Goal: Task Accomplishment & Management: Manage account settings

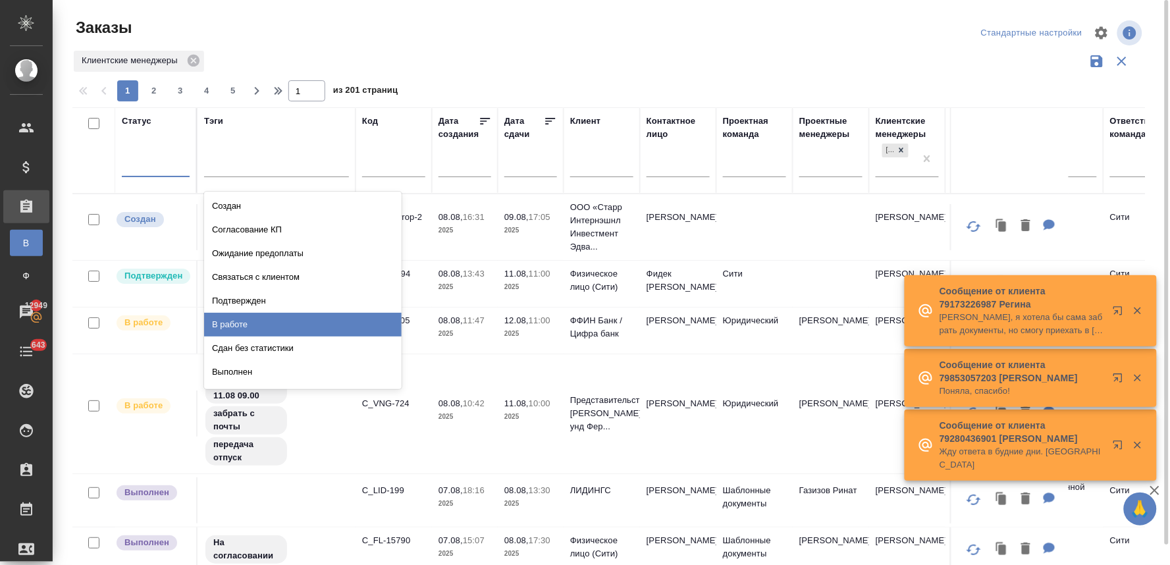
click at [246, 321] on div "В работе" at bounding box center [303, 325] width 198 height 24
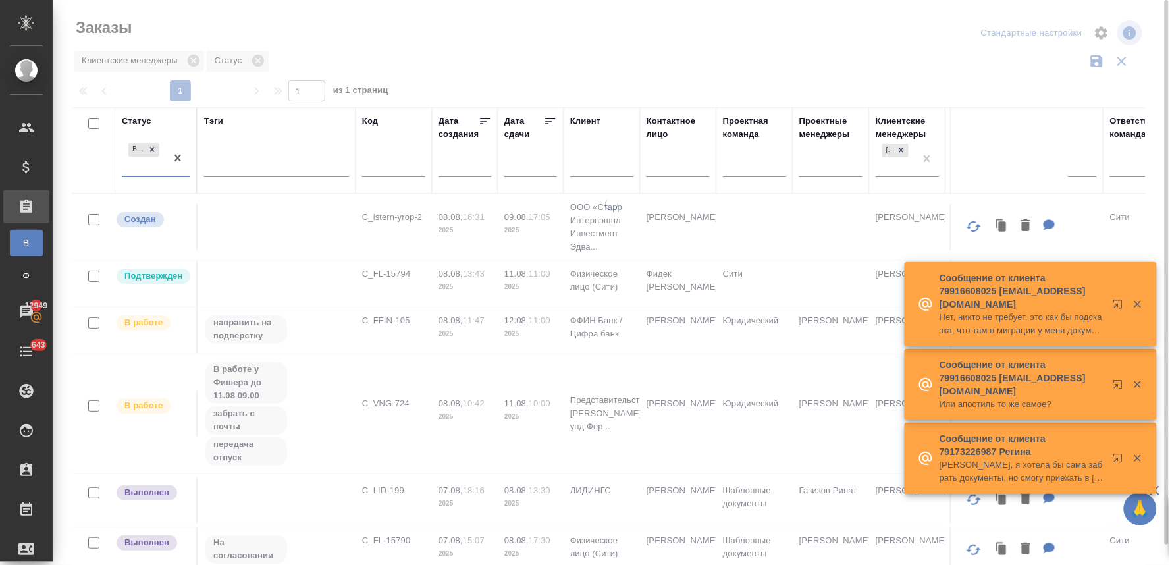
click at [139, 172] on div "В работе" at bounding box center [144, 158] width 44 height 36
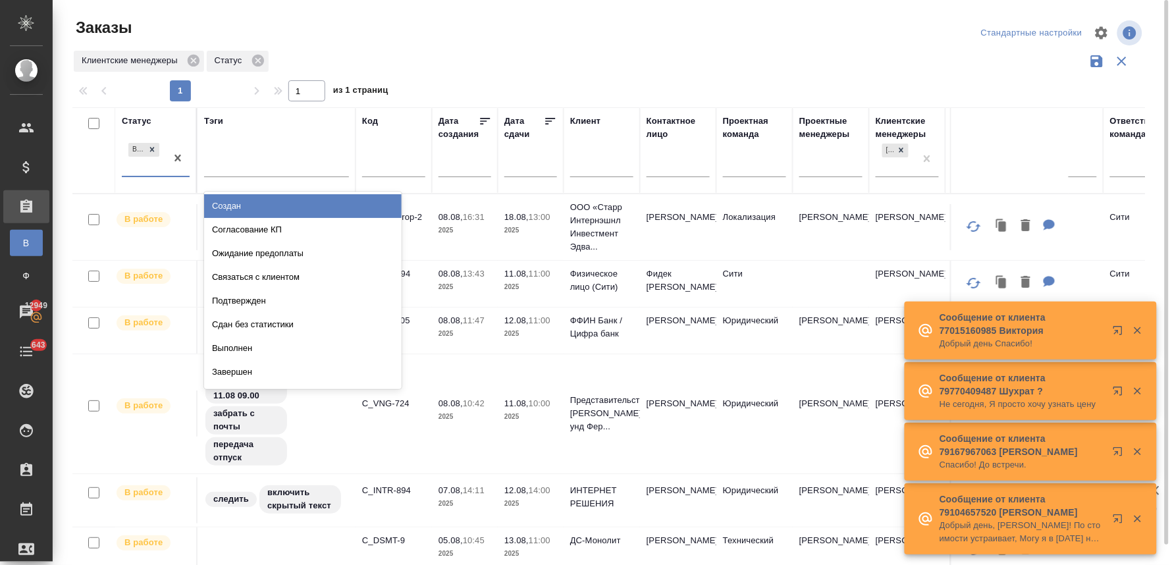
click at [239, 200] on div "Создан" at bounding box center [303, 206] width 198 height 24
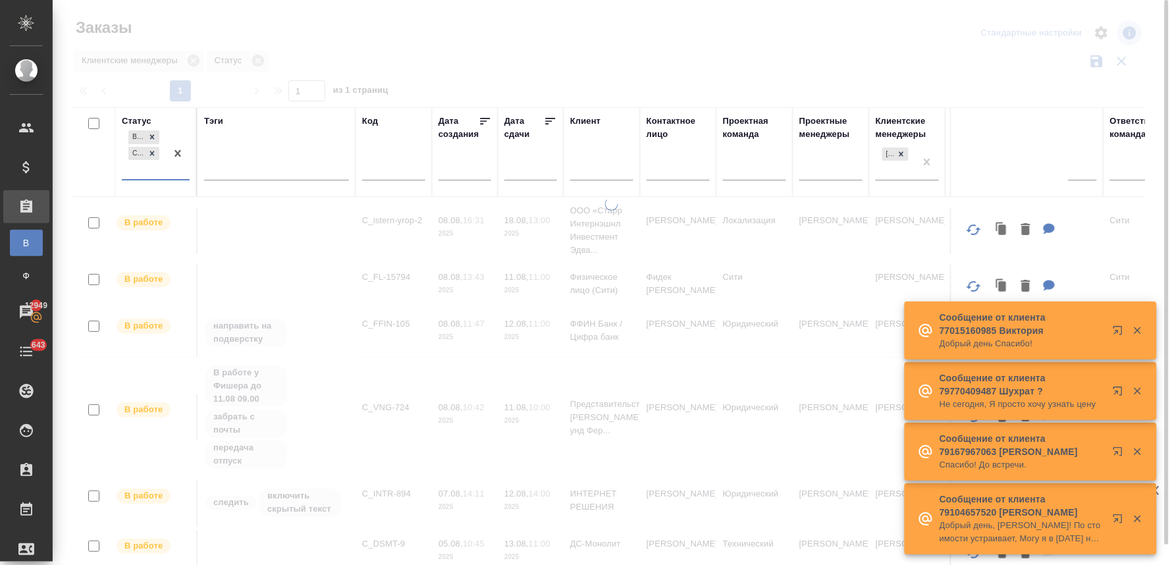
click at [152, 172] on div "В работе Создан" at bounding box center [144, 153] width 44 height 51
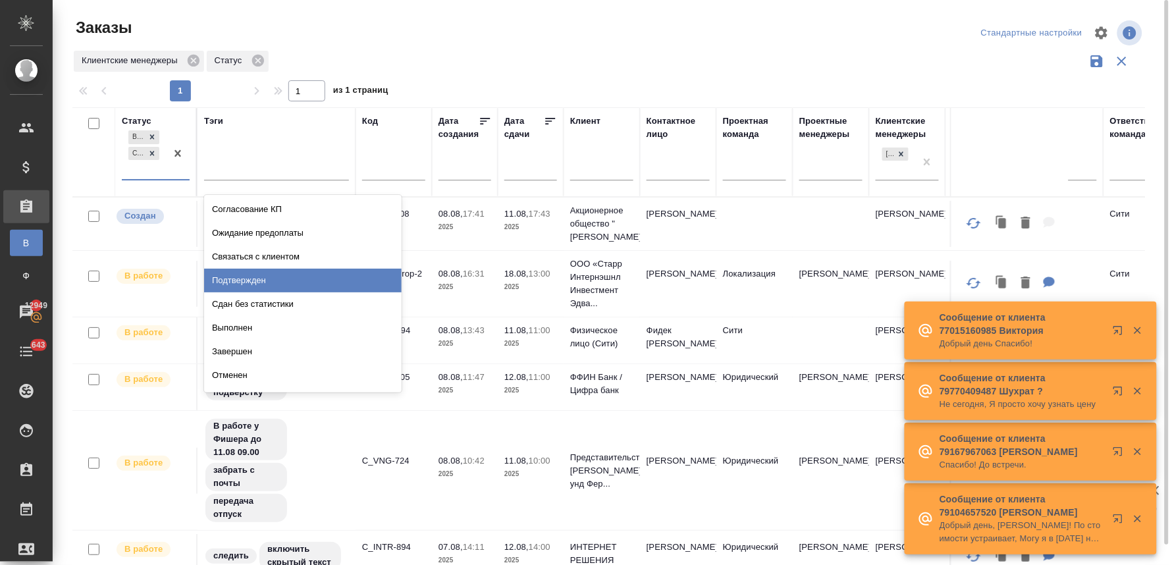
click at [259, 280] on div "Подтвержден" at bounding box center [303, 281] width 198 height 24
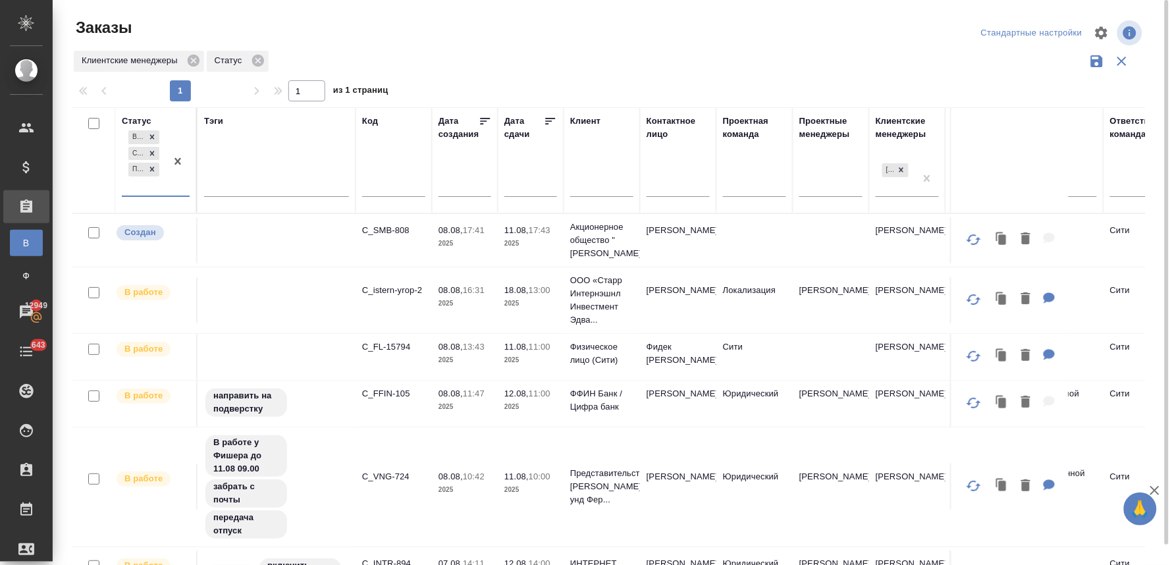
click at [155, 188] on div "В работе Создан Подтвержден" at bounding box center [144, 162] width 44 height 68
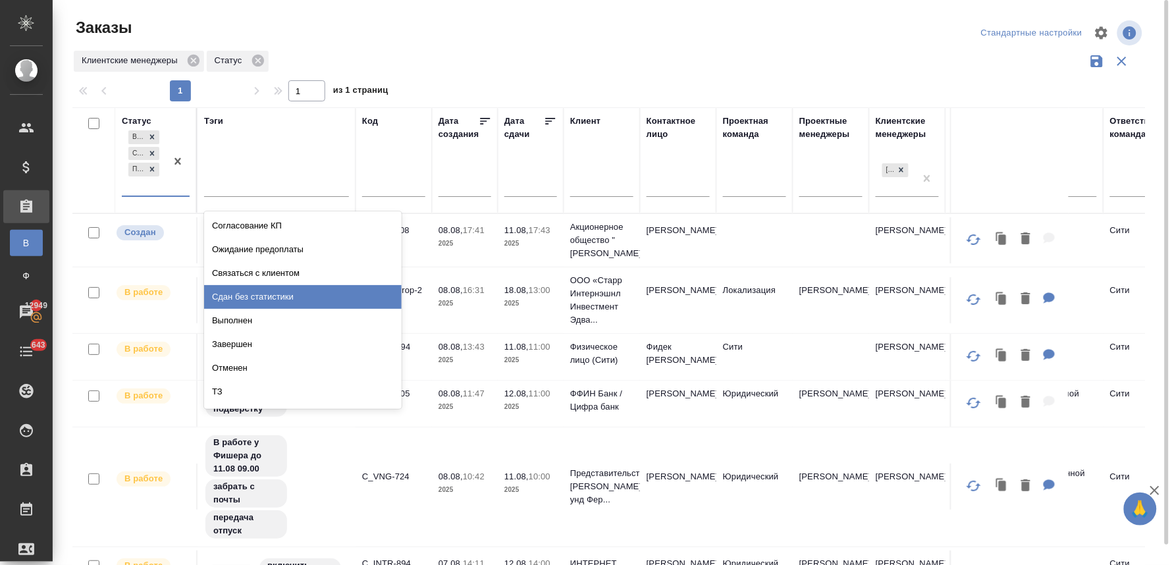
click at [251, 294] on div "Сдан без статистики" at bounding box center [303, 297] width 198 height 24
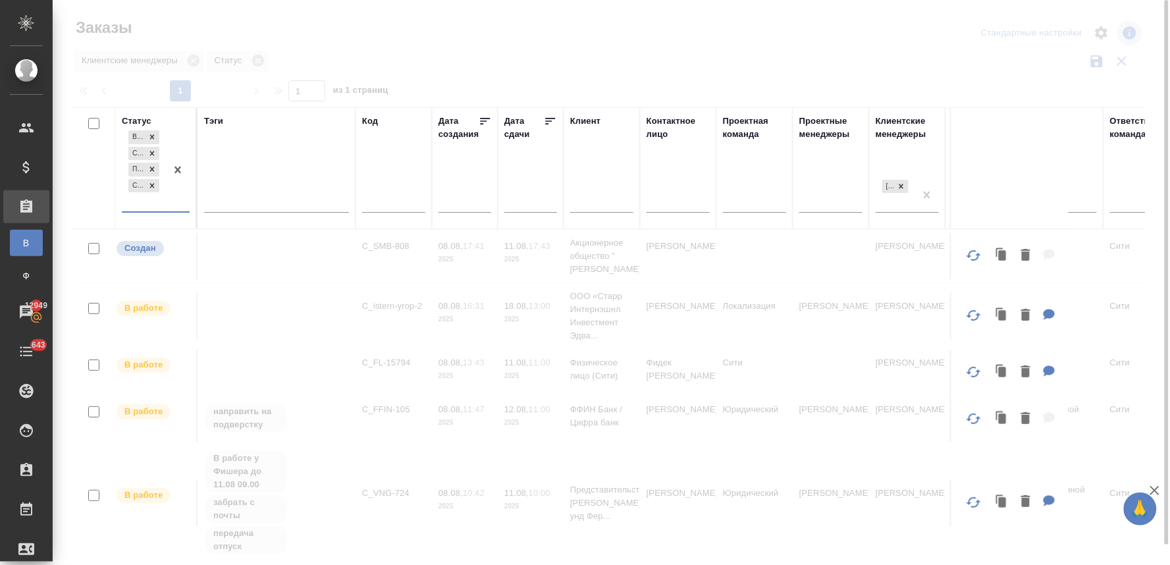
click at [141, 204] on div "В работе Создан Подтвержден Сдан без статистики" at bounding box center [144, 170] width 44 height 84
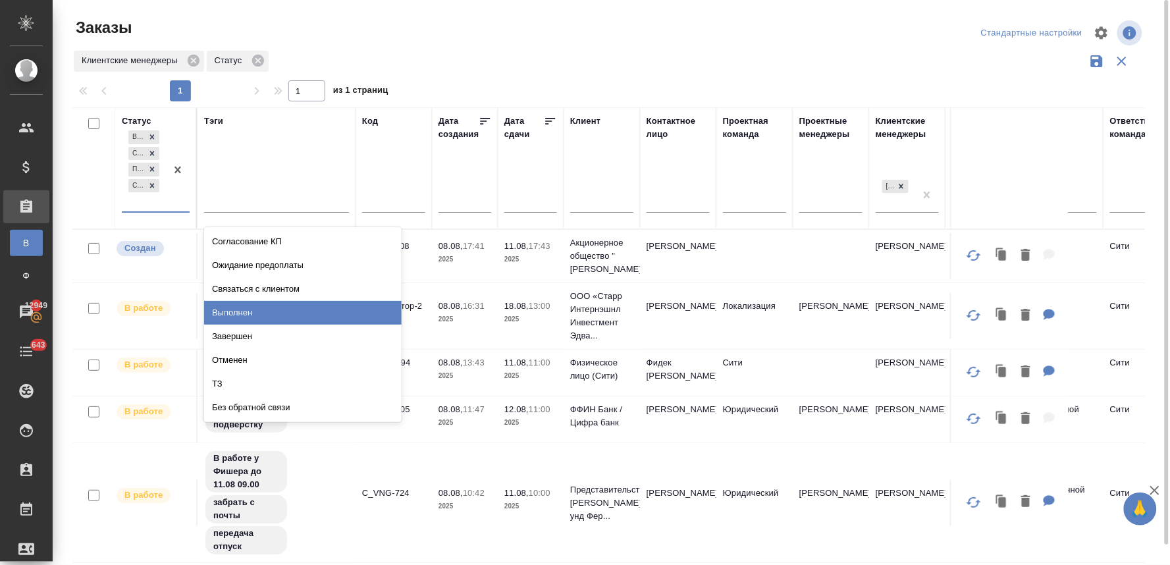
click at [240, 307] on div "Выполнен" at bounding box center [303, 313] width 198 height 24
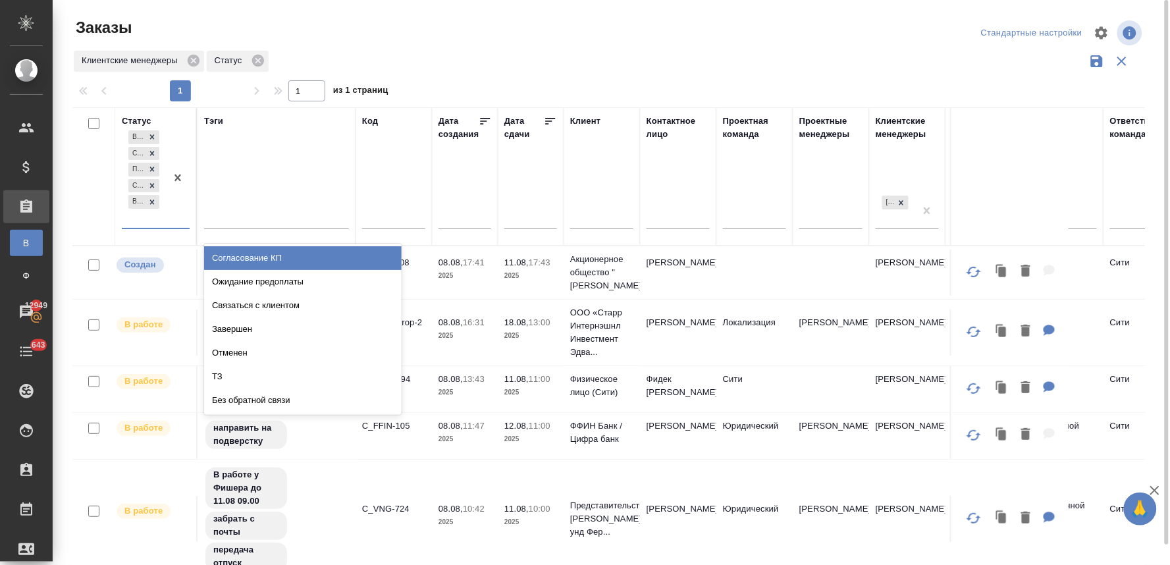
click at [152, 222] on div "В работе Создан Подтвержден Сдан без статистики Выполнен" at bounding box center [144, 178] width 44 height 100
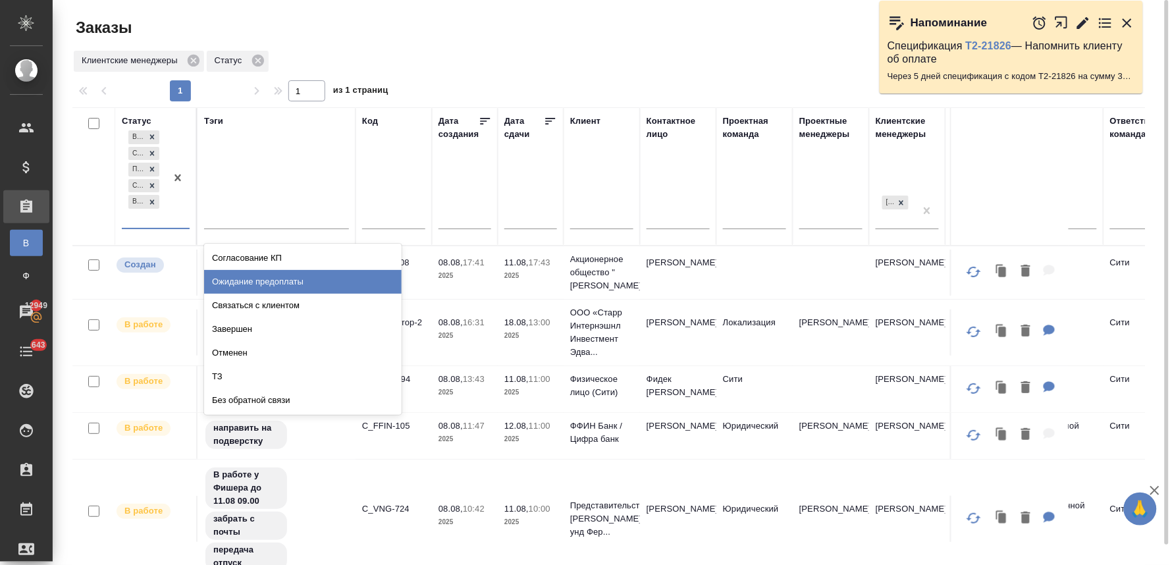
click at [258, 283] on div "Ожидание предоплаты" at bounding box center [303, 282] width 198 height 24
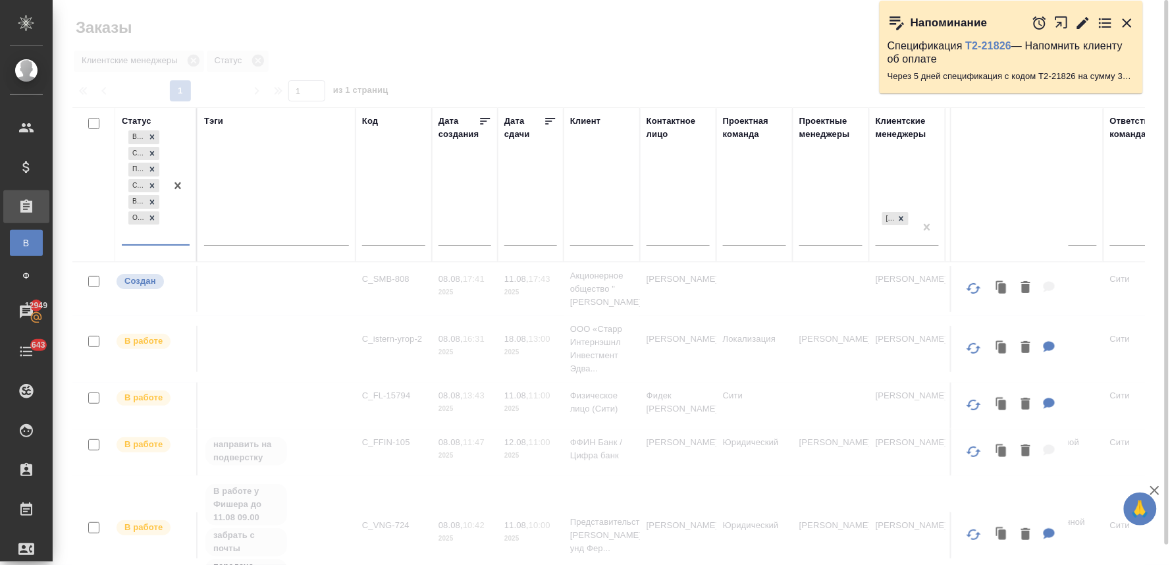
click at [1129, 20] on icon "button" at bounding box center [1127, 22] width 9 height 9
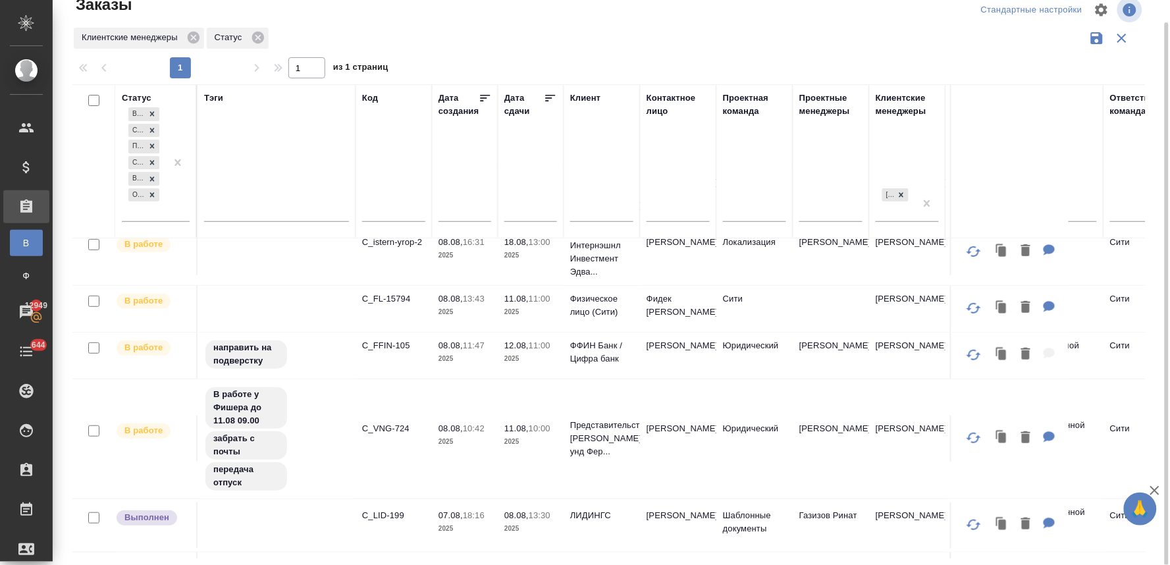
scroll to position [146, 0]
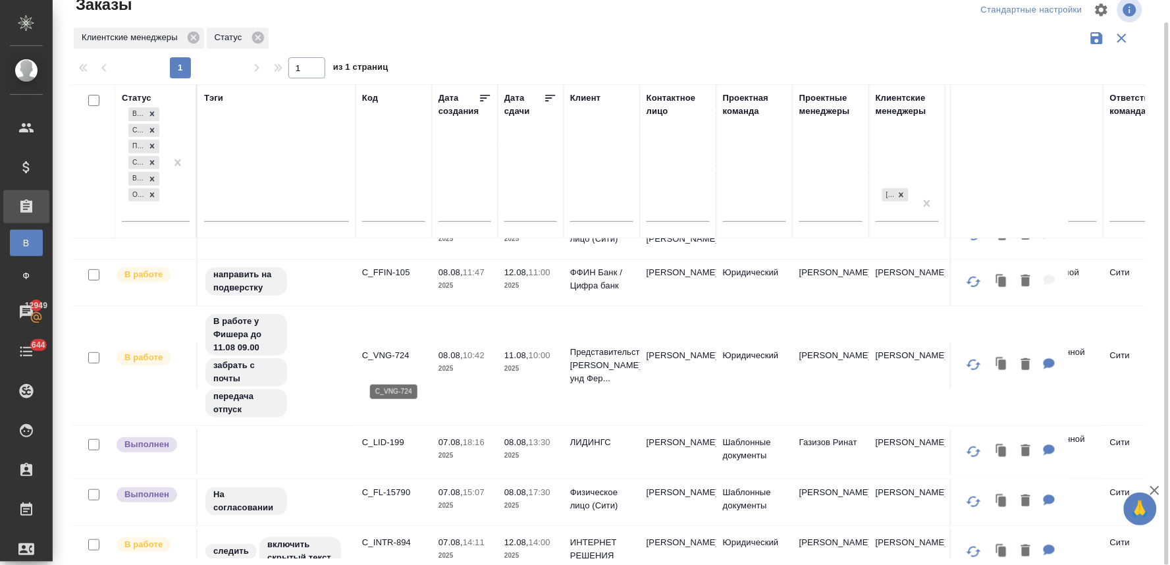
click at [386, 362] on p "C_VNG-724" at bounding box center [393, 355] width 63 height 13
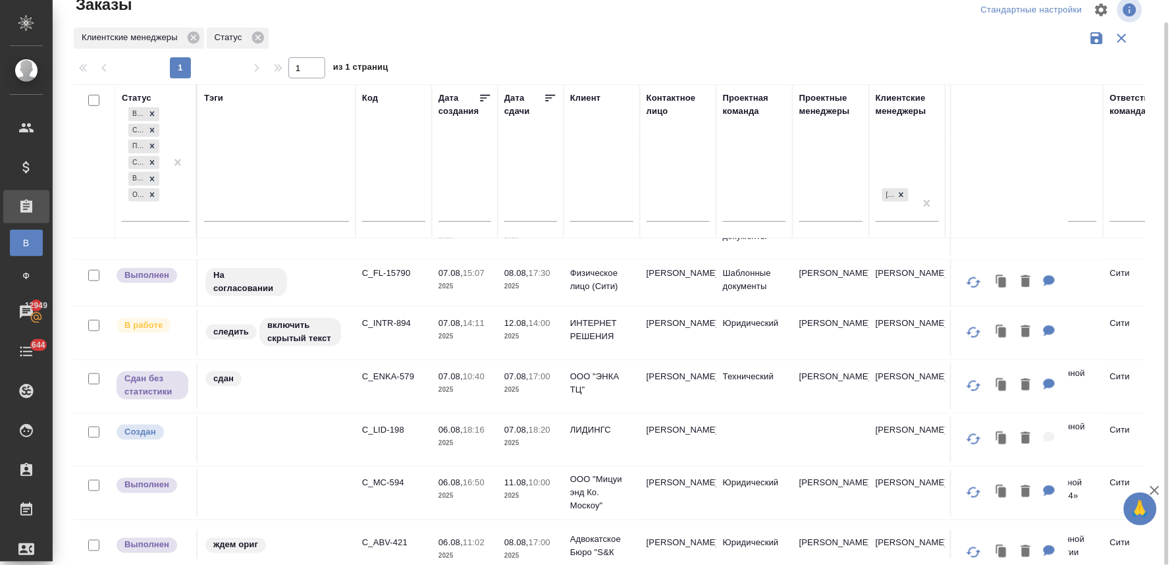
scroll to position [438, 0]
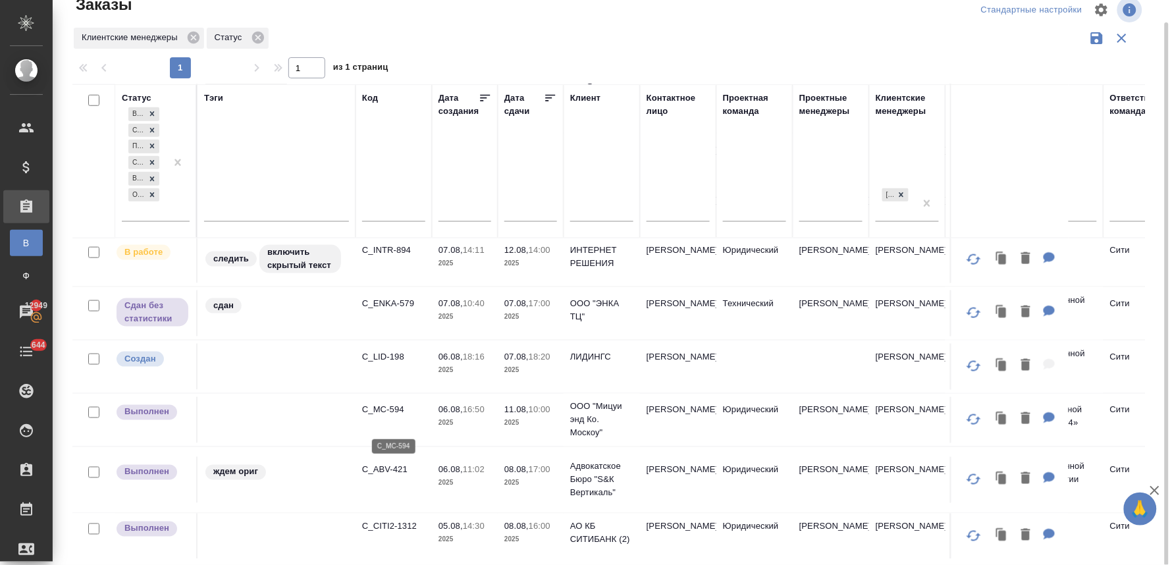
click at [385, 417] on p "C_MC-594" at bounding box center [393, 410] width 63 height 13
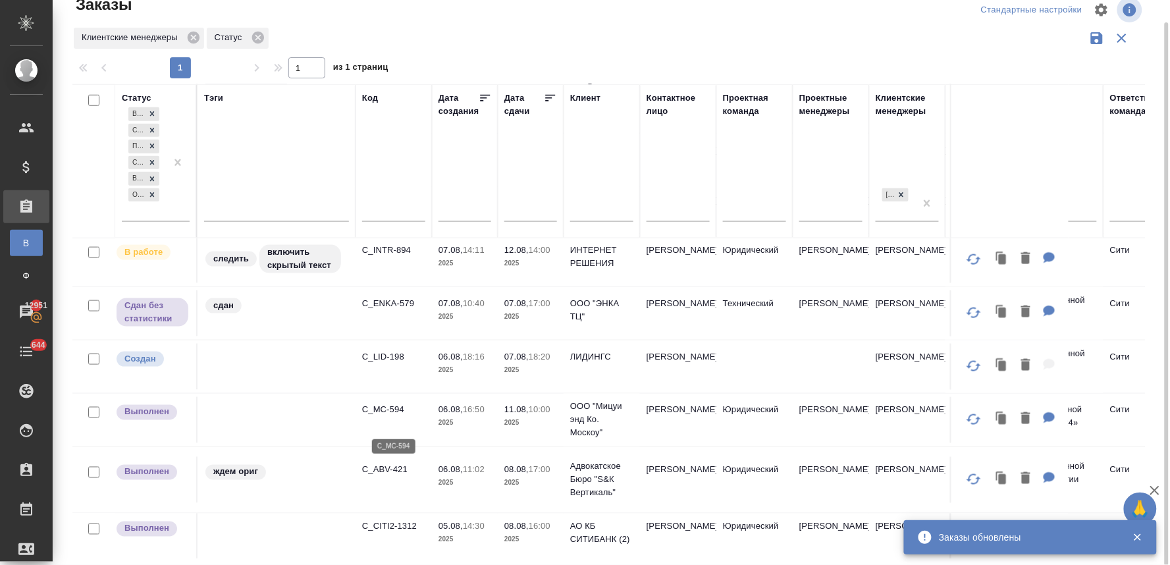
click at [391, 417] on p "C_MC-594" at bounding box center [393, 410] width 63 height 13
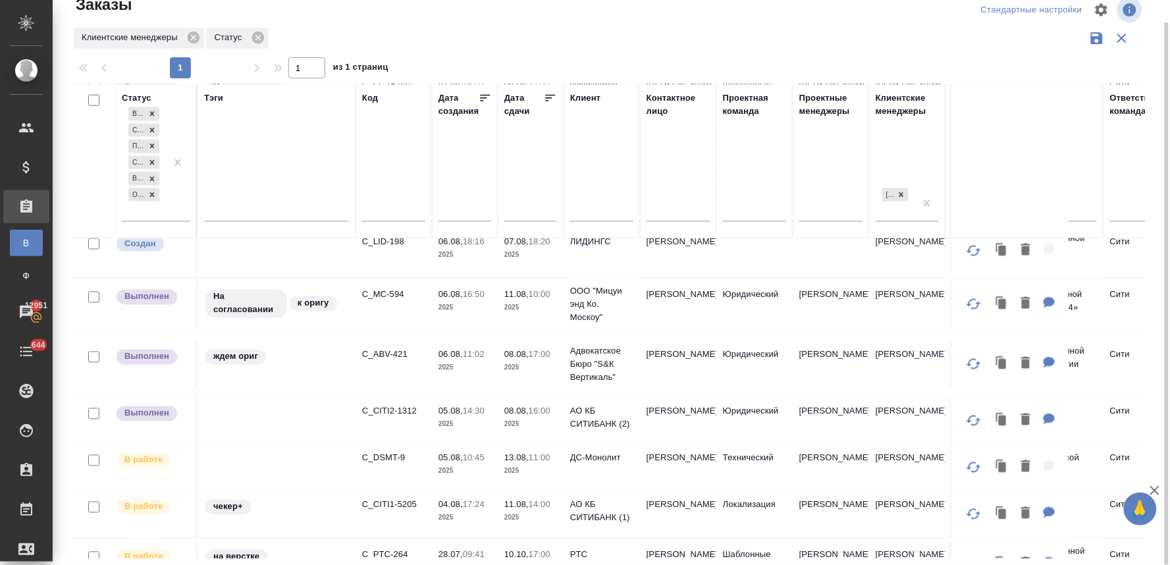
scroll to position [585, 0]
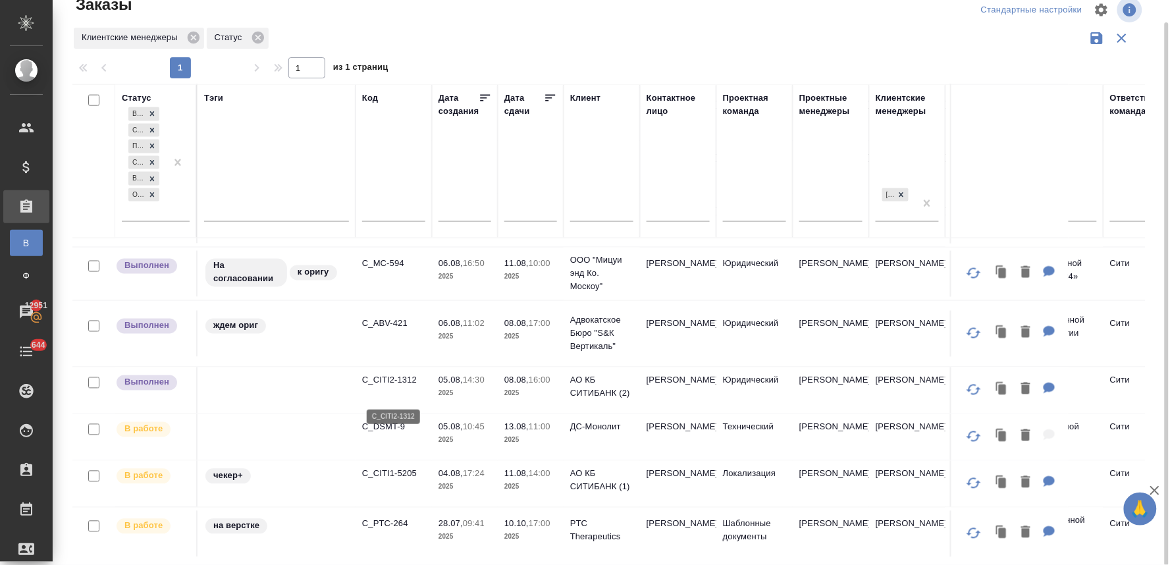
click at [396, 387] on p "C_CITI2-1312" at bounding box center [393, 380] width 63 height 13
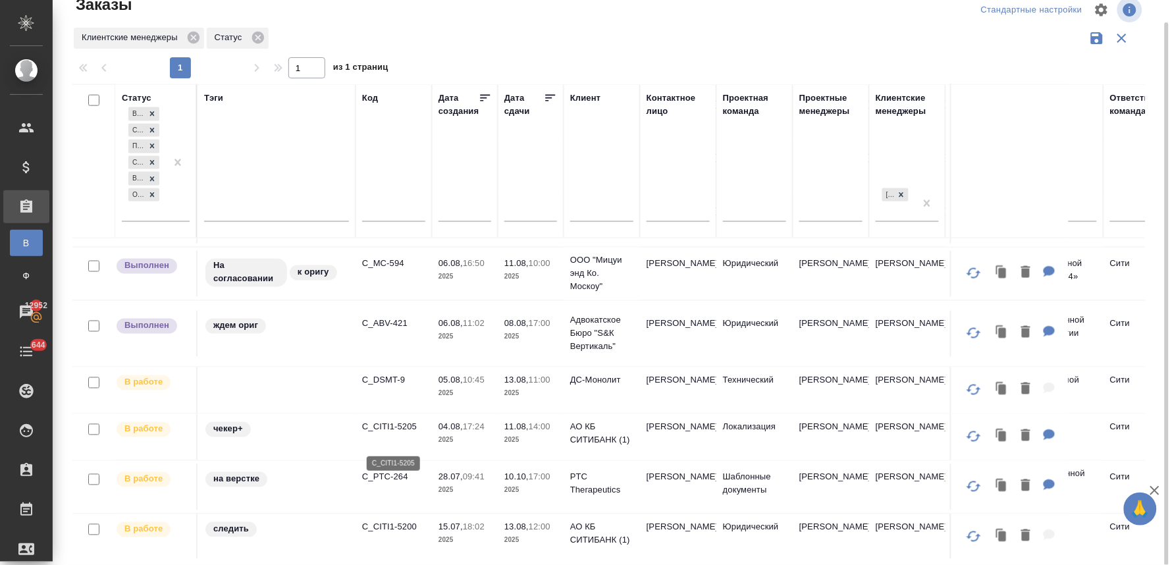
click at [390, 434] on p "C_CITI1-5205" at bounding box center [393, 427] width 63 height 13
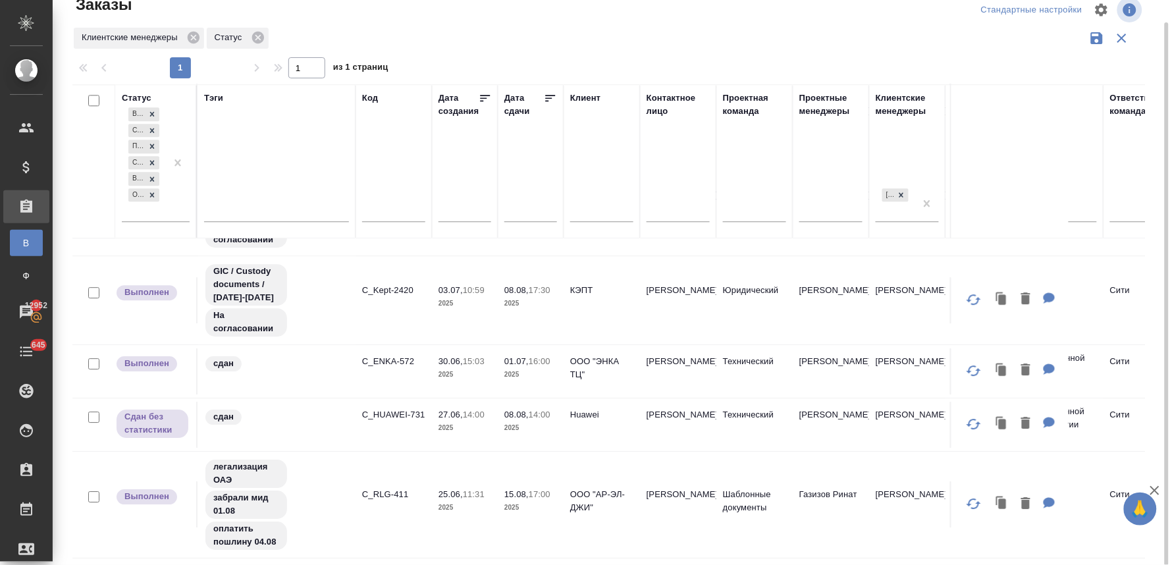
scroll to position [1083, 0]
click at [390, 355] on p "C_ENKA-572" at bounding box center [393, 361] width 63 height 13
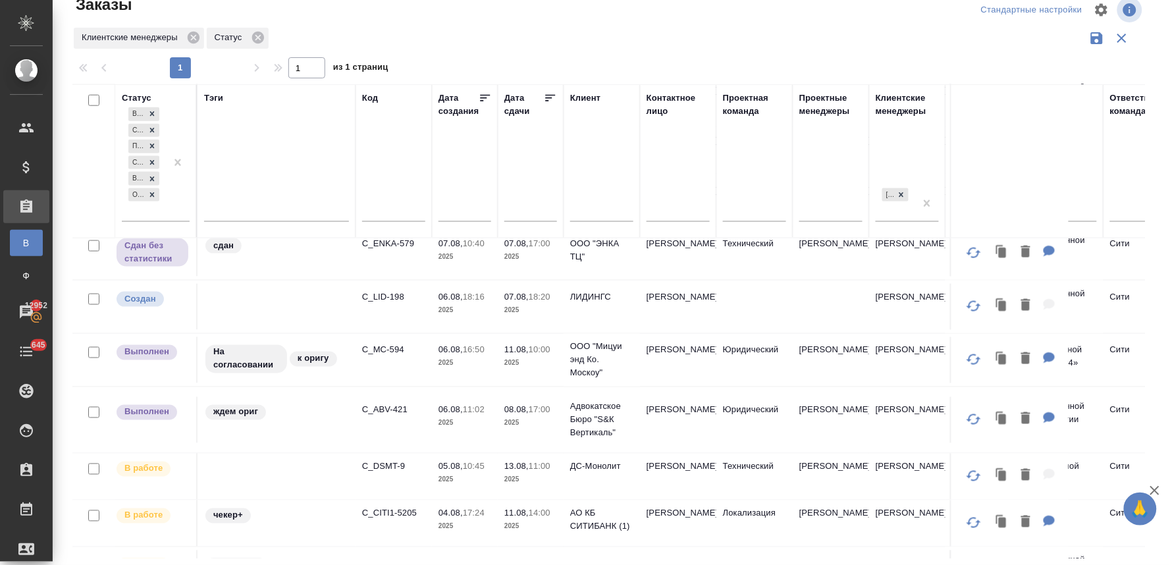
scroll to position [571, 0]
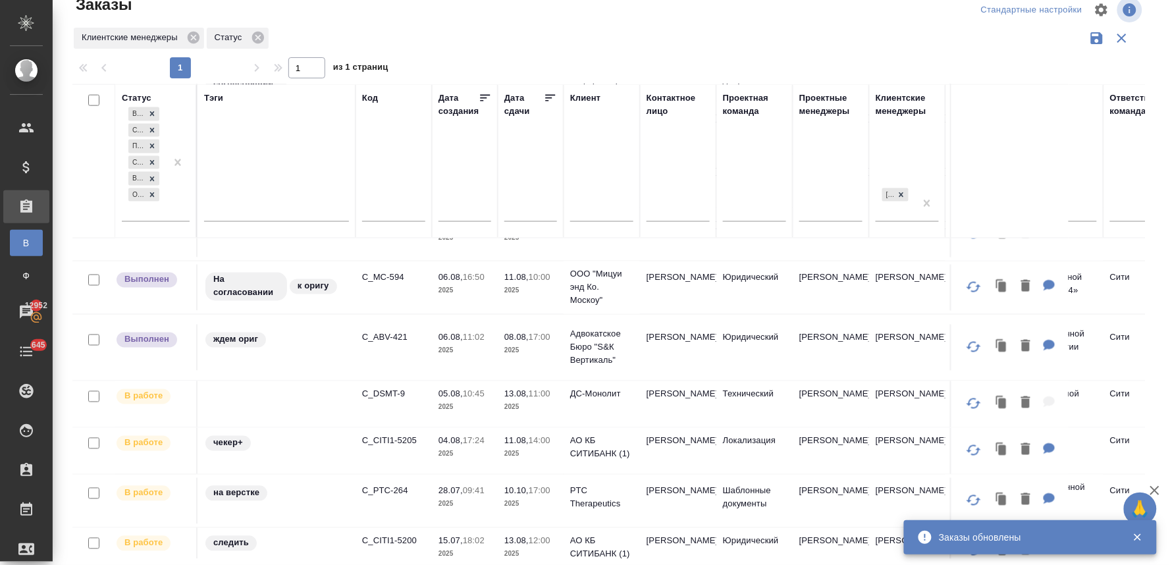
click at [406, 448] on p "C_CITI1-5205" at bounding box center [393, 441] width 63 height 13
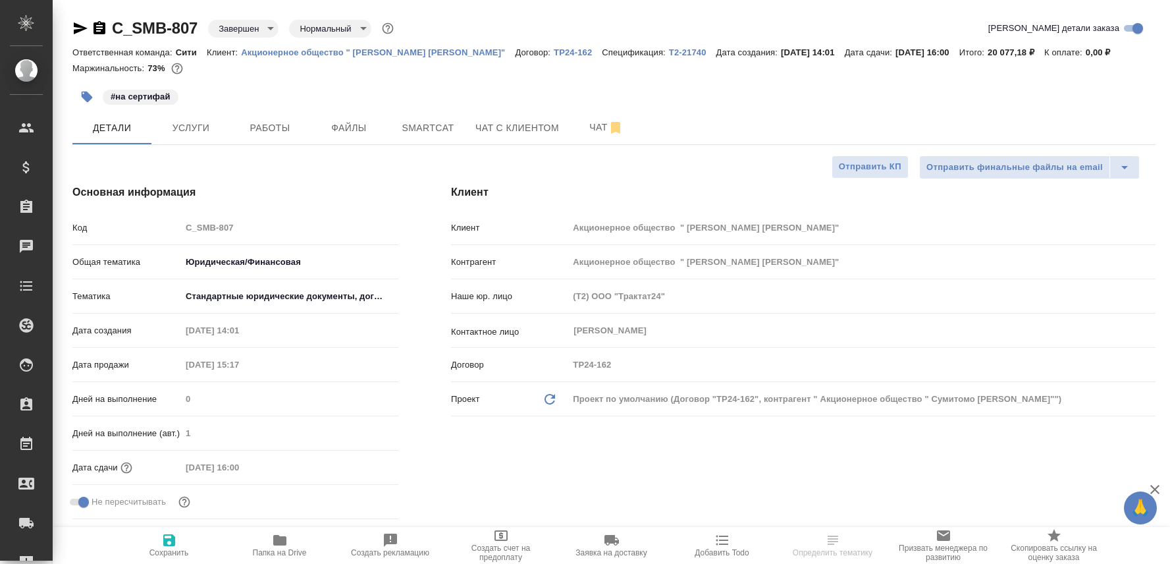
select select "RU"
type textarea "x"
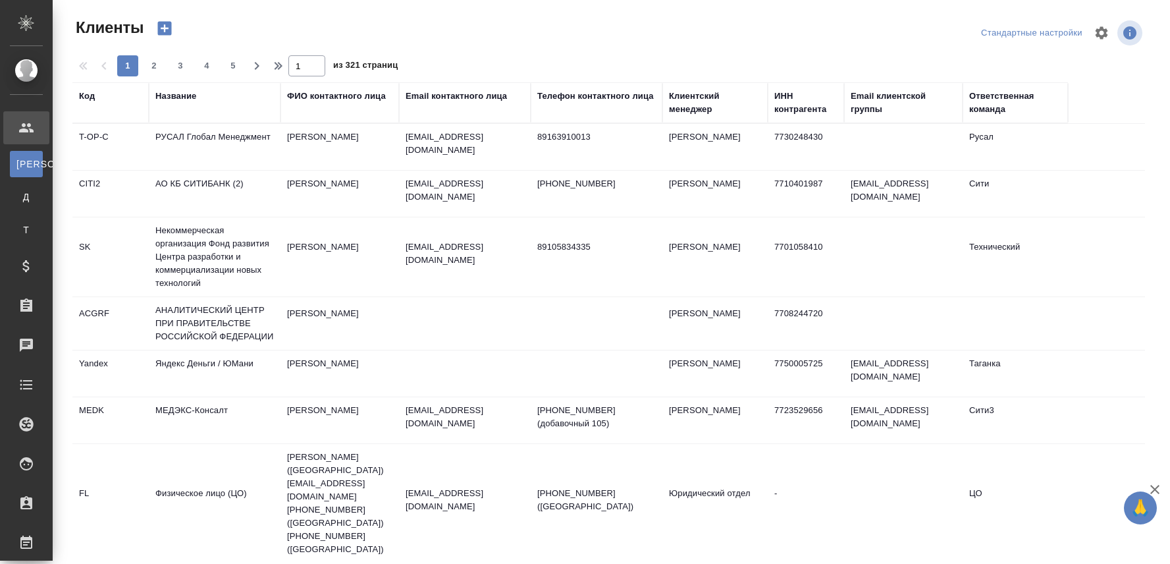
select select "RU"
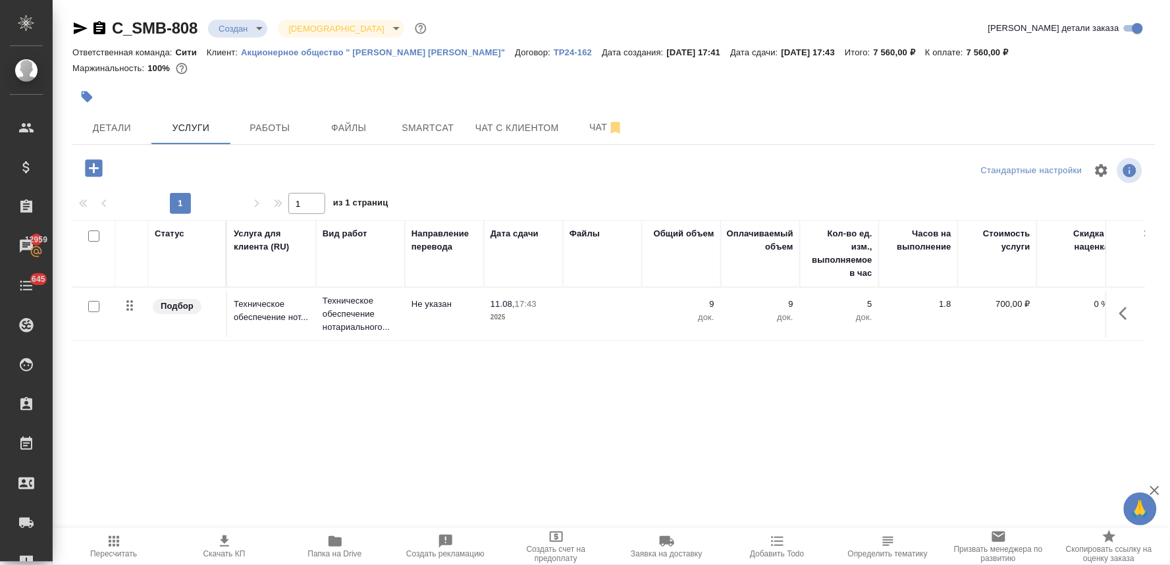
click at [1148, 116] on div "Детали Услуги Работы Файлы Smartcat Чат с клиентом Чат" at bounding box center [613, 127] width 1083 height 33
click at [95, 167] on icon "button" at bounding box center [93, 167] width 17 height 17
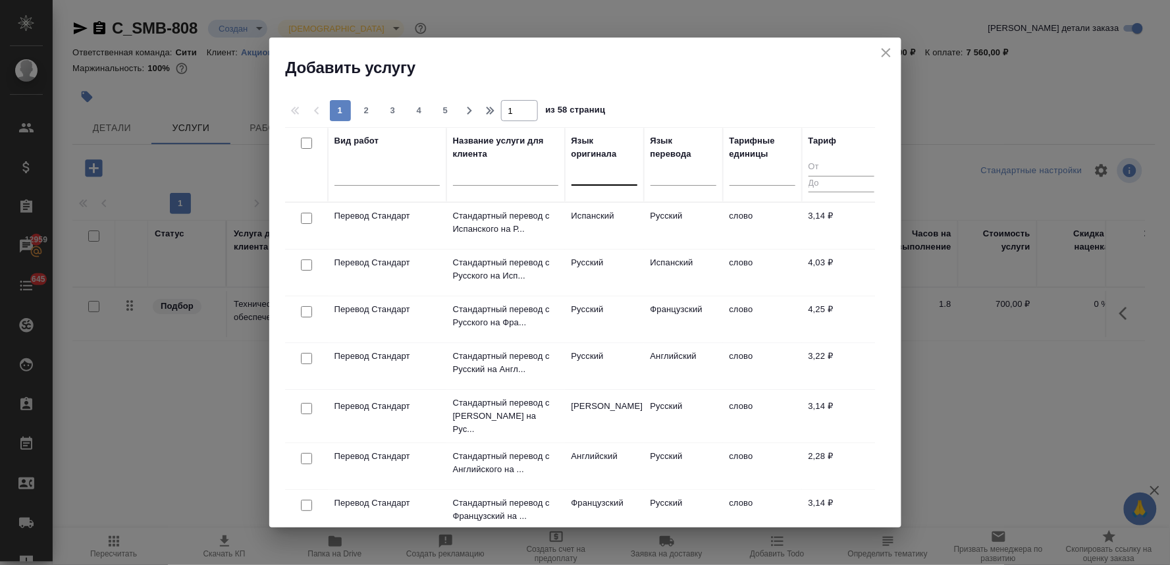
click at [613, 176] on div at bounding box center [604, 172] width 66 height 19
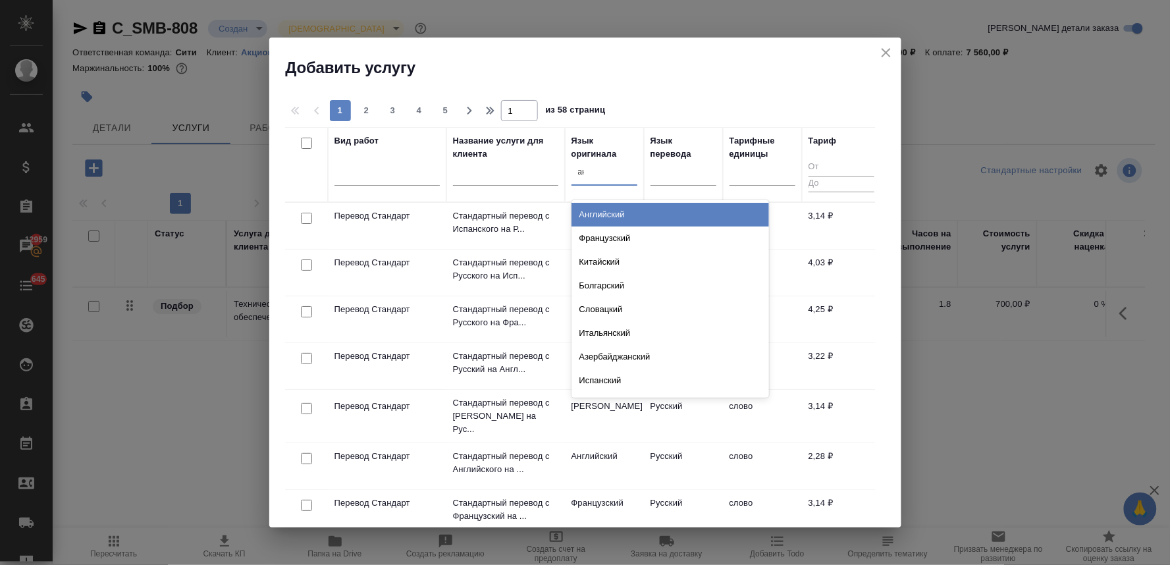
type input "анг"
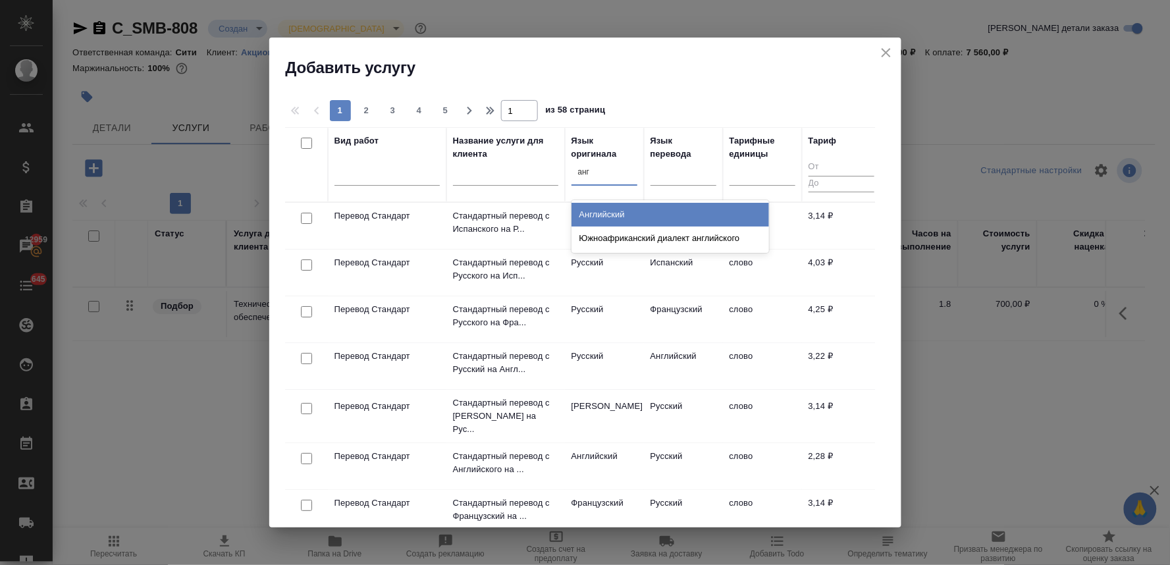
click at [621, 215] on div "Английский" at bounding box center [670, 215] width 198 height 24
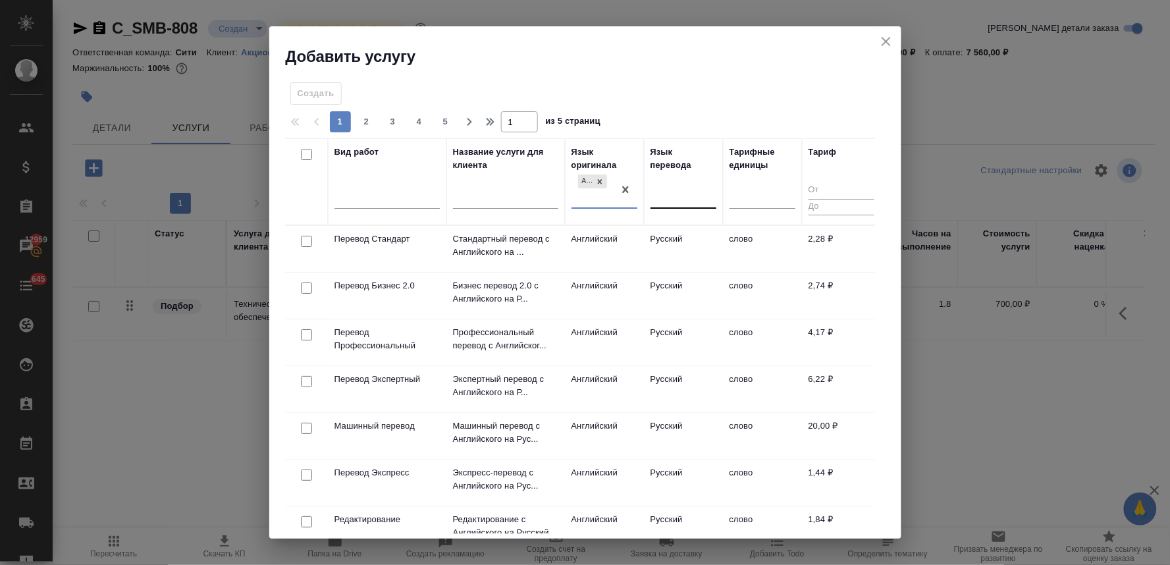
click at [701, 200] on div at bounding box center [683, 195] width 66 height 19
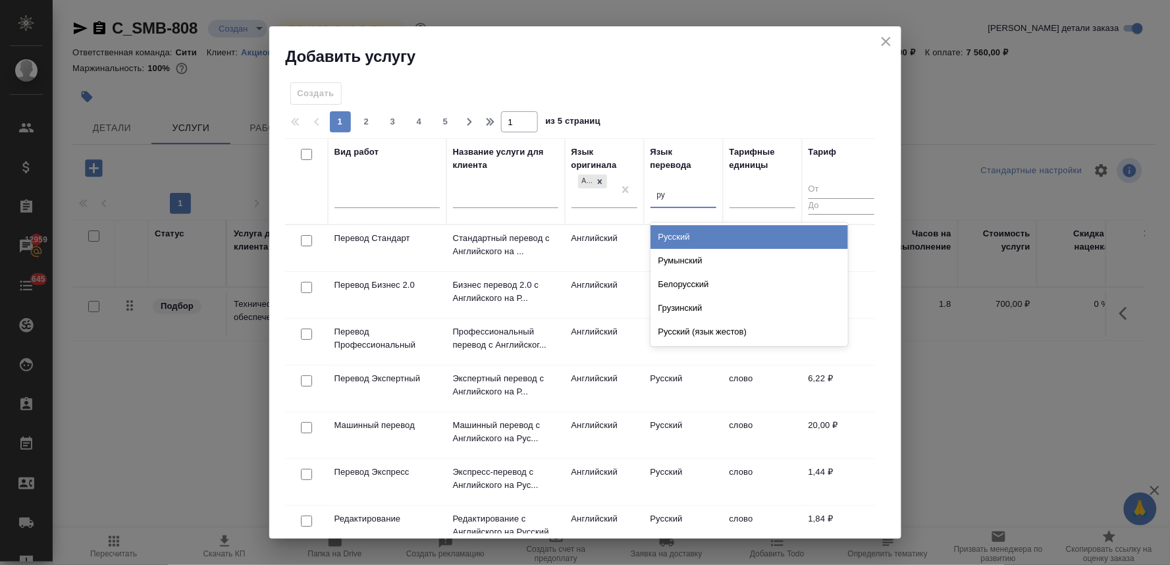
type input "рус"
click at [687, 236] on div "Русский" at bounding box center [749, 237] width 198 height 24
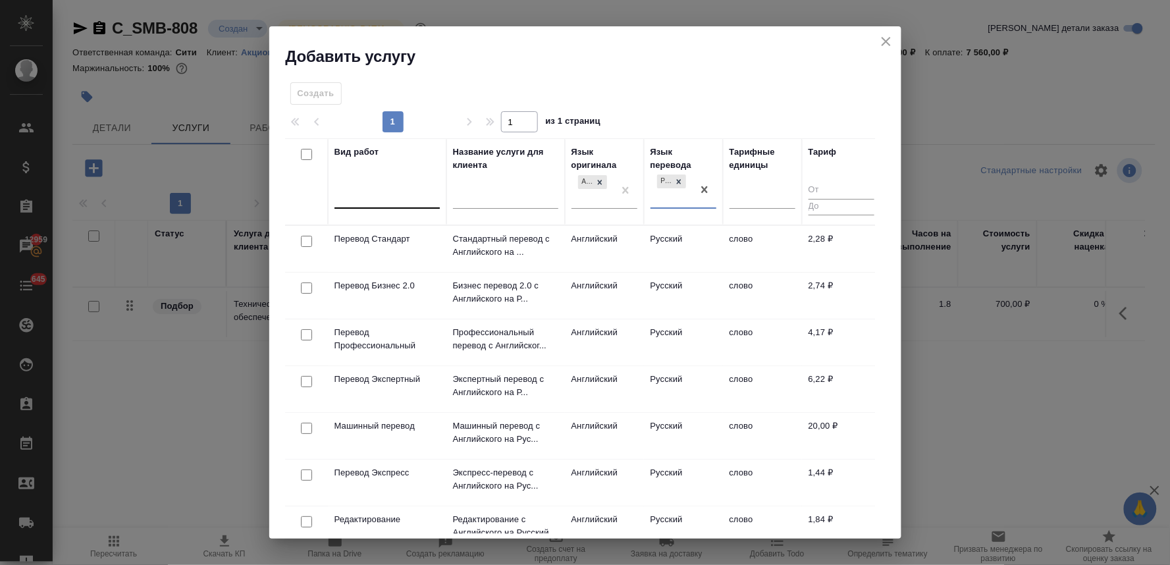
click at [406, 198] on div at bounding box center [386, 195] width 105 height 19
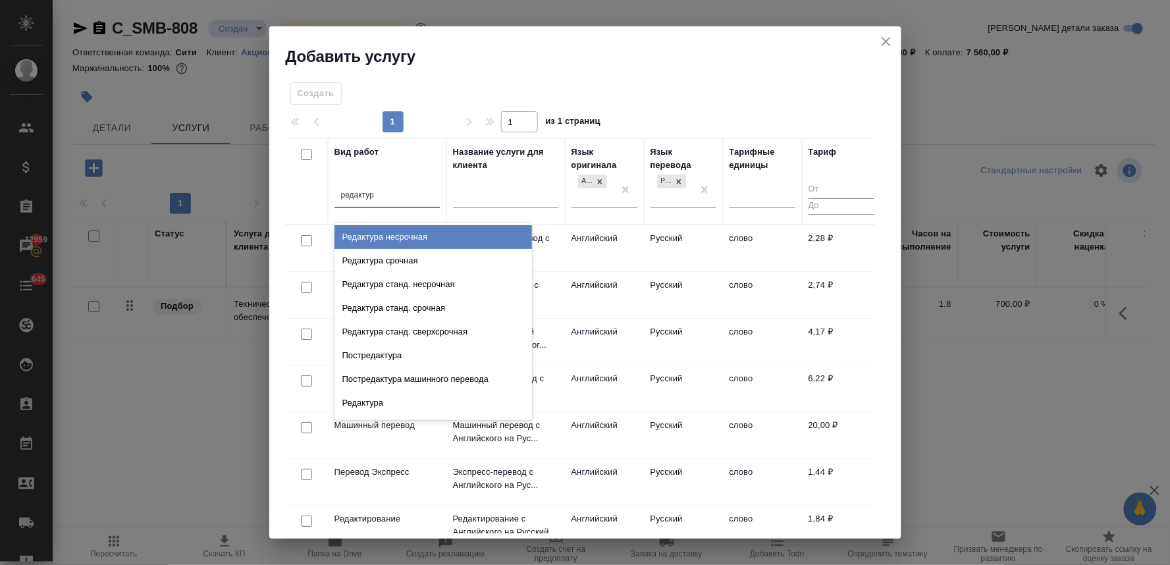
type input "редактура"
click at [419, 238] on div "Редактура несрочная" at bounding box center [433, 237] width 198 height 24
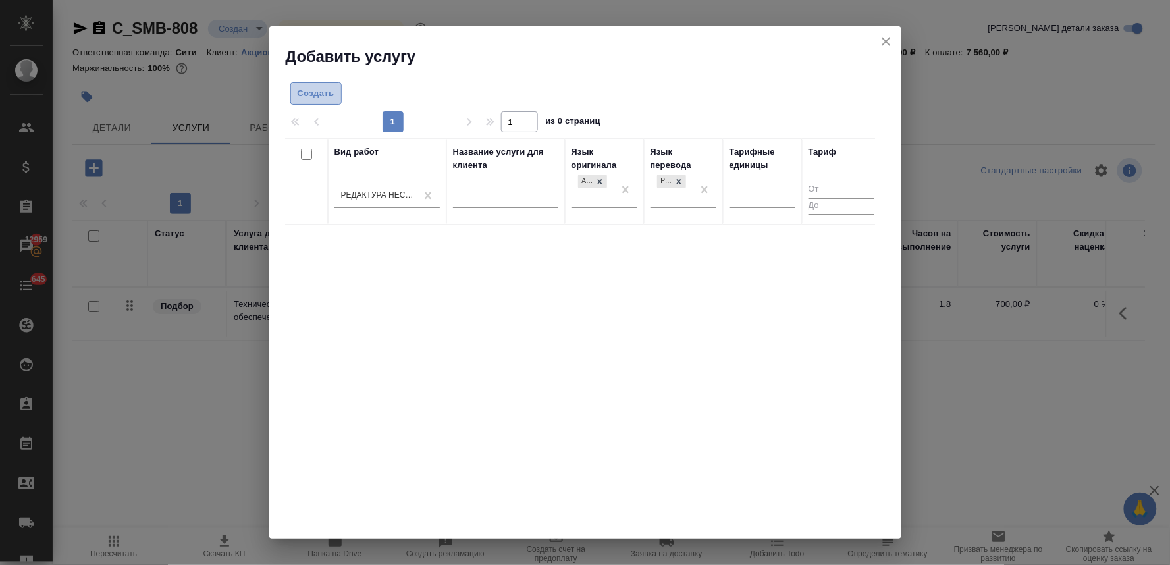
click at [331, 97] on span "Создать" at bounding box center [316, 93] width 37 height 15
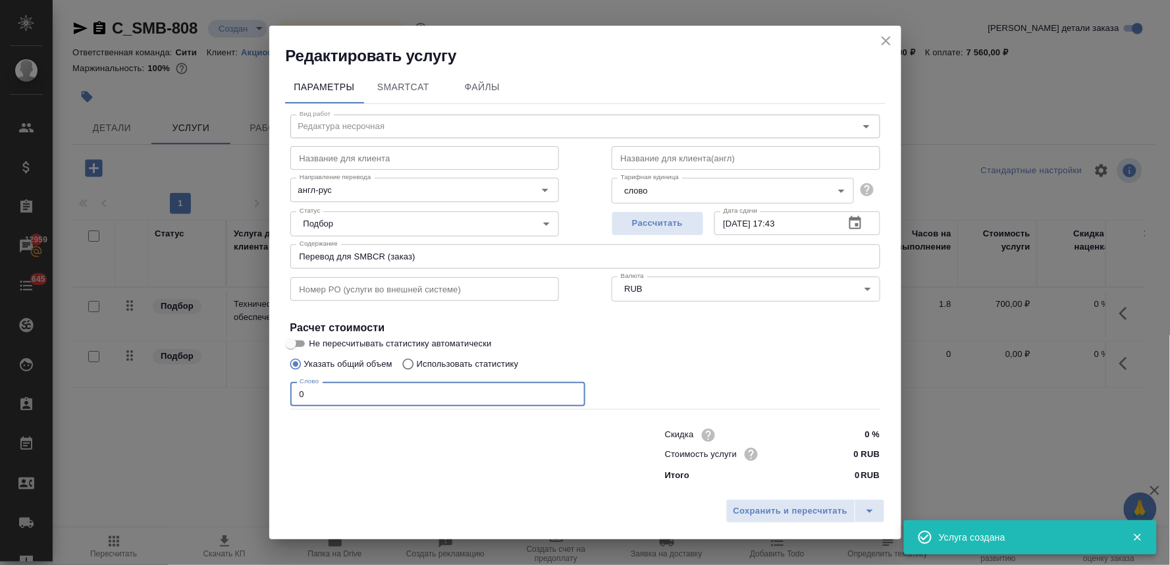
drag, startPoint x: 305, startPoint y: 396, endPoint x: 248, endPoint y: 398, distance: 57.3
click at [248, 398] on div "Редактировать услугу Параметры SmartCat Файлы Вид работ Редактура несрочная Вид…" at bounding box center [585, 282] width 1170 height 565
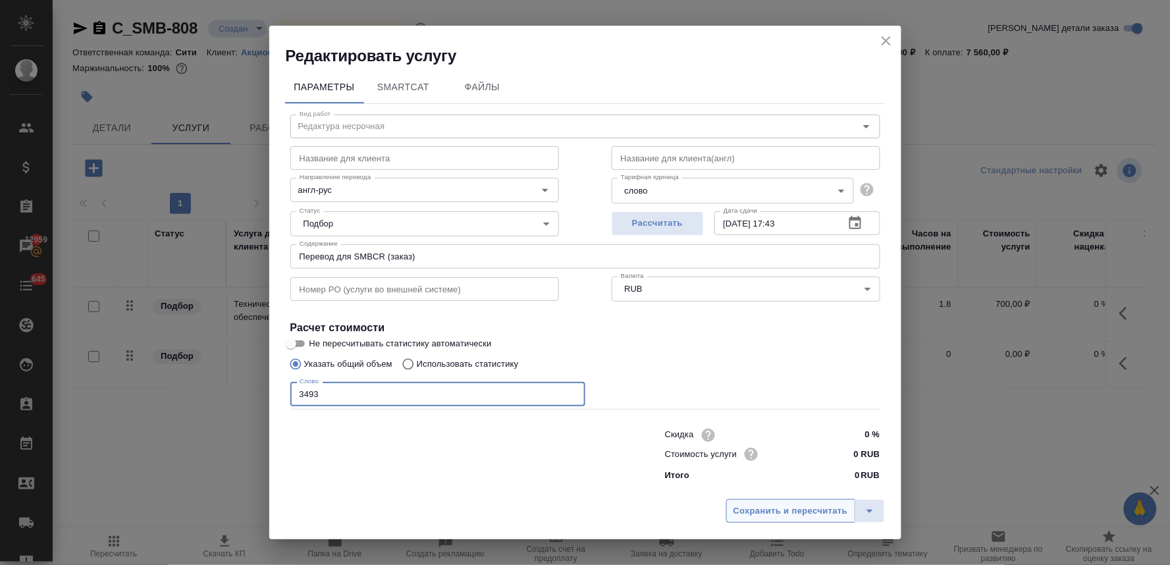
type input "3493"
click at [764, 508] on span "Сохранить и пересчитать" at bounding box center [790, 511] width 115 height 15
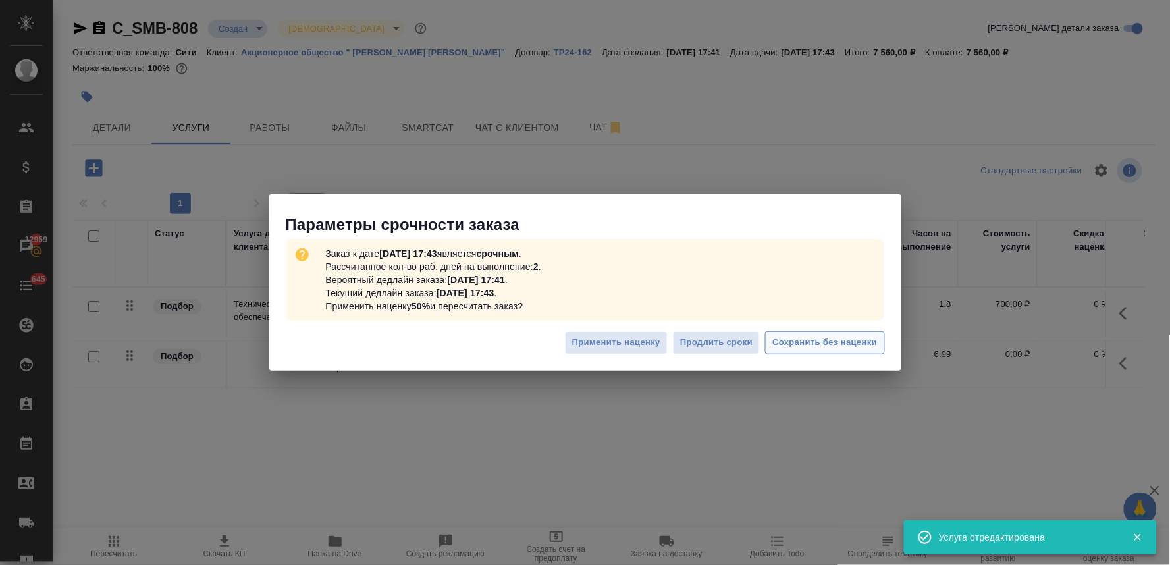
click at [791, 342] on span "Сохранить без наценки" at bounding box center [824, 342] width 105 height 15
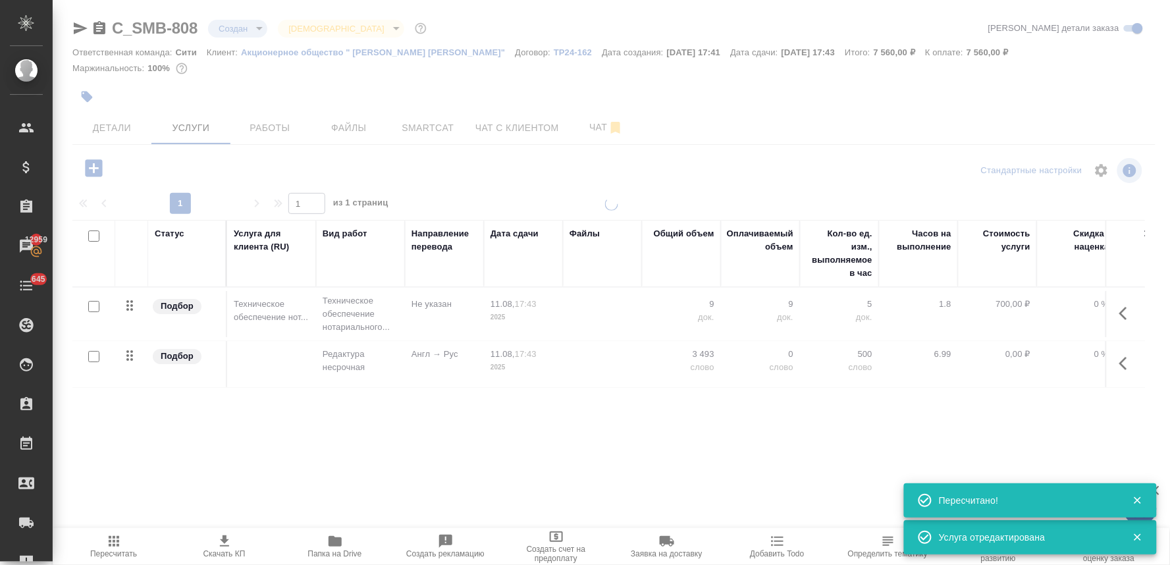
type input "urgent"
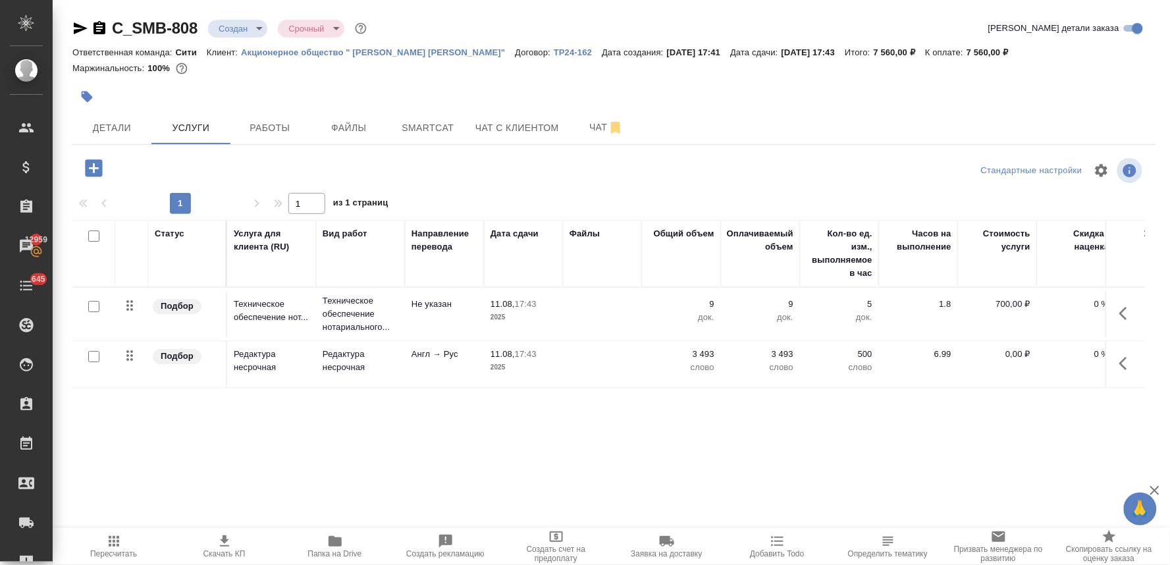
click at [1011, 350] on p "0,00 ₽" at bounding box center [998, 354] width 66 height 13
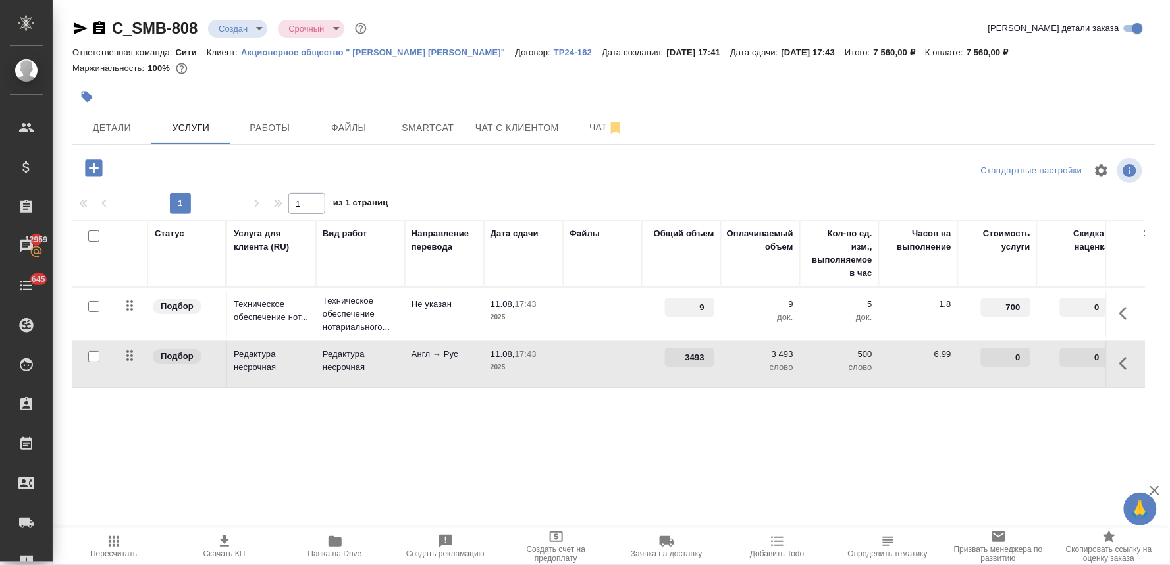
drag, startPoint x: 1003, startPoint y: 358, endPoint x: 1029, endPoint y: 357, distance: 25.7
click at [1029, 357] on input "0" at bounding box center [1005, 357] width 49 height 19
type input "1.84"
click at [990, 444] on div "Статус Услуга для клиента (RU) Вид работ Направление перевода Дата сдачи Файлы …" at bounding box center [608, 361] width 1073 height 283
click at [219, 168] on span "Сохранить и пересчитать" at bounding box center [187, 166] width 115 height 15
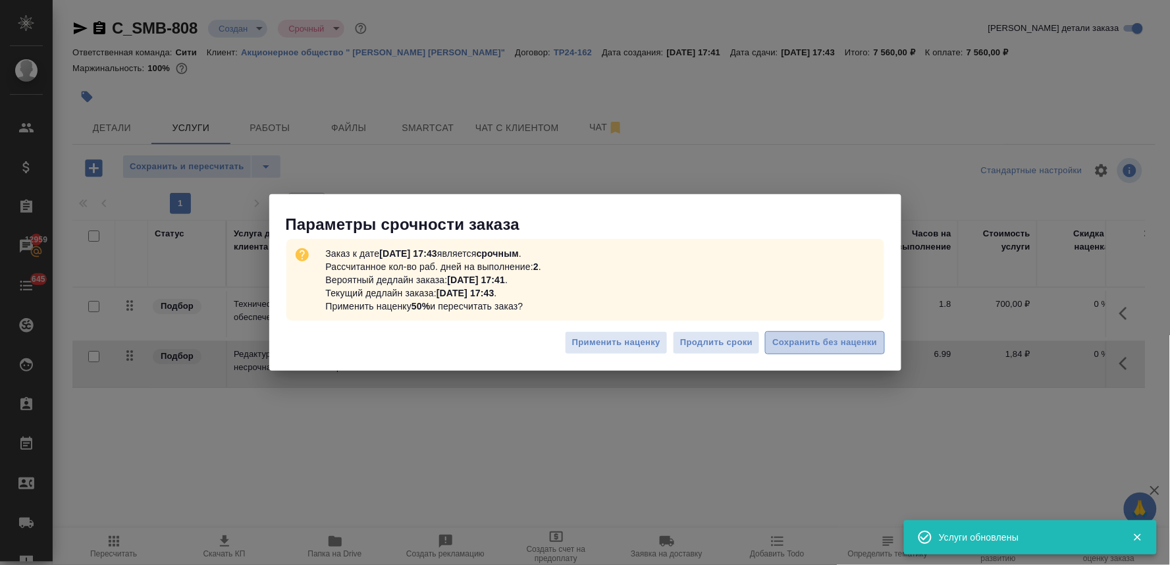
click at [866, 341] on span "Сохранить без наценки" at bounding box center [824, 342] width 105 height 15
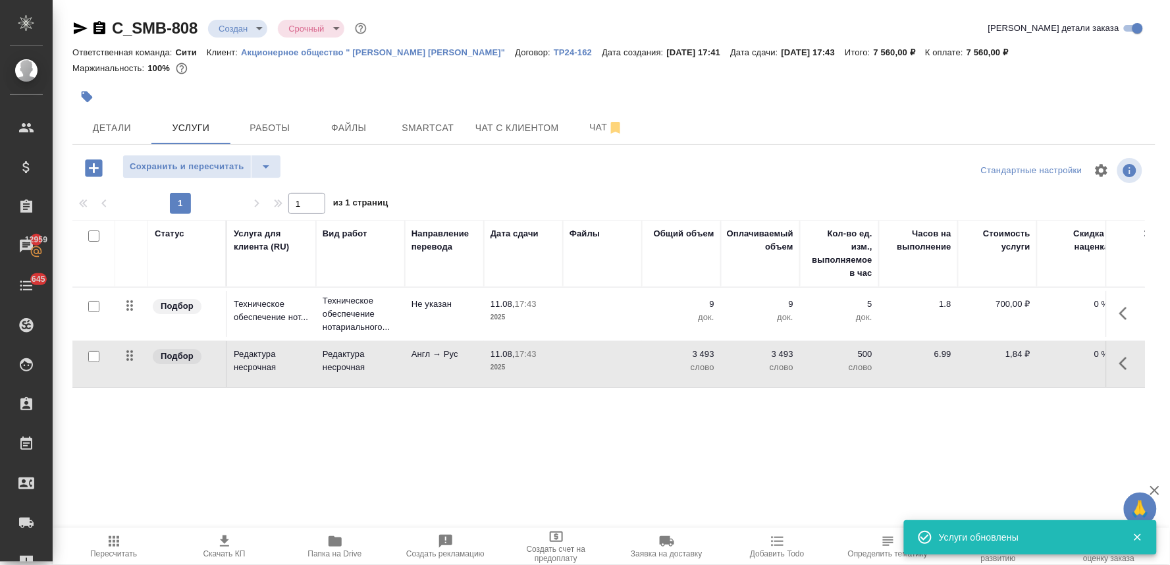
click at [115, 549] on span "Пересчитать" at bounding box center [113, 553] width 47 height 9
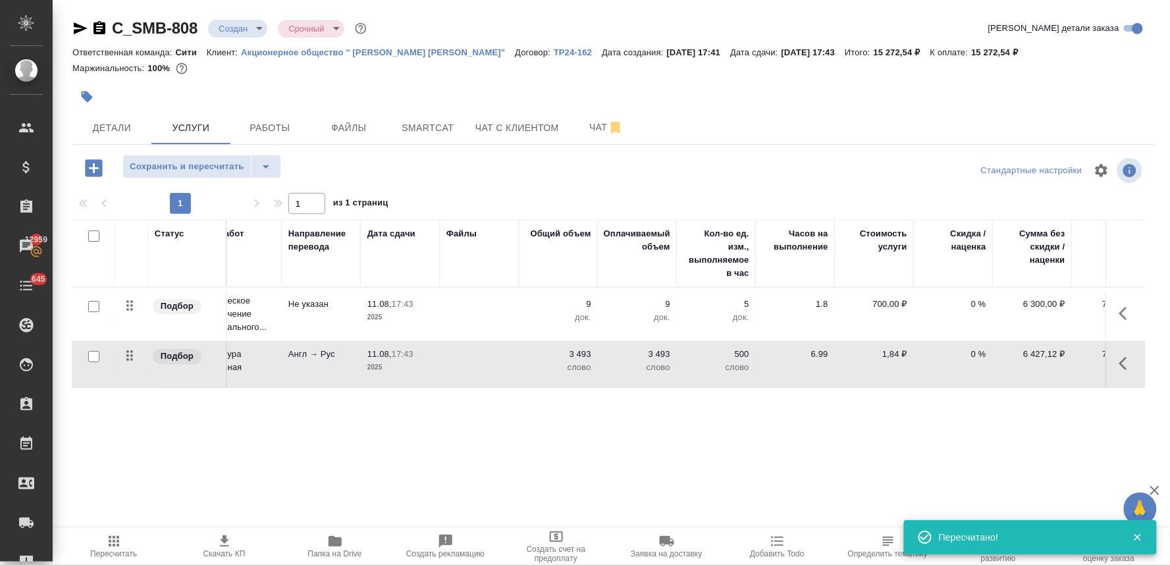
scroll to position [0, 167]
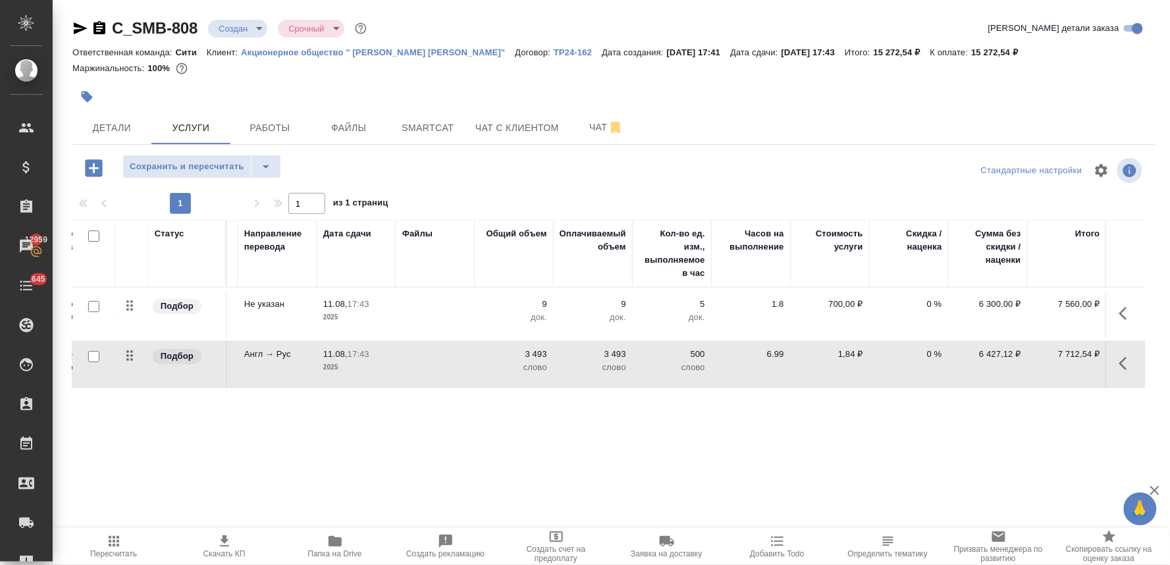
click at [1067, 81] on div at bounding box center [613, 81] width 1083 height 3
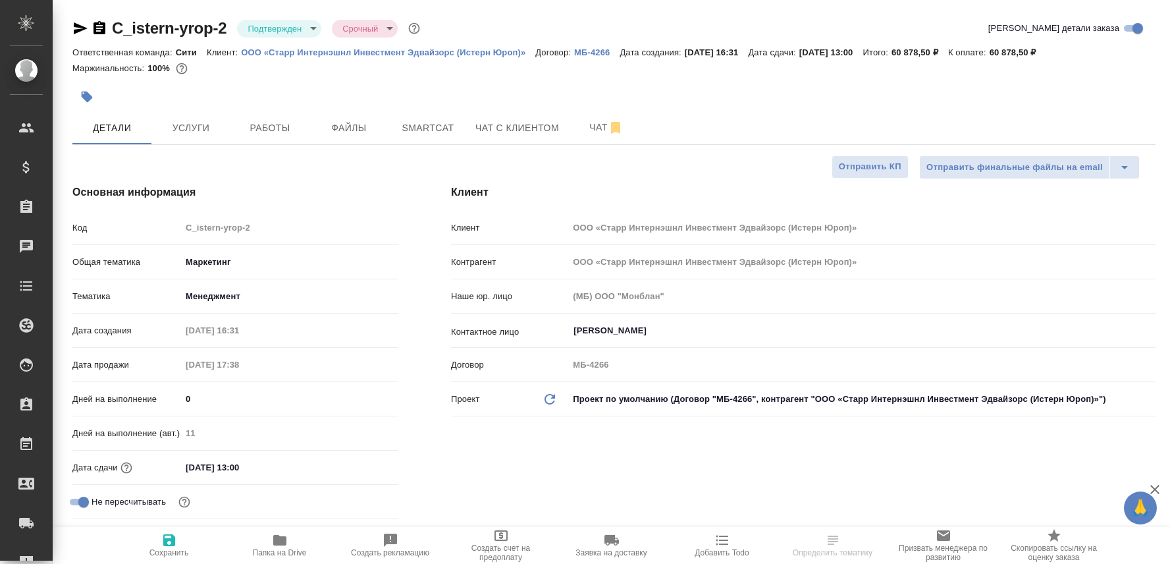
select select "RU"
type textarea "x"
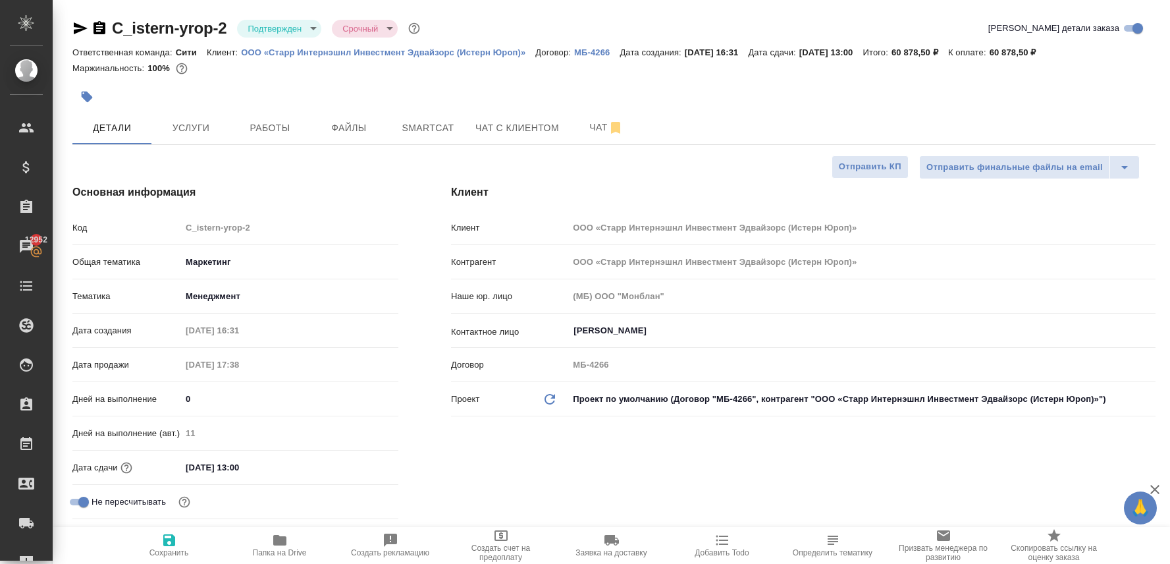
type textarea "x"
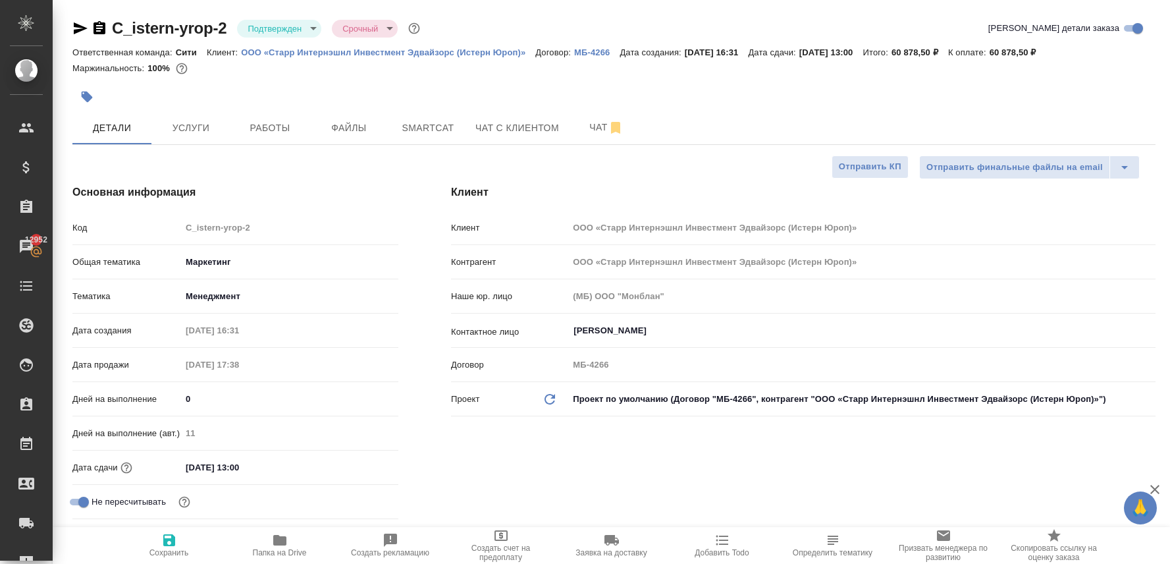
type textarea "x"
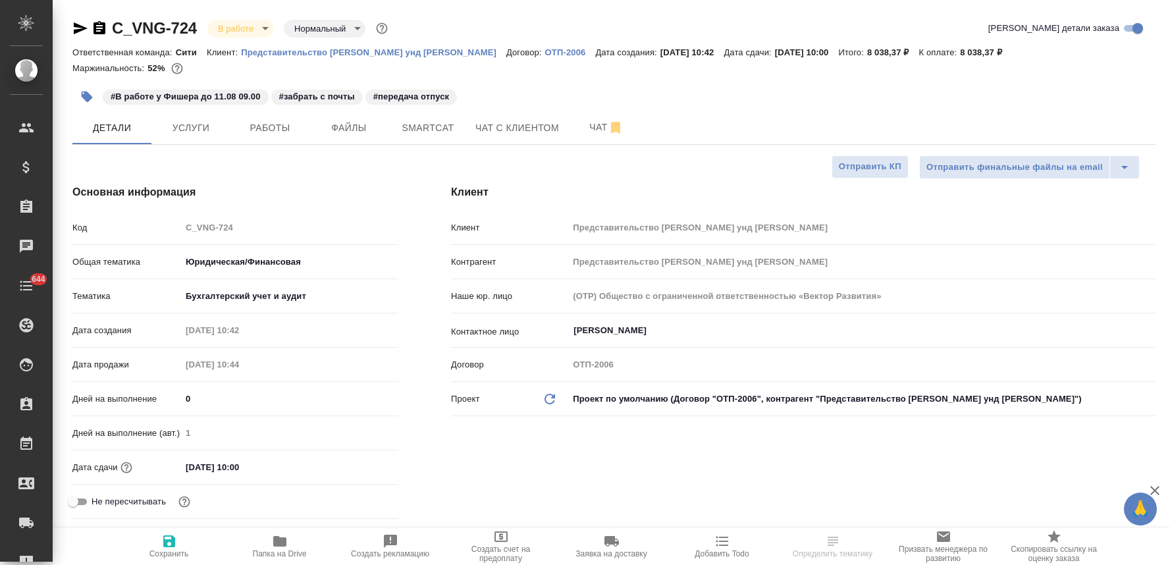
select select "RU"
type textarea "x"
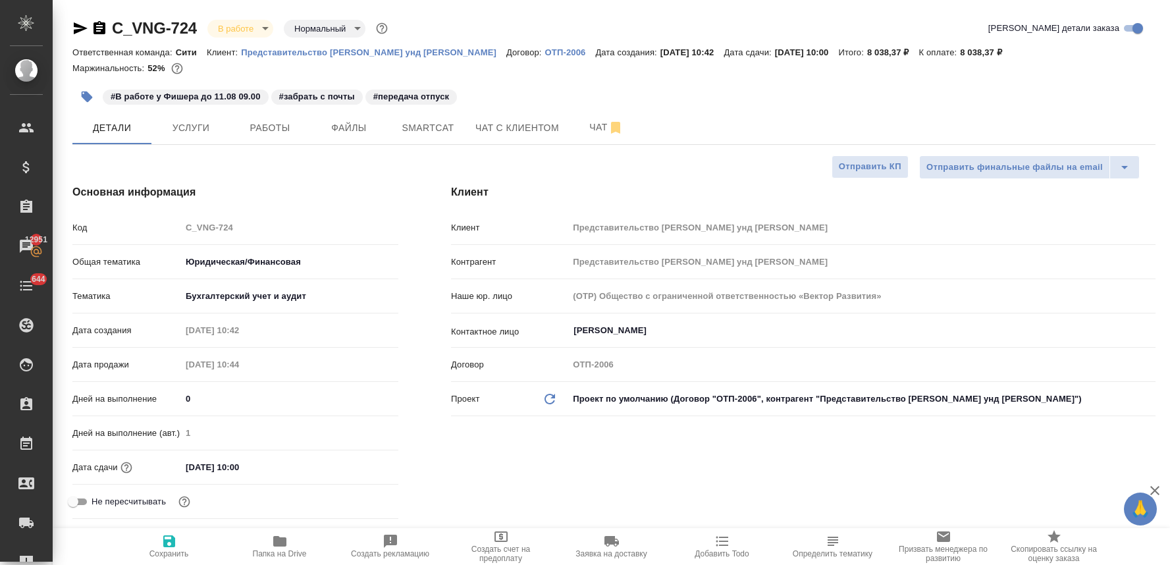
type textarea "x"
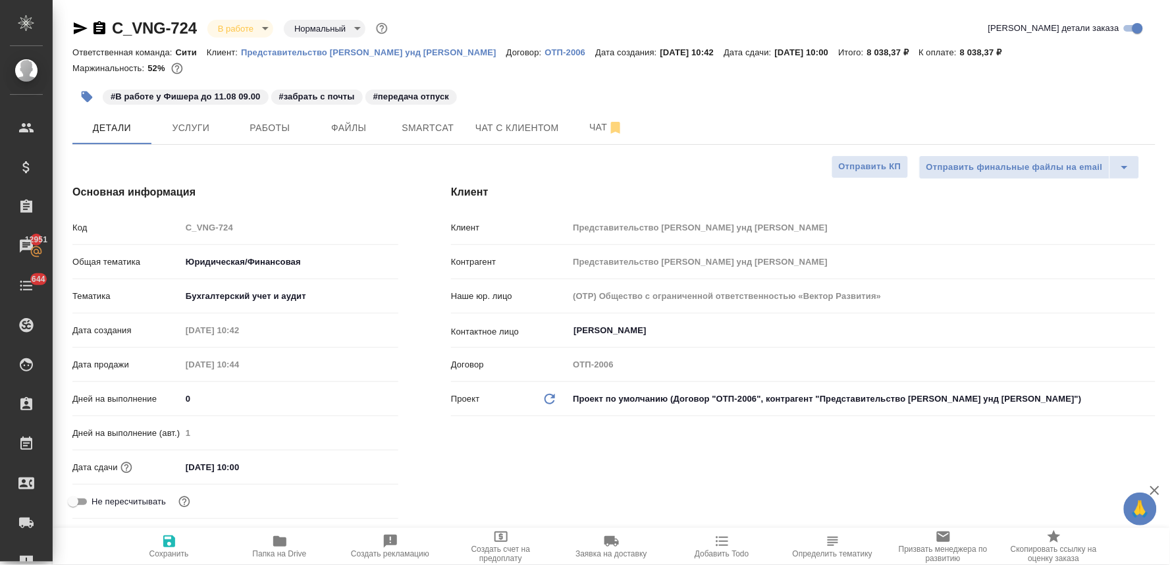
type textarea "x"
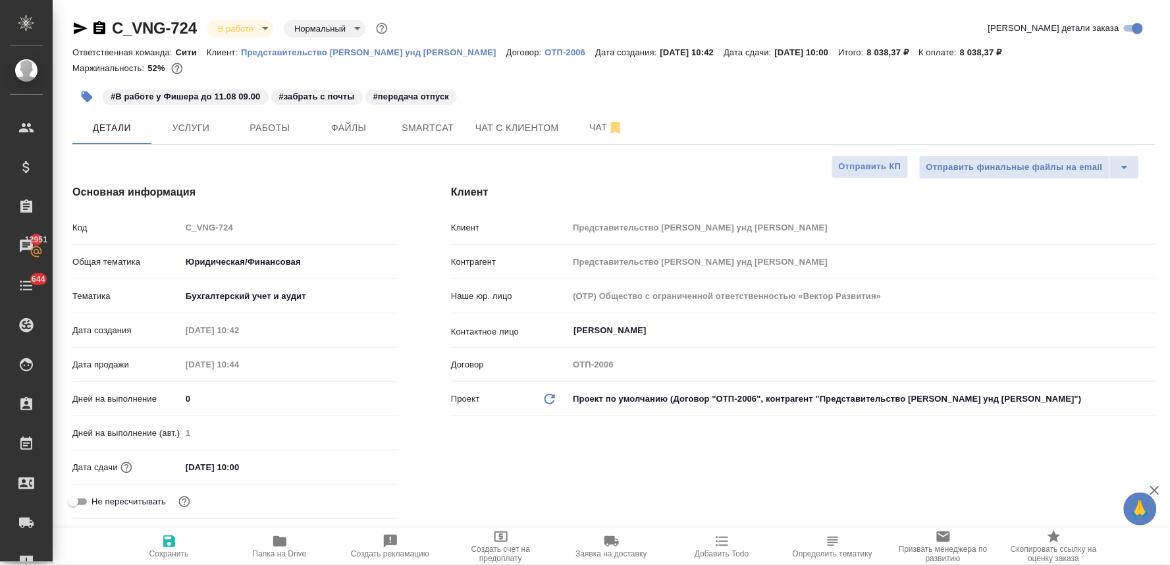
type textarea "x"
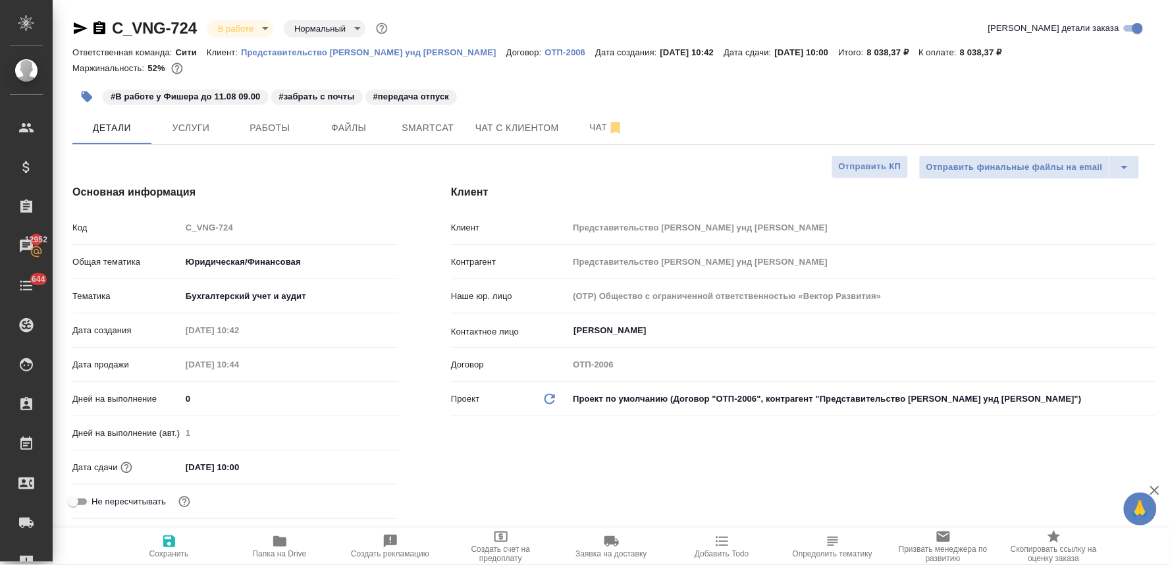
type textarea "x"
click at [78, 30] on icon "button" at bounding box center [81, 28] width 14 height 12
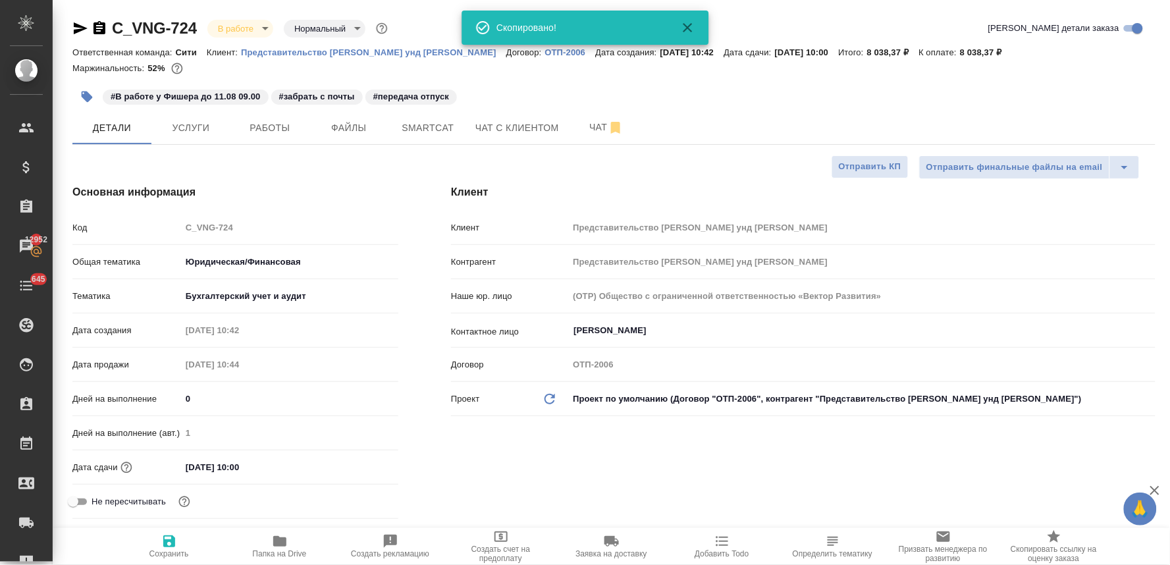
click at [919, 18] on div "C_VNG-724 В работе inProgress Нормальный normal Кратко детали заказа" at bounding box center [613, 28] width 1083 height 21
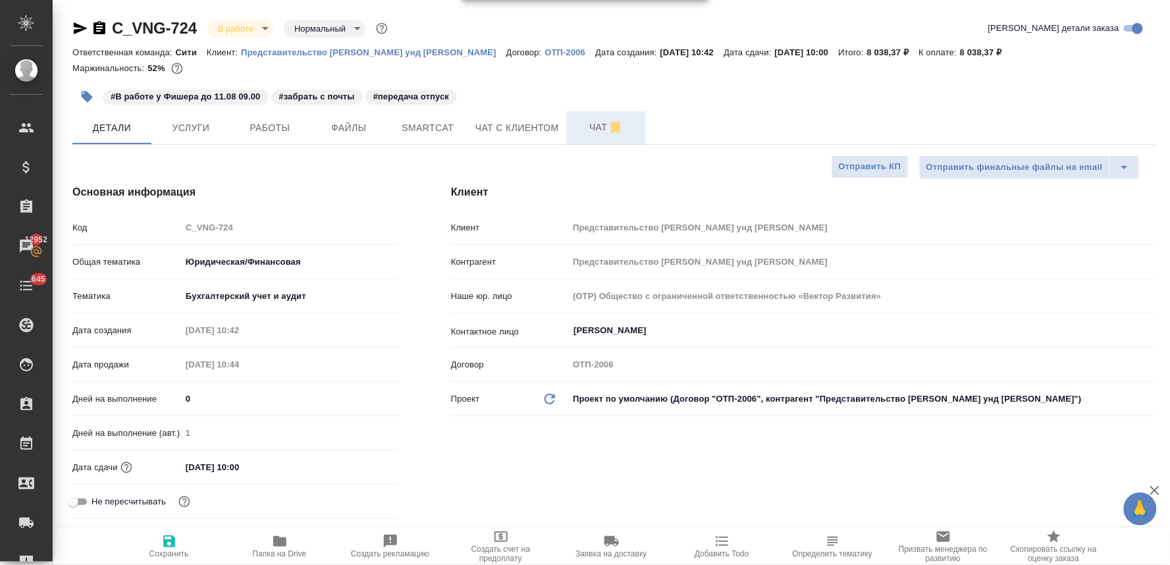
click at [586, 128] on span "Чат" at bounding box center [606, 127] width 63 height 16
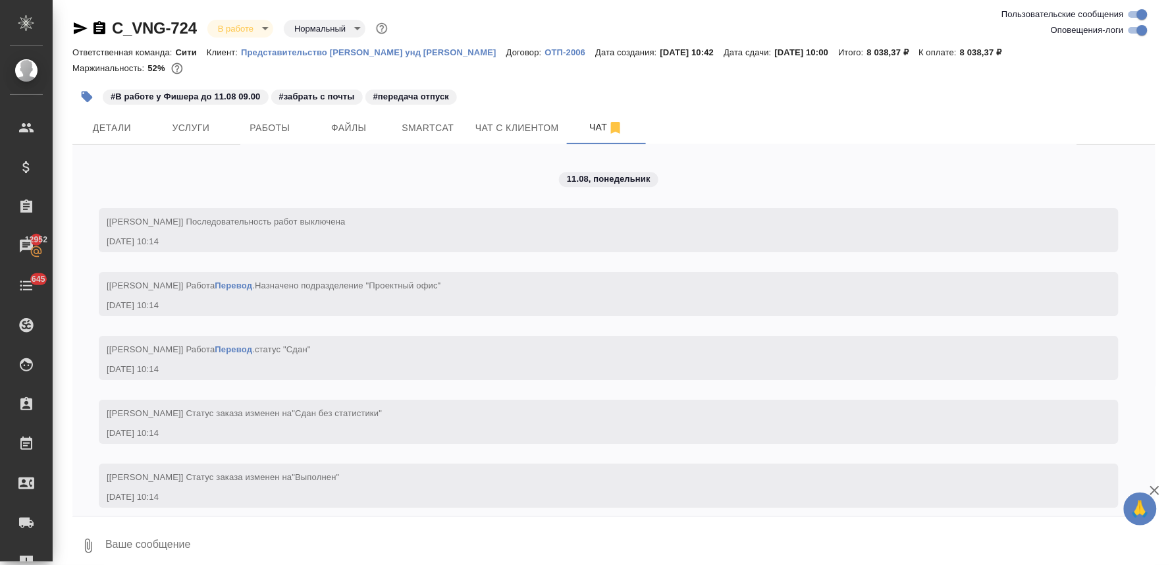
scroll to position [1301, 0]
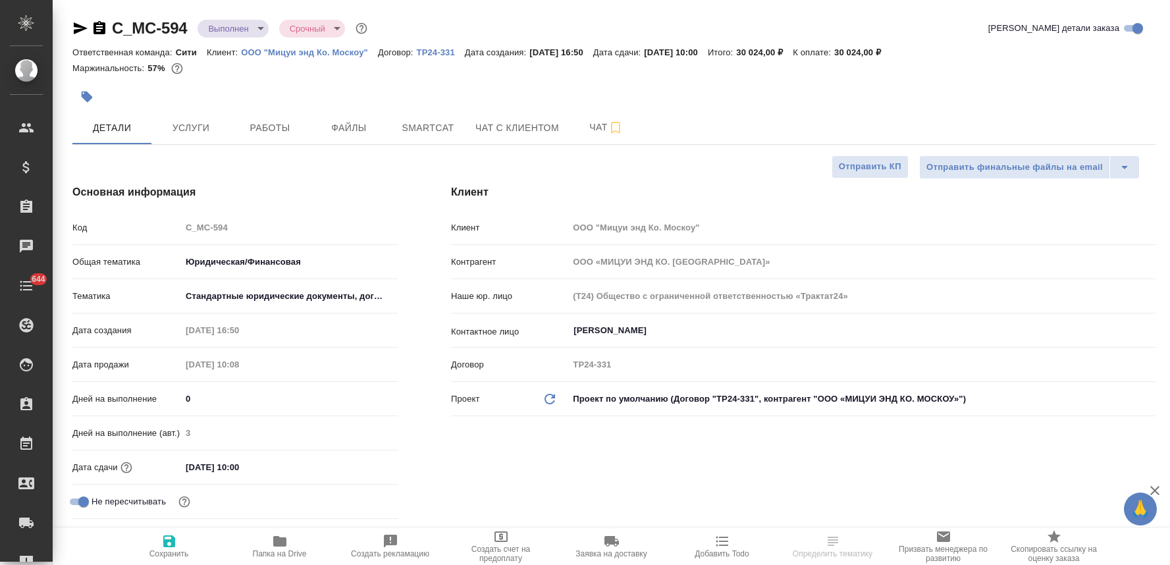
select select "RU"
click at [277, 550] on span "Папка на Drive" at bounding box center [280, 553] width 54 height 9
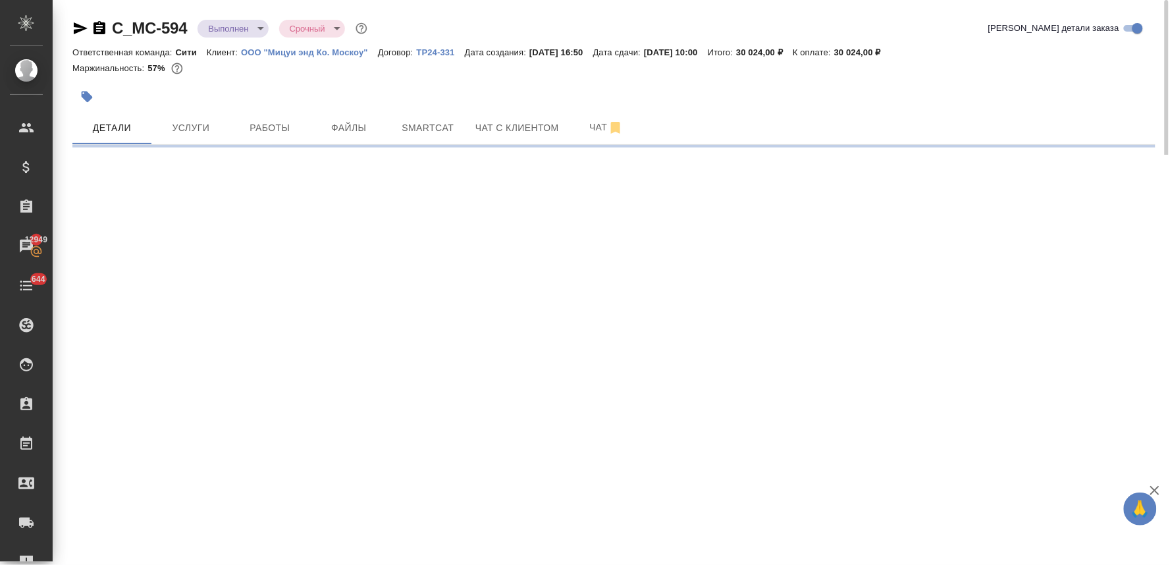
select select "RU"
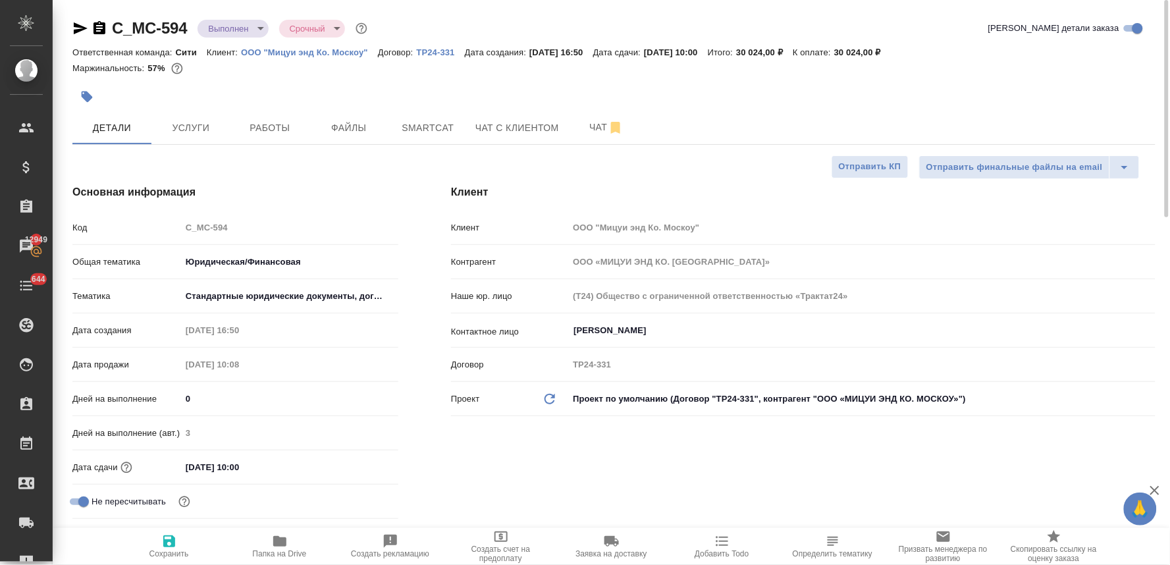
type textarea "x"
click at [201, 116] on button "Услуги" at bounding box center [190, 127] width 79 height 33
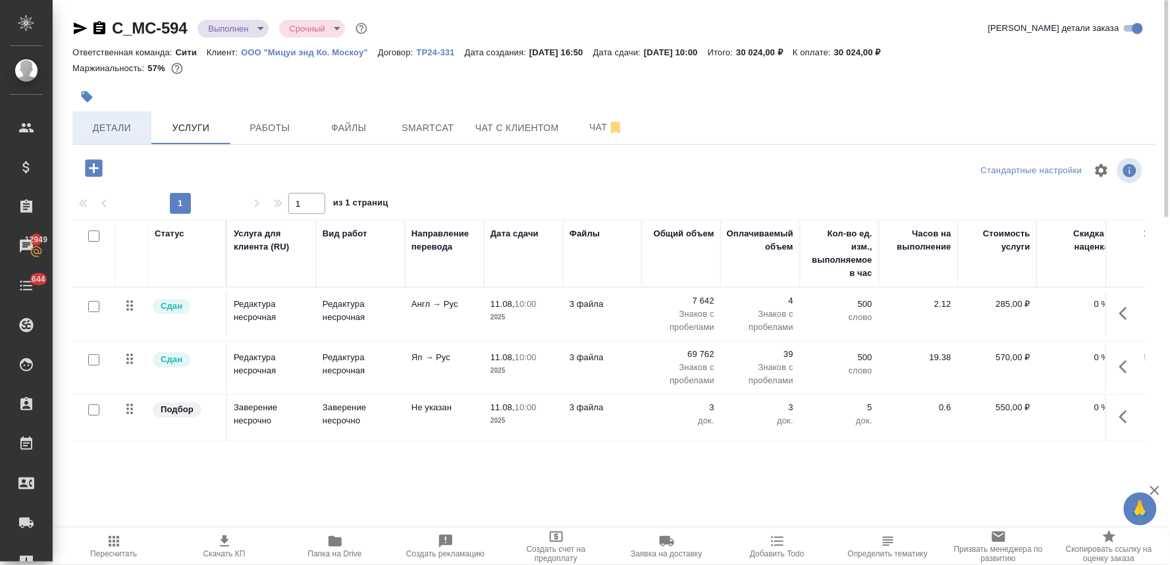
click at [115, 120] on span "Детали" at bounding box center [111, 128] width 63 height 16
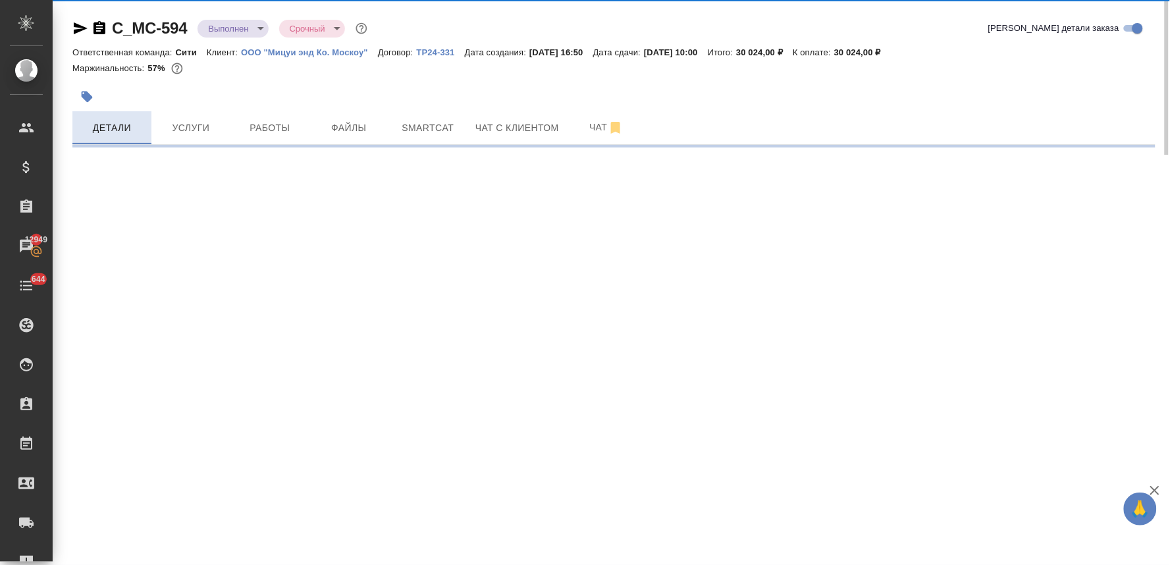
select select "RU"
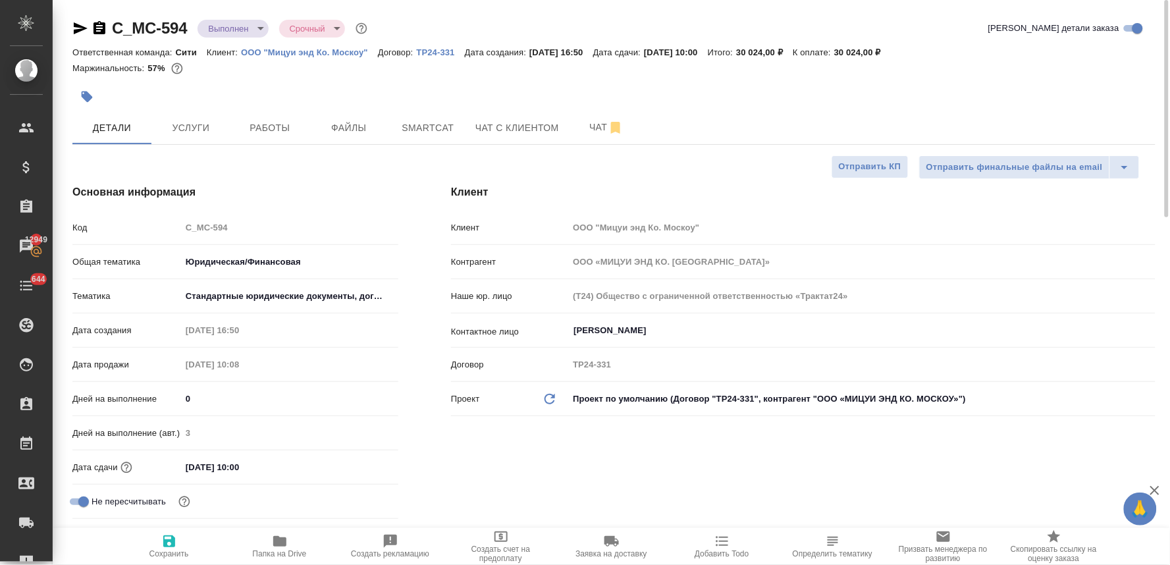
type textarea "x"
click at [87, 94] on icon "button" at bounding box center [87, 97] width 11 height 11
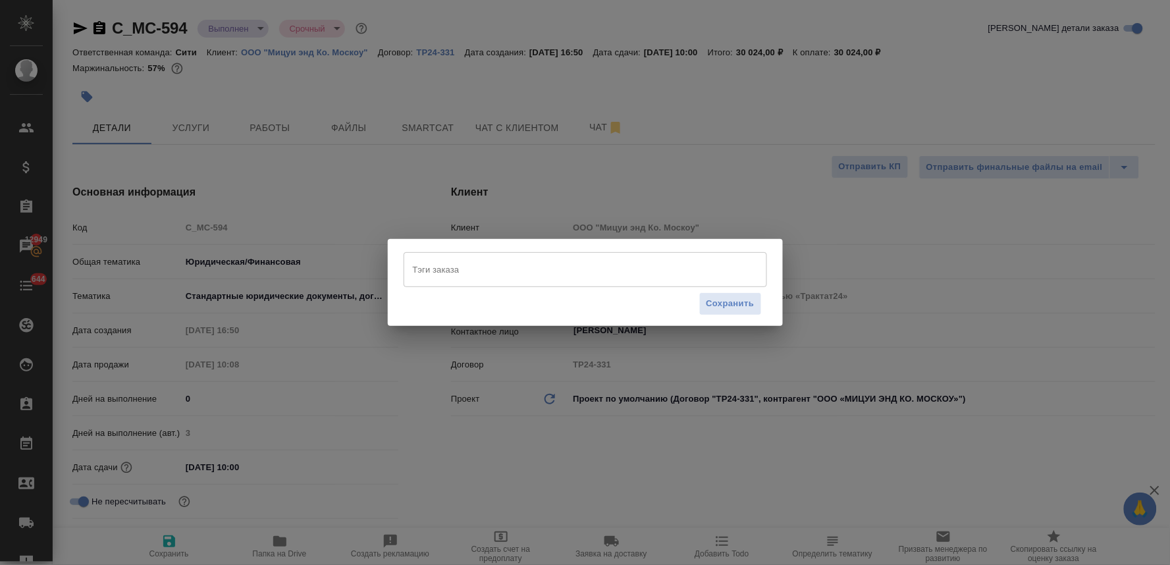
click at [481, 275] on input "Тэги заказа" at bounding box center [573, 269] width 327 height 22
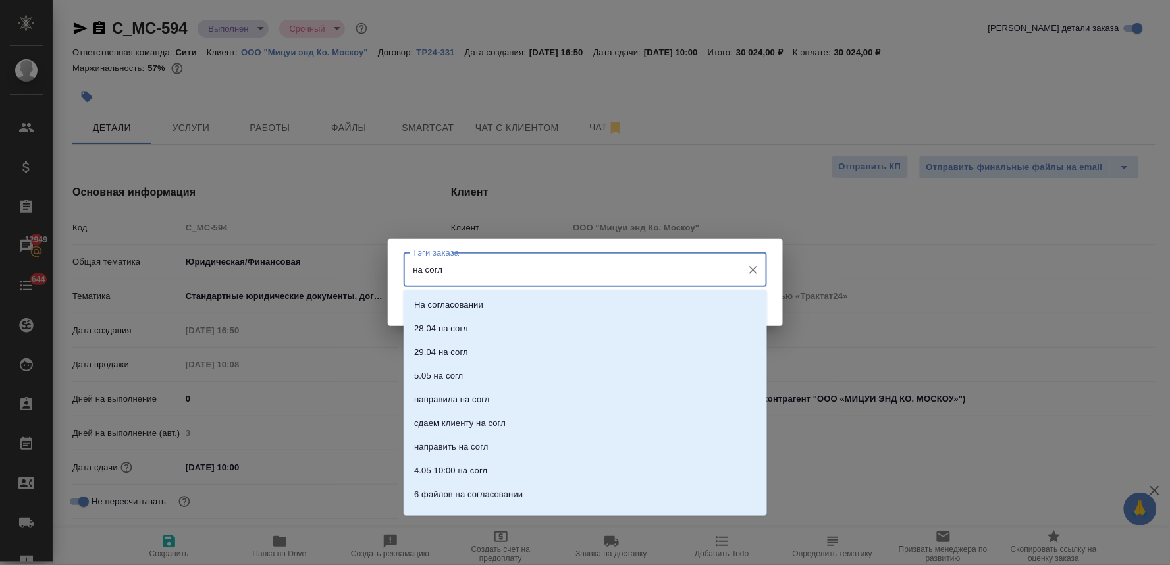
type input "на согла"
click at [479, 306] on p "На согласовании" at bounding box center [448, 304] width 69 height 13
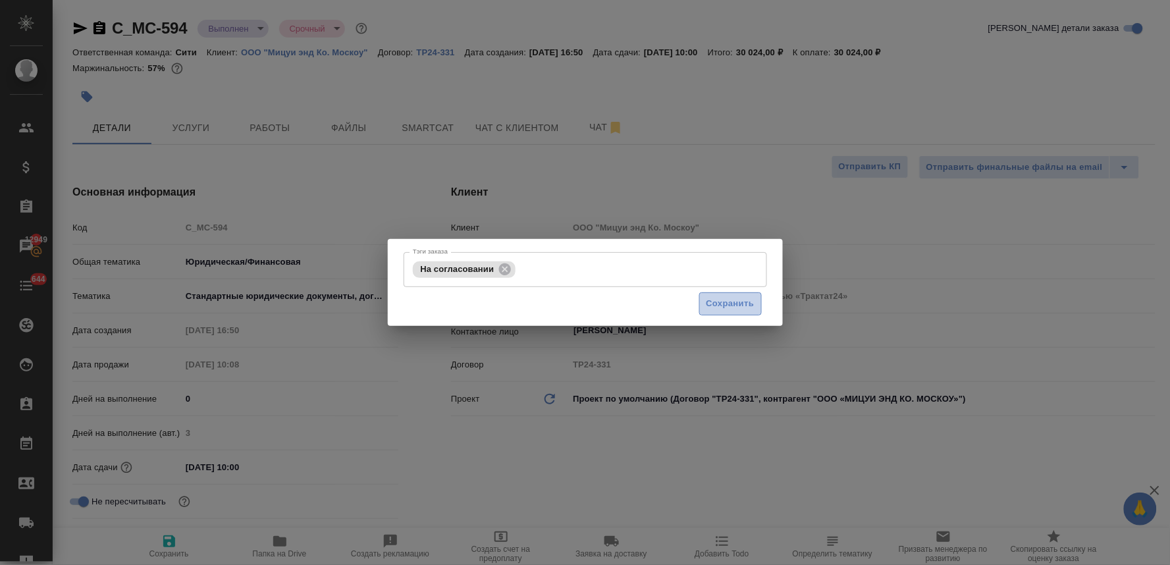
click at [739, 305] on span "Сохранить" at bounding box center [730, 303] width 48 height 15
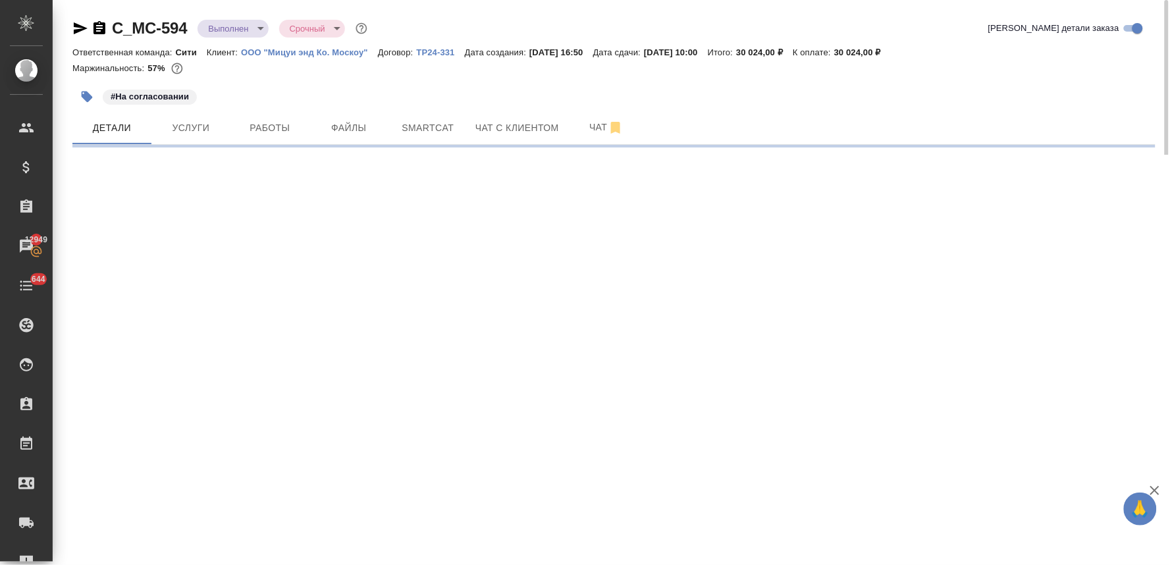
select select "RU"
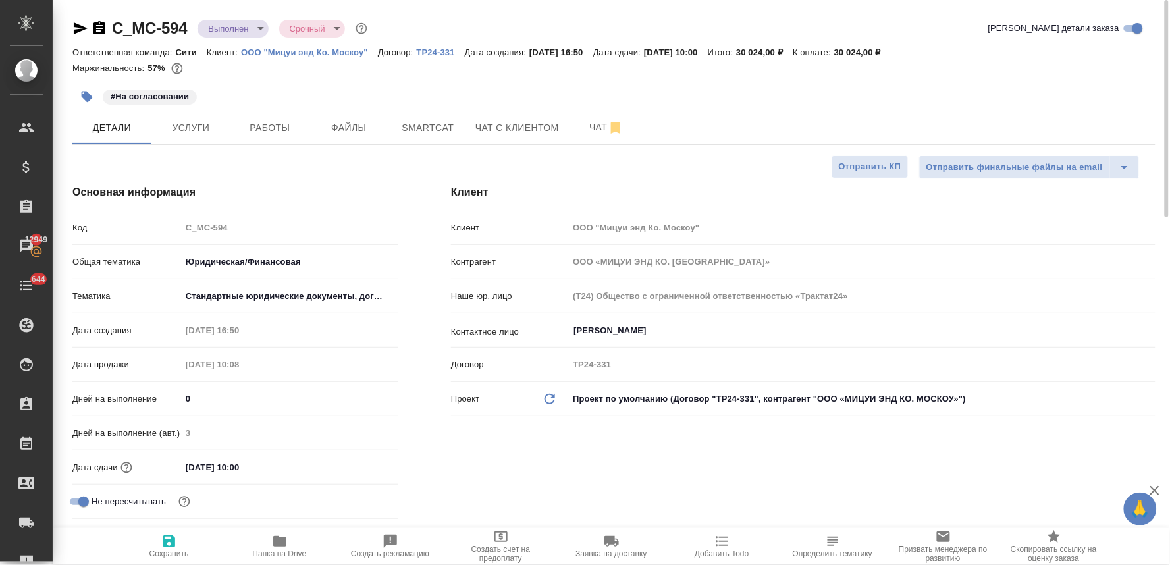
type textarea "x"
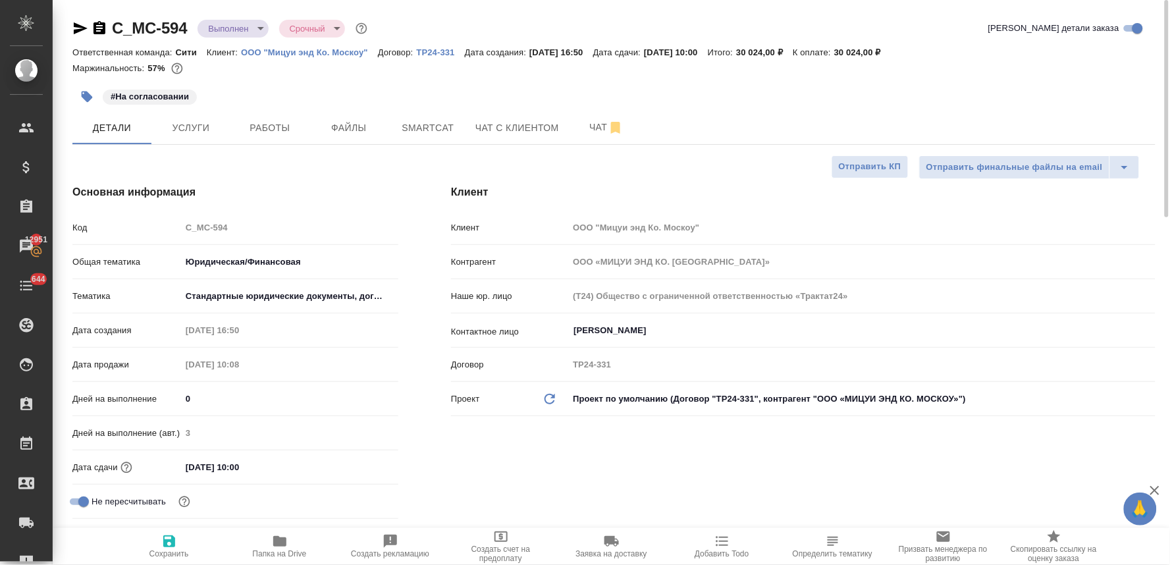
type textarea "x"
click at [81, 94] on icon "button" at bounding box center [86, 96] width 13 height 13
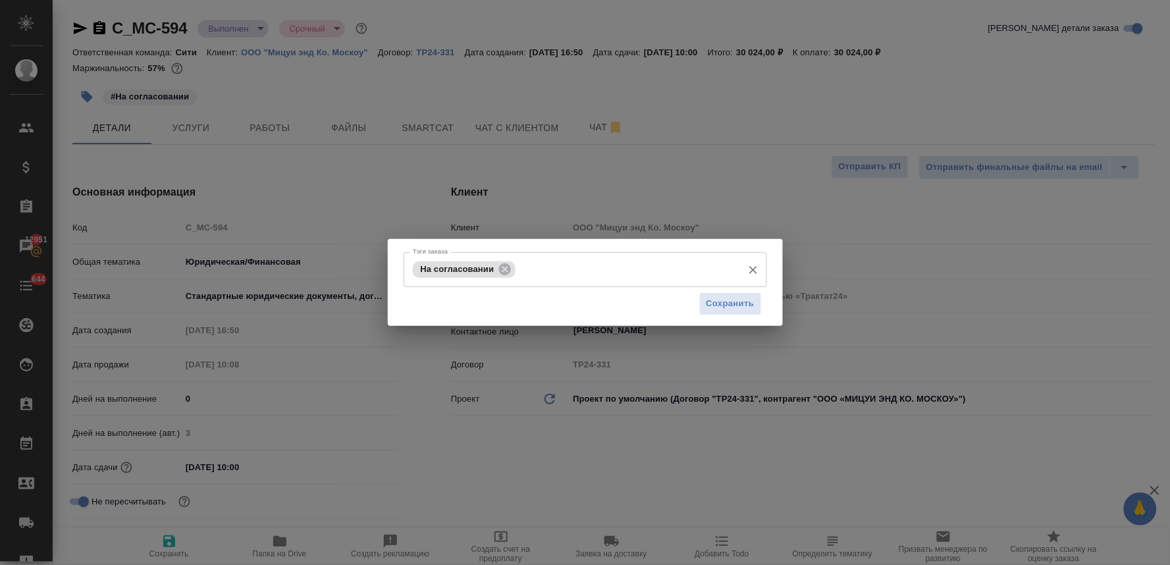
click at [587, 271] on input "Тэги заказа" at bounding box center [627, 269] width 217 height 22
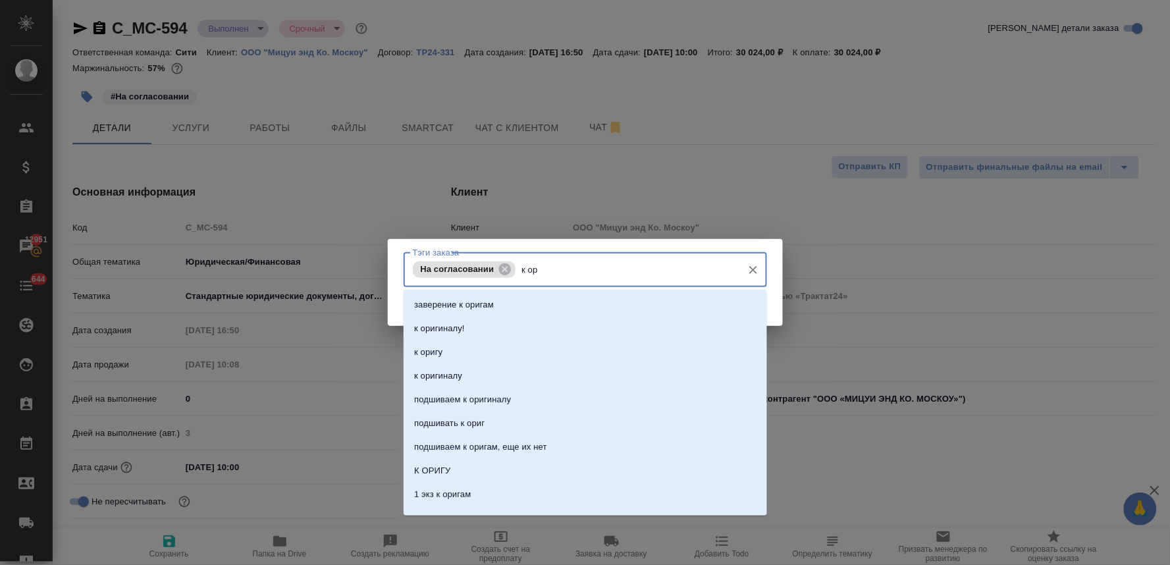
type input "к ори"
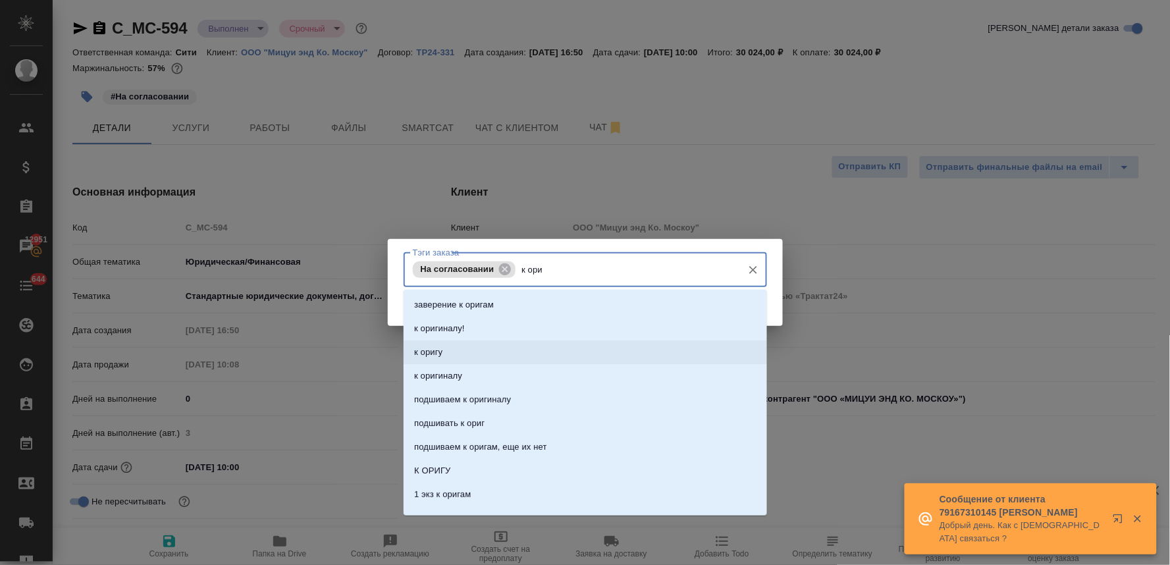
click at [550, 347] on li "к оригу" at bounding box center [585, 352] width 363 height 24
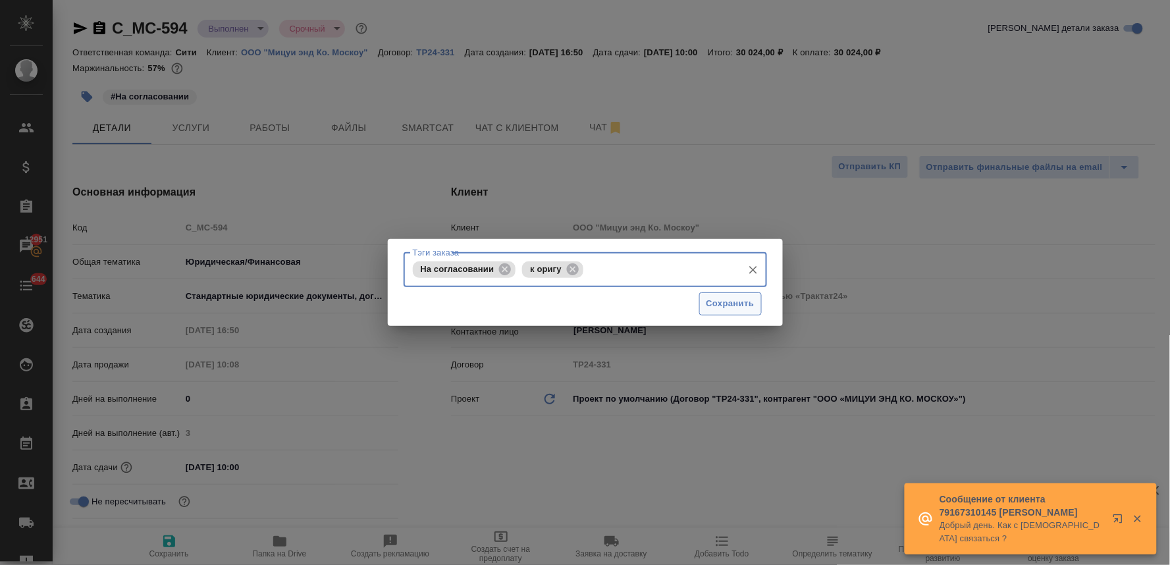
click at [729, 301] on span "Сохранить" at bounding box center [730, 303] width 48 height 15
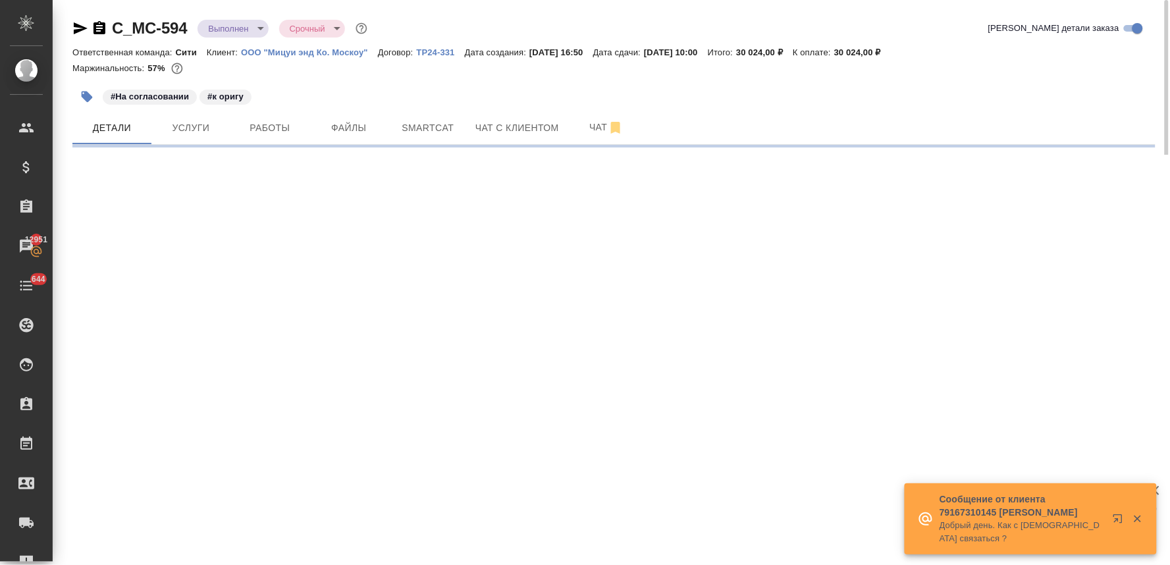
select select "RU"
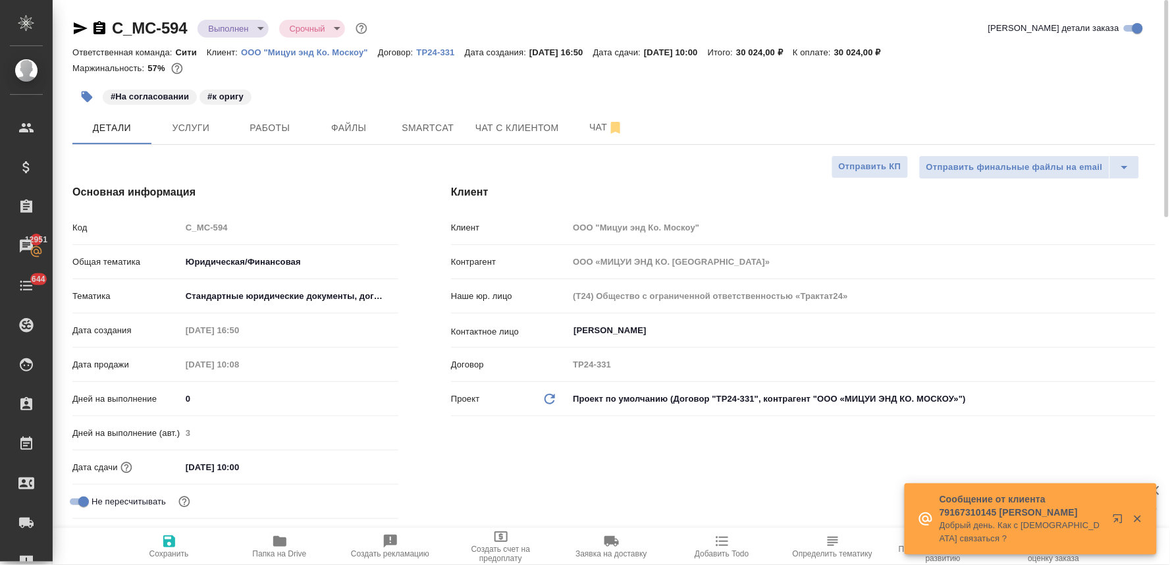
type textarea "x"
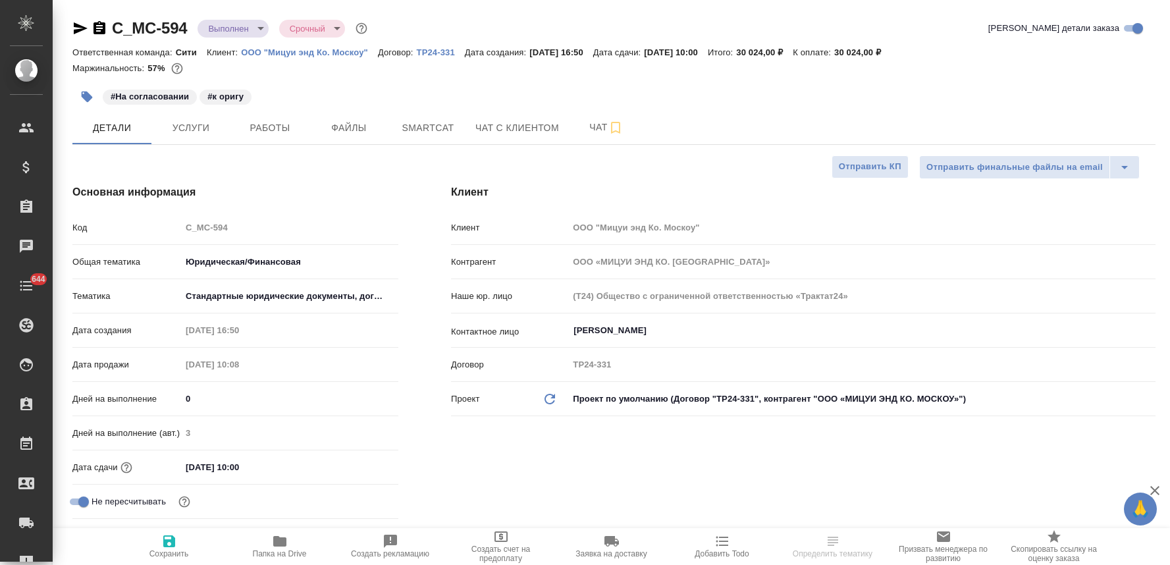
select select "RU"
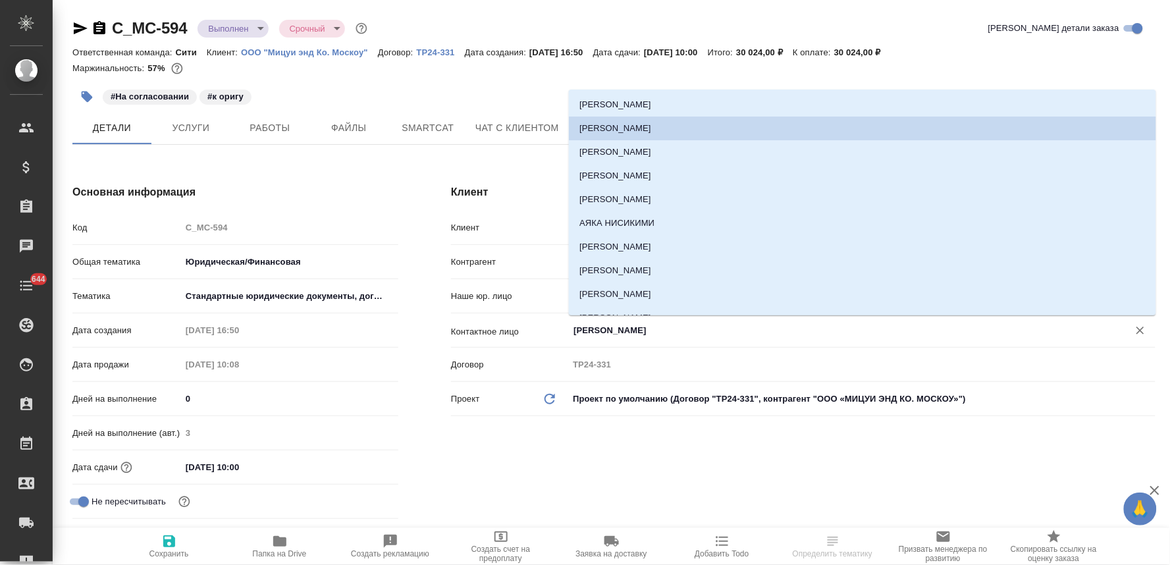
click at [607, 327] on input "[PERSON_NAME]" at bounding box center [839, 331] width 535 height 16
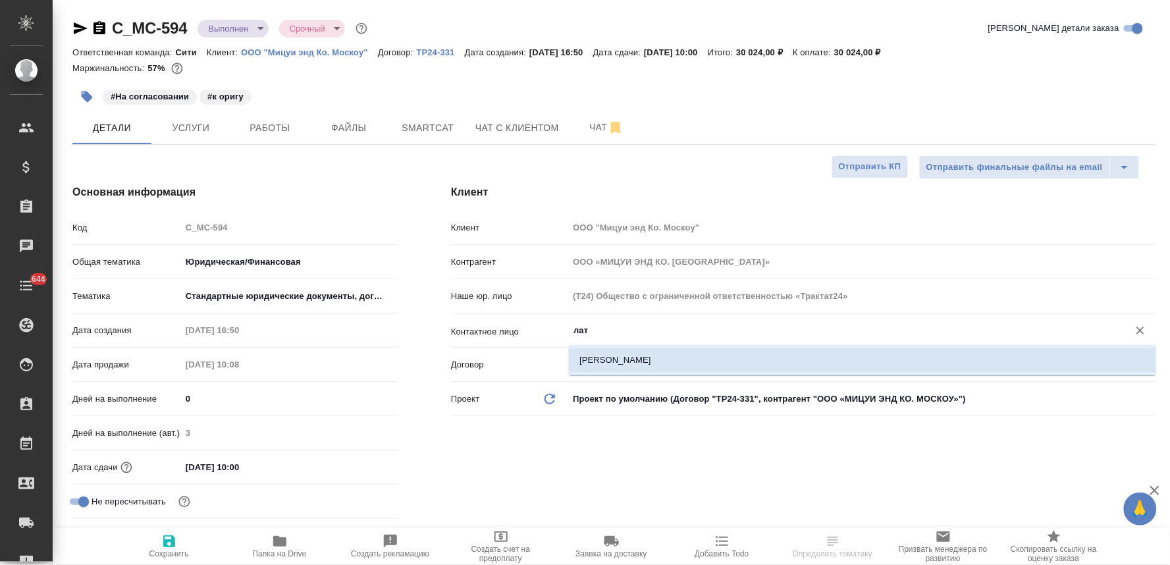
click at [606, 351] on li "[PERSON_NAME]" at bounding box center [862, 360] width 587 height 24
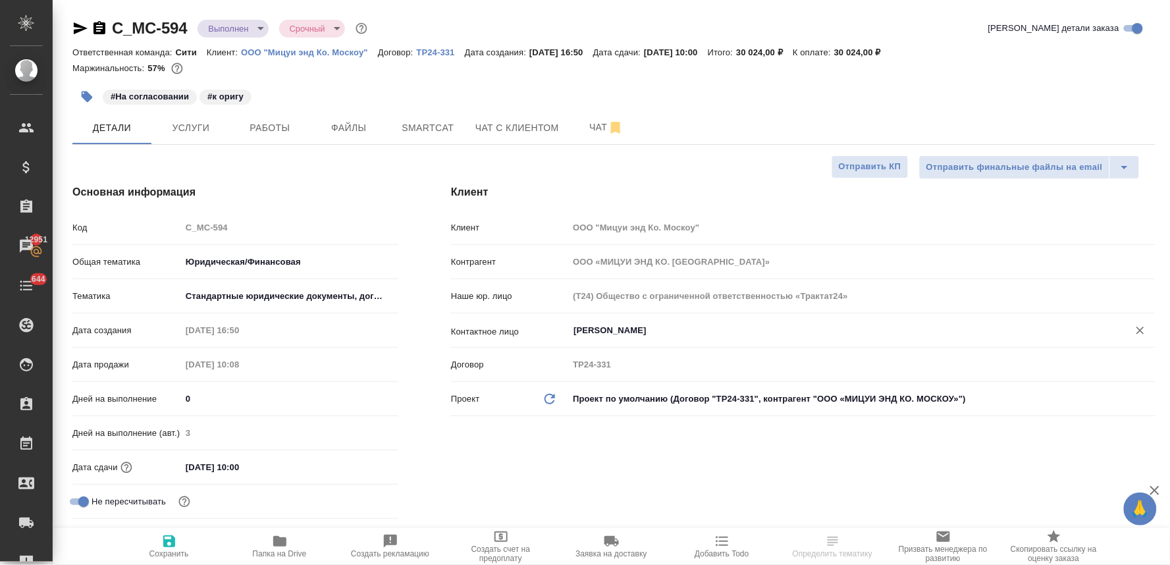
type input "[PERSON_NAME]"
click at [175, 544] on icon "button" at bounding box center [169, 541] width 16 height 16
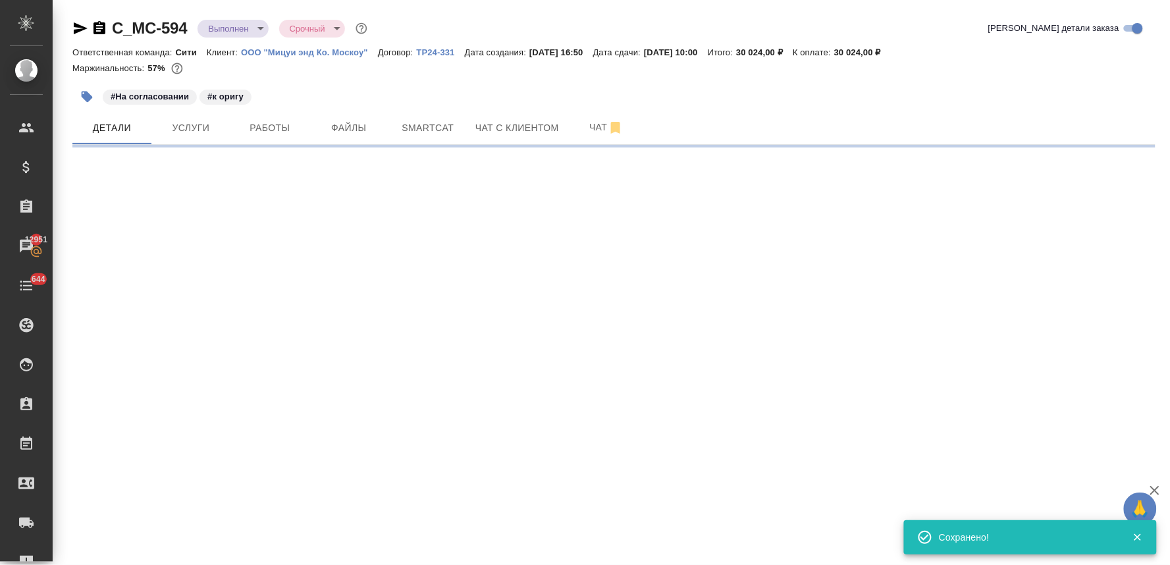
select select "RU"
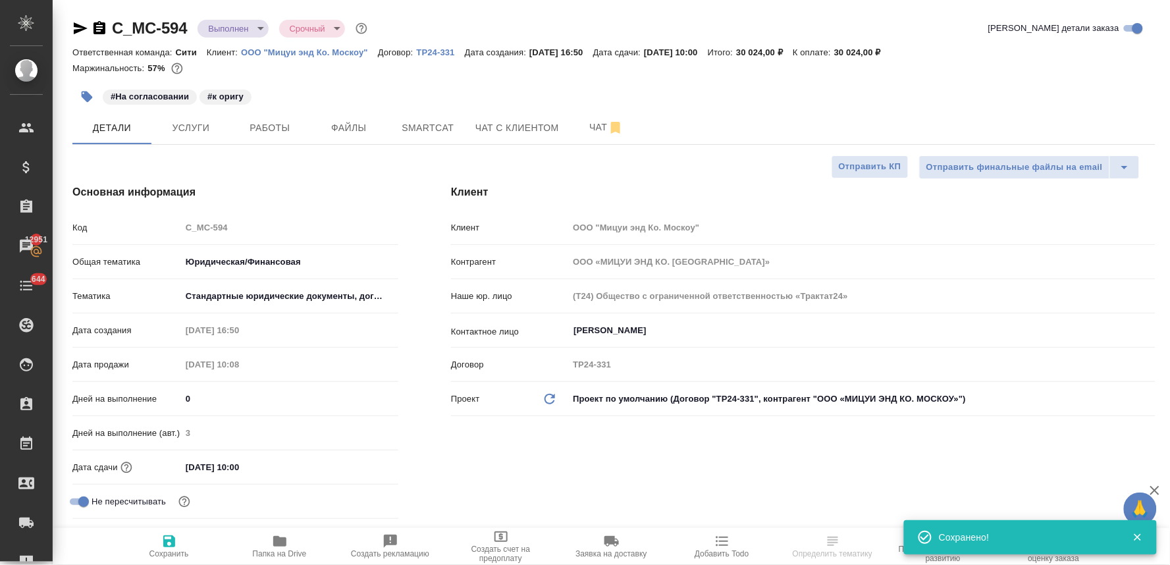
type textarea "x"
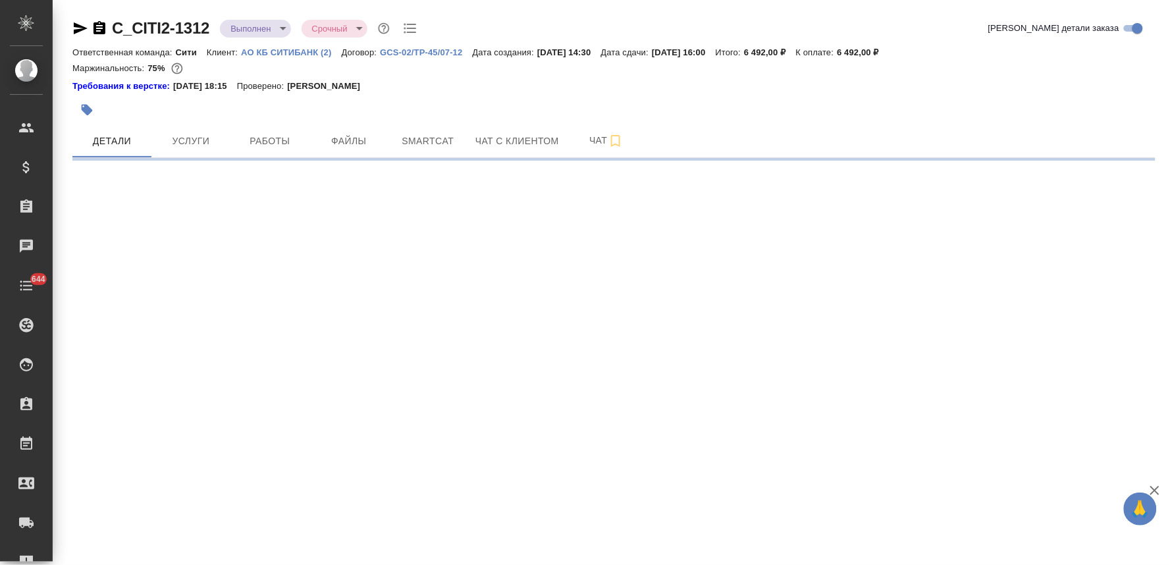
select select "RU"
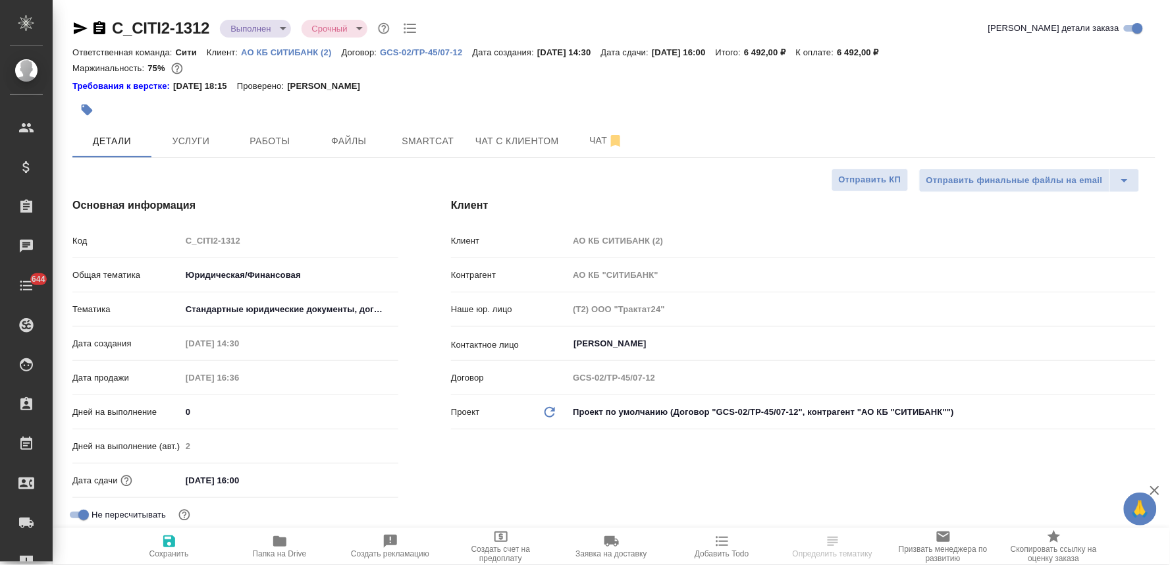
type textarea "x"
click at [640, 99] on div at bounding box center [433, 109] width 722 height 29
click at [237, 31] on body "🙏 .cls-1 fill:#fff; AWATERA Lyamina Nadezhda Клиенты Спецификации Заказы Чаты 6…" at bounding box center [585, 282] width 1170 height 565
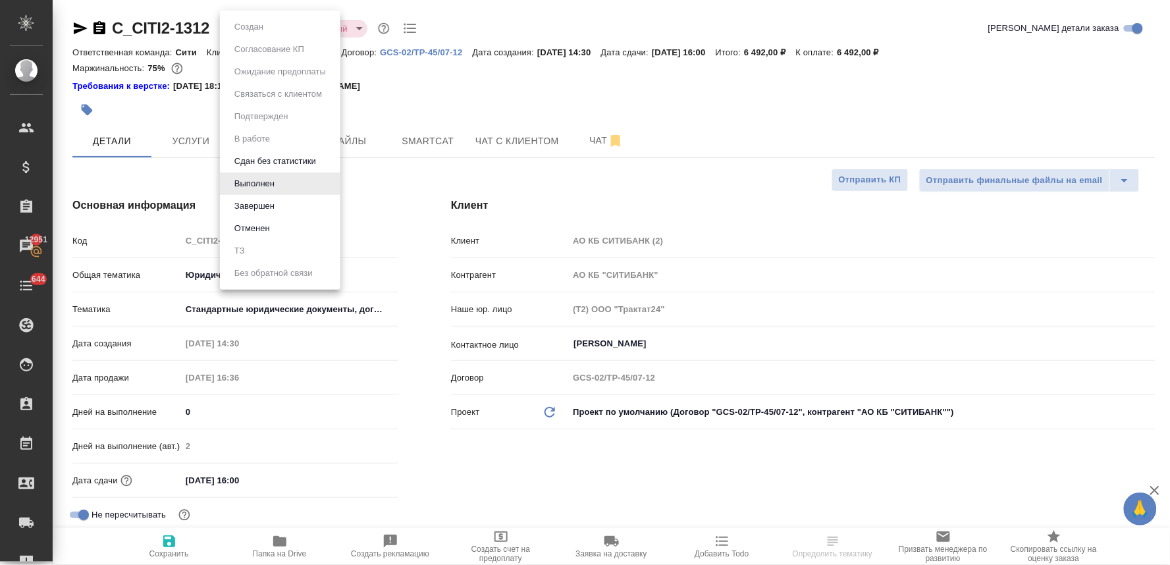
click at [285, 202] on li "Завершен" at bounding box center [280, 206] width 120 height 22
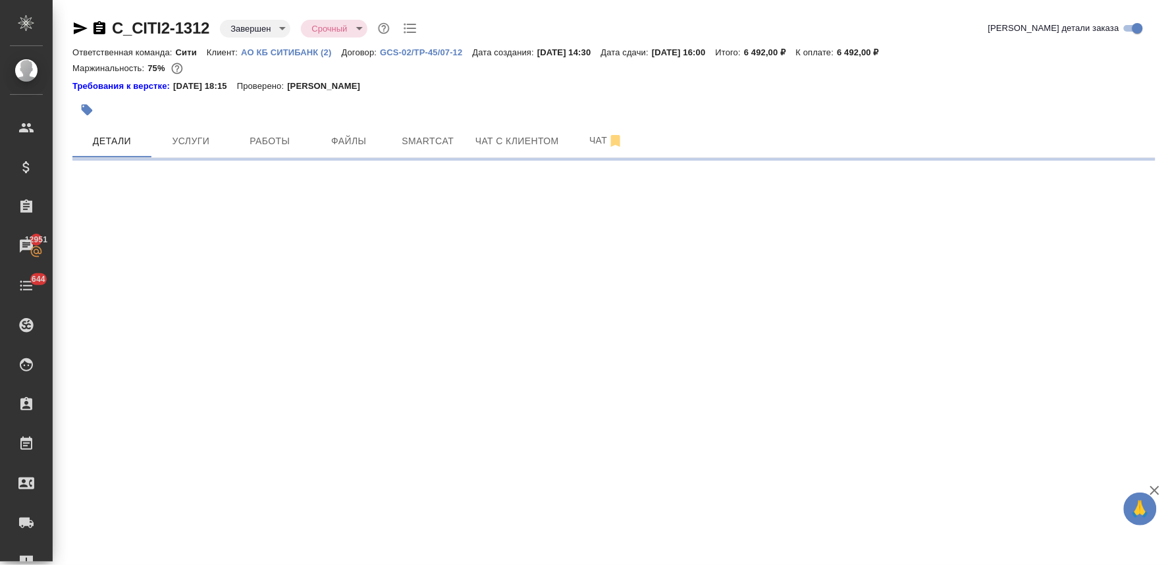
select select "RU"
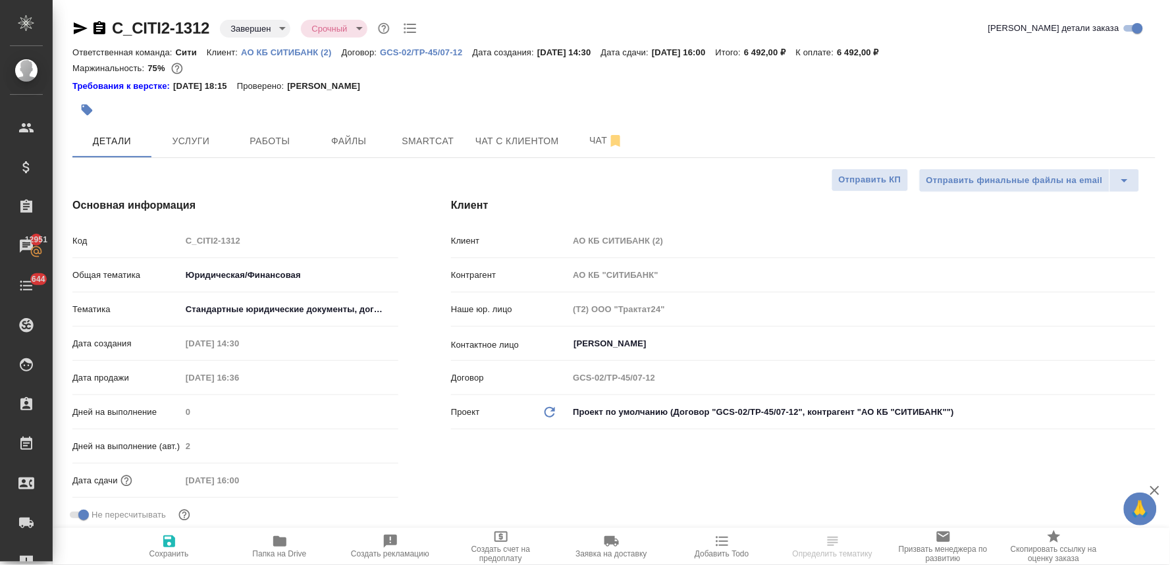
type textarea "x"
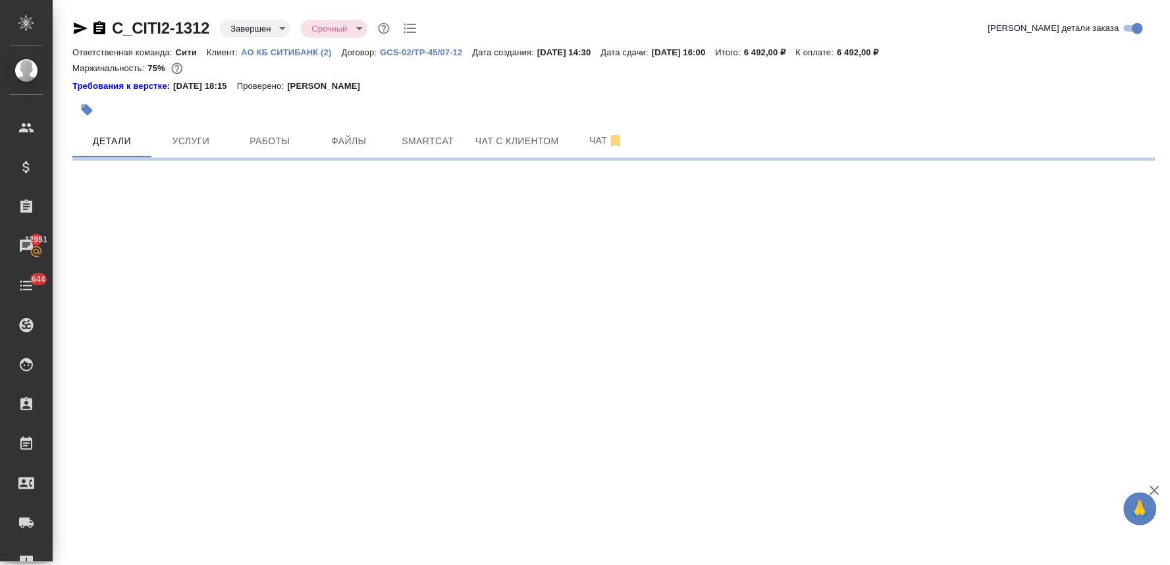
select select "RU"
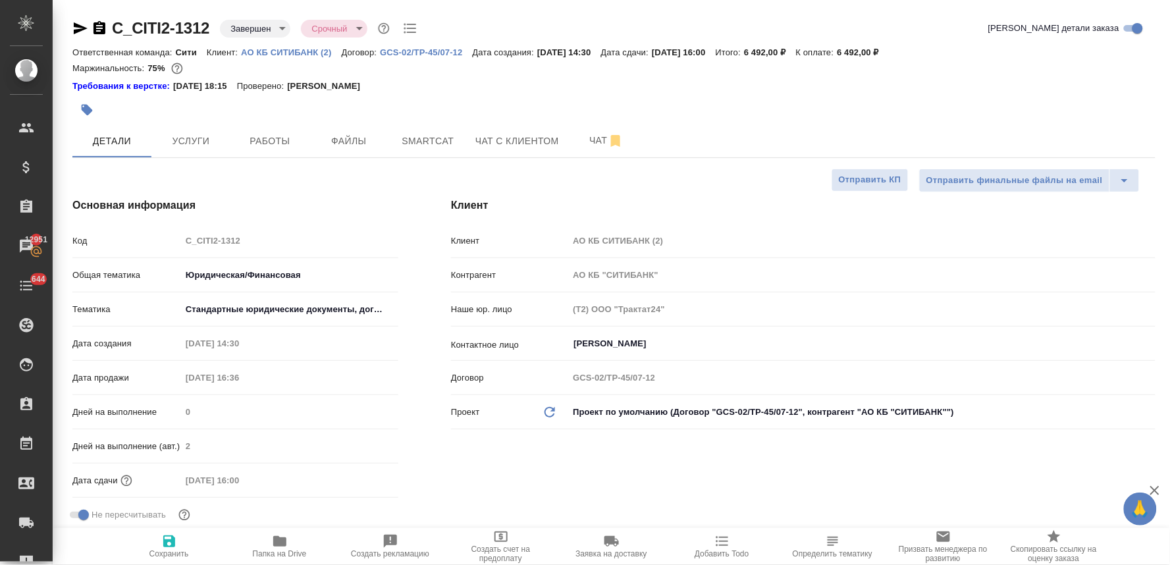
type textarea "x"
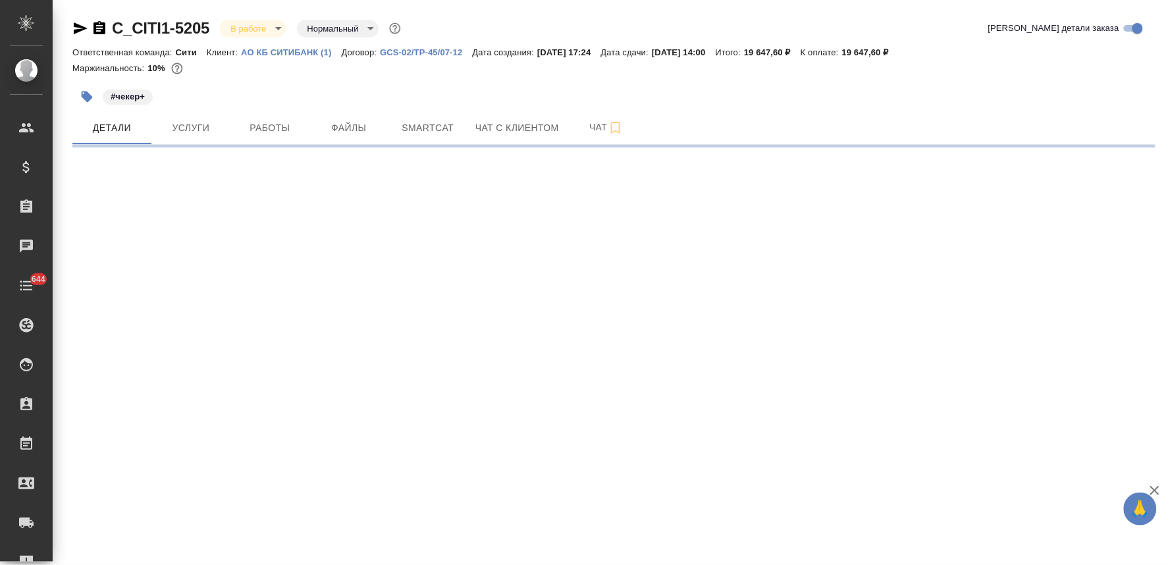
select select "RU"
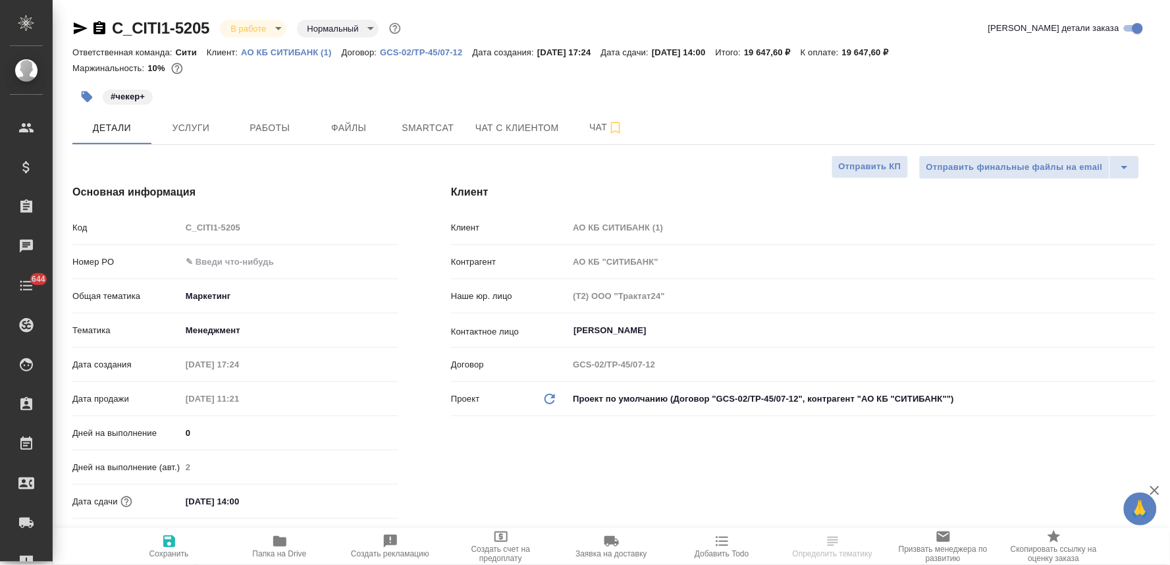
type textarea "x"
click at [733, 554] on span "Добавить Todo" at bounding box center [722, 553] width 54 height 9
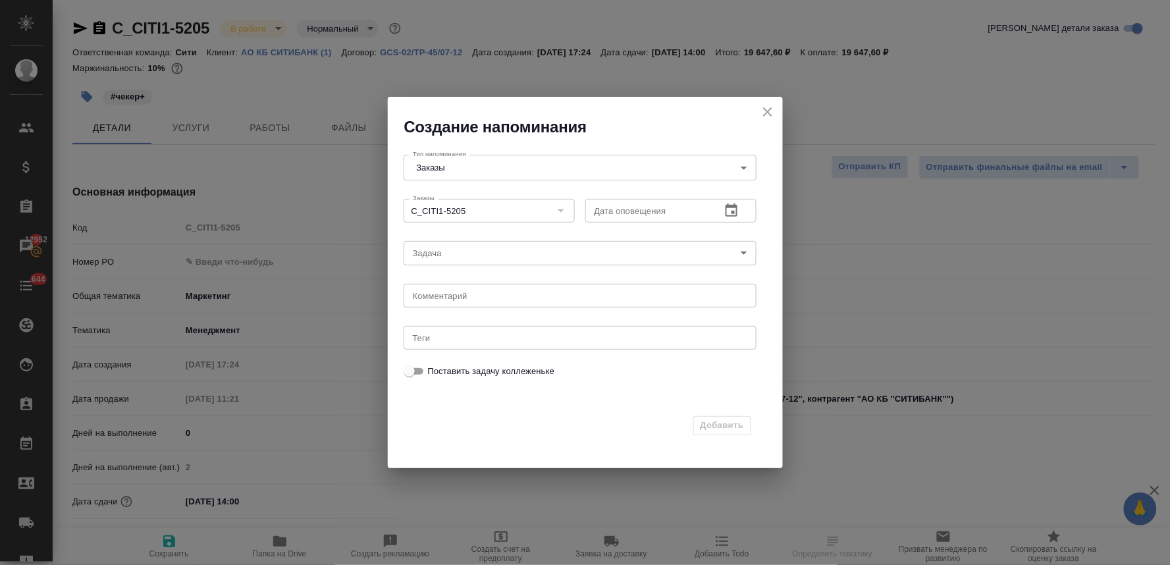
click at [739, 211] on icon "button" at bounding box center [732, 211] width 16 height 16
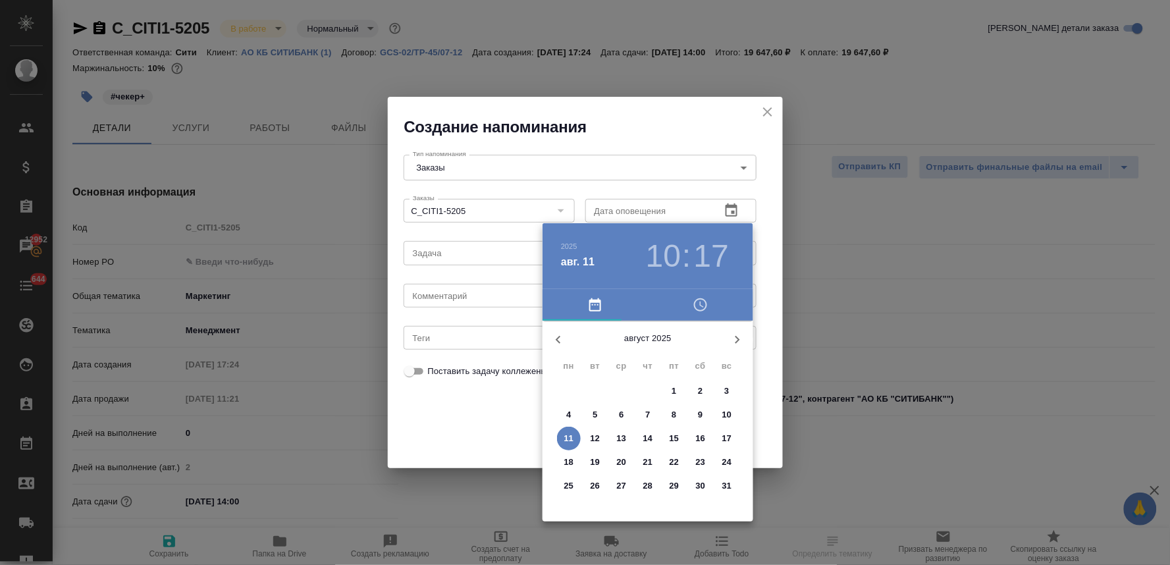
click at [703, 298] on icon "button" at bounding box center [701, 305] width 16 height 16
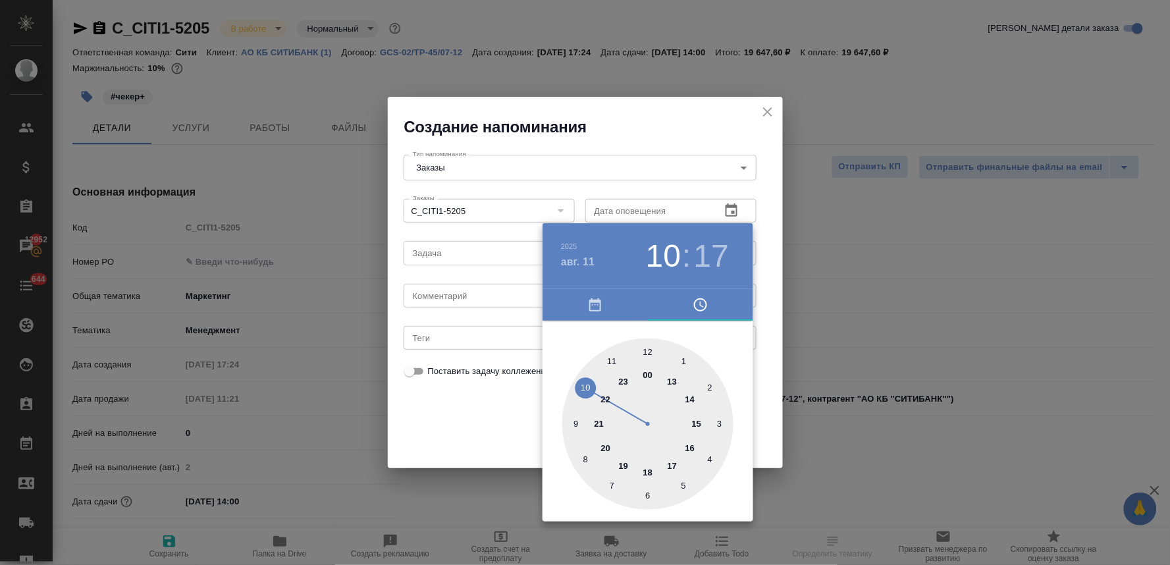
click at [690, 402] on div at bounding box center [647, 423] width 171 height 171
click at [648, 354] on div at bounding box center [647, 423] width 171 height 171
type input "11.08.2025 14:00"
click at [463, 417] on div at bounding box center [585, 282] width 1170 height 565
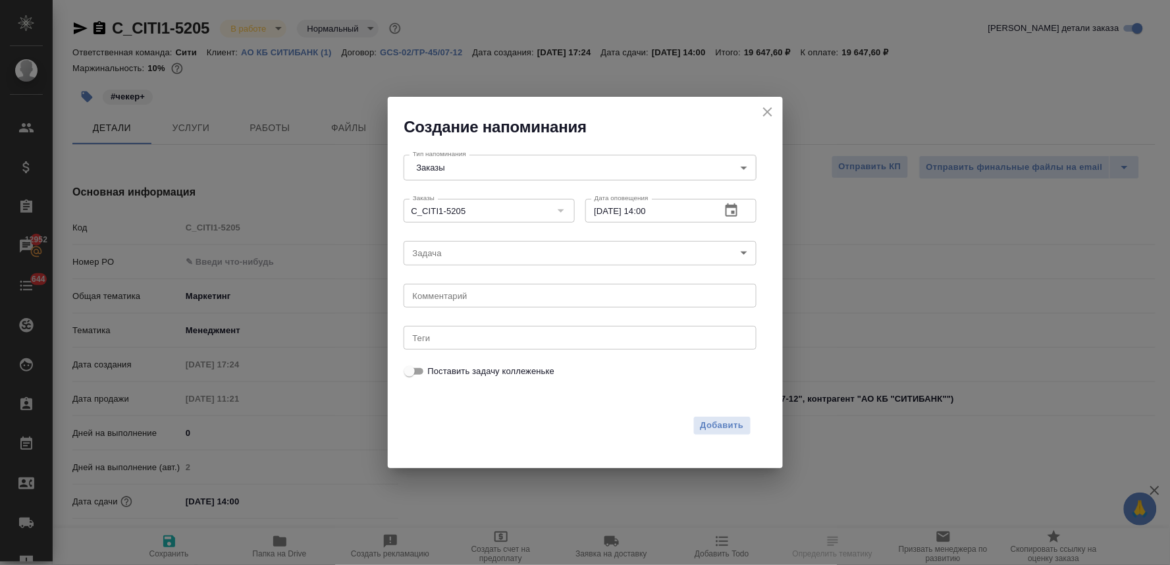
click at [438, 254] on body "🙏 .cls-1 fill:#fff; AWATERA Lyamina Nadezhda Клиенты Спецификации Заказы 12952 …" at bounding box center [585, 282] width 1170 height 565
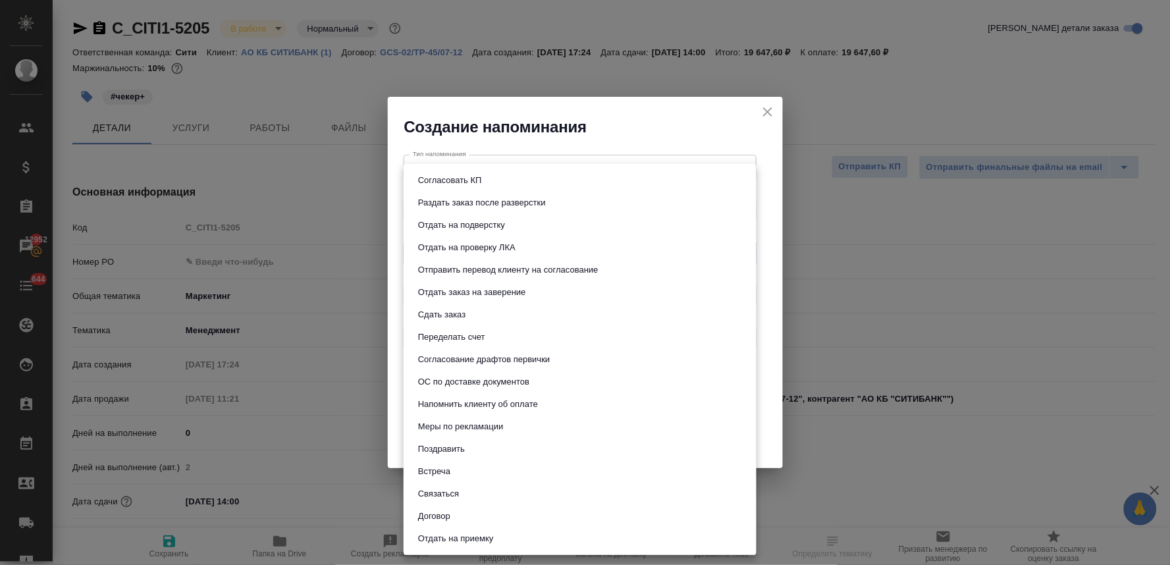
click at [455, 311] on button "Сдать заказ" at bounding box center [441, 314] width 55 height 14
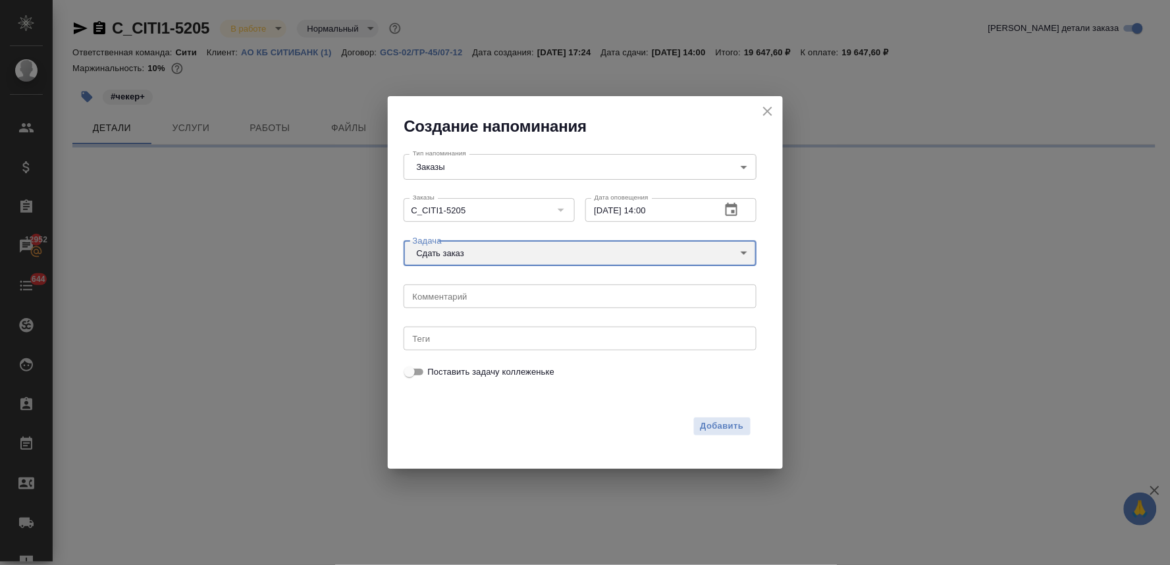
type input "Сдать заказ"
select select "RU"
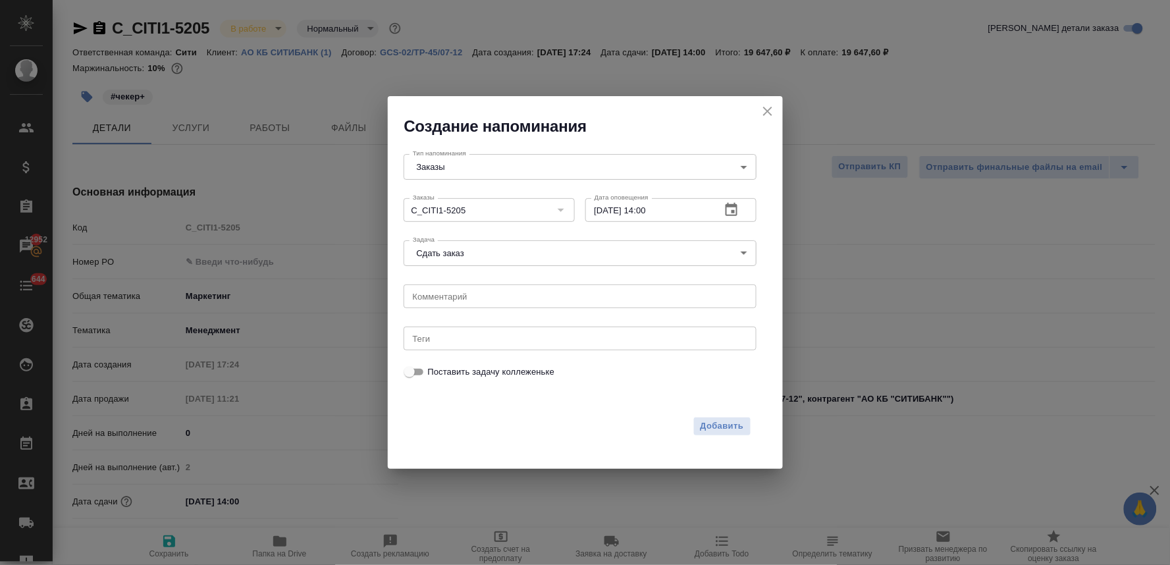
click at [735, 425] on div "Согласовать КП Раздать заказ после разверстки Отдать на подверстку Отдать на пр…" at bounding box center [585, 282] width 1170 height 565
type textarea "x"
click at [726, 425] on span "Добавить" at bounding box center [722, 426] width 43 height 15
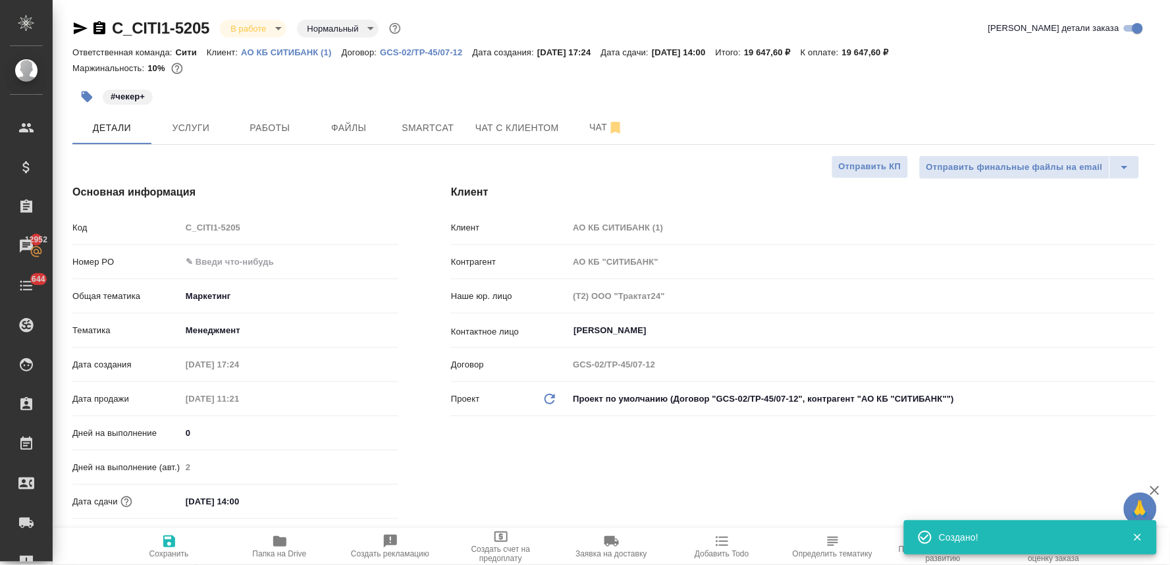
type textarea "x"
click at [745, 477] on div "Клиент Клиент АО КБ СИТИБАНК (1) Контрагент АО КБ "СИТИБАНК" Наше юр. лицо (Т2)…" at bounding box center [803, 388] width 757 height 461
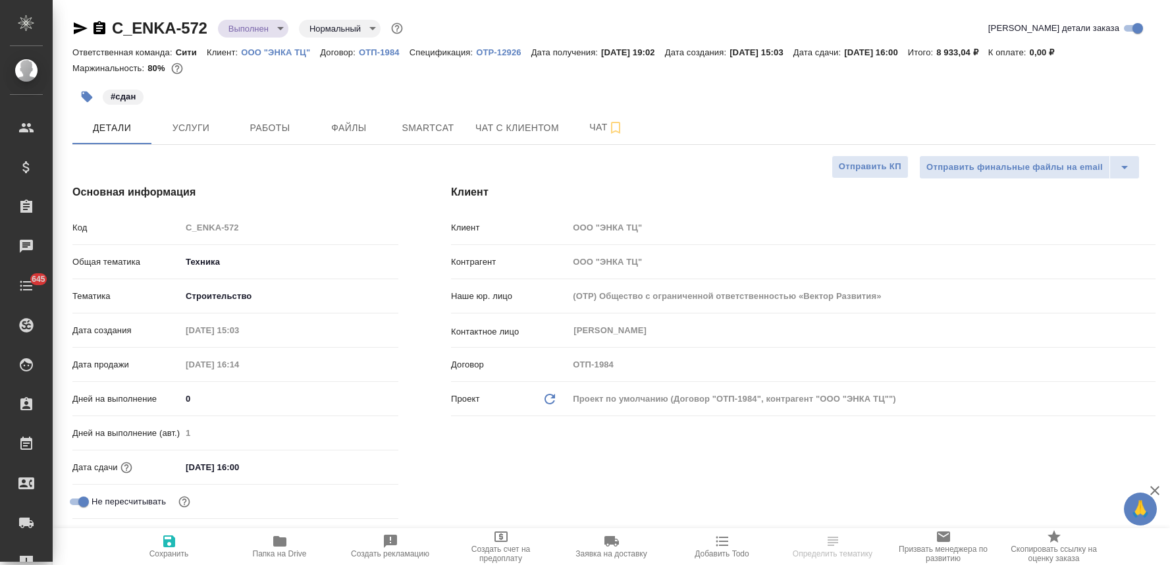
select select "RU"
click at [254, 26] on body "🙏 .cls-1 fill:#fff; AWATERA Lyamina Nadezhda Клиенты Спецификации Заказы Чаты 6…" at bounding box center [585, 282] width 1170 height 565
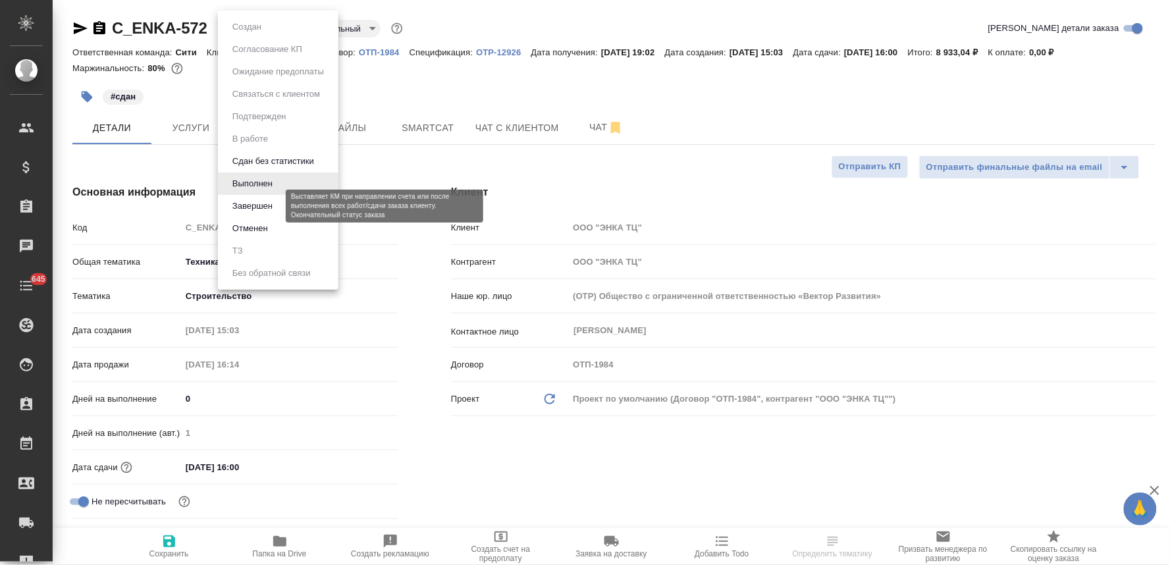
click at [259, 206] on button "Завершен" at bounding box center [252, 206] width 48 height 14
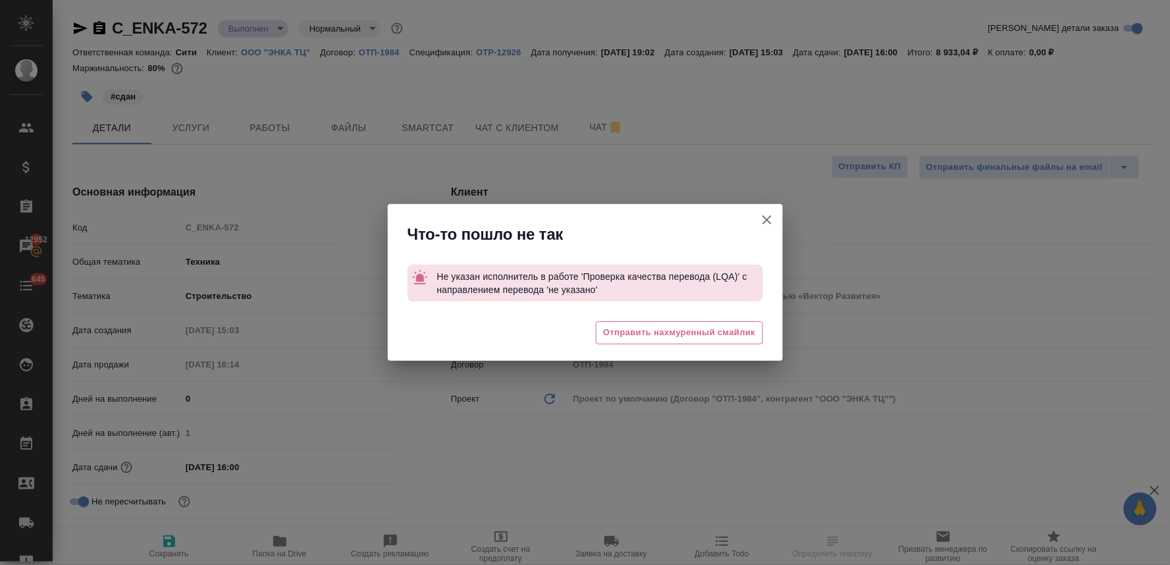
click at [768, 215] on icon "button" at bounding box center [767, 220] width 16 height 16
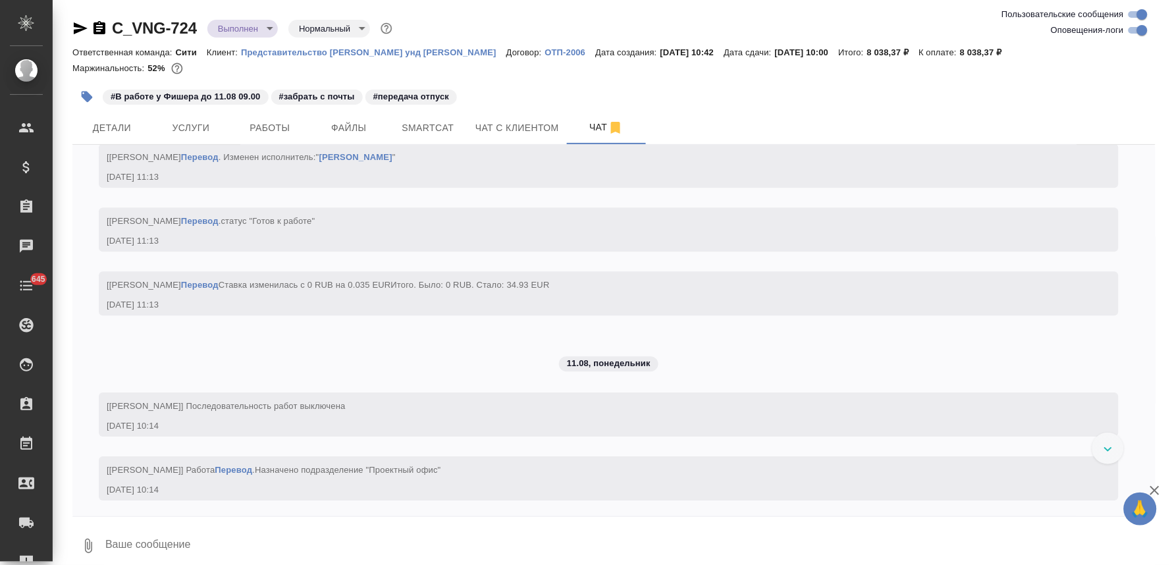
scroll to position [1301, 0]
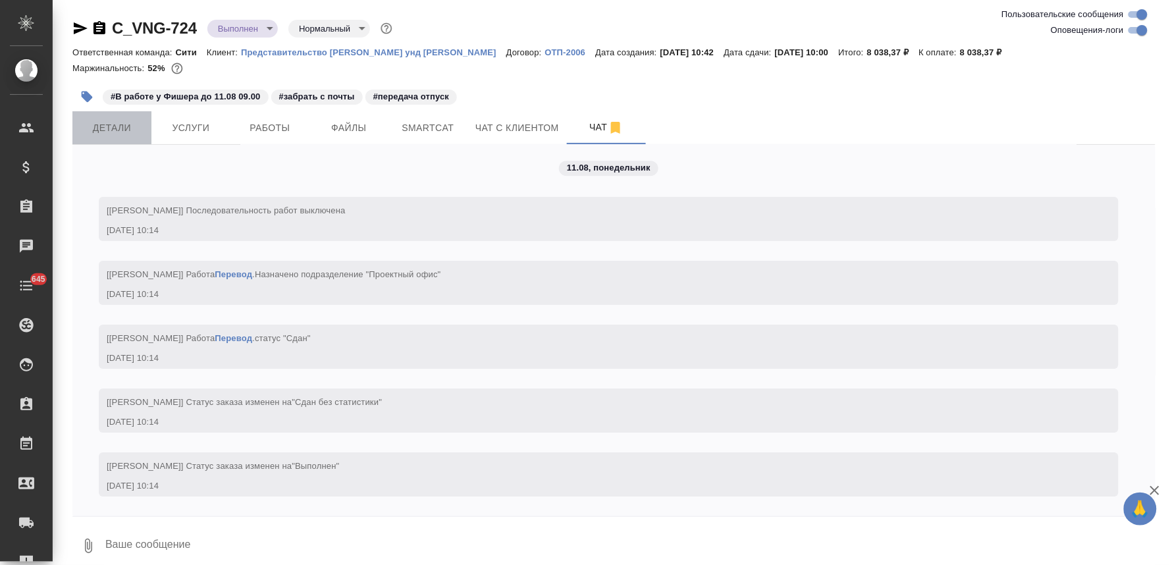
click at [107, 123] on span "Детали" at bounding box center [111, 128] width 63 height 16
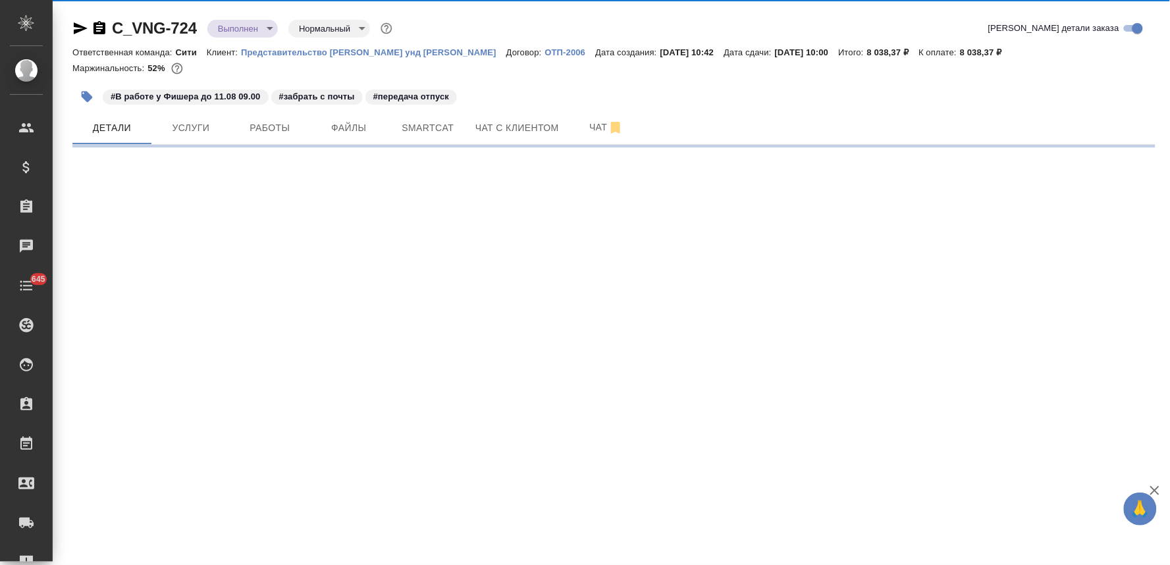
select select "RU"
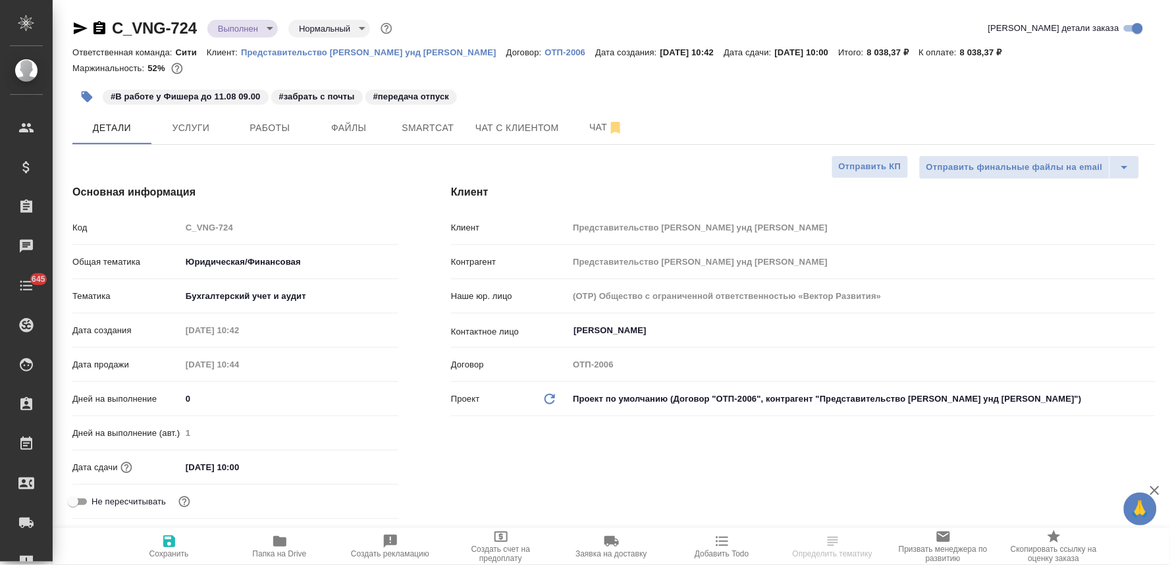
type textarea "x"
click at [291, 548] on span "Папка на Drive" at bounding box center [279, 545] width 95 height 25
select select "RU"
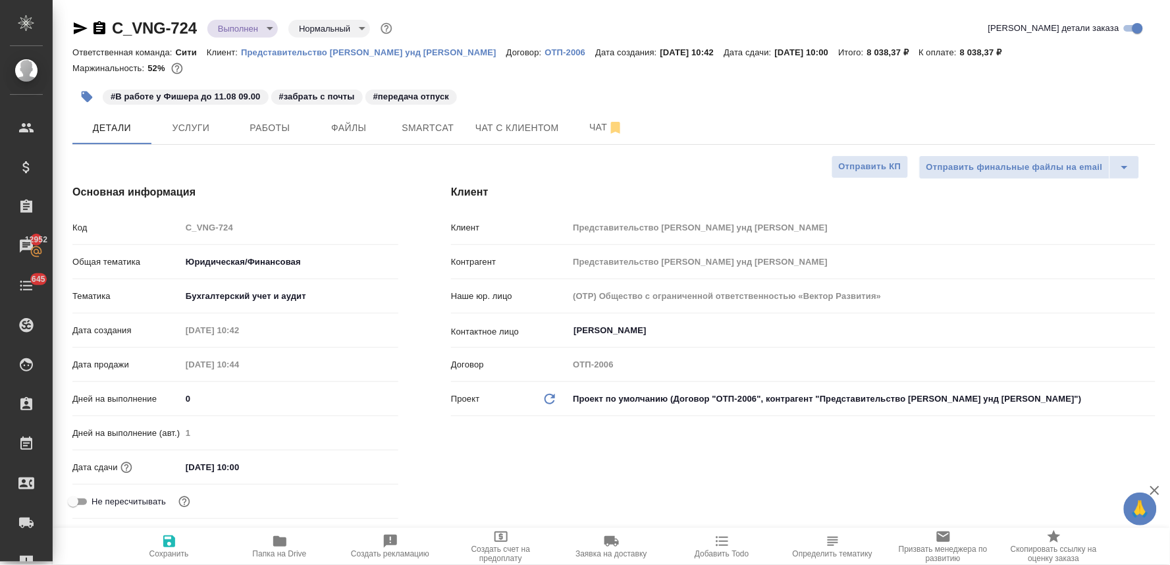
type textarea "x"
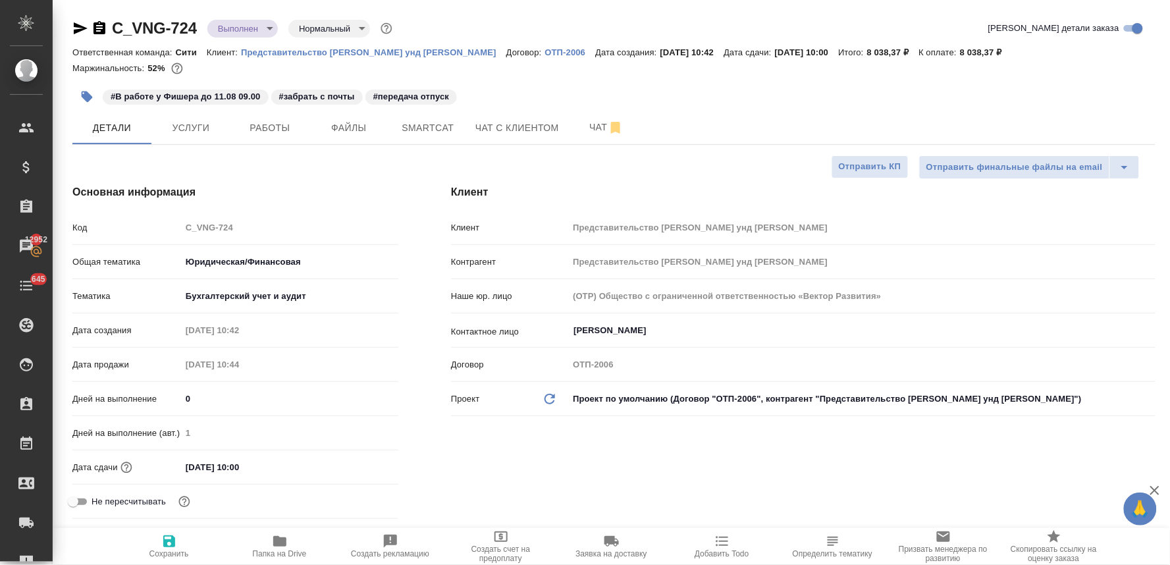
type textarea "x"
select select "RU"
click at [77, 29] on icon "button" at bounding box center [81, 28] width 14 height 12
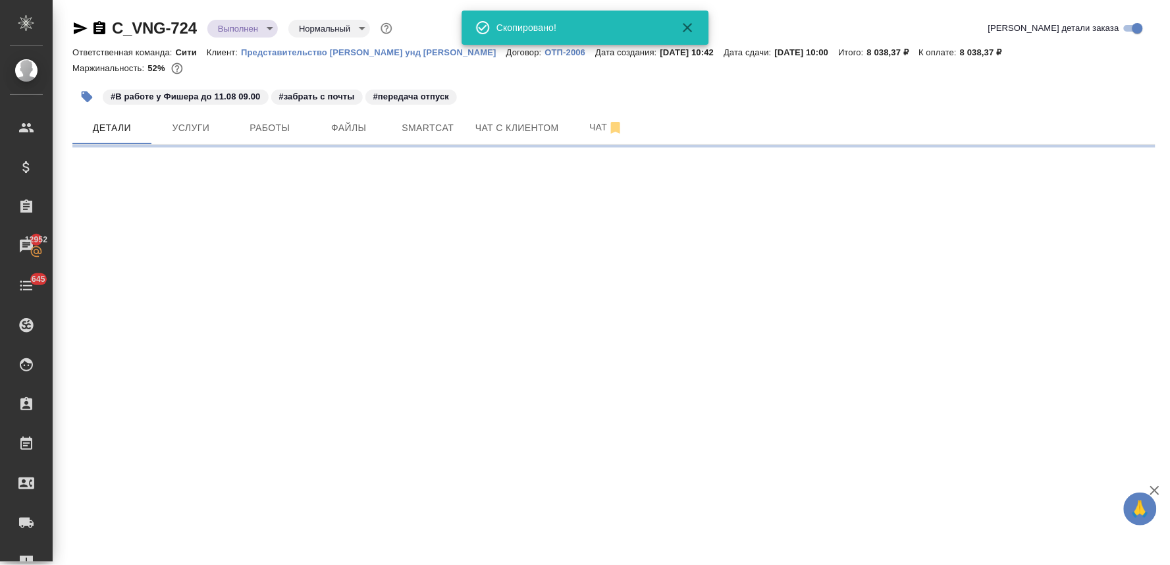
select select "RU"
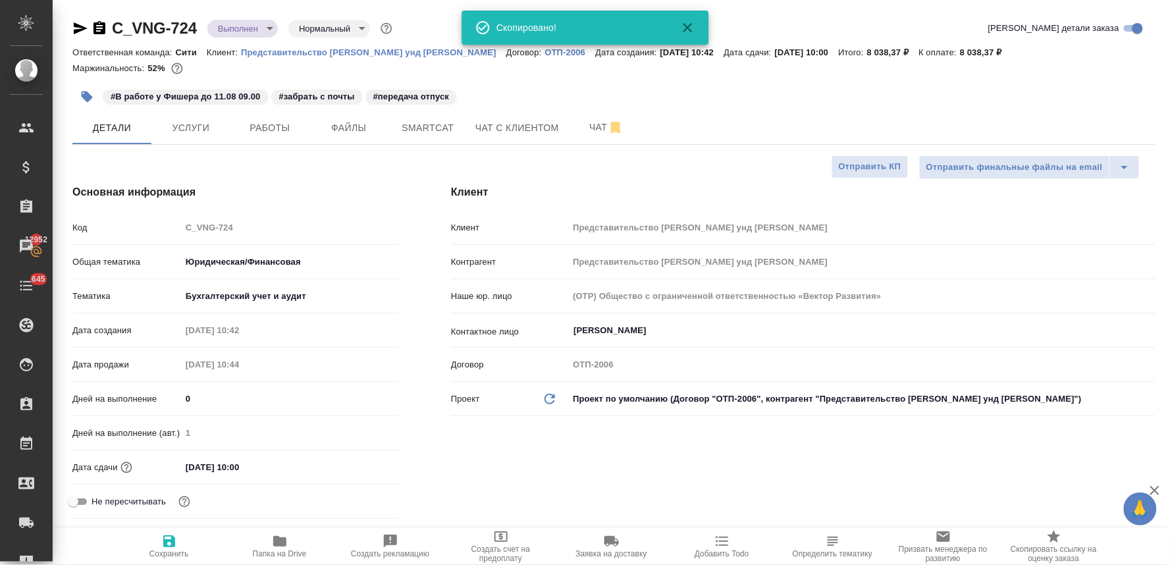
type textarea "x"
click at [661, 495] on div "Клиент Клиент Представительство ФНГ Хандель унд Фертриб ГмбХ Контрагент Предста…" at bounding box center [803, 371] width 757 height 427
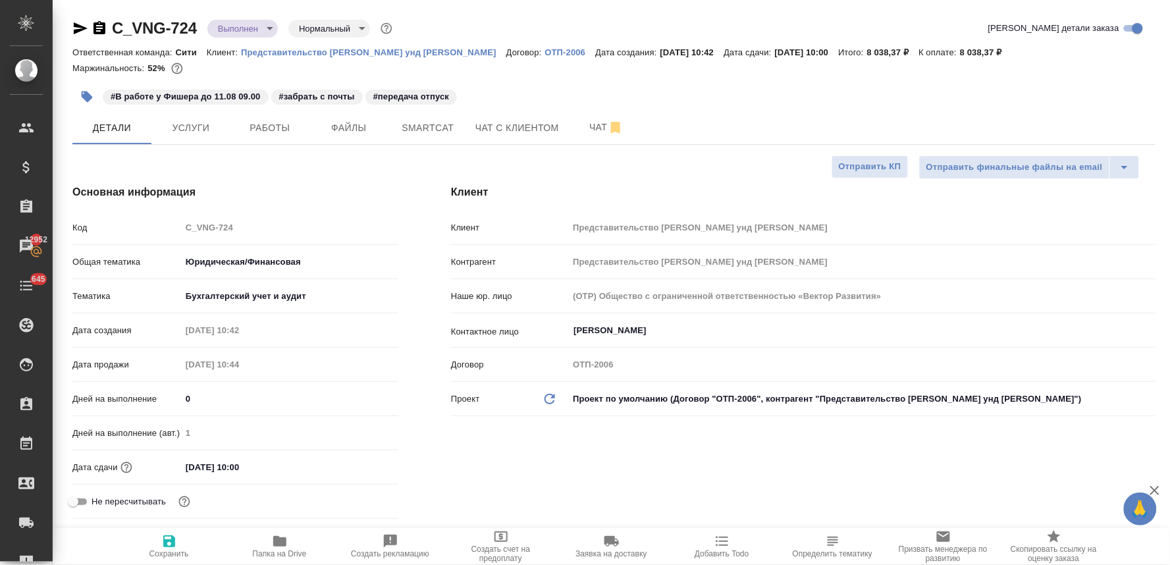
type textarea "x"
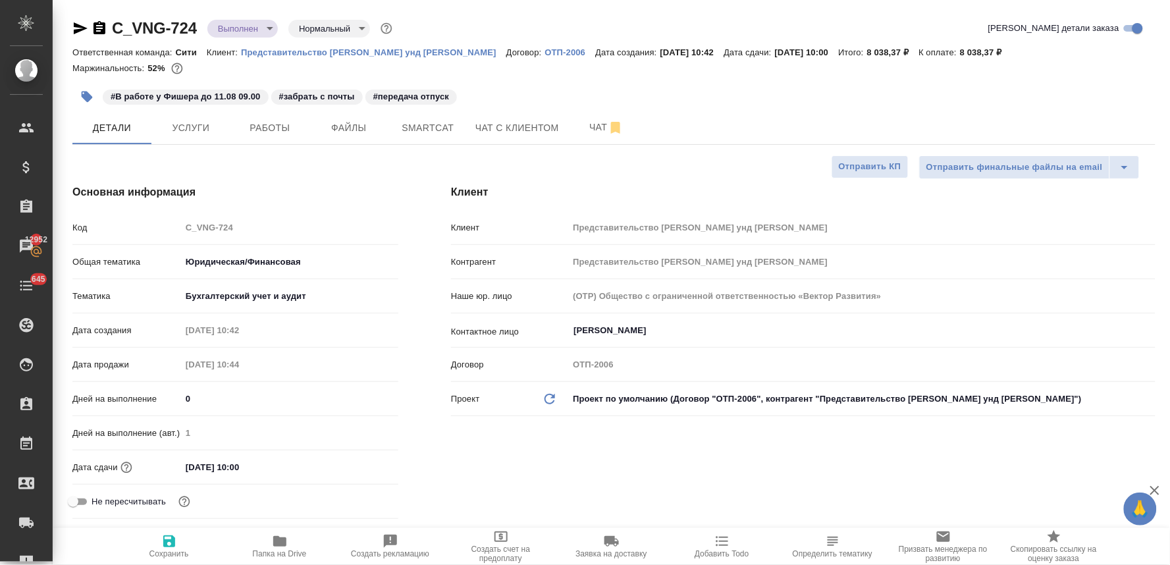
type textarea "x"
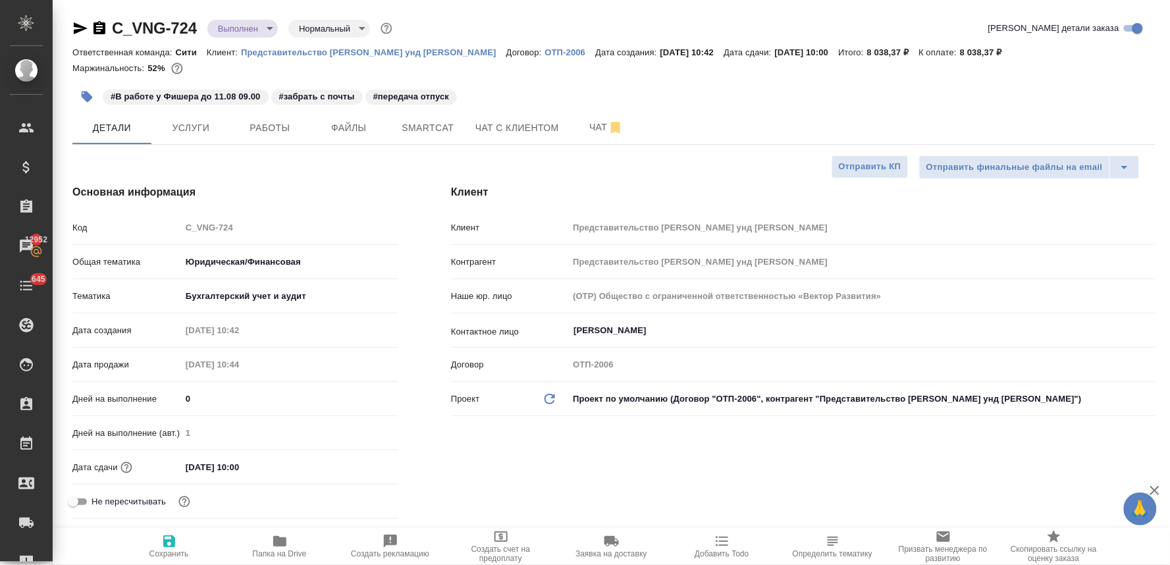
type textarea "x"
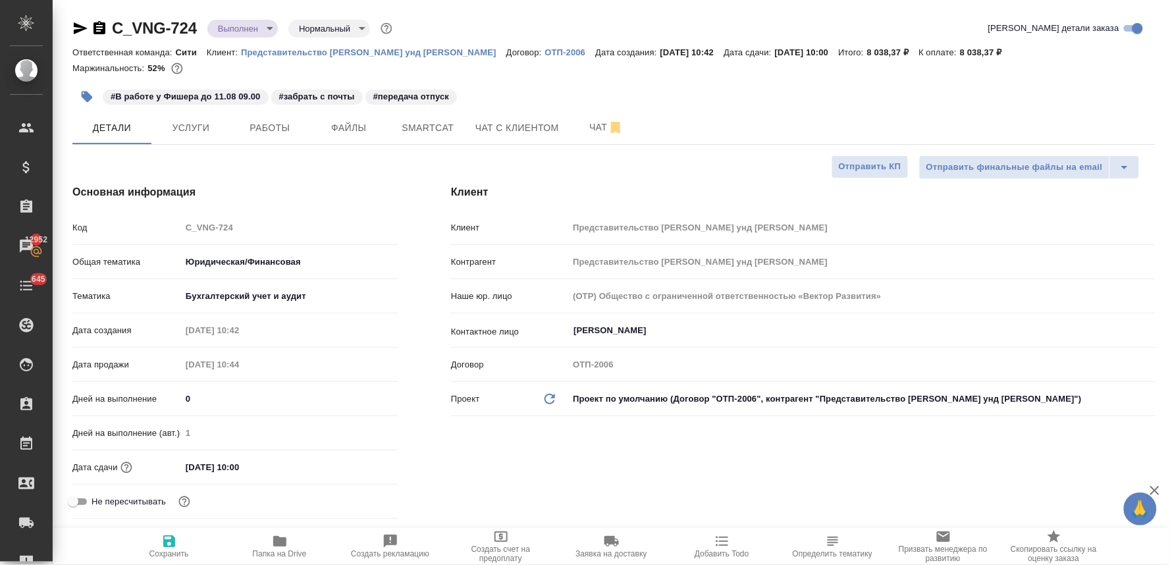
type textarea "x"
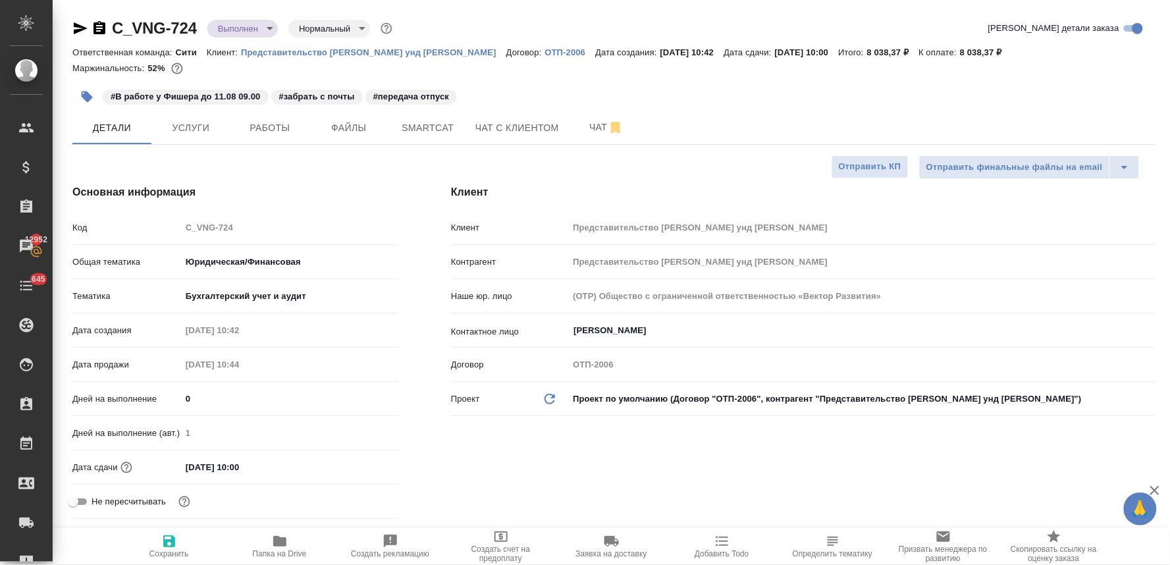
type textarea "x"
click at [84, 99] on icon "button" at bounding box center [87, 97] width 11 height 11
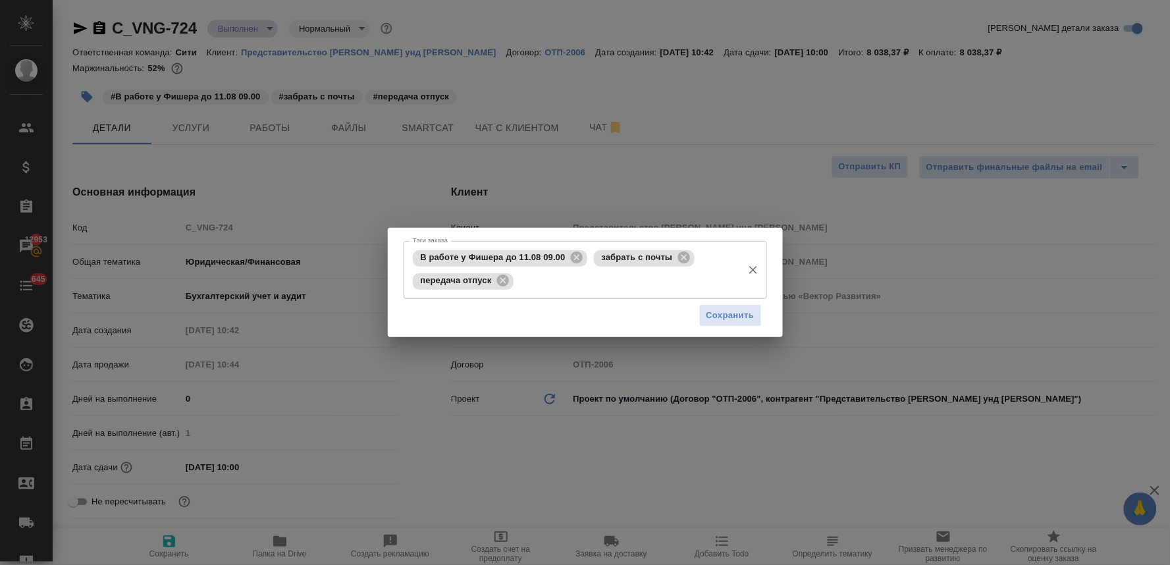
click at [608, 285] on input "Тэги заказа" at bounding box center [626, 281] width 219 height 22
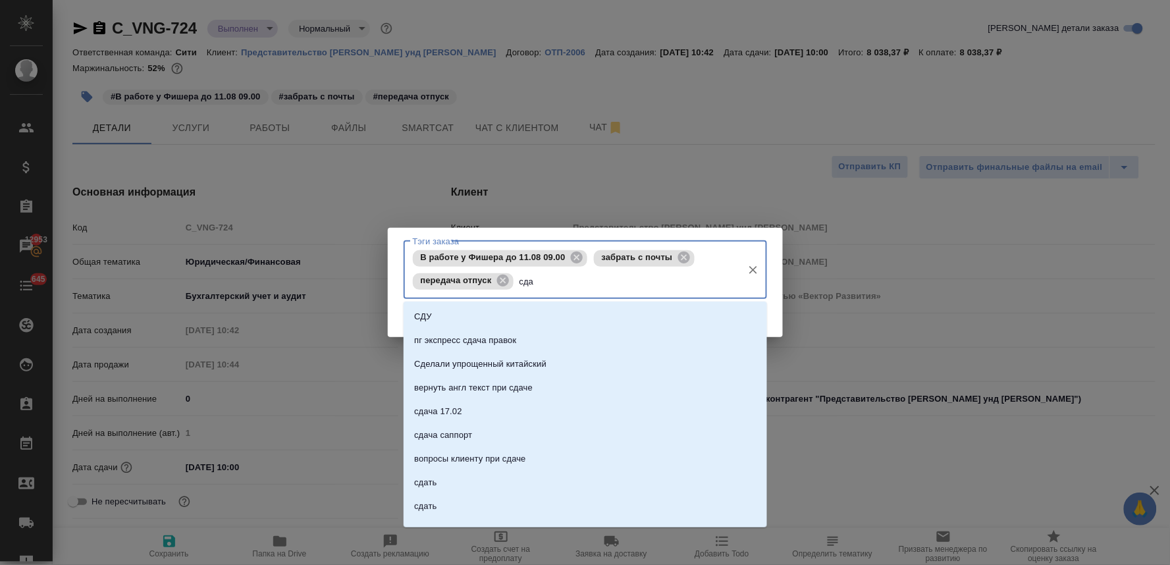
type input "сдан"
click at [578, 386] on li "сдан" at bounding box center [585, 388] width 363 height 24
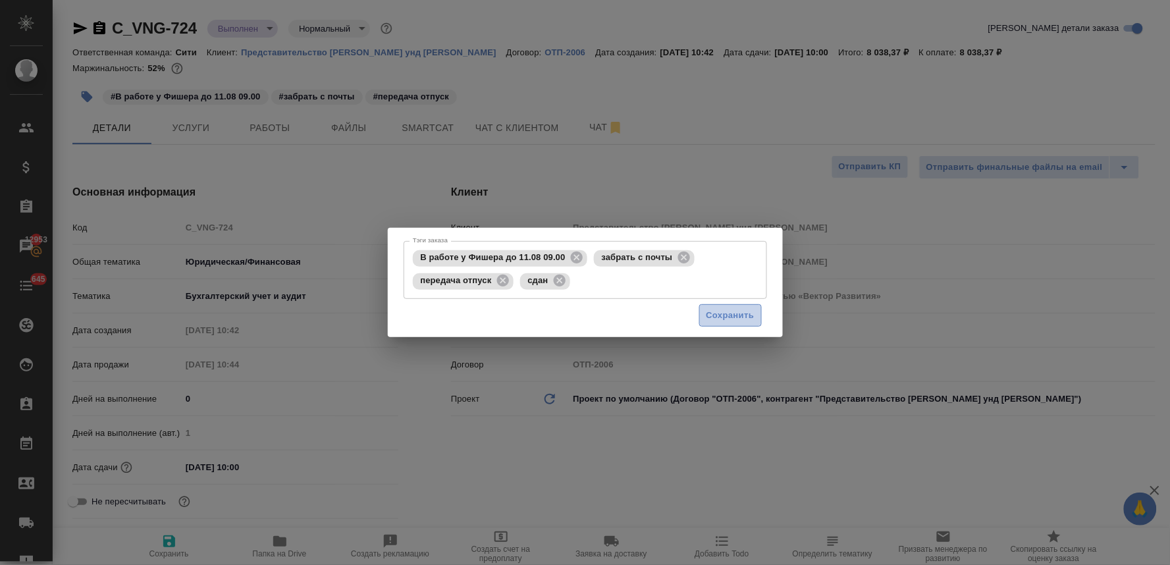
click at [721, 312] on span "Сохранить" at bounding box center [730, 315] width 48 height 15
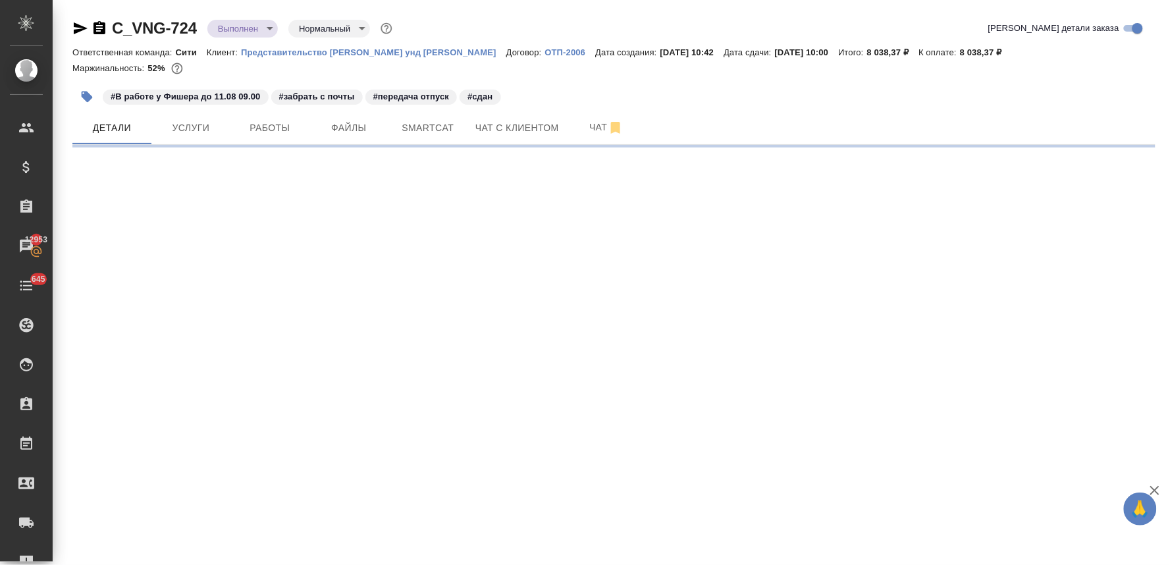
select select "RU"
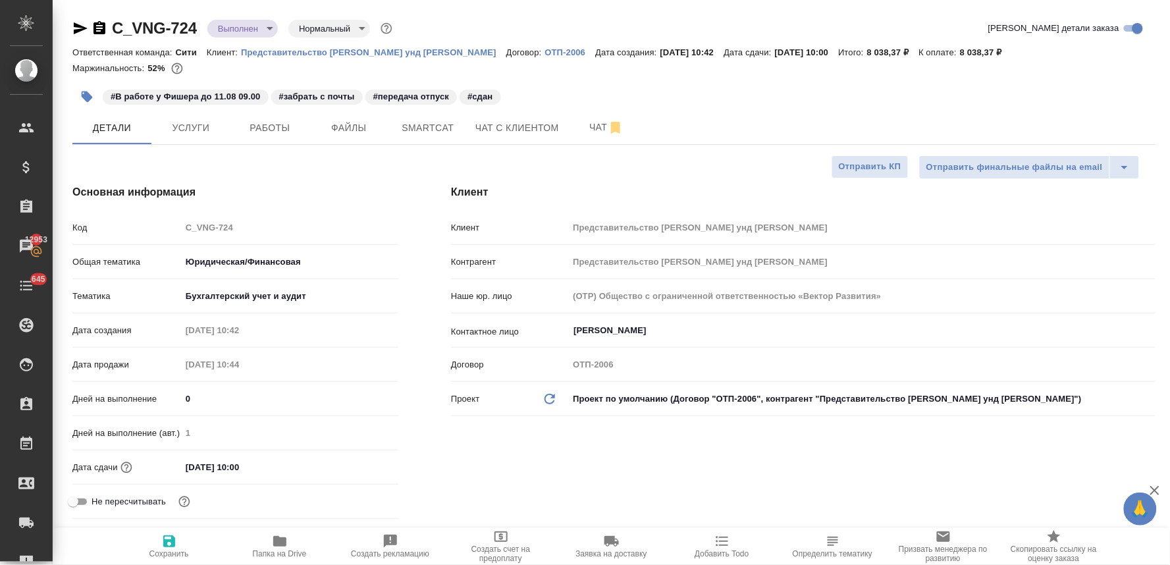
type textarea "x"
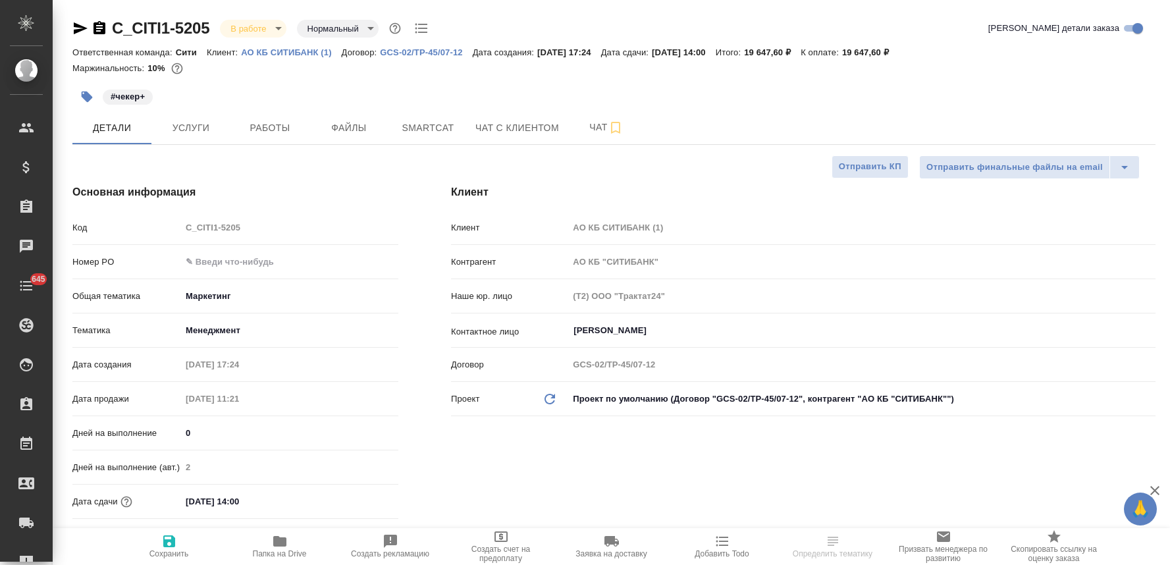
select select "RU"
type textarea "x"
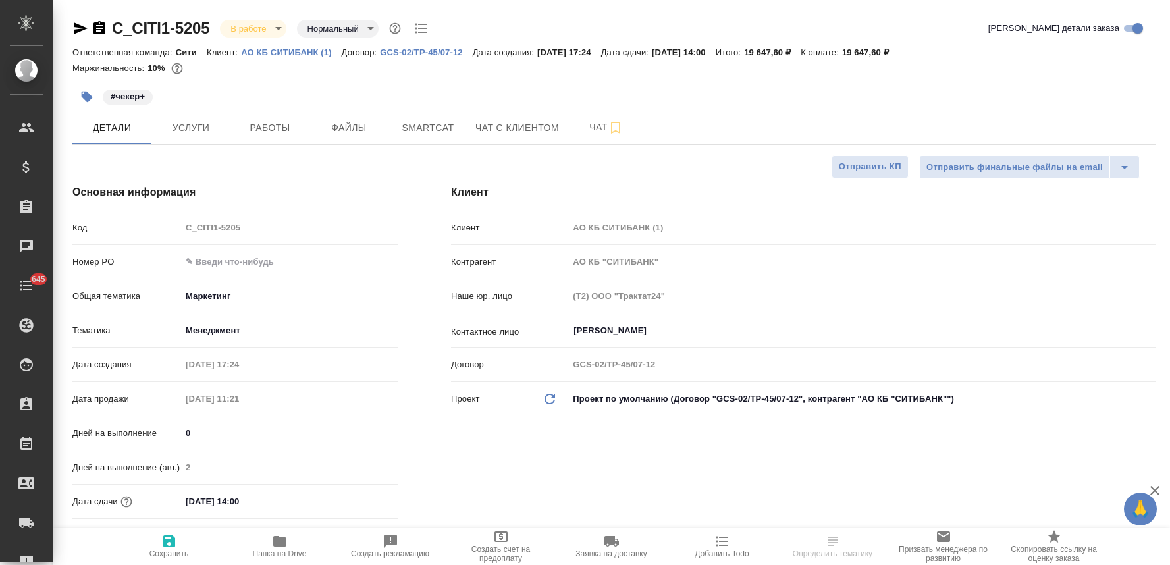
type textarea "x"
click at [313, 54] on p "АО КБ СИТИБАНК (1)" at bounding box center [291, 52] width 100 height 10
type textarea "x"
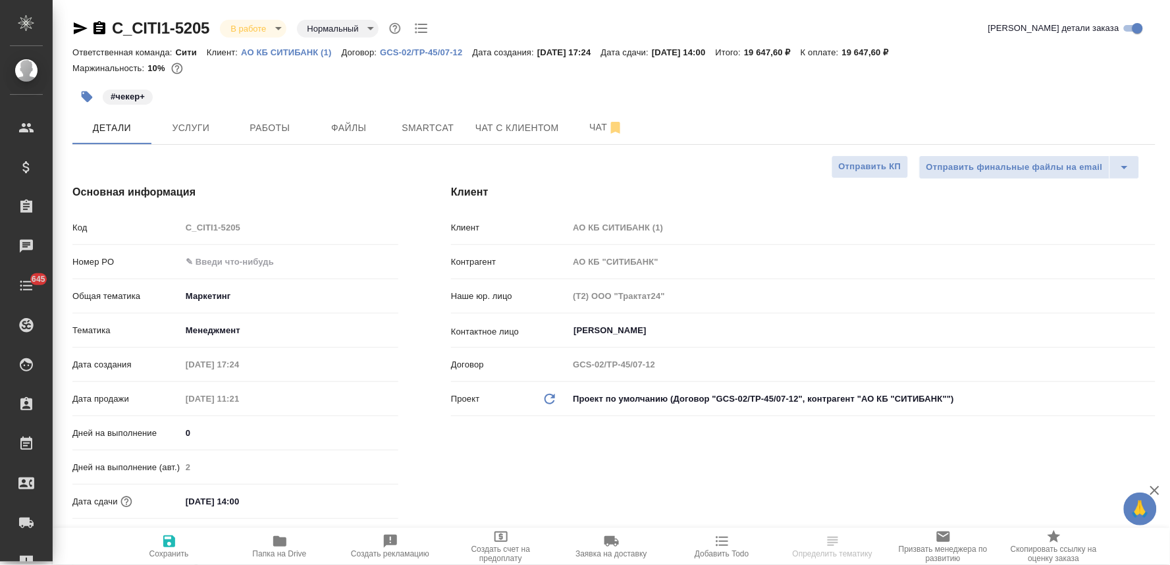
type textarea "x"
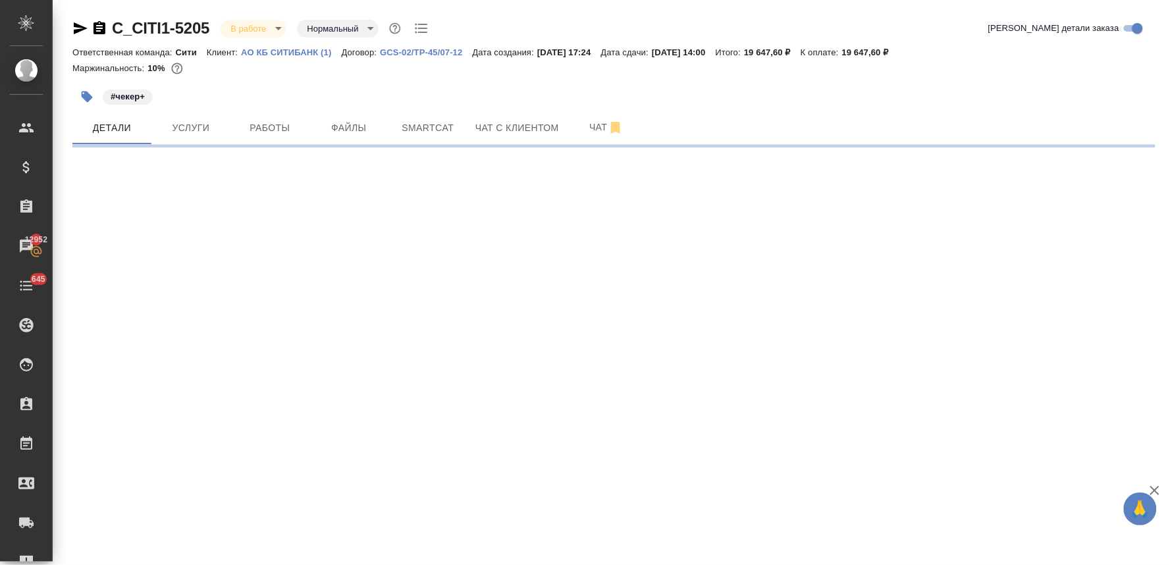
select select "RU"
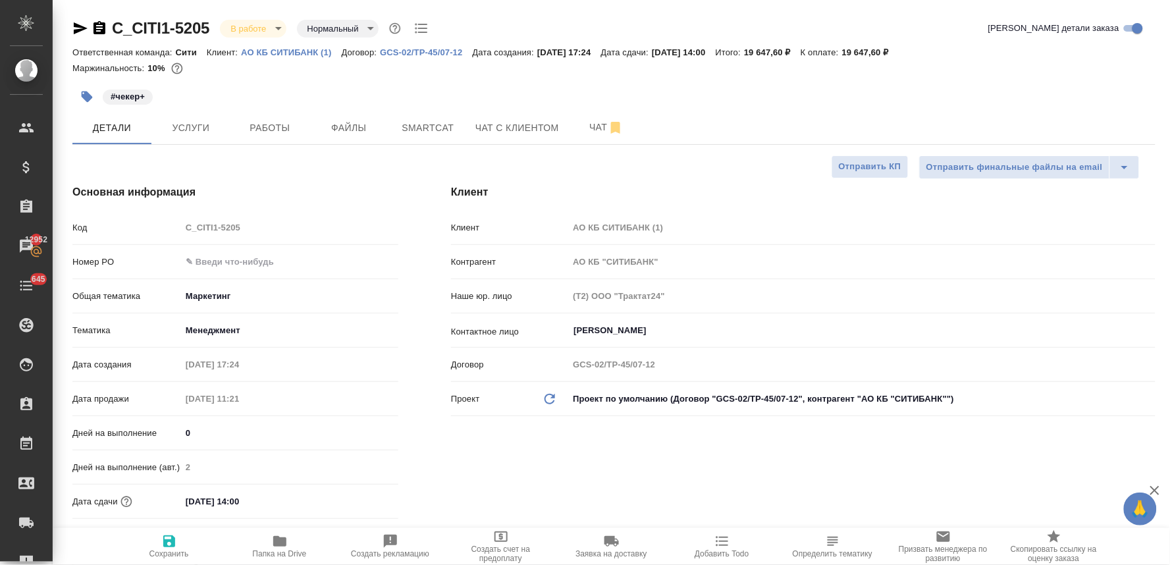
type textarea "x"
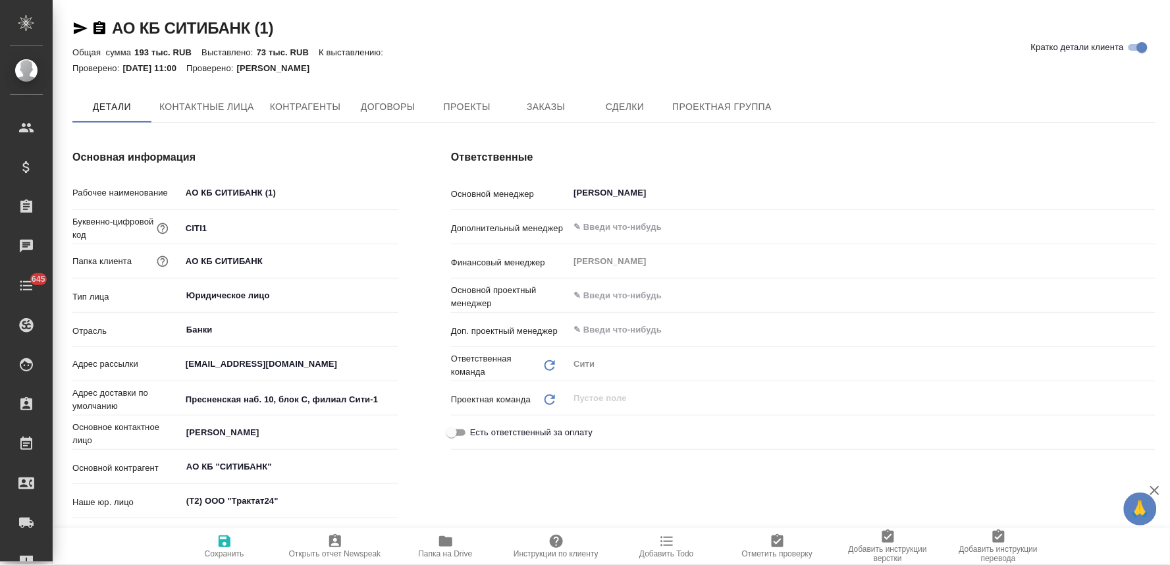
type textarea "x"
click at [564, 101] on span "Заказы" at bounding box center [545, 107] width 63 height 16
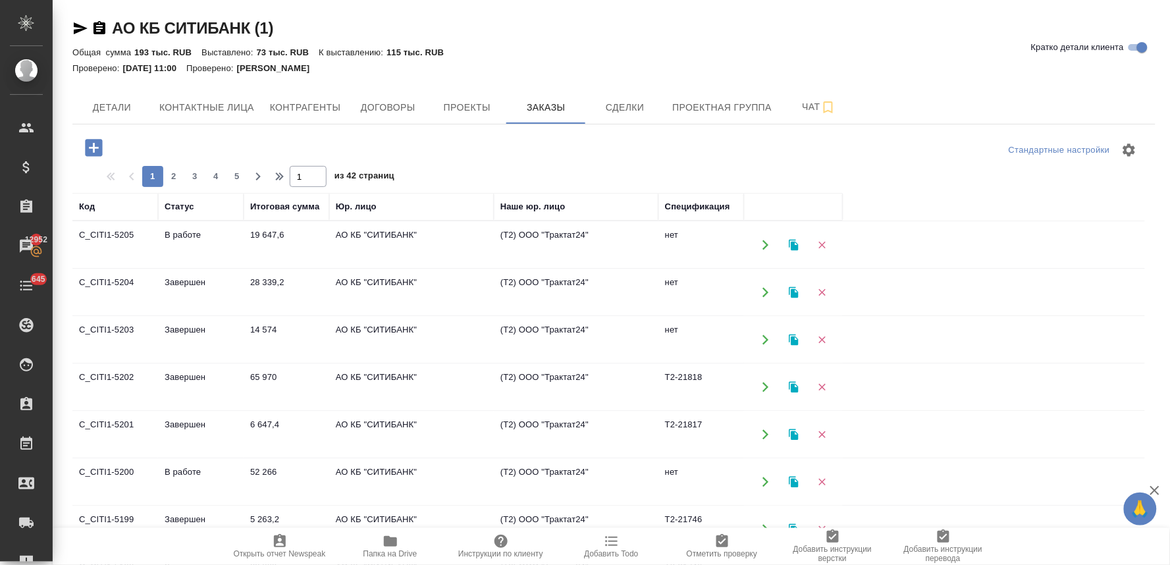
click at [95, 147] on icon "button" at bounding box center [93, 147] width 23 height 23
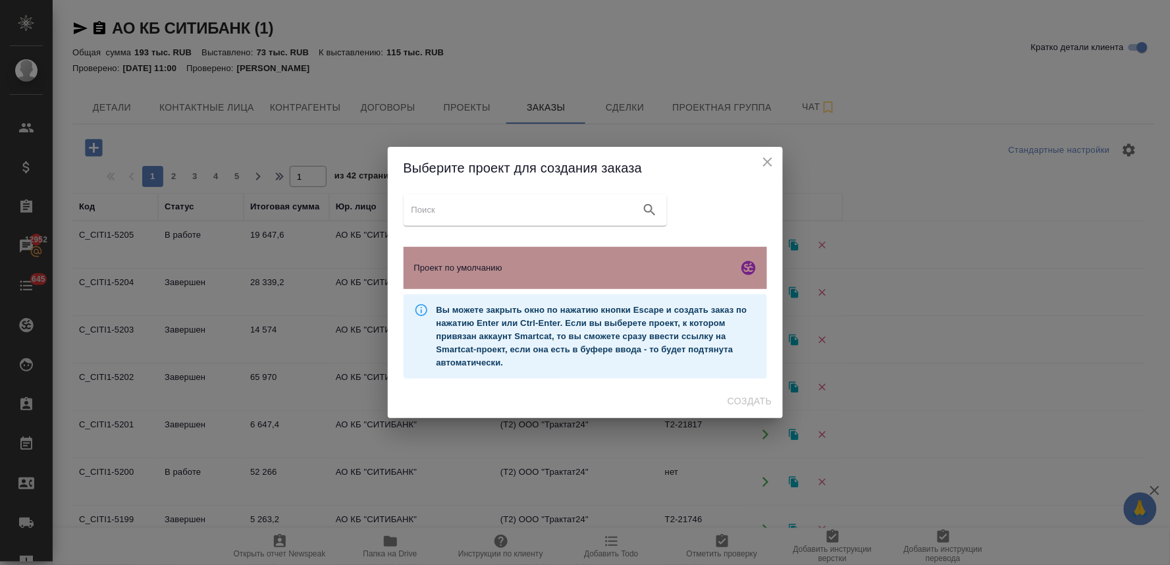
click at [568, 268] on span "Проект по умолчанию" at bounding box center [573, 267] width 319 height 13
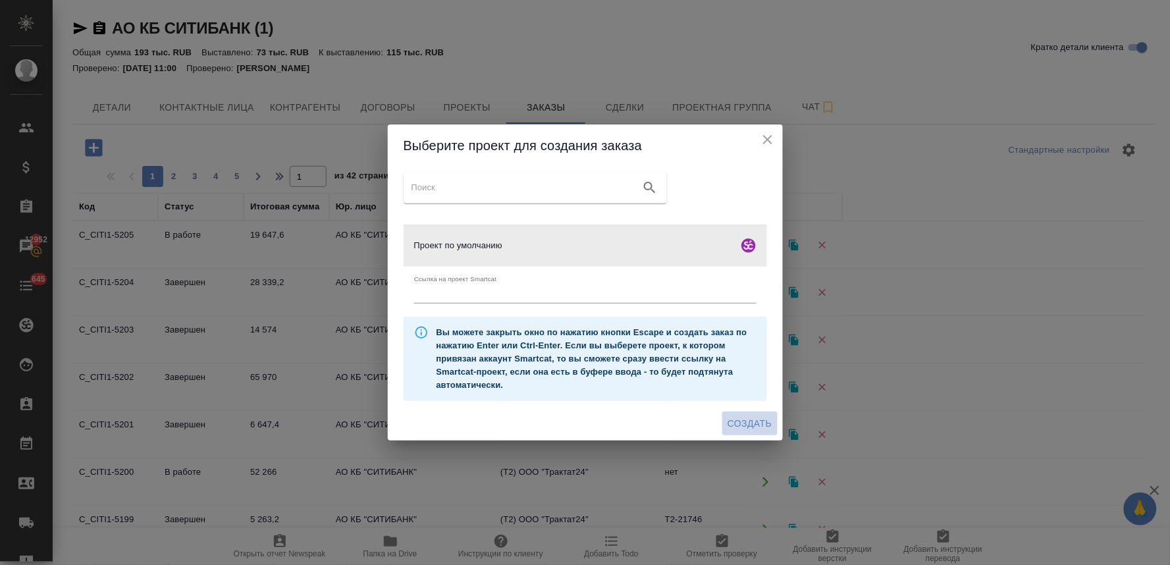
click at [749, 419] on span "Создать" at bounding box center [750, 423] width 44 height 16
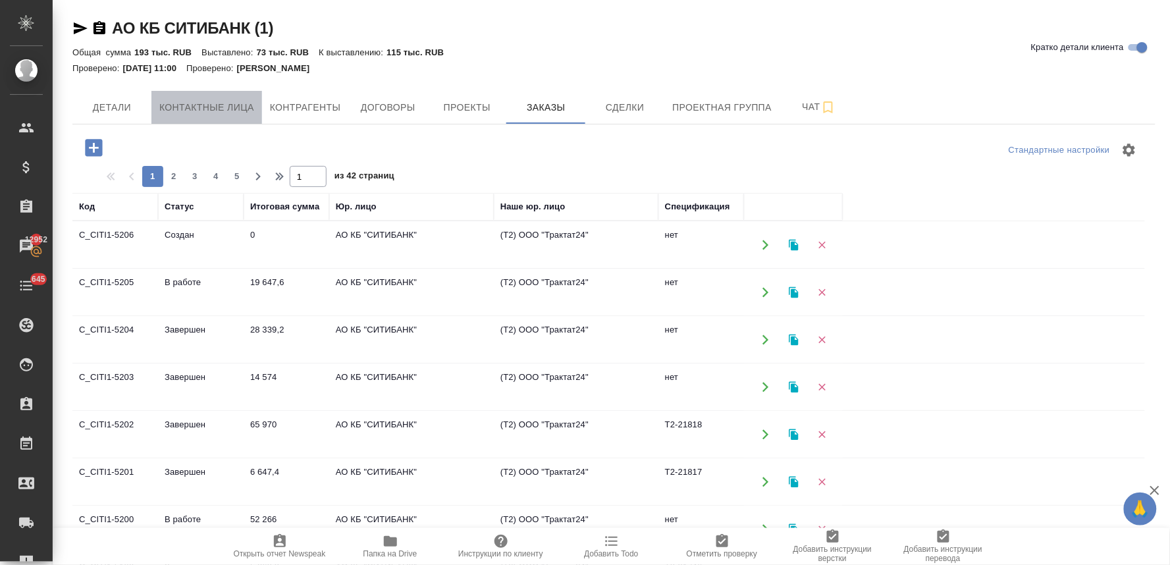
click at [208, 111] on span "Контактные лица" at bounding box center [206, 107] width 95 height 16
select select "RU"
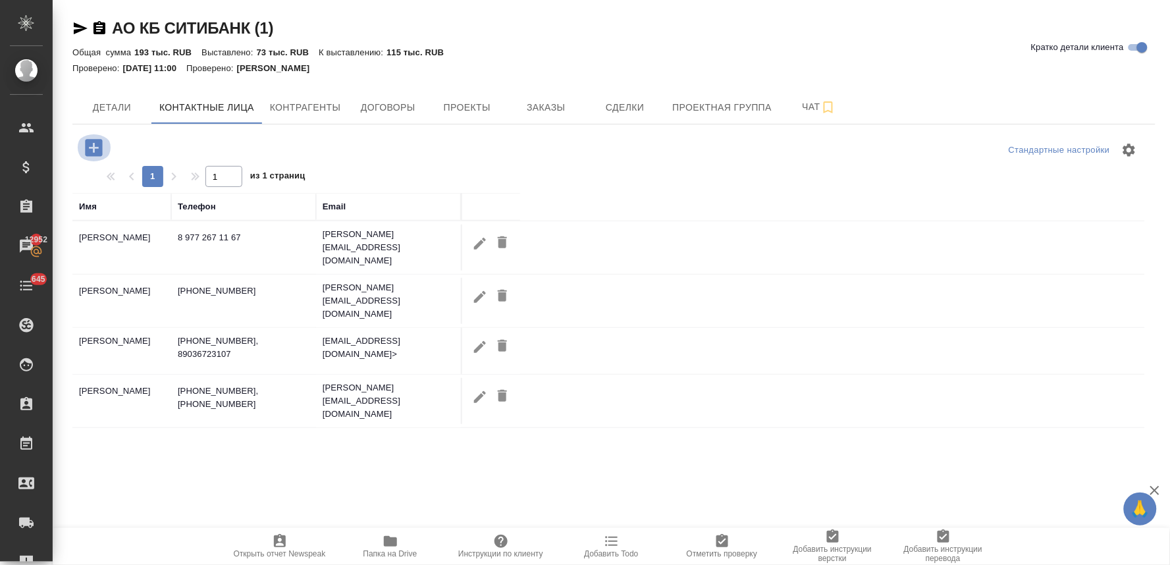
click at [101, 153] on icon "button" at bounding box center [93, 147] width 17 height 17
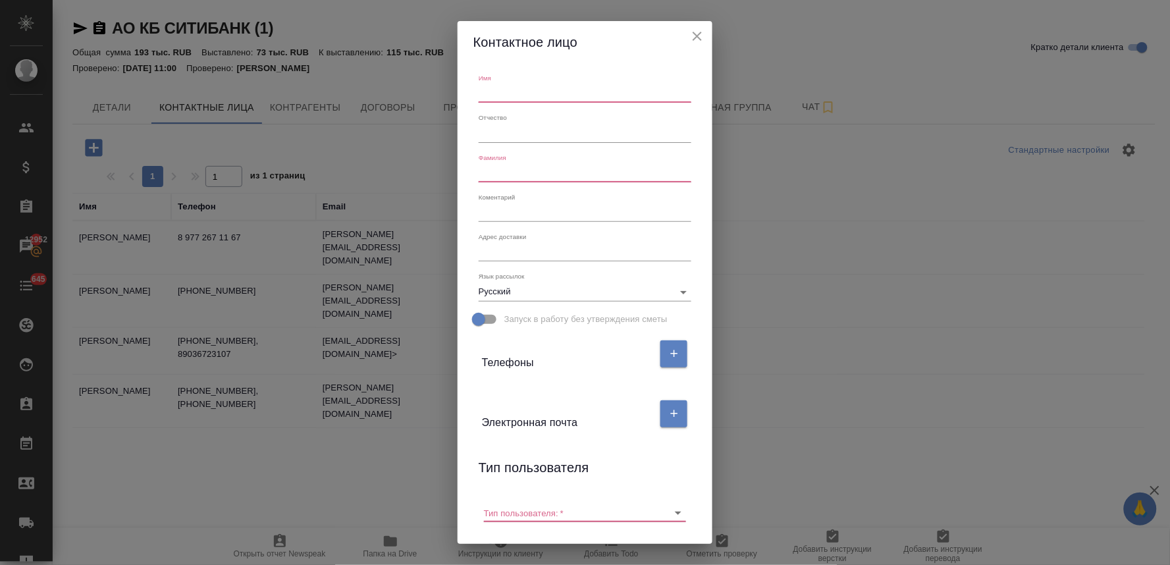
click at [525, 99] on input "text" at bounding box center [585, 93] width 213 height 18
type input "Юлия"
click at [519, 175] on input "text" at bounding box center [585, 173] width 213 height 18
type input "Ляк"
click at [666, 419] on button "button" at bounding box center [673, 413] width 27 height 27
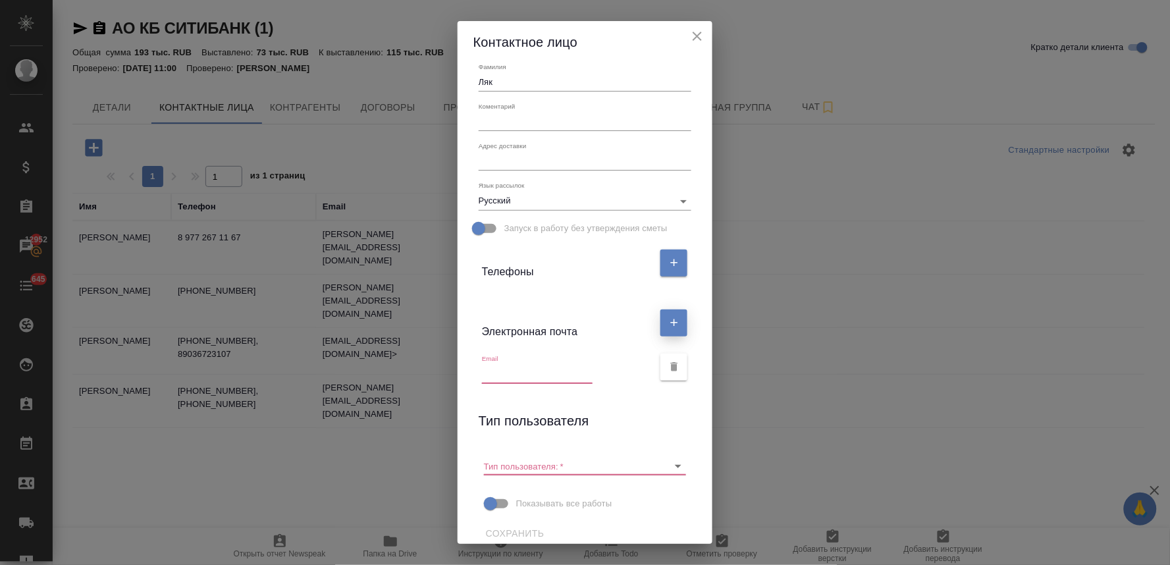
scroll to position [101, 0]
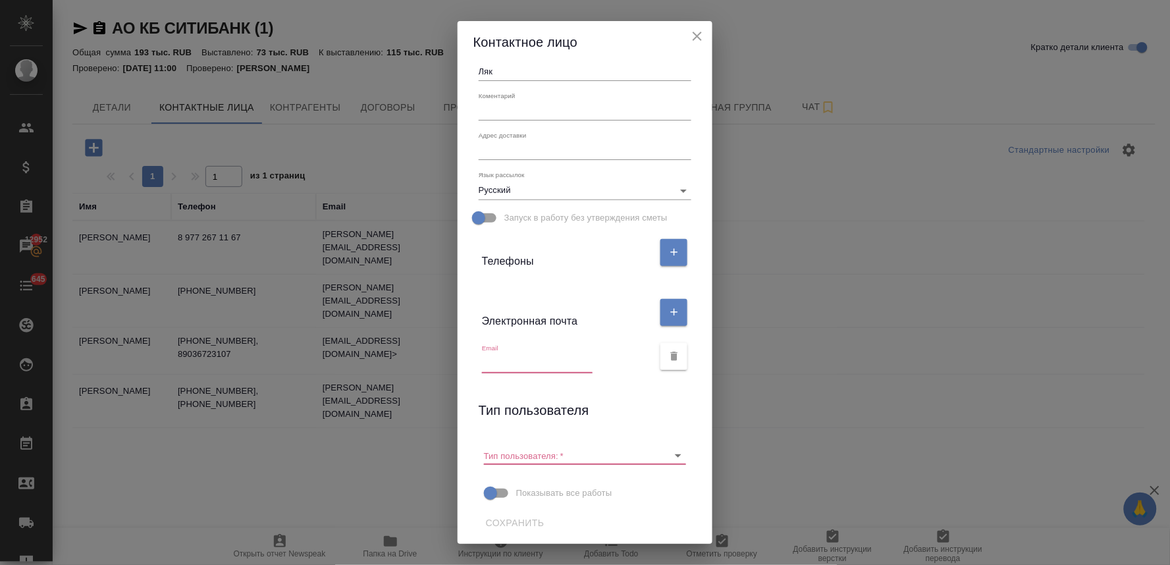
click at [485, 363] on input "text" at bounding box center [537, 363] width 111 height 18
paste input "julia.igorevna.lyak@citi.com"
type input "julia.igorevna.lyak@citi.com"
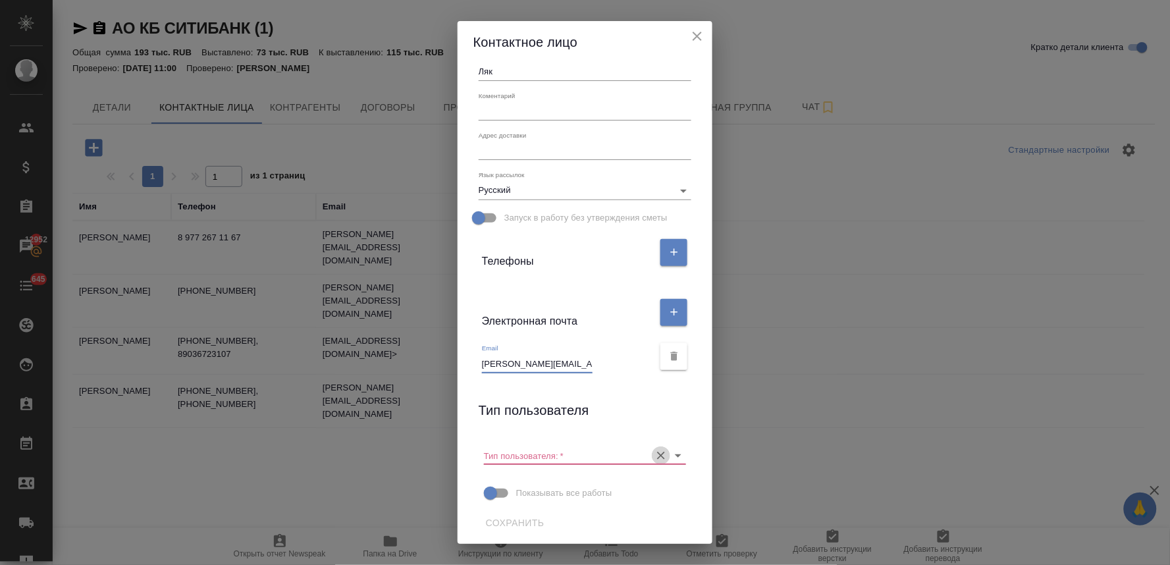
click at [657, 456] on icon "Очистить" at bounding box center [661, 456] width 8 height 8
click at [669, 258] on button "button" at bounding box center [673, 252] width 27 height 27
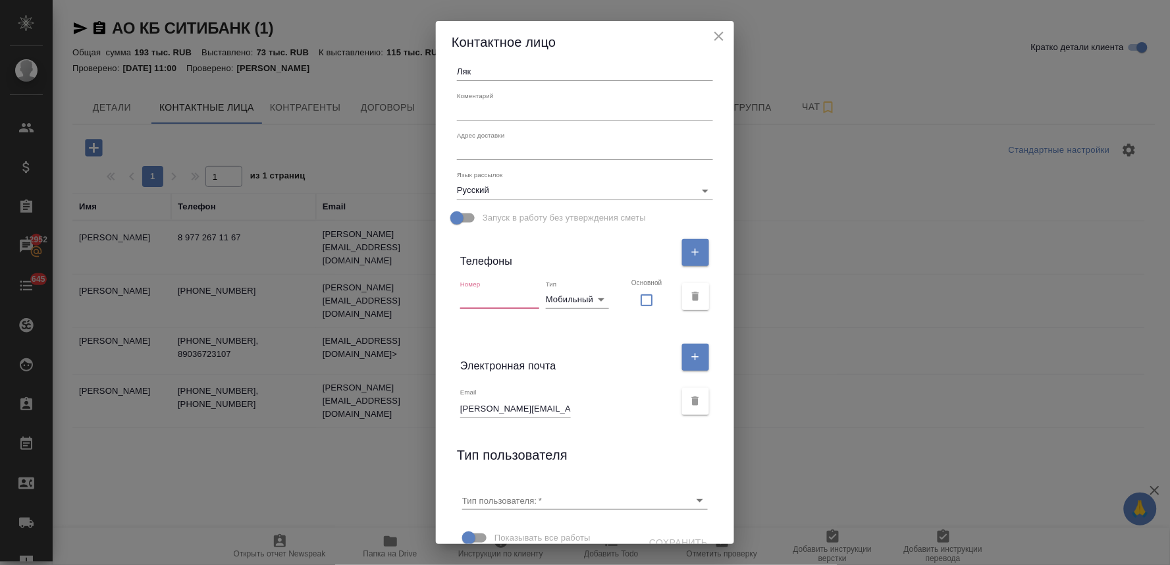
click at [494, 298] on input "text" at bounding box center [499, 299] width 79 height 18
paste input "+7 910 567-77-77"
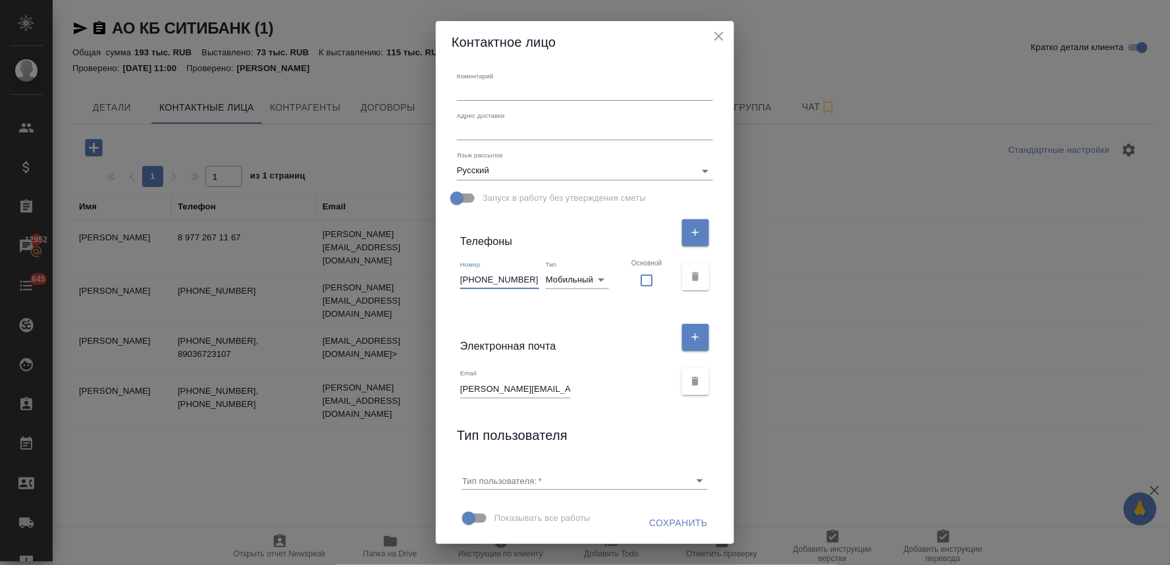
type input "+7 910 567-77-77"
click at [672, 521] on span "Сохранить" at bounding box center [678, 523] width 59 height 16
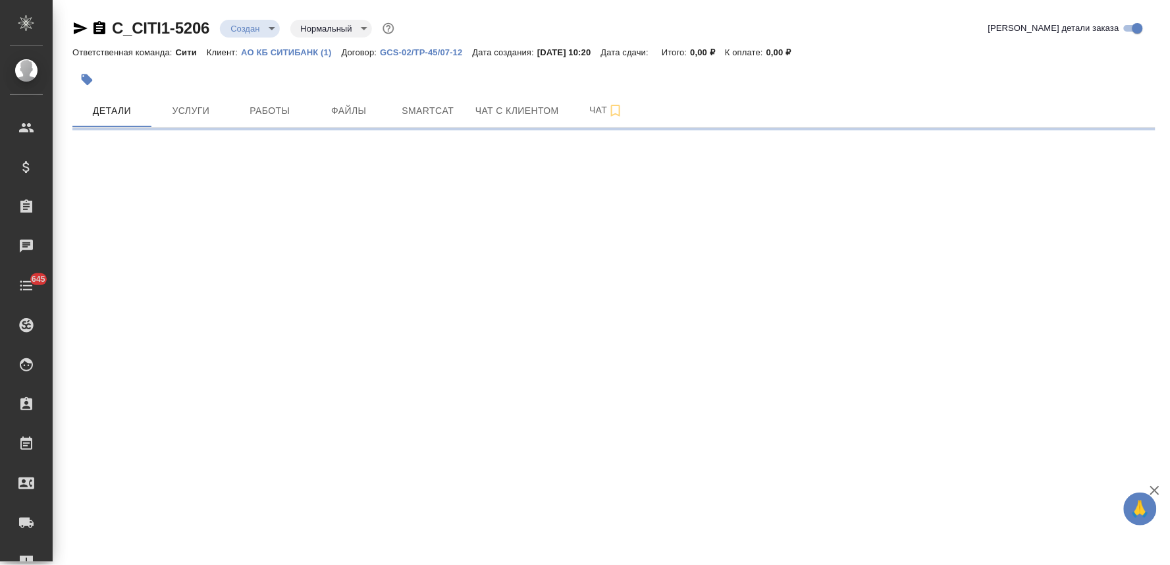
select select "RU"
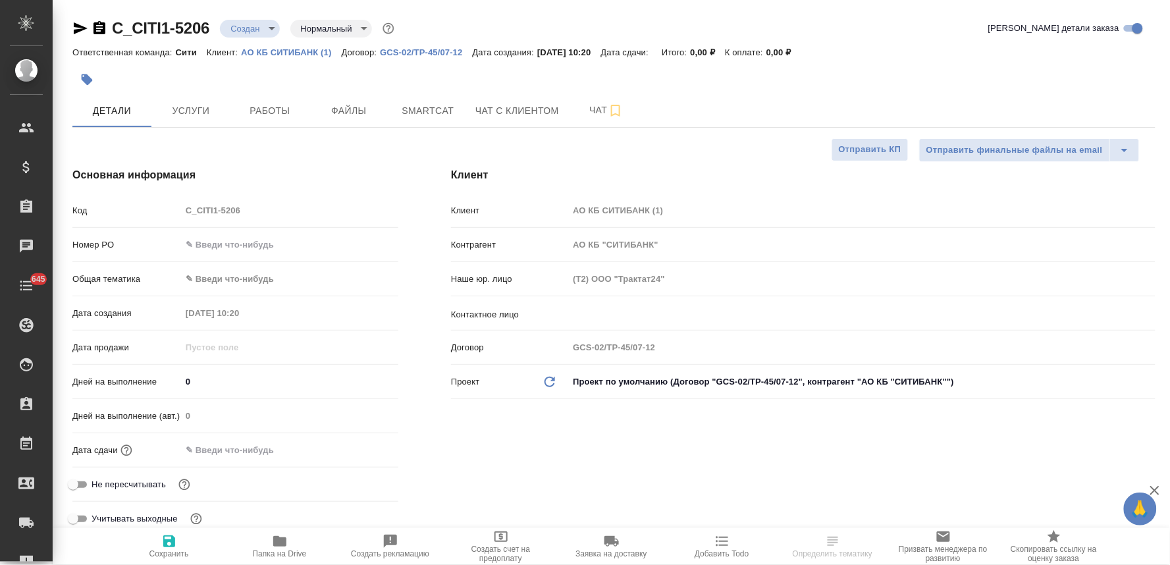
type textarea "x"
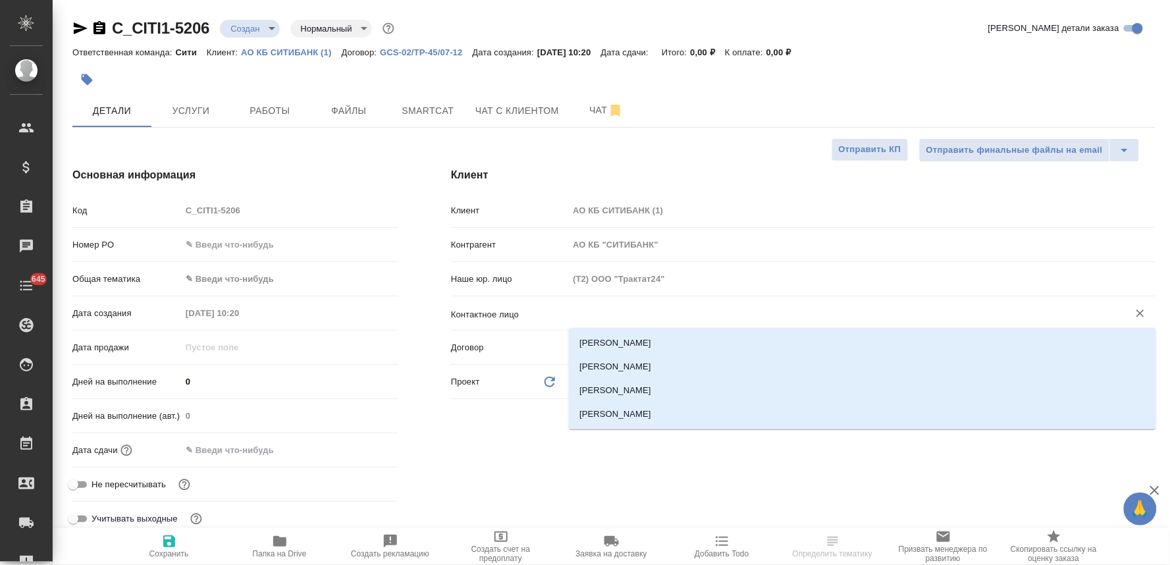
click at [606, 314] on input "text" at bounding box center [839, 313] width 535 height 16
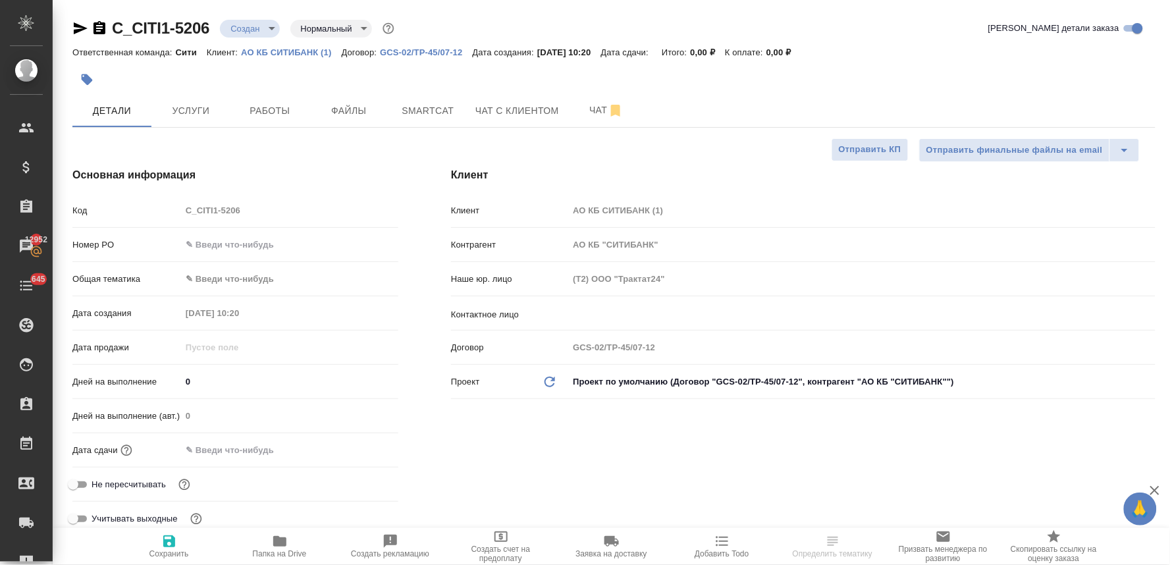
type textarea "x"
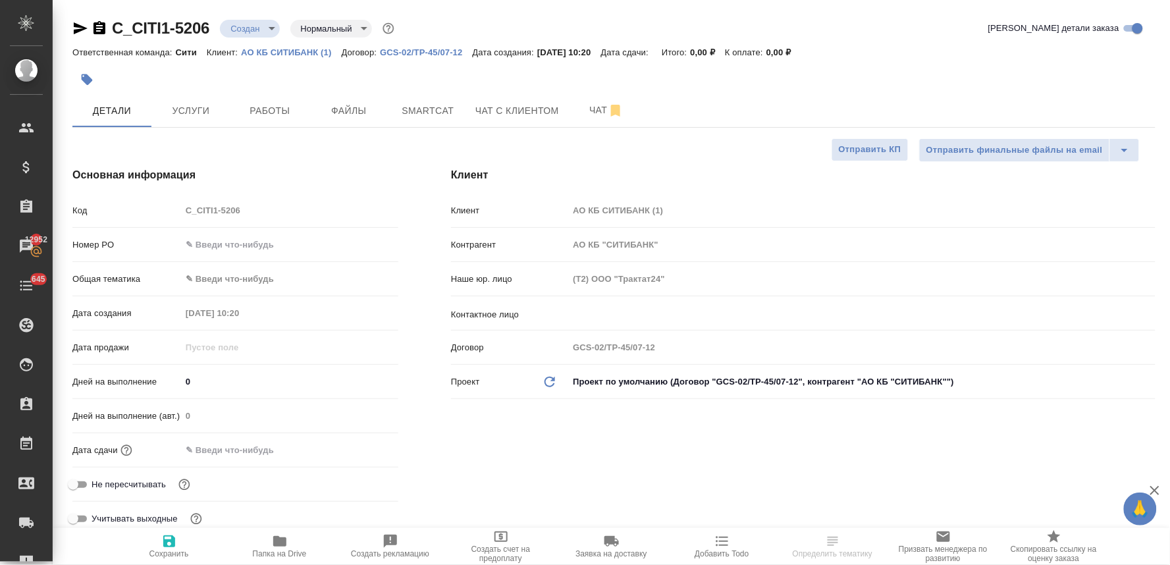
type textarea "x"
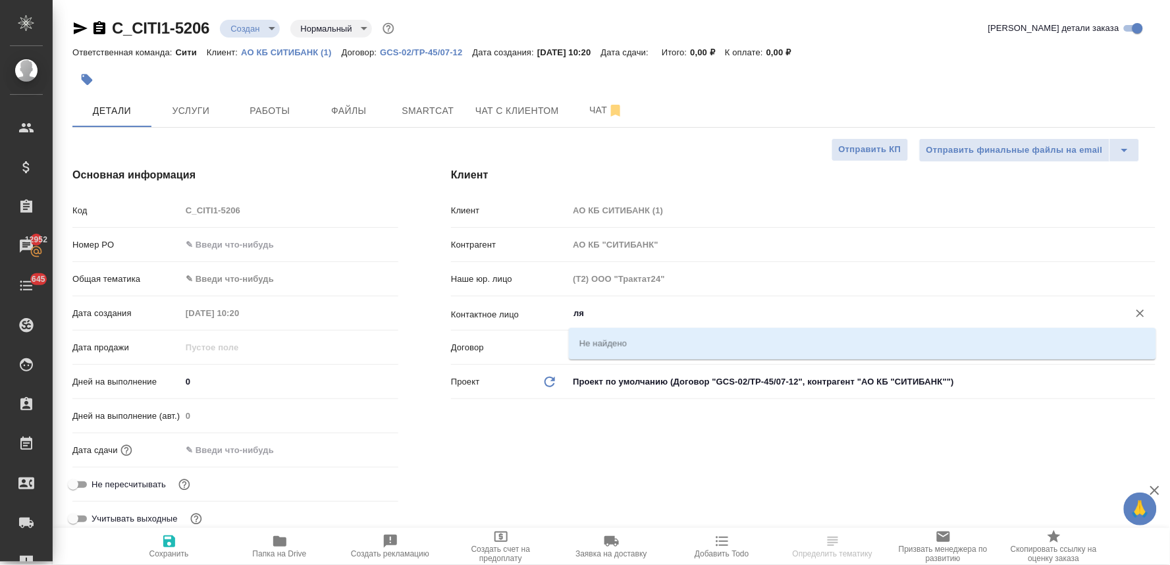
type input "ляк"
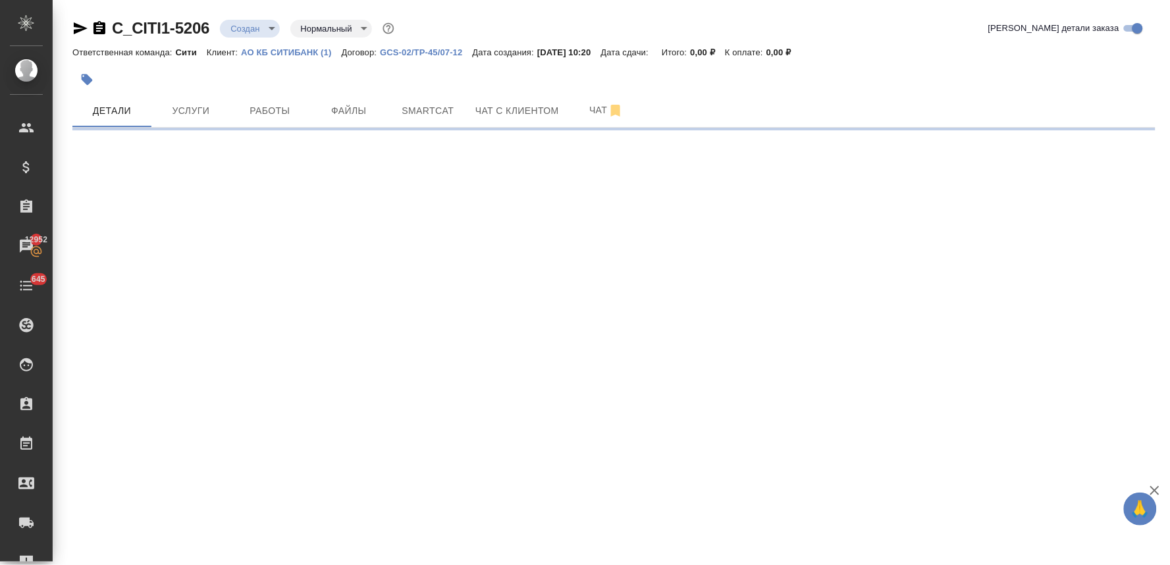
select select "RU"
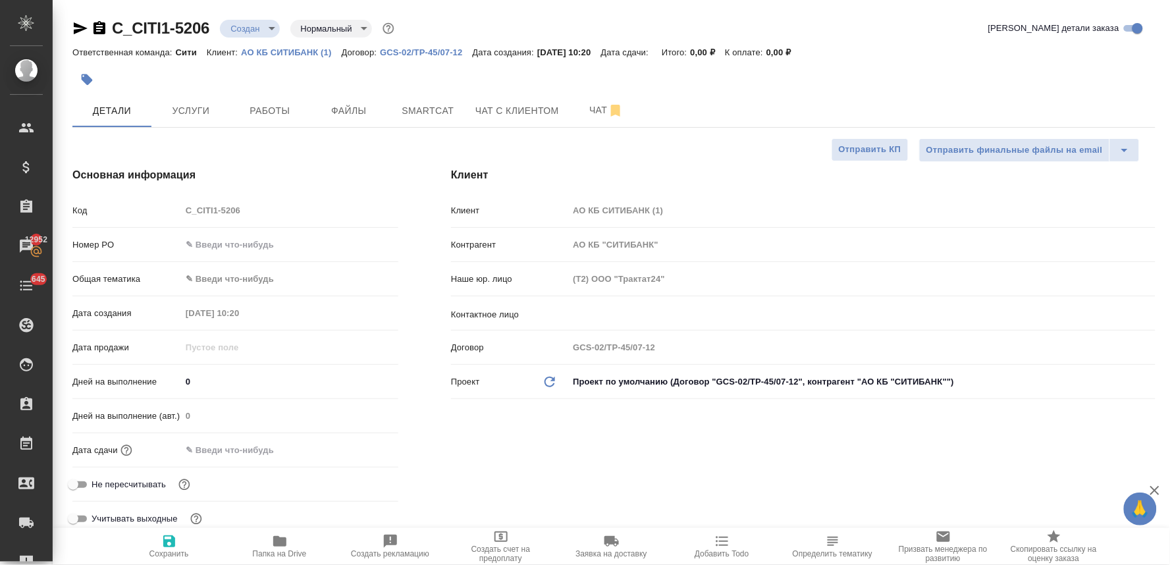
type textarea "x"
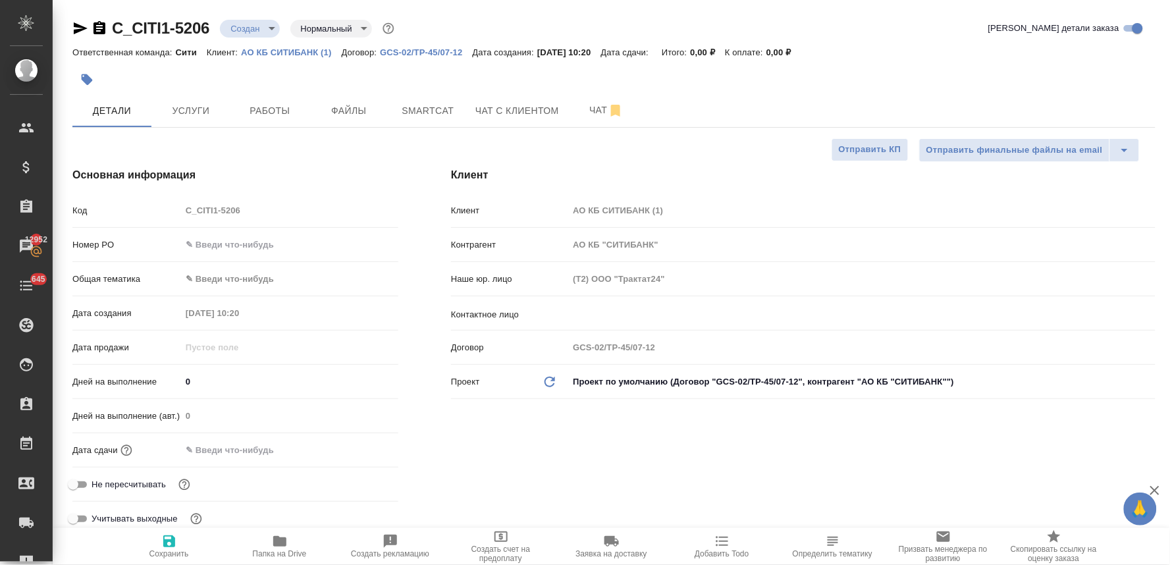
type textarea "x"
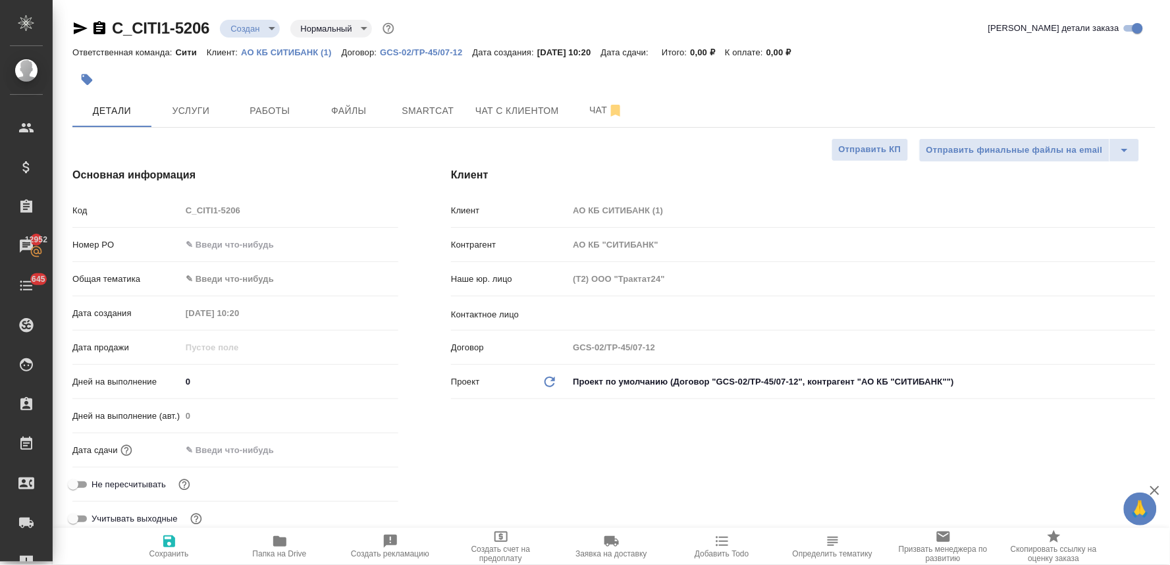
type textarea "x"
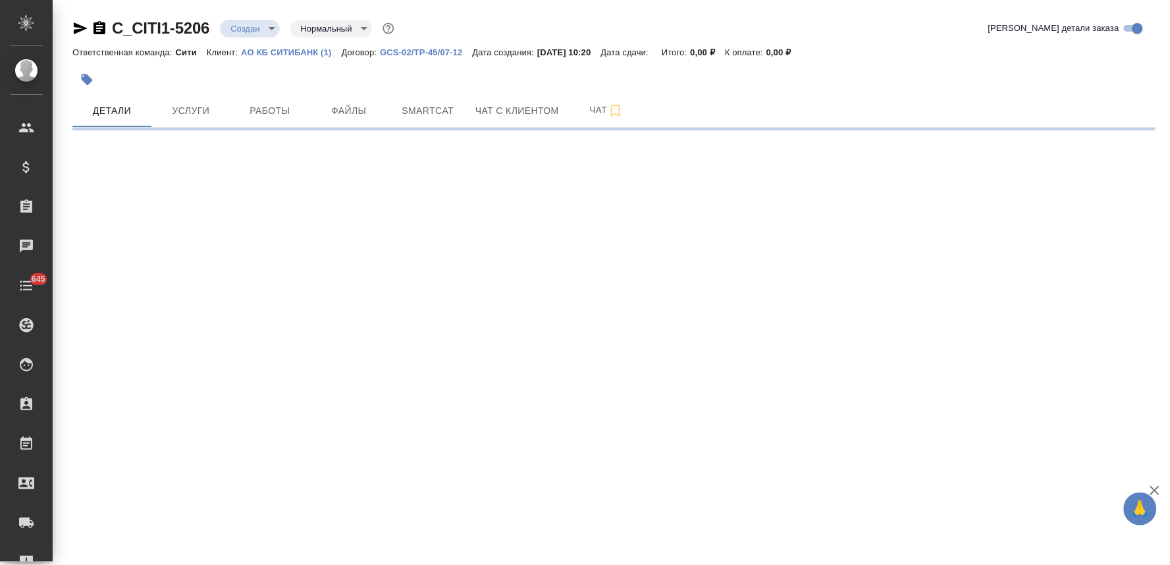
select select "RU"
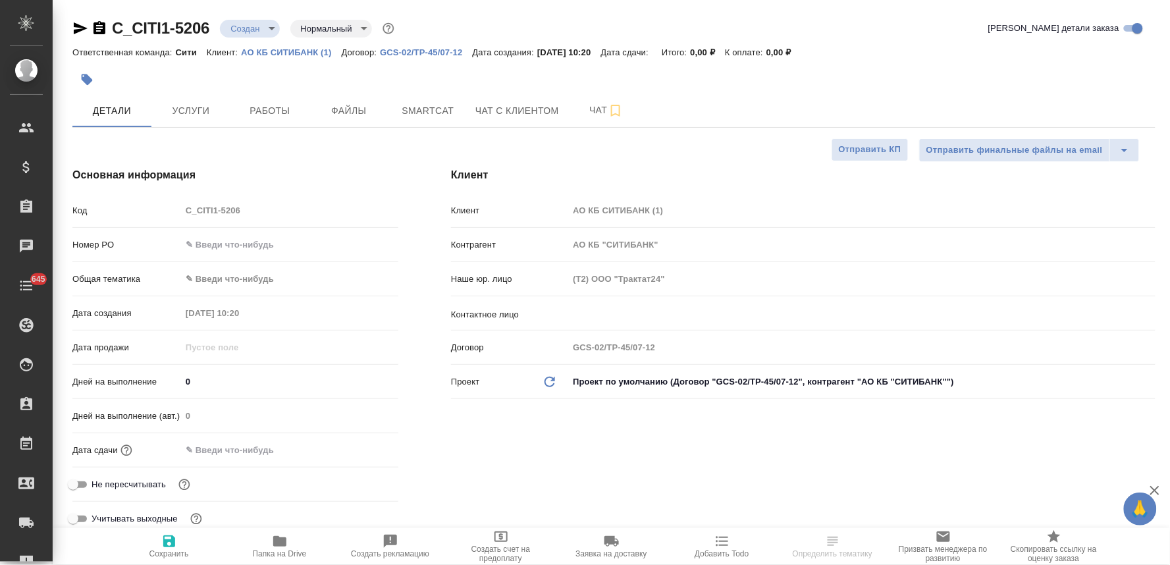
type textarea "x"
click at [599, 312] on input "text" at bounding box center [839, 313] width 535 height 16
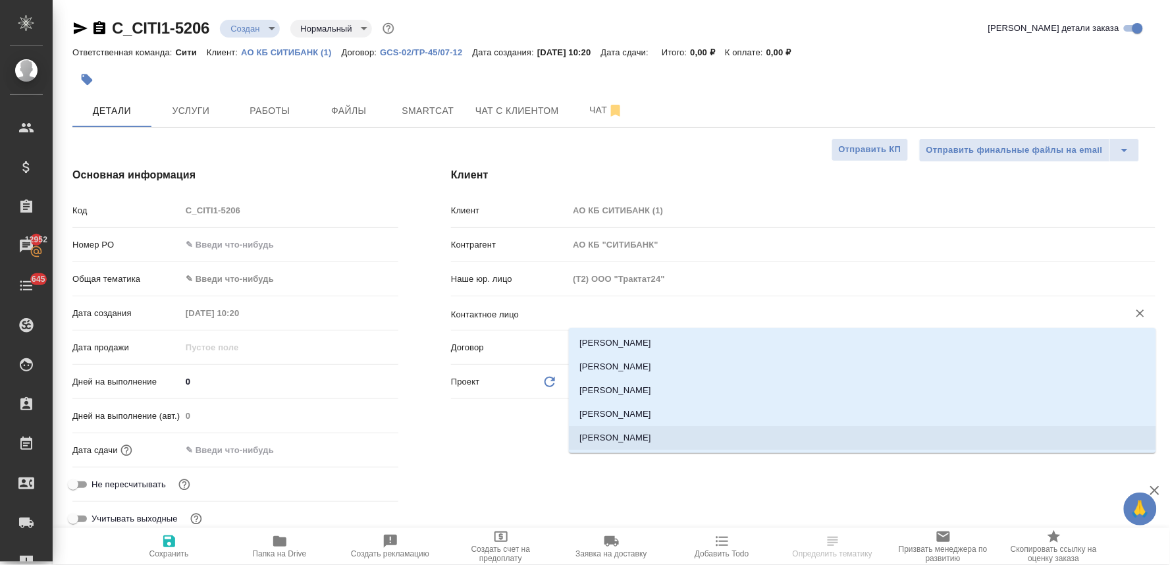
click at [629, 435] on li "[PERSON_NAME]" at bounding box center [862, 438] width 587 height 24
type input "Ляк Юлия"
type textarea "x"
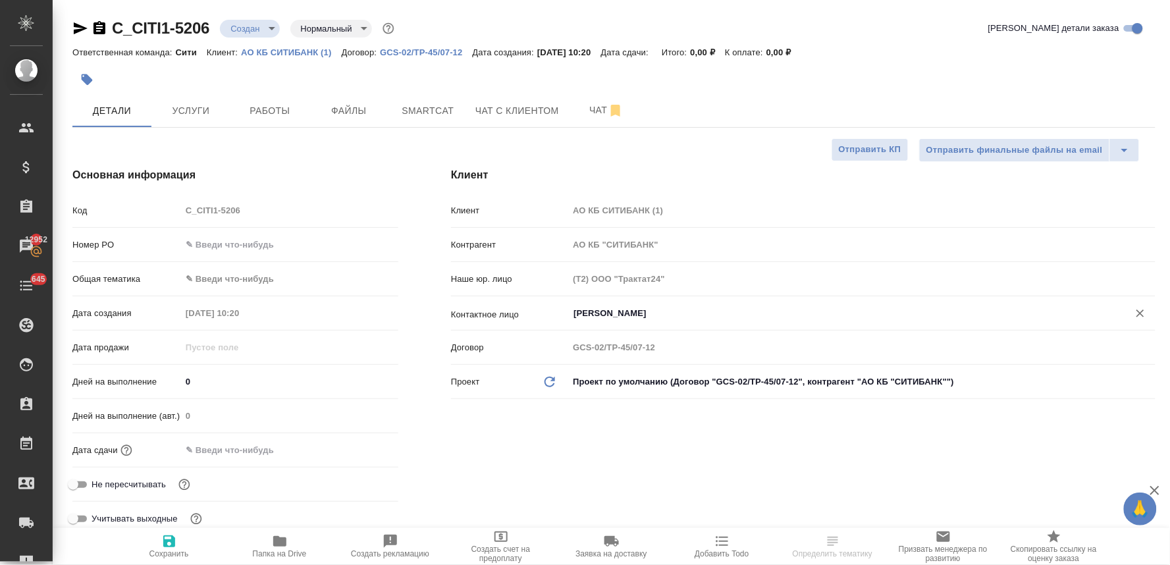
click at [129, 484] on span "Не пересчитывать" at bounding box center [129, 484] width 74 height 13
click at [97, 484] on input "Не пересчитывать" at bounding box center [72, 485] width 47 height 16
checkbox input "true"
type textarea "x"
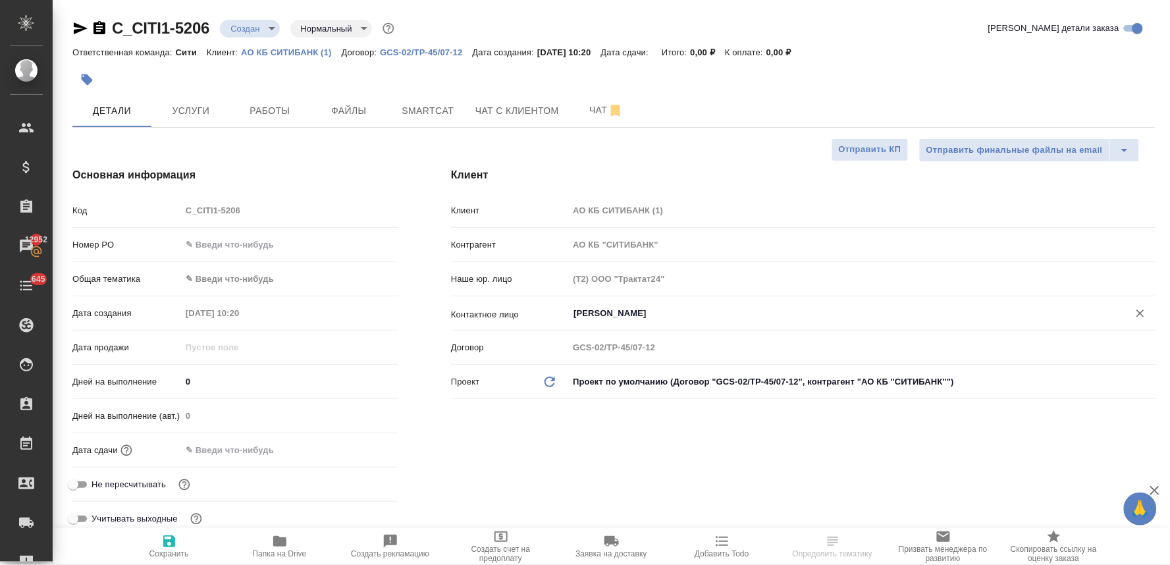
type textarea "x"
click at [172, 541] on icon "button" at bounding box center [169, 541] width 12 height 12
type textarea "x"
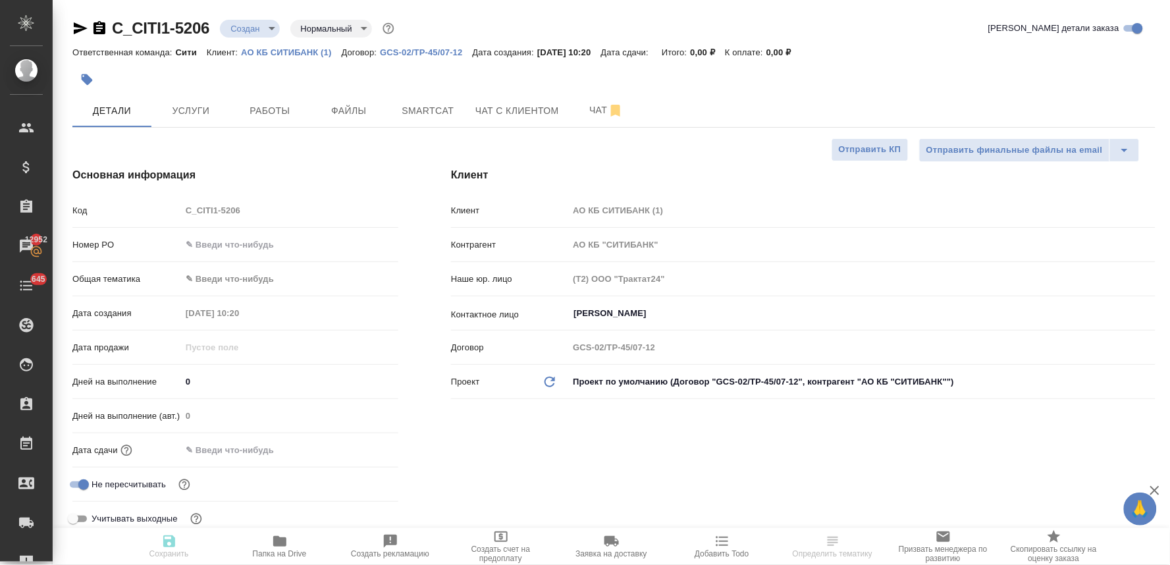
type textarea "x"
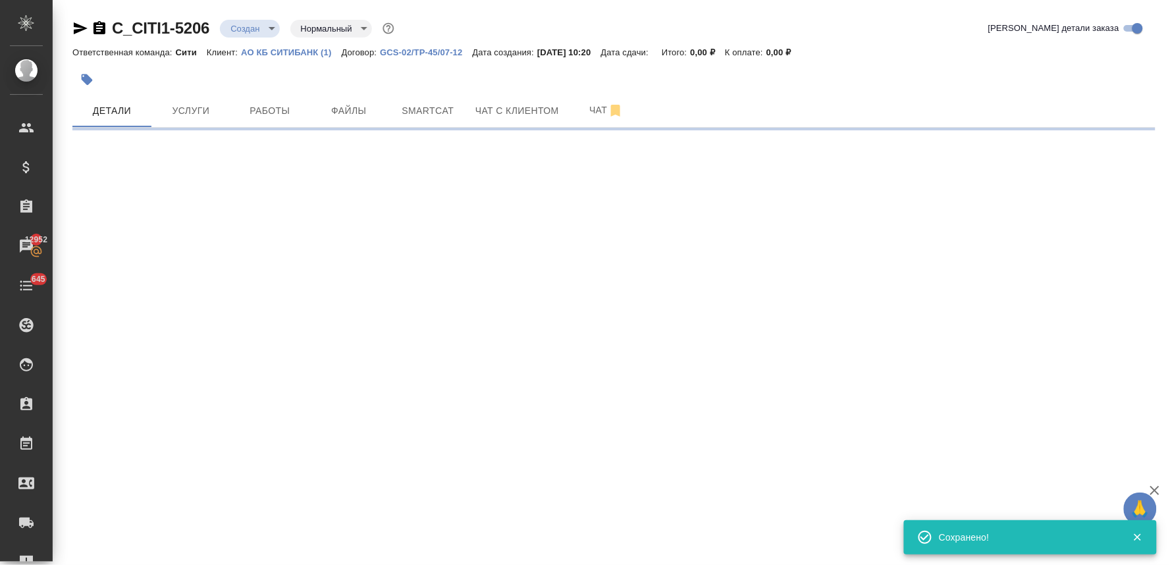
type input "holyTrinity"
select select "RU"
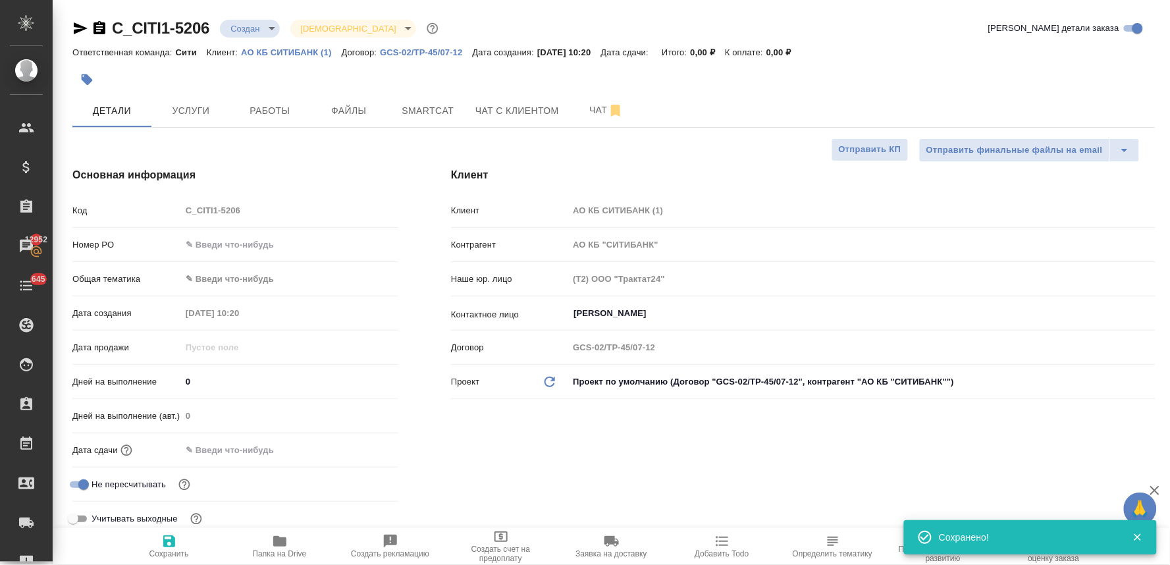
type textarea "x"
click at [238, 454] on input "text" at bounding box center [238, 449] width 115 height 19
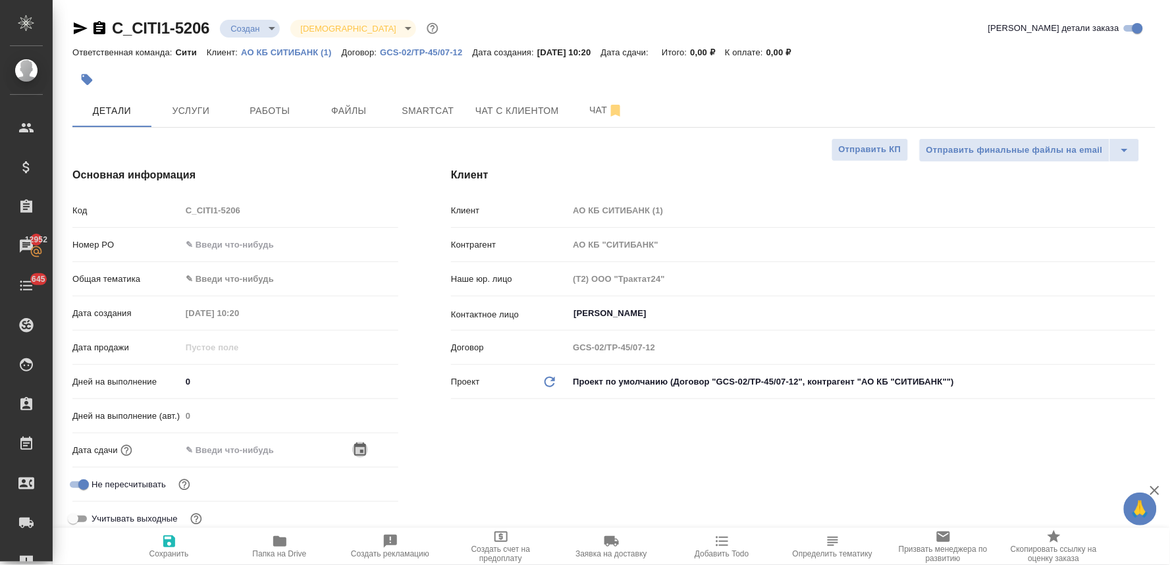
click at [363, 452] on icon "button" at bounding box center [360, 450] width 16 height 16
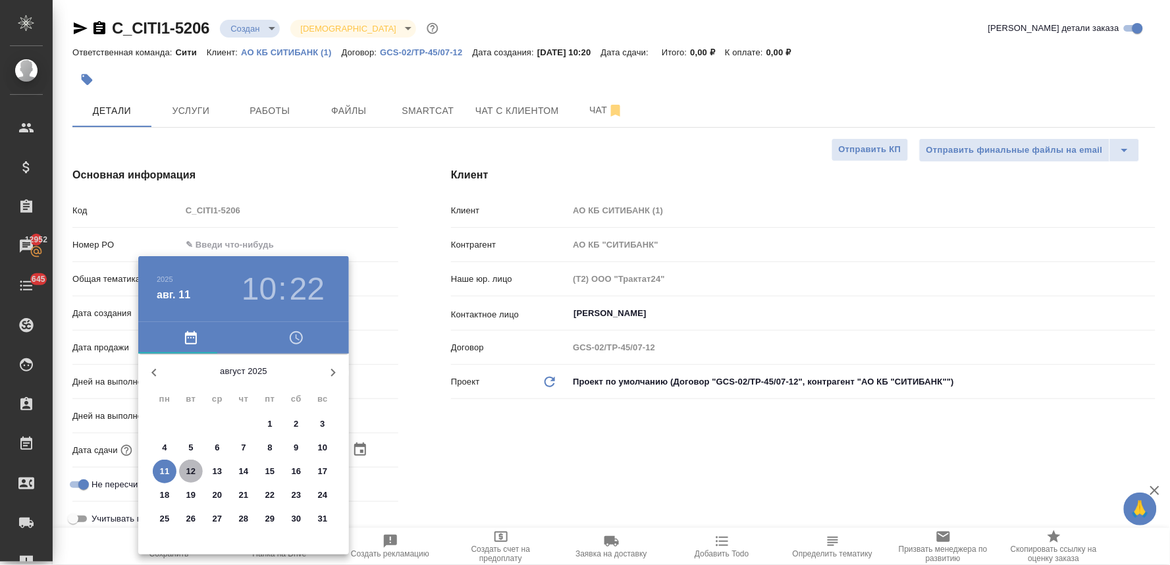
click at [181, 475] on span "12" at bounding box center [191, 471] width 24 height 13
type input "12.08.2025 10:22"
type textarea "x"
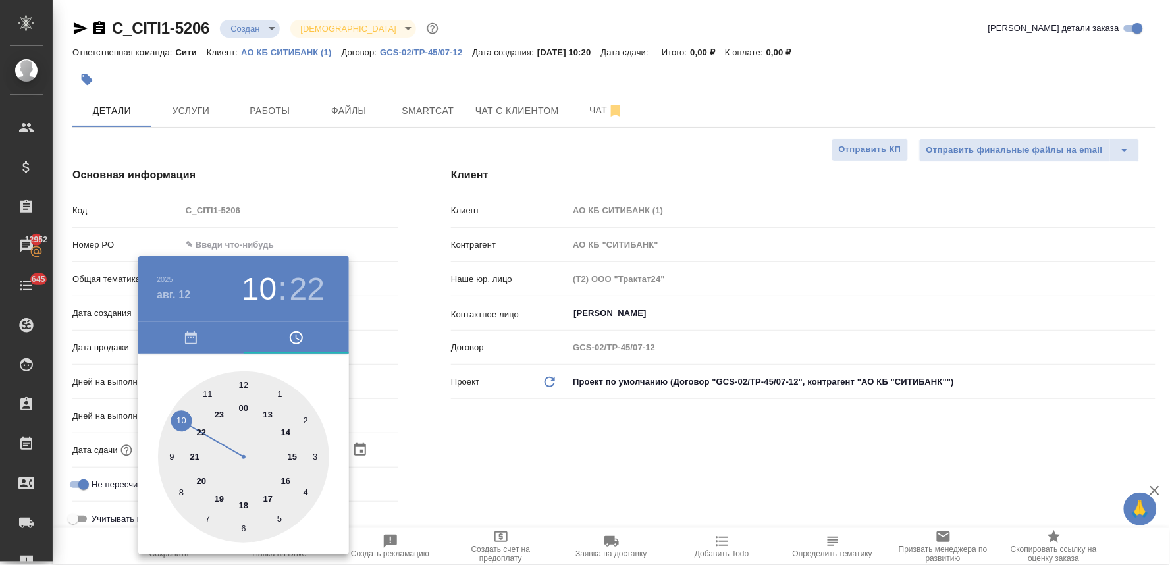
click at [502, 457] on div at bounding box center [585, 282] width 1170 height 565
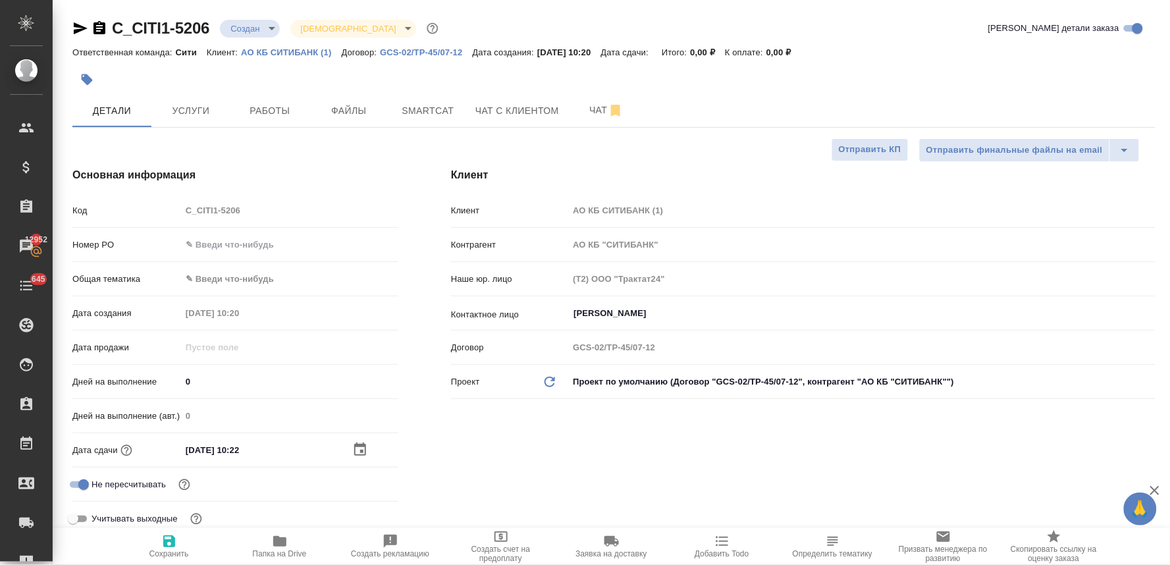
click at [171, 550] on span "Сохранить" at bounding box center [169, 553] width 40 height 9
type textarea "x"
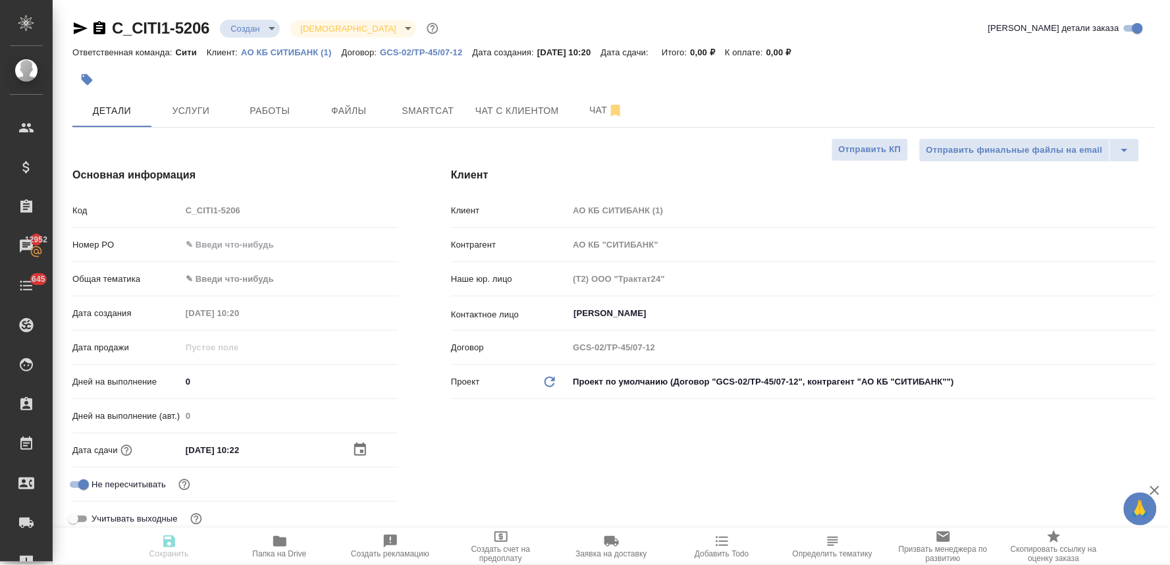
type textarea "x"
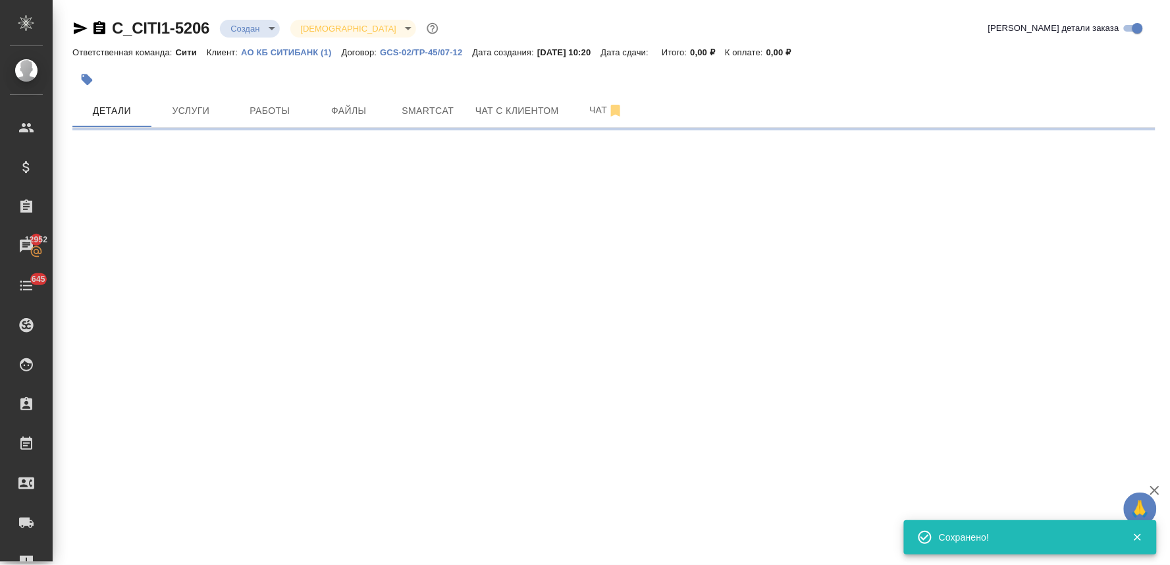
select select "RU"
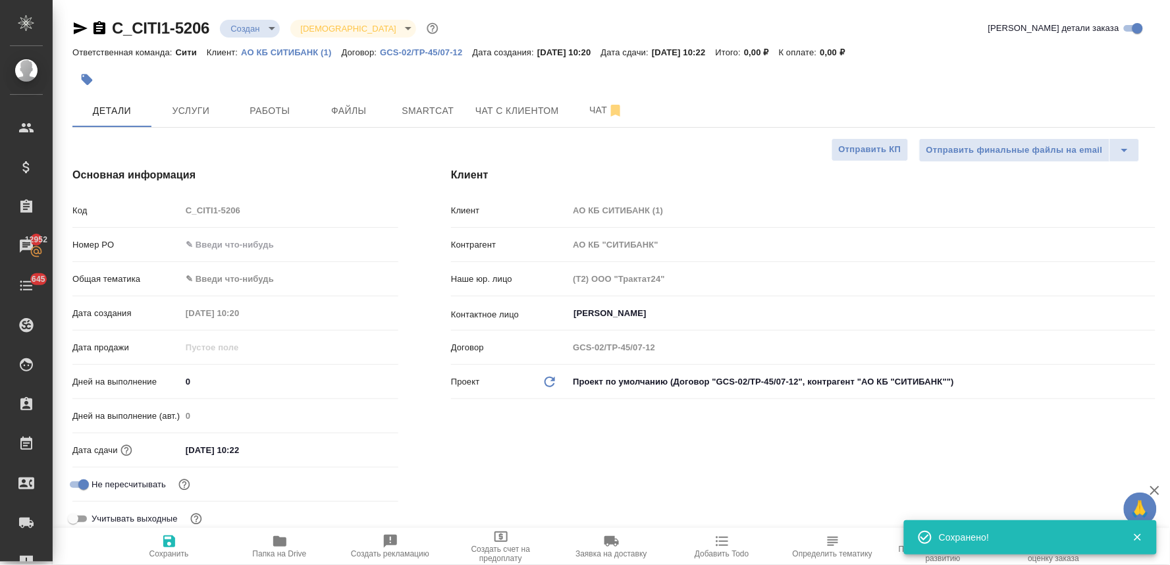
type textarea "x"
click at [641, 432] on div "Клиент Клиент АО КБ СИТИБАНК (1) Контрагент АО КБ "СИТИБАНК" Наше юр. лицо (Т2)…" at bounding box center [803, 354] width 757 height 427
type textarea "x"
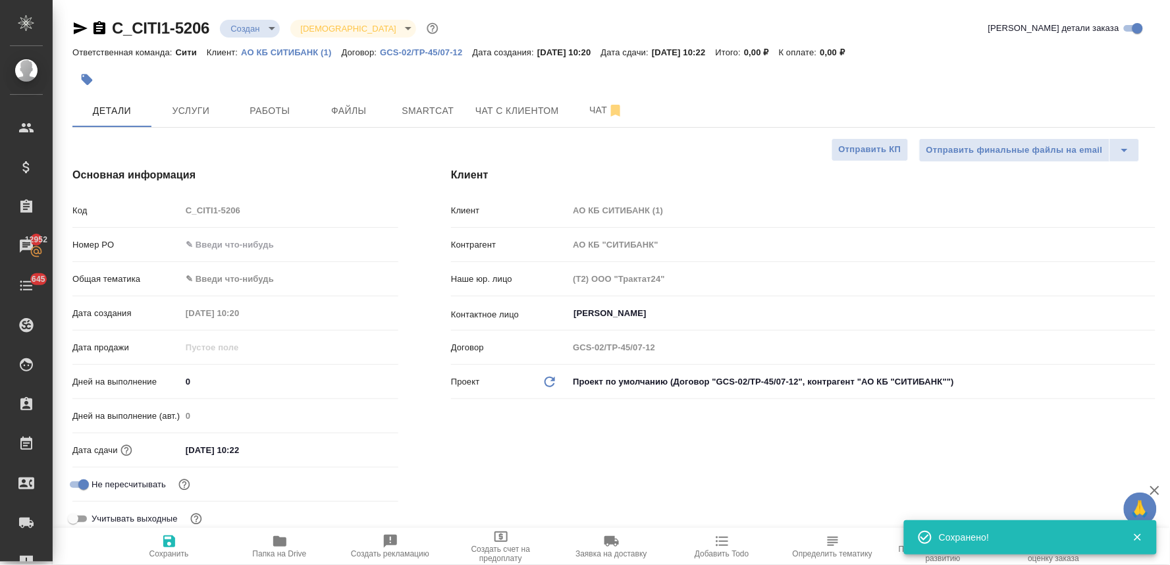
type textarea "x"
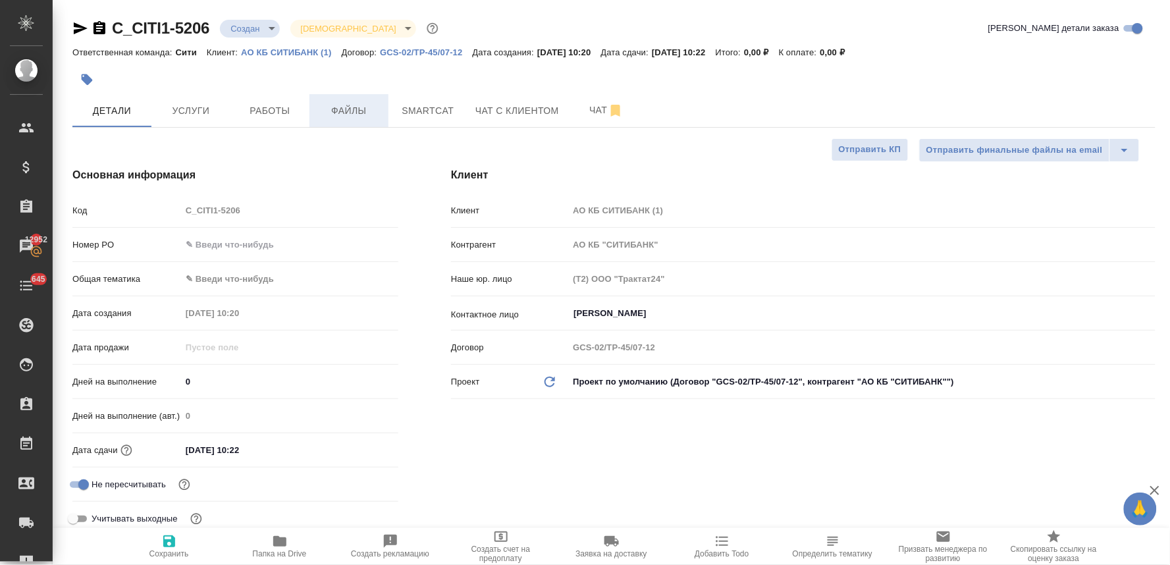
click at [331, 107] on span "Файлы" at bounding box center [348, 111] width 63 height 16
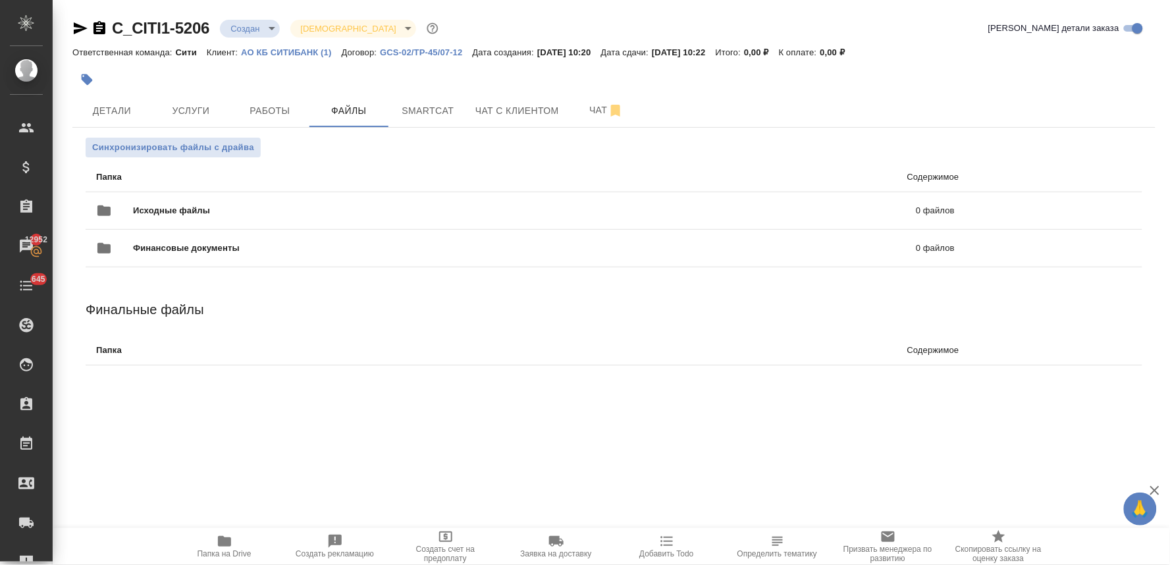
click at [956, 51] on div "Ответственная команда: Сити Клиент: АО КБ СИТИБАНК (1) Договор: GCS-02/TP-45/07…" at bounding box center [613, 52] width 1083 height 16
click at [1088, 209] on icon "uploadFiles" at bounding box center [1084, 211] width 16 height 16
click at [0, 0] on input "uploadFiles" at bounding box center [0, 0] width 0 height 0
click at [113, 95] on button "Детали" at bounding box center [111, 110] width 79 height 33
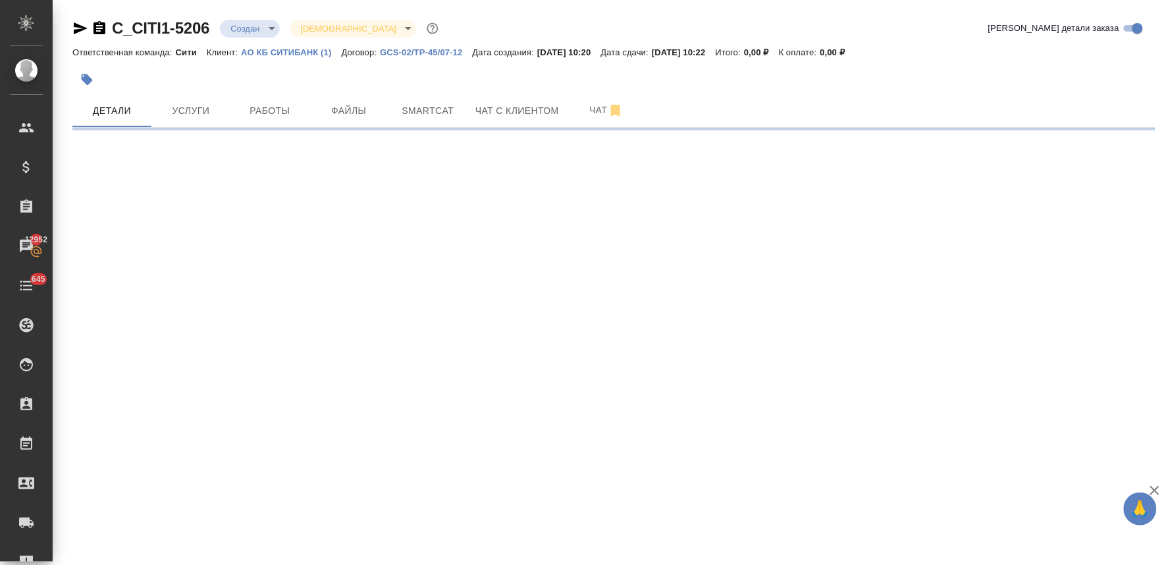
select select "RU"
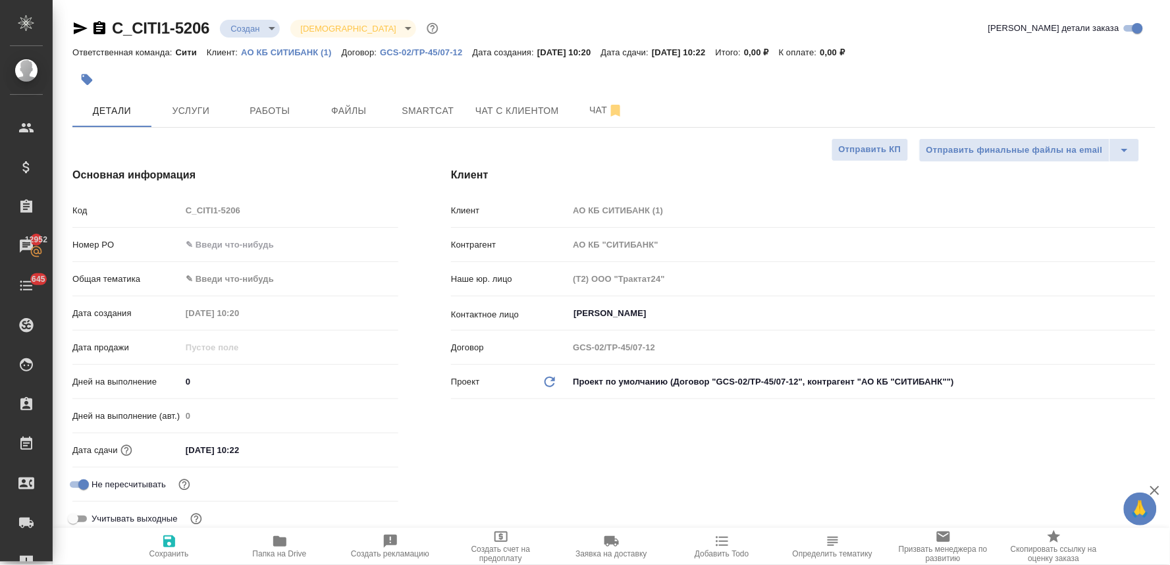
type textarea "x"
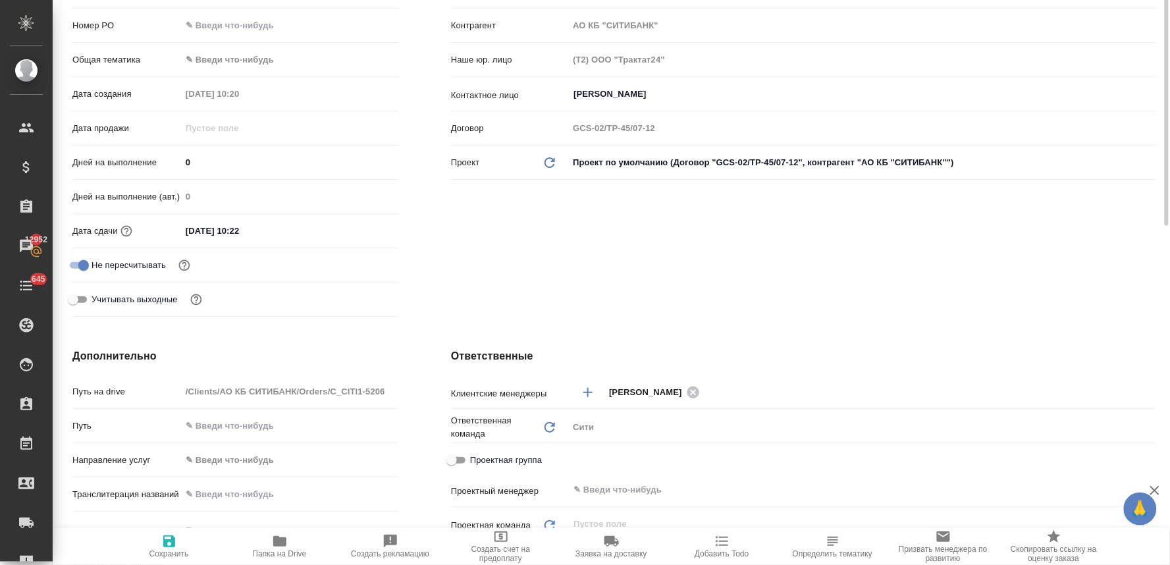
scroll to position [292, 0]
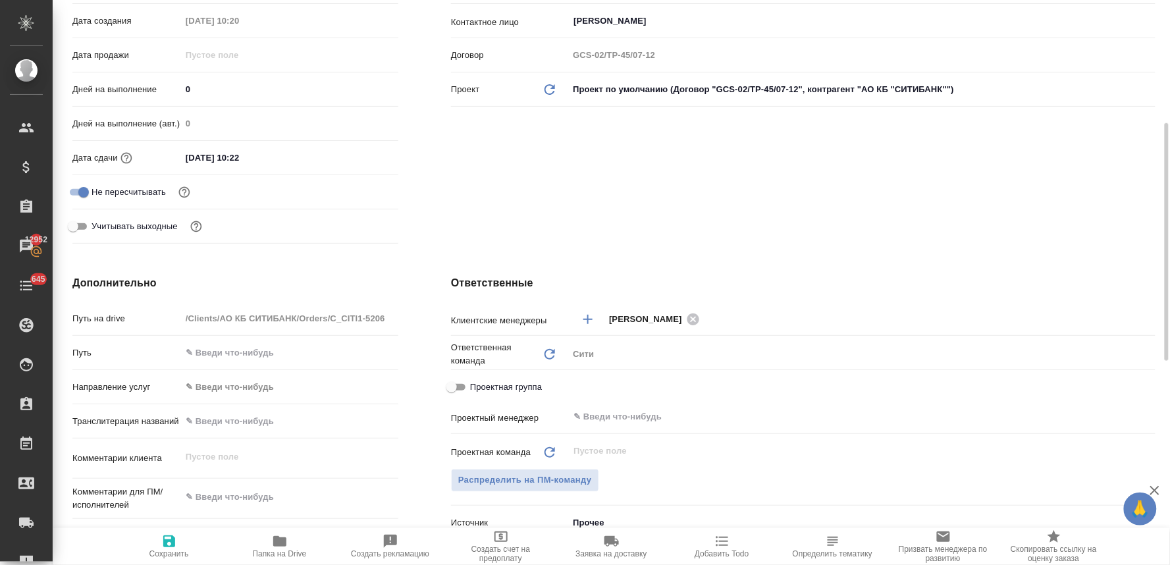
type textarea "x"
click at [238, 498] on textarea at bounding box center [290, 498] width 216 height 22
type textarea "x"
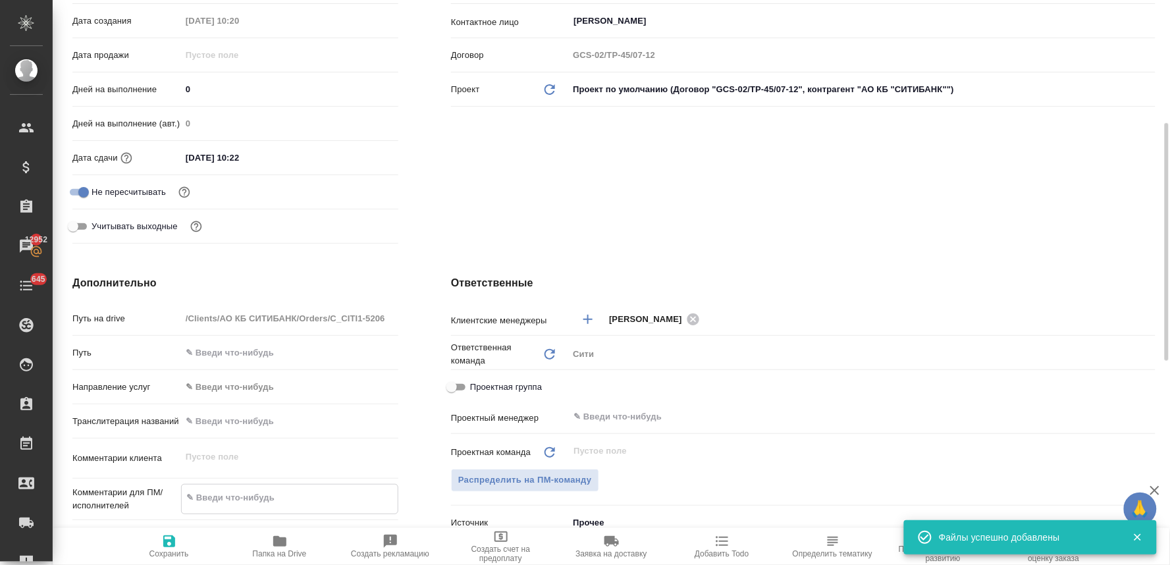
type textarea "п"
type textarea "x"
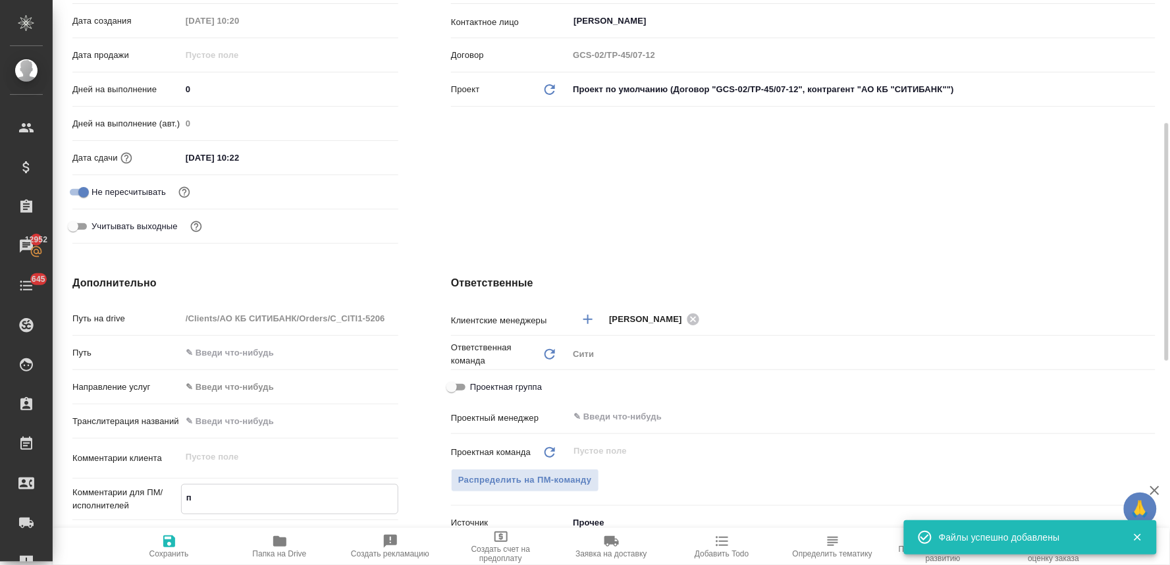
type textarea "по"
type textarea "x"
type textarea "пос"
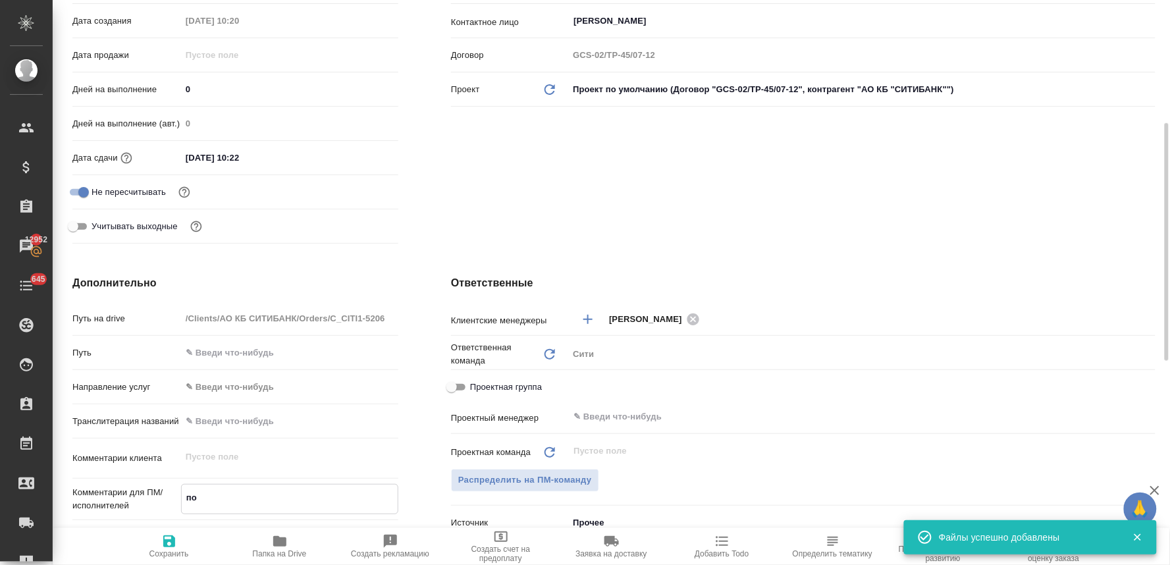
type textarea "x"
type textarea "посч"
type textarea "x"
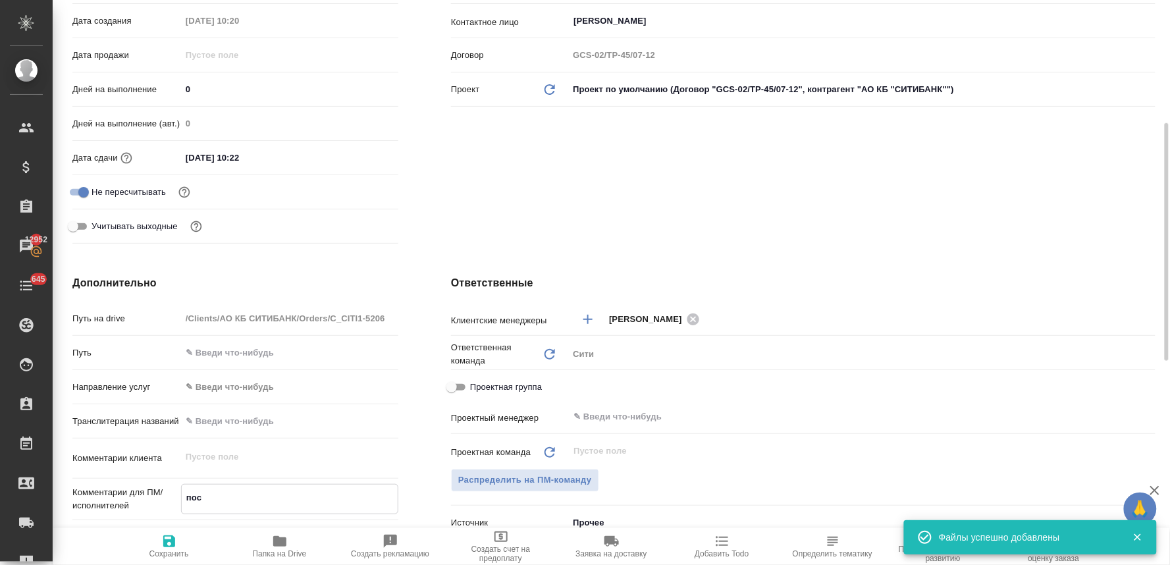
type textarea "x"
type textarea "посчи"
type textarea "x"
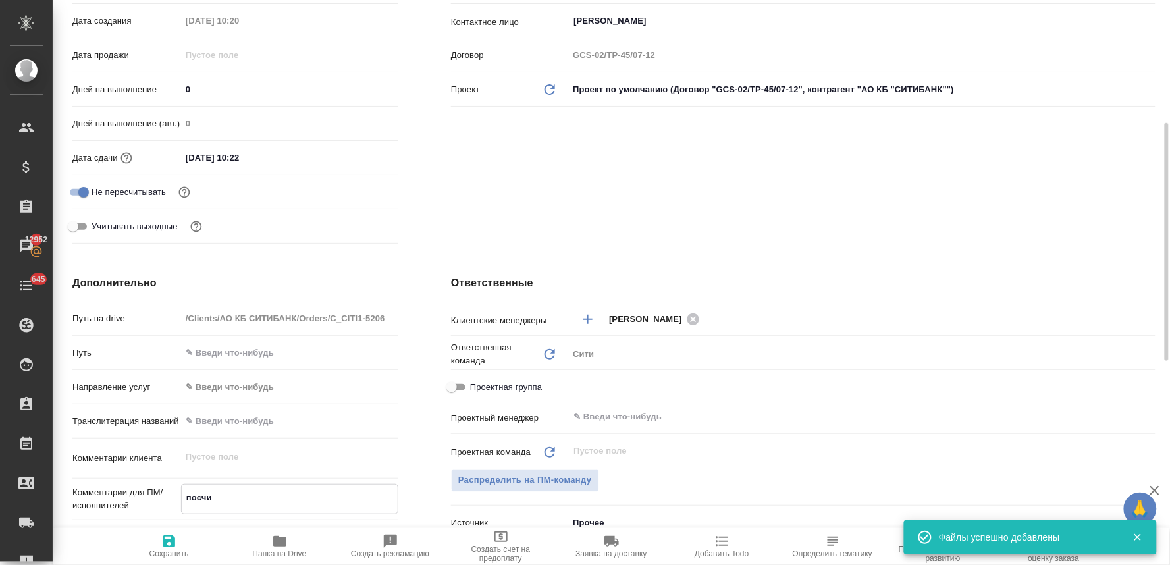
type textarea "x"
type textarea "посчит"
type textarea "x"
type textarea "посчита"
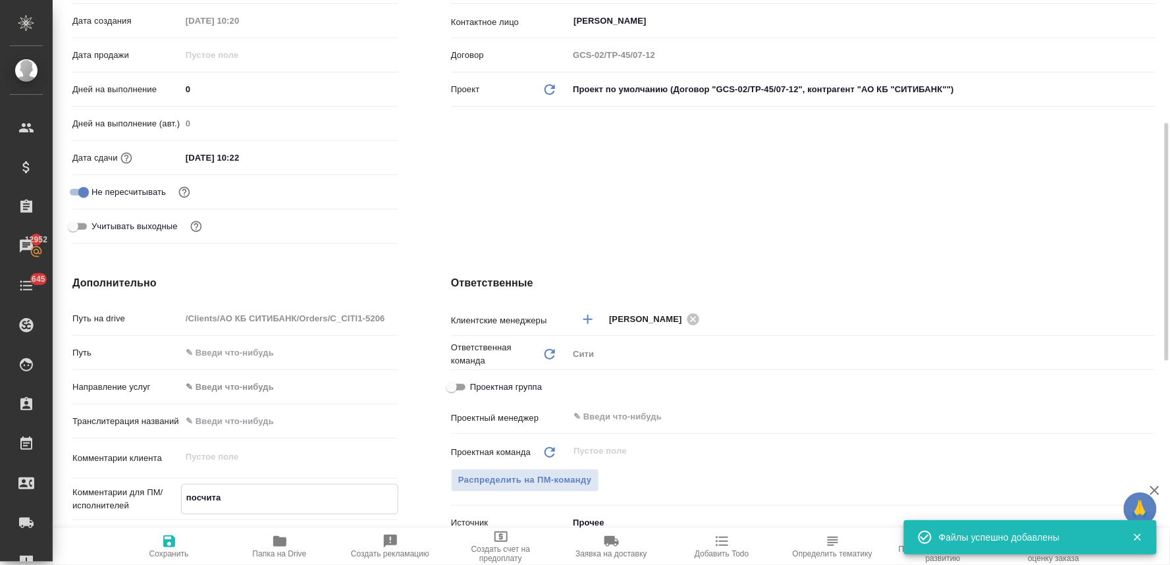
type textarea "x"
type textarea "посчитай"
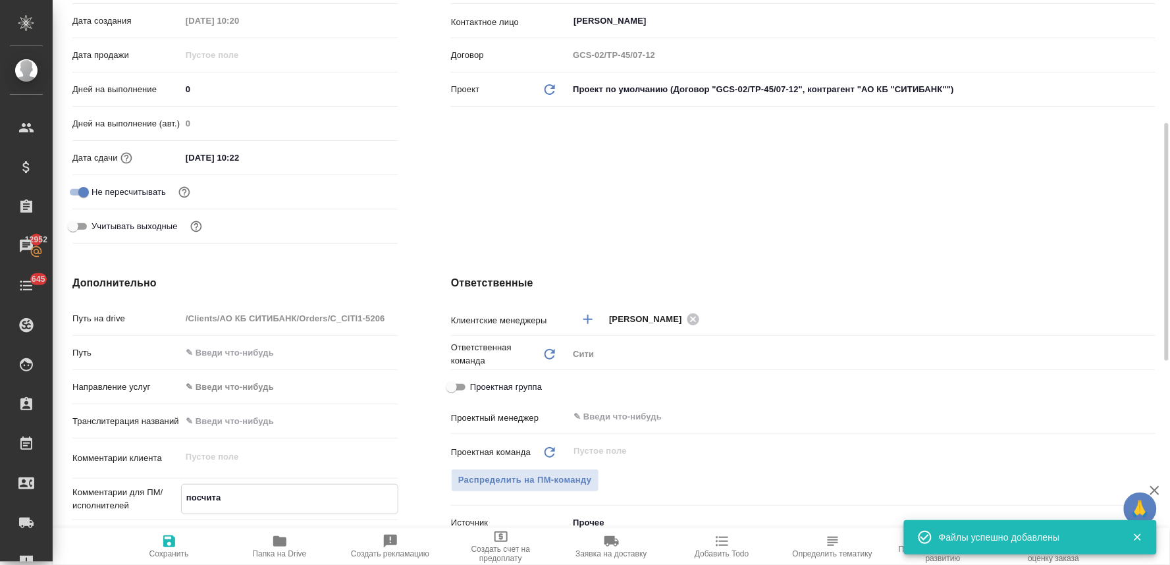
type textarea "x"
type textarea "посчитайт"
type textarea "x"
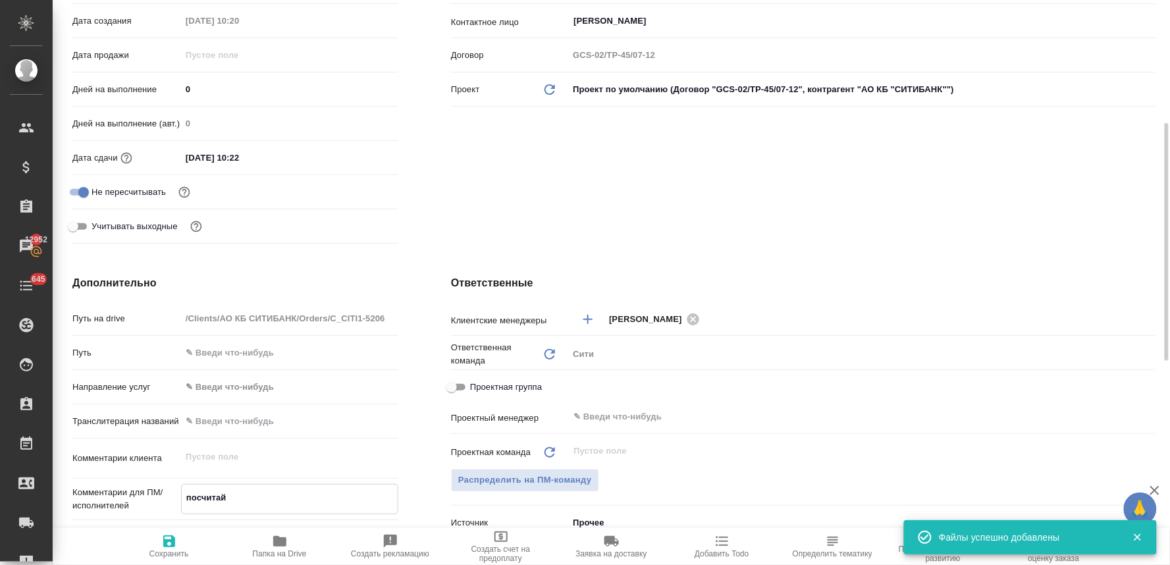
type textarea "x"
type textarea "посчитайте"
type textarea "x"
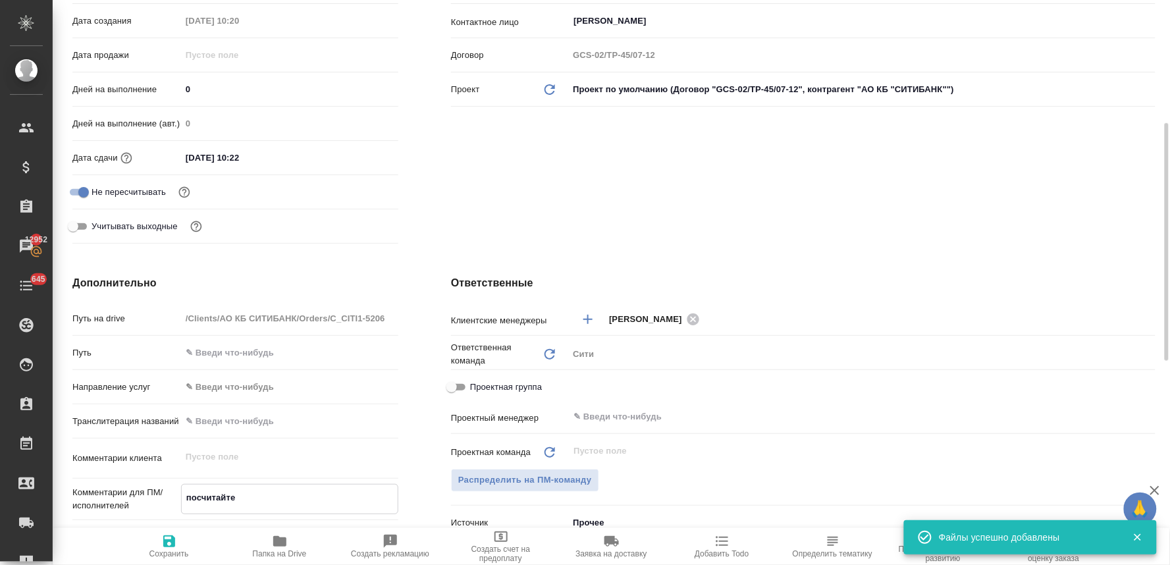
type textarea "x"
type textarea "посчитайте"
type textarea "x"
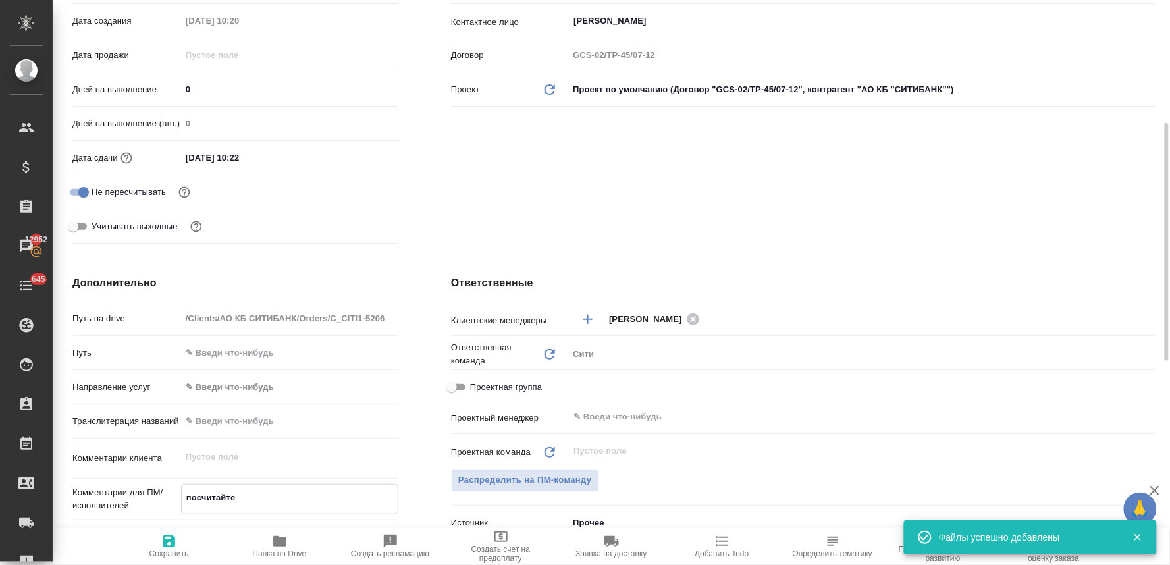
type textarea "посчитайте в"
type textarea "x"
type textarea "посчитайте ве"
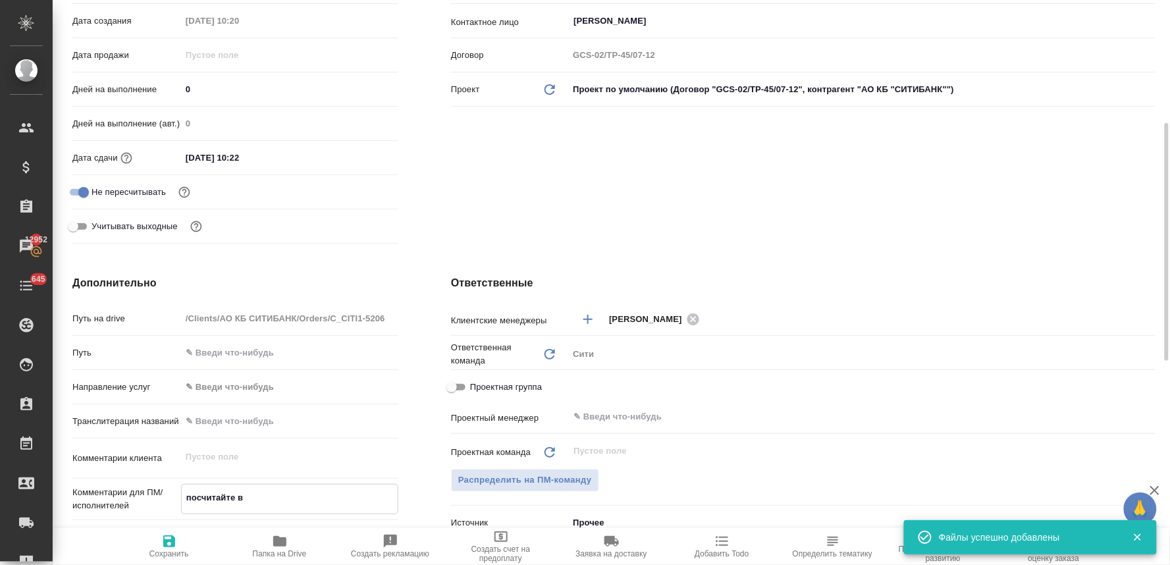
type textarea "x"
type textarea "посчитайте вер"
type textarea "x"
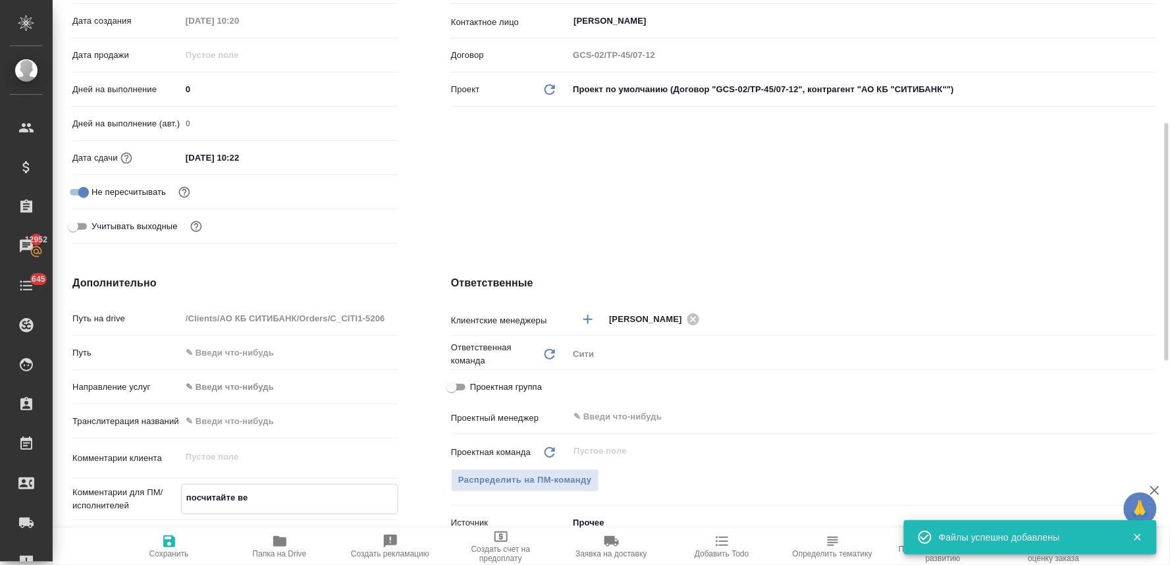
type textarea "x"
type textarea "посчитайте верс"
type textarea "x"
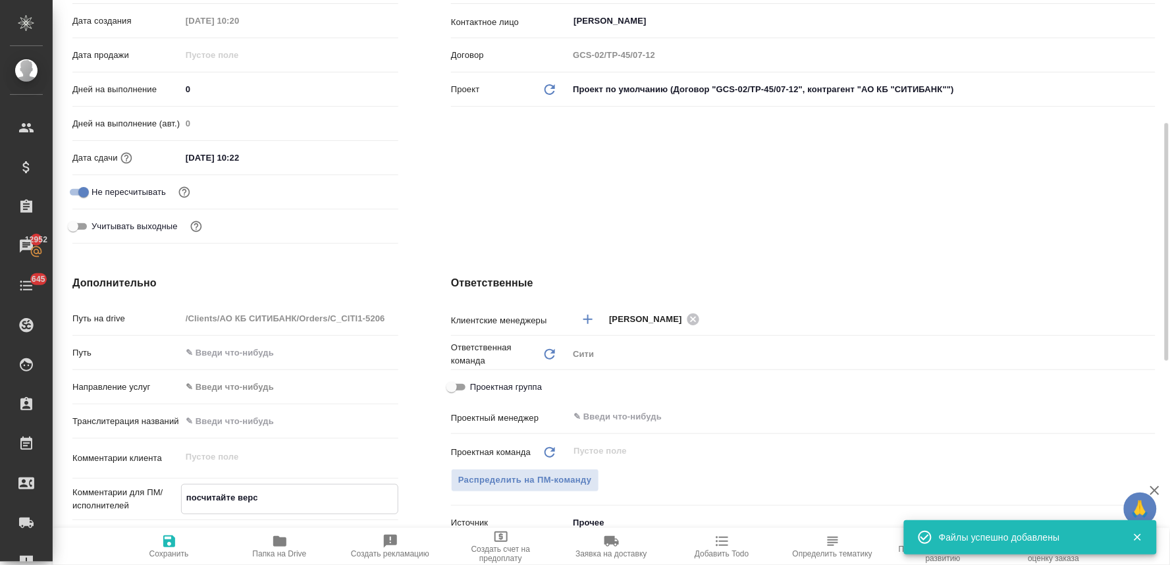
type textarea "x"
type textarea "посчитайте верст"
type textarea "x"
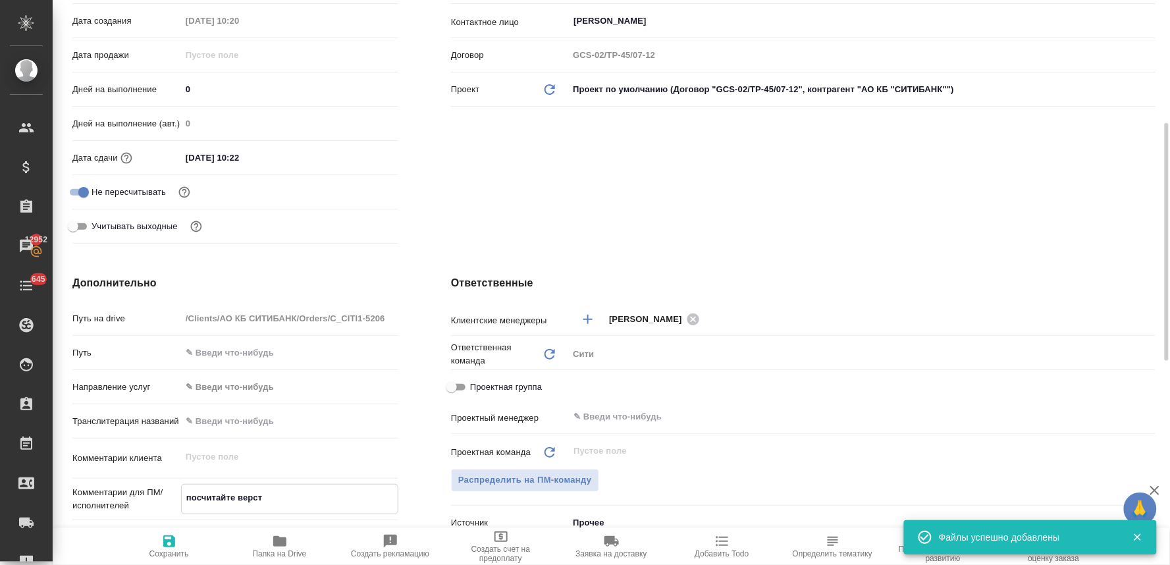
type textarea "посчитайте верстк"
type textarea "x"
type textarea "посчитайте верстку"
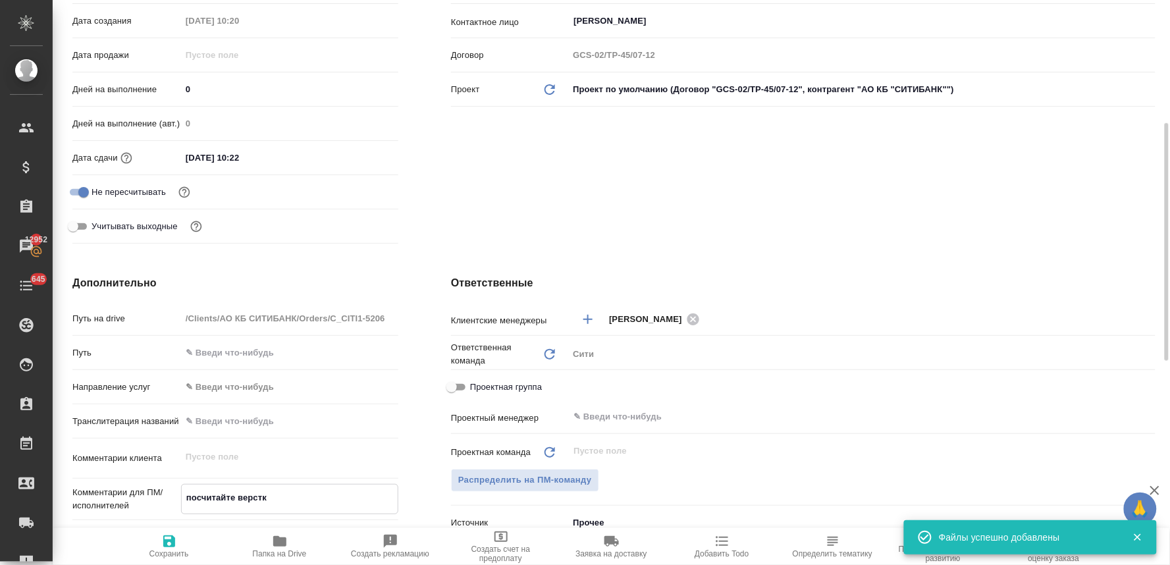
type textarea "x"
type textarea "посчитайте верстку,"
type textarea "x"
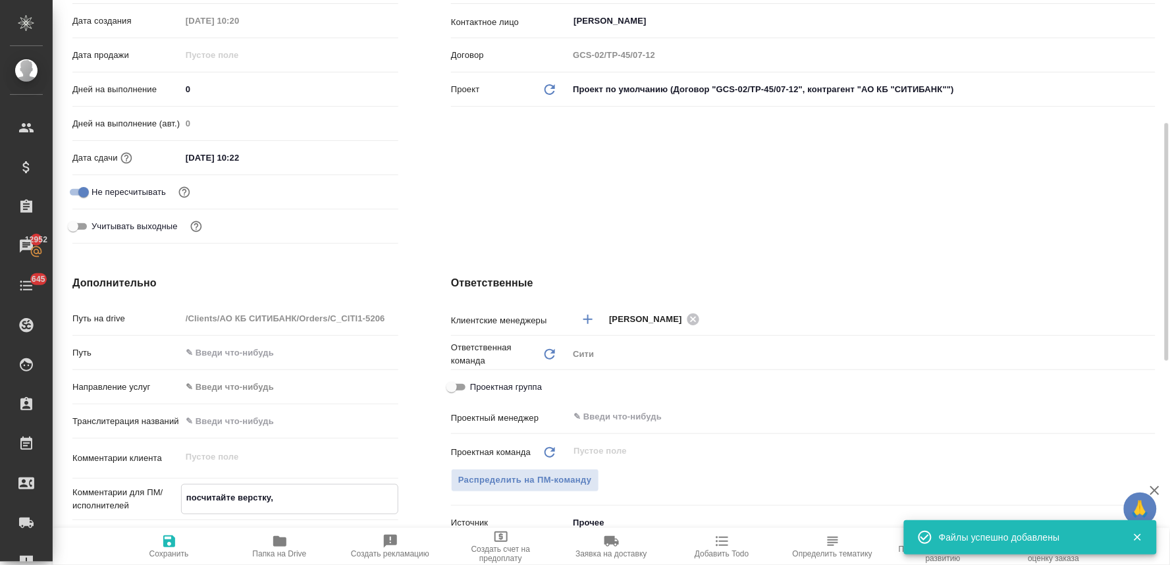
type textarea "x"
type textarea "посчитайте верстку,"
type textarea "x"
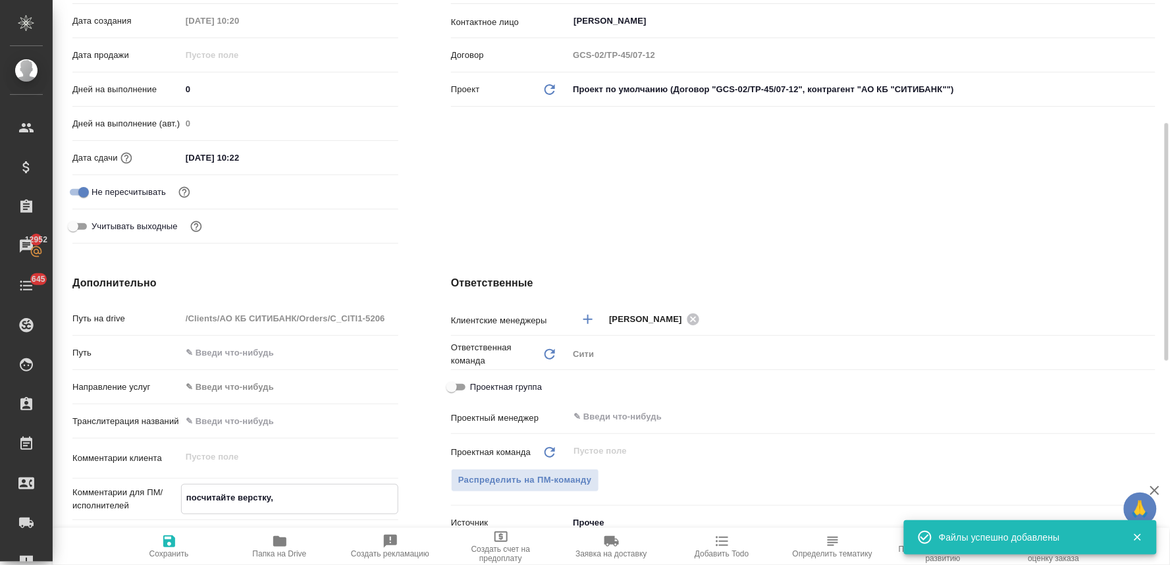
type textarea "x"
type textarea "посчитайте верстку, п"
type textarea "x"
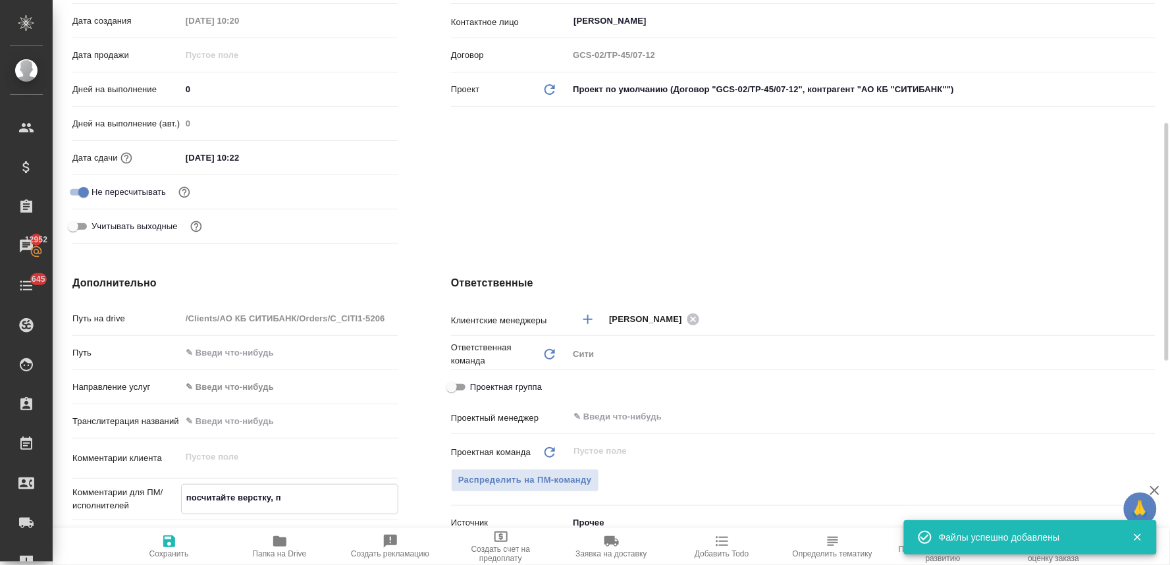
type textarea "посчитайте верстку, по"
type textarea "x"
type textarea "посчитайте верстку, пож"
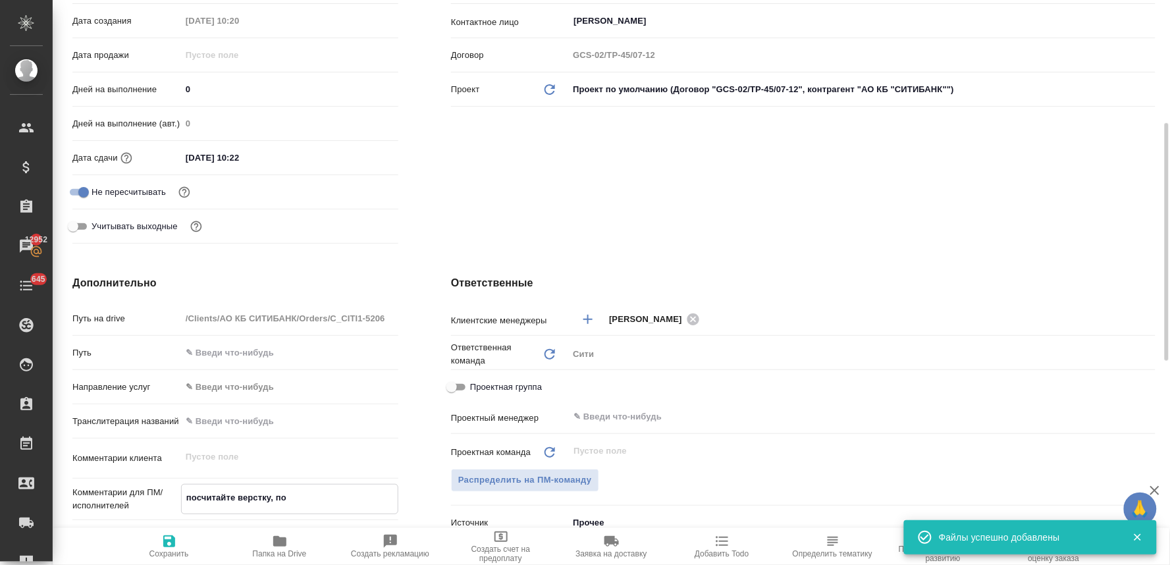
type textarea "x"
type textarea "посчитайте верстку, пожа"
type textarea "x"
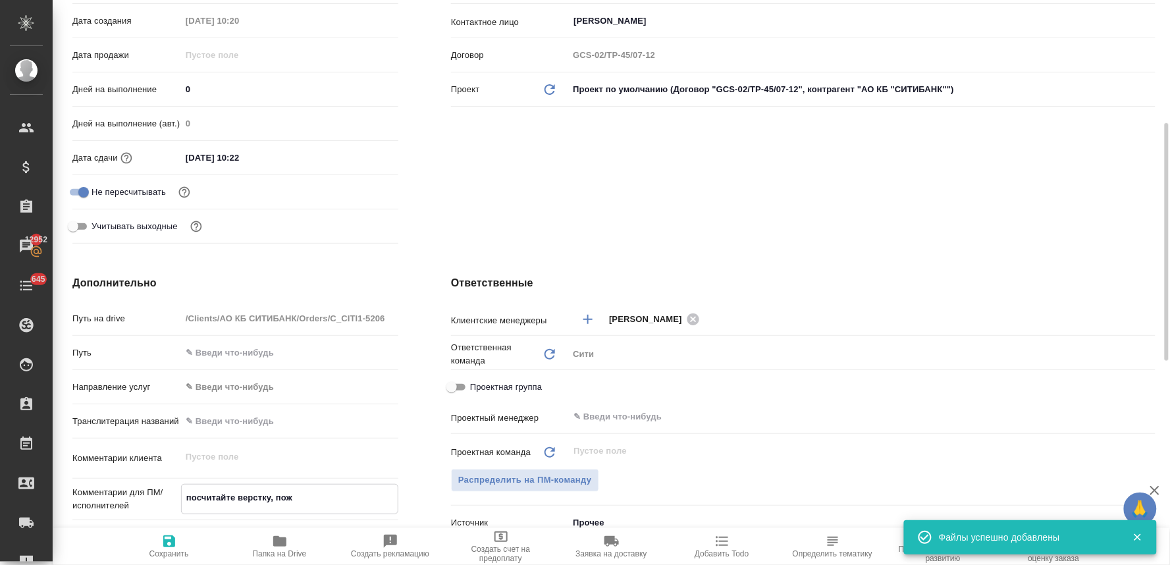
type textarea "x"
type textarea "посчитайте верстку, пожал"
type textarea "x"
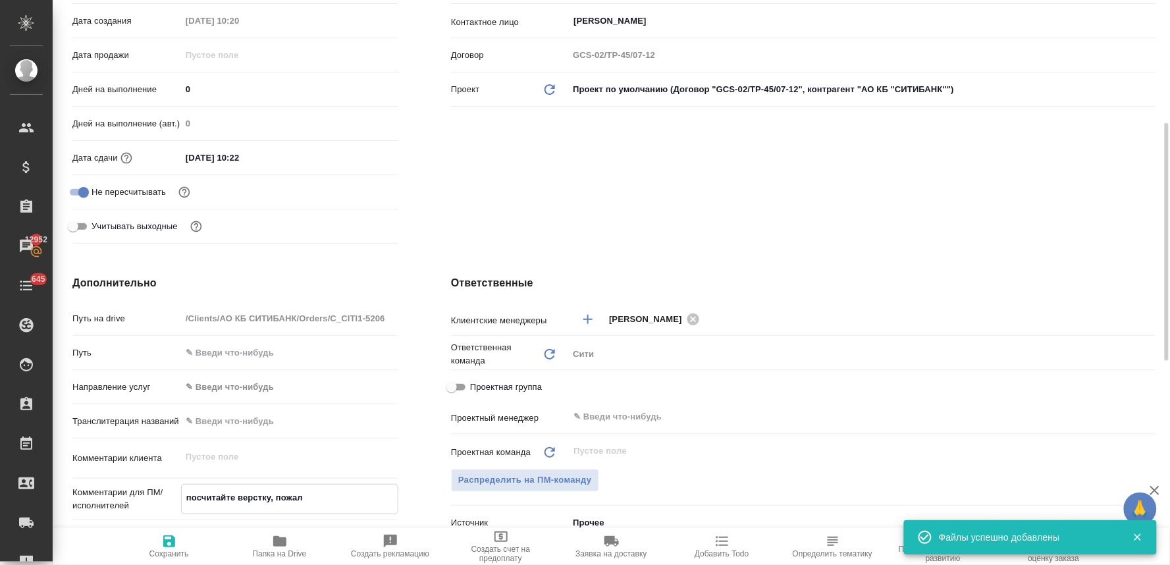
type textarea "x"
type textarea "посчитайте верстку, пожалу"
type textarea "x"
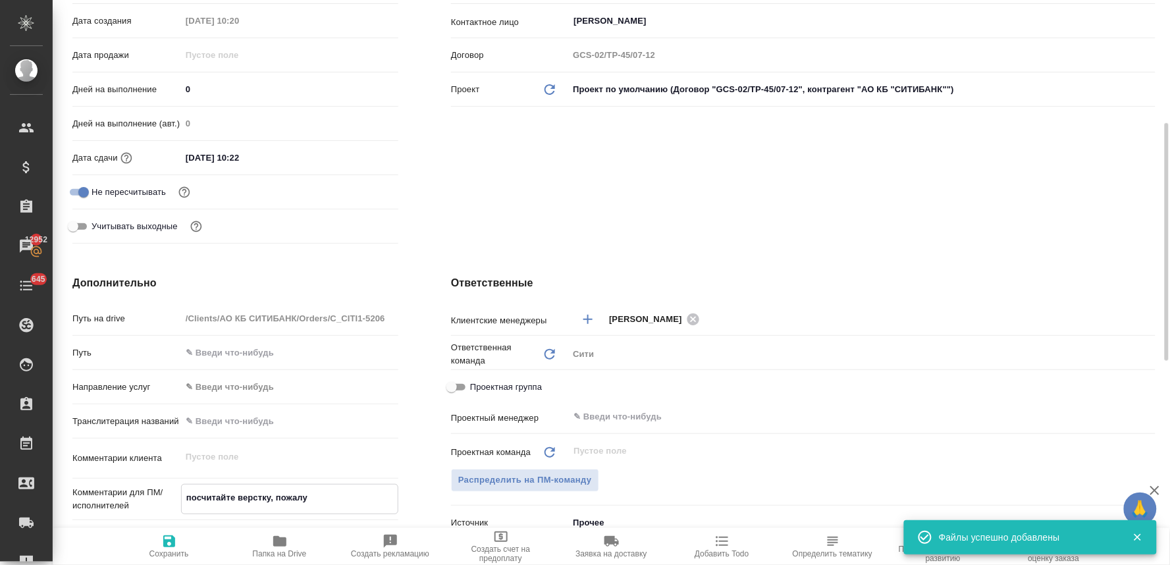
type textarea "посчитайте верстку, пожалуй"
type textarea "x"
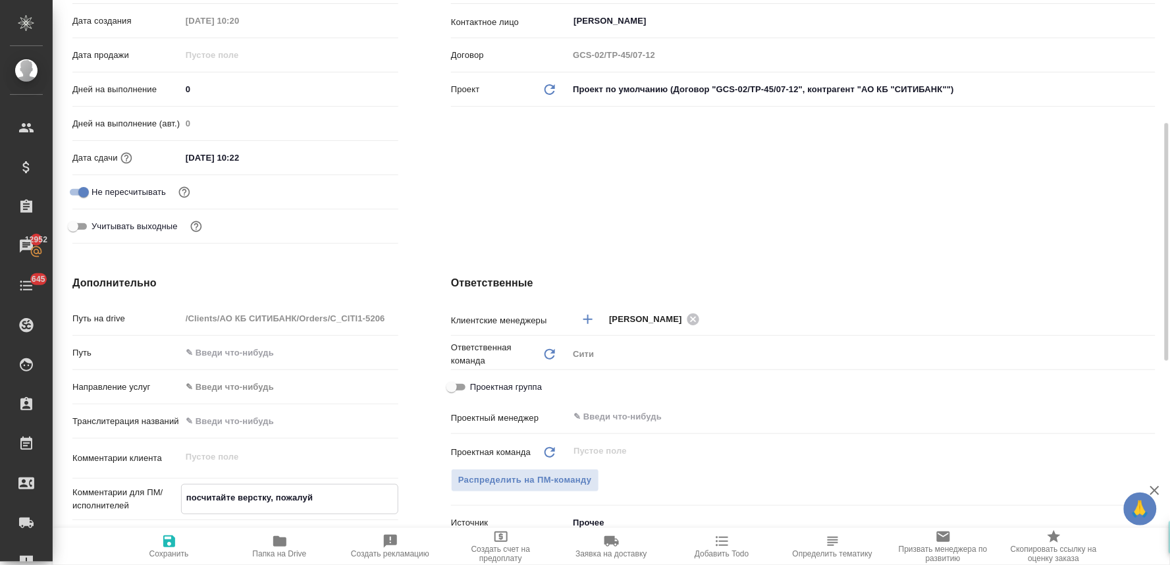
type textarea "x"
type textarea "посчитайте верстку, пожалуйс"
type textarea "x"
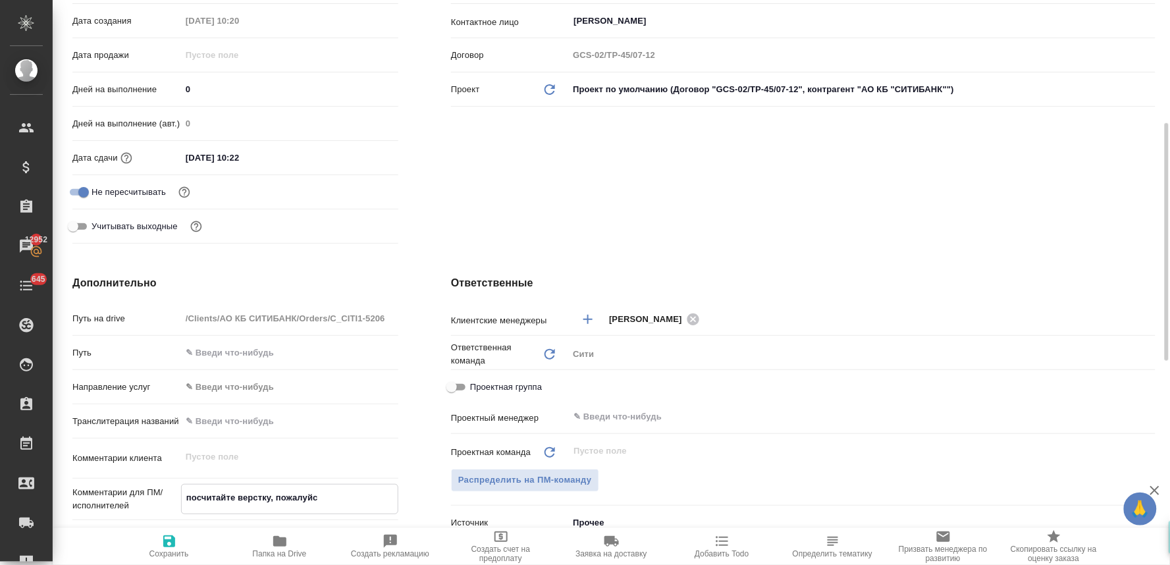
type textarea "посчитайте верстку, пожалуйст"
type textarea "x"
type textarea "посчитайте верстку, пожалуйста"
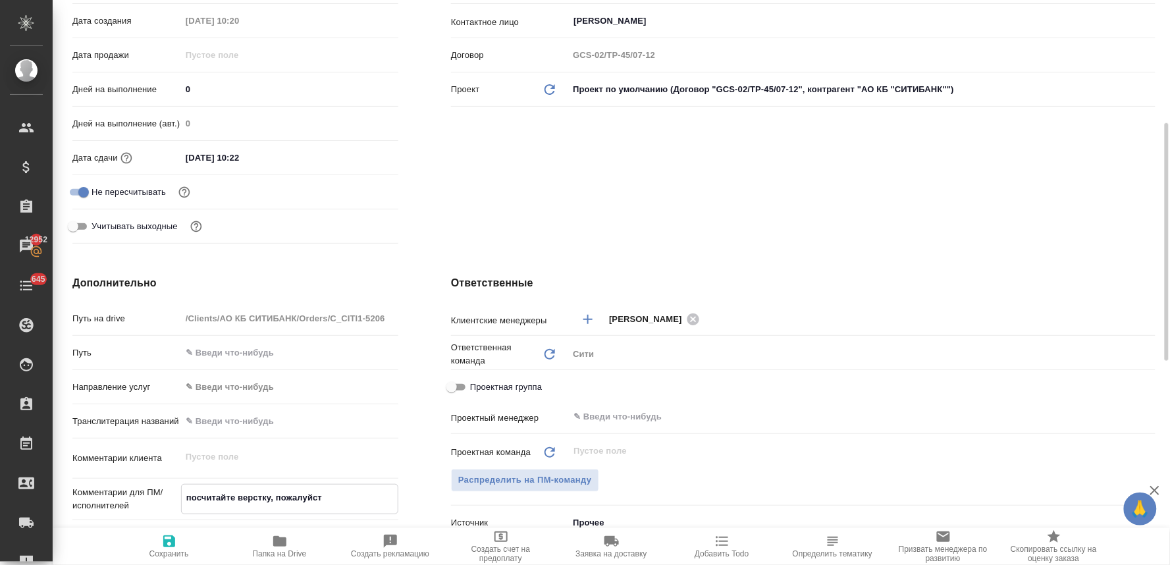
type textarea "x"
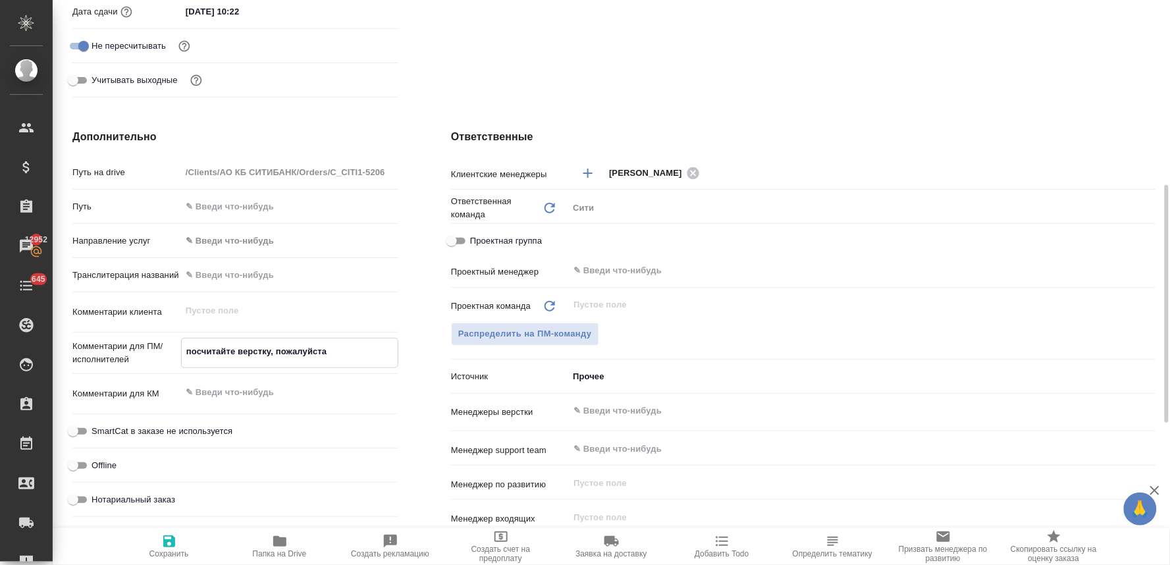
type textarea "посчитайте верстку, пожалуйста"
type textarea "x"
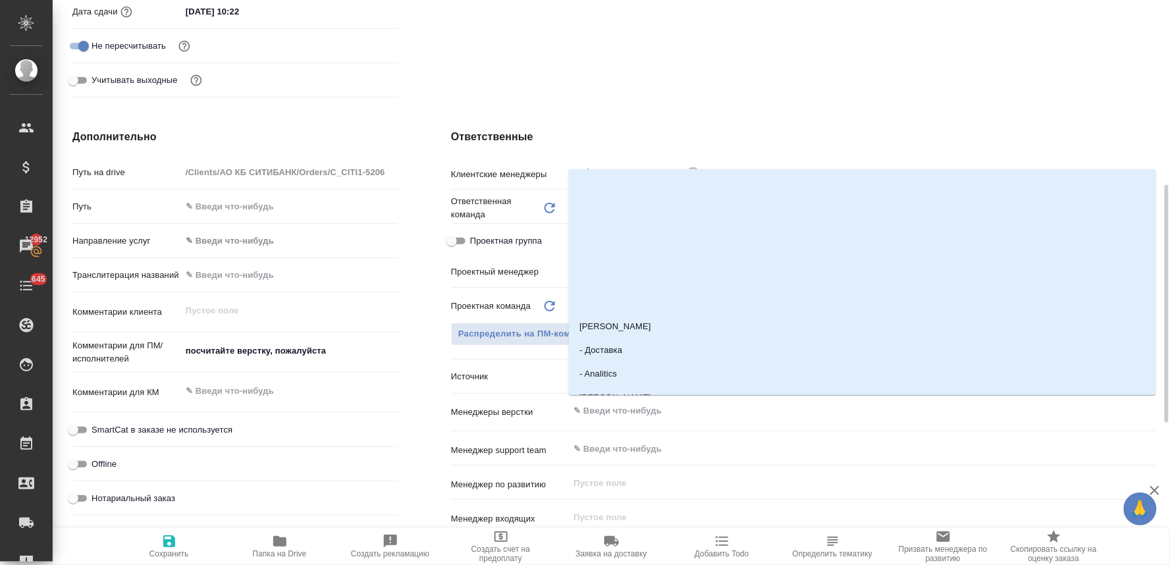
click at [626, 407] on input "text" at bounding box center [839, 411] width 535 height 16
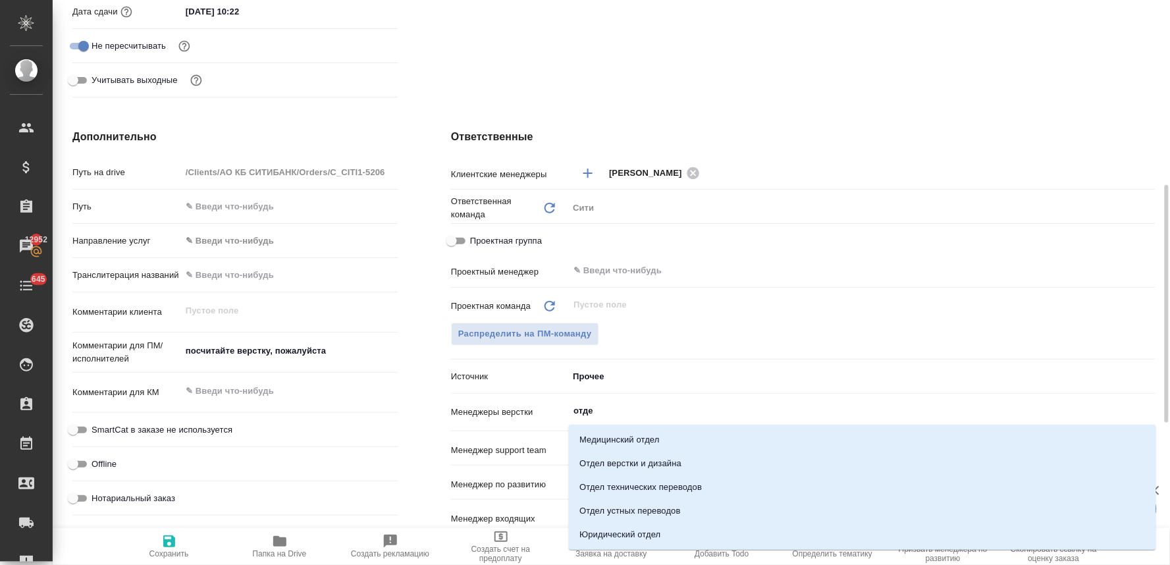
type input "отдел"
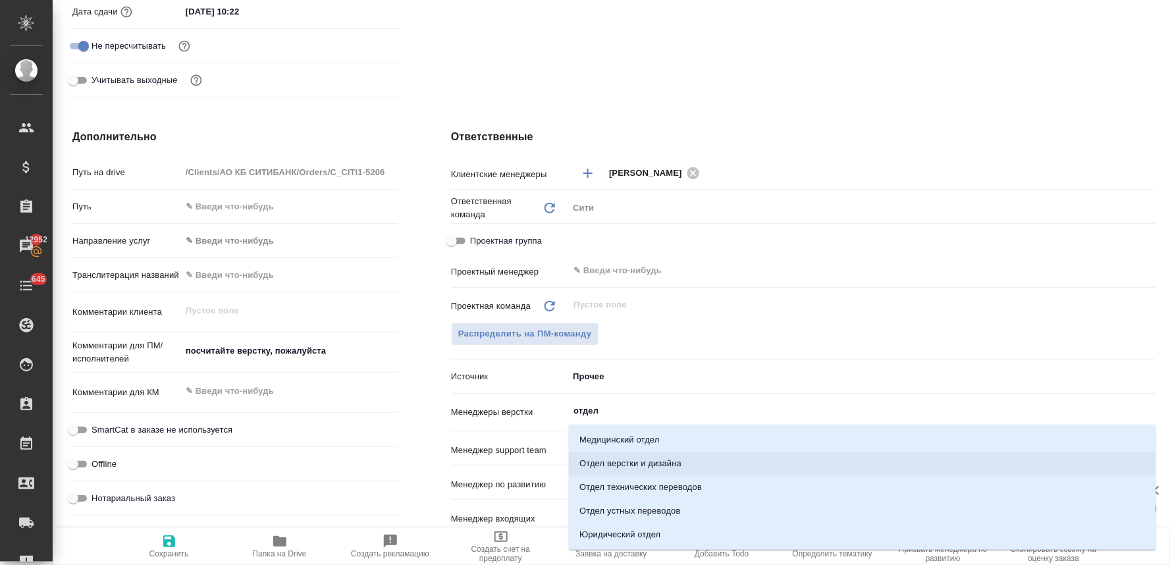
click at [617, 458] on li "Отдел верстки и дизайна" at bounding box center [862, 464] width 587 height 24
type textarea "x"
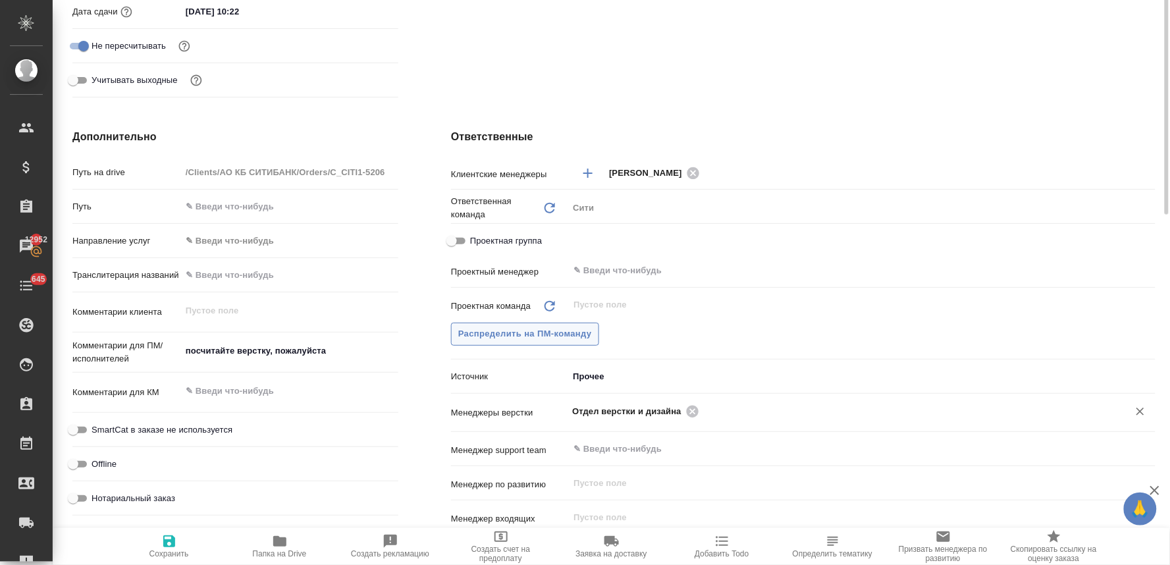
scroll to position [219, 0]
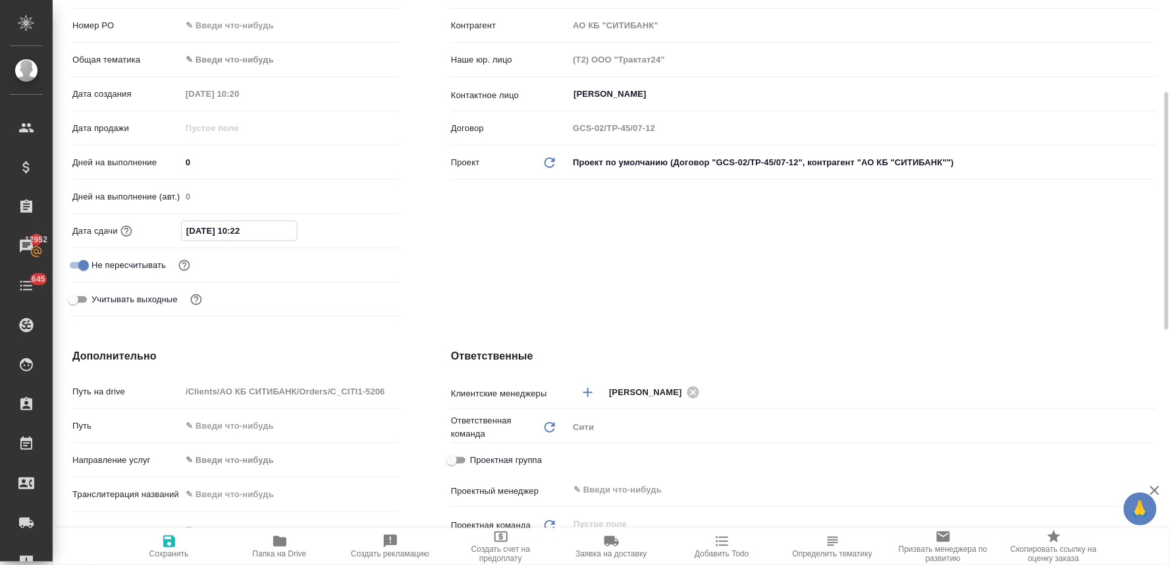
click at [273, 229] on input "12.08.2025 10:22" at bounding box center [239, 230] width 115 height 19
click at [359, 232] on icon "button" at bounding box center [360, 230] width 16 height 16
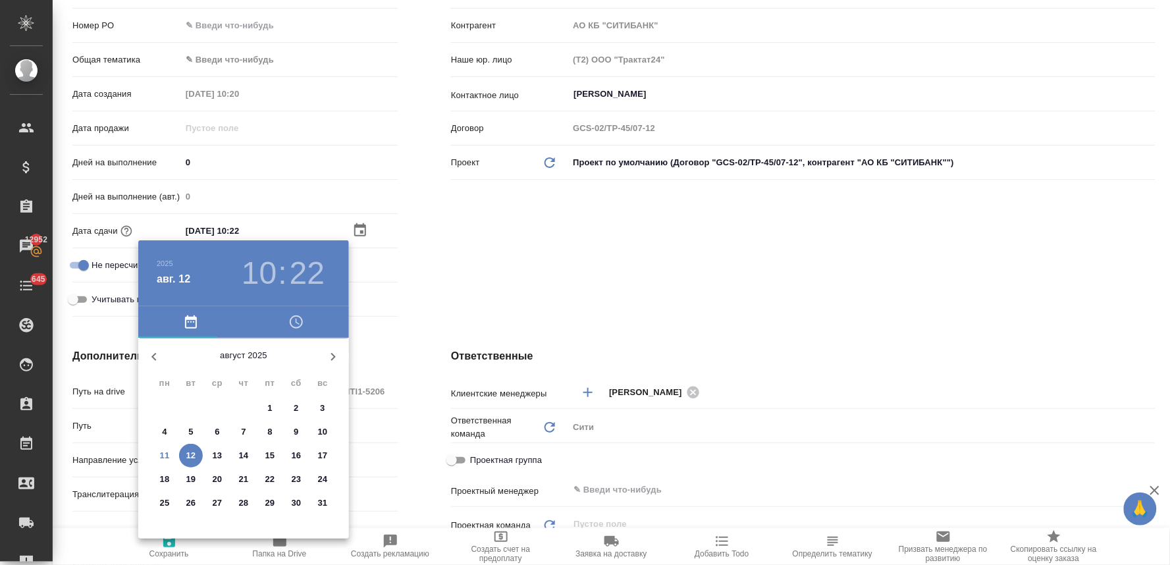
click at [165, 455] on p "11" at bounding box center [165, 455] width 10 height 13
type input "11.08.2025 10:22"
type textarea "x"
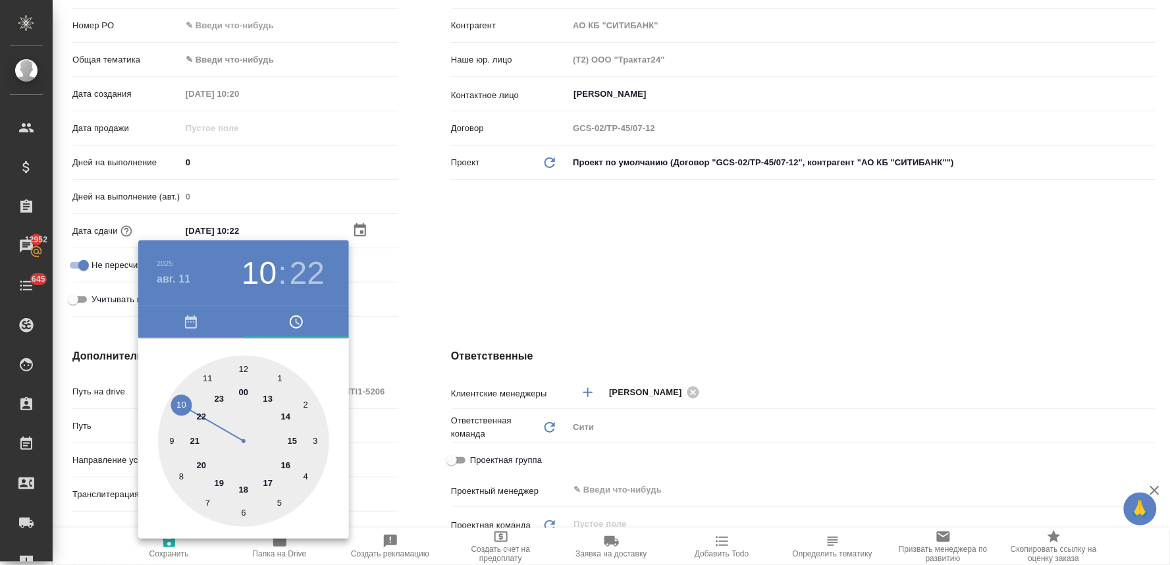
click at [176, 407] on div at bounding box center [243, 441] width 171 height 171
type textarea "x"
click at [206, 502] on div at bounding box center [243, 441] width 171 height 171
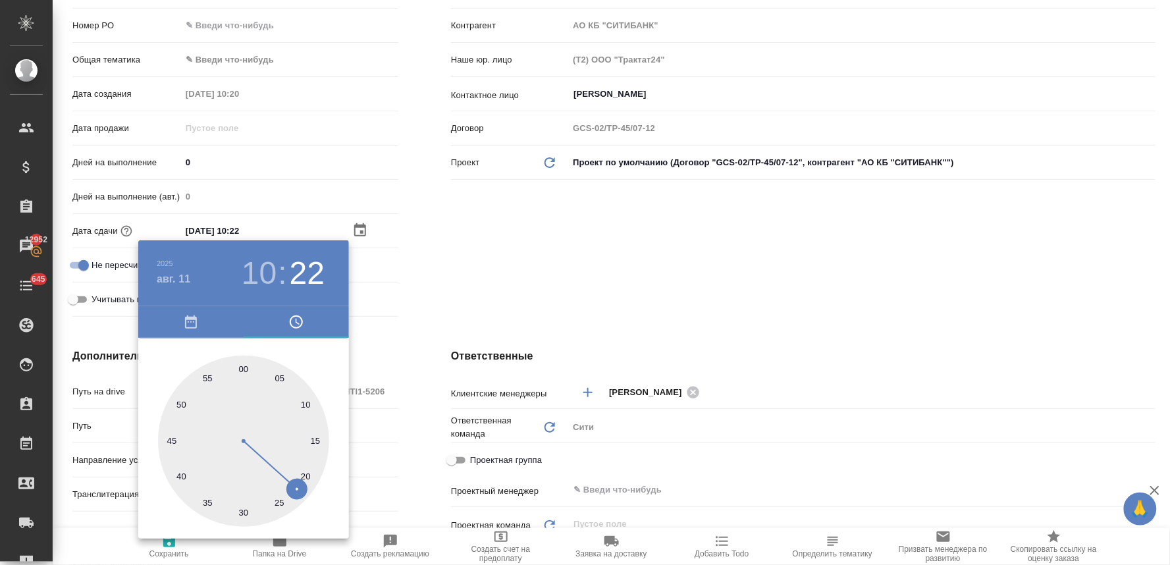
type input "11.08.2025 10:35"
type textarea "x"
click at [490, 284] on div at bounding box center [585, 282] width 1170 height 565
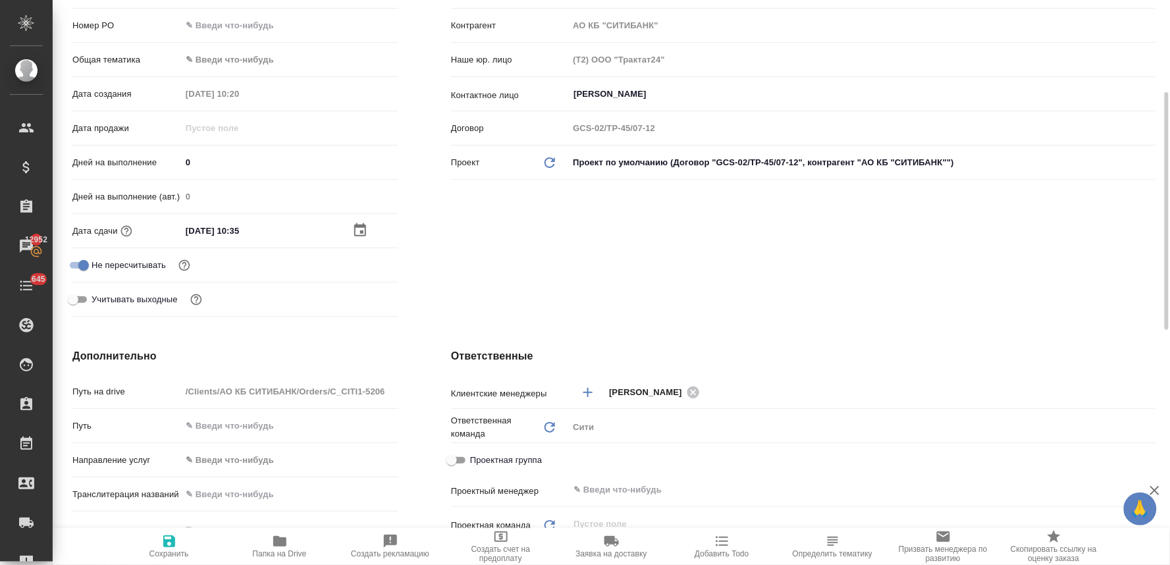
click at [176, 556] on span "Сохранить" at bounding box center [169, 553] width 40 height 9
type textarea "x"
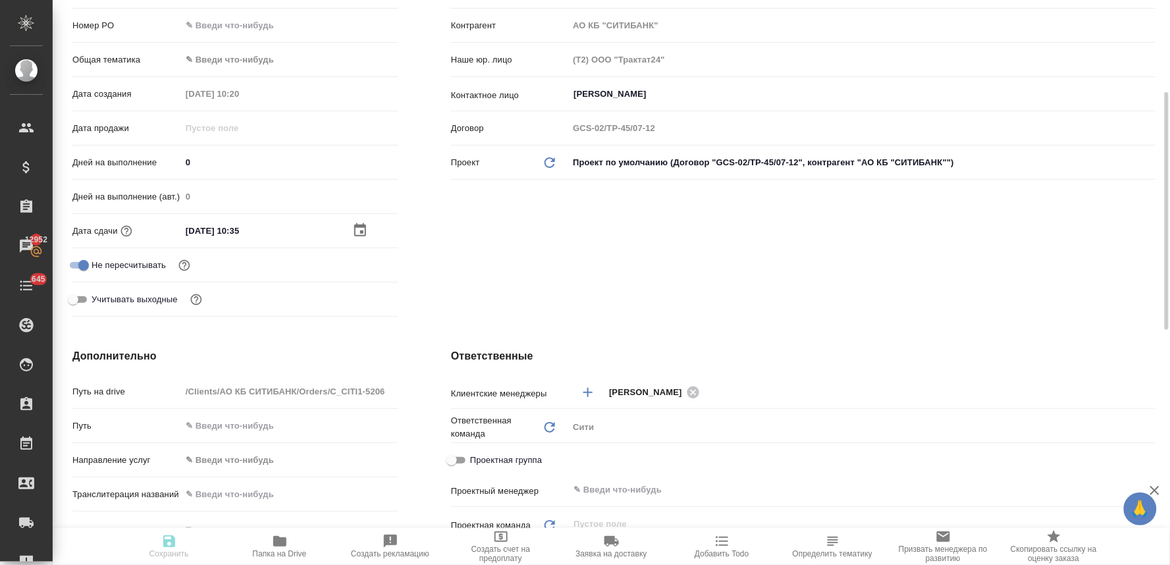
type textarea "x"
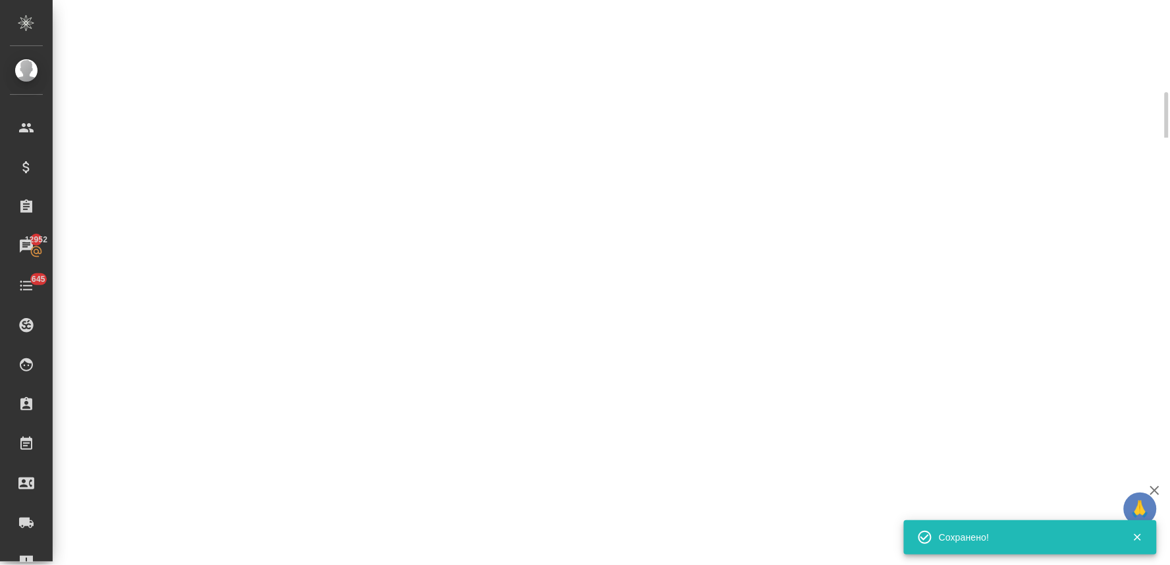
select select "RU"
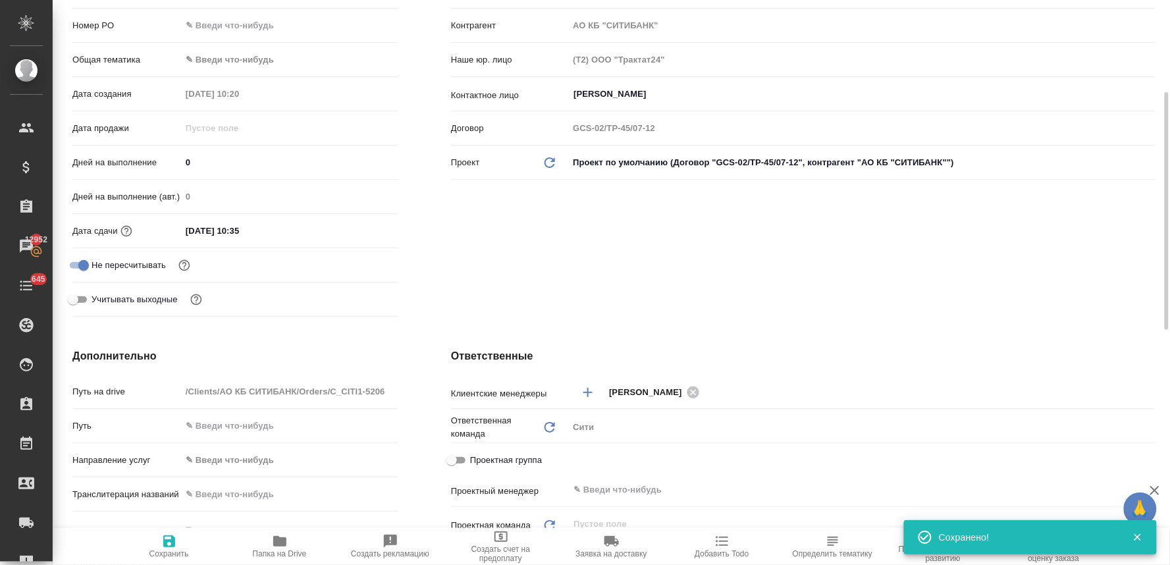
type textarea "x"
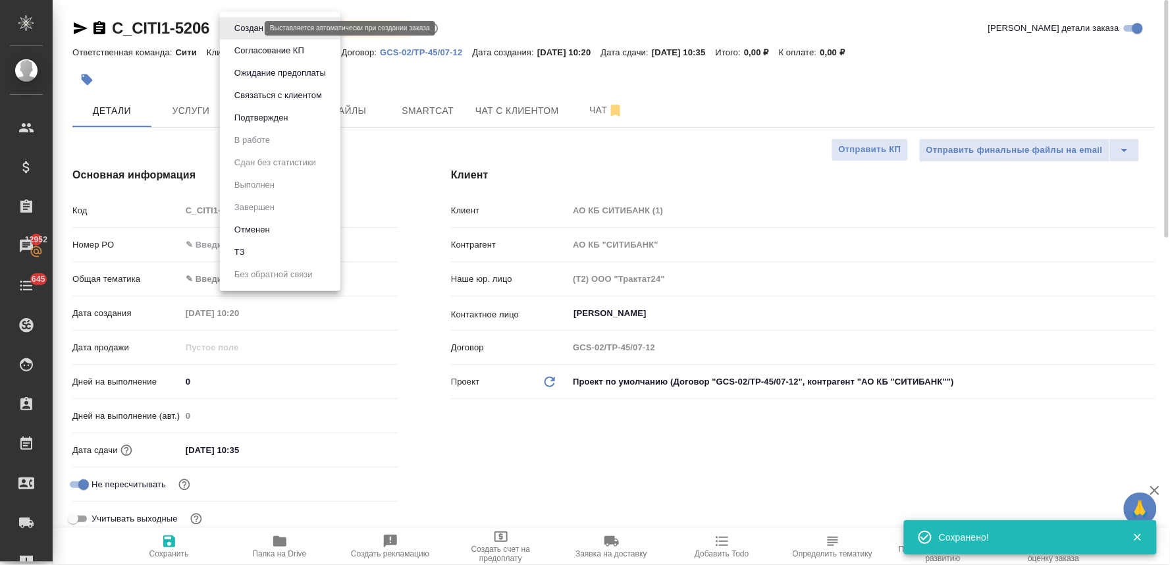
click at [248, 28] on body "🙏 .cls-1 fill:#fff; AWATERA Lyamina Nadezhda Клиенты Спецификации Заказы 12952 …" at bounding box center [585, 282] width 1170 height 565
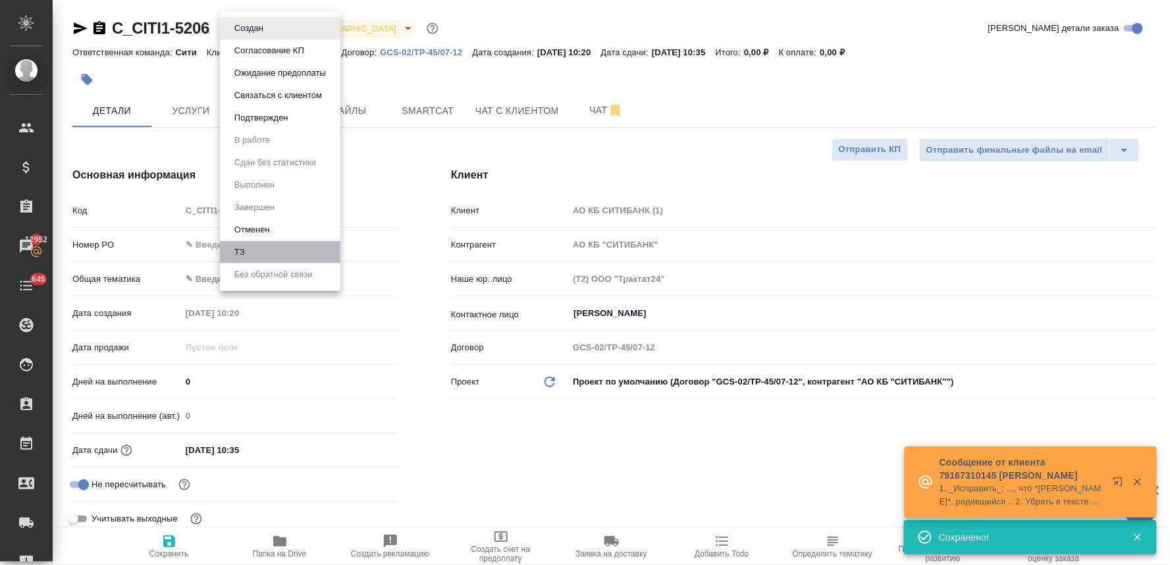
click at [258, 251] on li "ТЗ" at bounding box center [280, 252] width 120 height 22
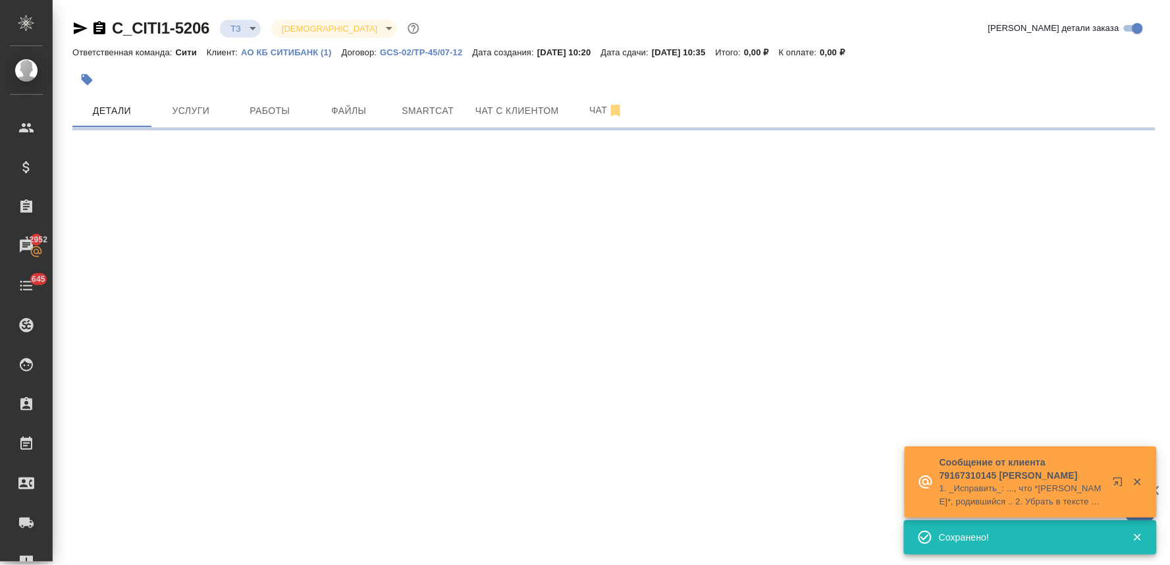
select select "RU"
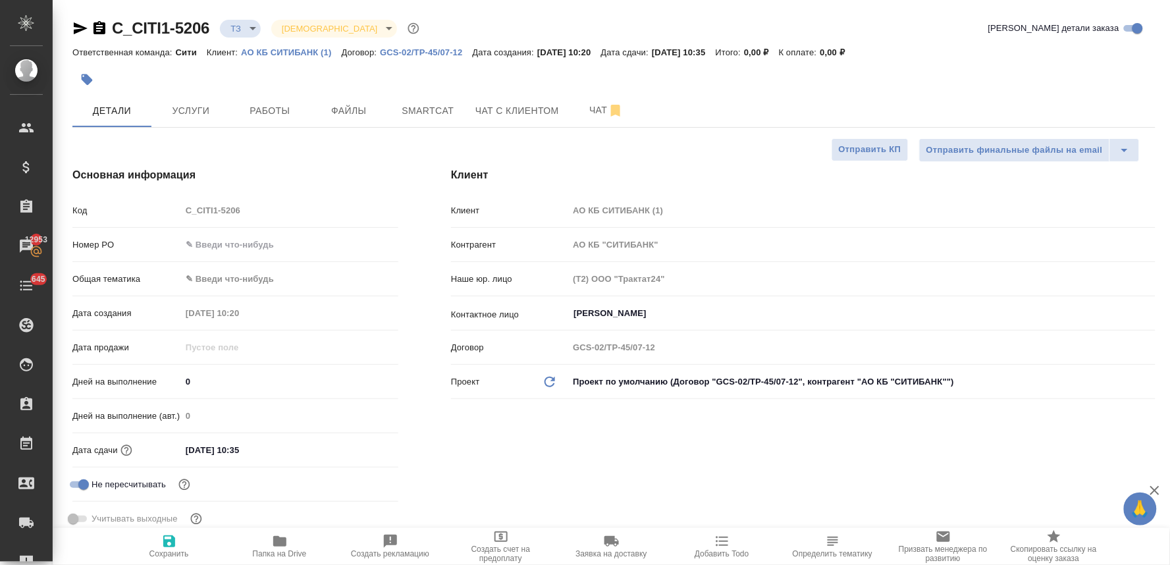
click at [165, 219] on div "Код C_CITI1-5206" at bounding box center [235, 210] width 326 height 23
click at [191, 114] on span "Услуги" at bounding box center [190, 111] width 63 height 16
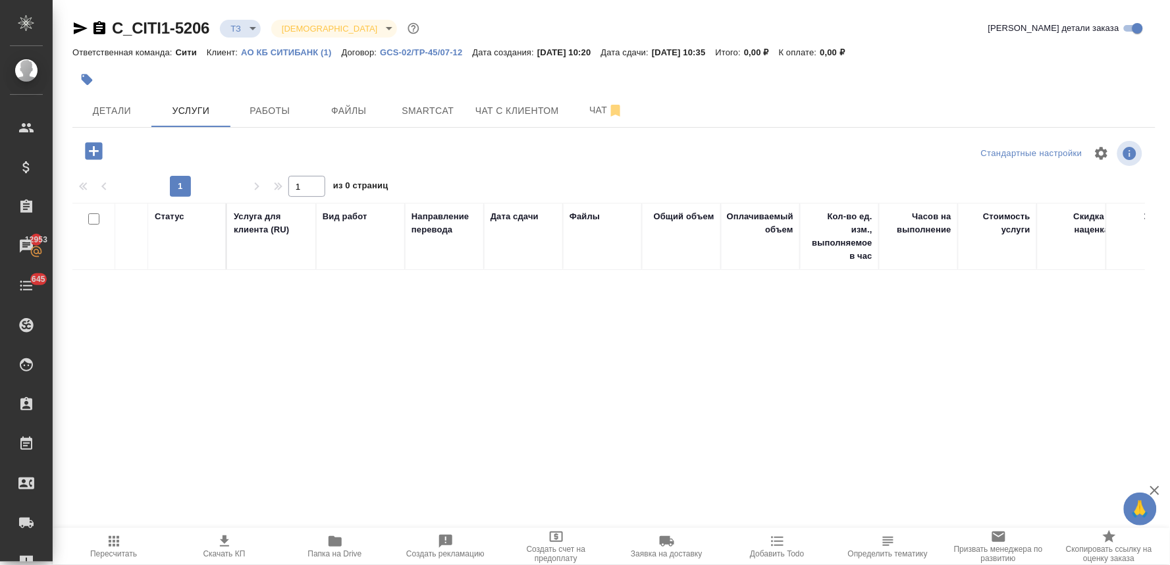
drag, startPoint x: 142, startPoint y: 330, endPoint x: 143, endPoint y: 300, distance: 30.3
click at [143, 320] on div "Статус Услуга для клиента (RU) Вид работ Направление перевода Дата сдачи Файлы …" at bounding box center [608, 344] width 1073 height 283
drag, startPoint x: 151, startPoint y: 359, endPoint x: 115, endPoint y: 263, distance: 102.1
click at [151, 349] on div "Статус Услуга для клиента (RU) Вид работ Направление перевода Дата сдачи Файлы …" at bounding box center [608, 344] width 1073 height 283
click at [89, 146] on icon "button" at bounding box center [93, 150] width 17 height 17
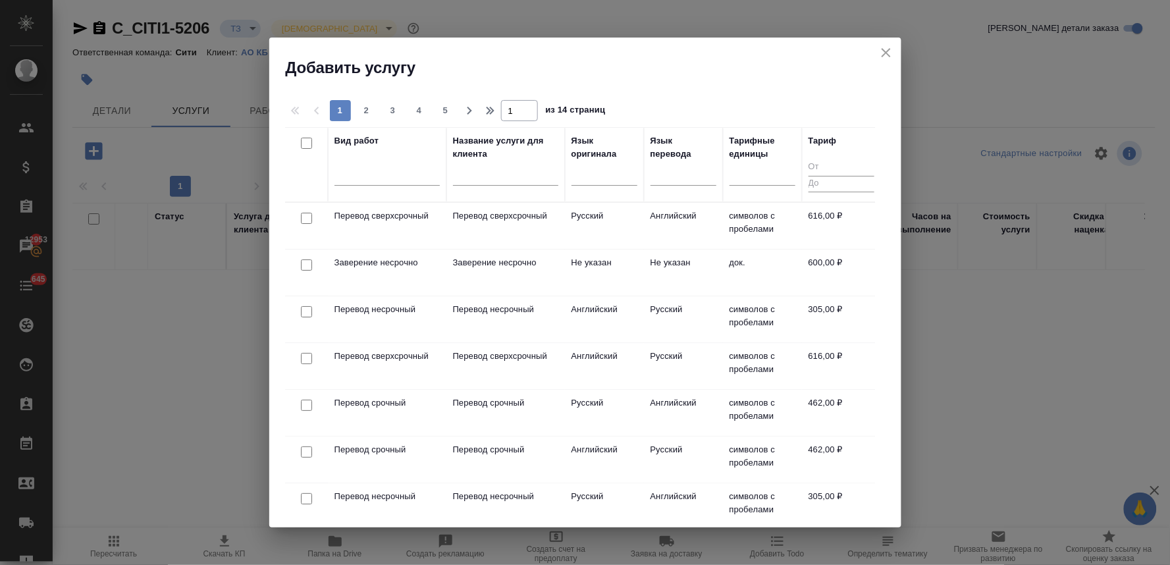
click at [305, 410] on input "checkbox" at bounding box center [306, 405] width 11 height 11
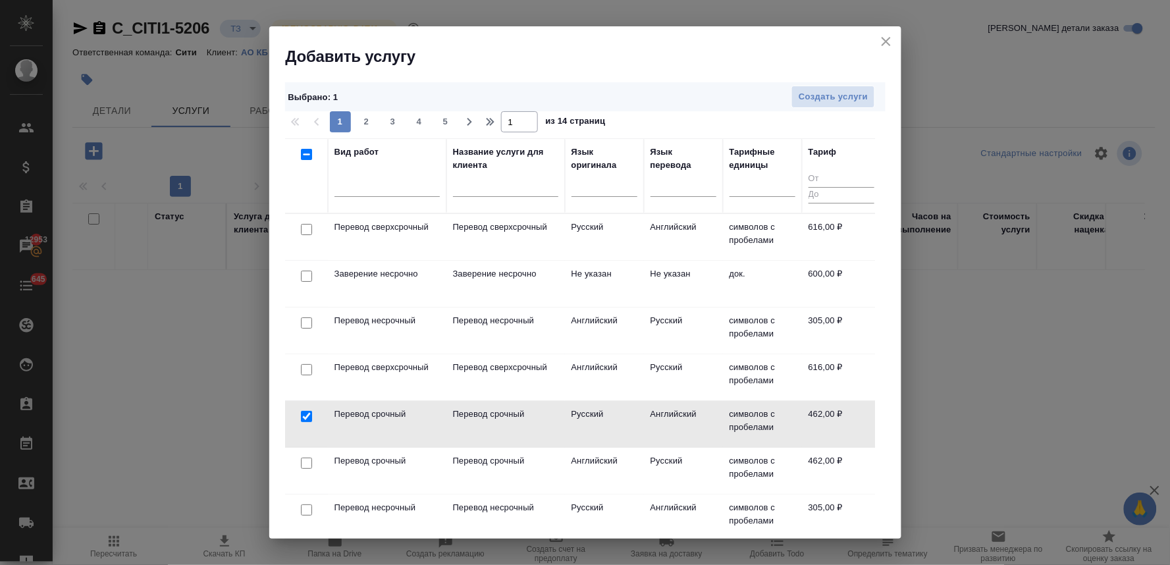
click at [304, 415] on input "checkbox" at bounding box center [306, 416] width 11 height 11
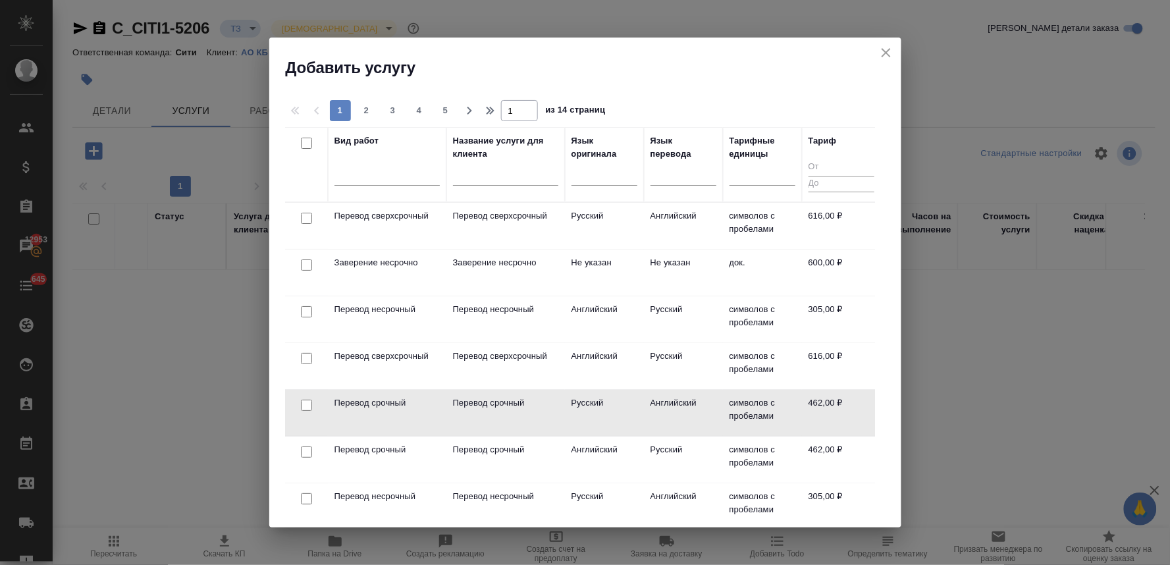
click at [304, 455] on input "checkbox" at bounding box center [306, 451] width 11 height 11
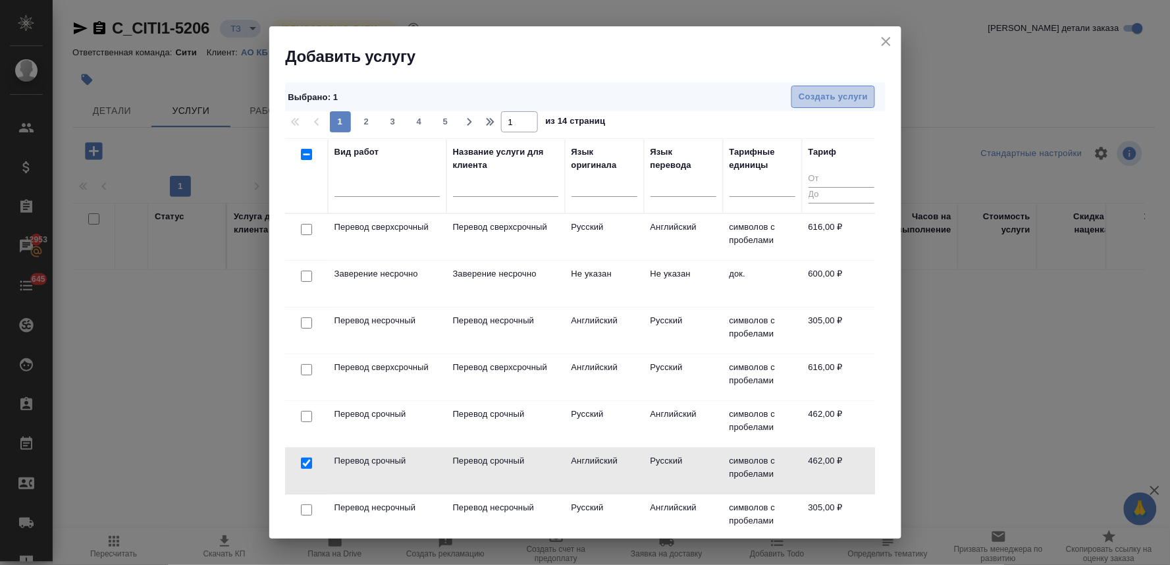
click at [847, 93] on span "Создать услуги" at bounding box center [833, 97] width 69 height 15
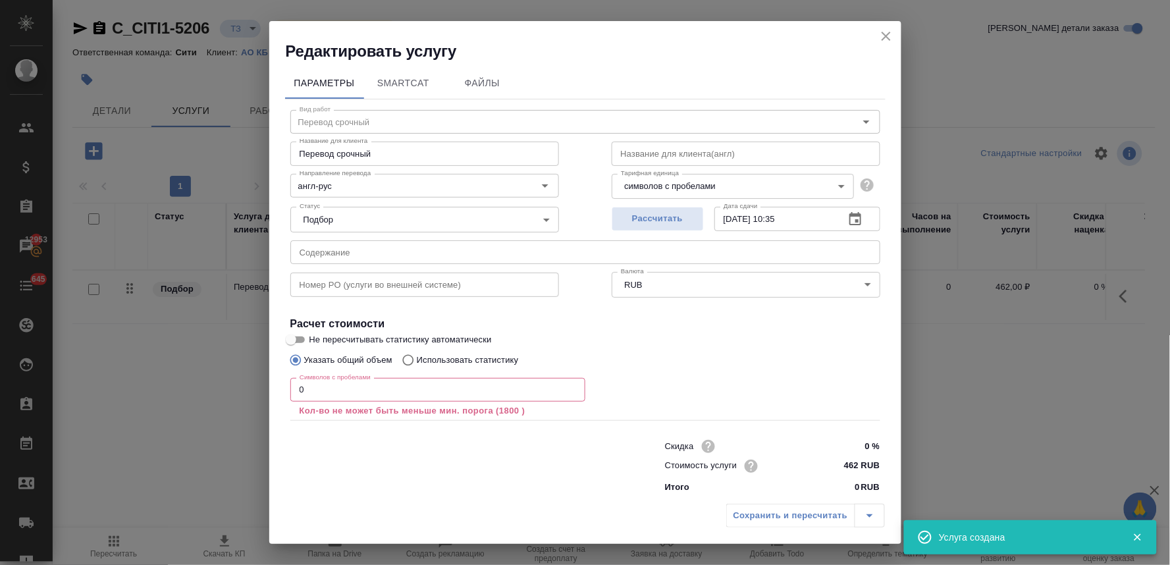
click at [354, 253] on input "text" at bounding box center [585, 252] width 590 height 24
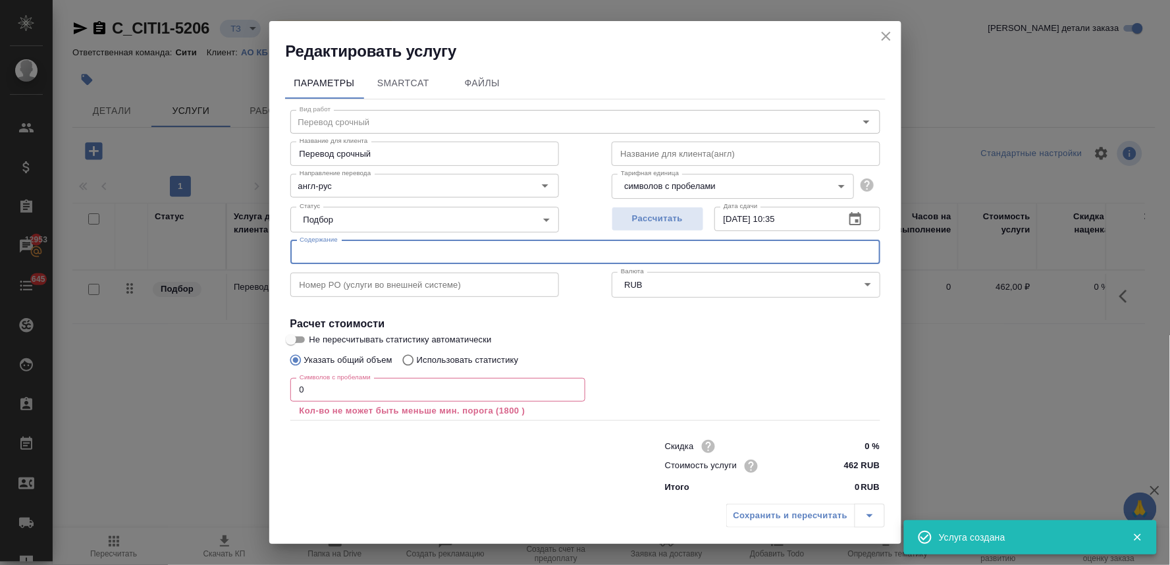
paste input "Приложение 7 - Мастер стратегия 1.2"
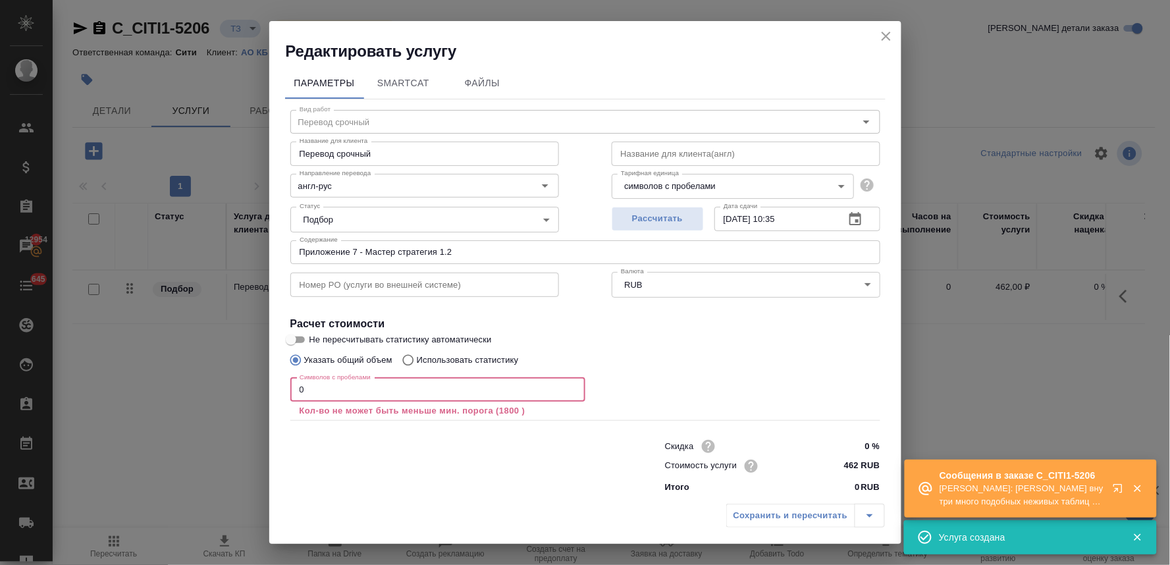
drag, startPoint x: 319, startPoint y: 395, endPoint x: 263, endPoint y: 392, distance: 56.0
click at [263, 392] on div "Редактировать услугу Параметры SmartCat Файлы Вид работ Перевод срочный Вид раб…" at bounding box center [585, 282] width 1170 height 565
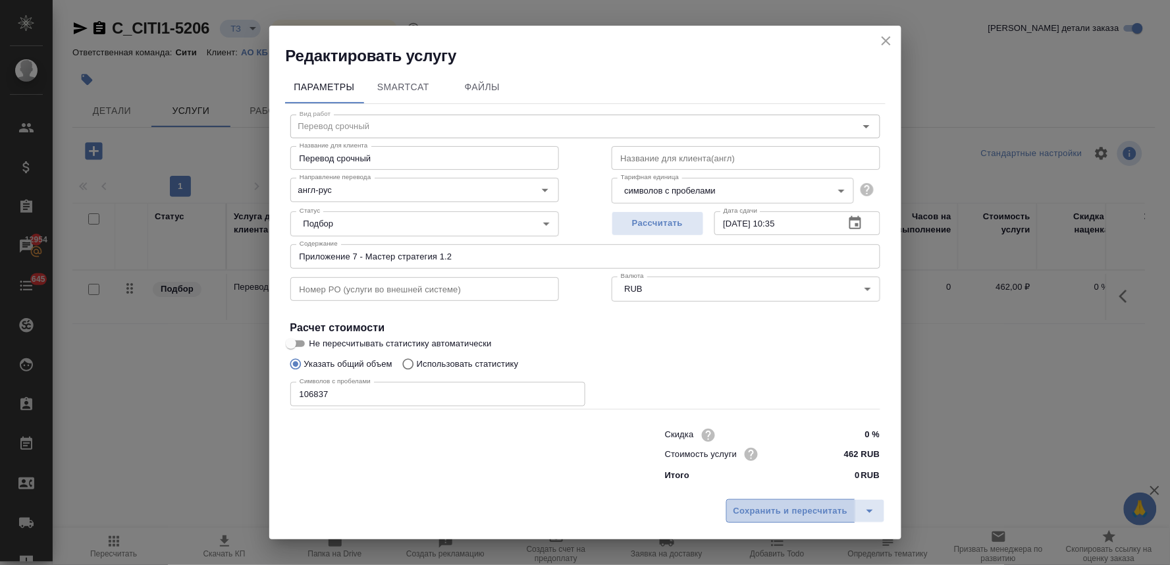
click at [827, 514] on span "Сохранить и пересчитать" at bounding box center [790, 511] width 115 height 15
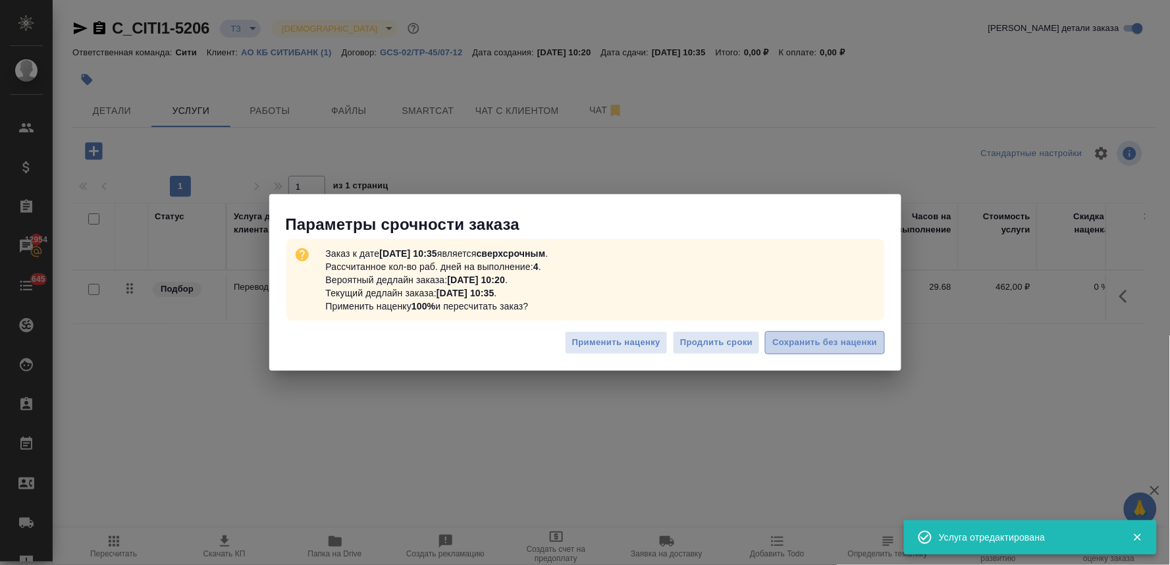
click at [811, 334] on button "Сохранить без наценки" at bounding box center [824, 342] width 119 height 23
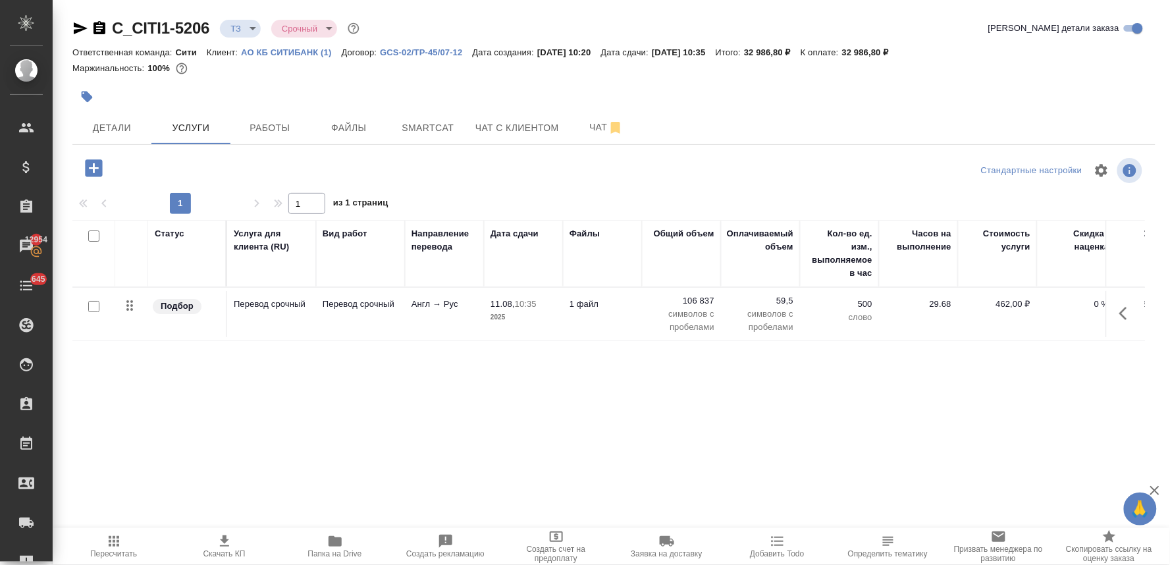
click at [729, 416] on div "Статус Услуга для клиента (RU) Вид работ Направление перевода Дата сдачи Файлы …" at bounding box center [608, 361] width 1073 height 283
click at [595, 134] on span "Чат" at bounding box center [606, 127] width 63 height 16
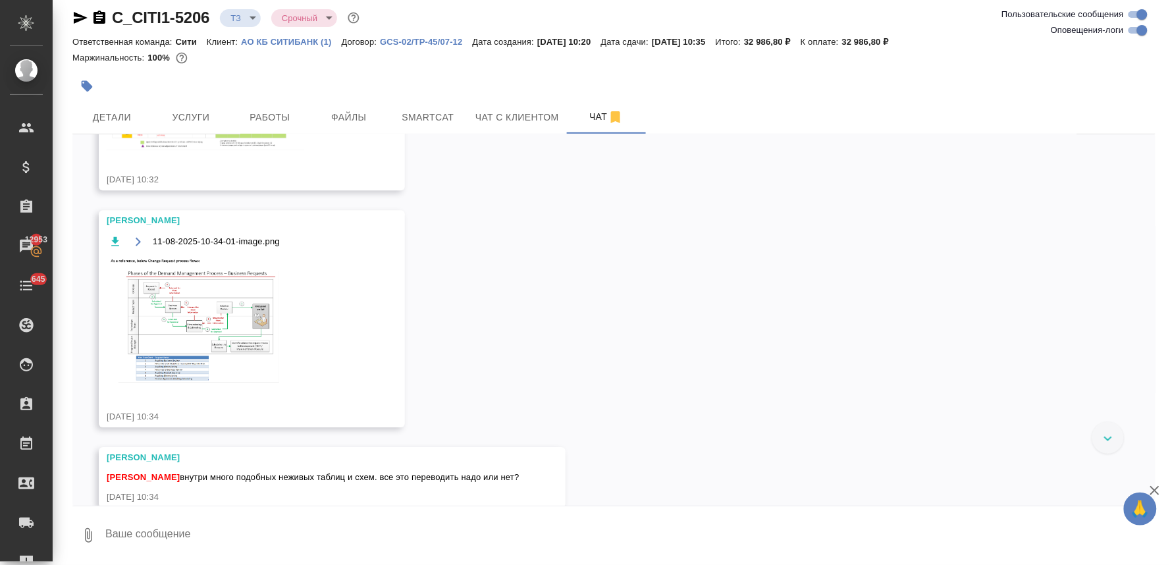
scroll to position [1165, 0]
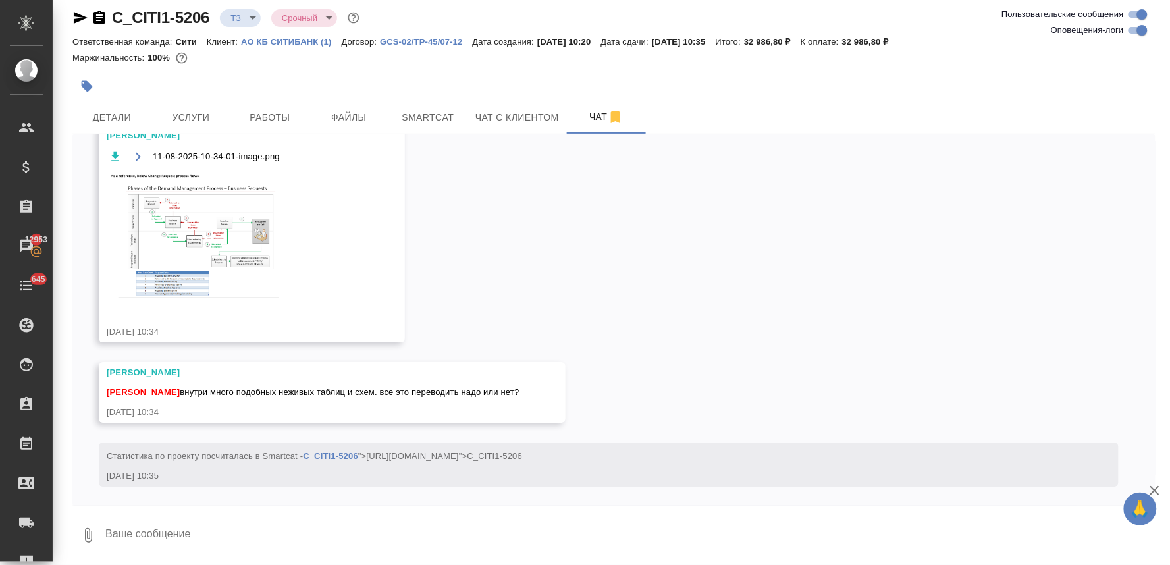
click at [263, 248] on img at bounding box center [206, 237] width 198 height 130
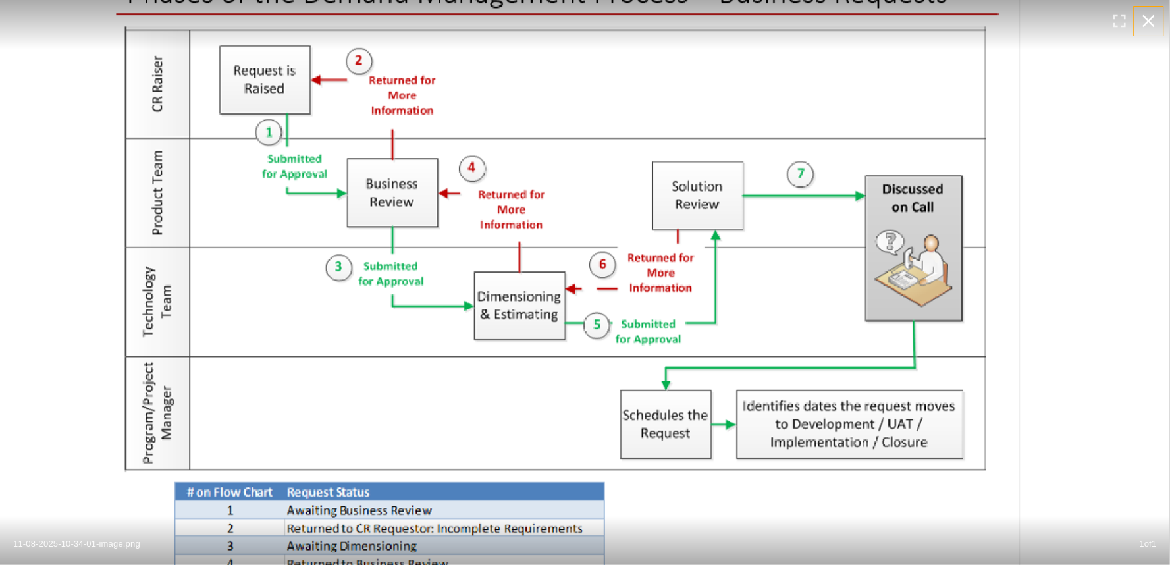
click at [1151, 16] on icon "button" at bounding box center [1148, 21] width 21 height 21
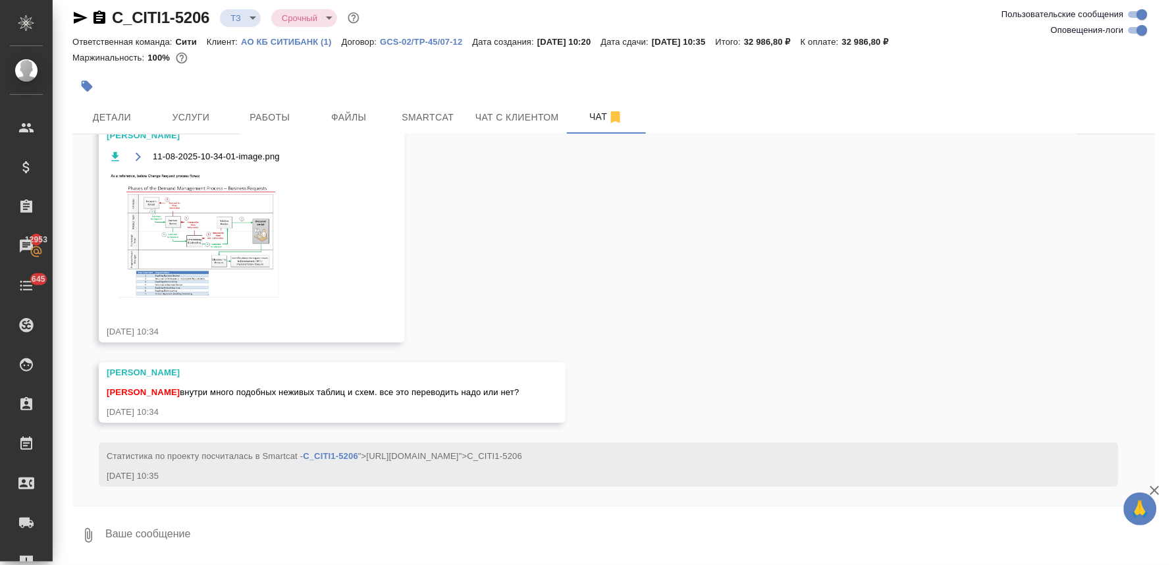
click at [374, 529] on textarea at bounding box center [629, 535] width 1051 height 45
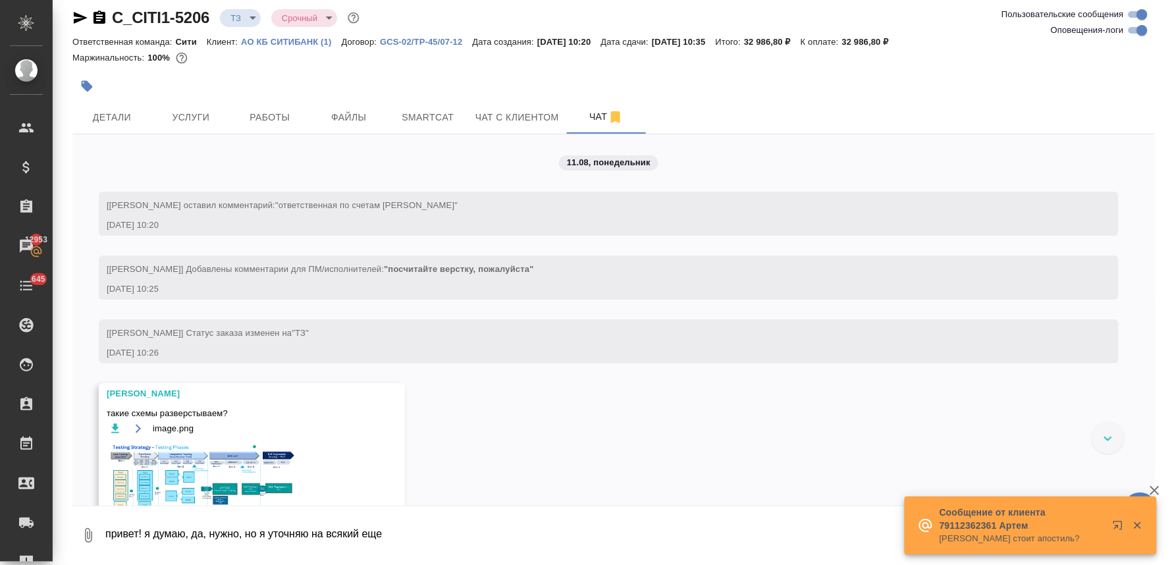
scroll to position [146, 0]
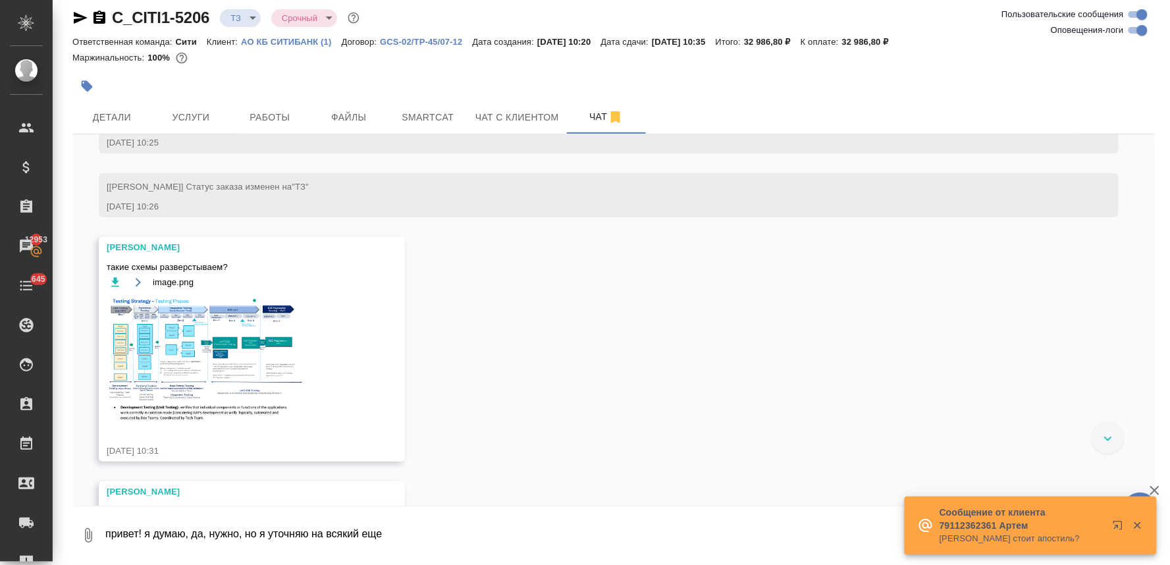
click at [196, 338] on img at bounding box center [206, 359] width 198 height 124
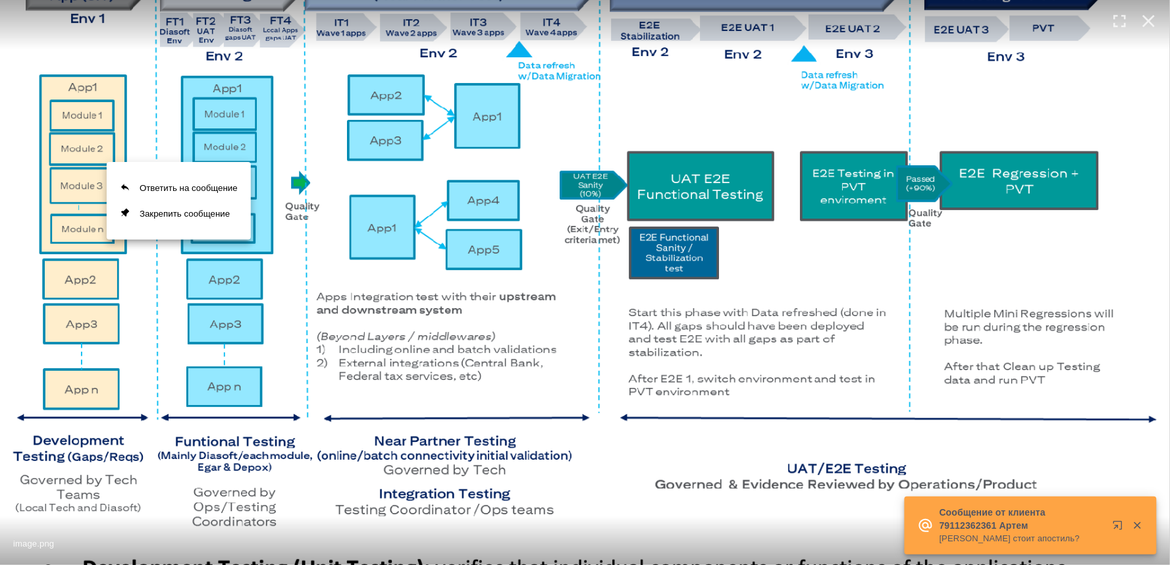
click at [287, 295] on div at bounding box center [585, 282] width 1170 height 565
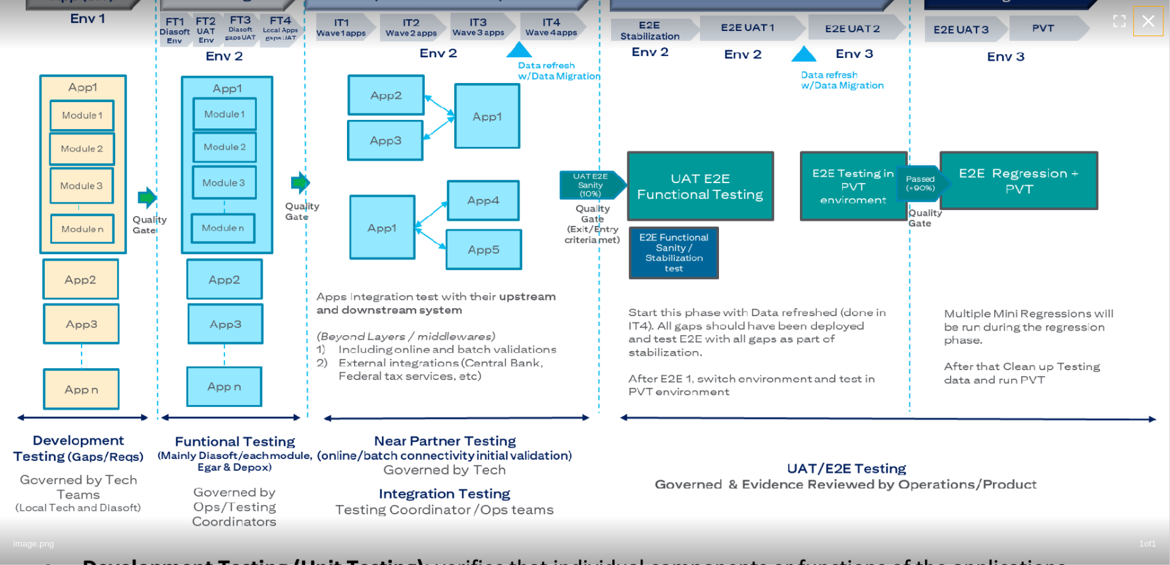
click at [1154, 20] on icon "button" at bounding box center [1148, 21] width 21 height 21
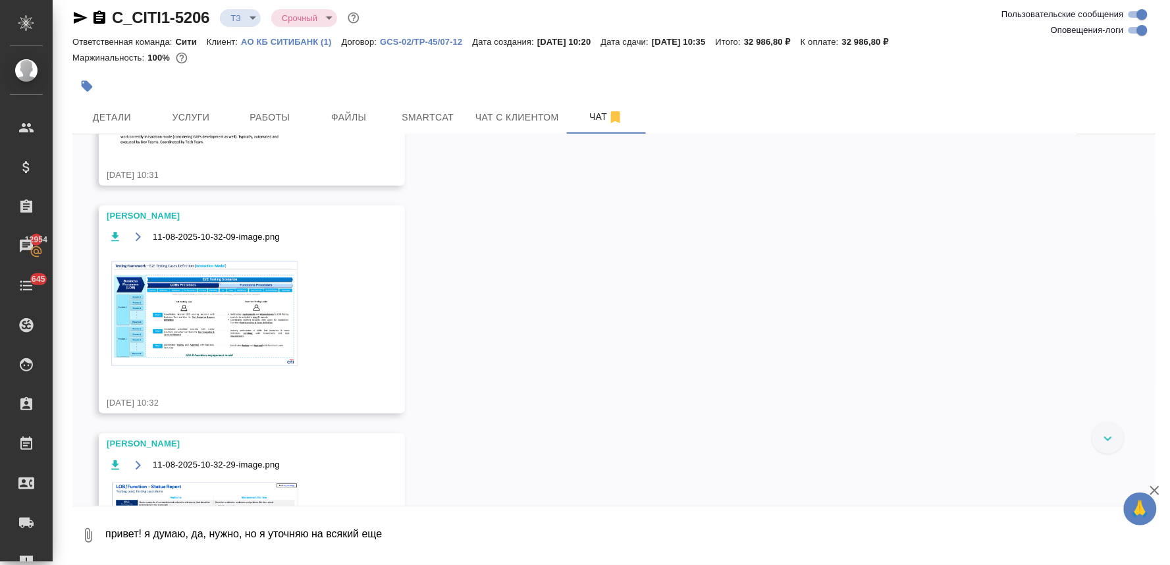
scroll to position [438, 0]
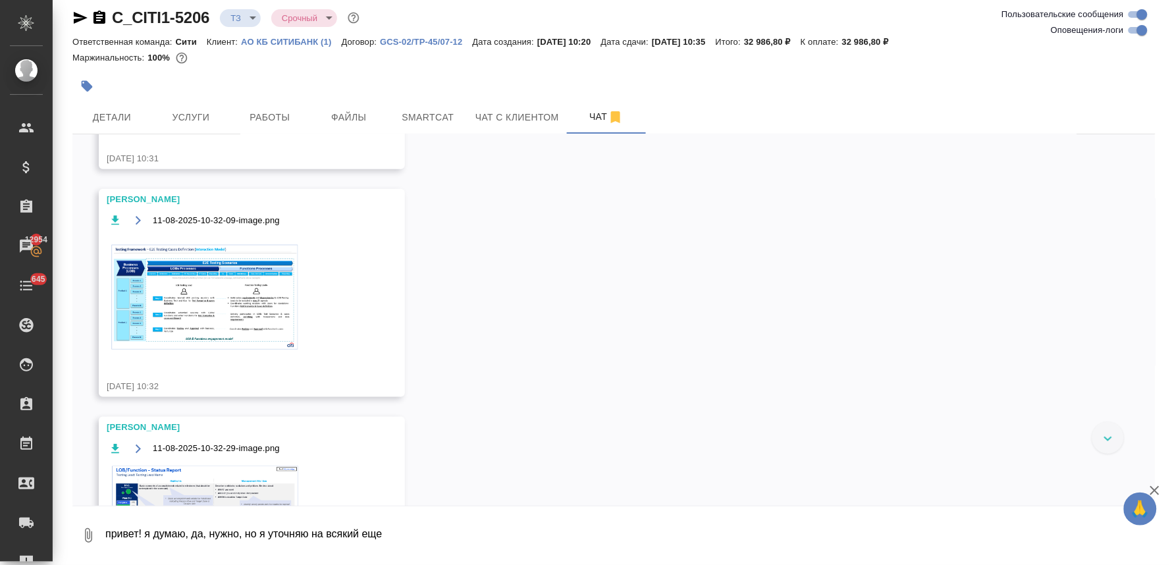
click at [224, 295] on img at bounding box center [206, 296] width 198 height 121
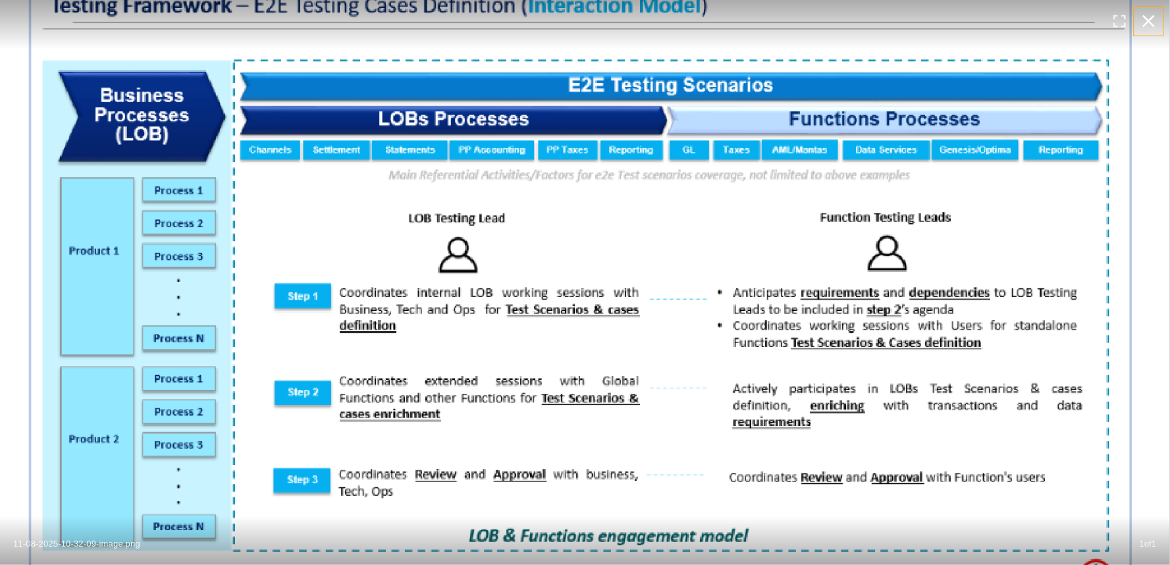
click at [1153, 21] on icon "button" at bounding box center [1148, 21] width 21 height 21
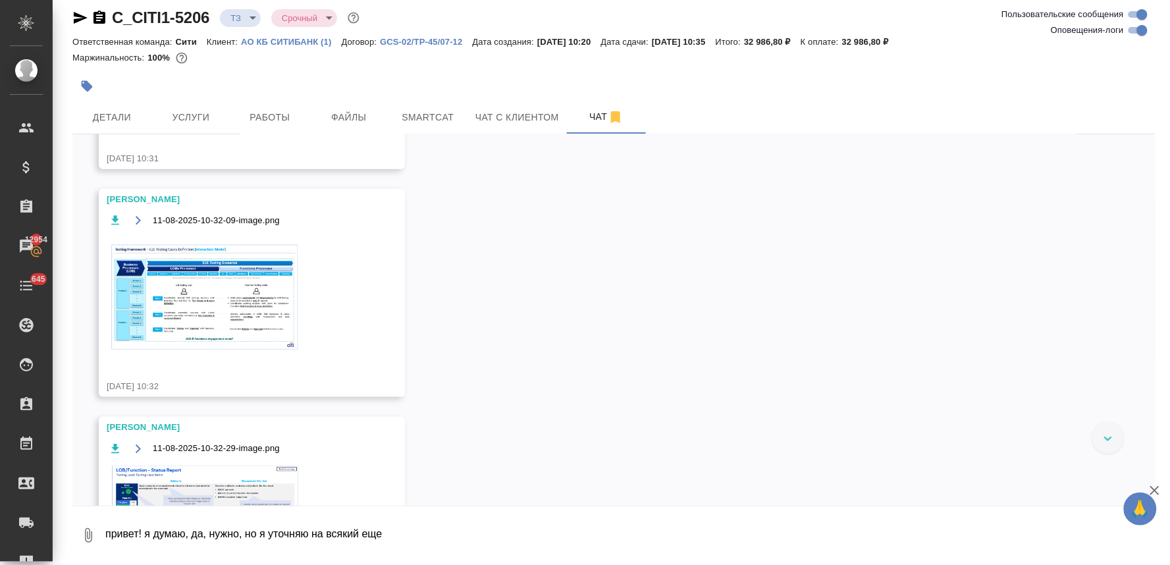
click at [198, 483] on img at bounding box center [206, 524] width 198 height 120
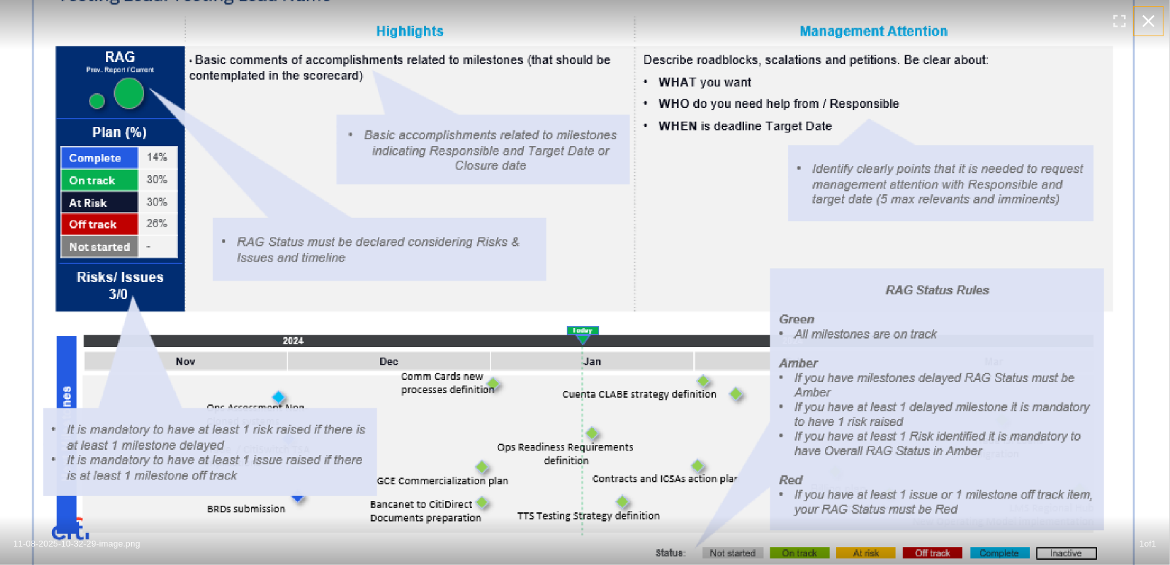
click at [1152, 22] on icon "button" at bounding box center [1148, 21] width 21 height 21
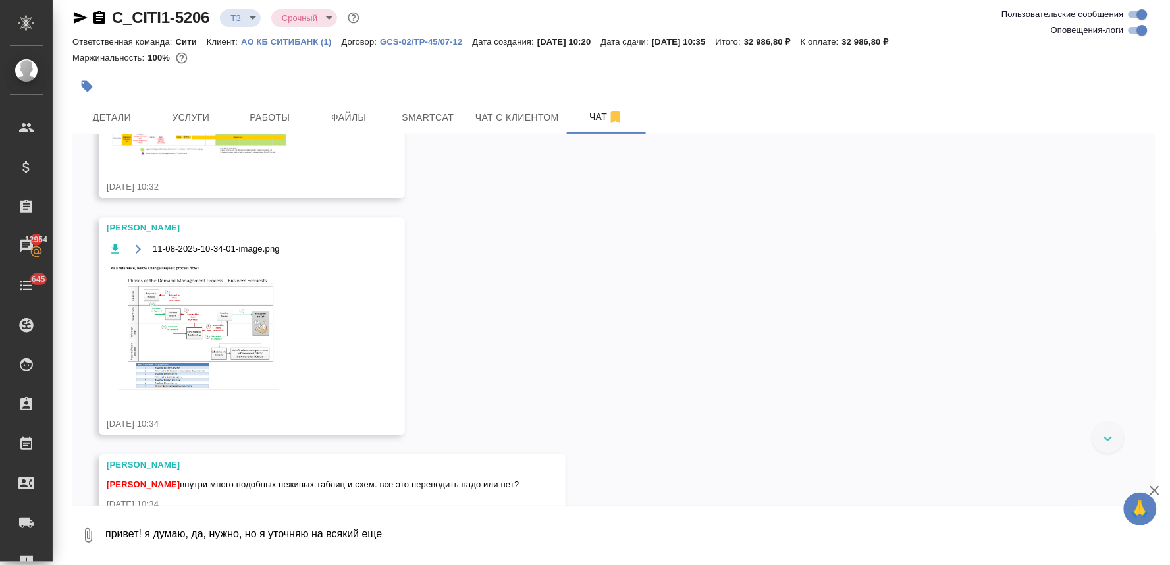
scroll to position [878, 0]
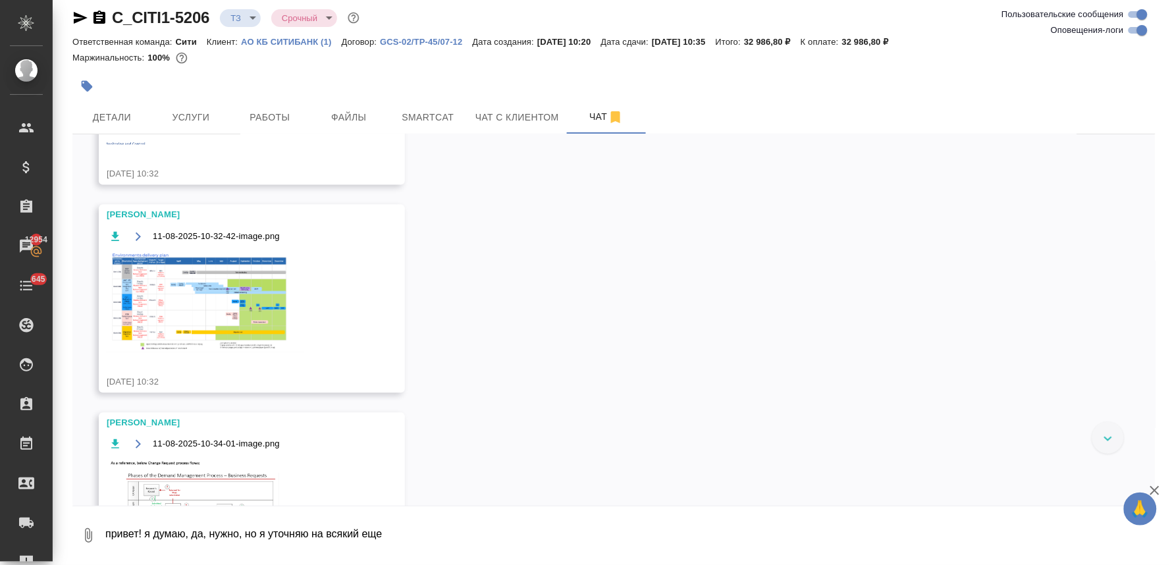
click at [192, 318] on img at bounding box center [206, 302] width 198 height 101
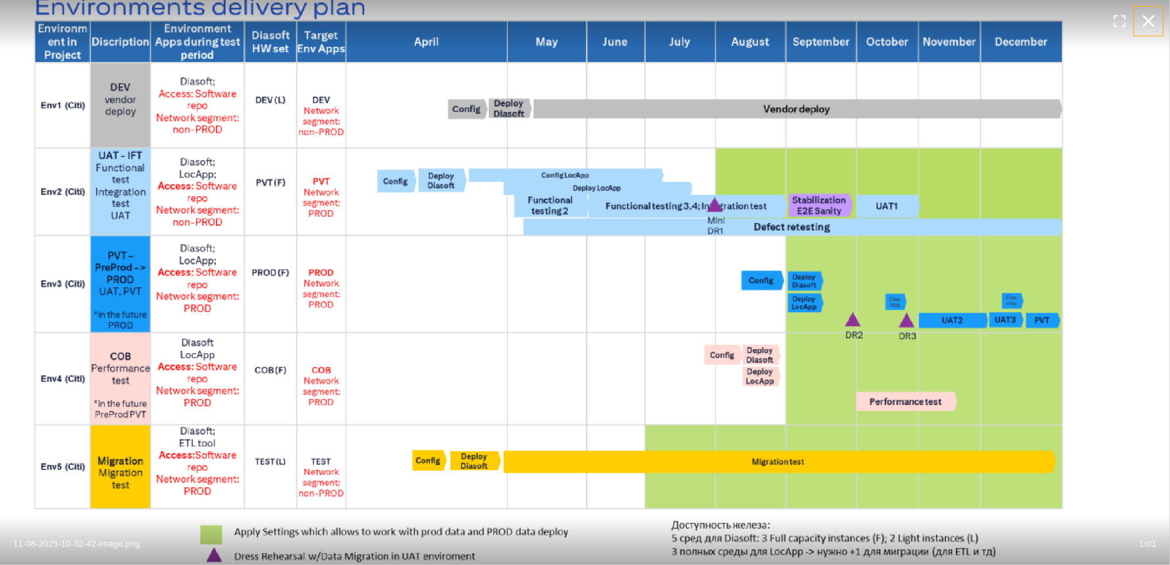
click at [1147, 18] on icon "button" at bounding box center [1149, 21] width 13 height 13
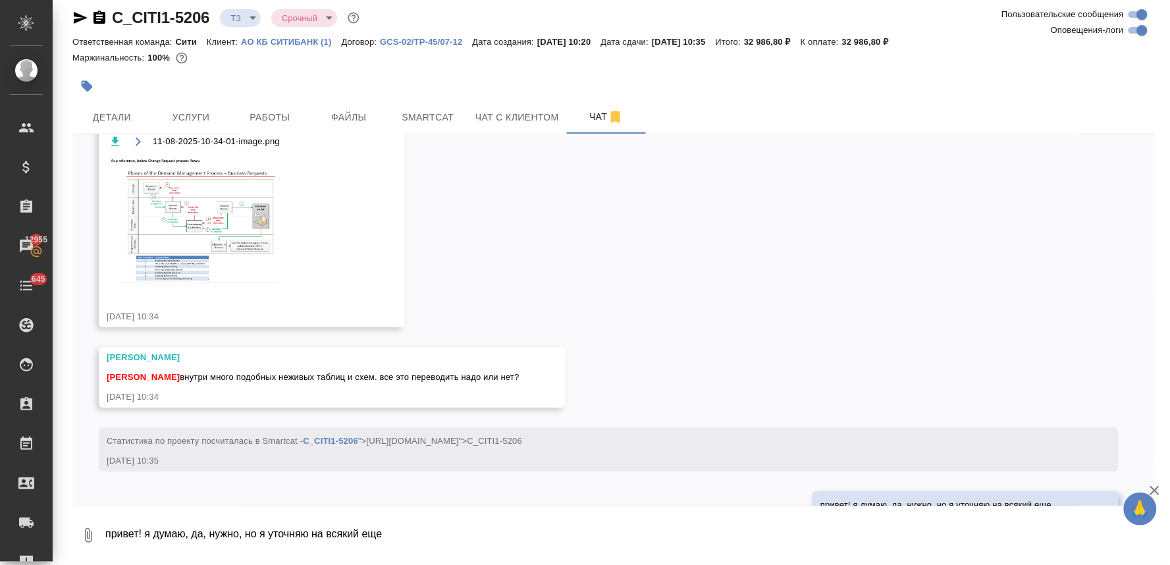
scroll to position [1229, 0]
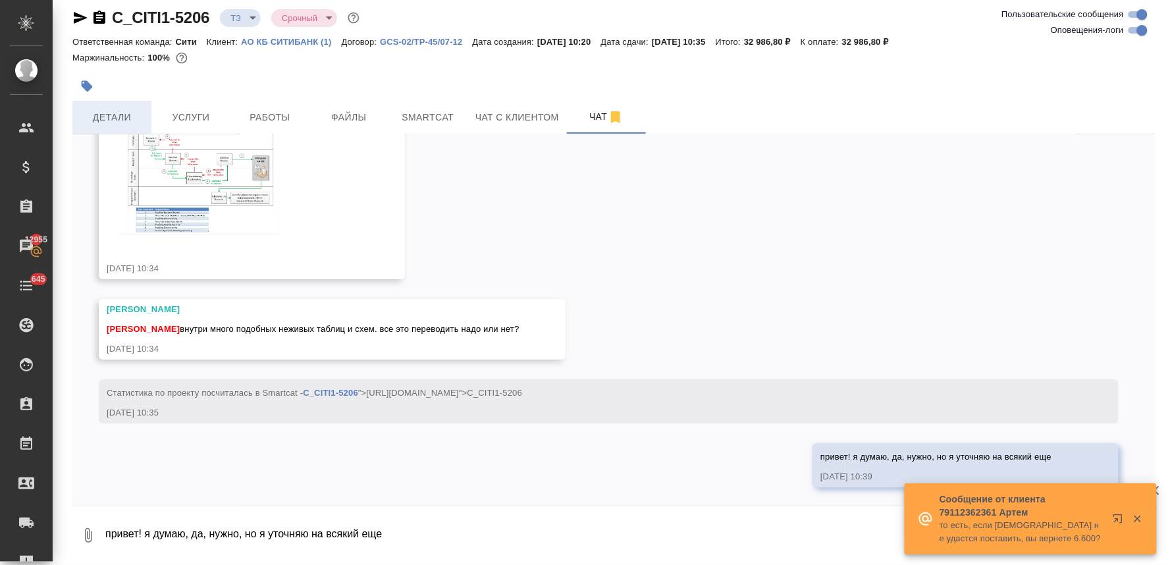
click at [122, 120] on span "Детали" at bounding box center [111, 117] width 63 height 16
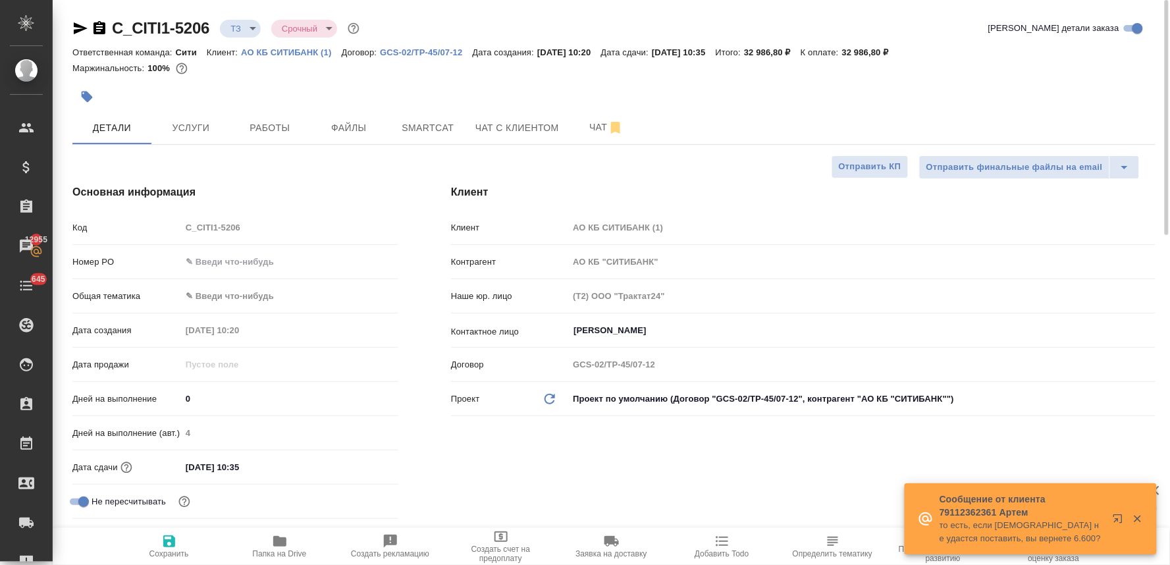
click at [232, 263] on input "text" at bounding box center [289, 261] width 217 height 19
click at [229, 305] on body "🙏 .cls-1 fill:#fff; AWATERA Lyamina Nadezhda Клиенты Спецификации Заказы 12955 …" at bounding box center [585, 282] width 1170 height 565
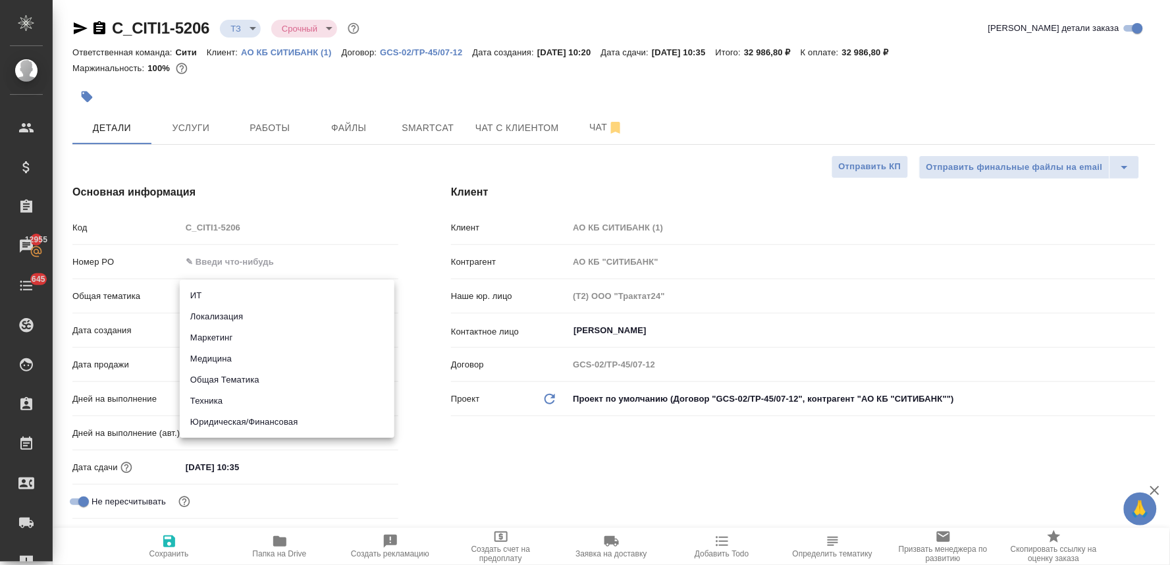
click at [250, 423] on li "Юридическая/Финансовая" at bounding box center [287, 421] width 215 height 21
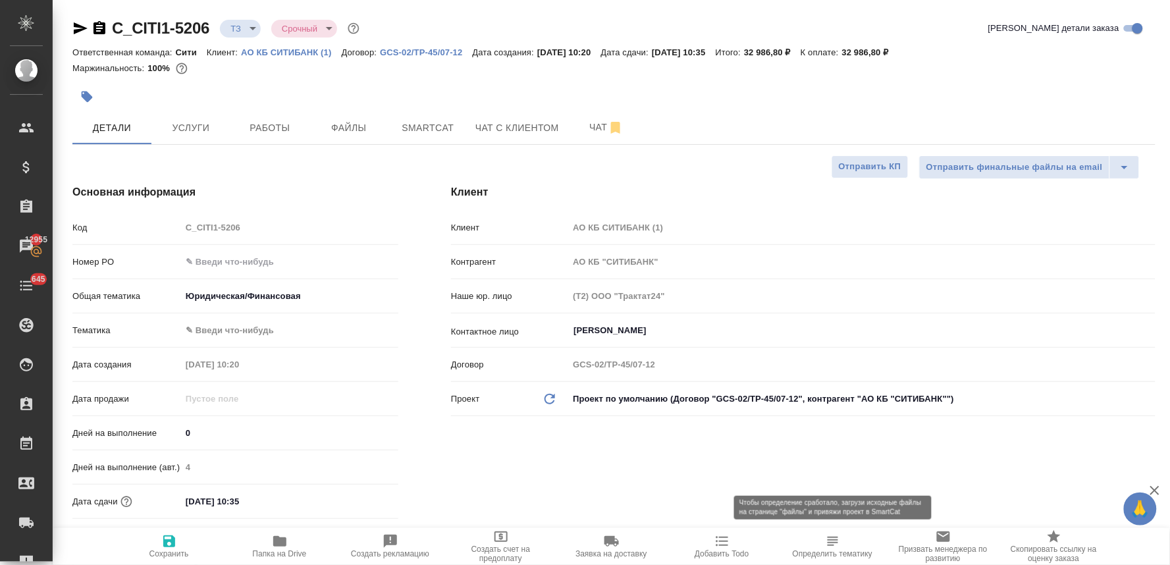
click at [832, 556] on span "Определить тематику" at bounding box center [833, 553] width 80 height 9
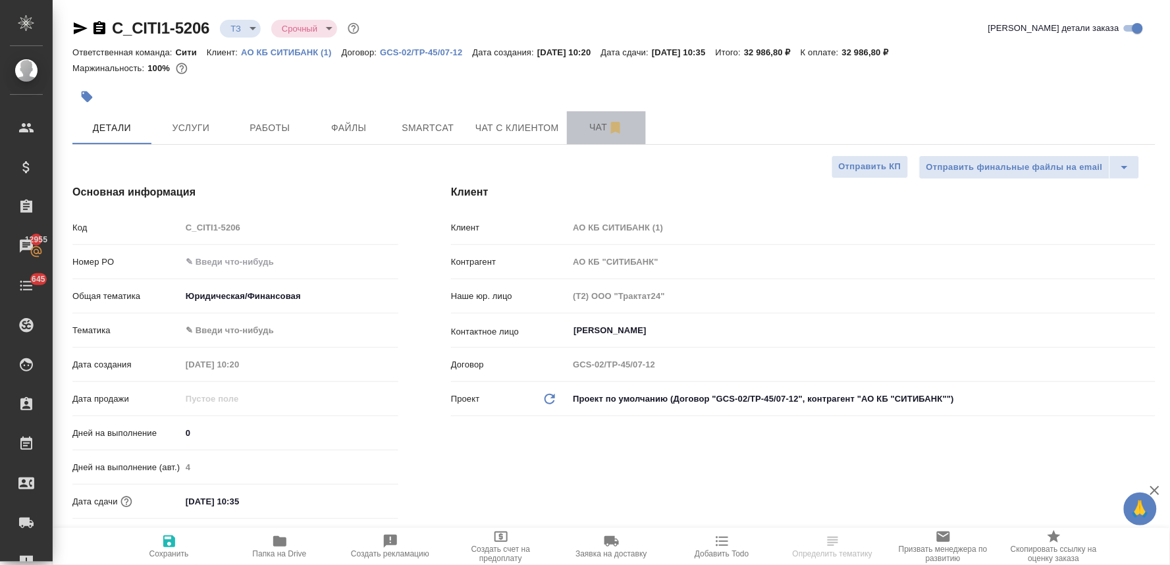
click at [569, 125] on button "Чат" at bounding box center [606, 127] width 79 height 33
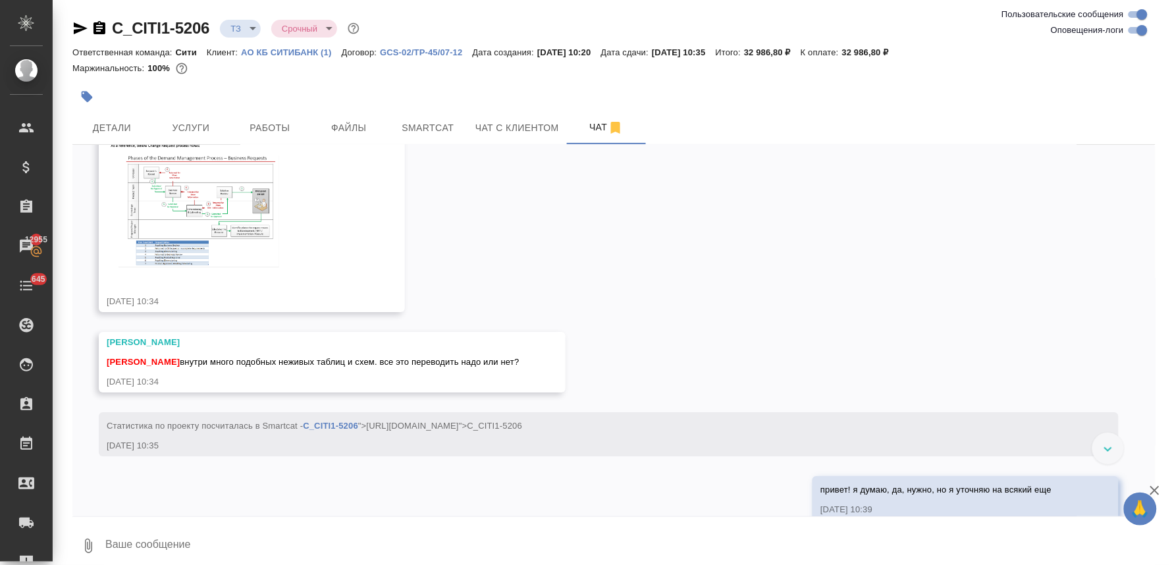
scroll to position [1229, 0]
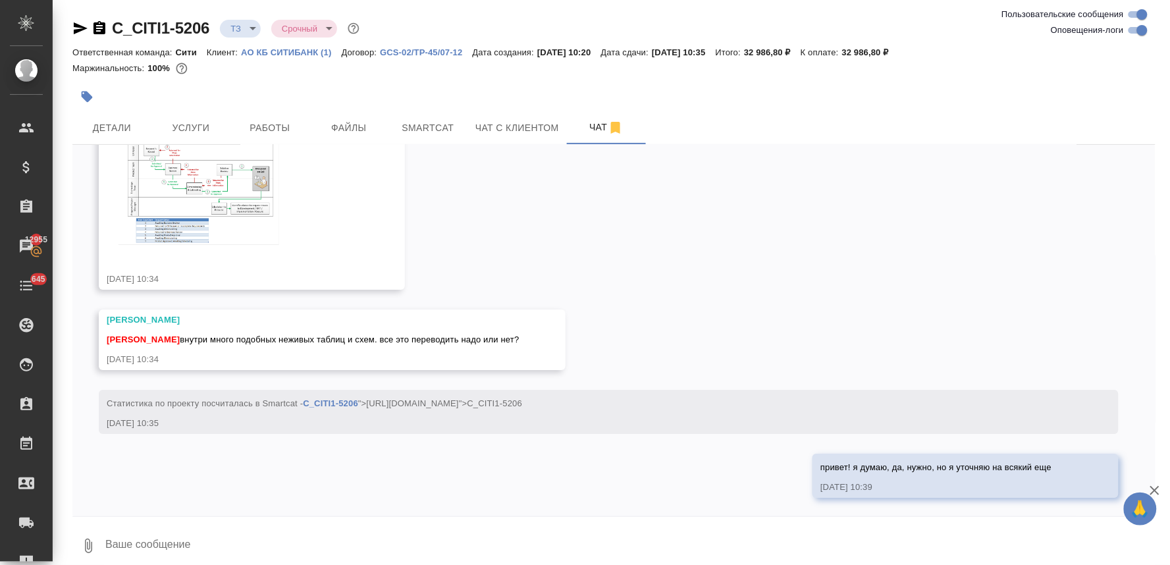
click at [323, 535] on textarea at bounding box center [629, 545] width 1051 height 45
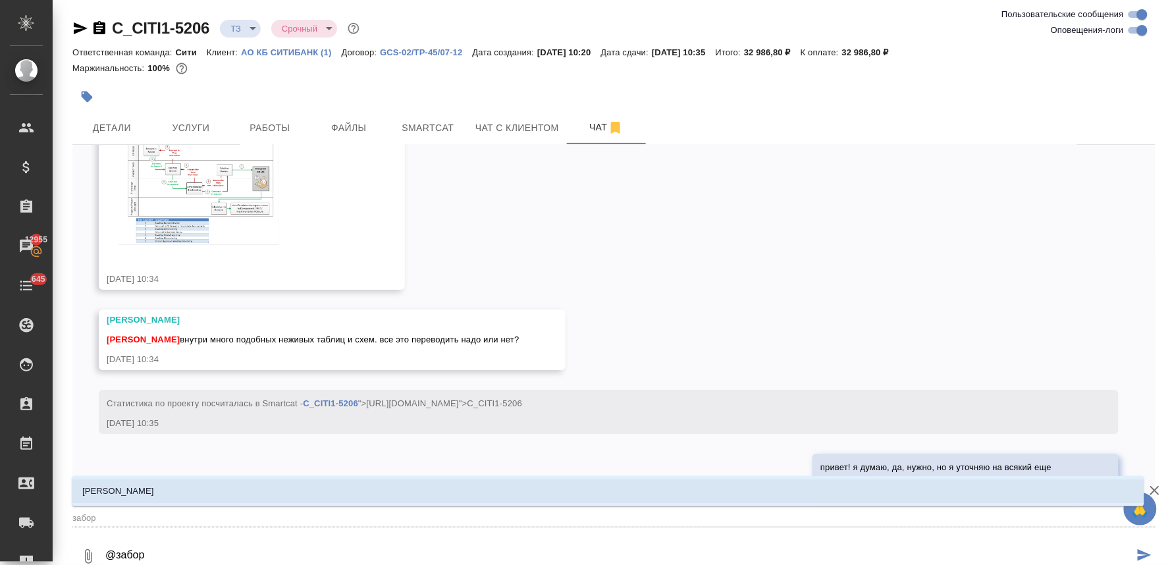
click at [334, 481] on li "Заборова Александра" at bounding box center [608, 491] width 1073 height 24
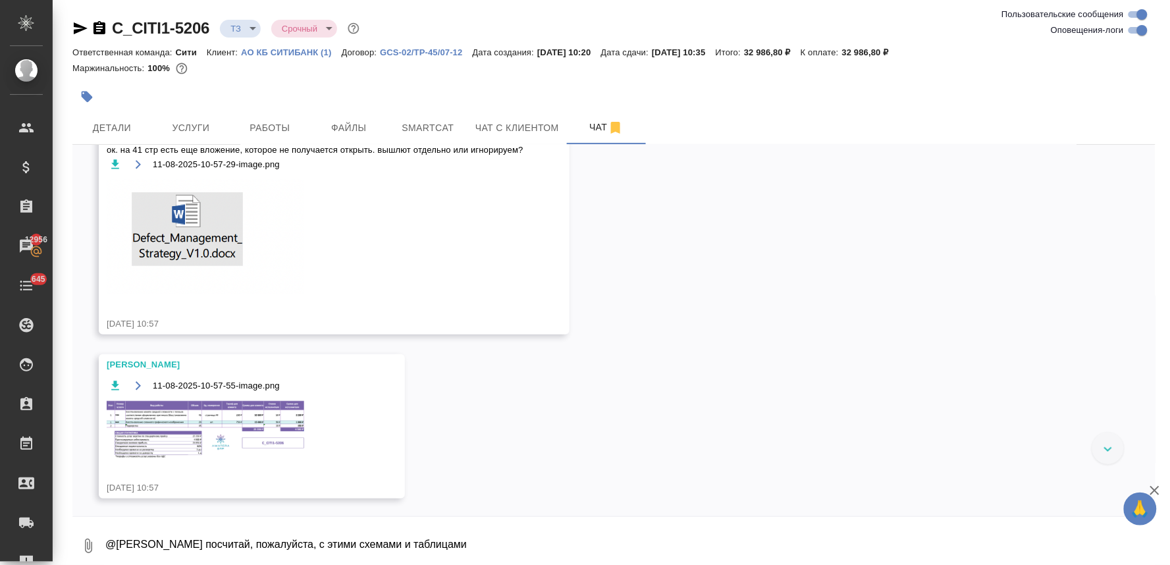
scroll to position [1697, 0]
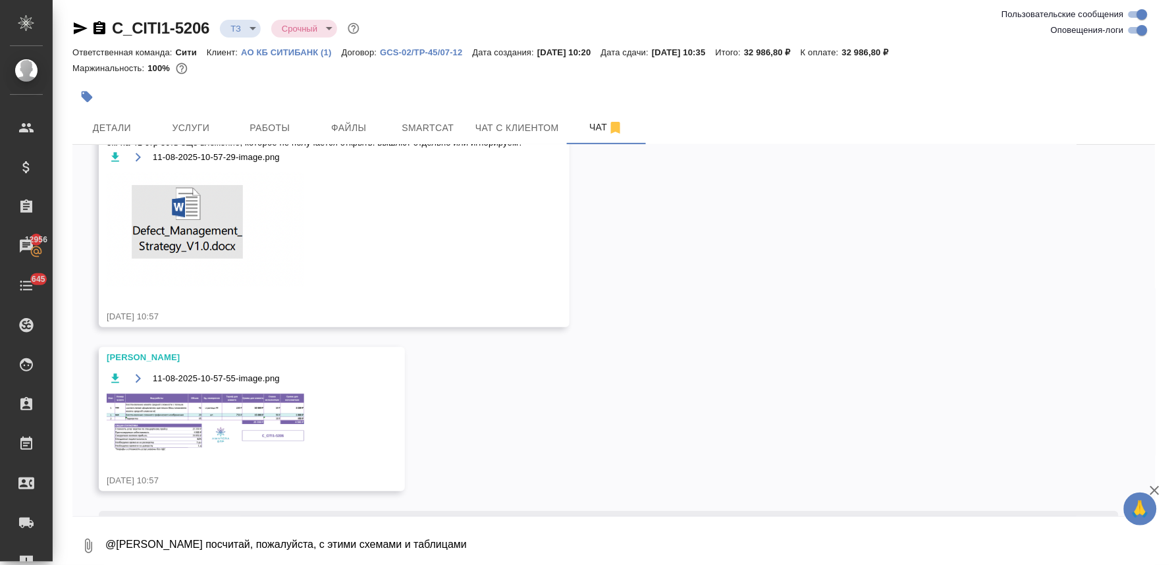
click at [571, 444] on div "11.08, понедельник [Лямина Надежда] Клиент оставил комментарий: "ответственная …" at bounding box center [613, 330] width 1083 height 371
click at [267, 410] on img at bounding box center [206, 422] width 198 height 57
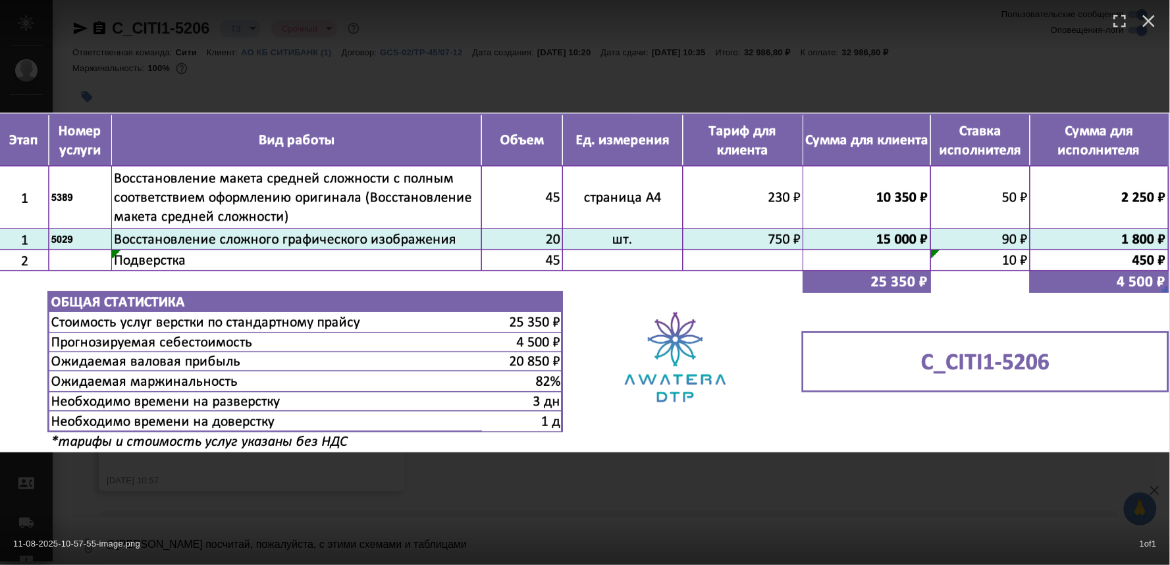
click at [548, 486] on div "11-08-2025-10-57-55-image.png 1 of 1" at bounding box center [585, 282] width 1170 height 565
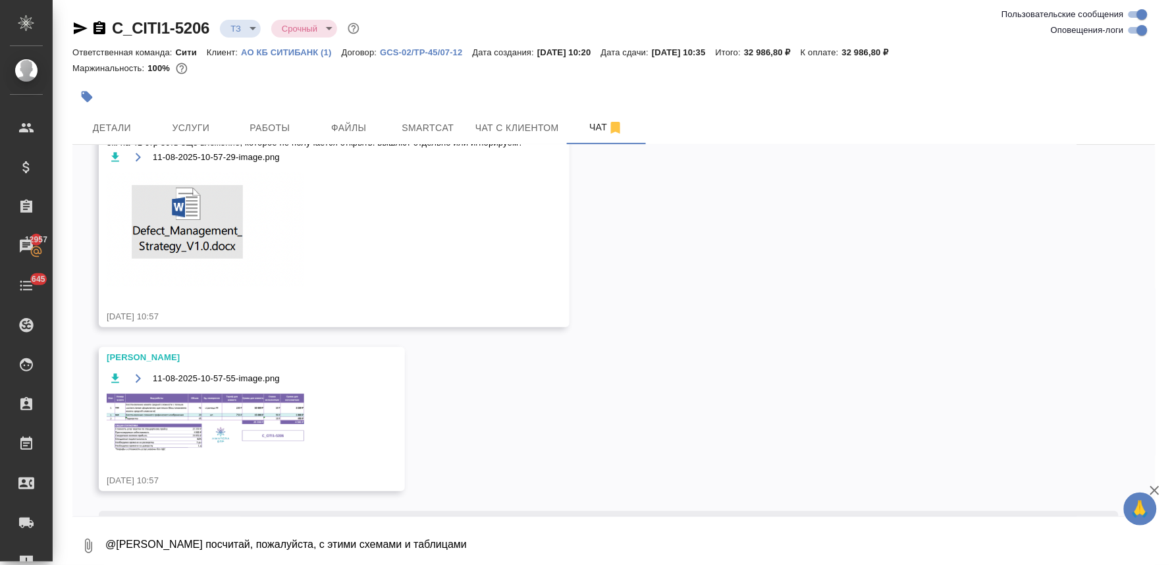
click at [248, 394] on img at bounding box center [206, 422] width 198 height 57
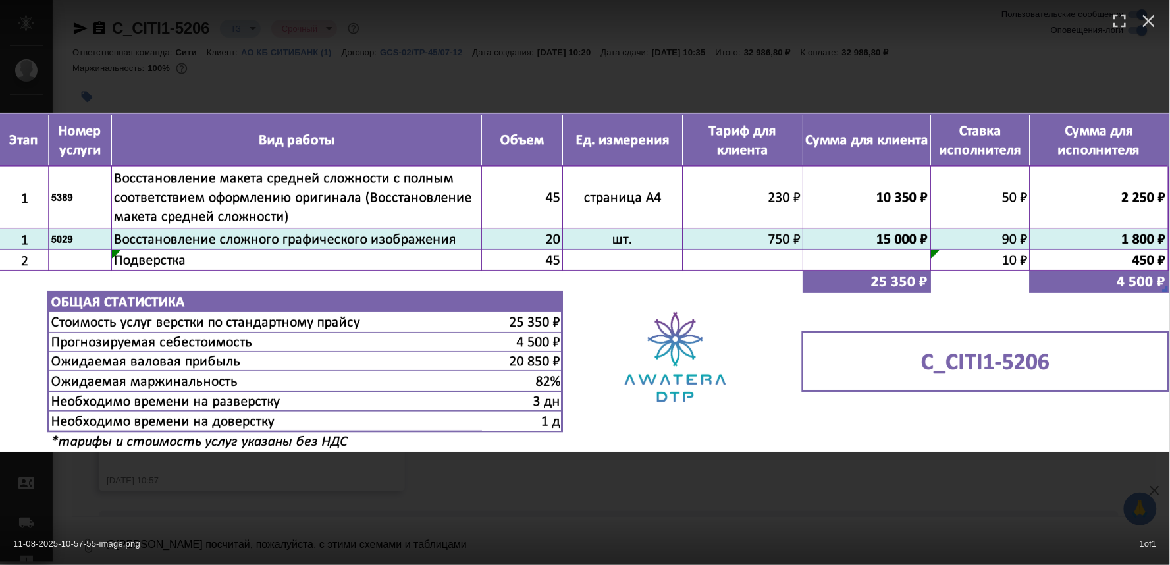
click at [512, 519] on div "11-08-2025-10-57-55-image.png 1 of 1" at bounding box center [585, 540] width 1170 height 49
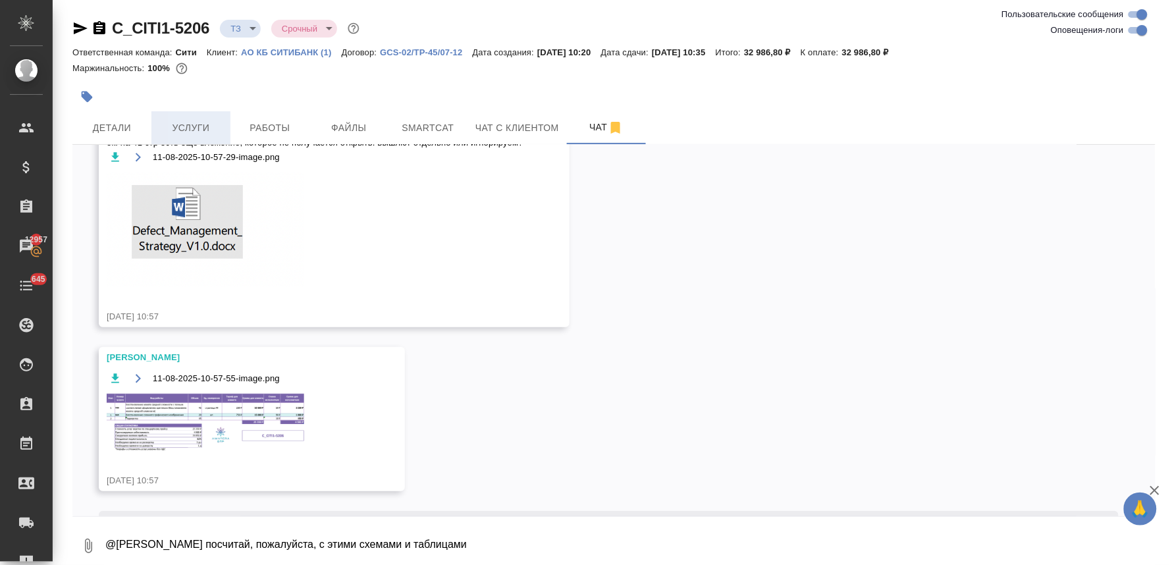
click at [209, 122] on span "Услуги" at bounding box center [190, 128] width 63 height 16
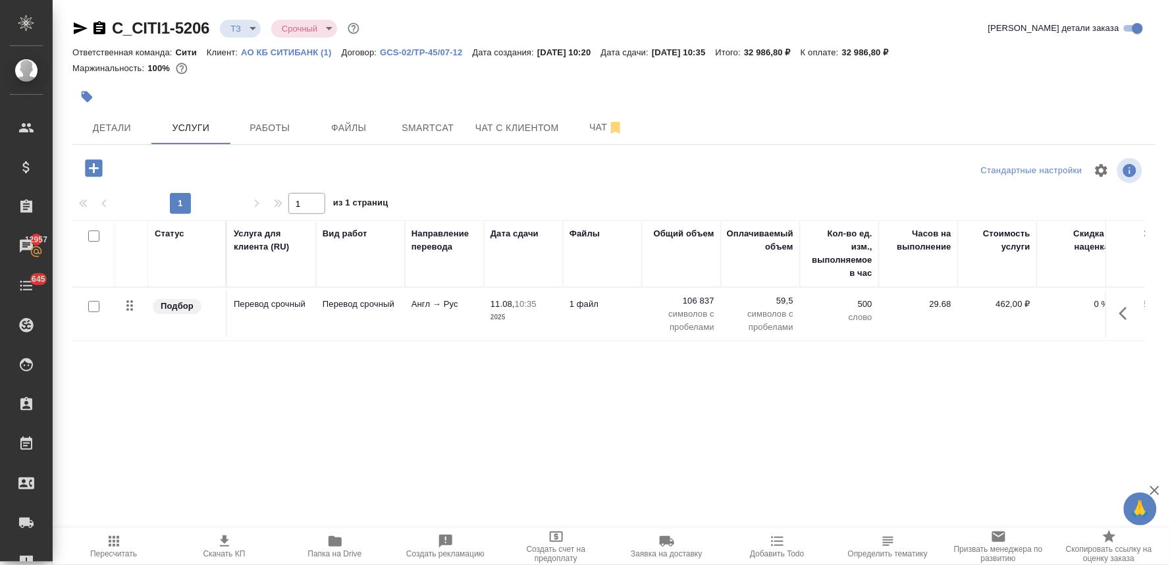
click at [97, 161] on icon "button" at bounding box center [93, 167] width 17 height 17
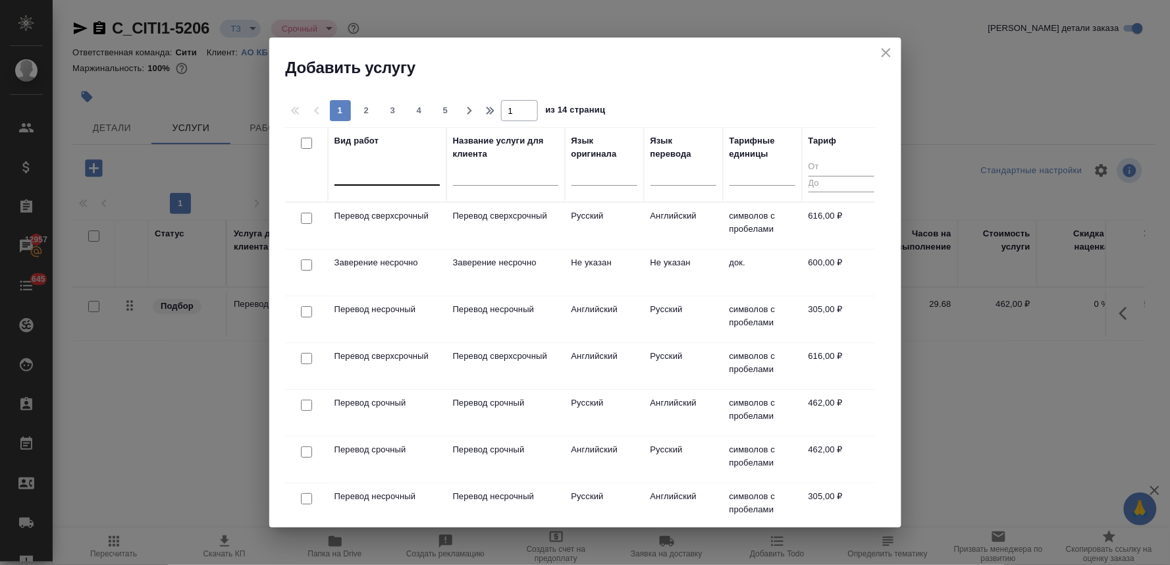
click at [396, 165] on div at bounding box center [386, 172] width 105 height 19
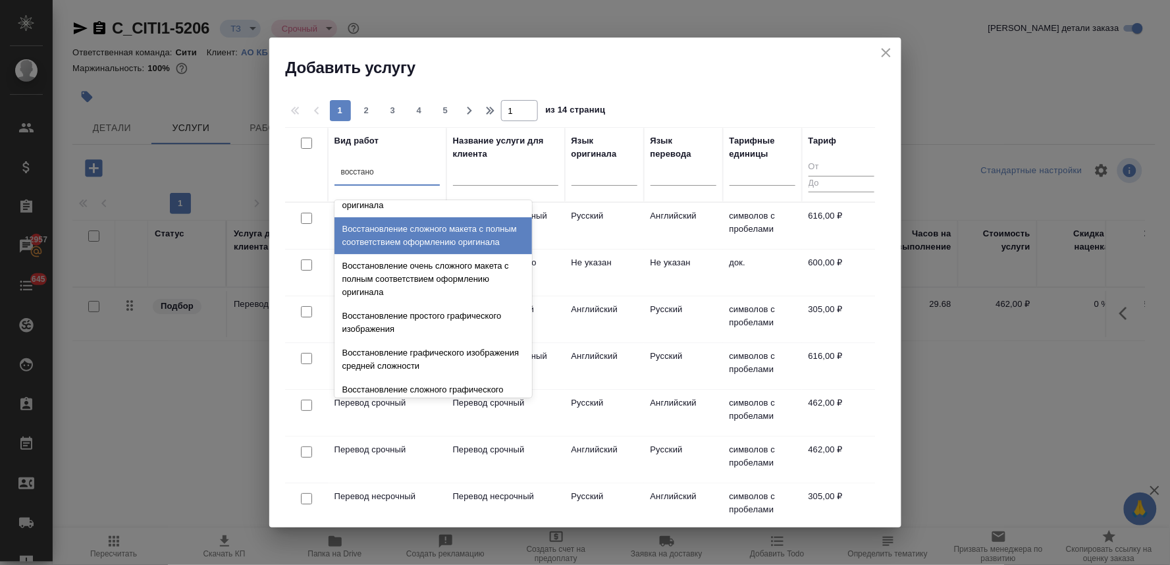
scroll to position [242, 0]
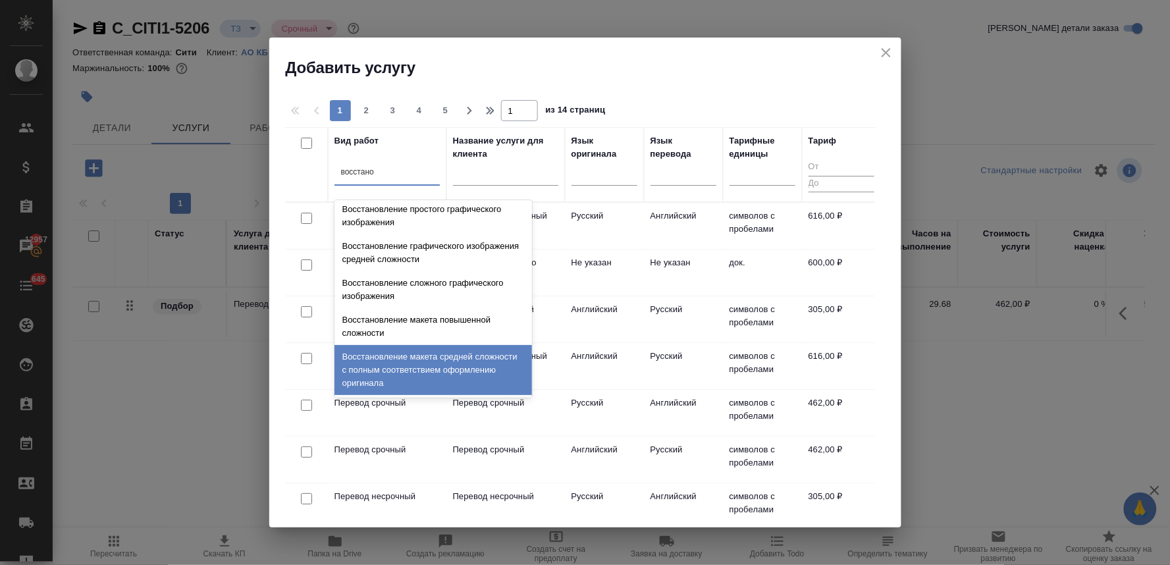
click at [432, 365] on div "Восстановление макета средней сложности с полным соответствием оформлению ориги…" at bounding box center [433, 370] width 198 height 50
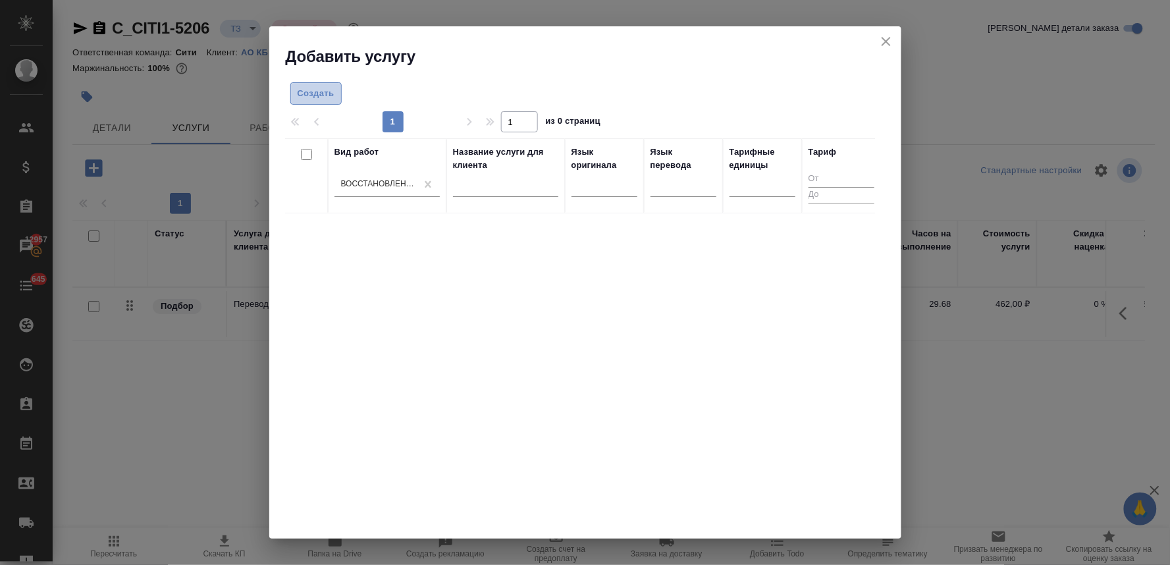
click at [313, 91] on span "Создать" at bounding box center [316, 93] width 37 height 15
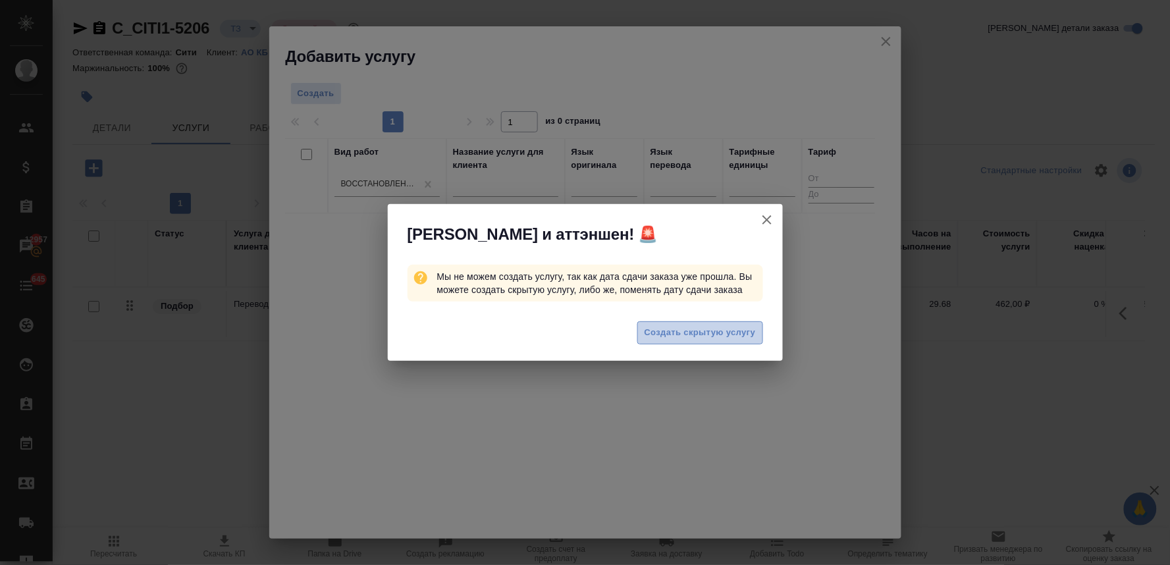
click at [687, 331] on span "Создать скрытую услугу" at bounding box center [700, 332] width 111 height 15
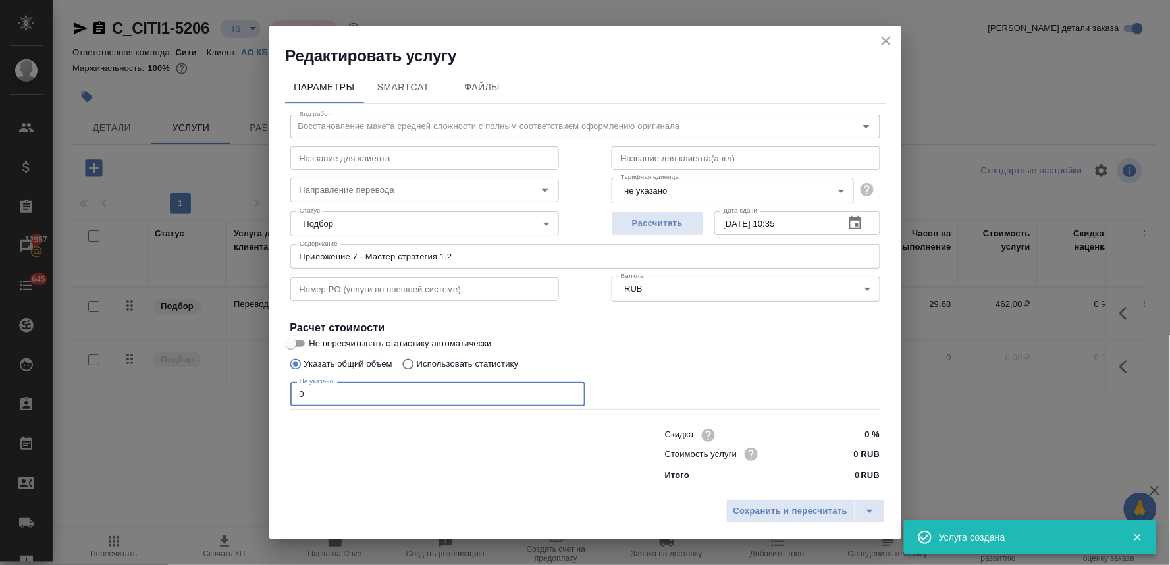
drag, startPoint x: 334, startPoint y: 389, endPoint x: 191, endPoint y: 404, distance: 144.3
click at [198, 404] on div "Редактировать услугу Параметры SmartCat Файлы Вид работ Восстановление макета с…" at bounding box center [585, 282] width 1170 height 565
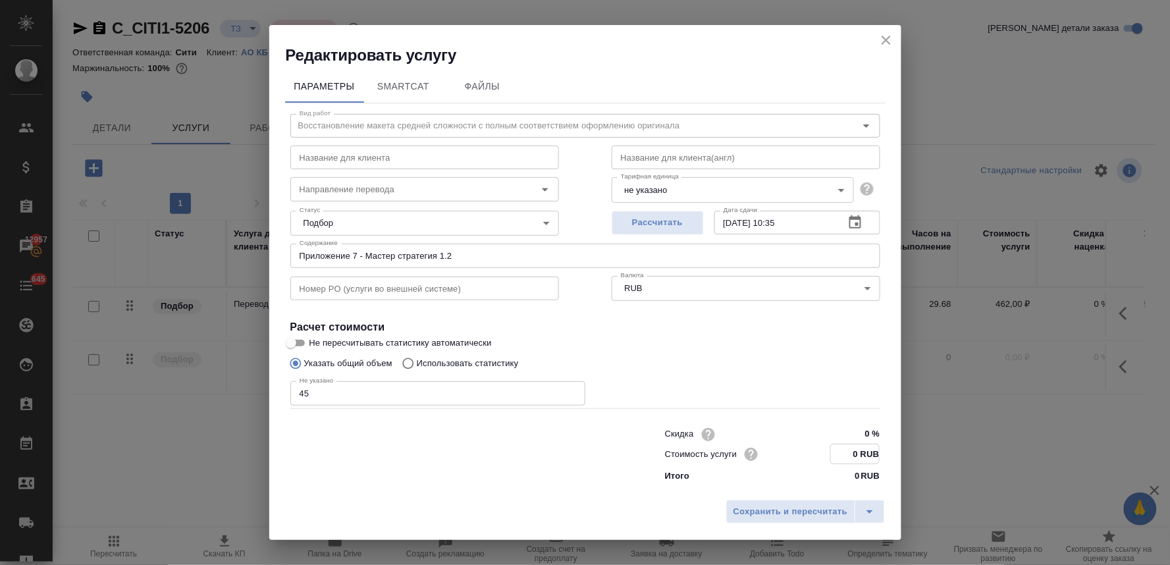
drag, startPoint x: 851, startPoint y: 457, endPoint x: 860, endPoint y: 455, distance: 8.8
click at [860, 455] on input "0 RUB" at bounding box center [855, 453] width 48 height 19
click at [849, 510] on button "Сохранить и пересчитать" at bounding box center [790, 511] width 129 height 24
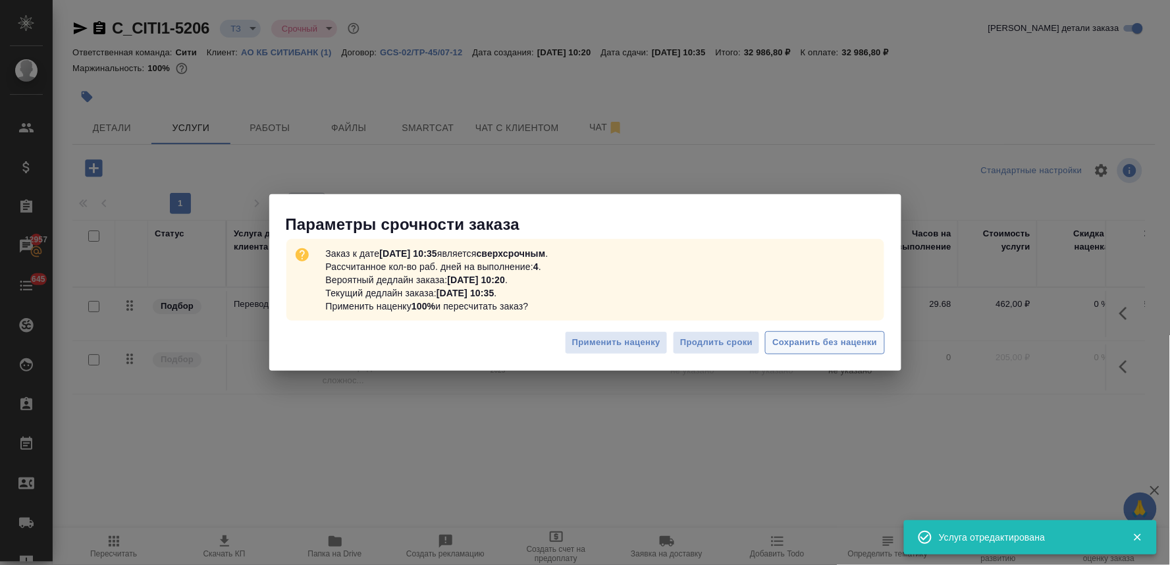
click at [857, 340] on span "Сохранить без наценки" at bounding box center [824, 342] width 105 height 15
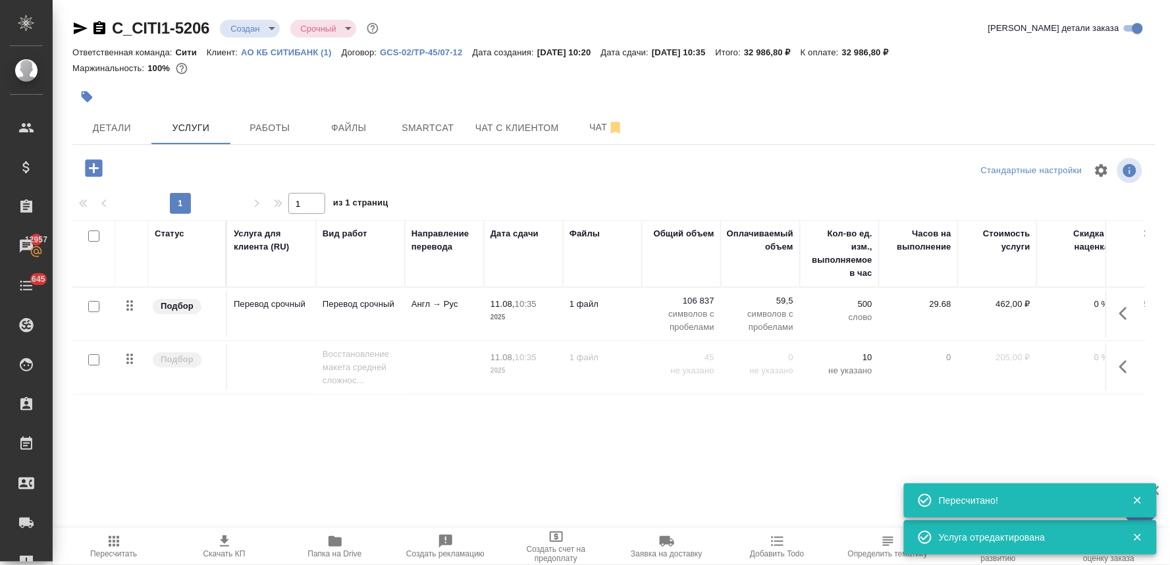
click at [1119, 374] on icon "button" at bounding box center [1127, 367] width 16 height 16
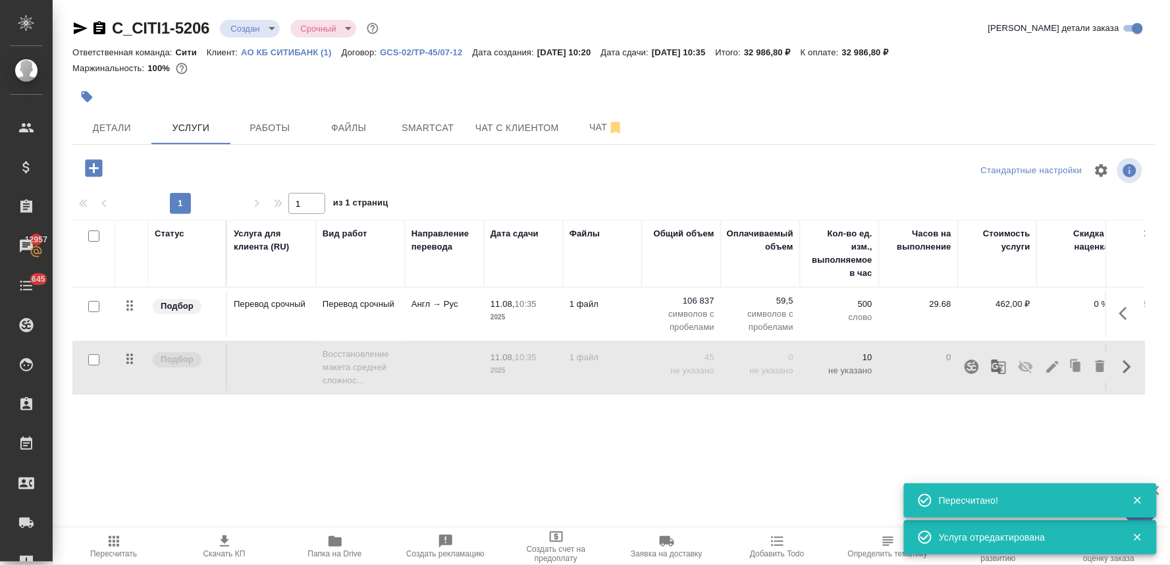
click at [1019, 371] on icon "button" at bounding box center [1026, 367] width 14 height 13
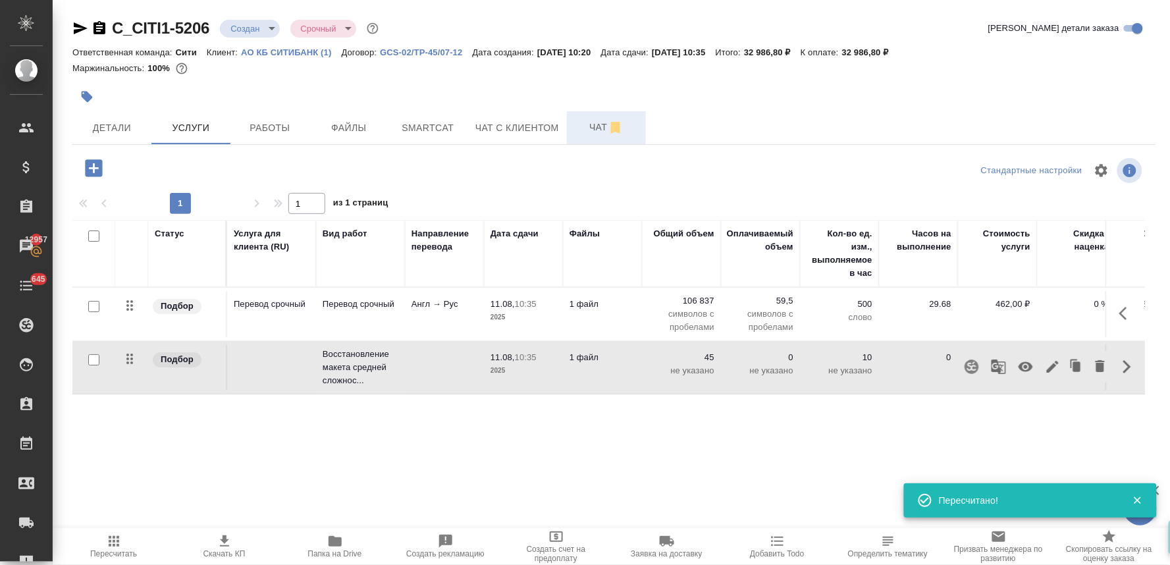
click at [585, 123] on span "Чат" at bounding box center [606, 127] width 63 height 16
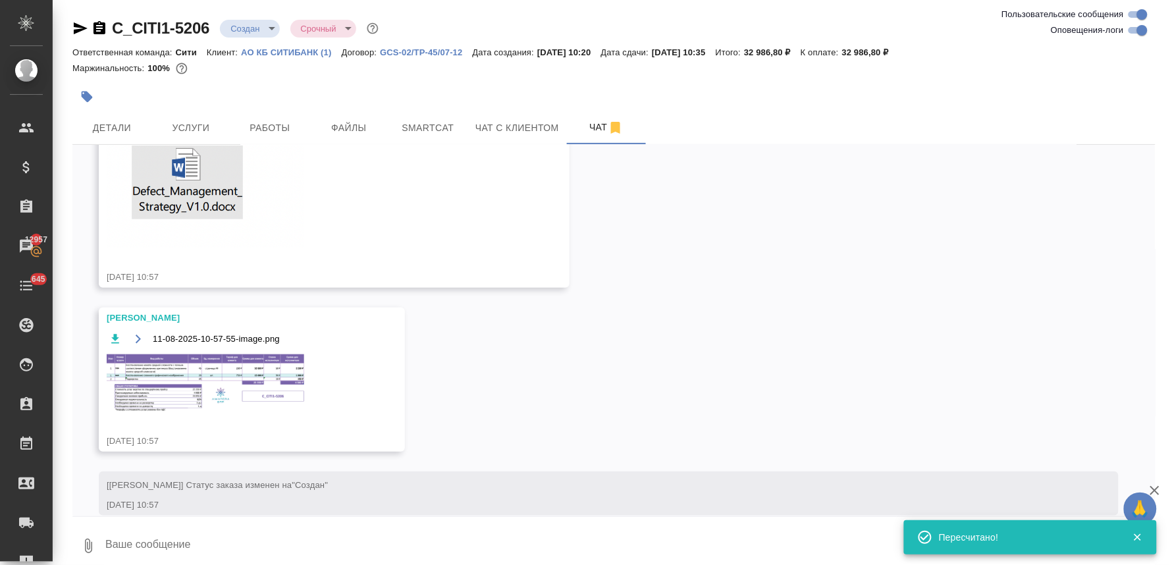
scroll to position [1755, 0]
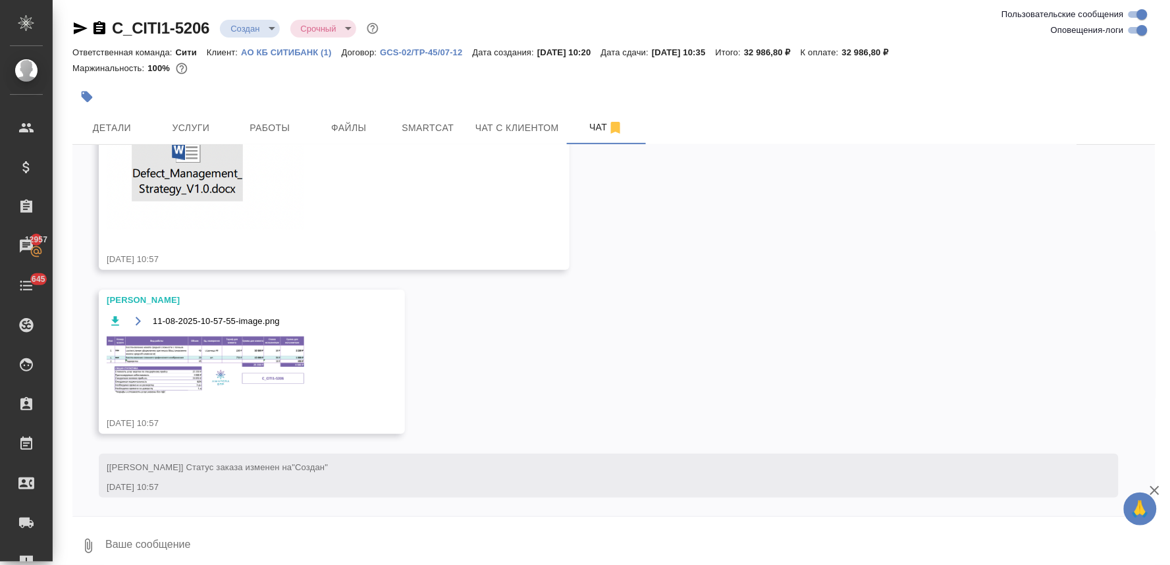
click at [165, 369] on img at bounding box center [206, 364] width 198 height 57
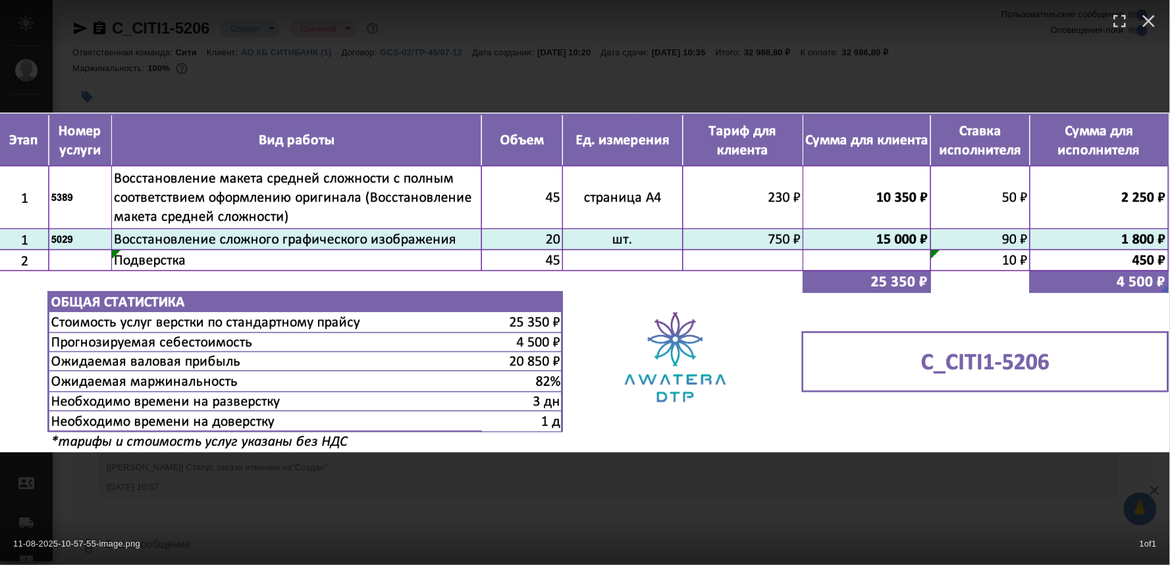
click at [399, 500] on div "11-08-2025-10-57-55-image.png 1 of 1" at bounding box center [585, 282] width 1170 height 565
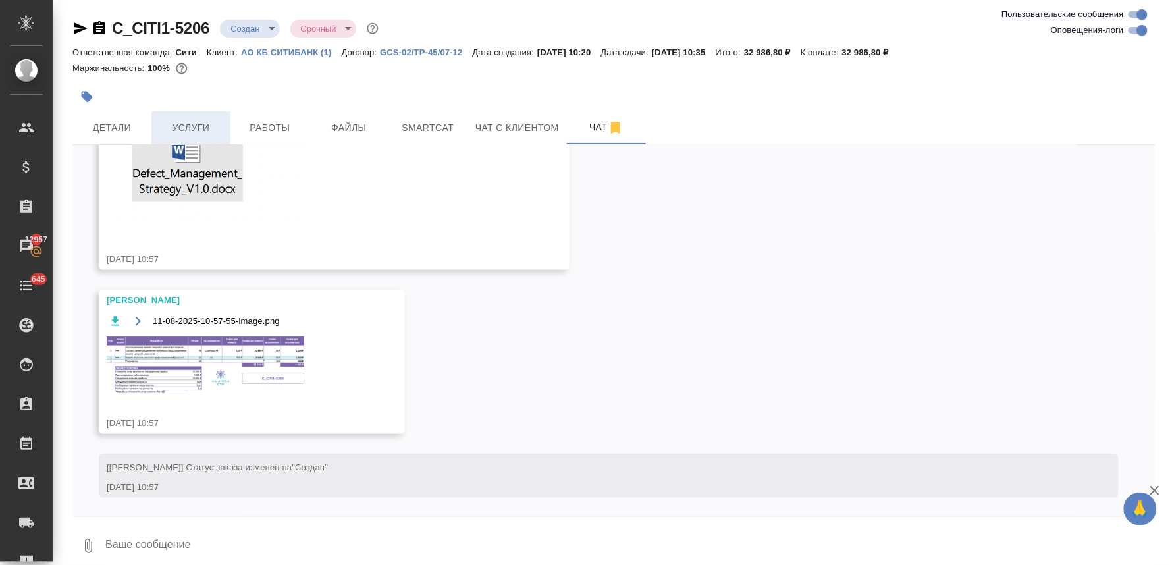
click at [188, 112] on button "Услуги" at bounding box center [190, 127] width 79 height 33
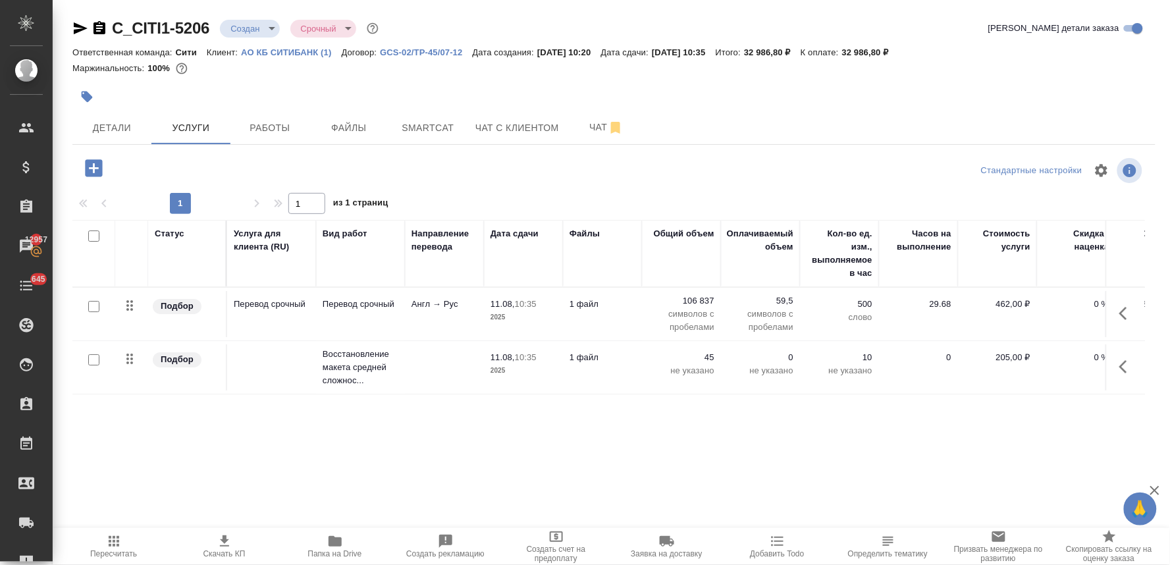
click at [97, 169] on icon "button" at bounding box center [93, 167] width 17 height 17
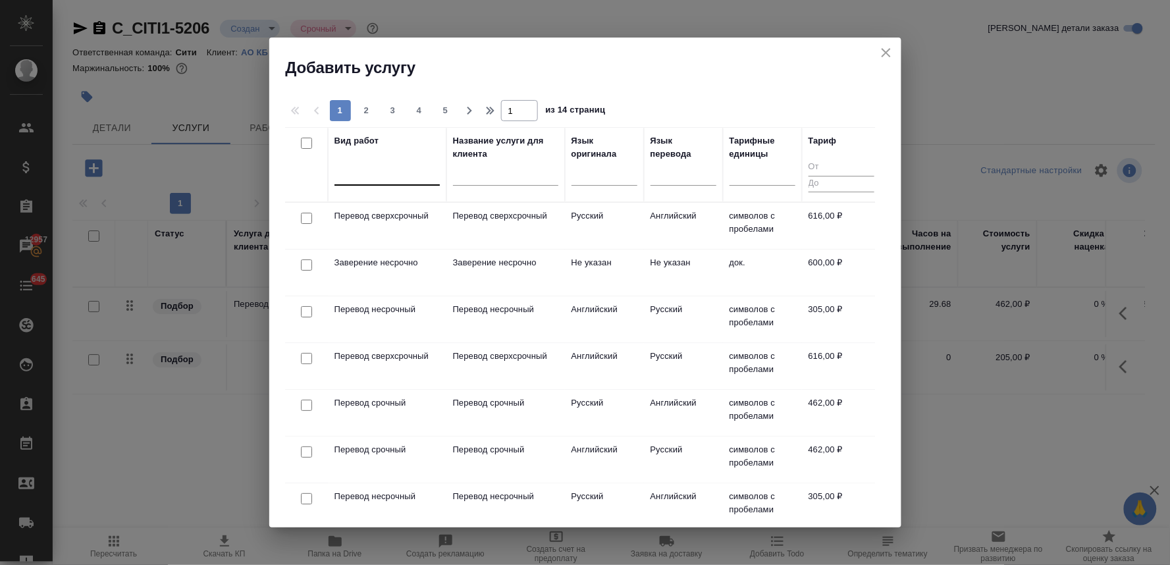
click at [361, 184] on div at bounding box center [386, 173] width 105 height 25
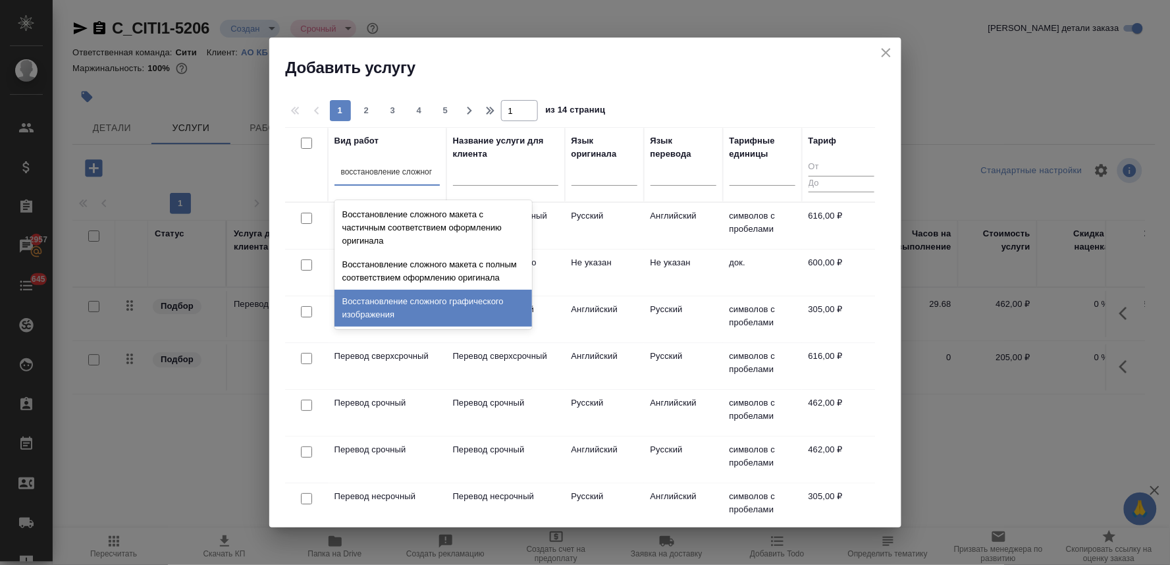
click at [381, 317] on div "Восстановление сложного графического изображения" at bounding box center [433, 308] width 198 height 37
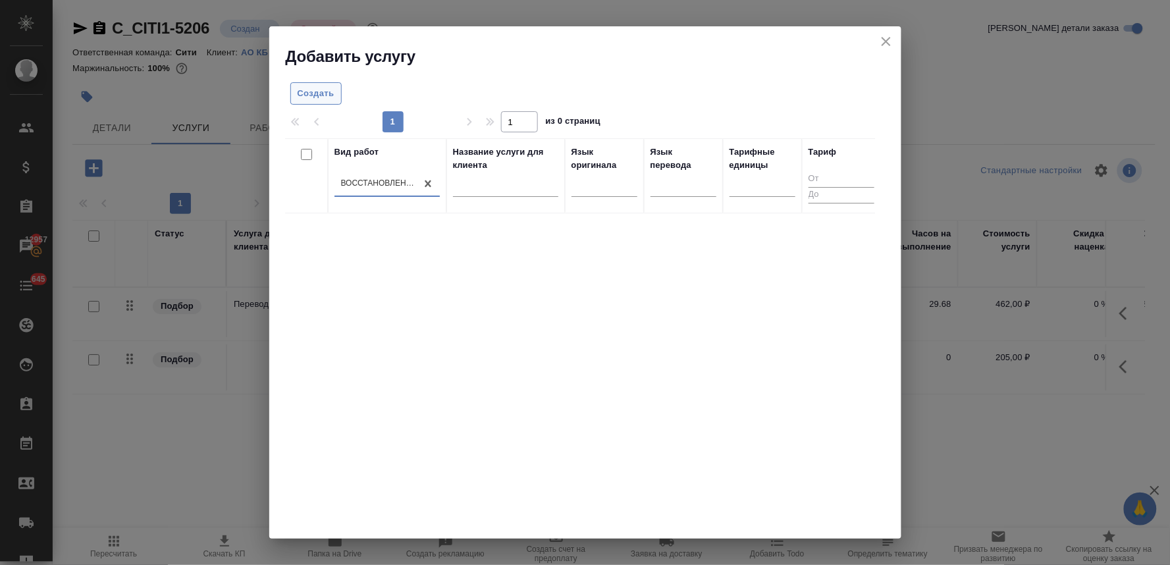
click at [318, 93] on span "Создать" at bounding box center [316, 93] width 37 height 15
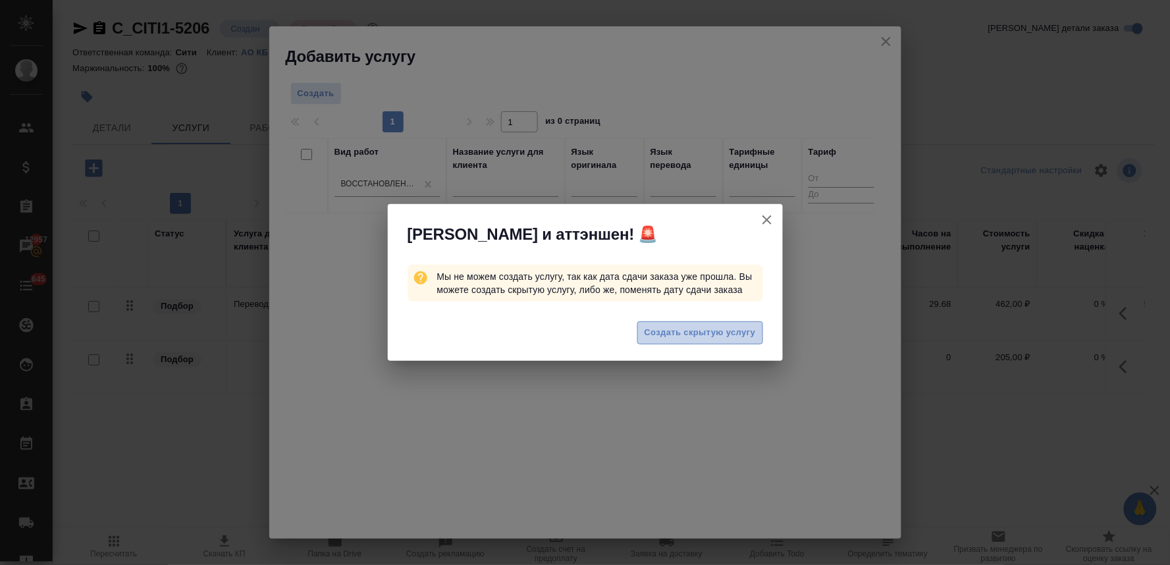
click at [724, 330] on span "Создать скрытую услугу" at bounding box center [700, 332] width 111 height 15
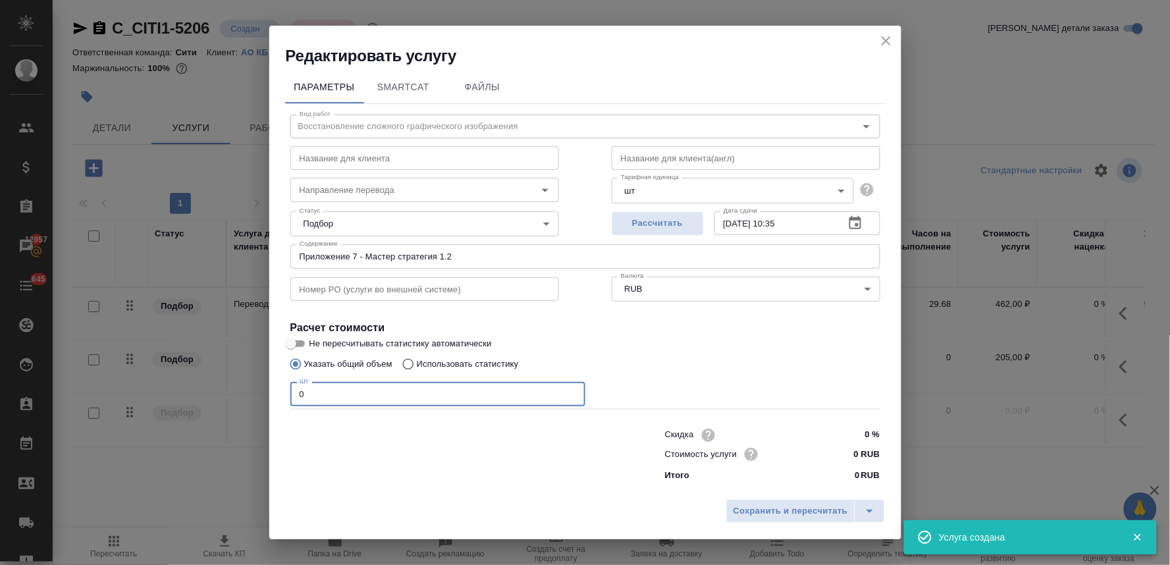
drag, startPoint x: 319, startPoint y: 396, endPoint x: 249, endPoint y: 383, distance: 71.8
click at [248, 387] on div "Редактировать услугу Параметры SmartCat Файлы Вид работ Восстановление сложного…" at bounding box center [585, 282] width 1170 height 565
click at [839, 456] on input "0 RUB" at bounding box center [854, 453] width 49 height 19
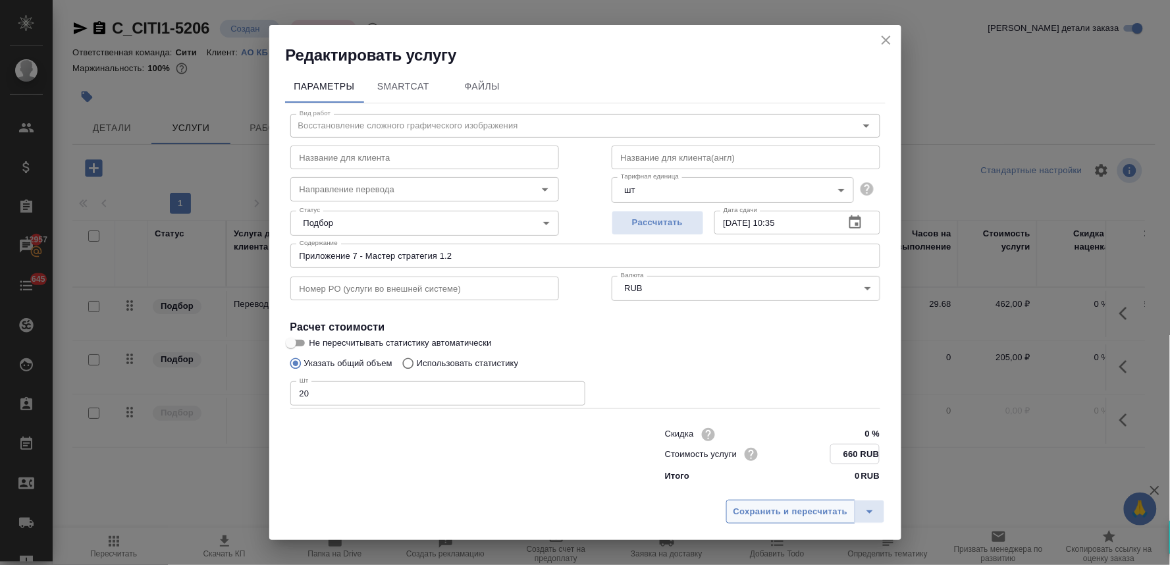
click at [815, 510] on span "Сохранить и пересчитать" at bounding box center [790, 511] width 115 height 15
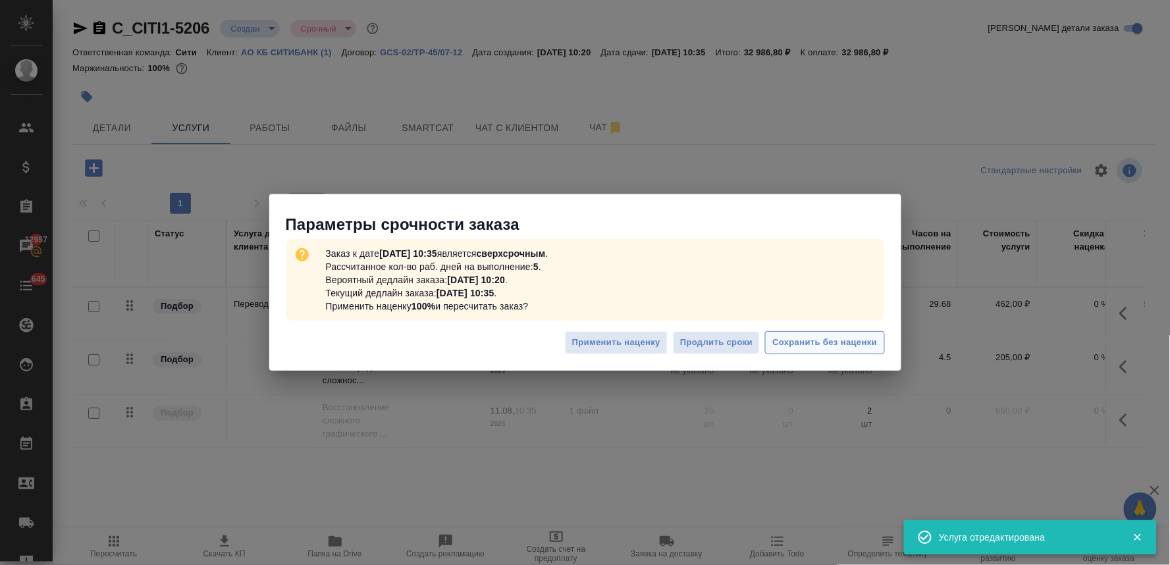
click at [851, 346] on span "Сохранить без наценки" at bounding box center [824, 342] width 105 height 15
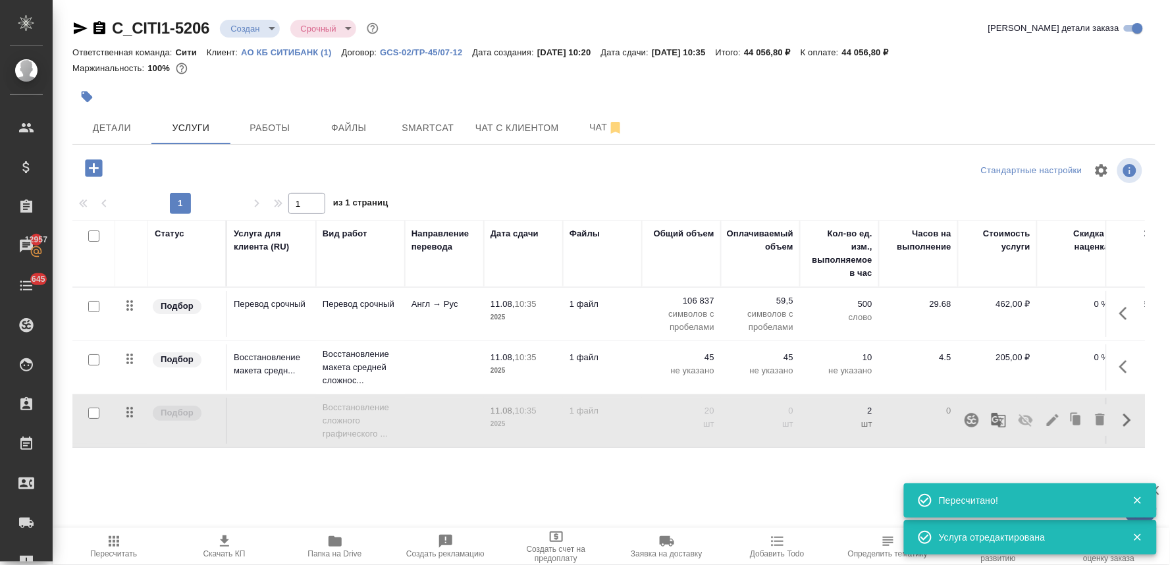
click at [1019, 428] on icon "button" at bounding box center [1026, 420] width 16 height 16
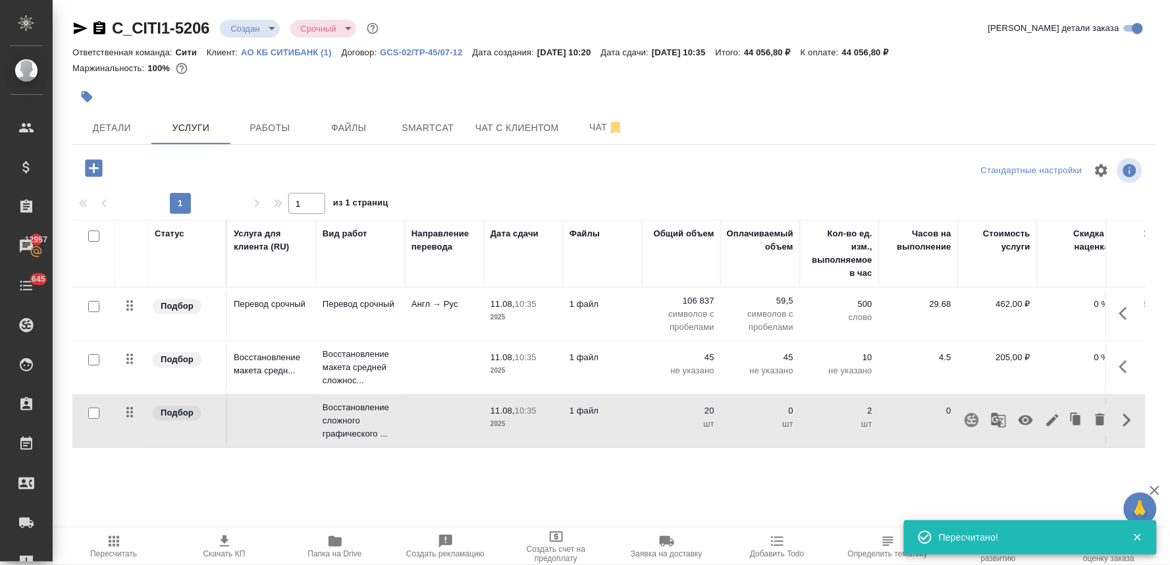
click at [117, 546] on icon "button" at bounding box center [114, 541] width 11 height 11
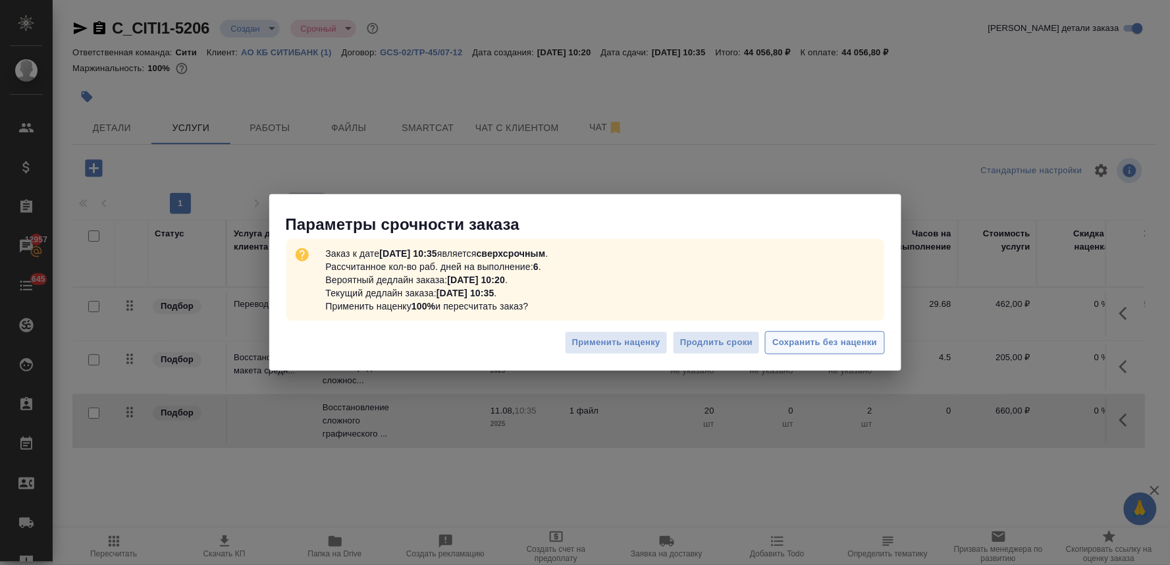
click at [782, 337] on span "Сохранить без наценки" at bounding box center [824, 342] width 105 height 15
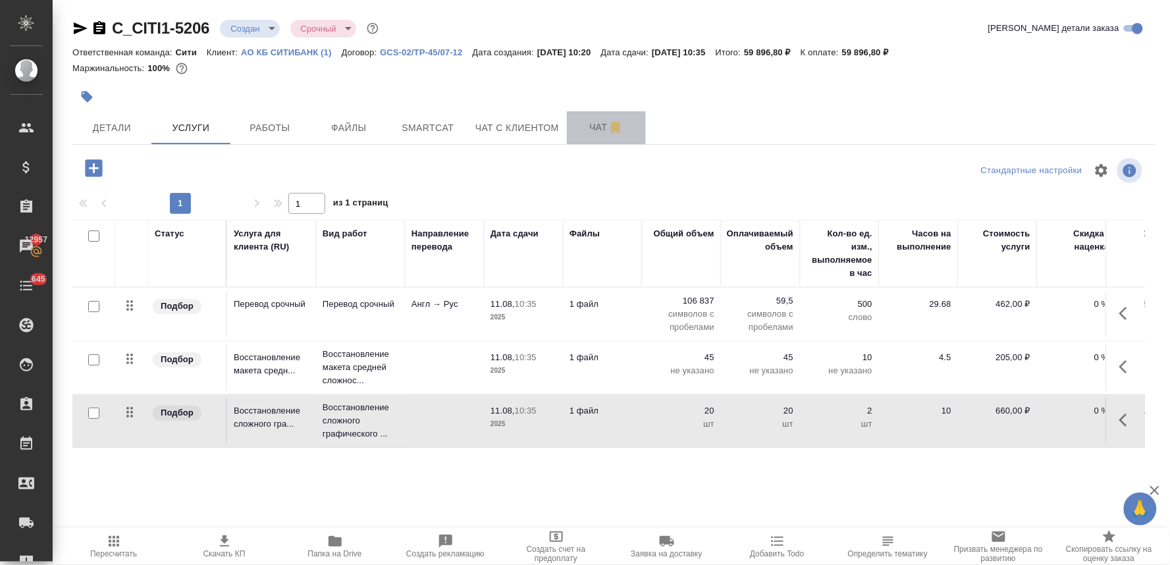
click at [591, 119] on button "Чат" at bounding box center [606, 127] width 79 height 33
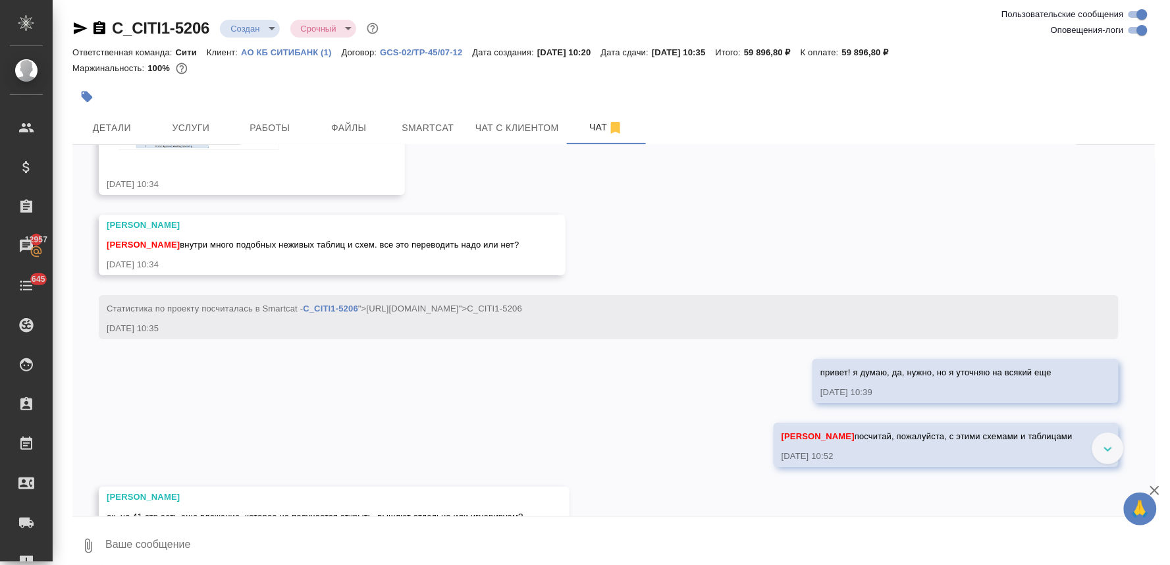
scroll to position [1096, 0]
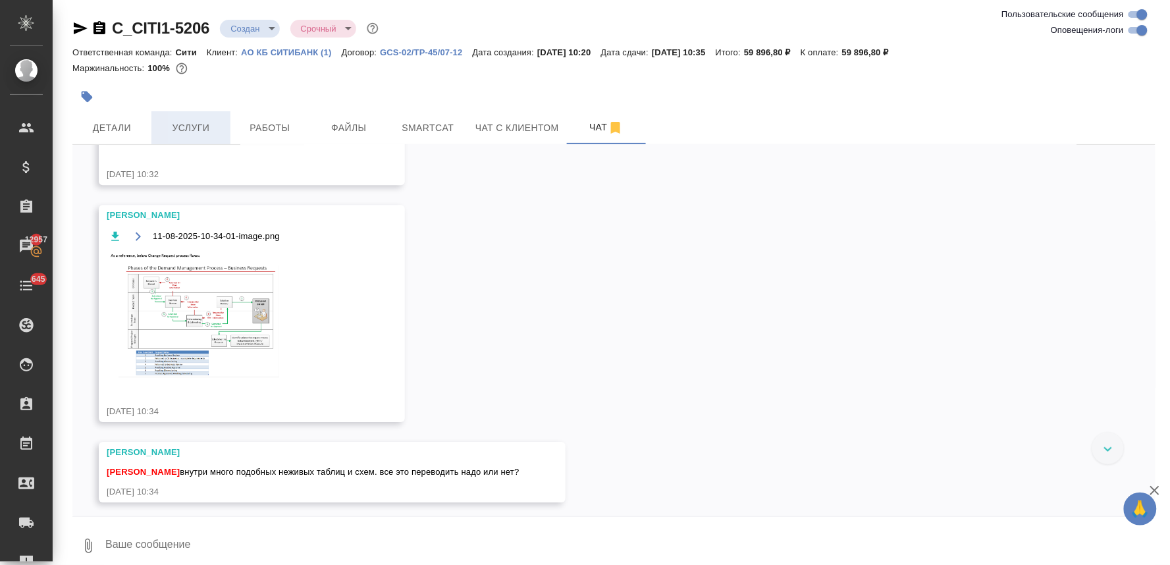
click at [209, 132] on span "Услуги" at bounding box center [190, 128] width 63 height 16
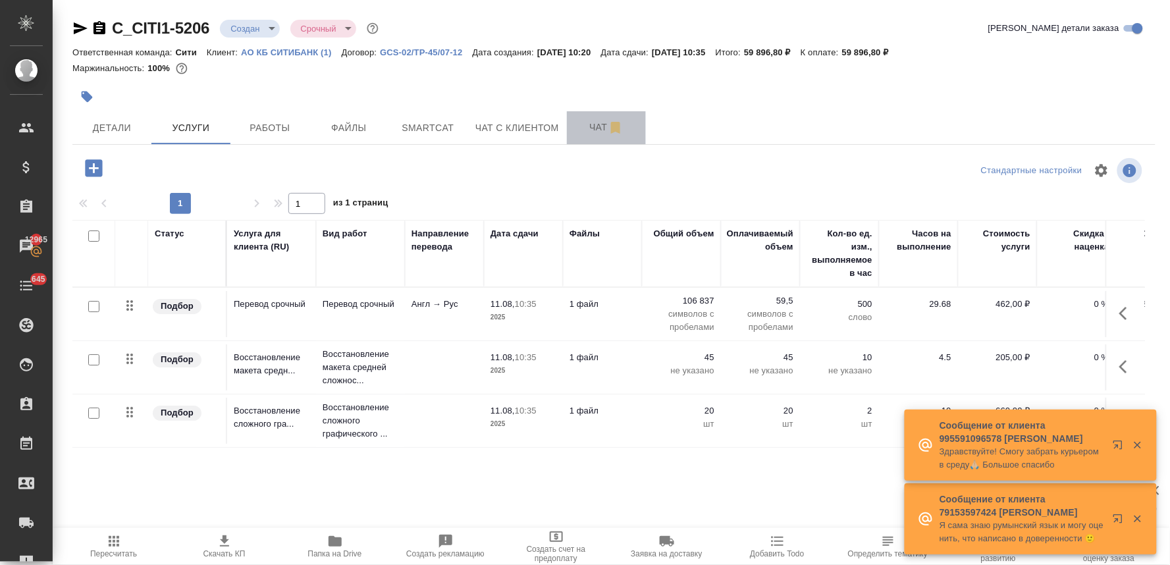
click at [587, 124] on span "Чат" at bounding box center [606, 127] width 63 height 16
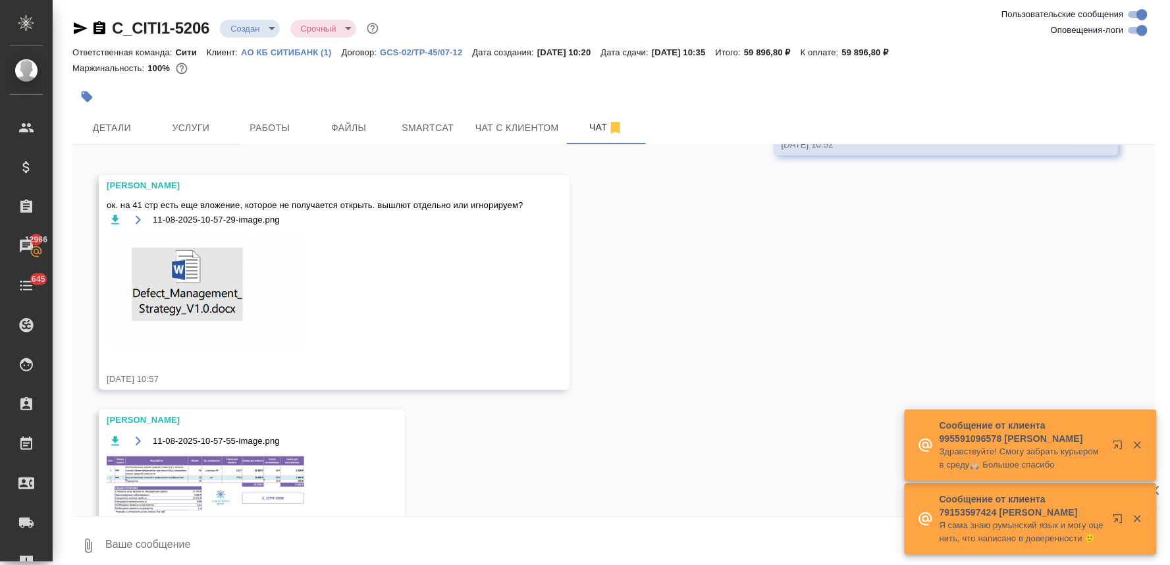
scroll to position [1608, 0]
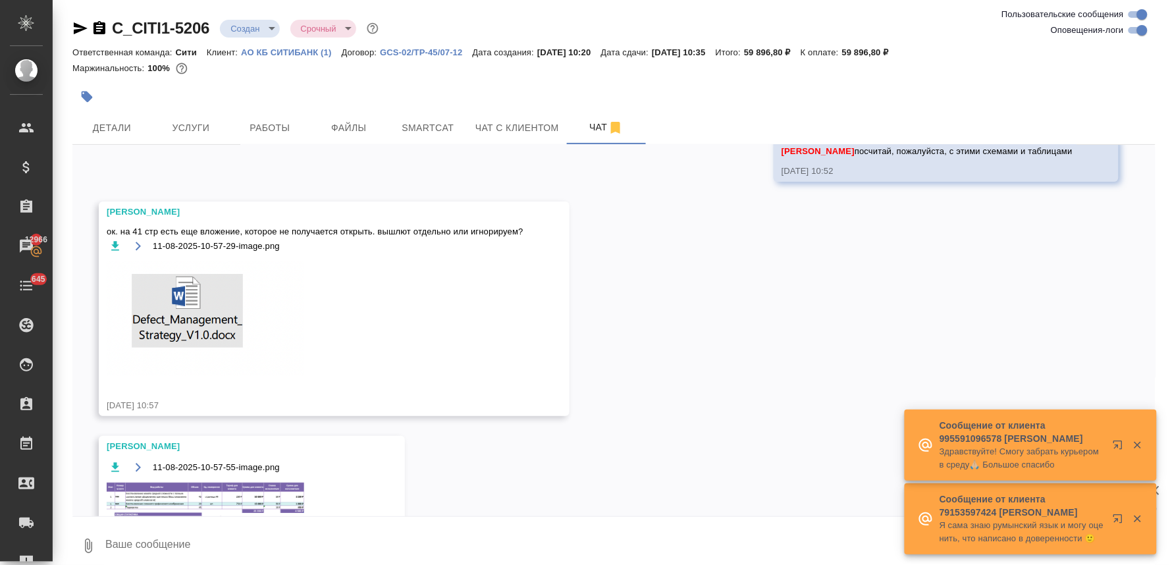
click at [190, 321] on img at bounding box center [206, 318] width 198 height 115
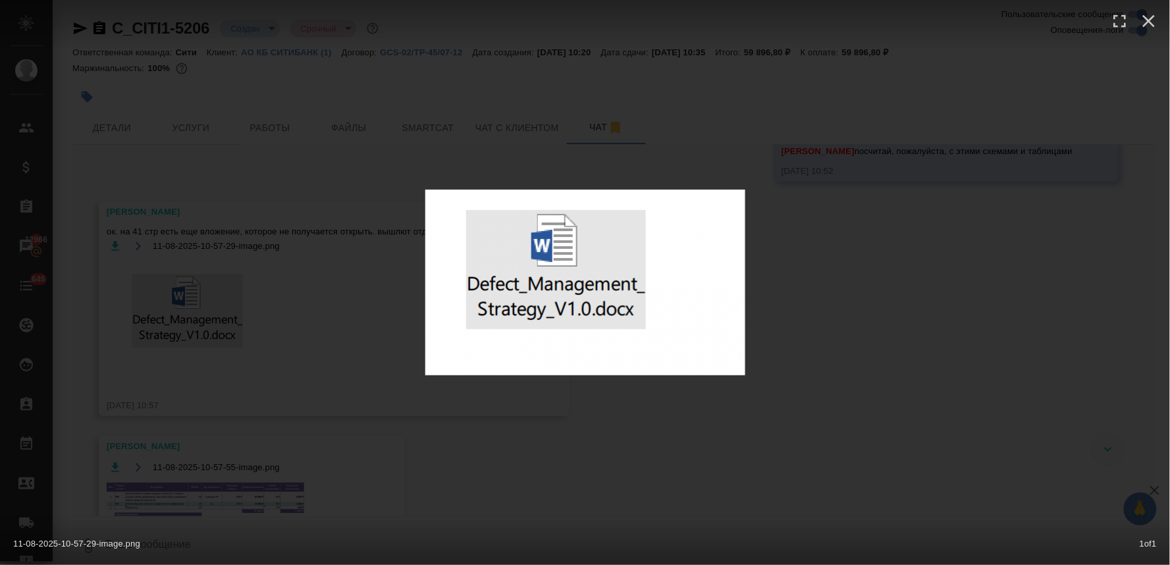
click at [848, 192] on div "11-08-2025-10-57-29-image.png 1 of 1" at bounding box center [585, 282] width 1170 height 565
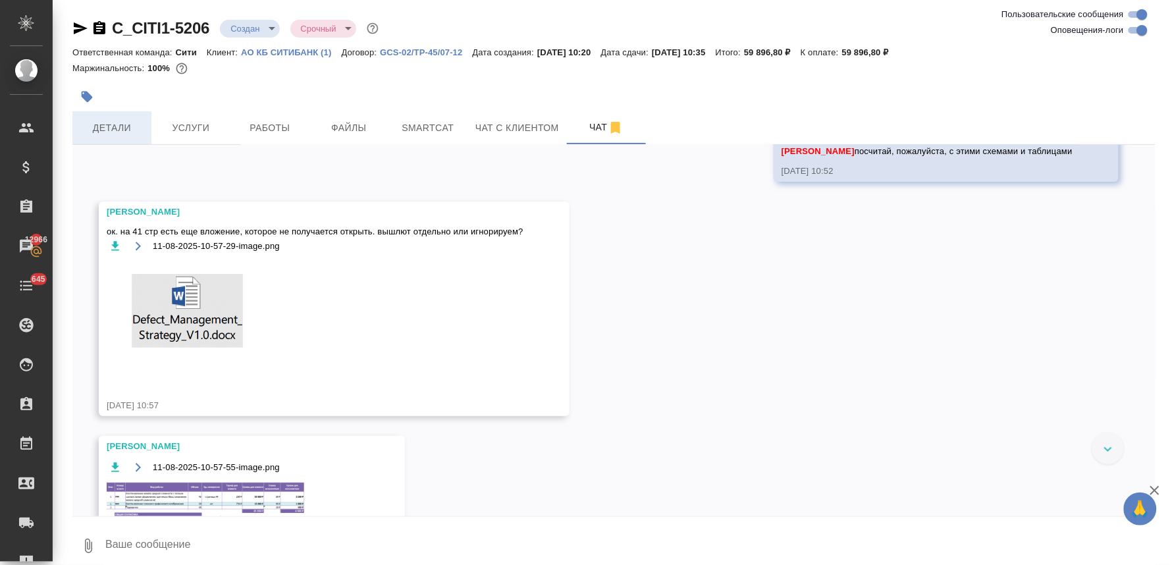
click at [112, 120] on span "Детали" at bounding box center [111, 128] width 63 height 16
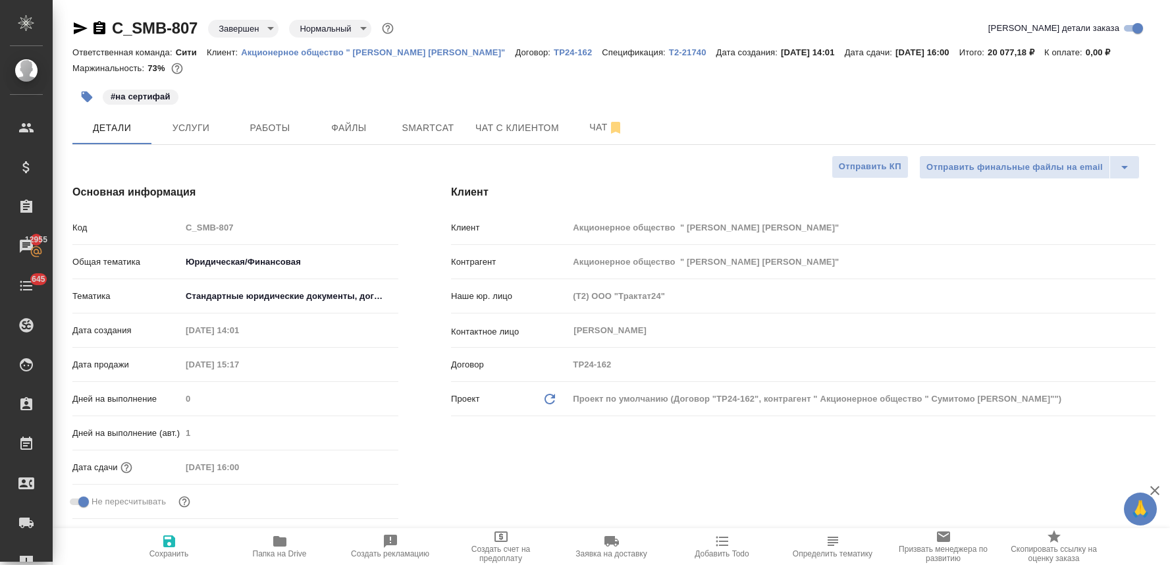
select select "RU"
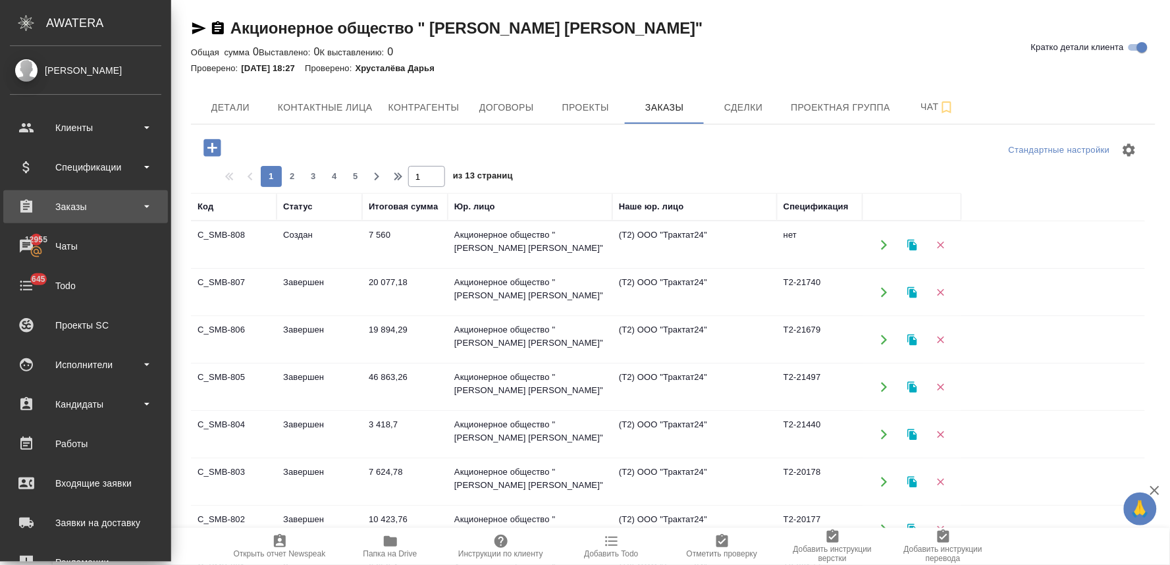
click at [75, 205] on div "Заказы" at bounding box center [85, 207] width 151 height 20
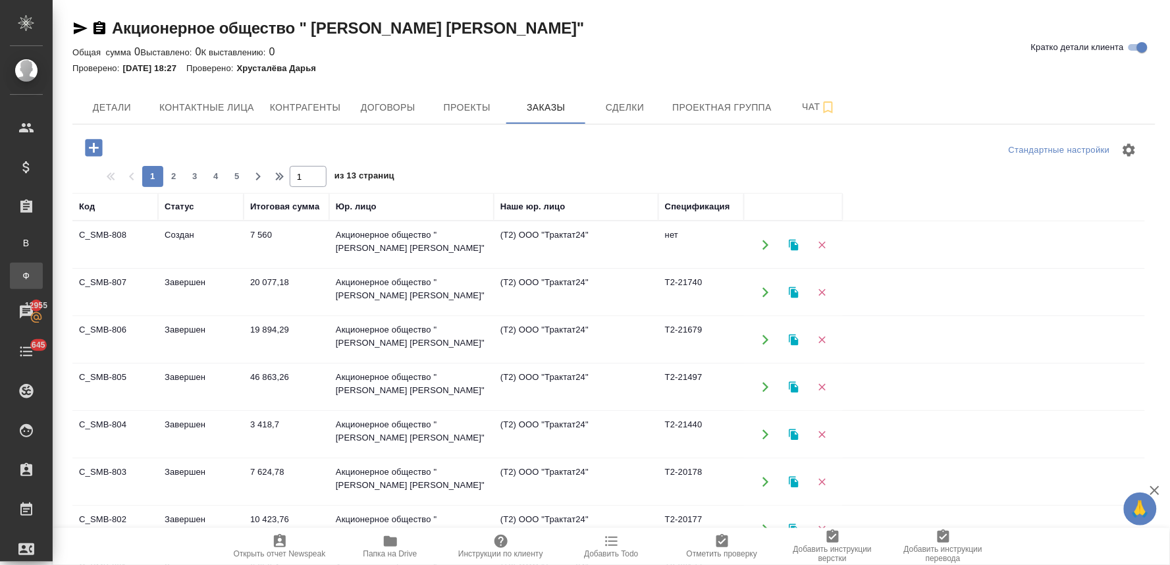
click at [20, 273] on div "Заказы физ. лиц" at bounding box center [10, 275] width 20 height 13
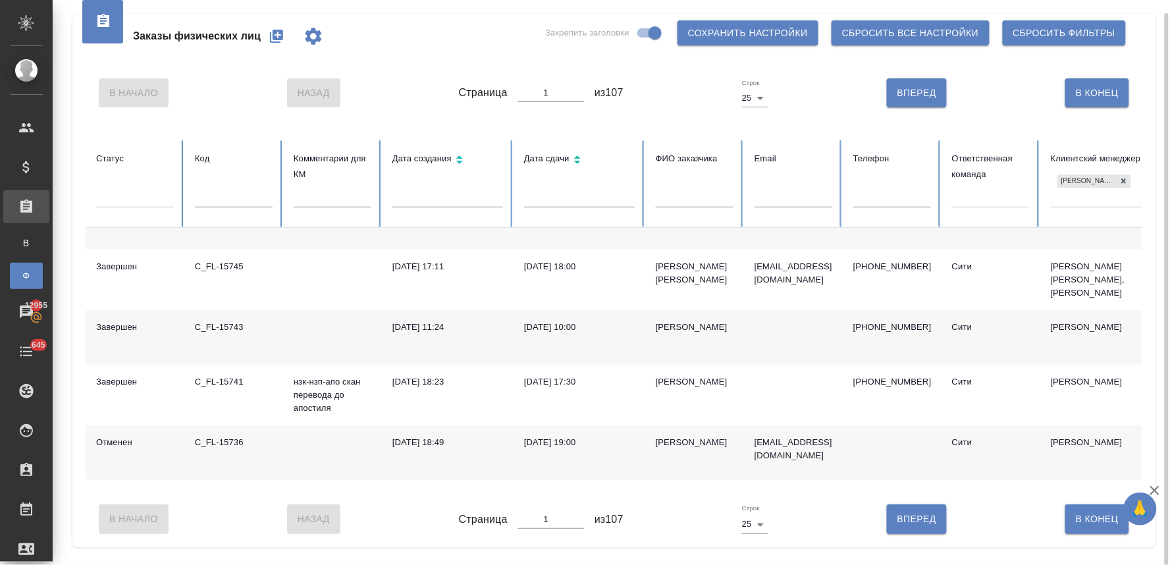
scroll to position [1097, 0]
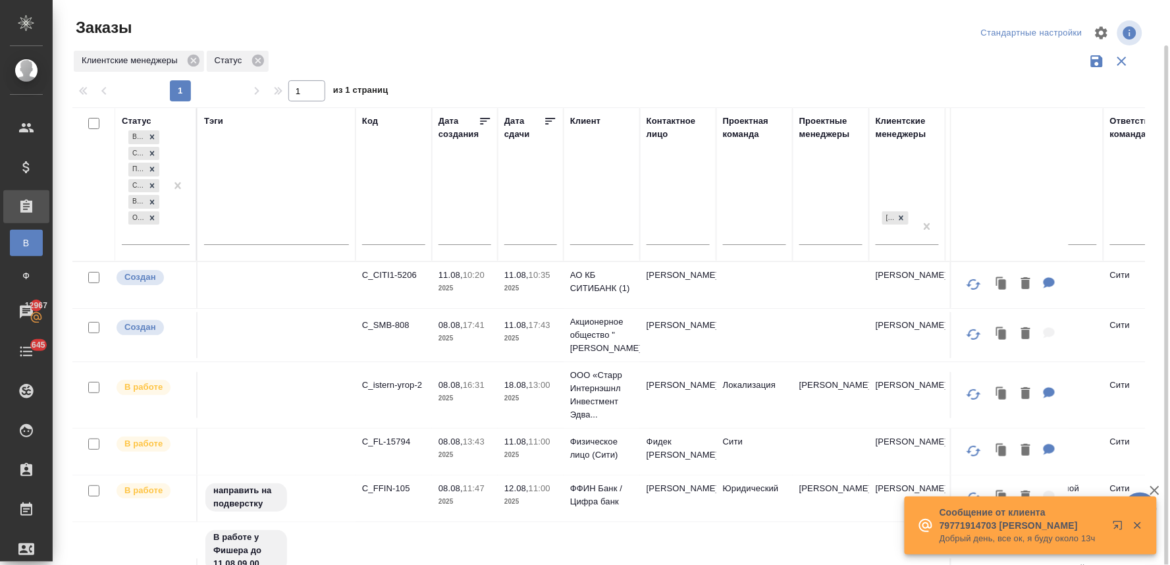
scroll to position [278, 0]
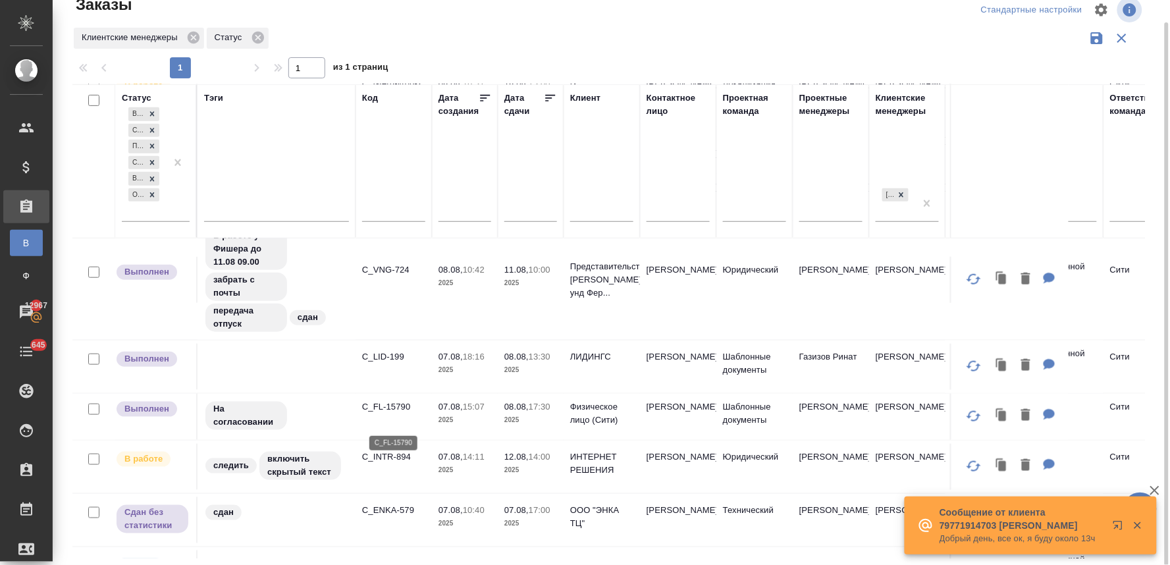
click at [398, 413] on p "C_FL-15790" at bounding box center [393, 406] width 63 height 13
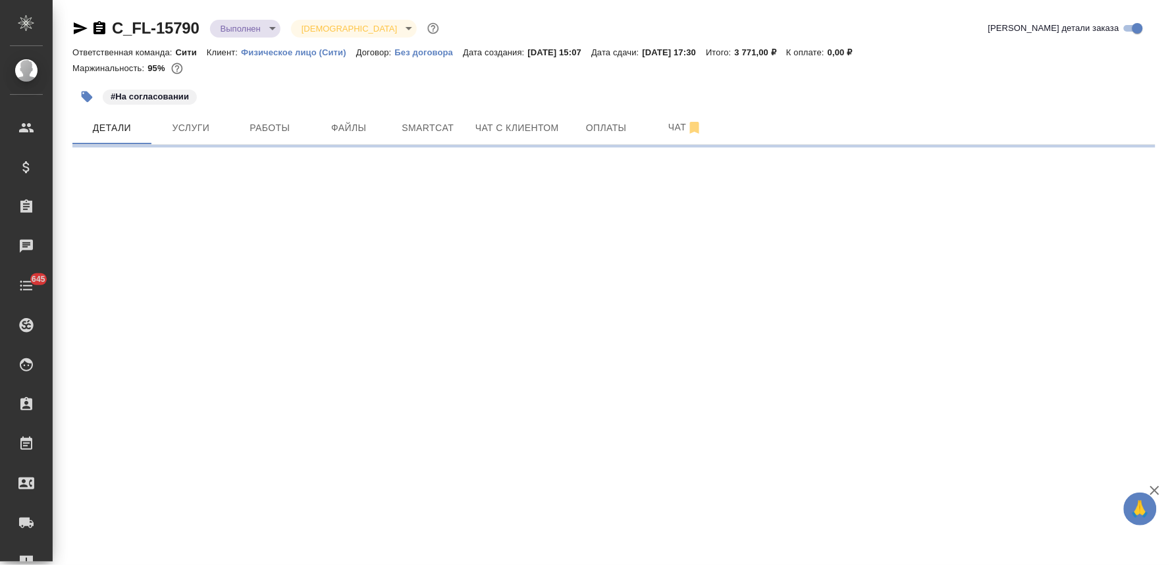
select select "RU"
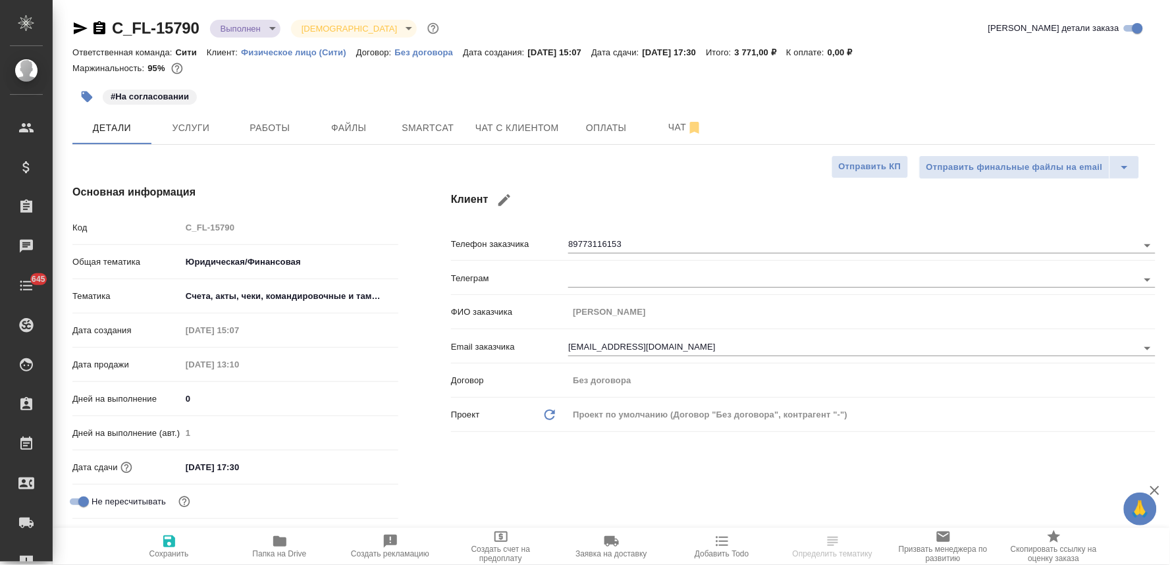
type textarea "x"
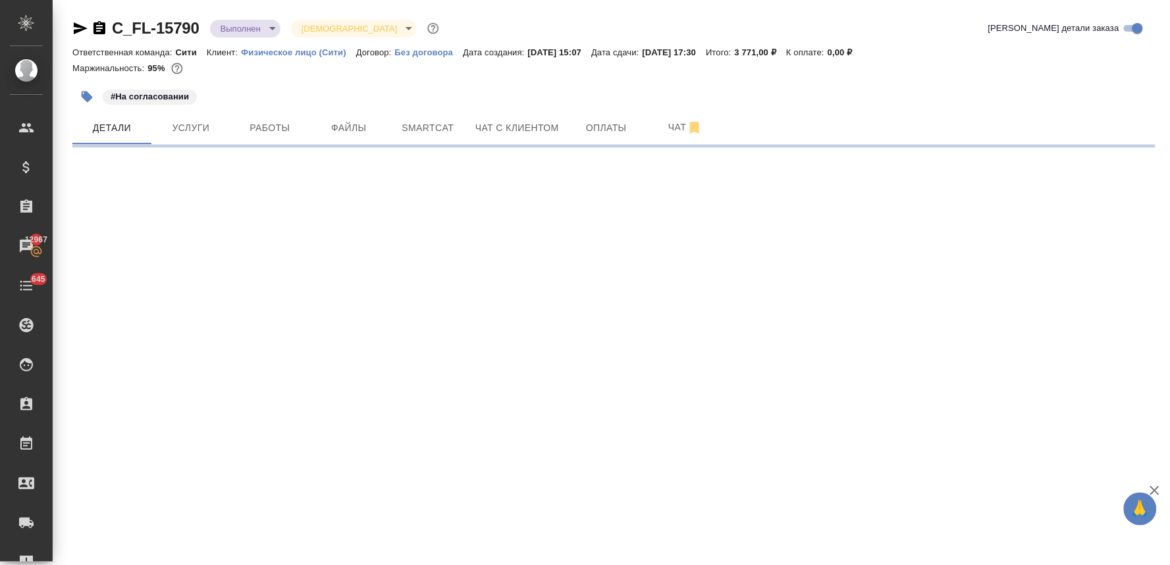
select select "RU"
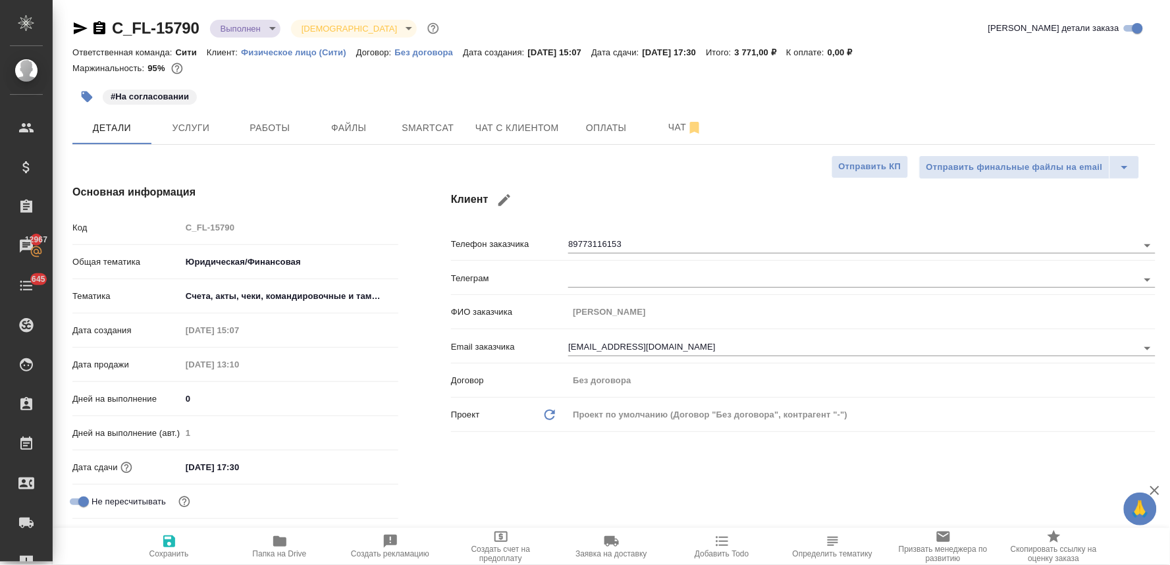
type textarea "x"
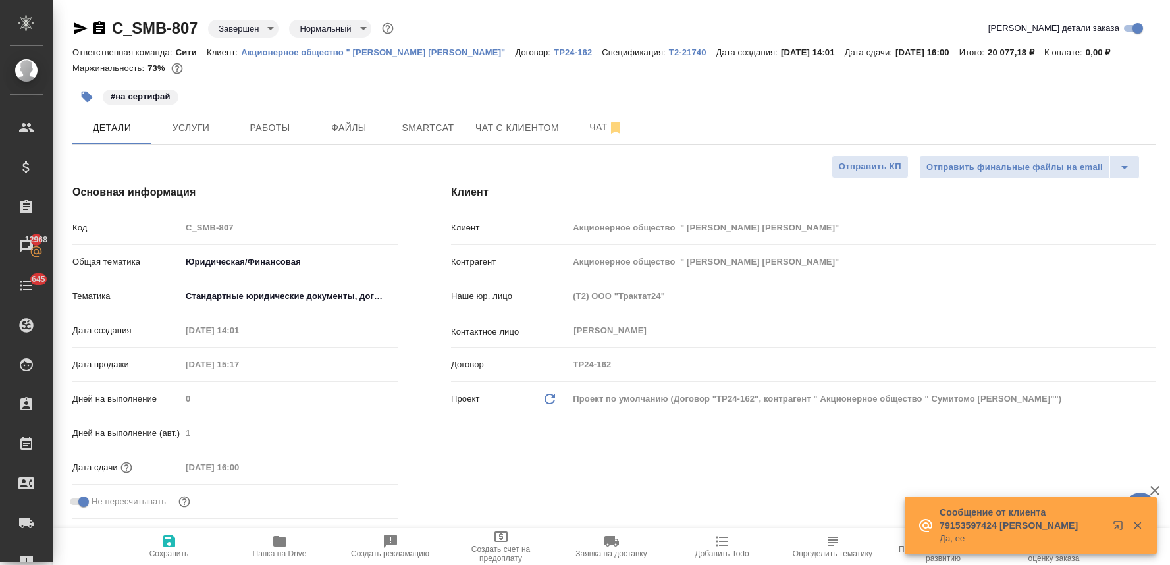
select select "RU"
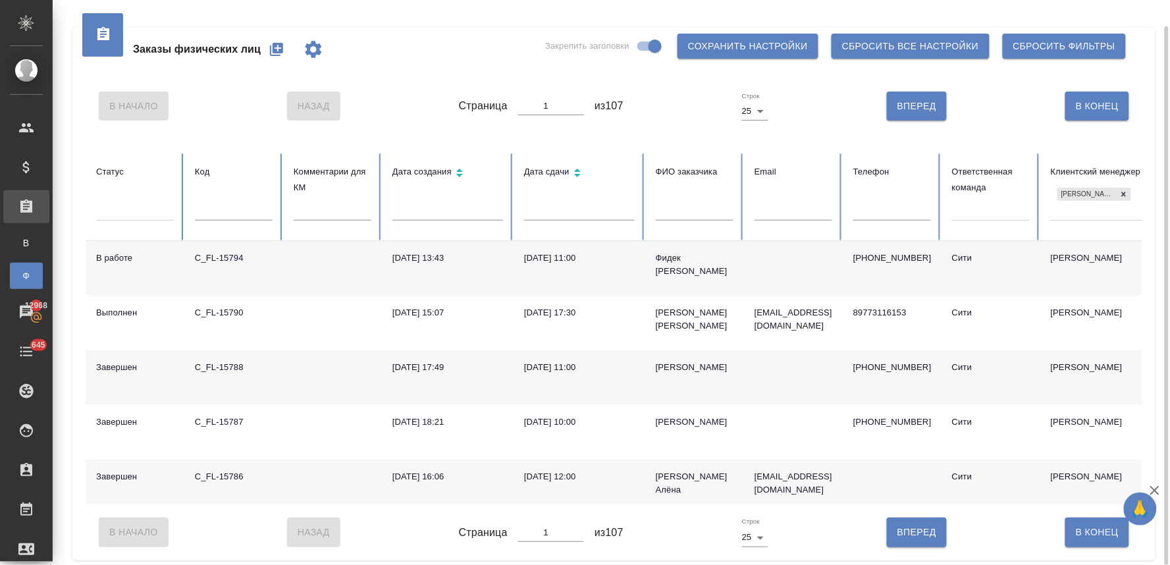
scroll to position [1097, 0]
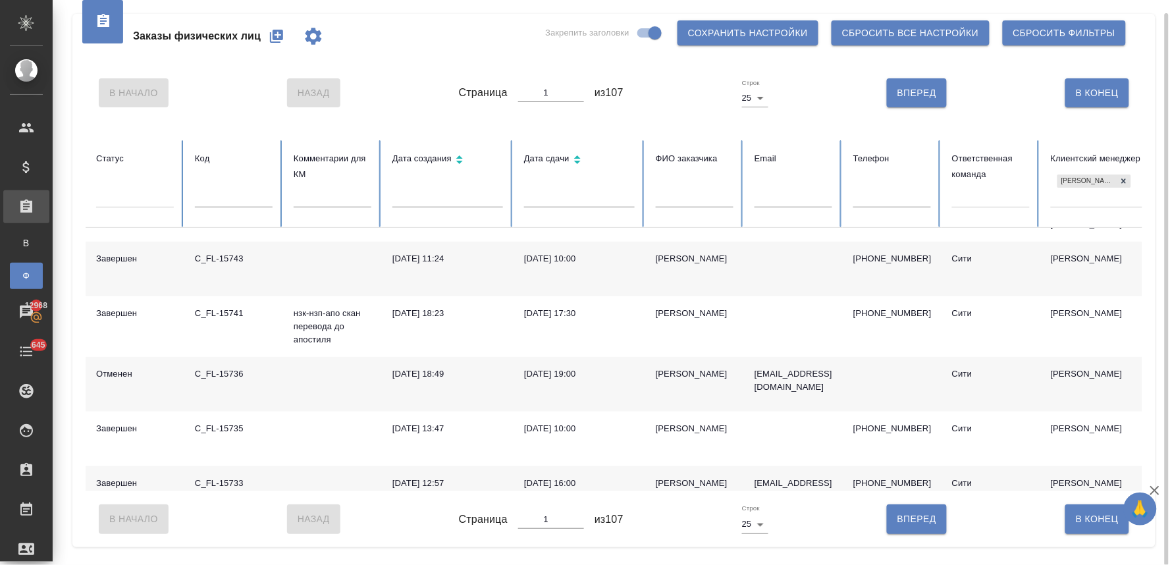
click at [277, 37] on icon "button" at bounding box center [277, 36] width 16 height 16
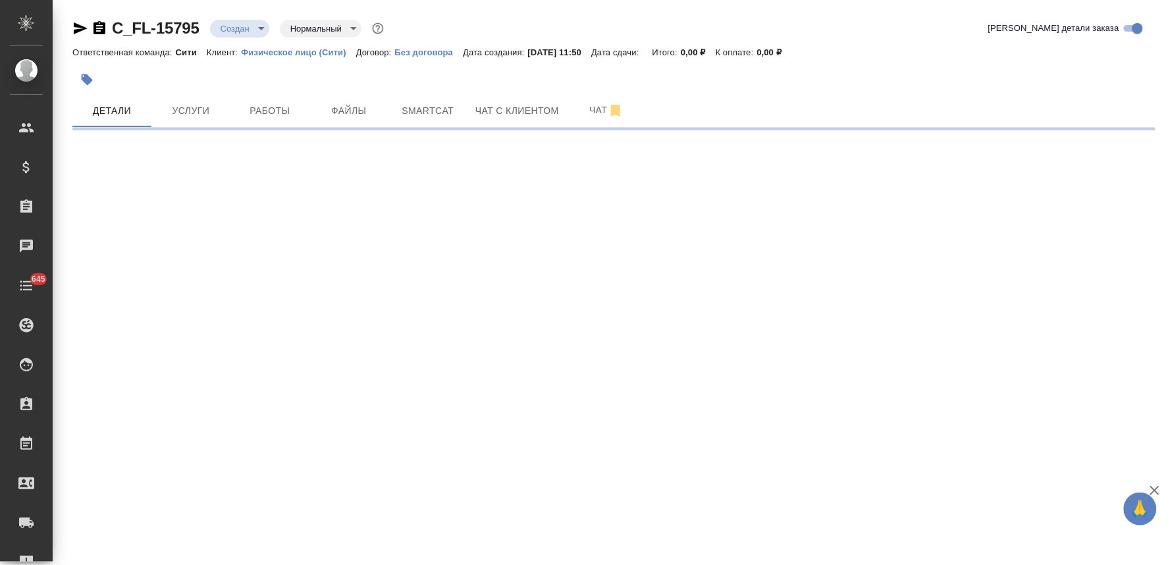
select select "RU"
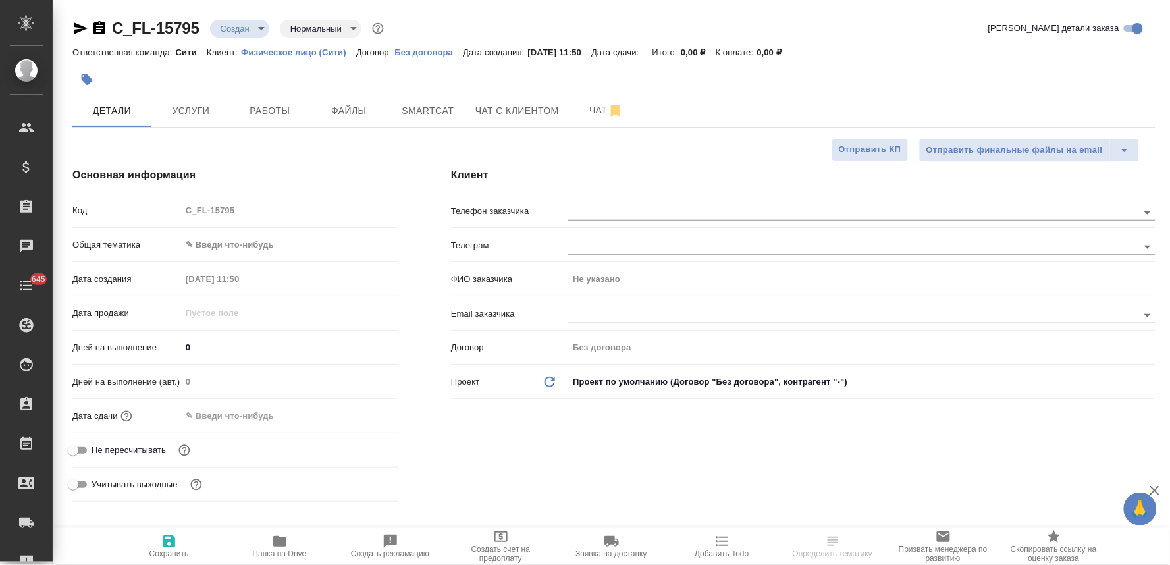
type textarea "x"
click at [134, 446] on span "Не пересчитывать" at bounding box center [129, 450] width 74 height 13
click at [97, 446] on input "Не пересчитывать" at bounding box center [72, 450] width 47 height 16
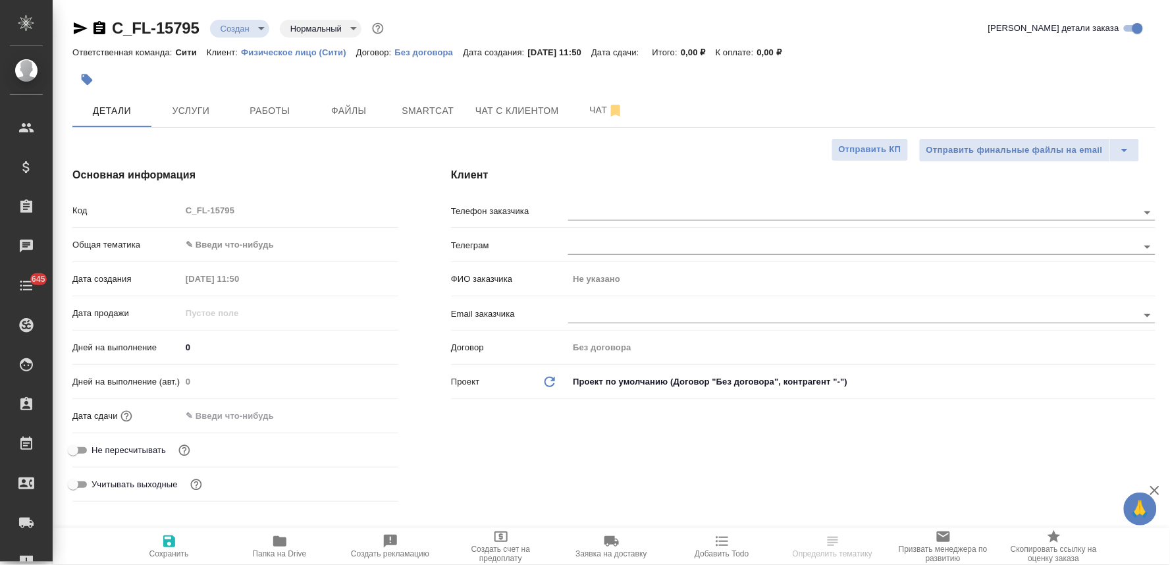
checkbox input "true"
type textarea "x"
click at [251, 416] on input "text" at bounding box center [238, 415] width 115 height 19
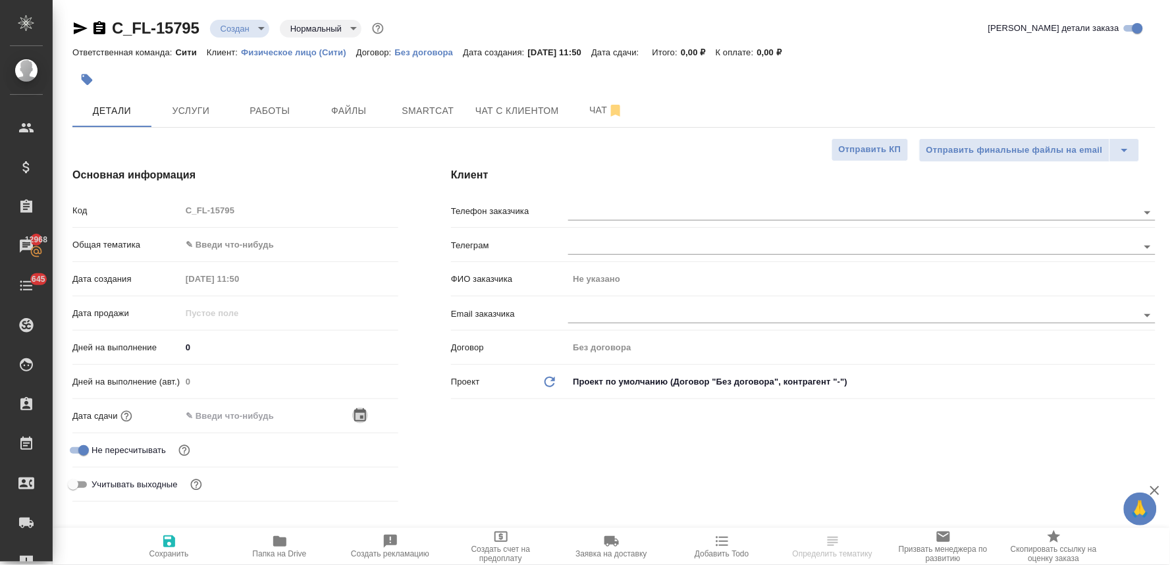
click at [364, 415] on icon "button" at bounding box center [360, 416] width 16 height 16
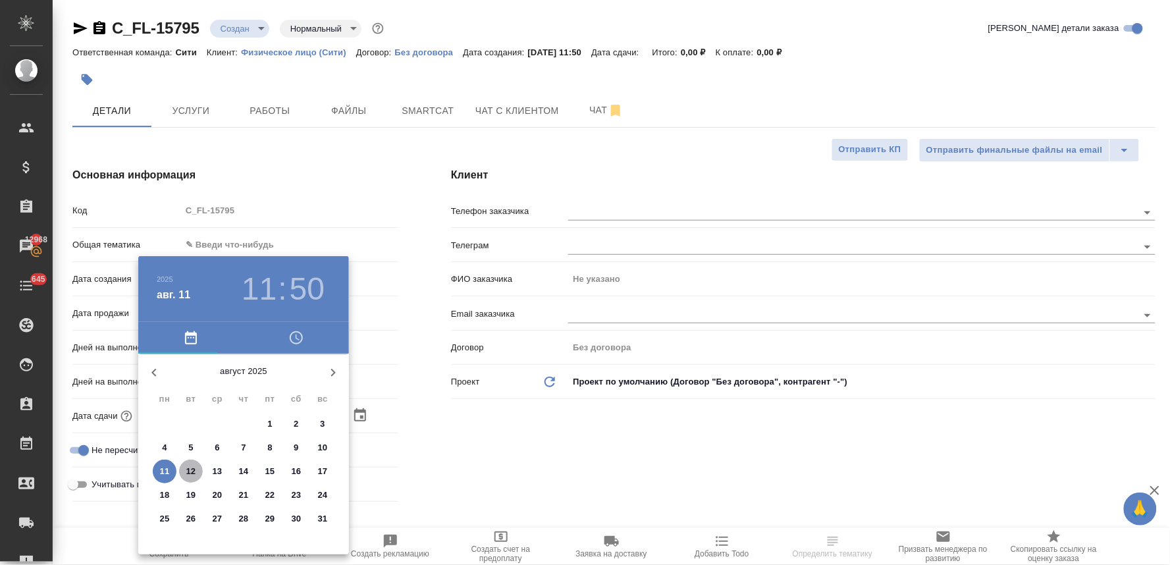
click at [192, 471] on p "12" at bounding box center [191, 471] width 10 height 13
type input "12.08.2025 11:50"
type textarea "x"
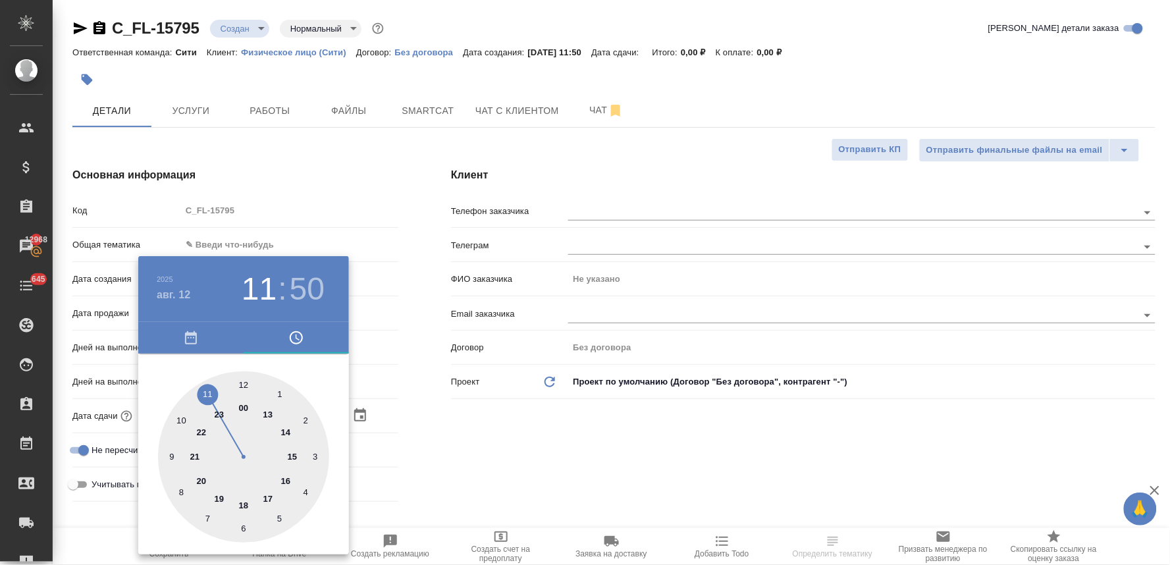
click at [464, 468] on div at bounding box center [585, 282] width 1170 height 565
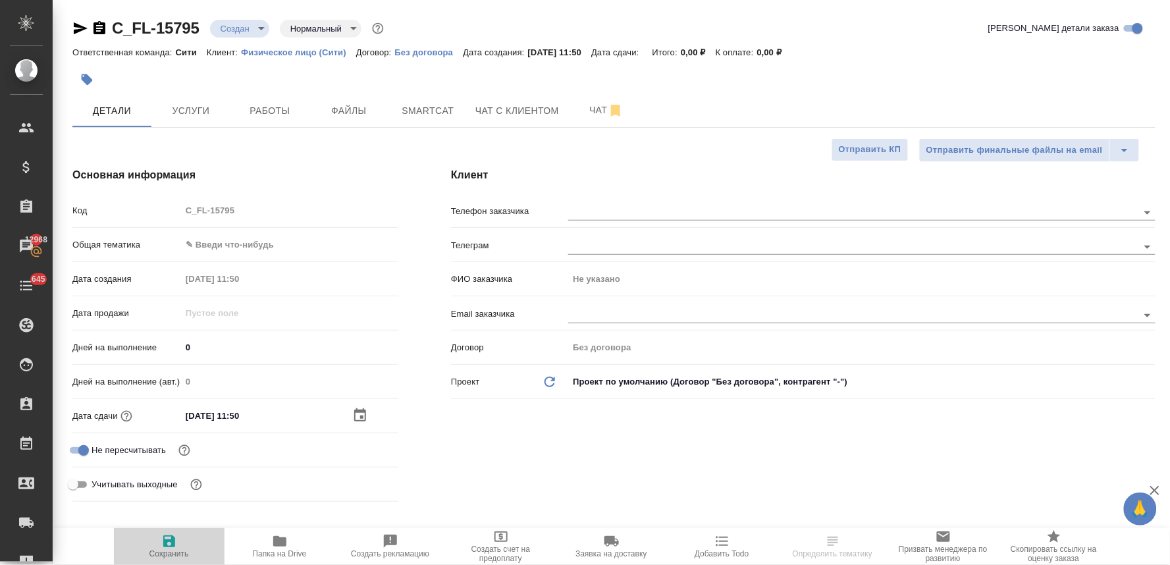
click at [160, 544] on span "Сохранить" at bounding box center [169, 545] width 95 height 25
type textarea "x"
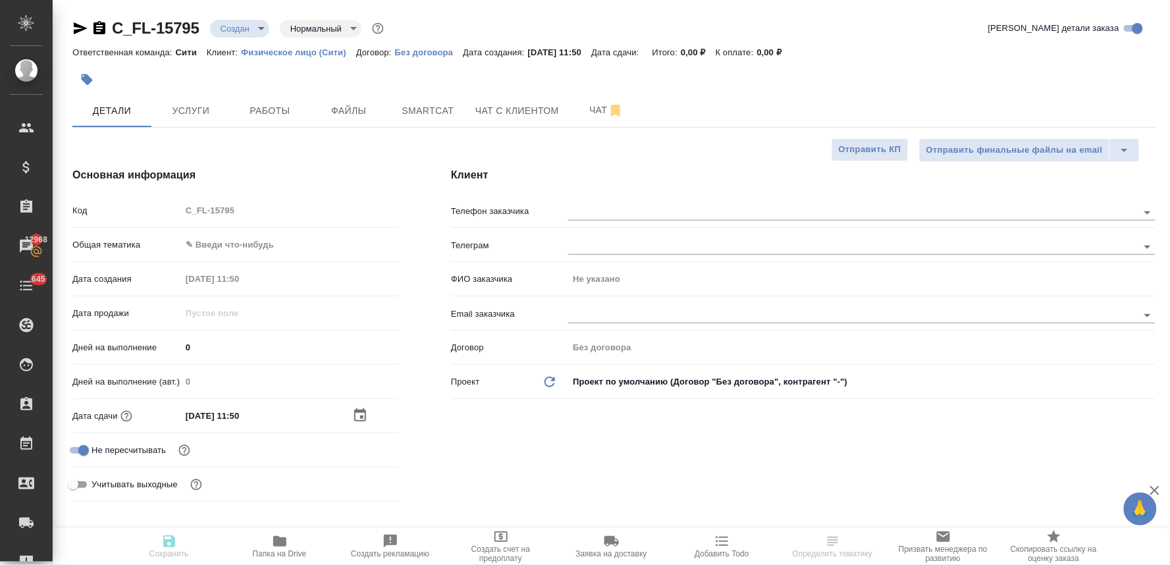
type textarea "x"
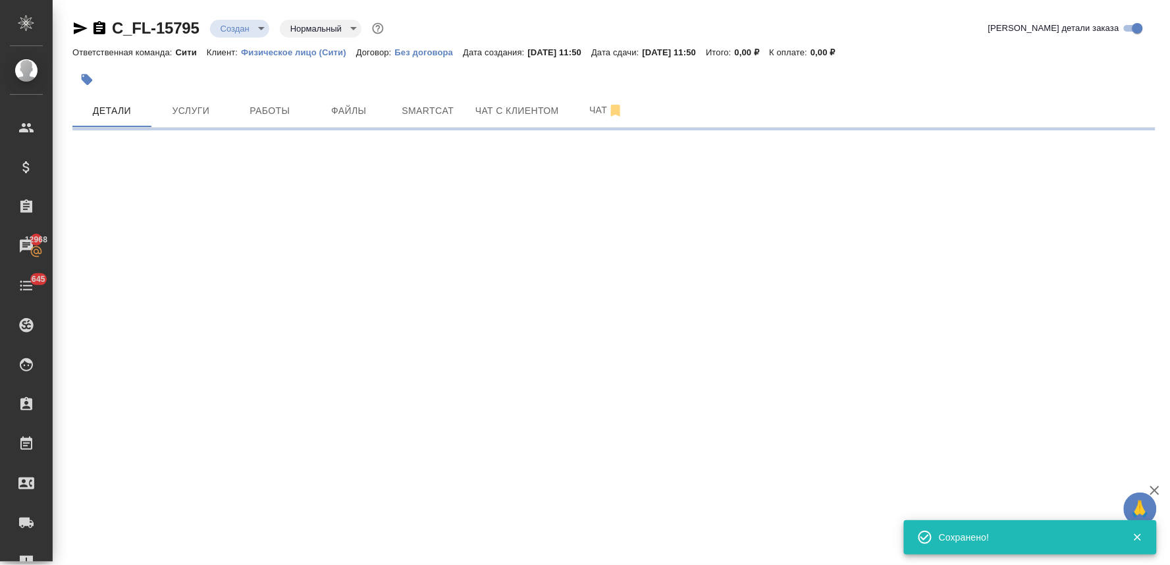
select select "RU"
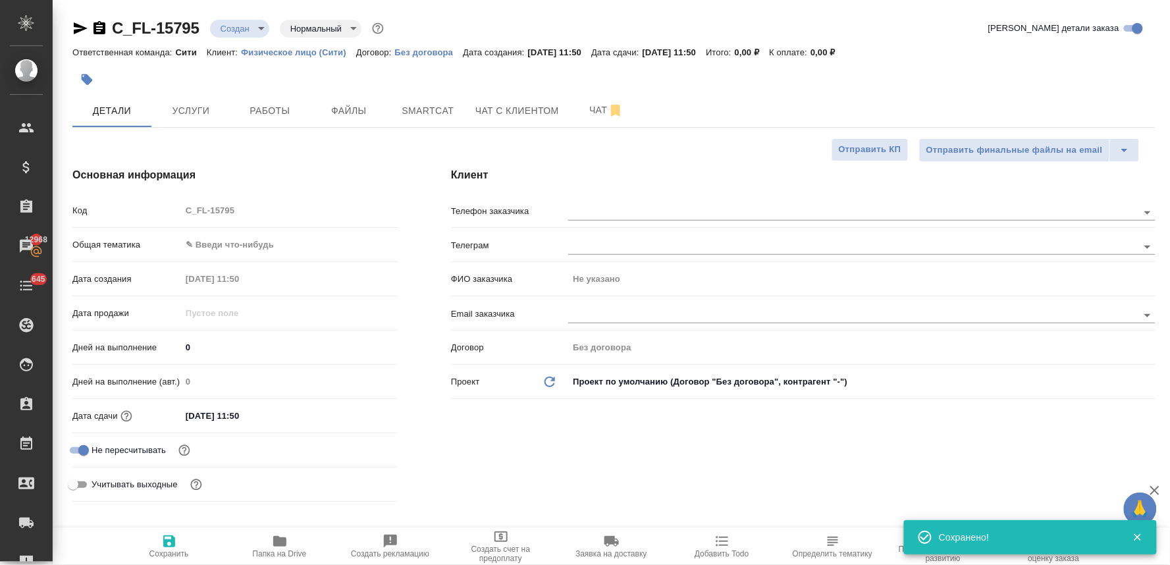
type textarea "x"
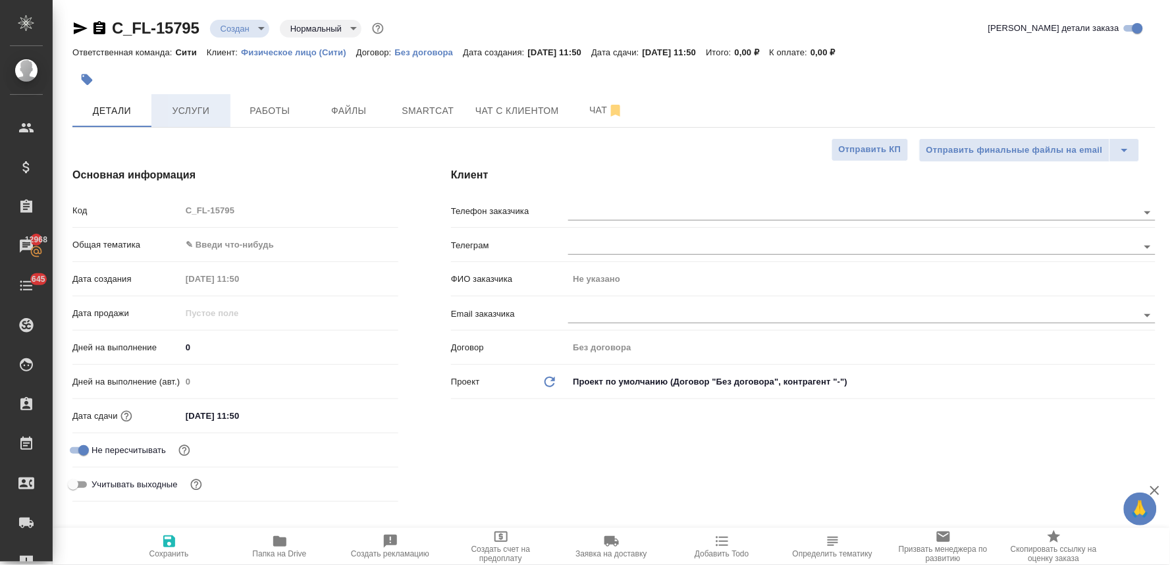
type textarea "x"
click at [185, 113] on span "Услуги" at bounding box center [190, 111] width 63 height 16
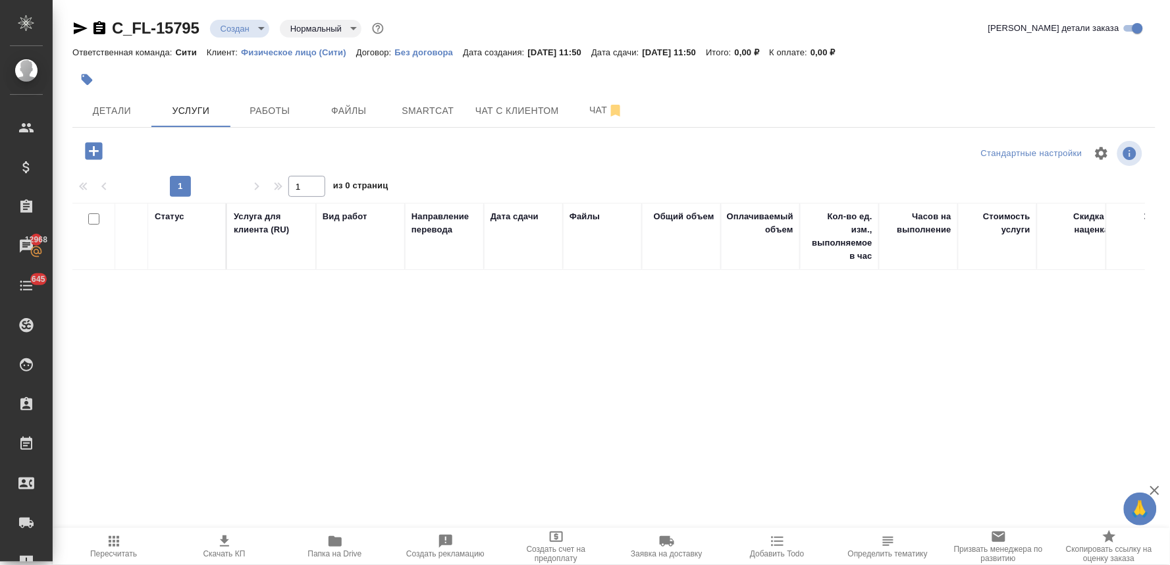
click at [92, 152] on icon "button" at bounding box center [93, 150] width 17 height 17
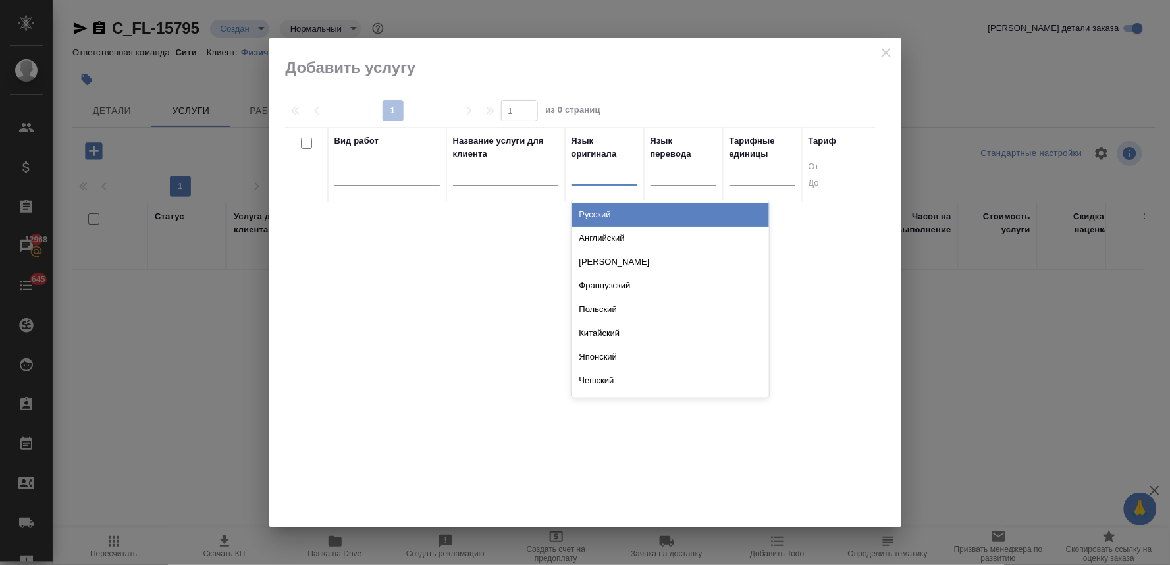
click at [593, 174] on div at bounding box center [604, 172] width 66 height 19
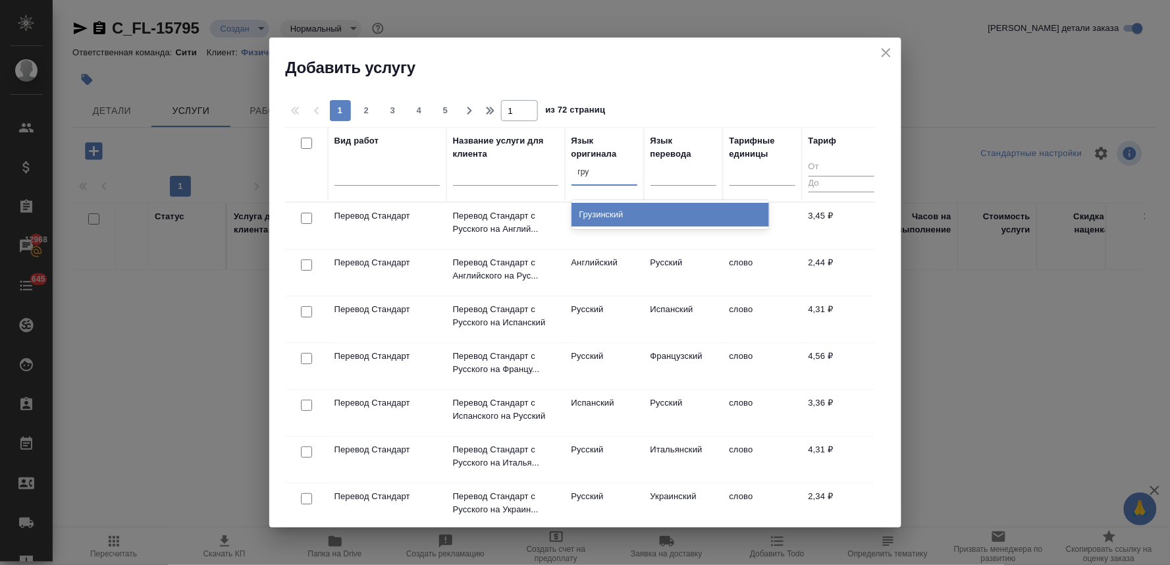
type input "груз"
click at [587, 218] on div "Грузинский" at bounding box center [670, 215] width 198 height 24
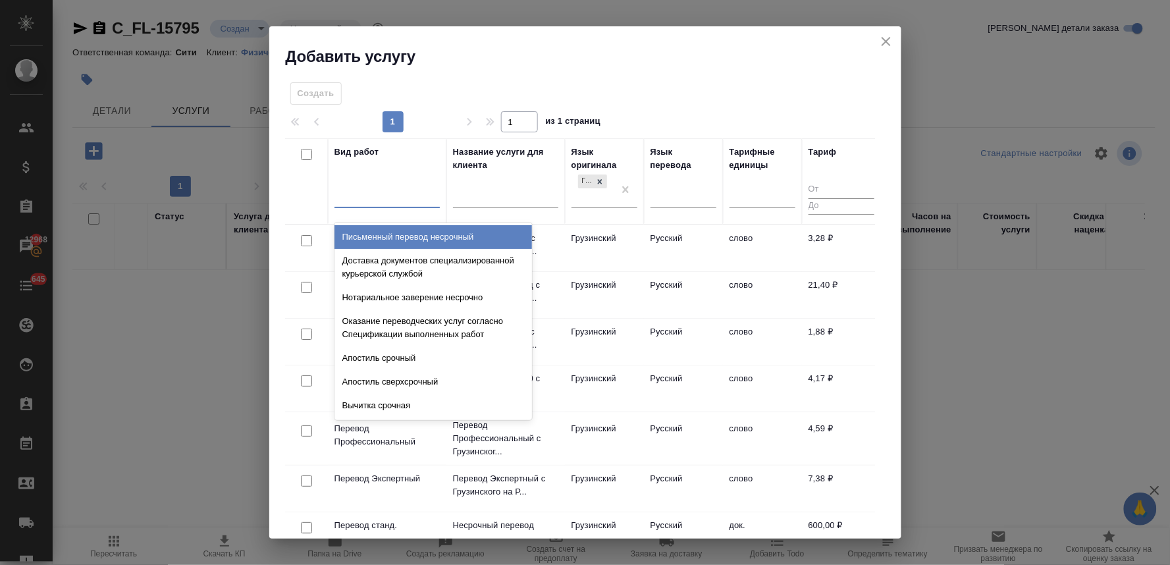
click at [350, 194] on div at bounding box center [386, 195] width 105 height 19
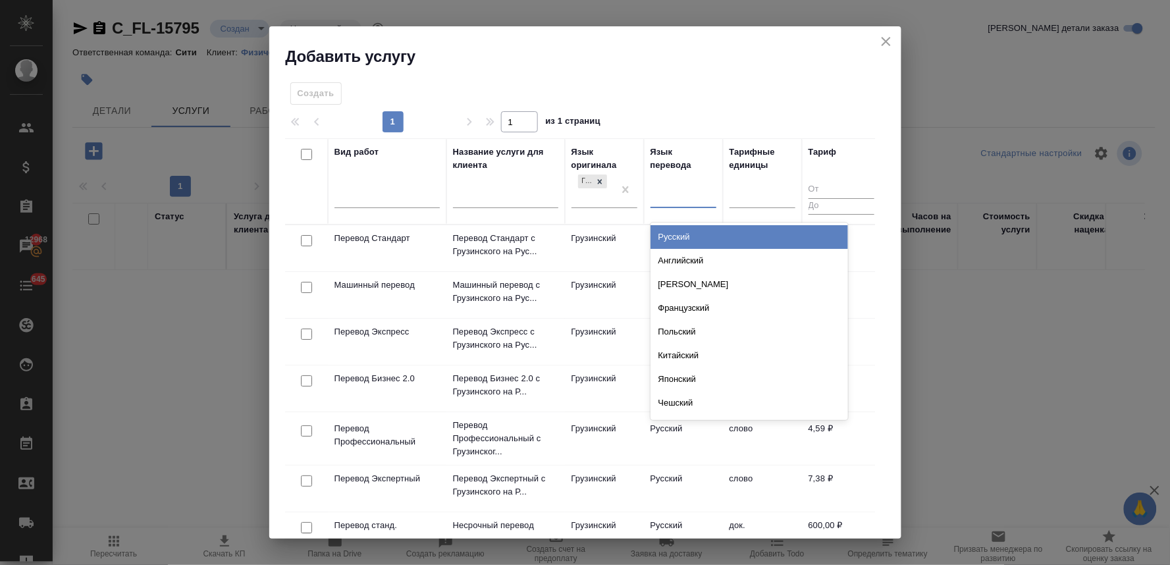
click at [687, 201] on div at bounding box center [683, 195] width 66 height 19
click at [305, 244] on input "checkbox" at bounding box center [306, 240] width 11 height 11
checkbox input "true"
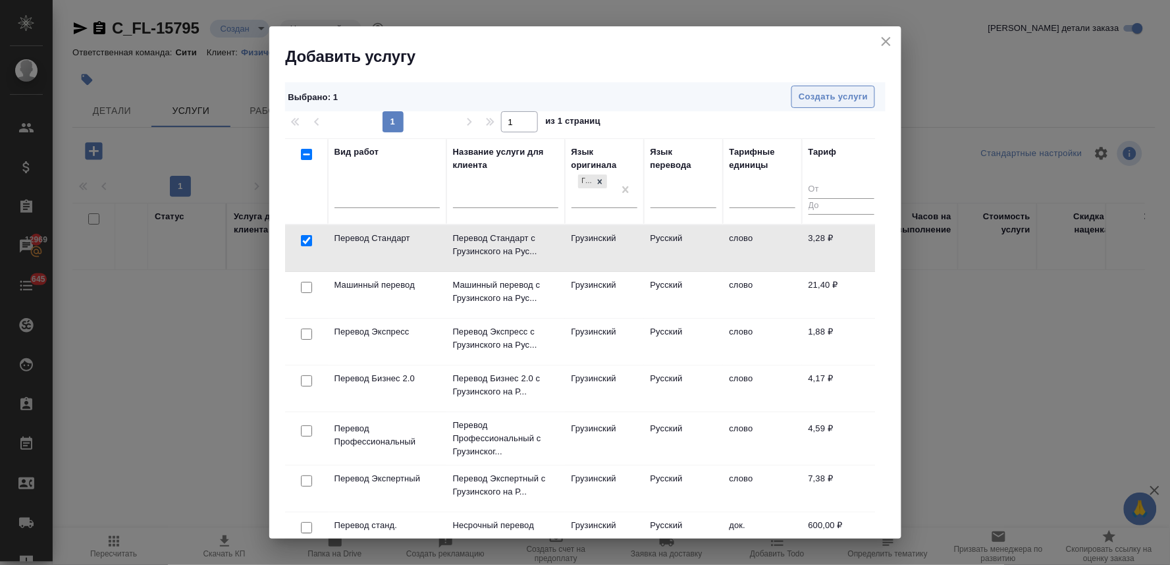
click at [841, 102] on span "Создать услуги" at bounding box center [833, 97] width 69 height 15
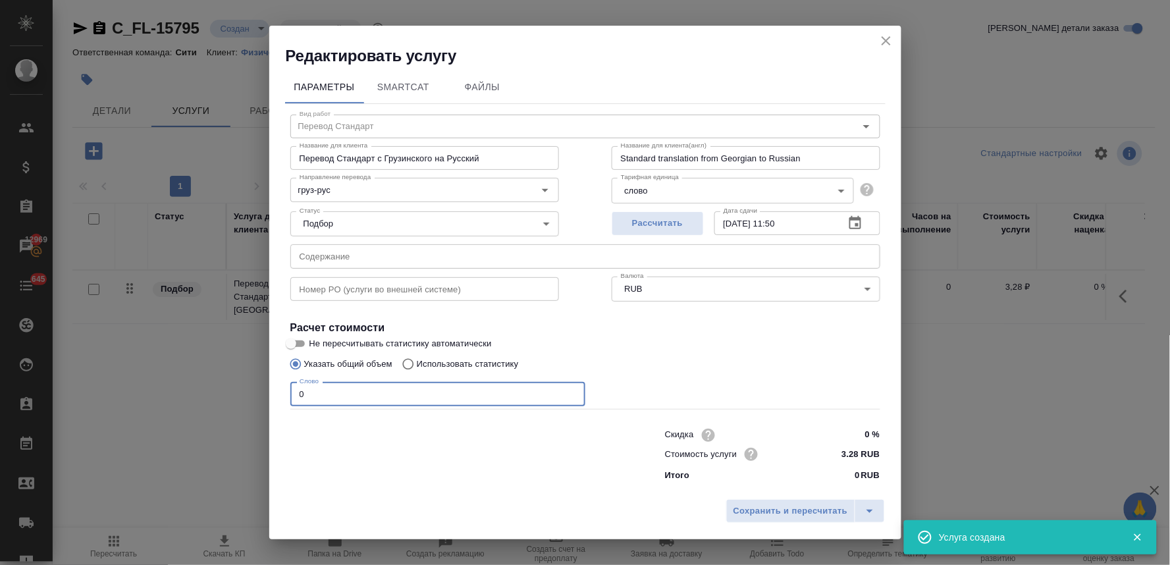
drag, startPoint x: 321, startPoint y: 388, endPoint x: 178, endPoint y: 386, distance: 143.6
click at [185, 386] on div "Редактировать услугу Параметры SmartCat Файлы Вид работ Перевод Стандарт Вид ра…" at bounding box center [585, 282] width 1170 height 565
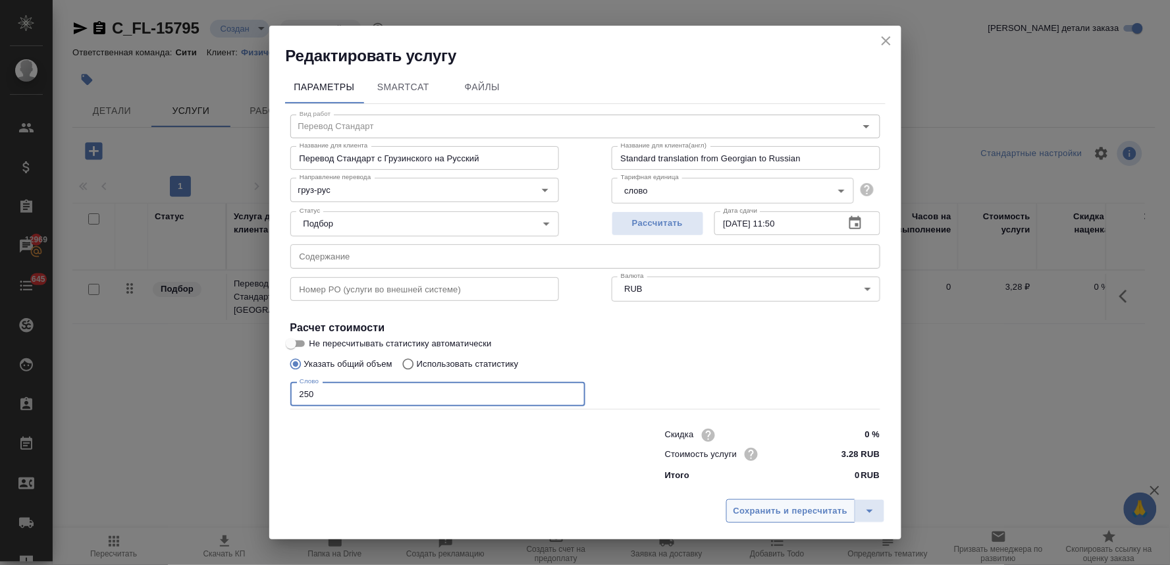
type input "250"
click at [753, 507] on span "Сохранить и пересчитать" at bounding box center [790, 511] width 115 height 15
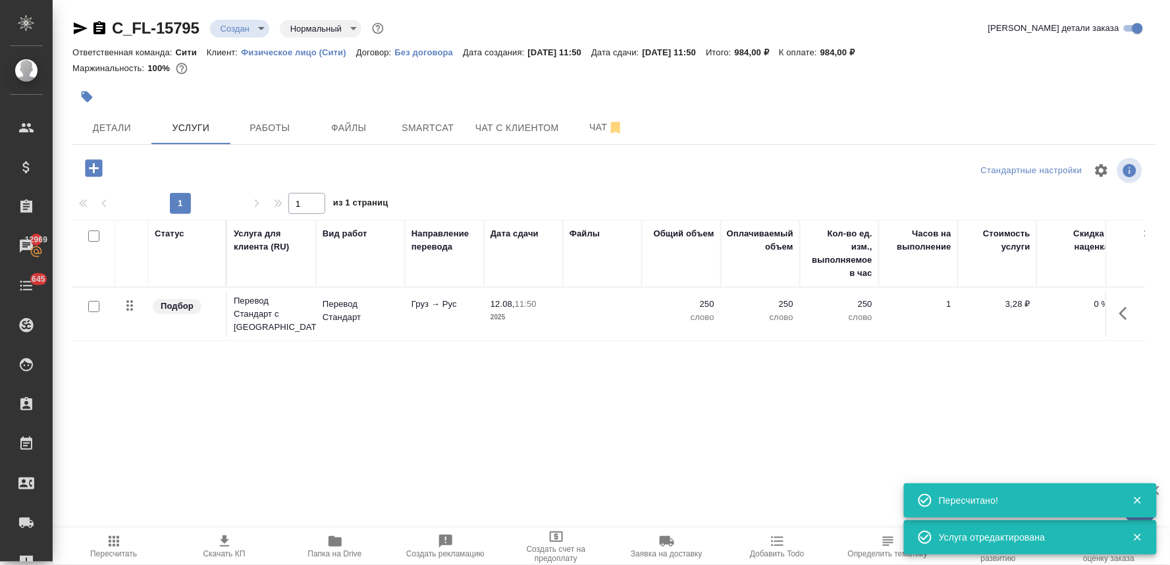
click at [90, 166] on icon "button" at bounding box center [93, 167] width 17 height 17
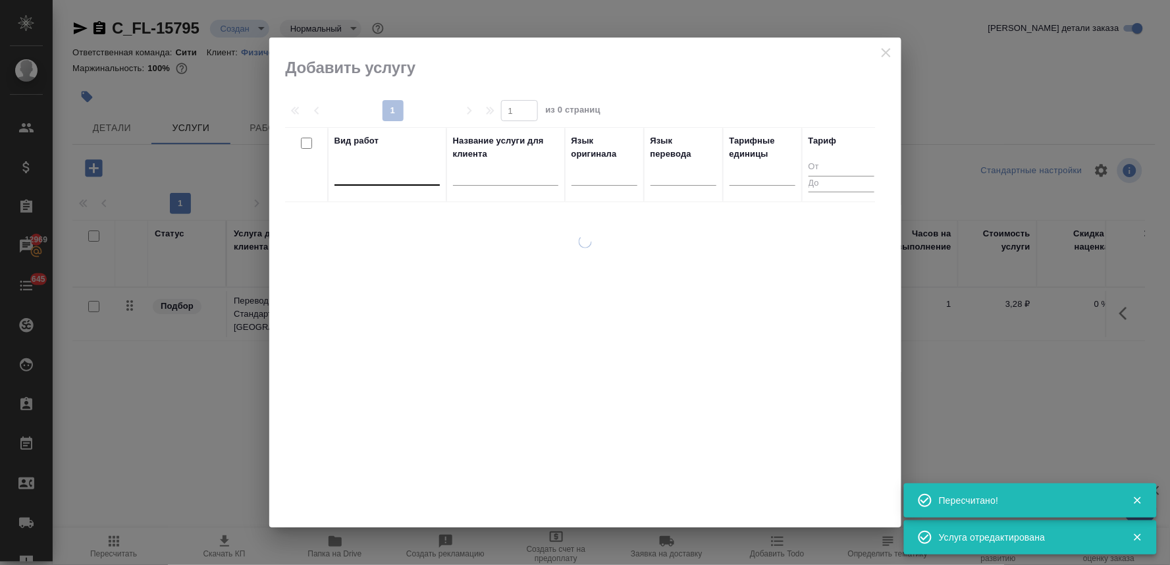
click at [415, 179] on div at bounding box center [386, 172] width 105 height 19
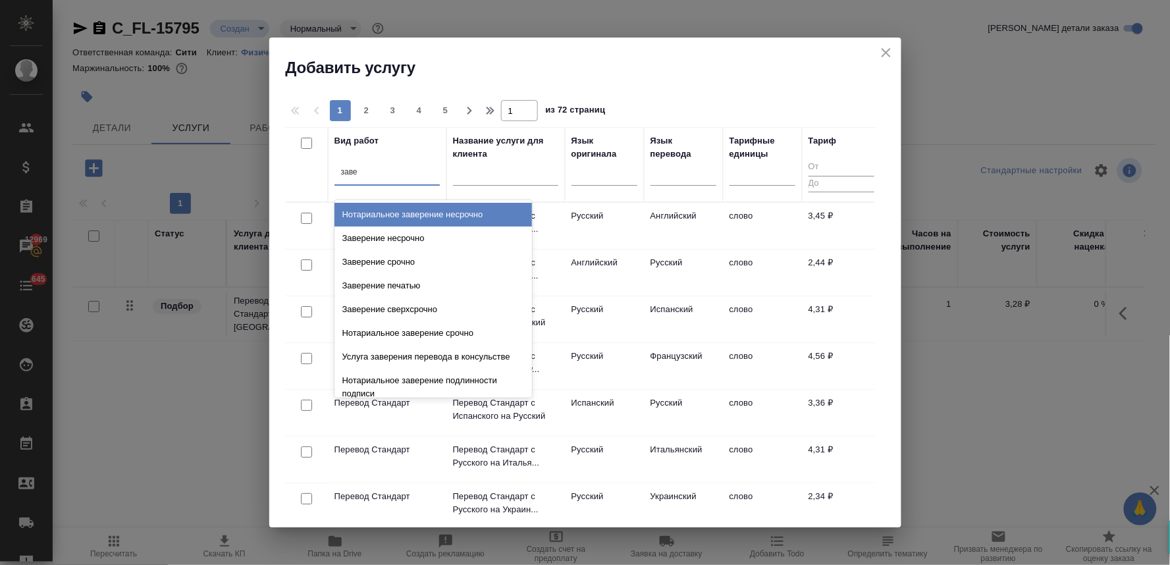
type input "завер"
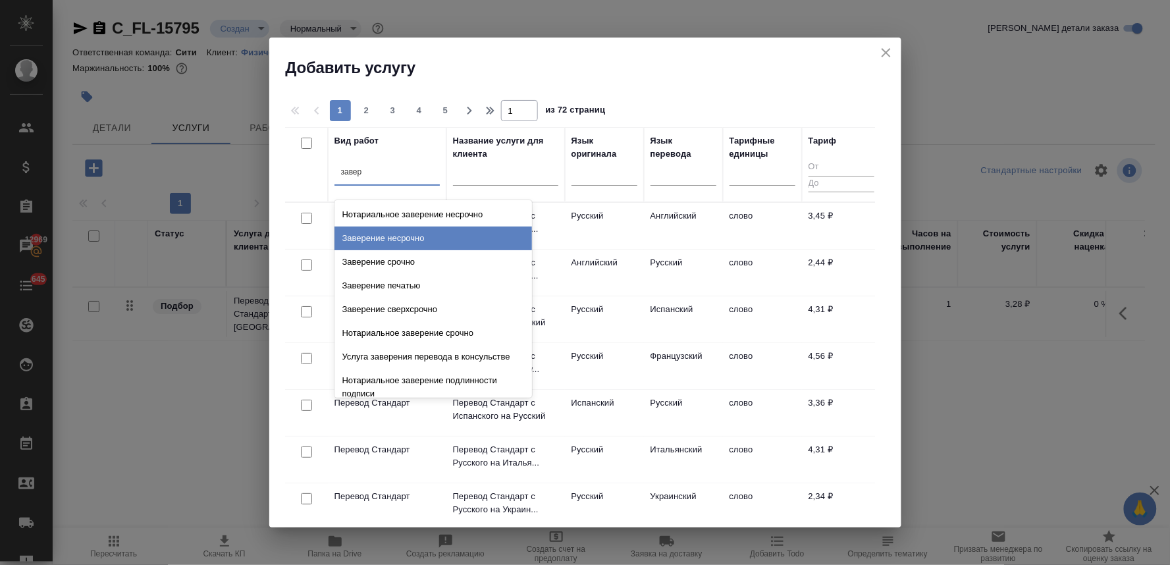
click at [419, 245] on div "Заверение несрочно" at bounding box center [433, 238] width 198 height 24
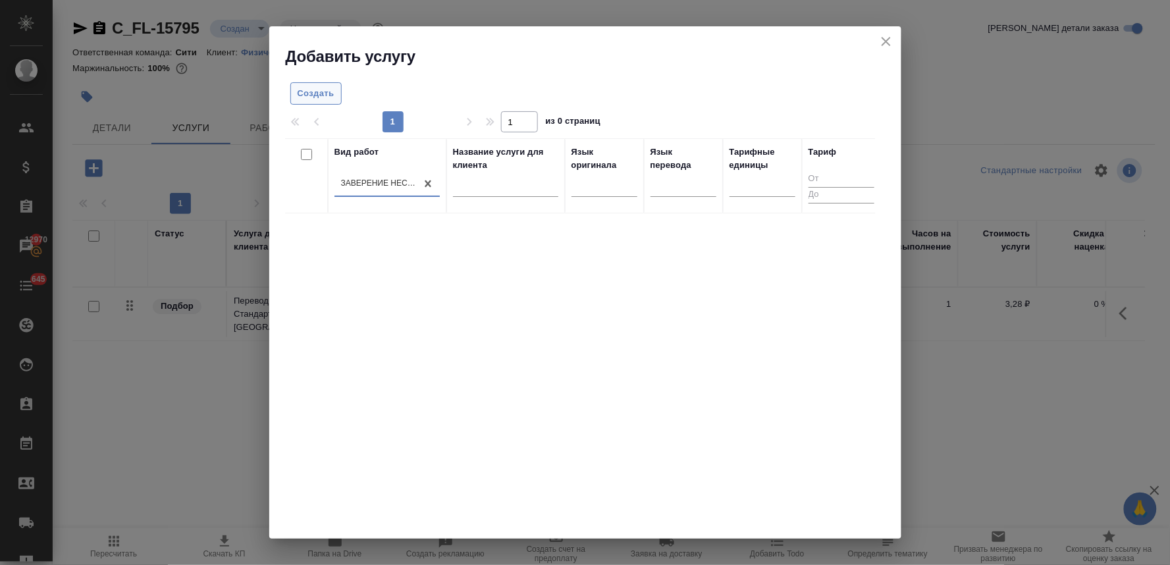
click at [323, 95] on span "Создать" at bounding box center [316, 93] width 37 height 15
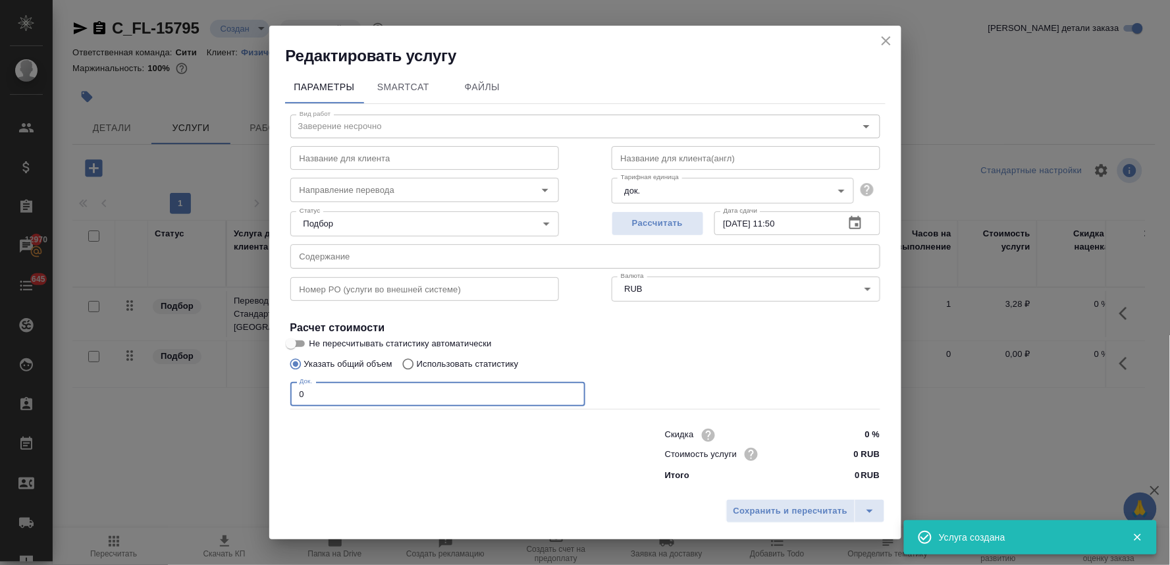
drag, startPoint x: 271, startPoint y: 407, endPoint x: 232, endPoint y: 410, distance: 38.3
click at [235, 411] on div "Редактировать услугу Параметры SmartCat Файлы Вид работ Заверение несрочно Вид …" at bounding box center [585, 282] width 1170 height 565
type input "1"
click at [790, 506] on span "Сохранить и пересчитать" at bounding box center [790, 511] width 115 height 15
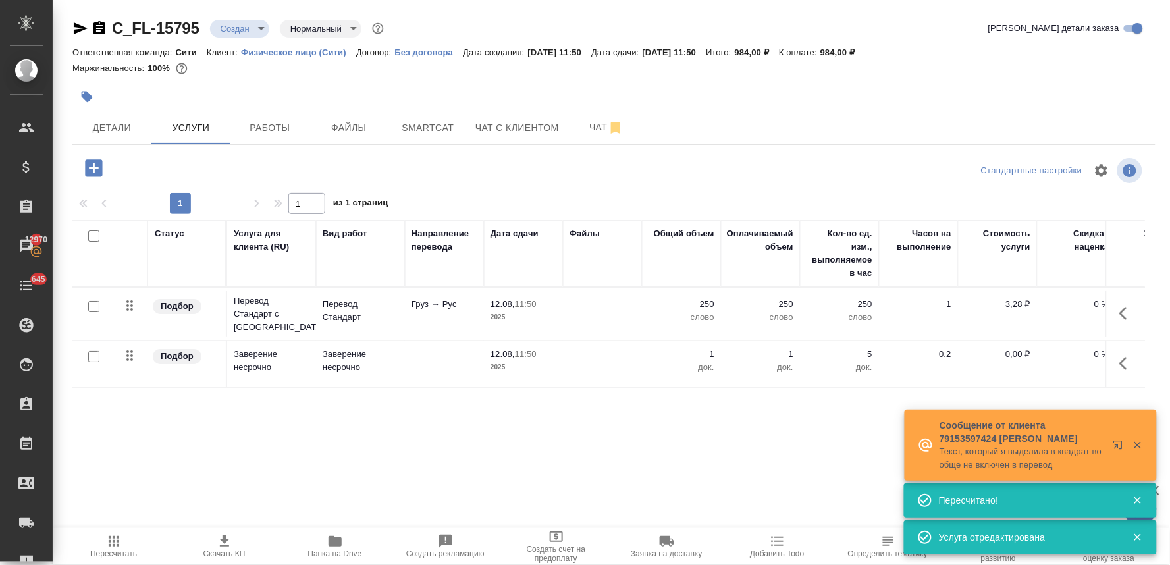
click at [1012, 358] on p "0,00 ₽" at bounding box center [998, 354] width 66 height 13
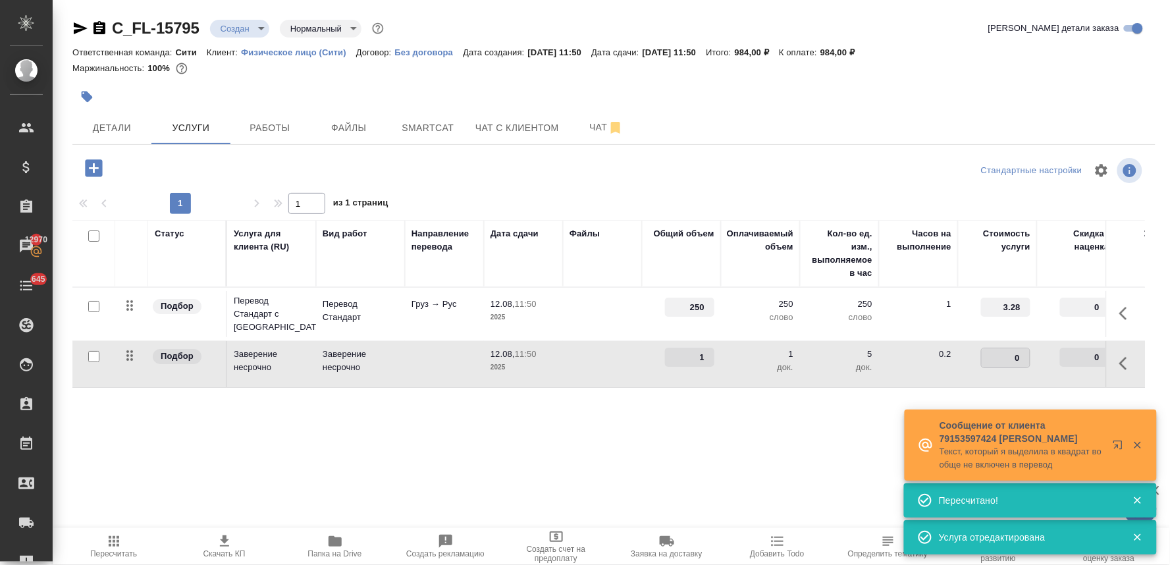
drag, startPoint x: 1030, startPoint y: 358, endPoint x: 1052, endPoint y: 359, distance: 22.4
click at [1048, 358] on tr "Подбор Заверение несрочно Заверение несрочно 12.08, 11:50 2025 1 1 док. 5 док. …" at bounding box center [692, 364] width 1241 height 47
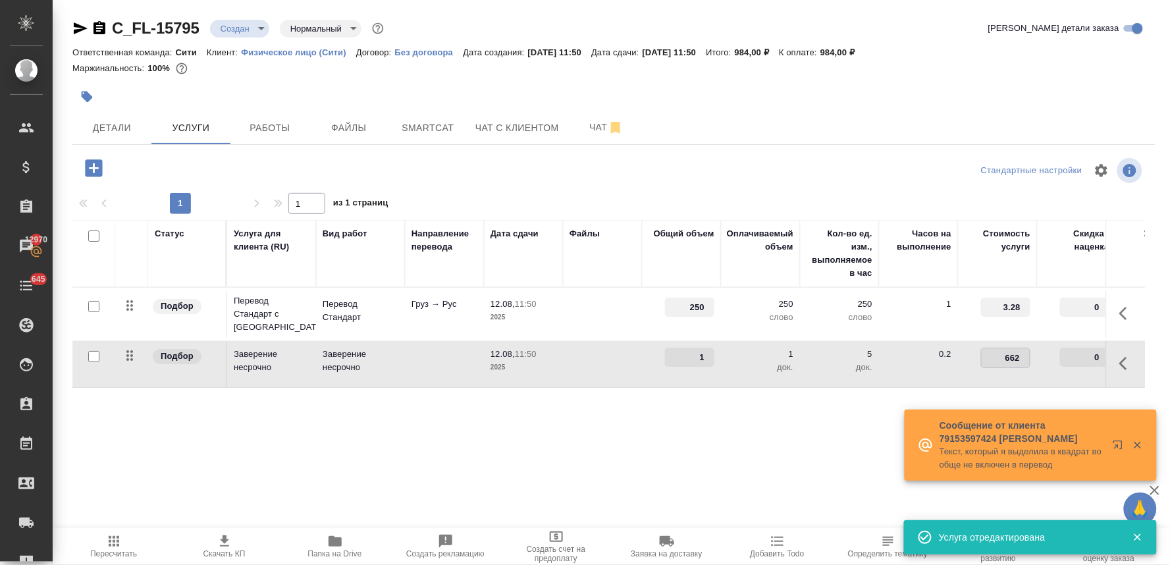
type input "662.5"
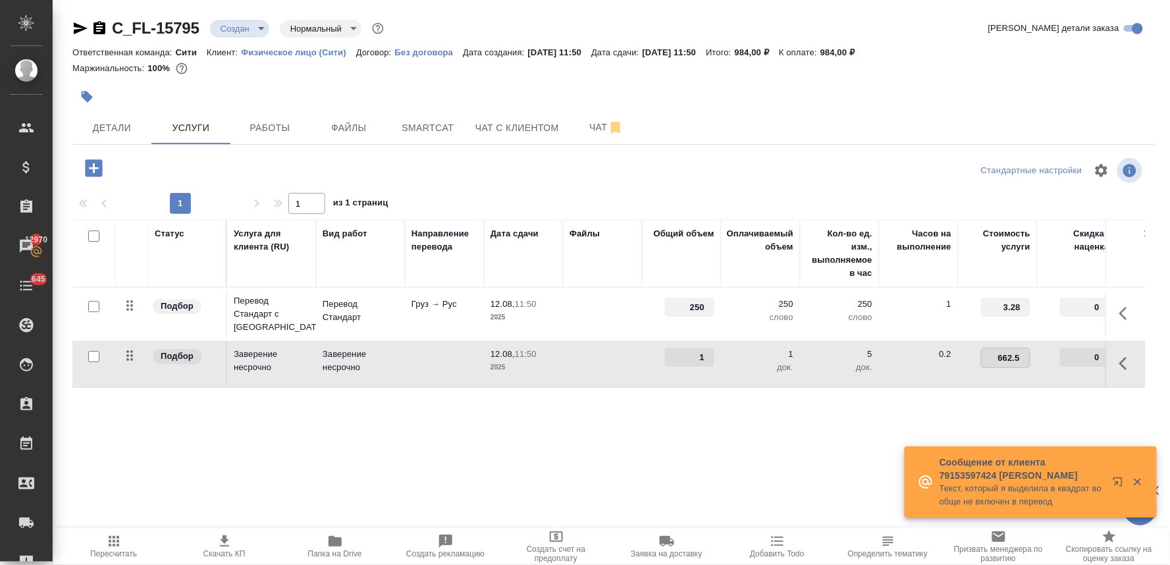
click at [893, 437] on div "Статус Услуга для клиента (RU) Вид работ Направление перевода Дата сдачи Файлы …" at bounding box center [608, 361] width 1073 height 283
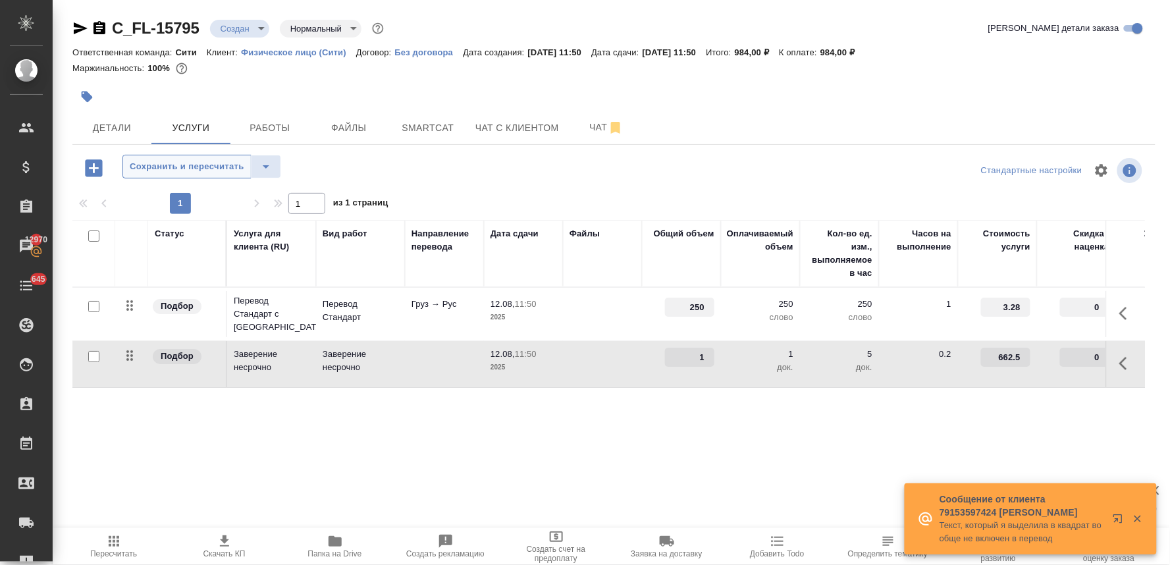
click at [144, 165] on span "Сохранить и пересчитать" at bounding box center [187, 166] width 115 height 15
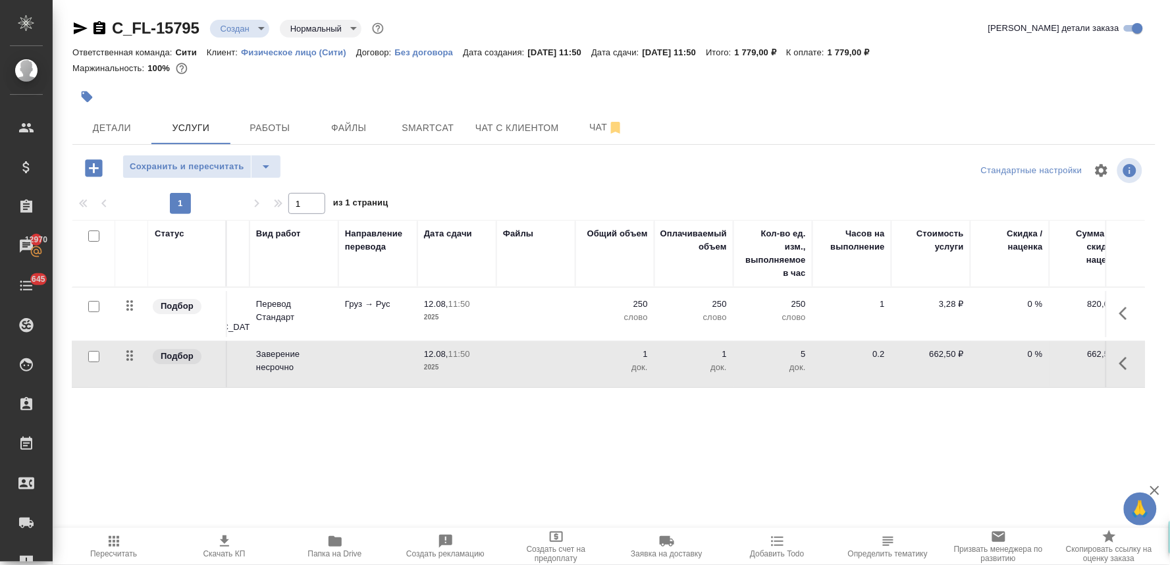
scroll to position [0, 167]
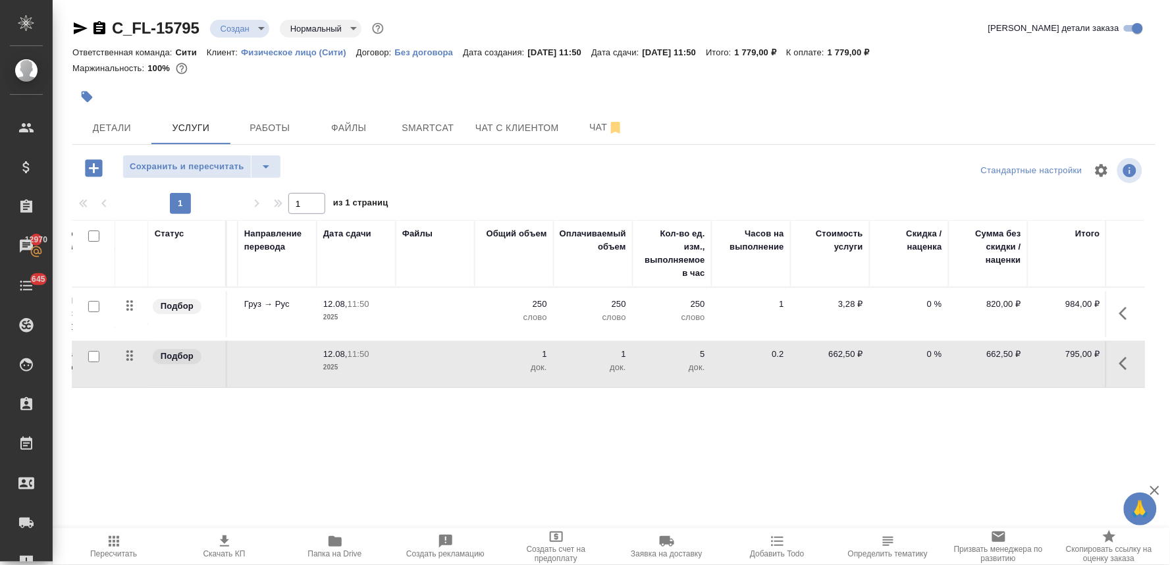
click at [931, 303] on p "0 %" at bounding box center [909, 304] width 66 height 13
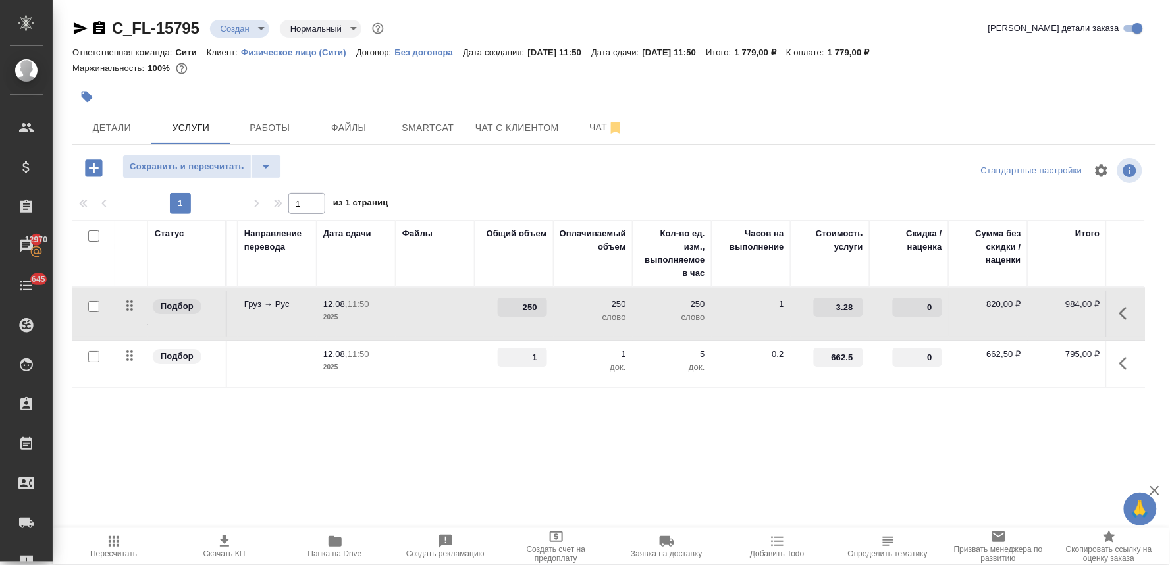
click at [911, 300] on input "0" at bounding box center [917, 307] width 49 height 19
type input "-30"
drag, startPoint x: 826, startPoint y: 357, endPoint x: 889, endPoint y: 356, distance: 63.2
click at [889, 356] on tr "Подбор Заверение несрочно Заверение несрочно 12.08, 11:50 2025 1 1 док. 5 док. …" at bounding box center [525, 364] width 1241 height 47
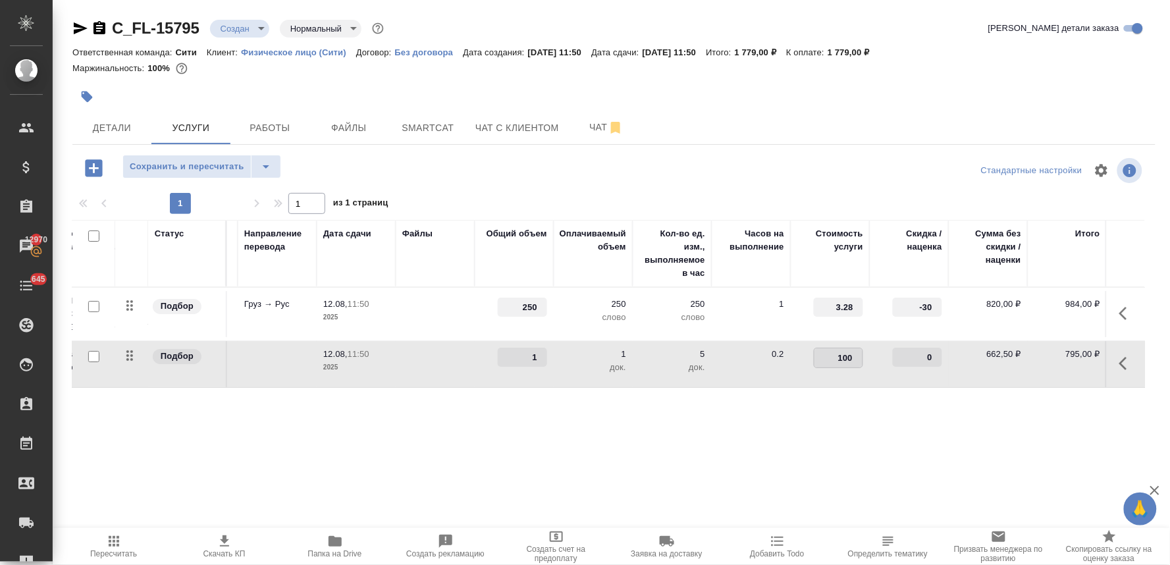
type input "1000"
click at [880, 428] on div "Статус Услуга для клиента (RU) Вид работ Направление перевода Дата сдачи Файлы …" at bounding box center [608, 361] width 1073 height 283
click at [170, 163] on span "Сохранить и пересчитать" at bounding box center [187, 166] width 115 height 15
click at [88, 170] on icon "button" at bounding box center [93, 167] width 17 height 17
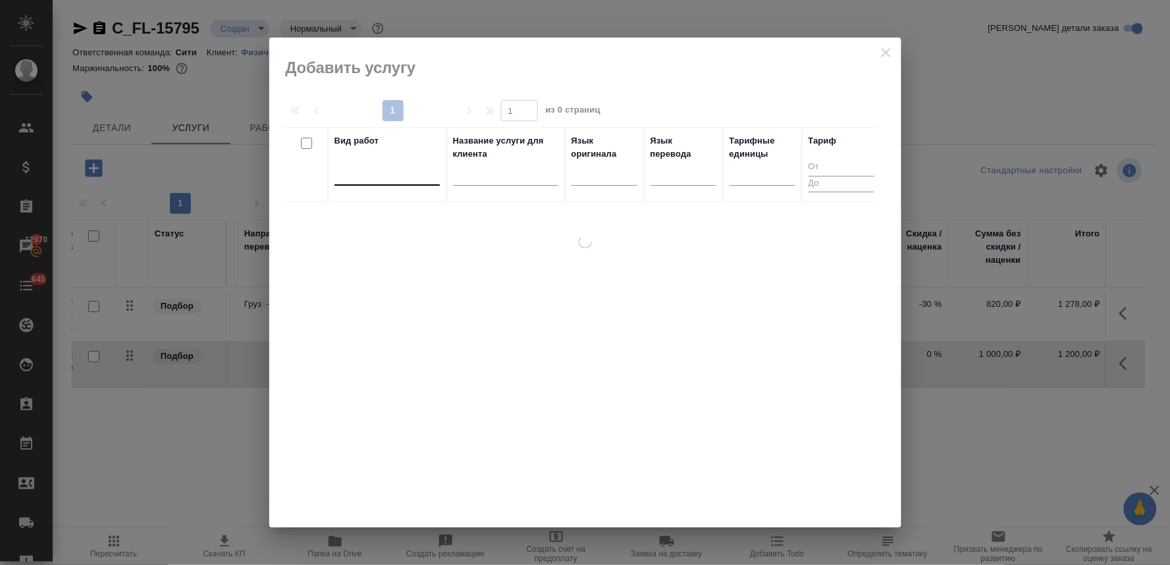
click at [419, 178] on div at bounding box center [386, 172] width 105 height 19
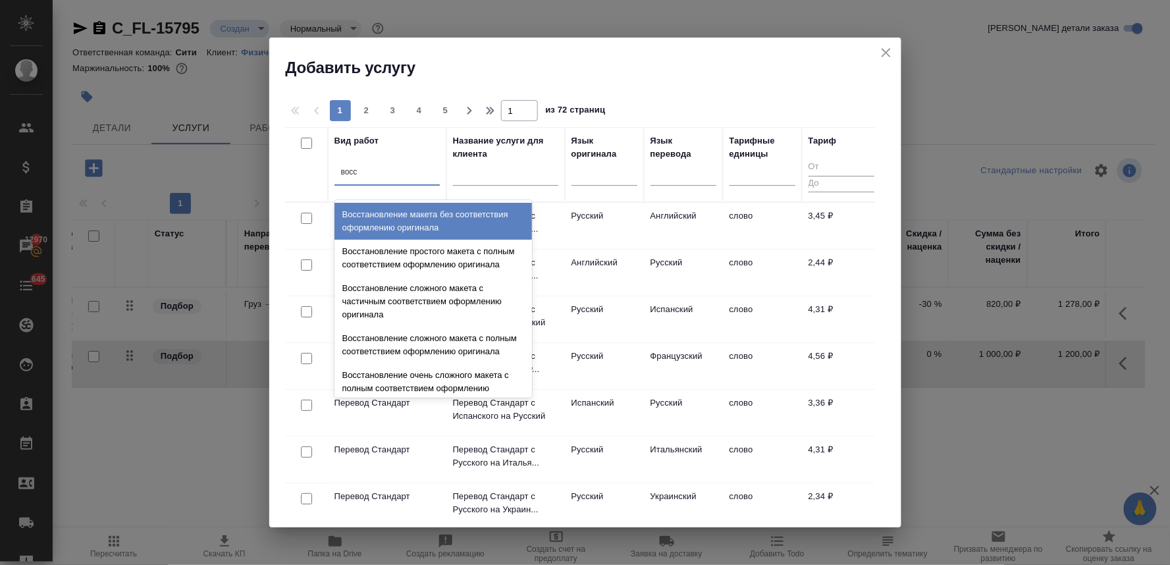
type input "восст"
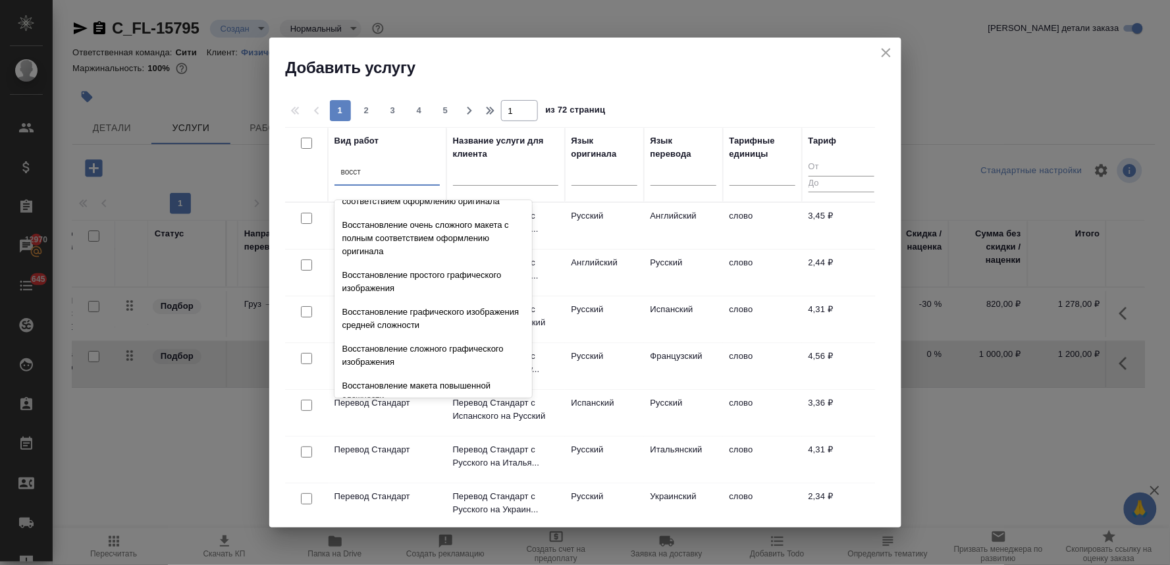
scroll to position [242, 0]
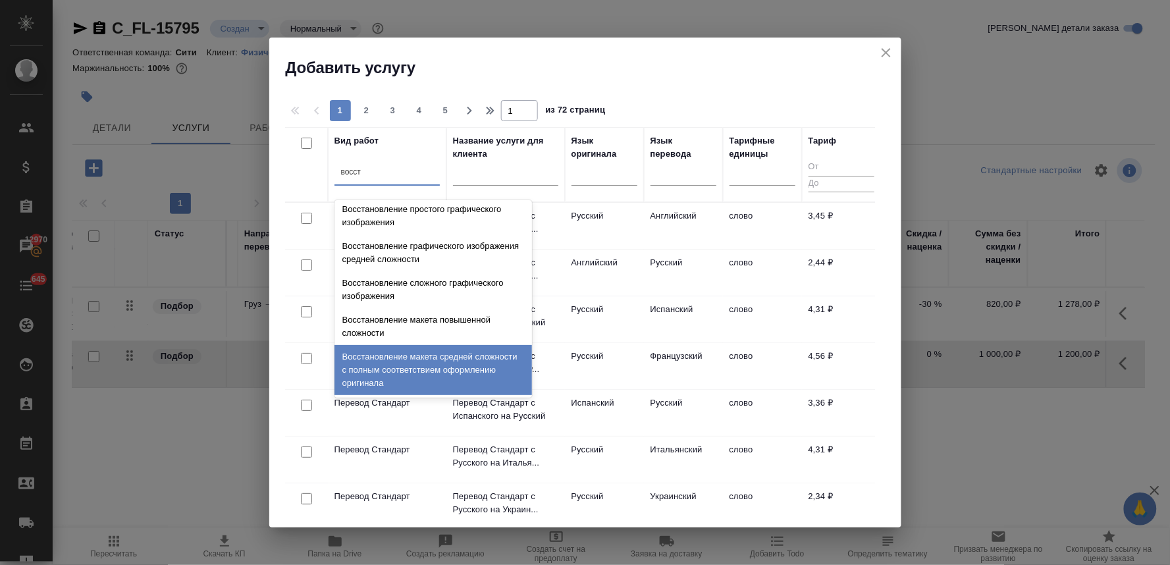
click at [457, 373] on div "Восстановление макета средней сложности с полным соответствием оформлению ориги…" at bounding box center [433, 370] width 198 height 50
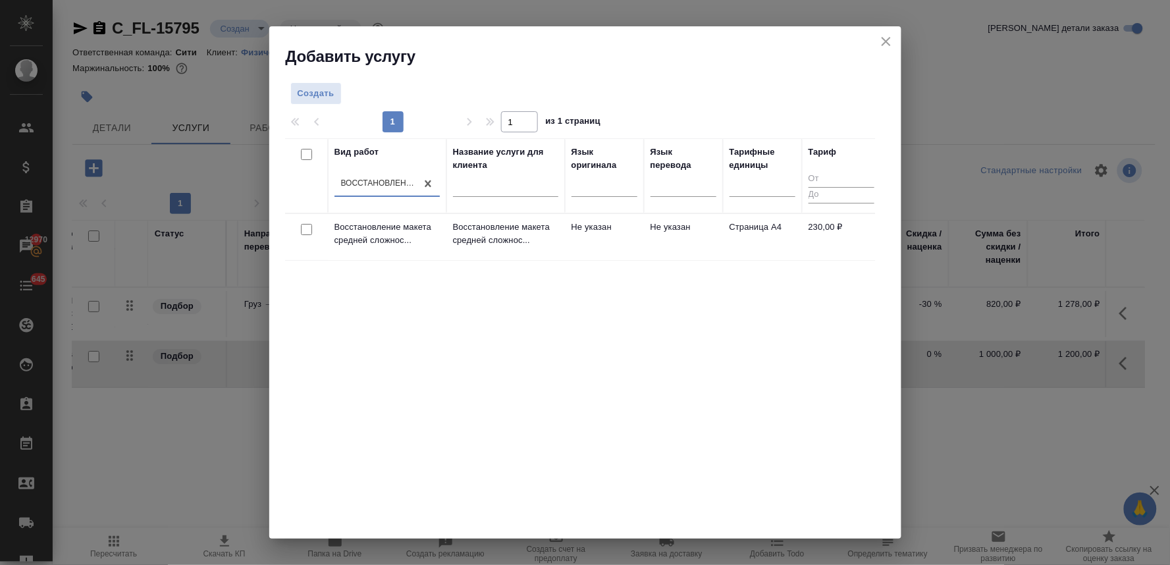
click at [306, 232] on input "checkbox" at bounding box center [306, 229] width 11 height 11
checkbox input "true"
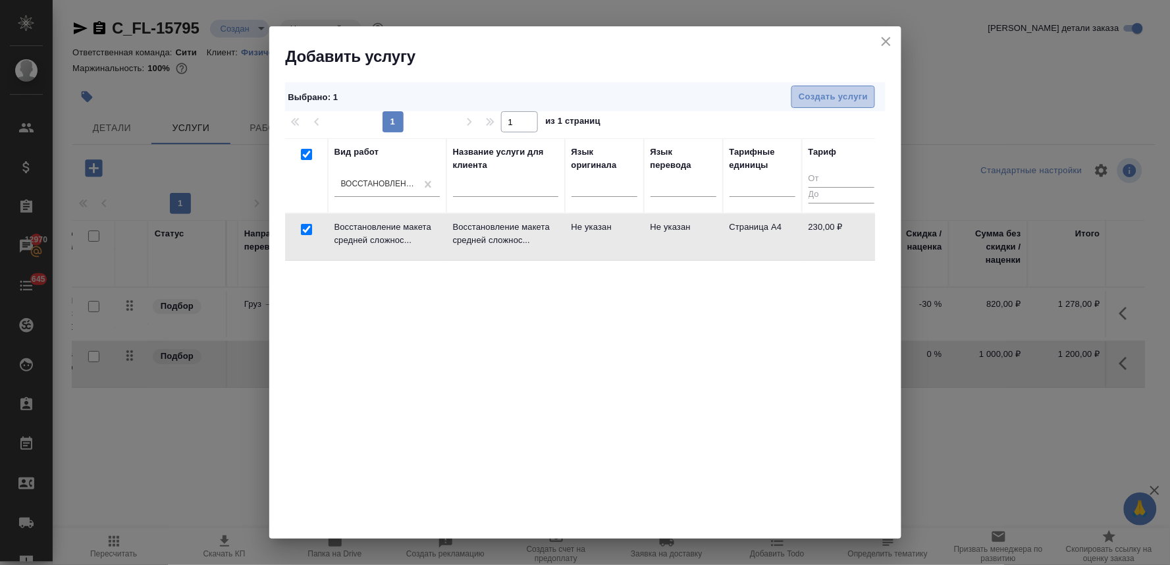
click at [837, 94] on span "Создать услуги" at bounding box center [833, 97] width 69 height 15
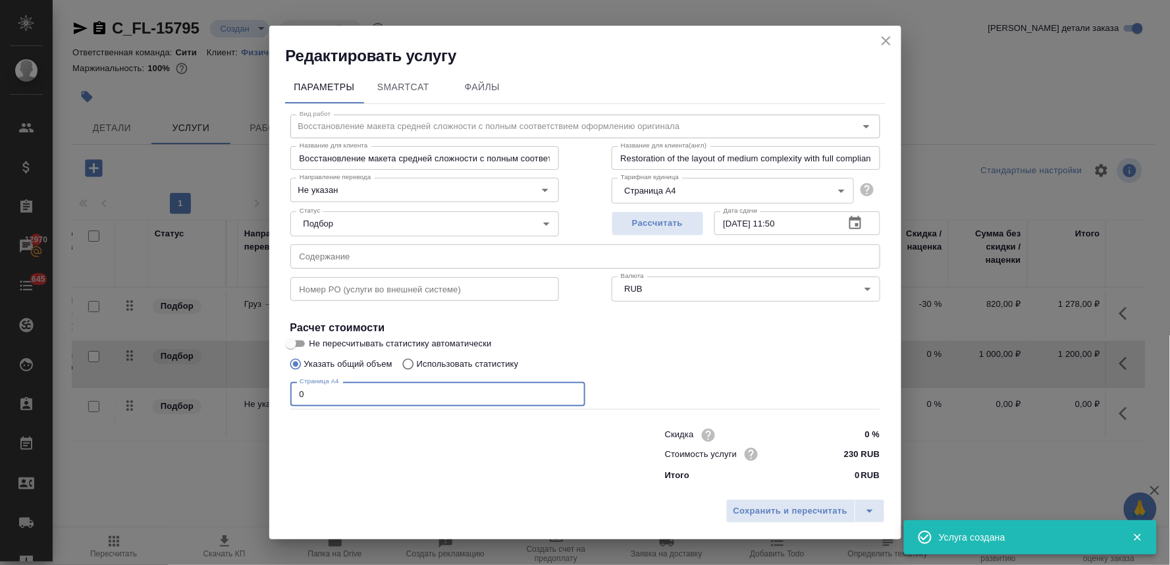
drag, startPoint x: 311, startPoint y: 391, endPoint x: 263, endPoint y: 391, distance: 48.1
click at [263, 391] on div "Редактировать услугу Параметры SmartCat Файлы Вид работ Восстановление макета с…" at bounding box center [585, 282] width 1170 height 565
type input "1"
click at [788, 510] on span "Сохранить и пересчитать" at bounding box center [790, 511] width 115 height 15
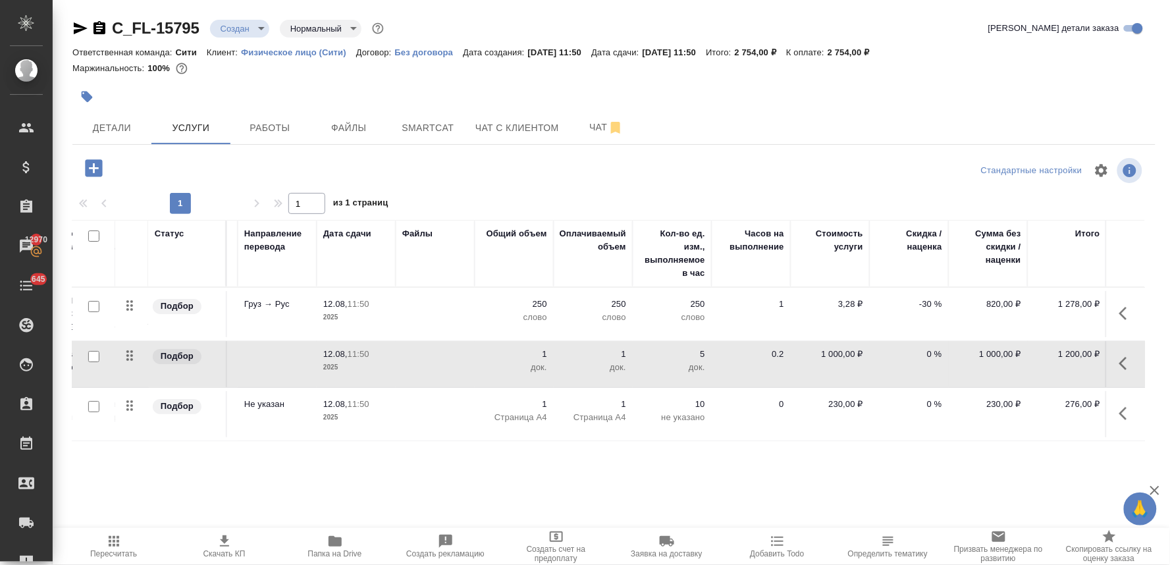
click at [834, 350] on p "1 000,00 ₽" at bounding box center [830, 354] width 66 height 13
drag, startPoint x: 917, startPoint y: 357, endPoint x: 924, endPoint y: 357, distance: 7.2
click at [924, 357] on tr "Подбор Заверение несрочно Заверение несрочно 12.08, 11:50 2025 1 1 док. 5 док. …" at bounding box center [525, 364] width 1241 height 47
type input "662.5"
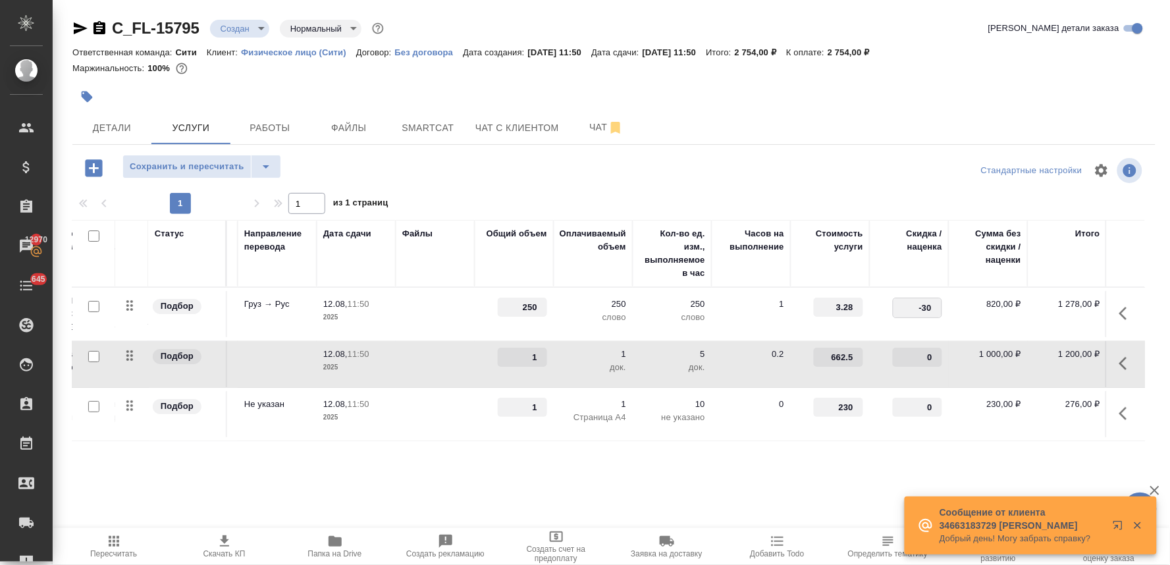
drag, startPoint x: 913, startPoint y: 305, endPoint x: 965, endPoint y: 298, distance: 52.4
click at [958, 300] on tr "Подбор Перевод Стандарт с Грузинск... Перевод Стандарт Груз → Рус 12.08, 11:50 …" at bounding box center [525, 314] width 1241 height 53
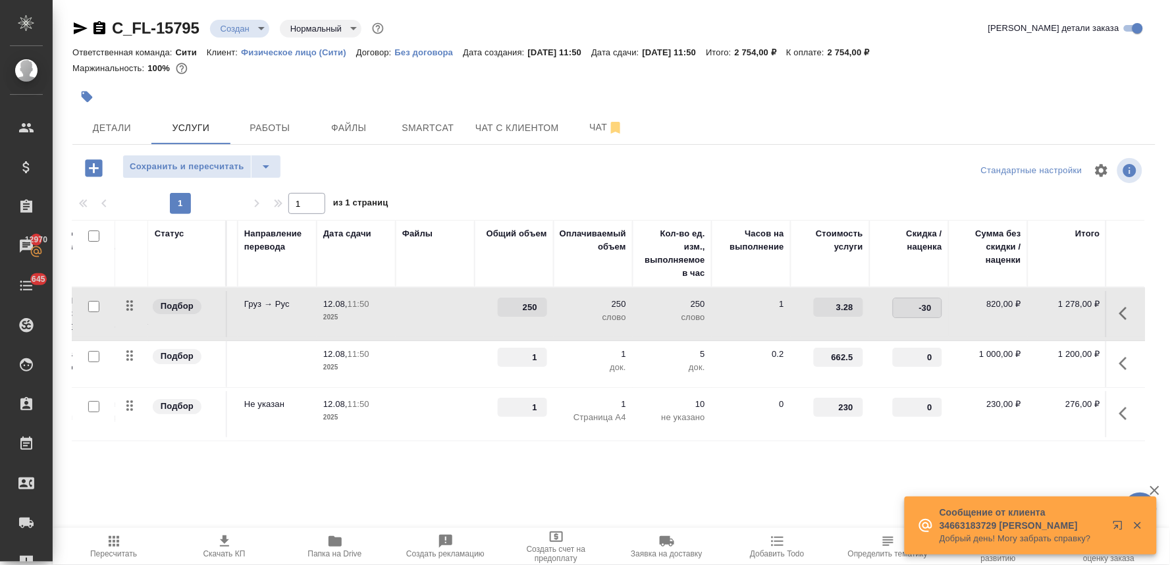
type input "0"
click at [824, 491] on div "Статус Услуга для клиента (RU) Вид работ Направление перевода Дата сдачи Файлы …" at bounding box center [608, 361] width 1073 height 283
click at [154, 156] on button "Сохранить и пересчитать" at bounding box center [186, 167] width 129 height 24
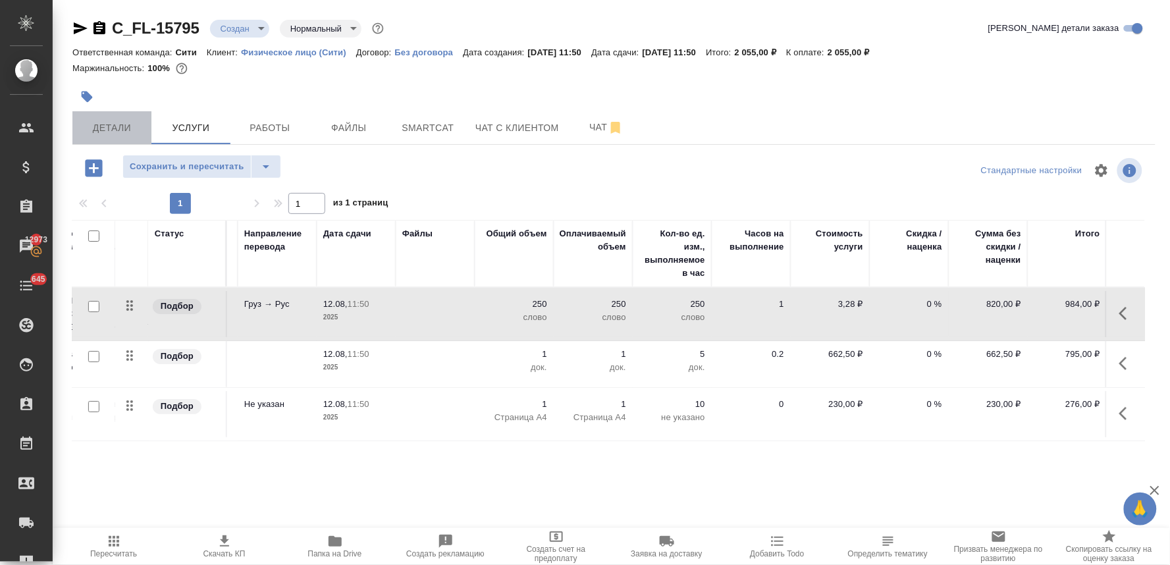
click at [126, 130] on span "Детали" at bounding box center [111, 128] width 63 height 16
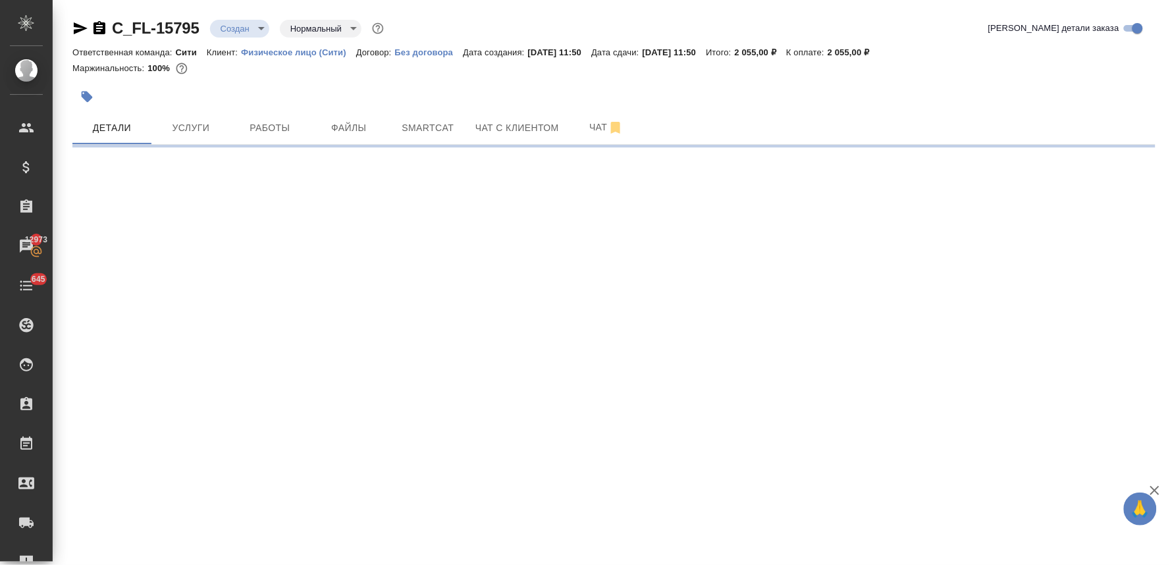
select select "RU"
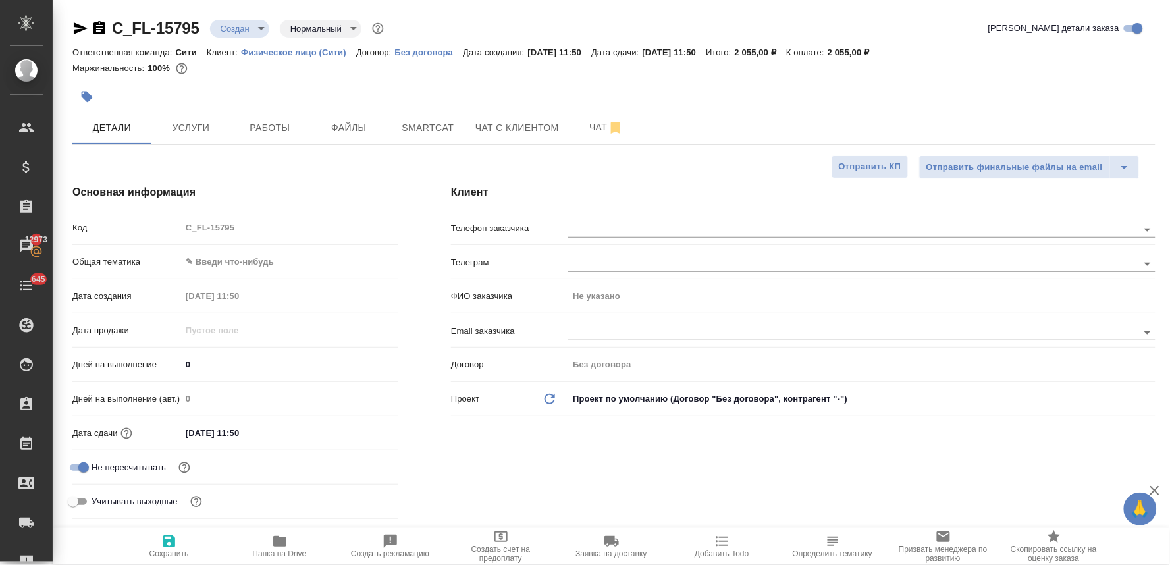
type textarea "x"
click at [190, 132] on span "Услуги" at bounding box center [190, 128] width 63 height 16
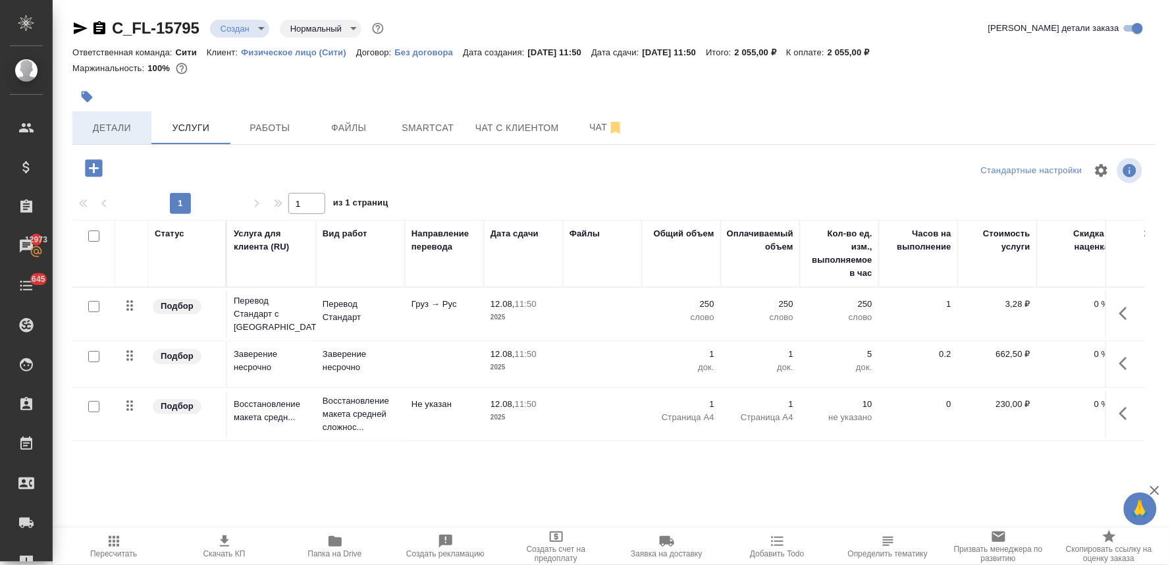
click at [97, 128] on span "Детали" at bounding box center [111, 128] width 63 height 16
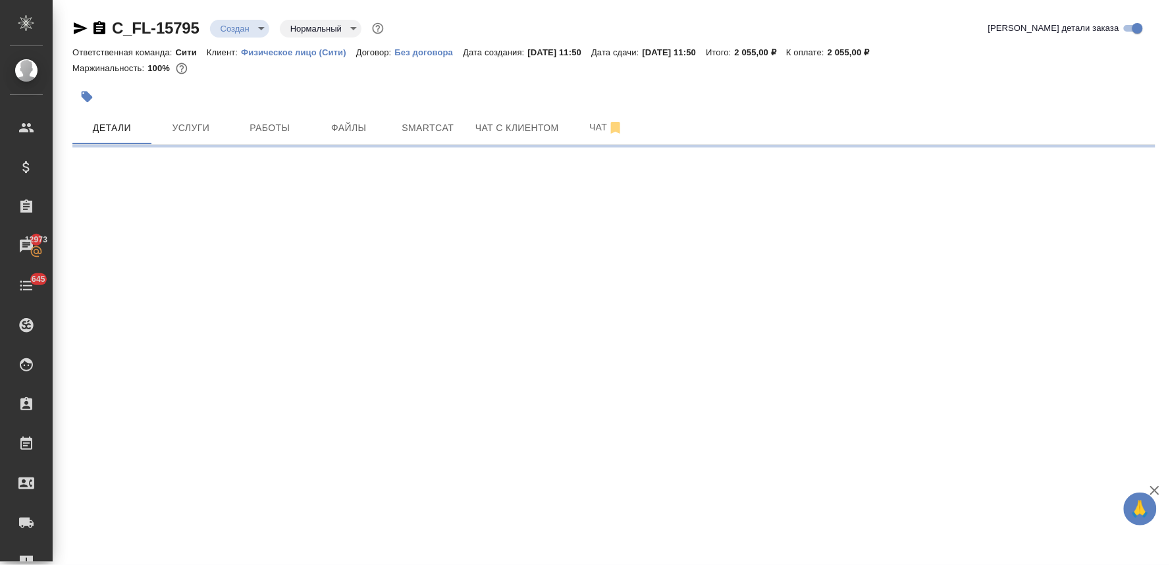
select select "RU"
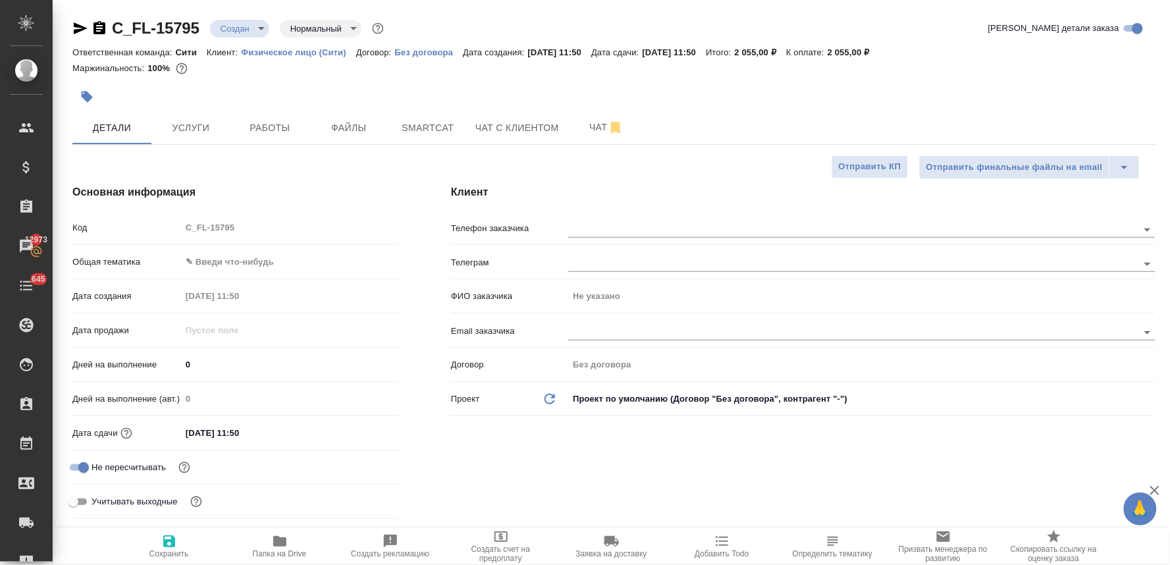
type textarea "x"
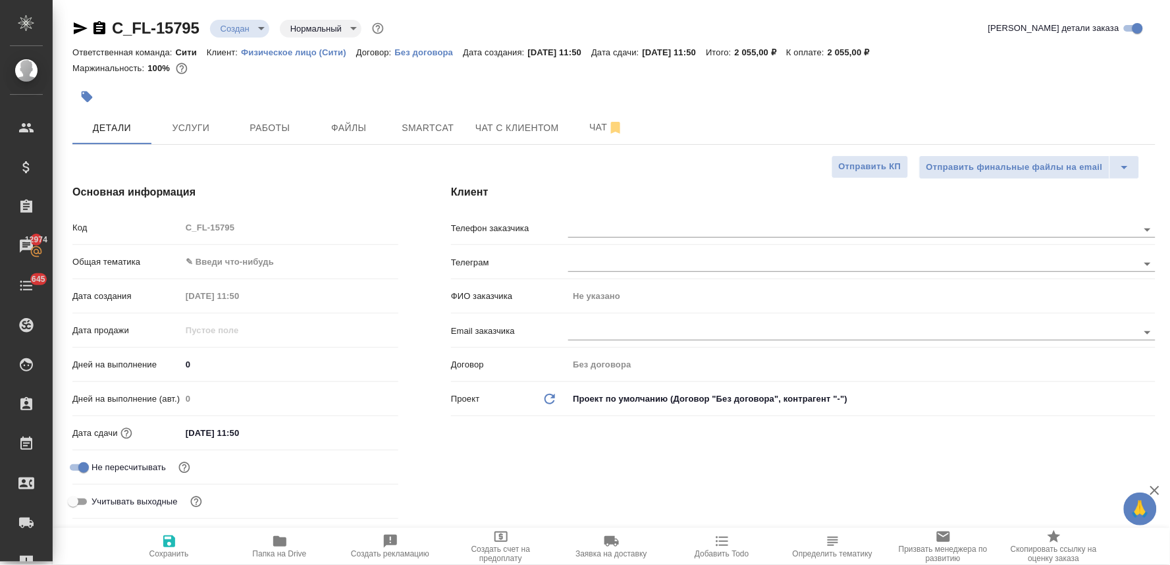
type textarea "x"
click at [505, 20] on div "C_FL-15795 Создан new Нормальный normal Кратко детали заказа" at bounding box center [613, 28] width 1083 height 21
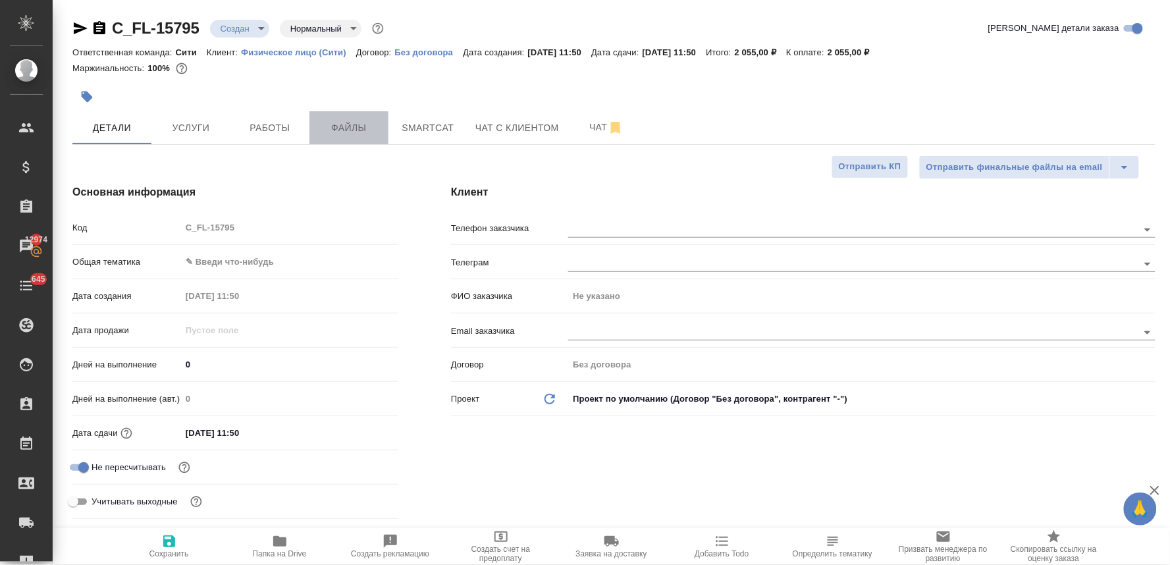
click at [340, 126] on span "Файлы" at bounding box center [348, 128] width 63 height 16
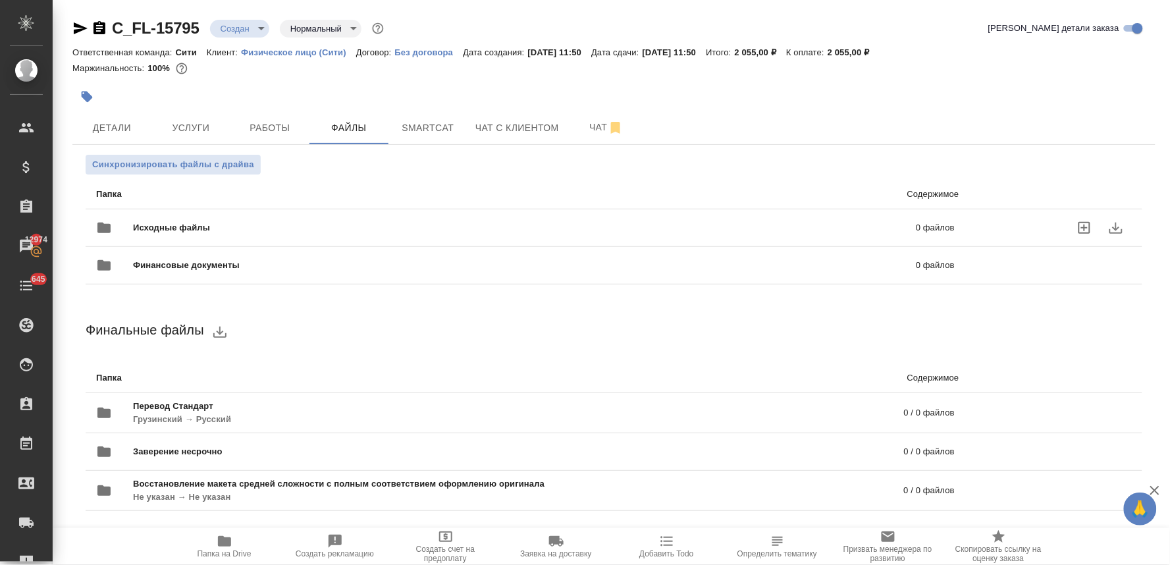
click at [1081, 223] on icon "uploadFiles" at bounding box center [1084, 228] width 12 height 12
click at [0, 0] on input "uploadFiles" at bounding box center [0, 0] width 0 height 0
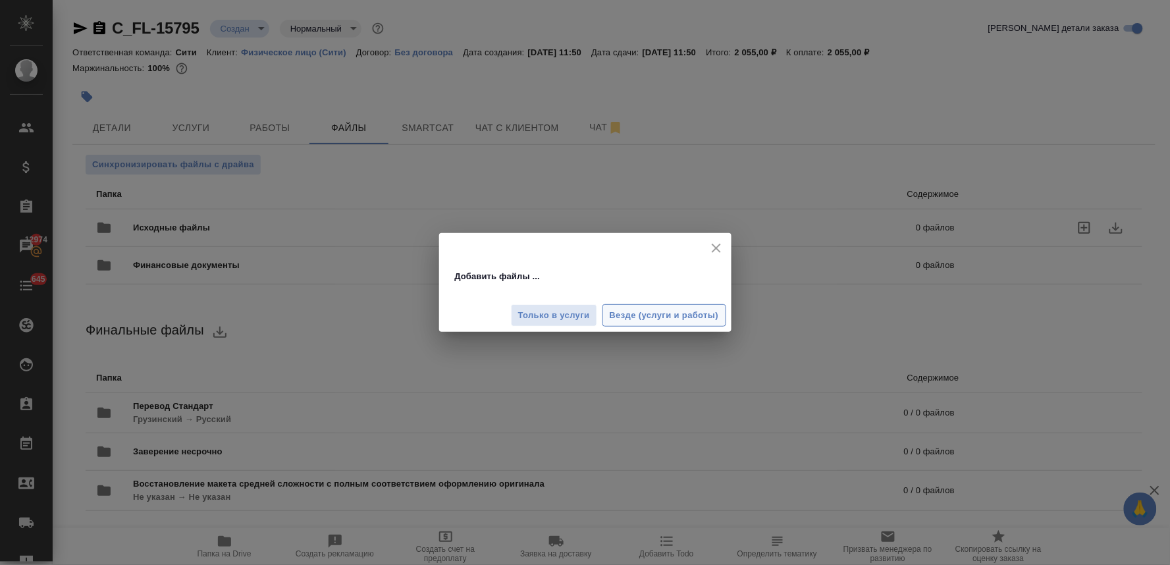
click at [678, 315] on span "Везде (услуги и работы)" at bounding box center [664, 315] width 109 height 15
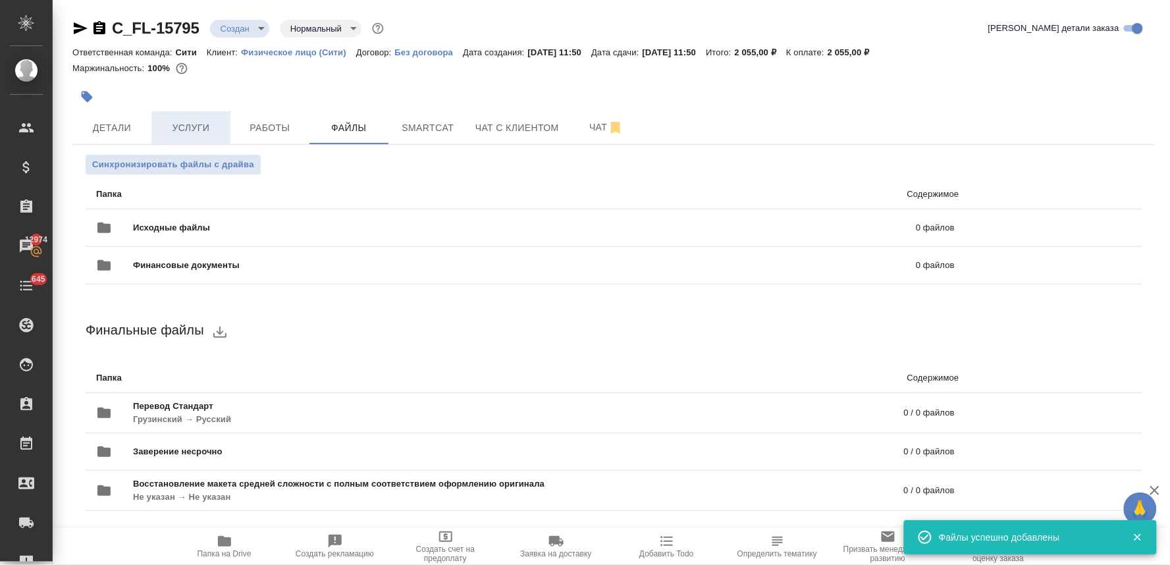
click at [180, 119] on button "Услуги" at bounding box center [190, 127] width 79 height 33
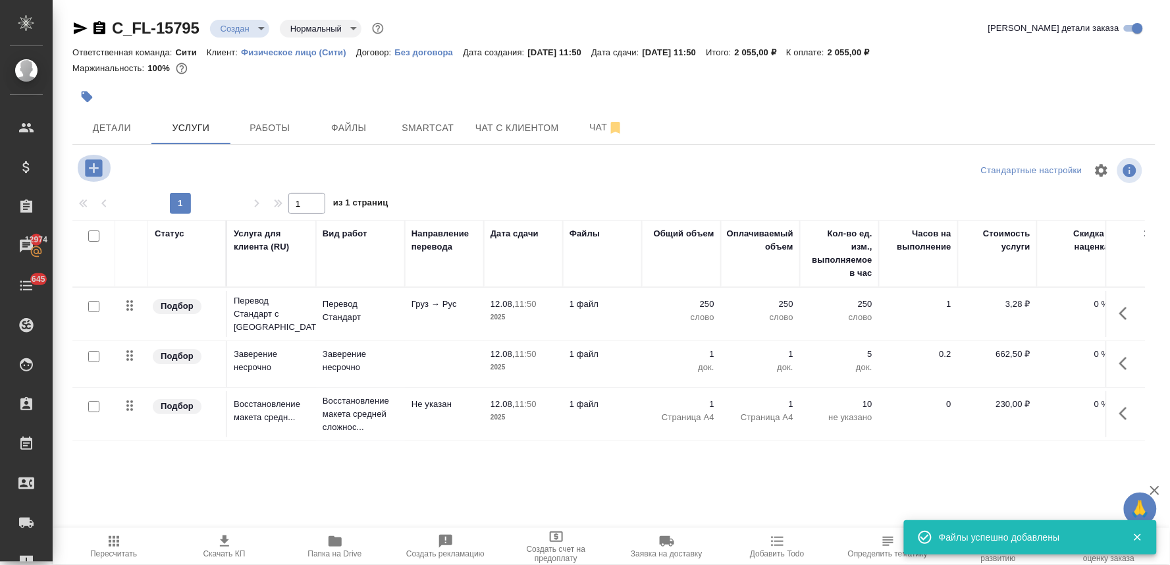
click at [90, 170] on icon "button" at bounding box center [93, 167] width 17 height 17
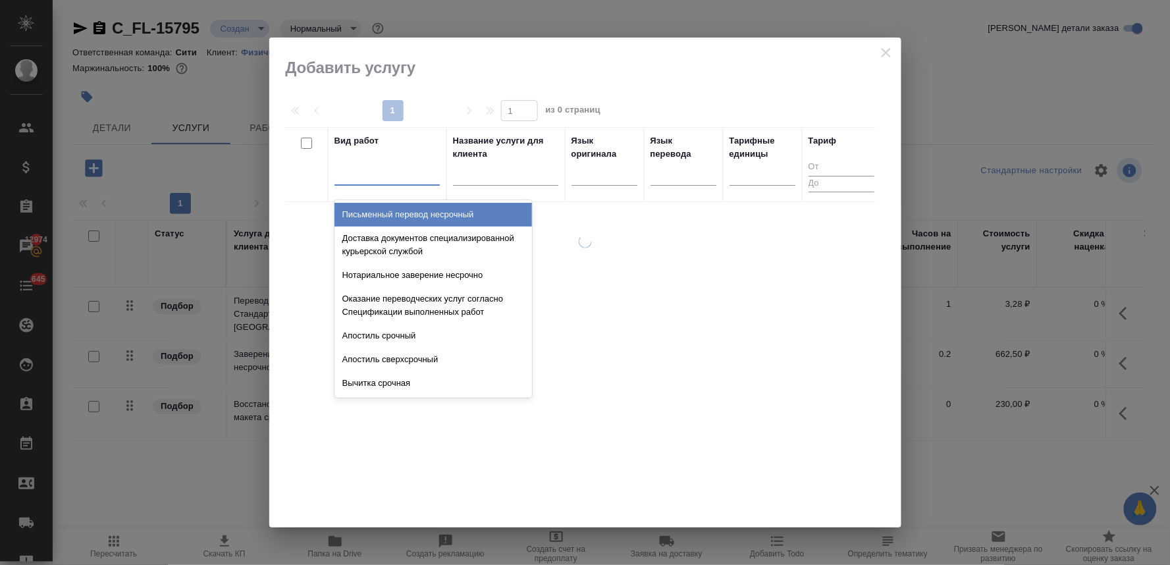
click at [396, 166] on div at bounding box center [386, 172] width 105 height 19
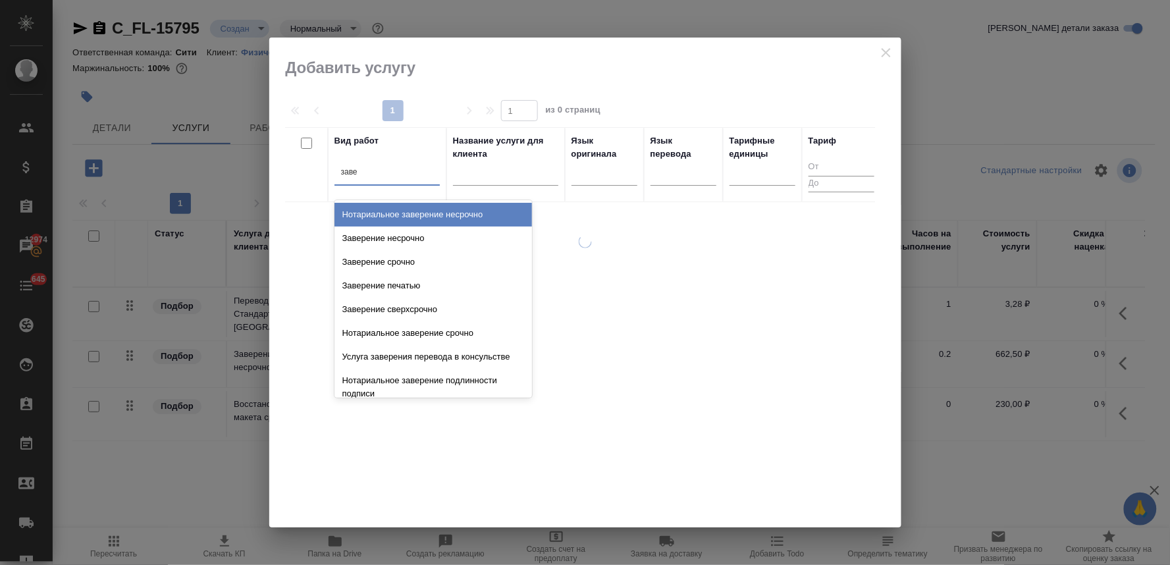
type input "завер"
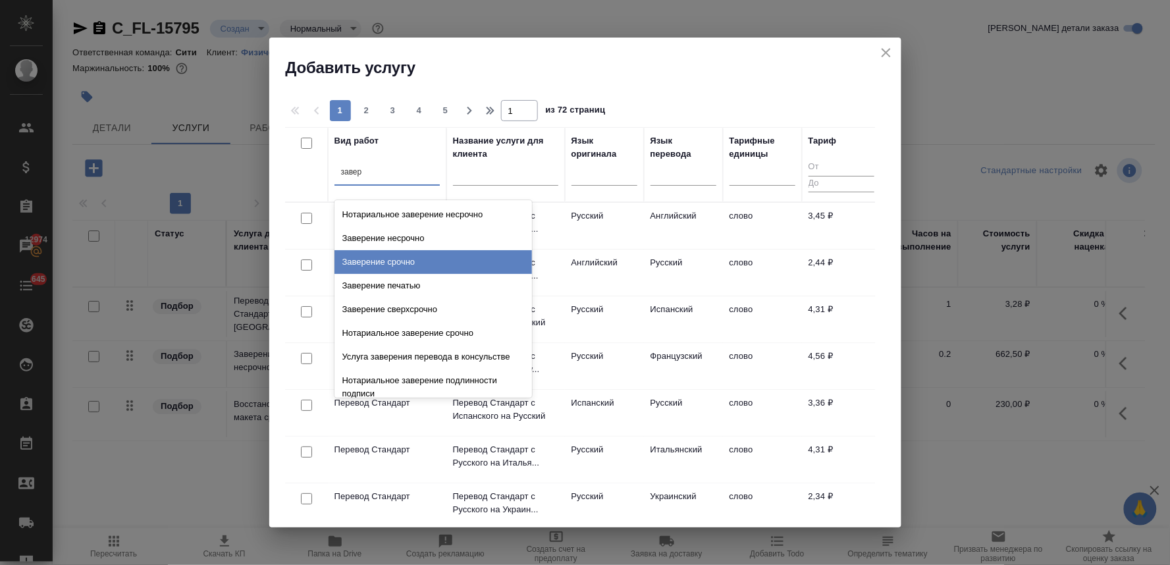
click at [402, 257] on div "Заверение срочно" at bounding box center [433, 262] width 198 height 24
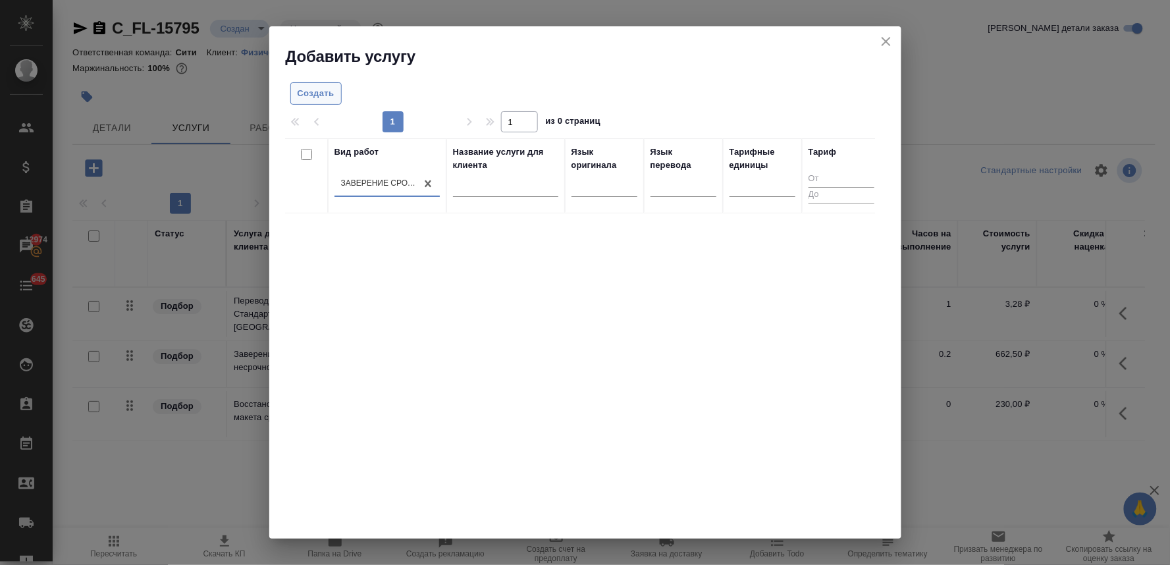
click at [312, 89] on span "Создать" at bounding box center [316, 93] width 37 height 15
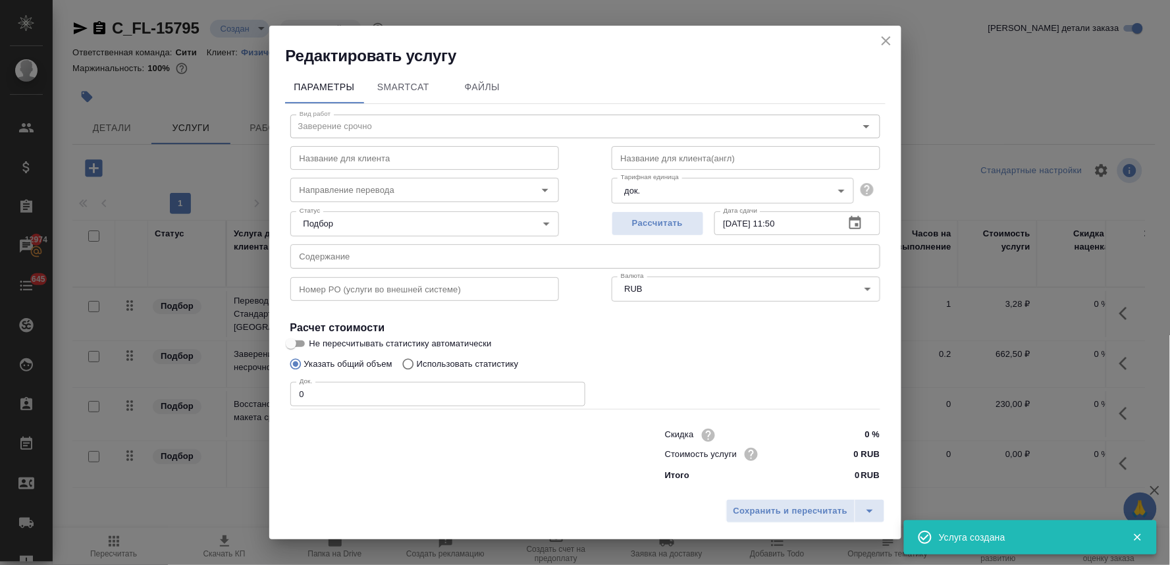
drag, startPoint x: 285, startPoint y: 396, endPoint x: 262, endPoint y: 398, distance: 23.1
click at [262, 398] on div "Редактировать услугу Параметры SmartCat Файлы Вид работ Заверение срочно Вид ра…" at bounding box center [585, 282] width 1170 height 565
type input "1"
click at [766, 516] on span "Сохранить и пересчитать" at bounding box center [790, 511] width 115 height 15
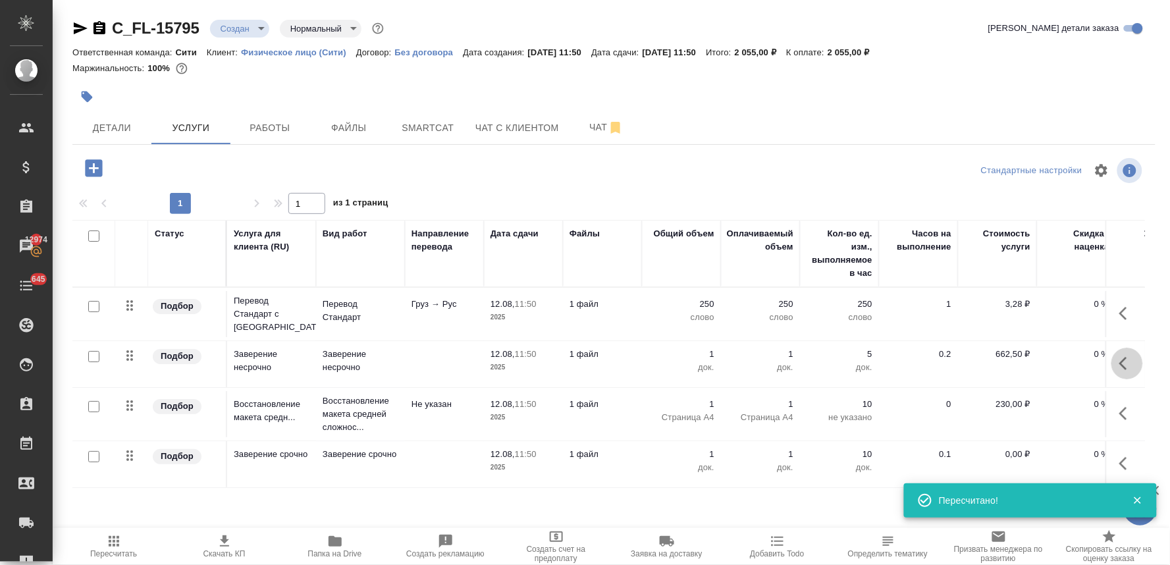
click at [1134, 356] on icon "button" at bounding box center [1127, 364] width 16 height 16
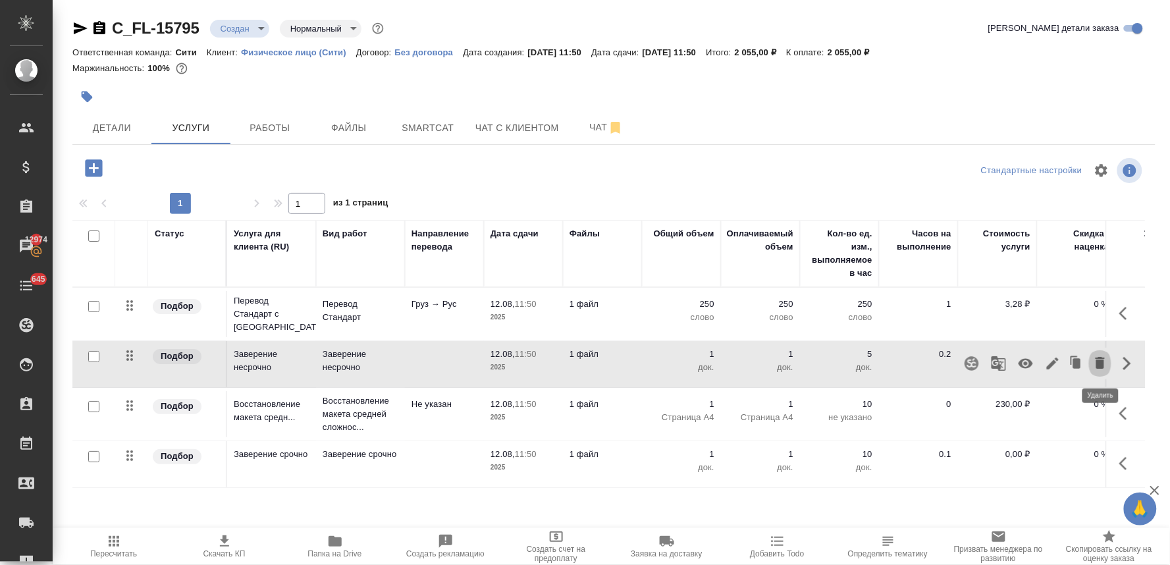
click at [1102, 367] on icon "button" at bounding box center [1100, 363] width 9 height 12
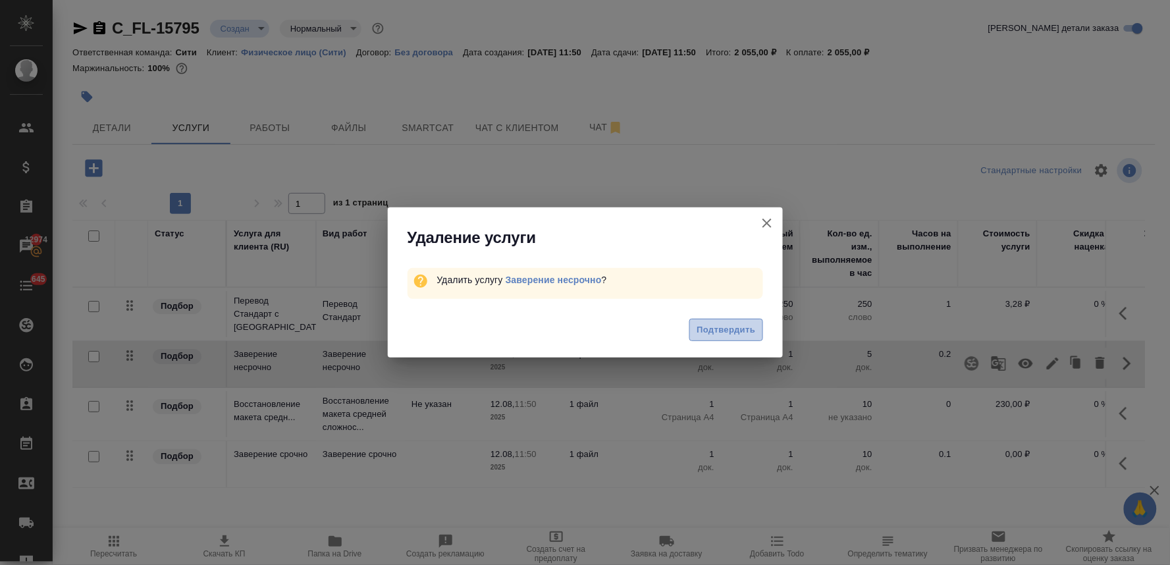
click at [749, 334] on span "Подтвердить" at bounding box center [726, 330] width 59 height 15
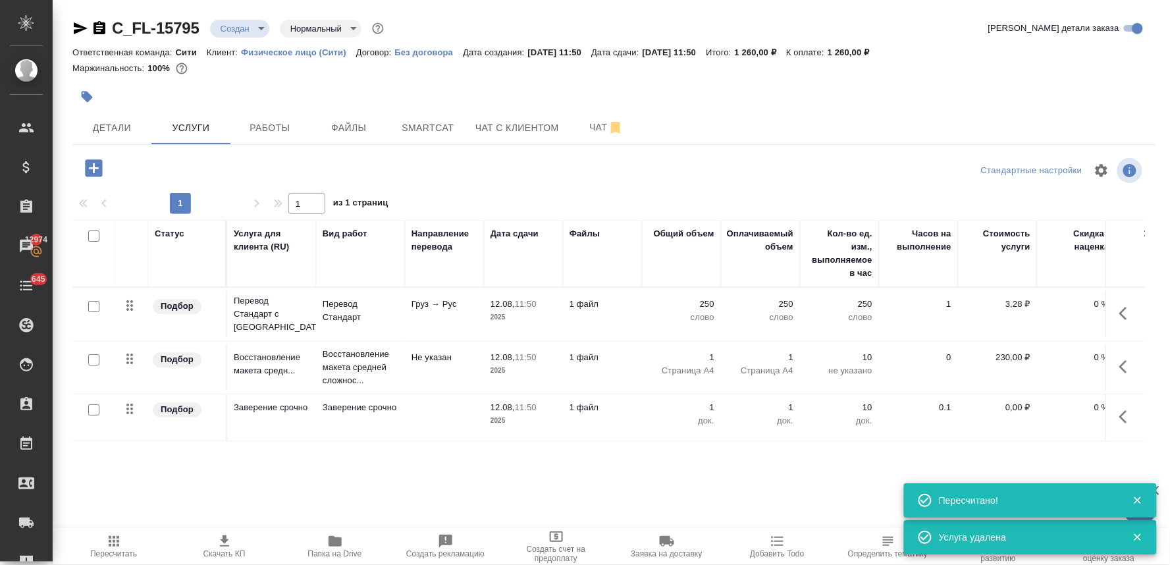
click at [1016, 408] on p "0,00 ₽" at bounding box center [998, 407] width 66 height 13
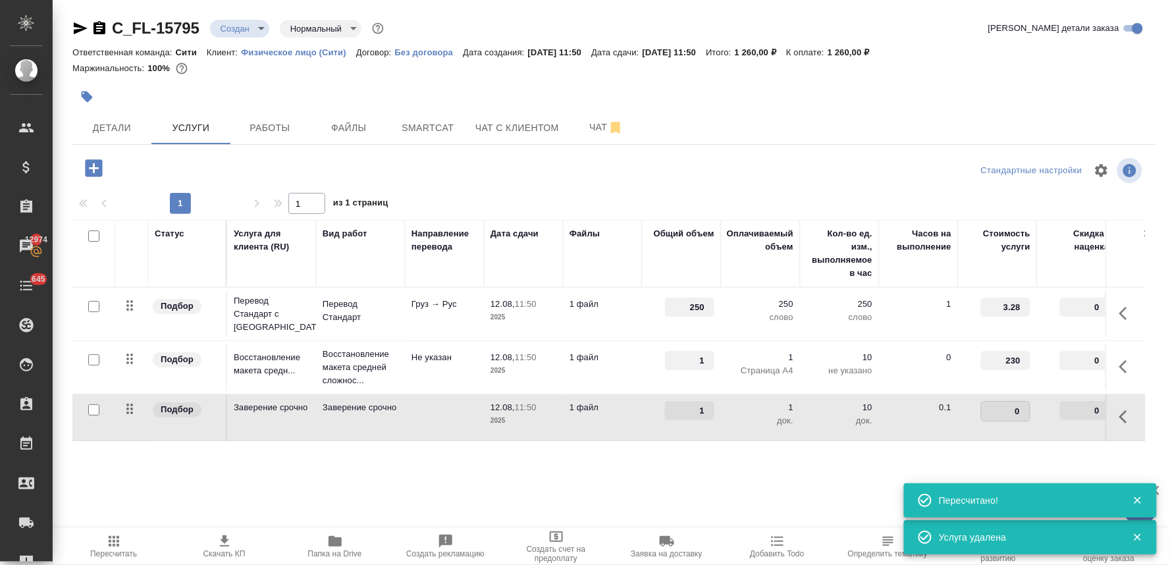
click at [984, 407] on input "0" at bounding box center [1006, 411] width 48 height 19
type input "1000"
click at [859, 462] on div "Статус Услуга для клиента (RU) Вид работ Направление перевода Дата сдачи Файлы …" at bounding box center [608, 361] width 1073 height 283
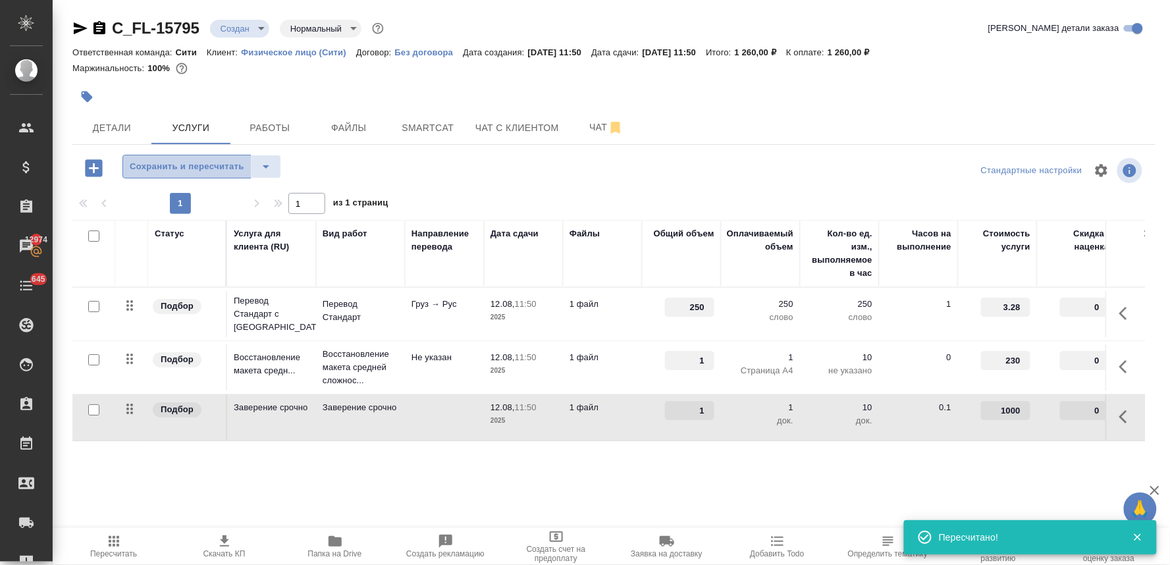
click at [209, 156] on button "Сохранить и пересчитать" at bounding box center [186, 167] width 129 height 24
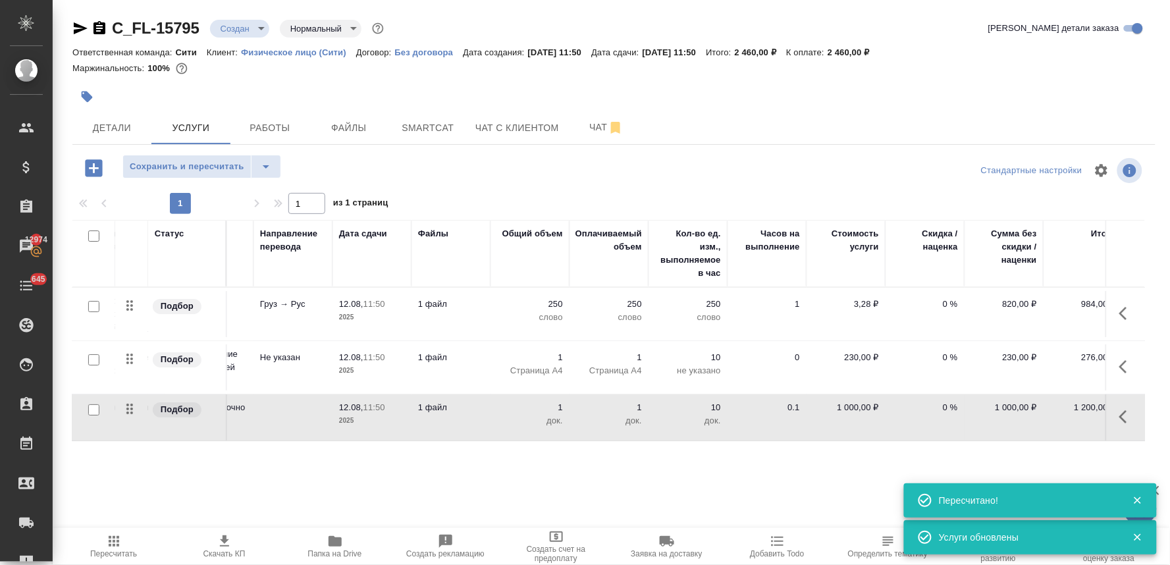
scroll to position [0, 167]
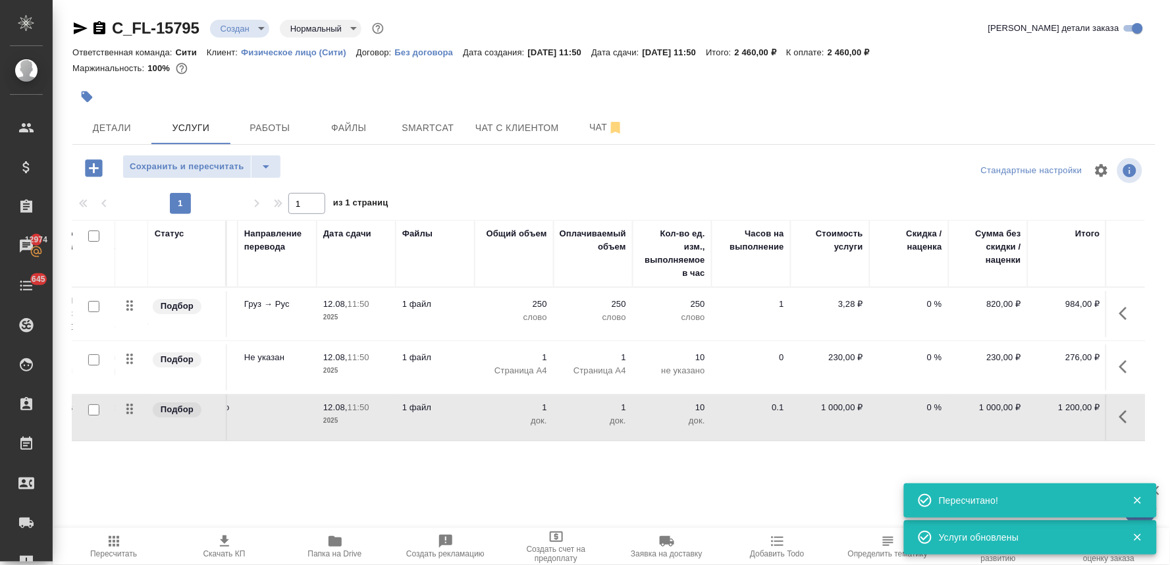
click at [922, 306] on p "0 %" at bounding box center [909, 304] width 66 height 13
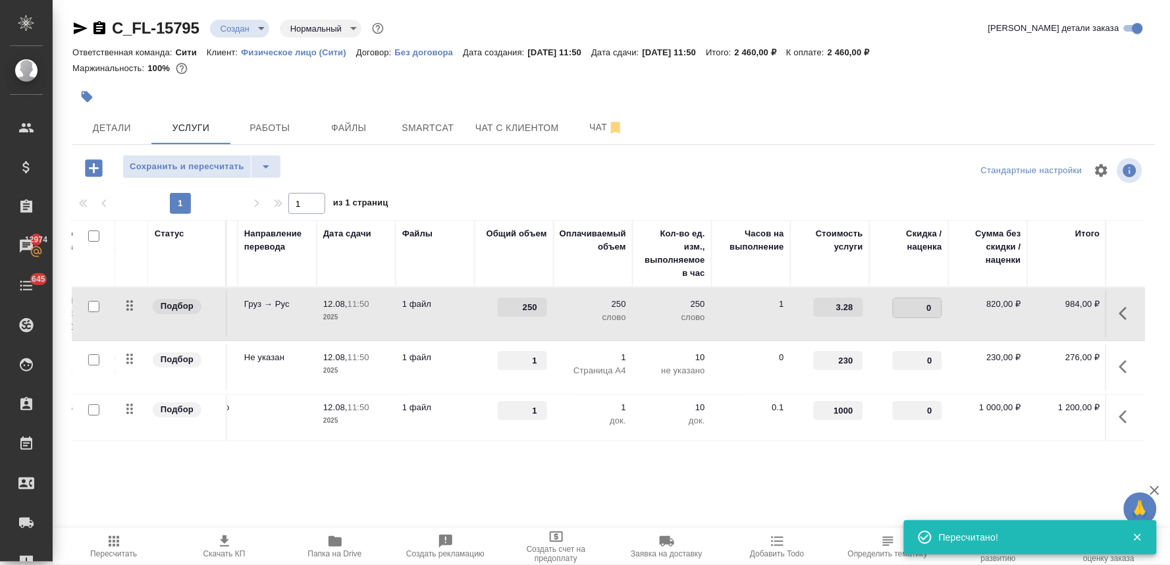
click at [894, 307] on input "0" at bounding box center [917, 307] width 48 height 19
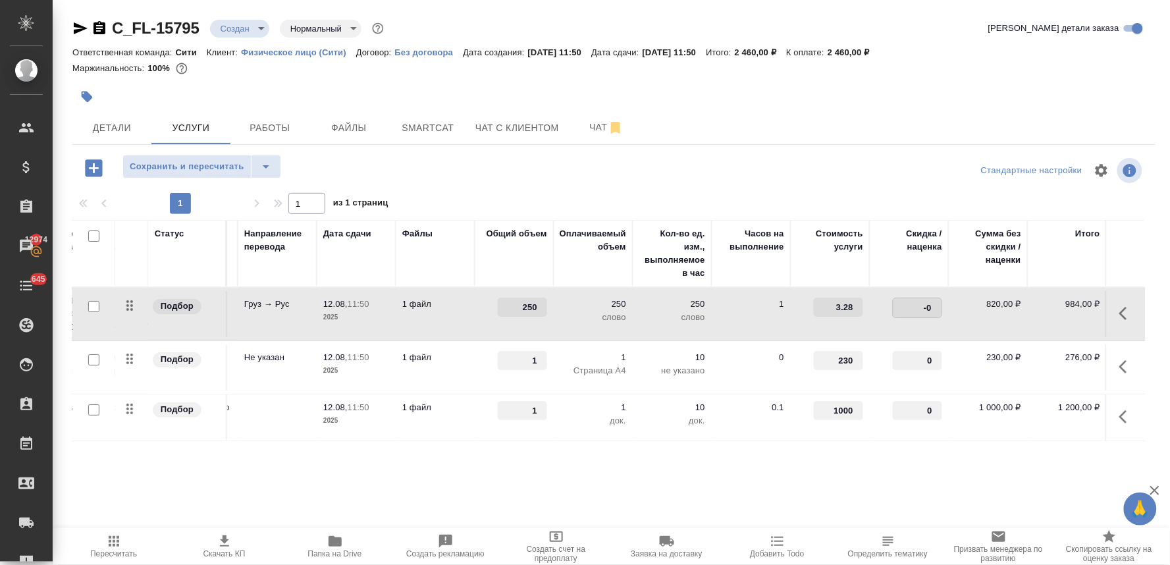
type input "-30"
click at [858, 175] on div "Стандартные настройки" at bounding box center [970, 171] width 350 height 32
click at [199, 162] on span "Сохранить и пересчитать" at bounding box center [187, 166] width 115 height 15
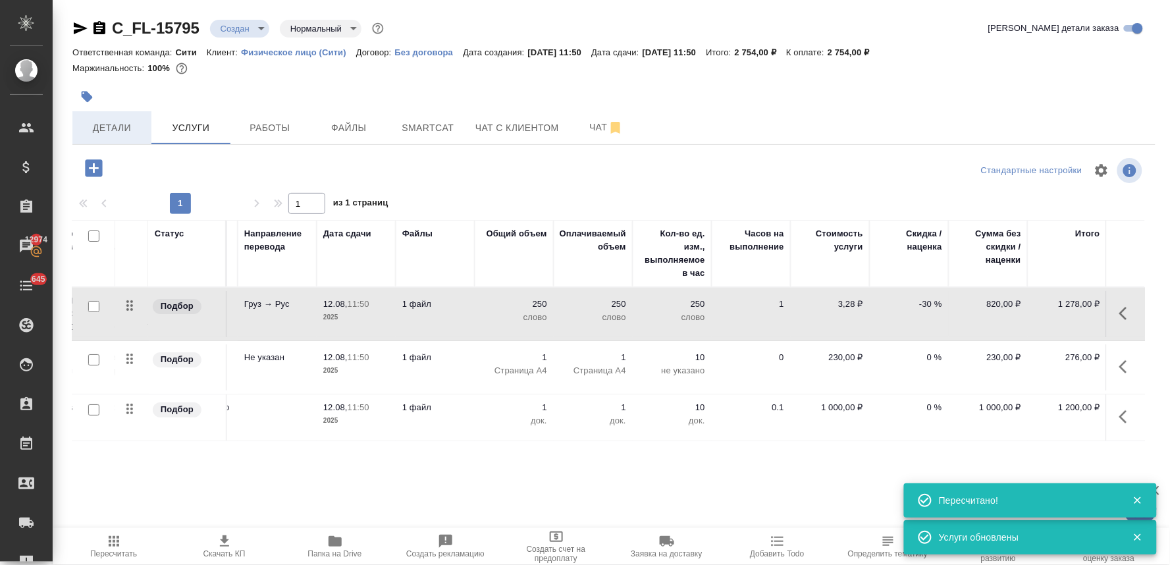
click at [132, 126] on span "Детали" at bounding box center [111, 128] width 63 height 16
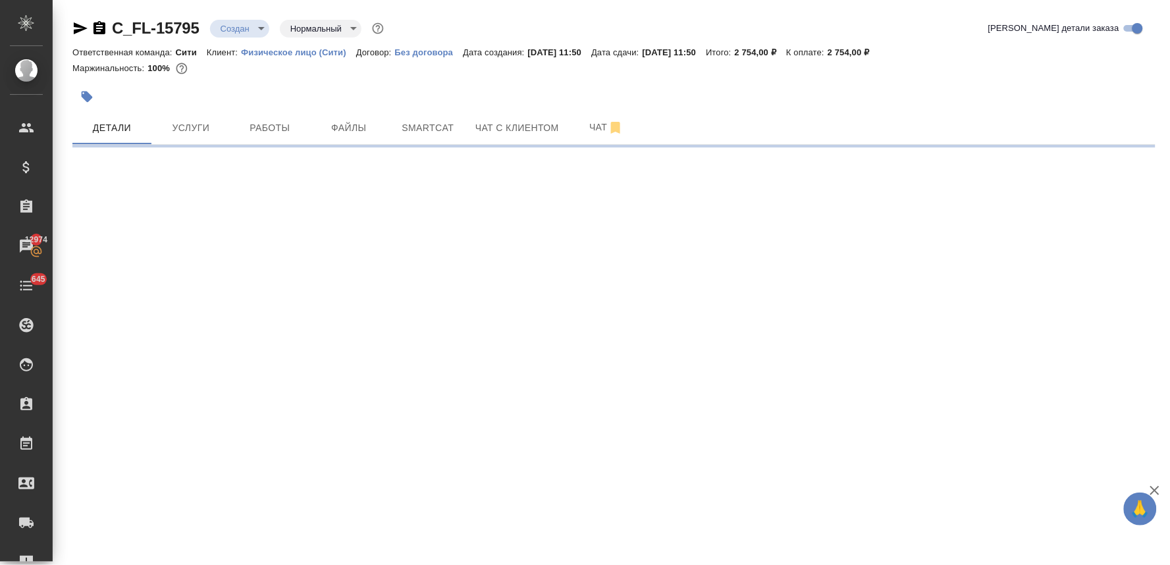
select select "RU"
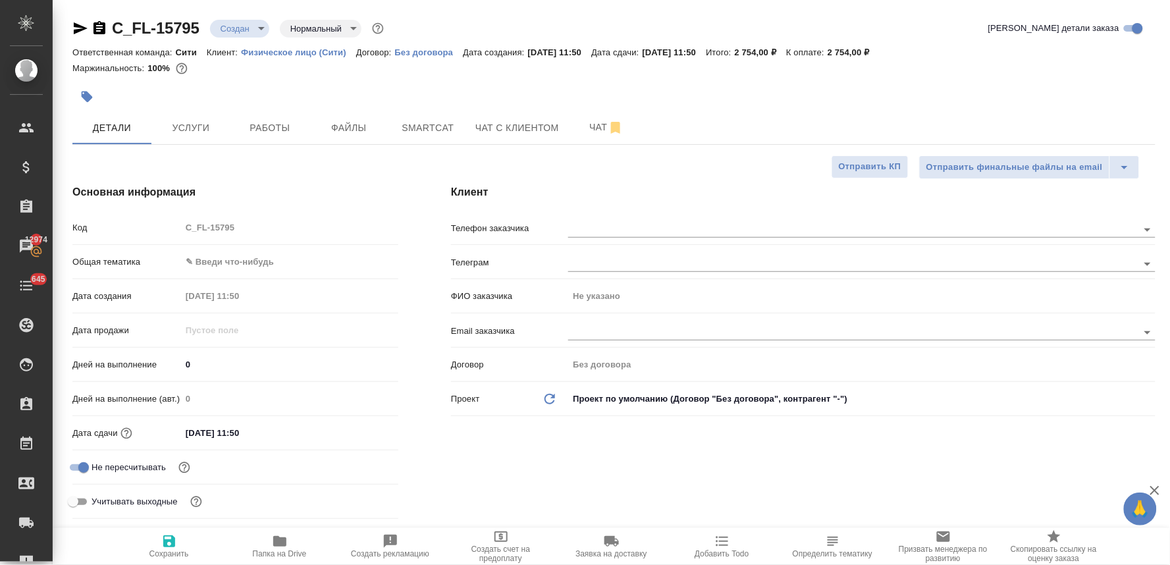
type textarea "x"
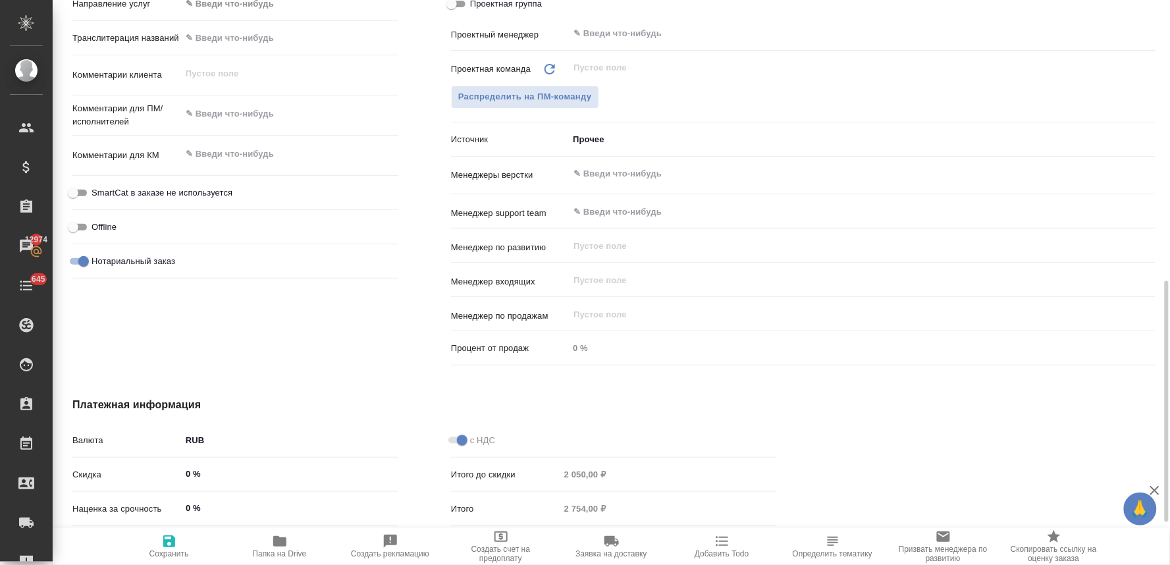
scroll to position [760, 0]
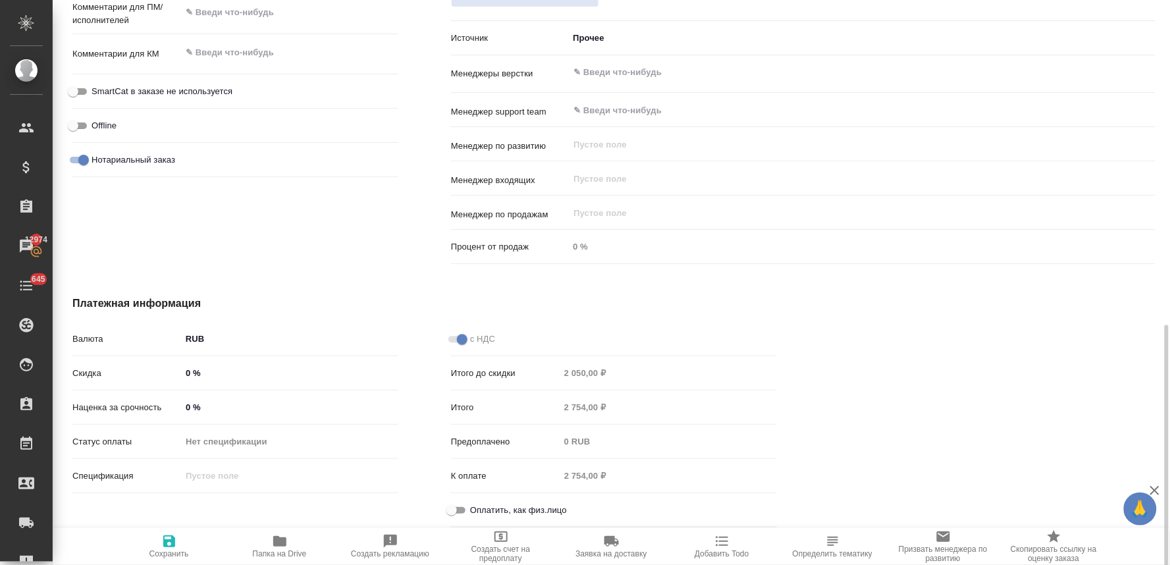
drag, startPoint x: 506, startPoint y: 509, endPoint x: 468, endPoint y: 469, distance: 55.0
click at [507, 509] on span "Оплатить, как физ.лицо" at bounding box center [518, 510] width 97 height 13
click at [462, 510] on input "Оплатить, как физ.лицо" at bounding box center [451, 510] width 47 height 16
checkbox input "true"
type textarea "x"
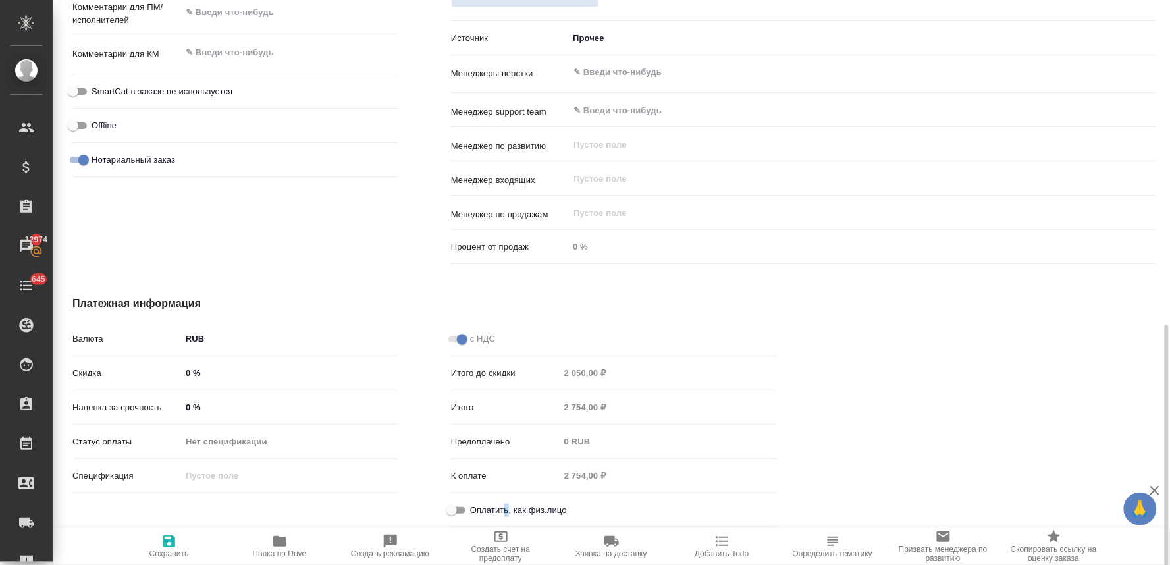
type textarea "x"
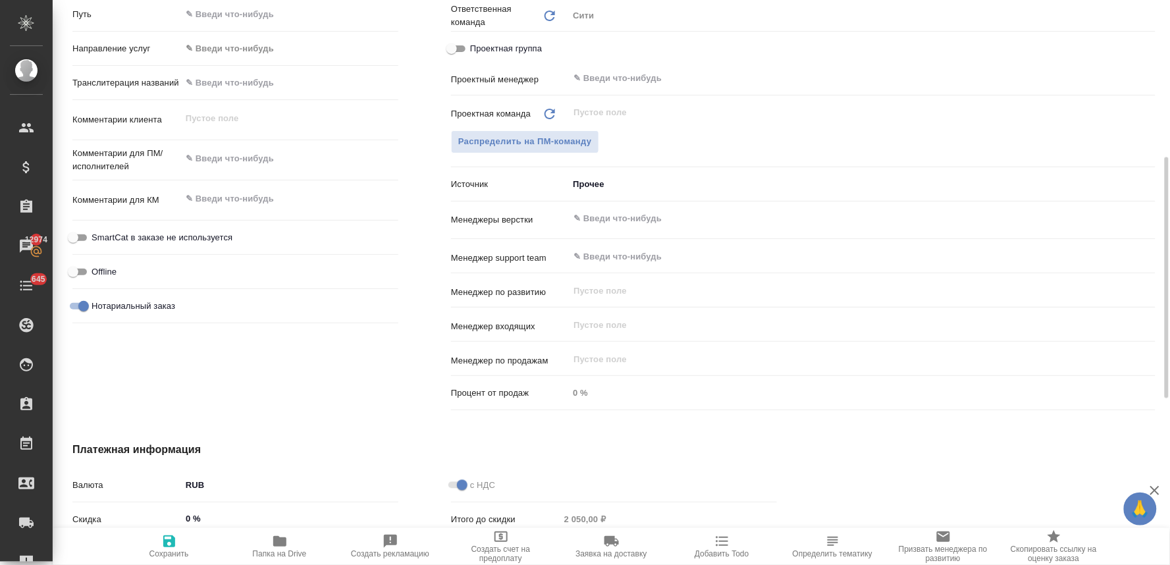
scroll to position [541, 0]
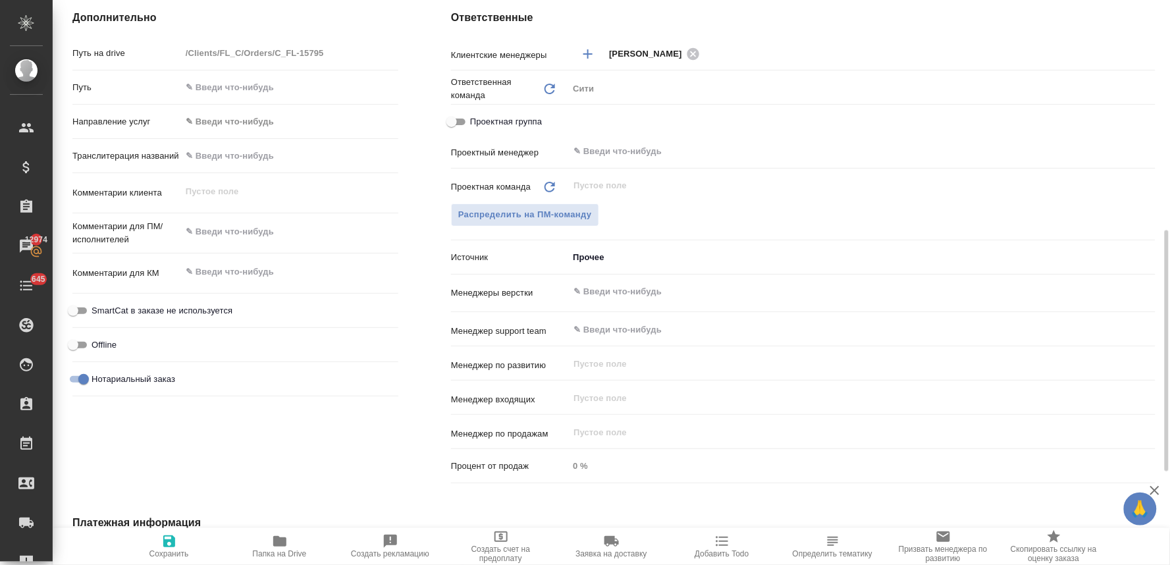
type textarea "x"
click at [219, 235] on textarea at bounding box center [289, 232] width 217 height 22
type textarea "x"
type textarea "н"
type textarea "x"
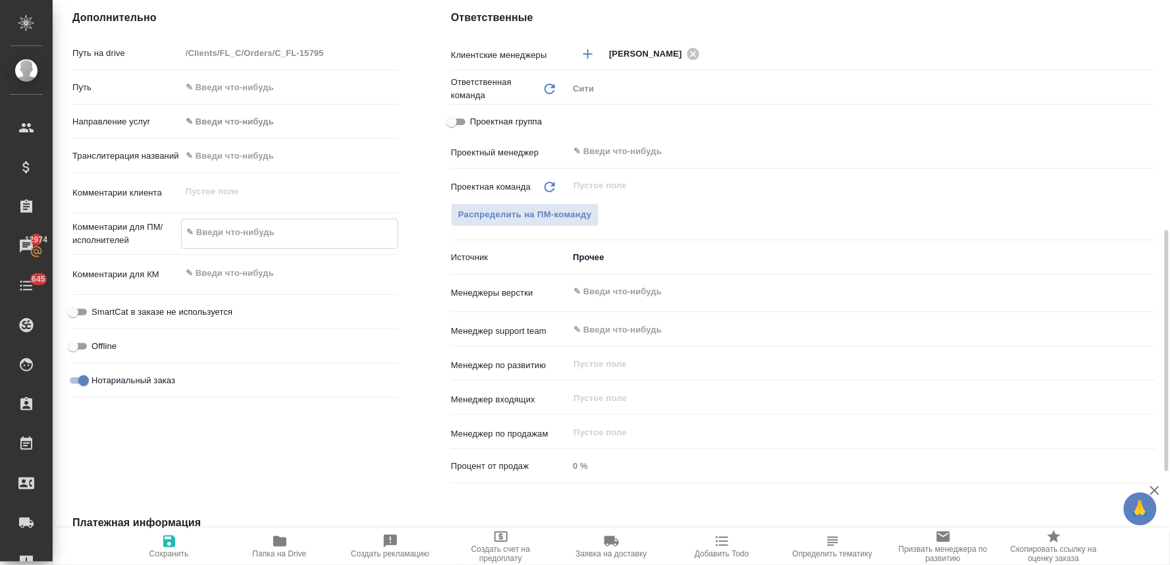
type textarea "x"
type textarea "нот"
type textarea "x"
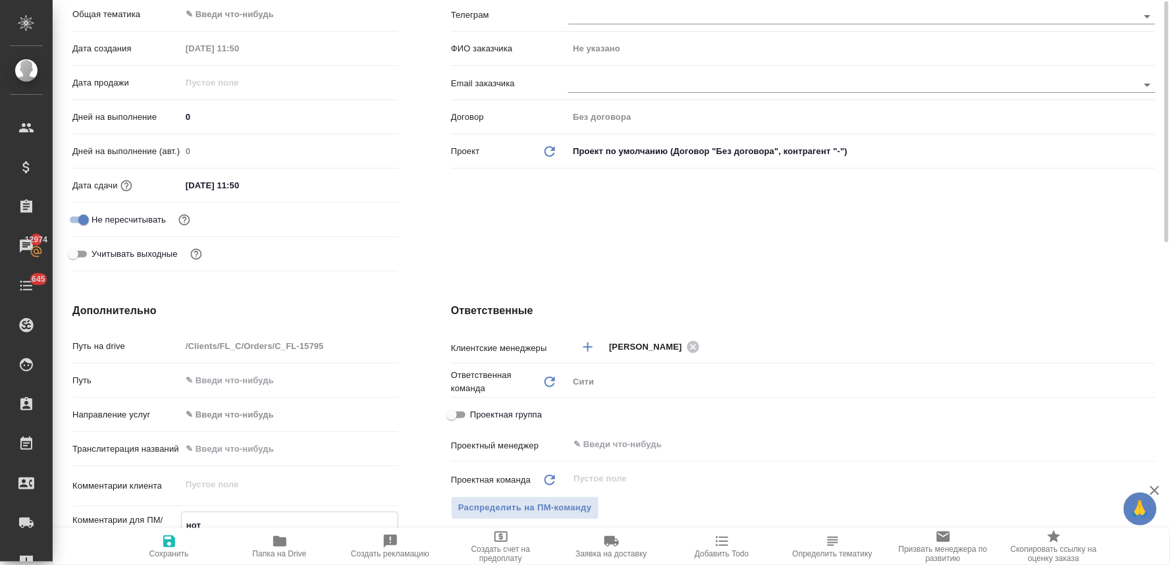
scroll to position [174, 0]
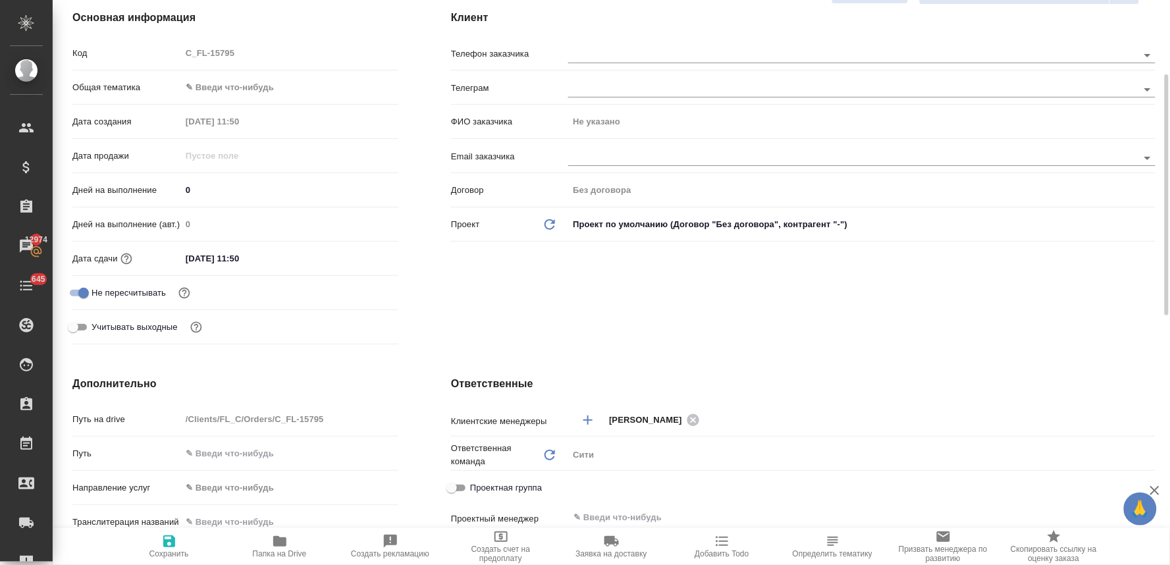
type textarea "нот"
type textarea "x"
click at [252, 81] on body "🙏 .cls-1 fill:#fff; AWATERA Lyamina Nadezhda Клиенты Спецификации Заказы 12974 …" at bounding box center [585, 282] width 1170 height 565
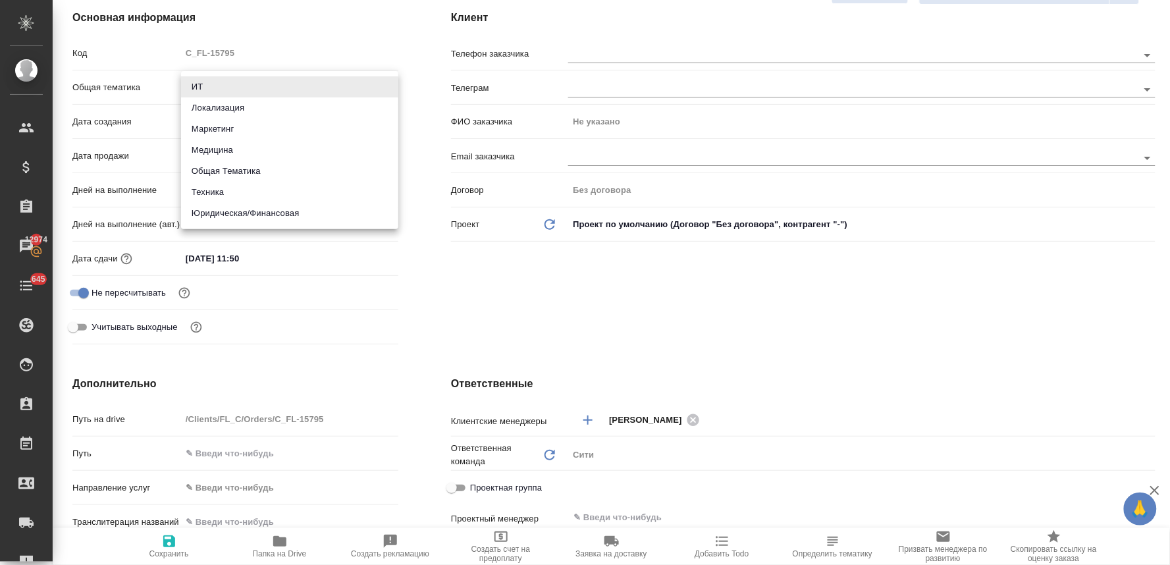
click at [267, 209] on li "Юридическая/Финансовая" at bounding box center [289, 213] width 217 height 21
type input "yr-fn"
type textarea "x"
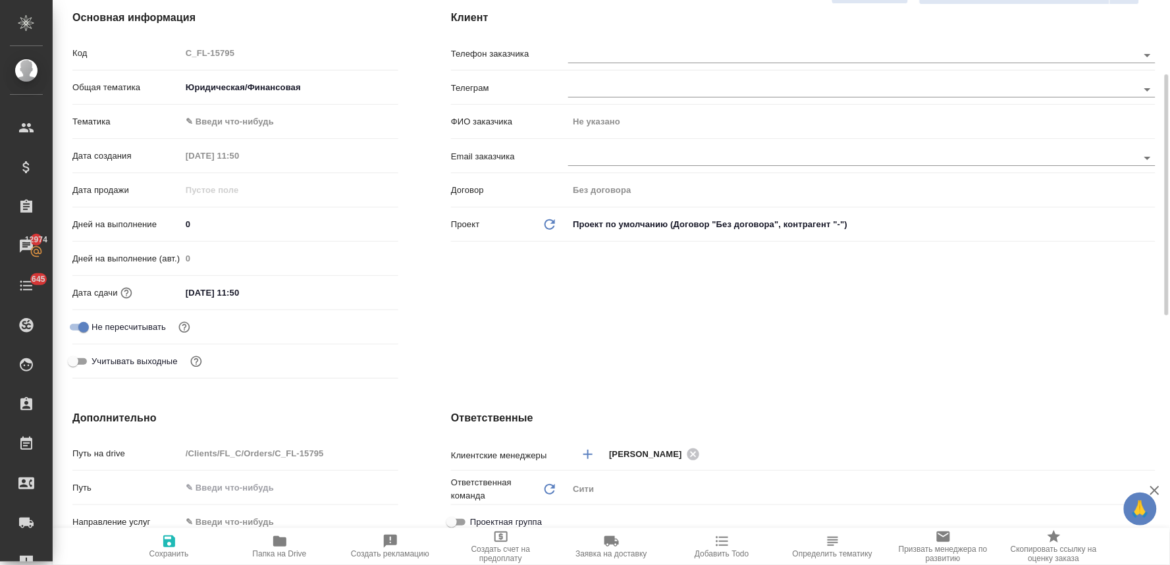
click at [229, 127] on body "🙏 .cls-1 fill:#fff; AWATERA Lyamina Nadezhda Клиенты Спецификации Заказы 12974 …" at bounding box center [585, 282] width 1170 height 565
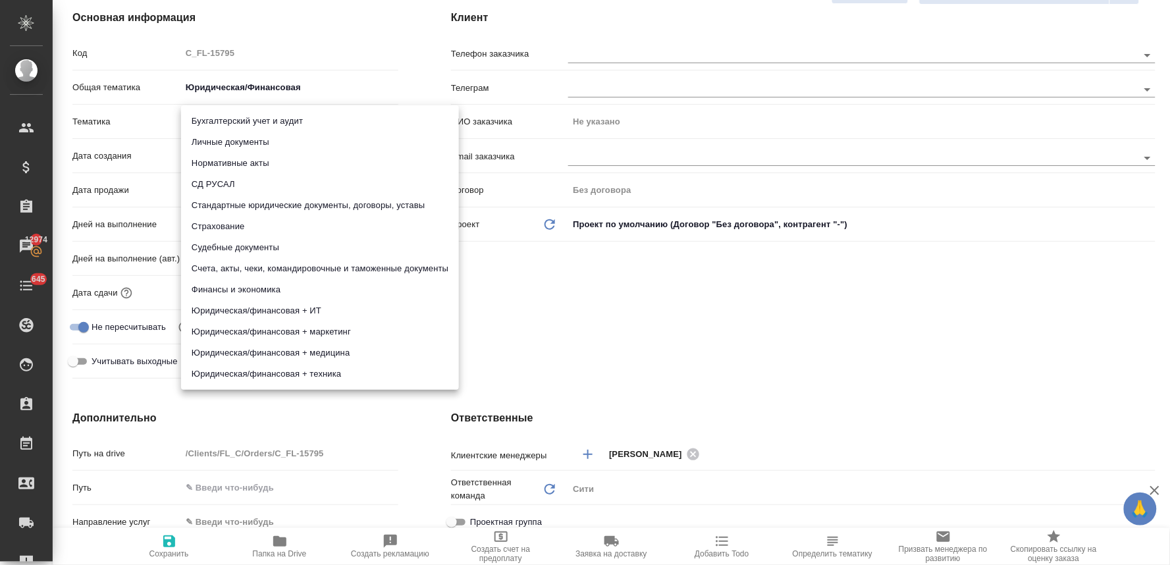
click at [233, 143] on li "Личные документы" at bounding box center [320, 142] width 278 height 21
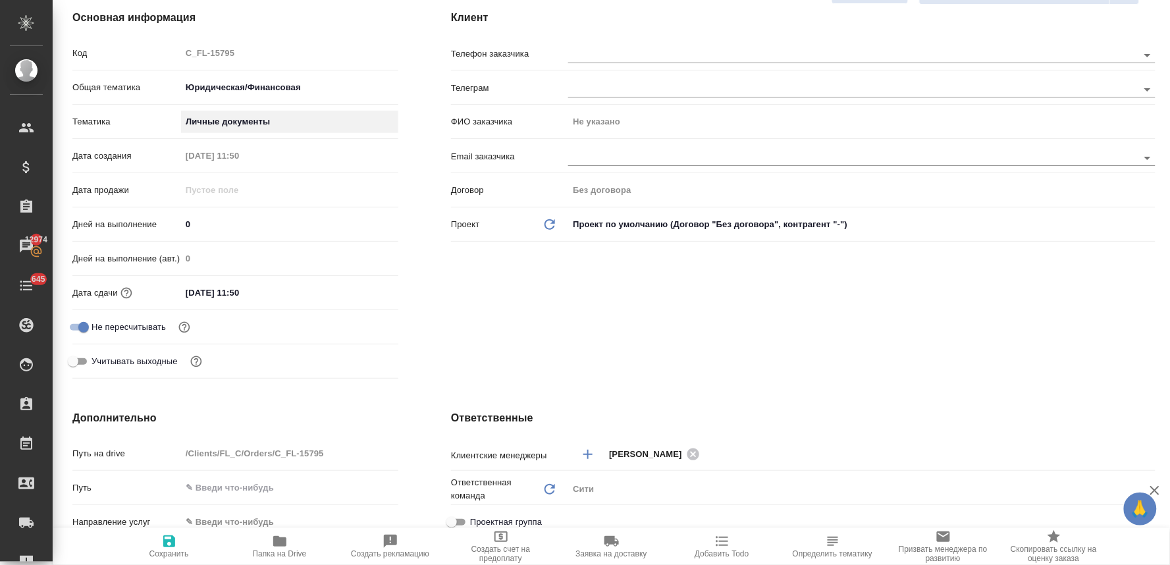
type textarea "x"
type input "5a8b8b956a9677013d343cfe"
click at [271, 295] on input "12.08.2025 11:50" at bounding box center [239, 292] width 115 height 19
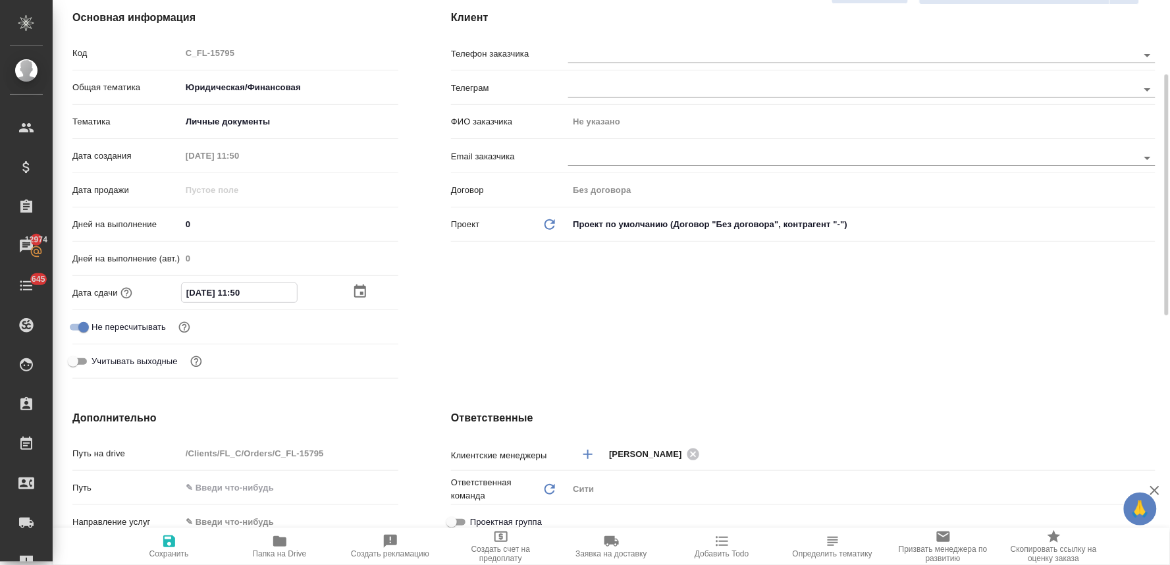
click at [363, 288] on icon "button" at bounding box center [360, 292] width 16 height 16
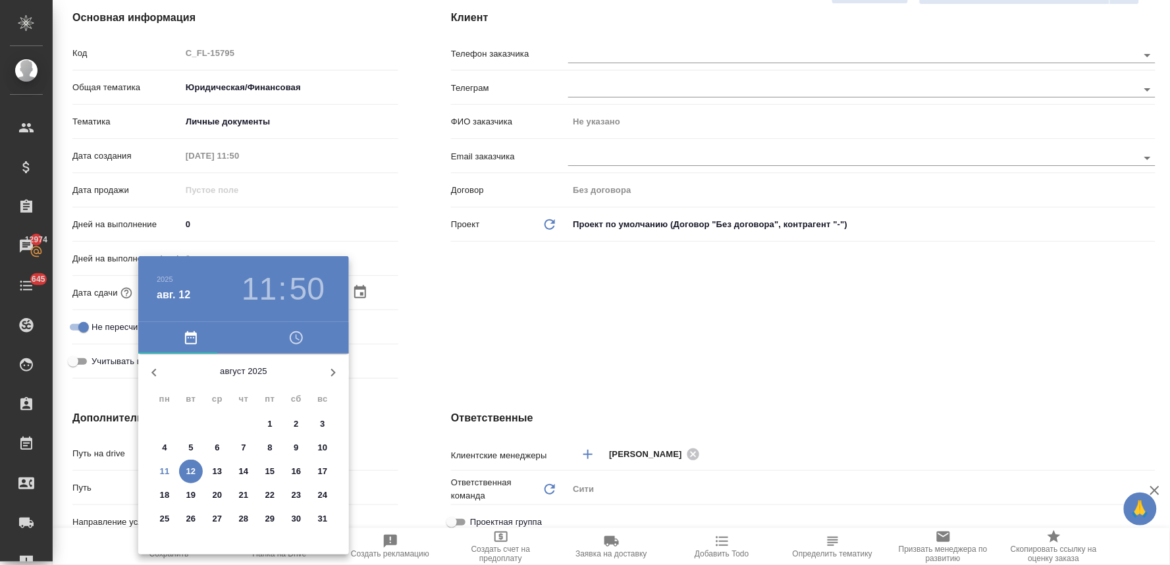
click at [163, 470] on p "11" at bounding box center [165, 471] width 10 height 13
type input "11.08.2025 11:50"
type textarea "x"
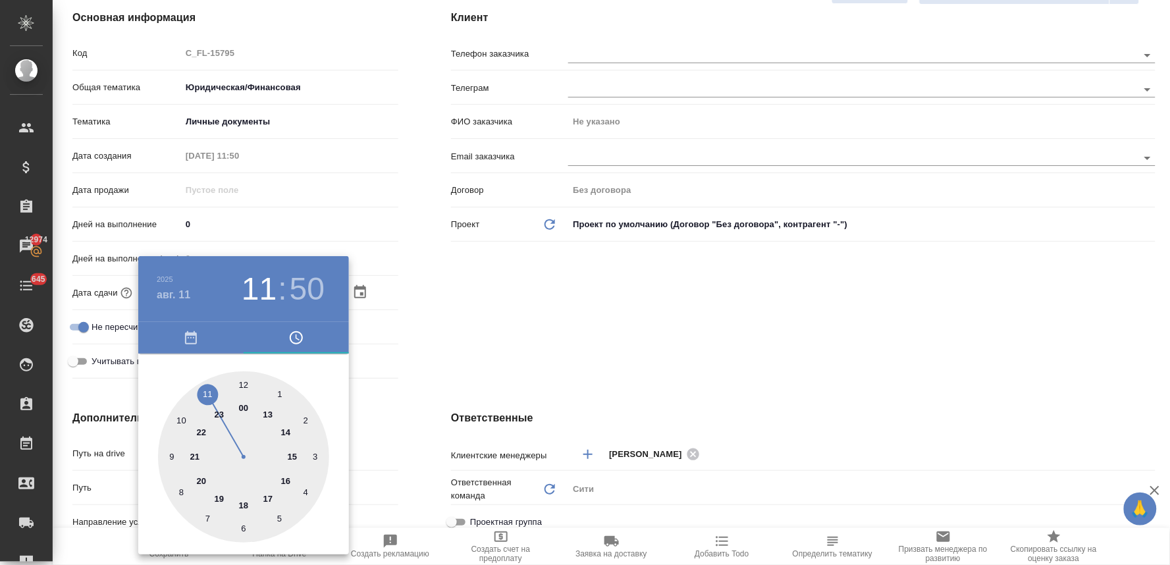
click at [294, 456] on div at bounding box center [243, 456] width 171 height 171
type input "11.08.2025 15:50"
type textarea "x"
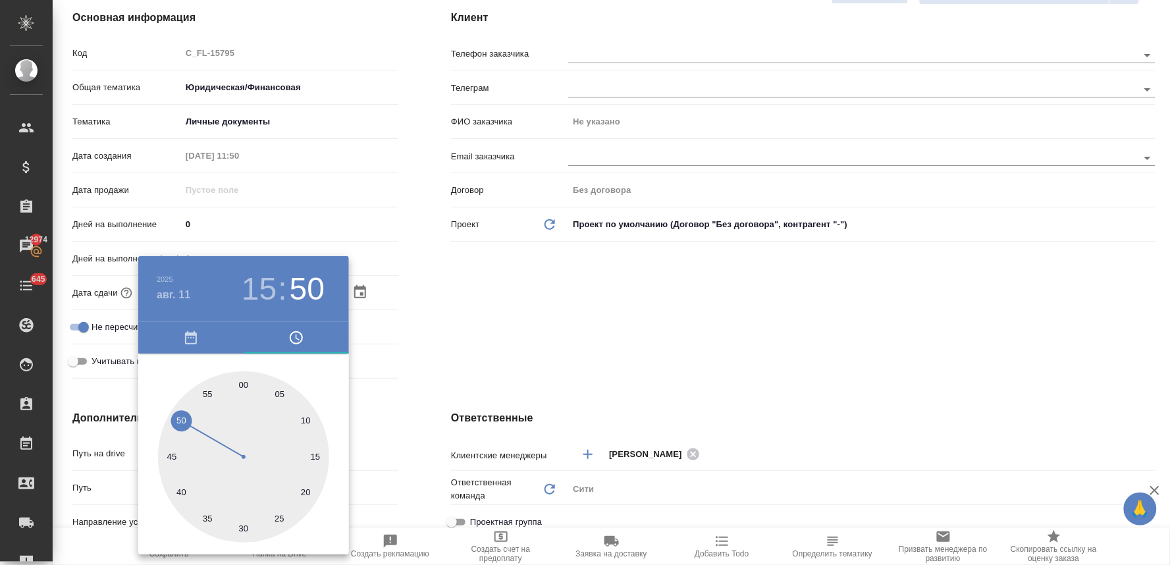
click at [241, 525] on div at bounding box center [243, 456] width 171 height 171
type input "11.08.2025 15:30"
type textarea "x"
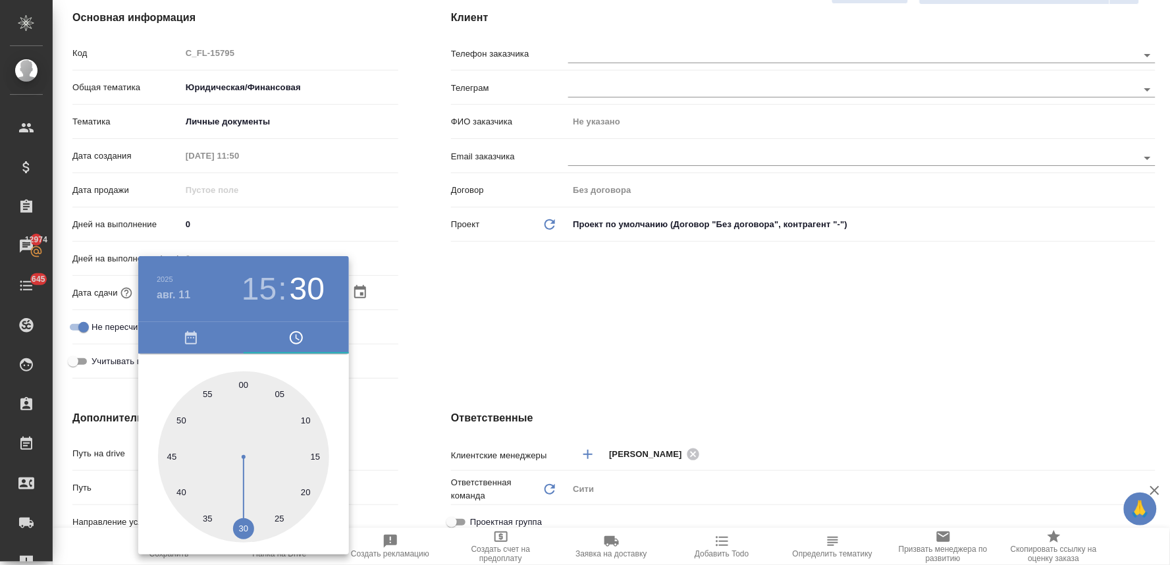
click at [450, 363] on div at bounding box center [585, 282] width 1170 height 565
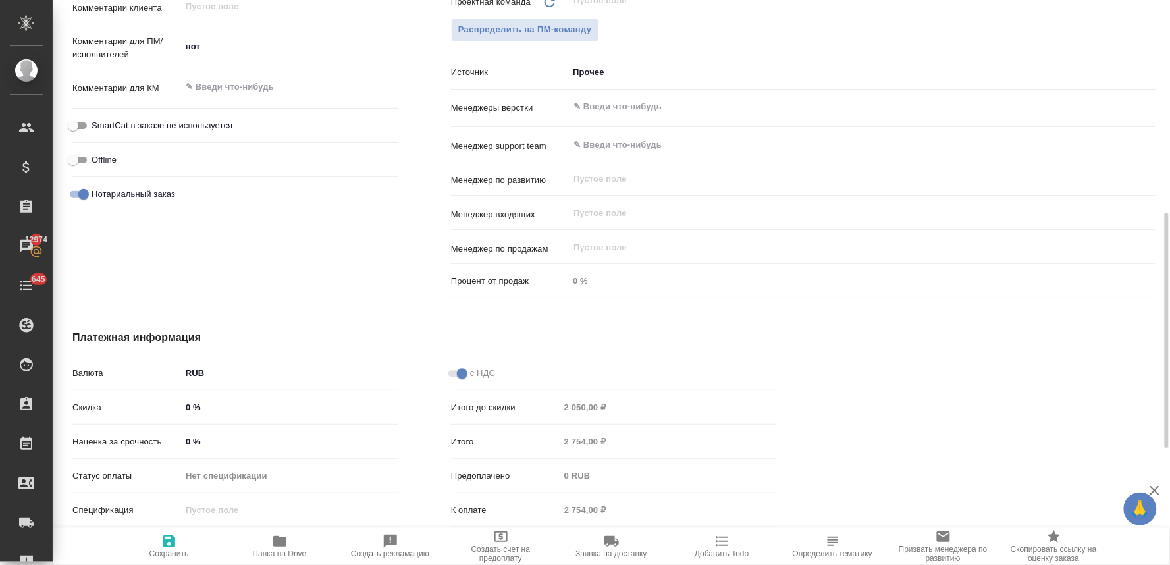
scroll to position [467, 0]
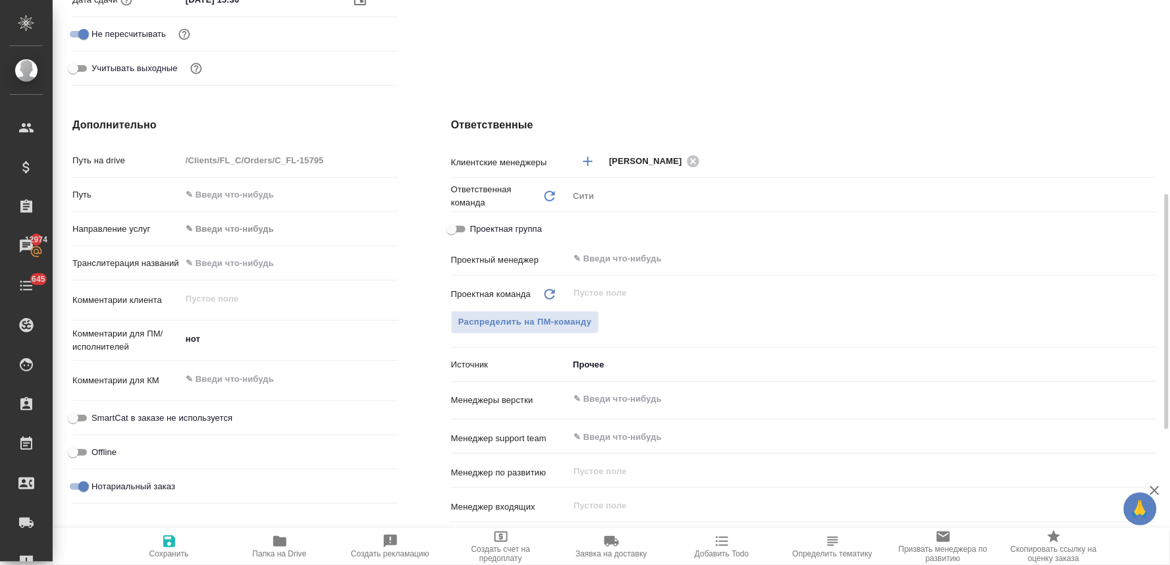
click at [241, 265] on input "text" at bounding box center [289, 262] width 217 height 19
type input "В"
type textarea "x"
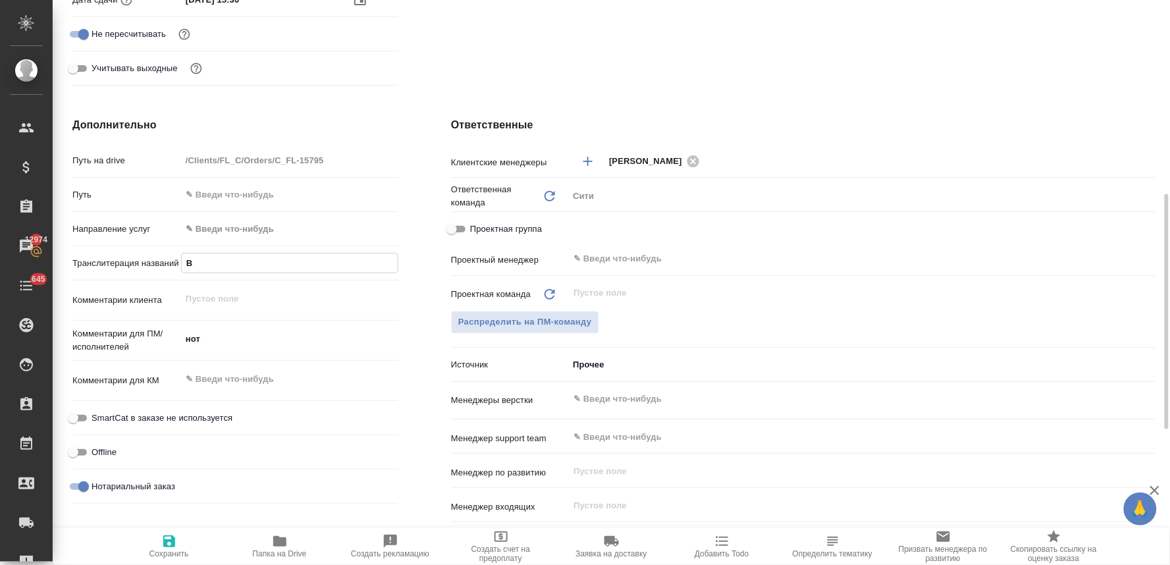
type input "Вл"
type textarea "x"
type input "Вла"
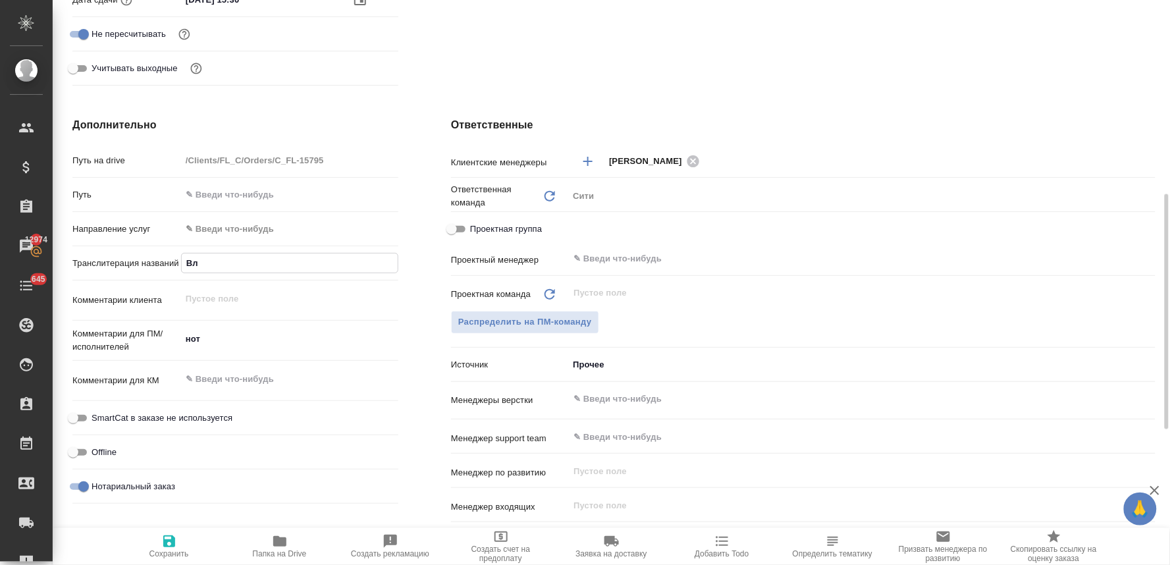
type textarea "x"
type input "Влан"
type textarea "x"
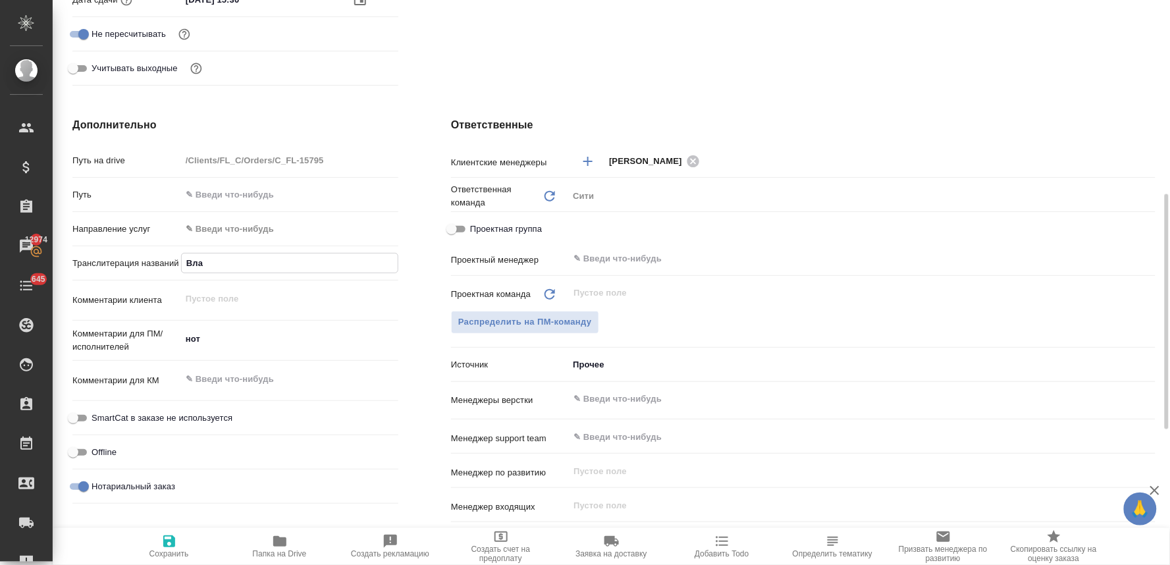
type textarea "x"
type input "Влант"
type textarea "x"
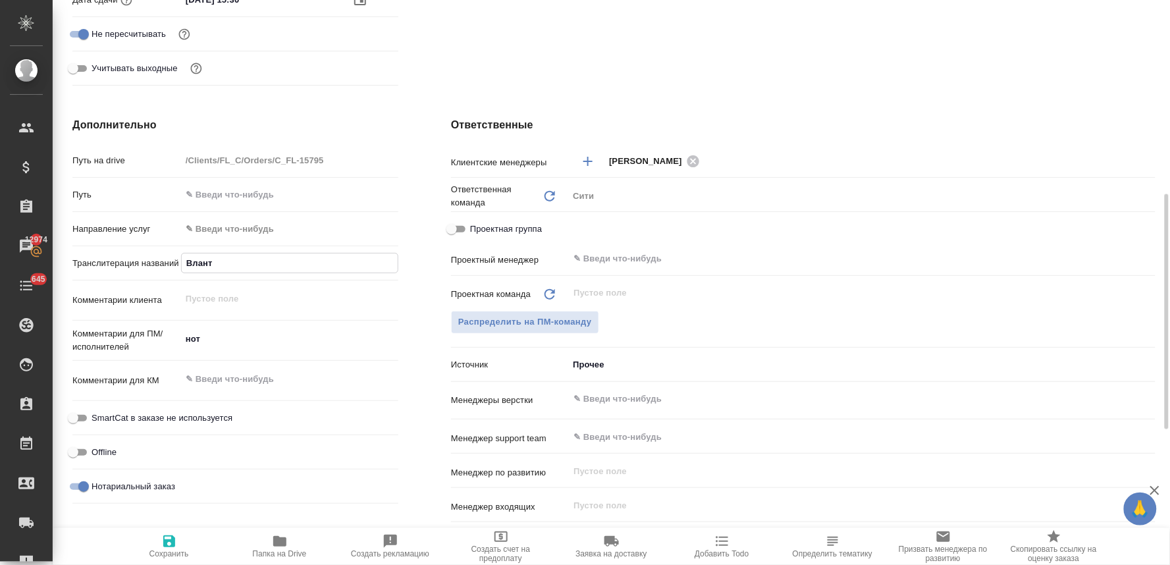
type textarea "x"
type input "Вланти"
type textarea "x"
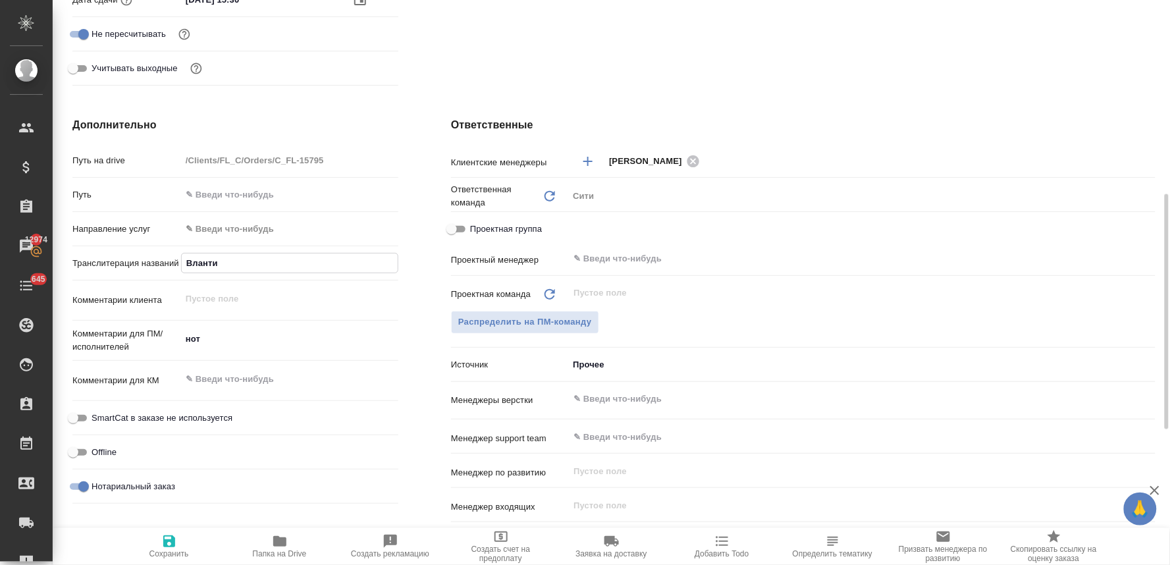
type input "Влантим"
type textarea "x"
type input "Влантими"
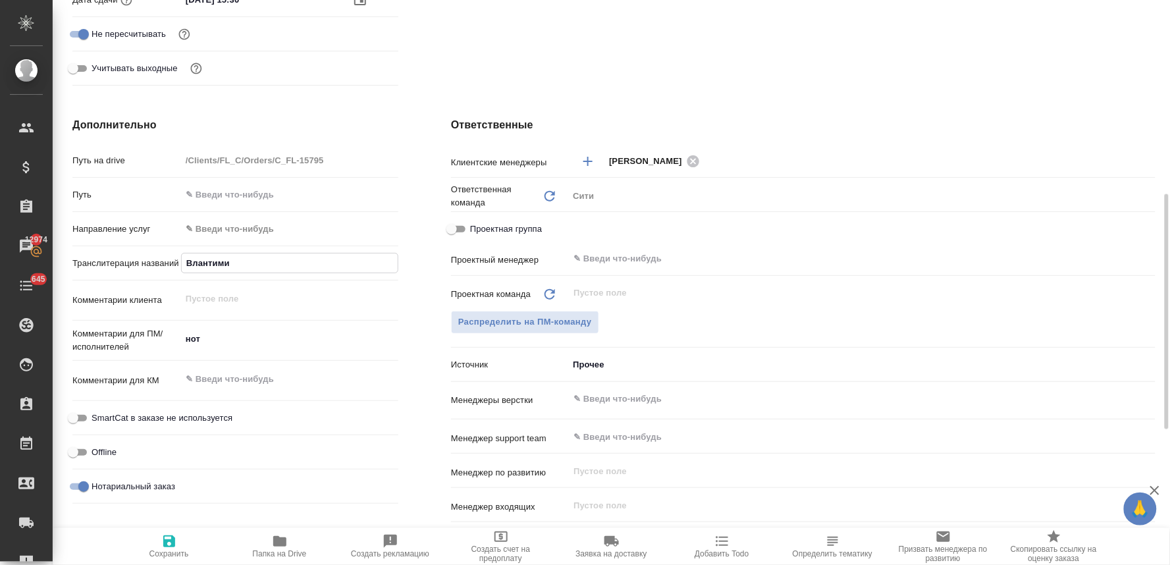
type textarea "x"
type input "Влантимир"
type textarea "x"
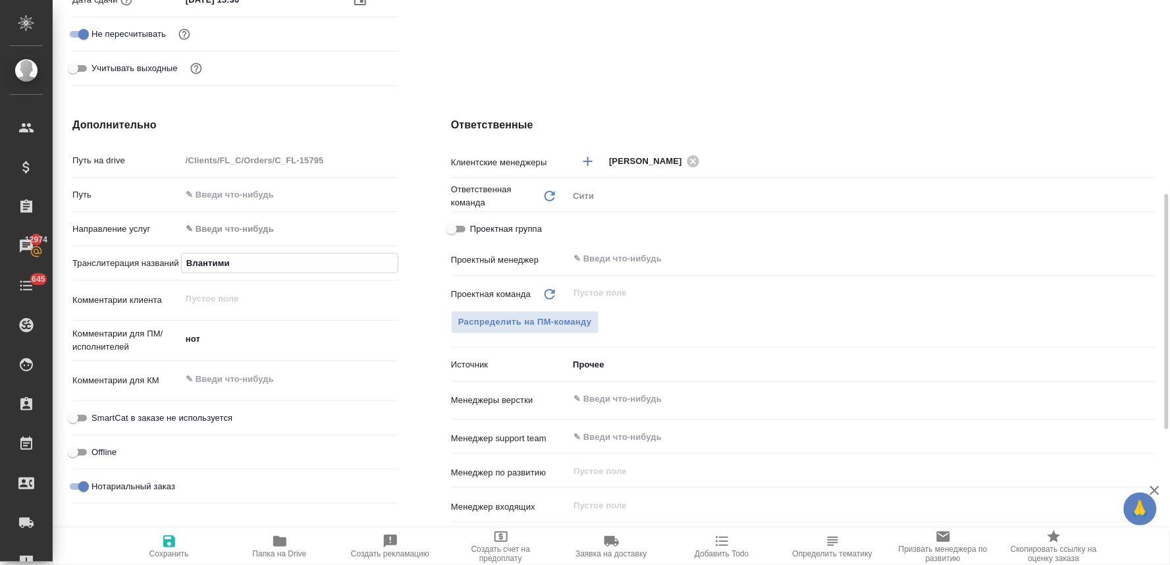
type textarea "x"
type input "Влантимир"
type textarea "x"
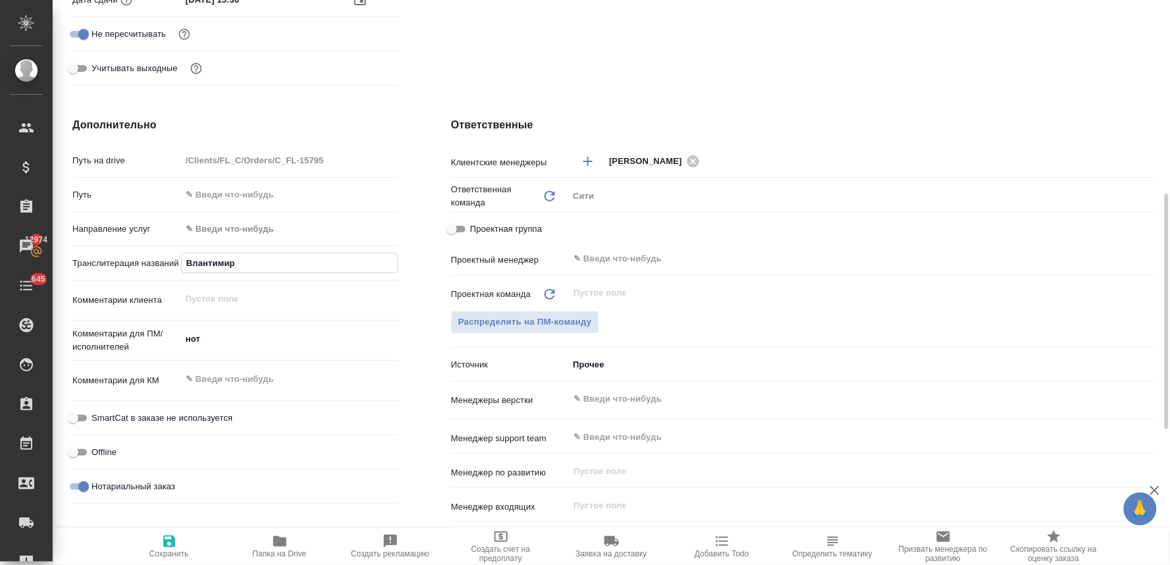
type textarea "x"
type input "Влантимир С"
type textarea "x"
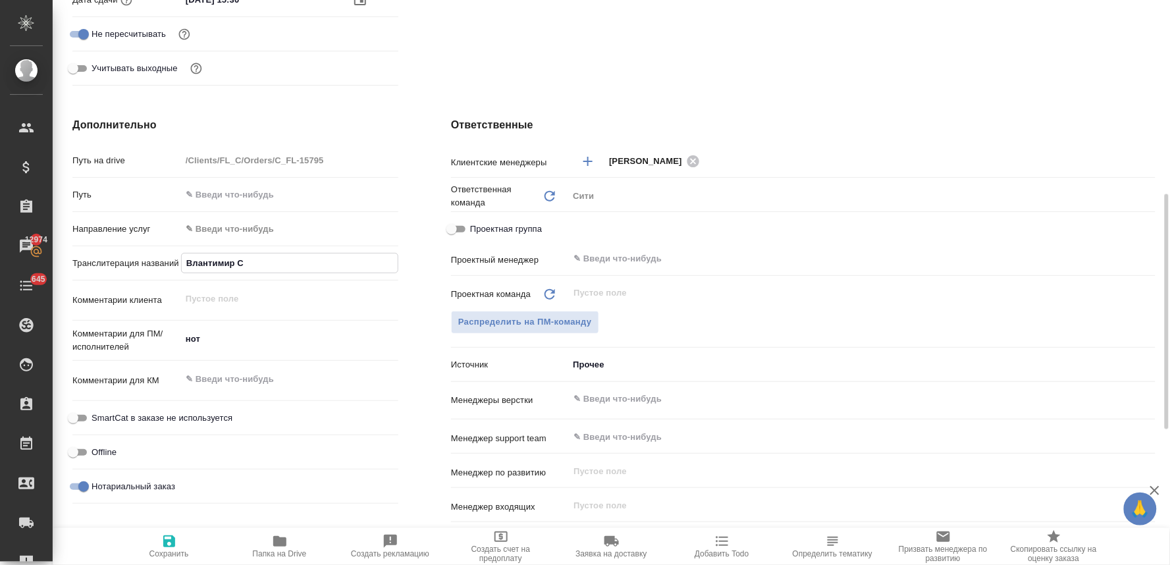
type input "Влантимир Со"
type textarea "x"
type input "Влантимир Сол"
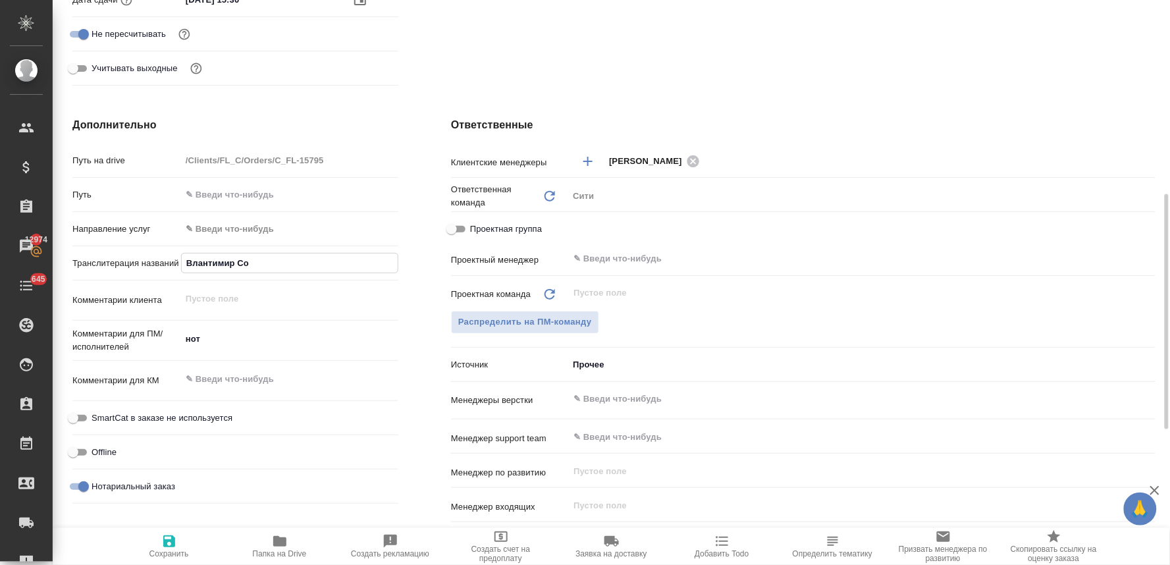
type textarea "x"
type input "Влантимир Соло"
type textarea "x"
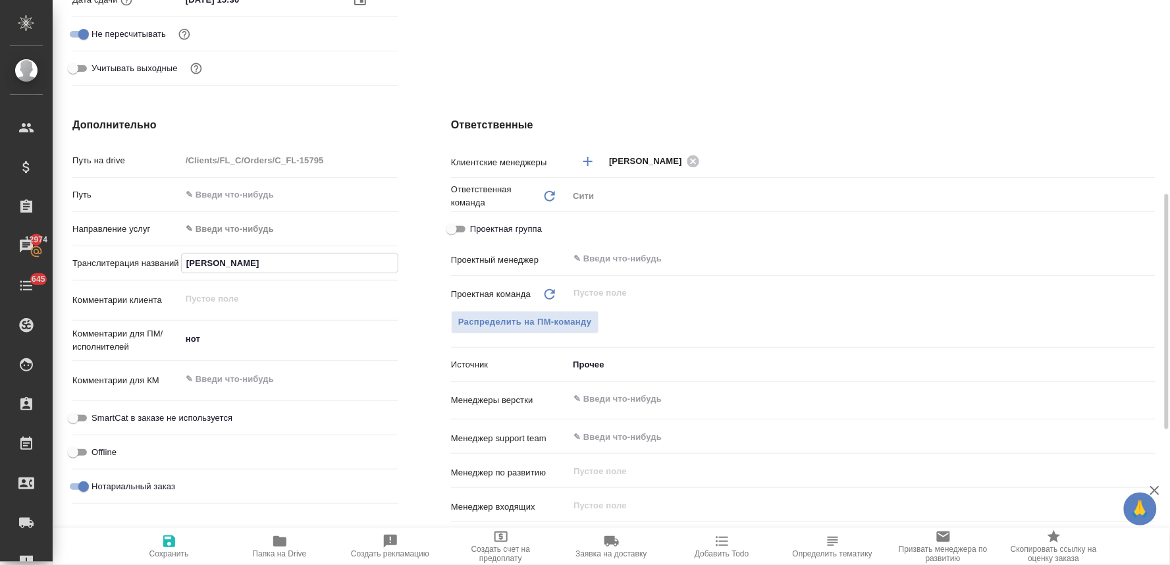
type textarea "x"
type input "Влантимир Солон"
type textarea "x"
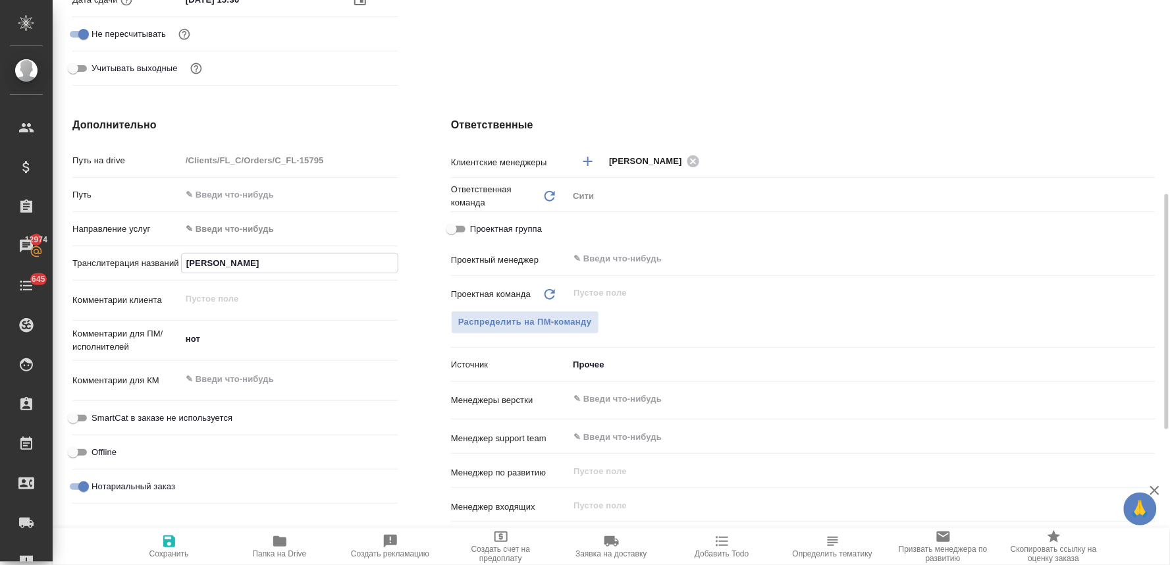
type textarea "x"
type input "Влантимир Солонт"
type textarea "x"
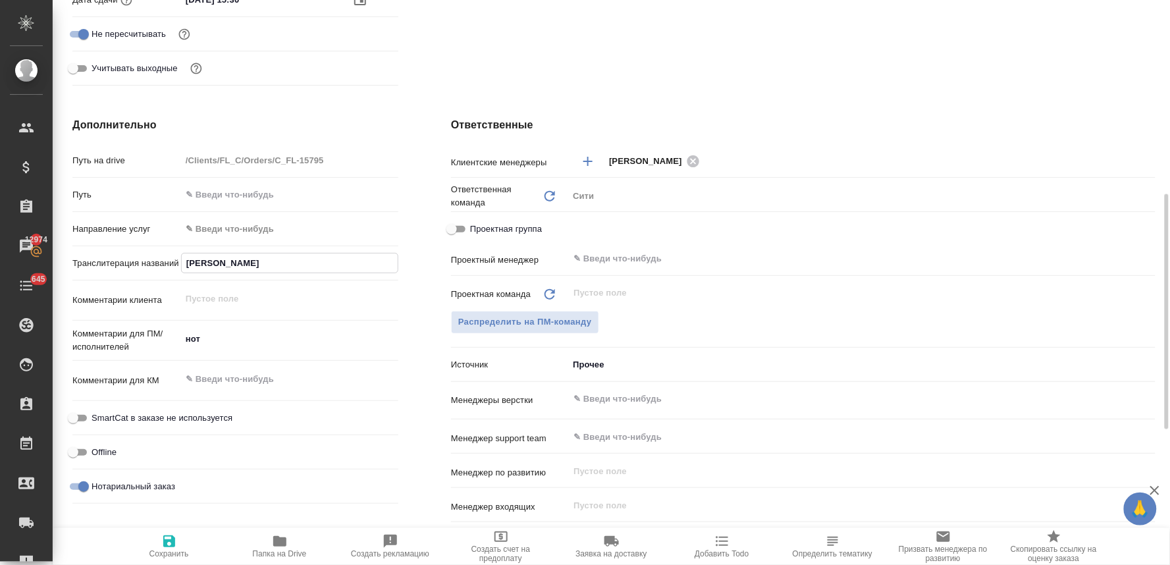
type input "Влантимир Солонто"
type textarea "x"
type input "Влантимир Солонтов"
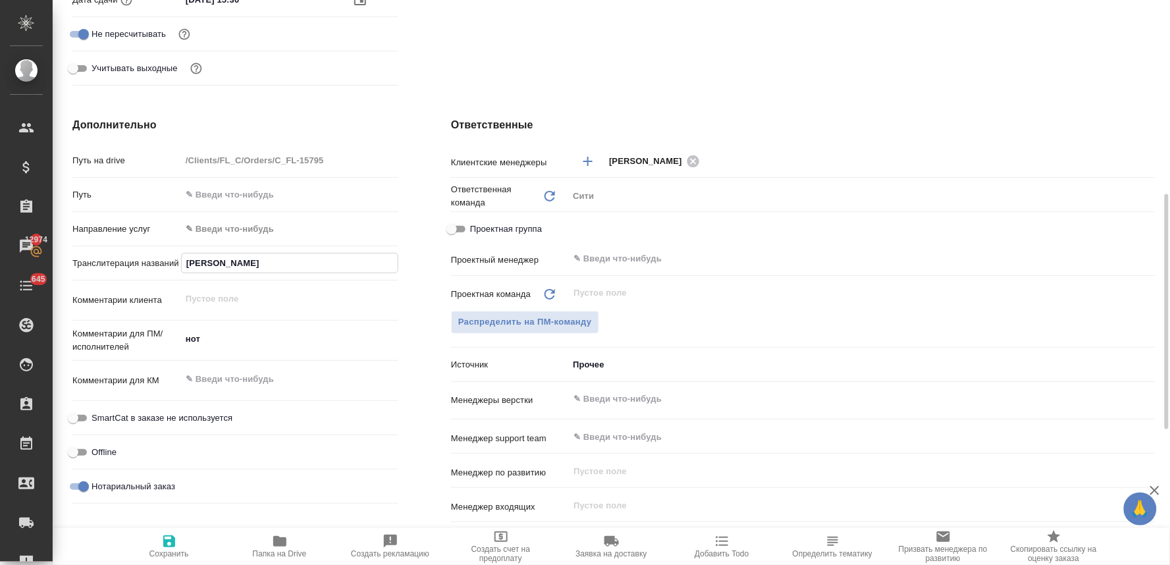
type textarea "x"
type input "Влантимир Солонтовн"
type textarea "x"
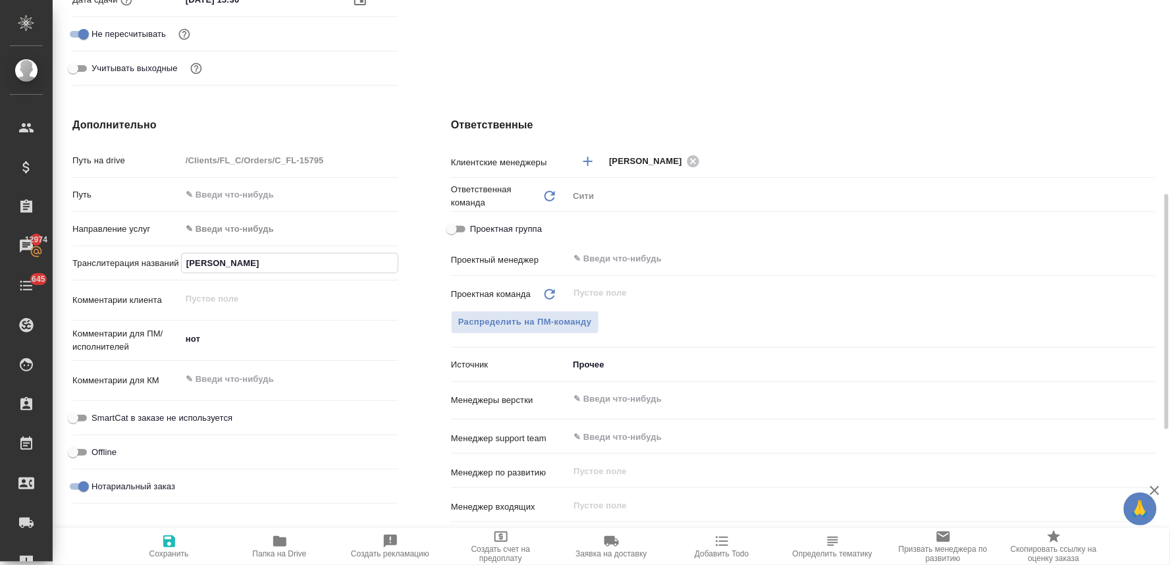
type textarea "x"
type input "Влантимир Солонтовни"
type textarea "x"
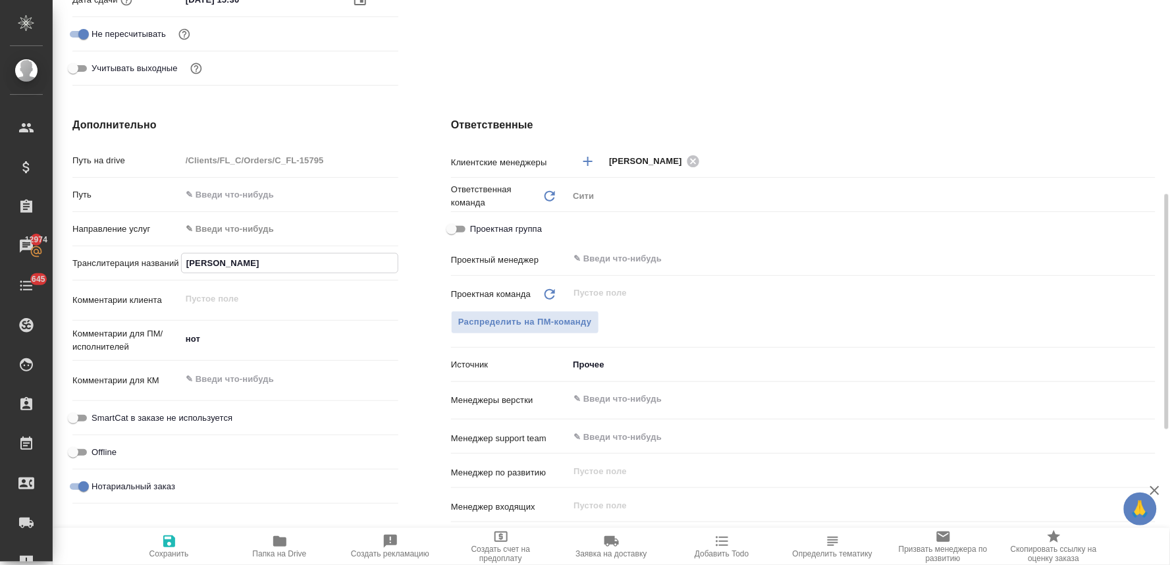
type textarea "x"
type input "Влантимир Солонтовник"
type textarea "x"
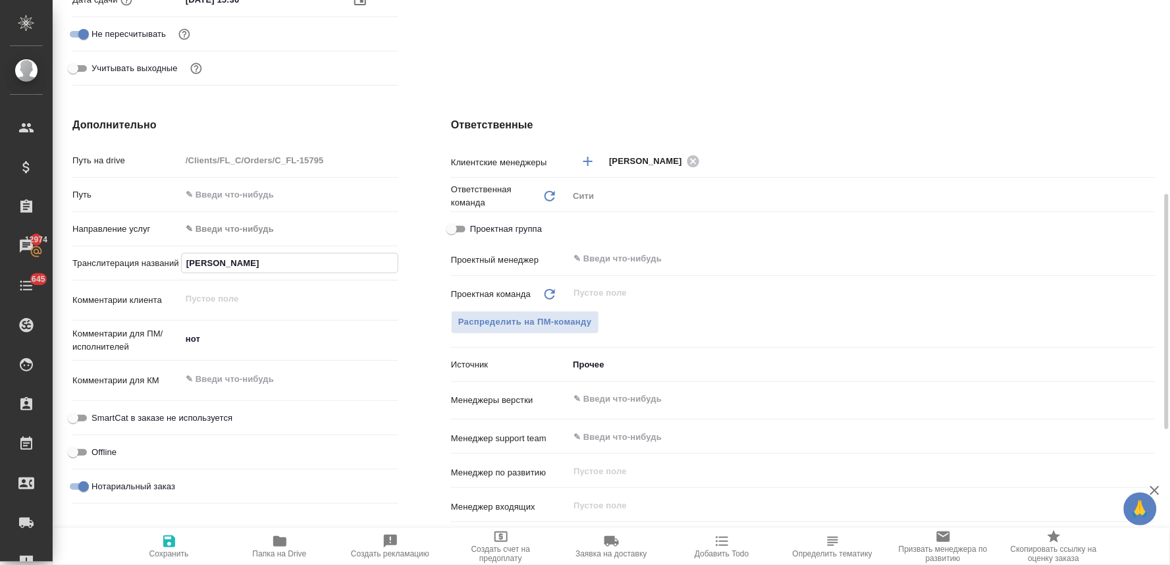
type input "Влантимир Солонтовнико"
type textarea "x"
type input "Влантимир Солонтовникоф"
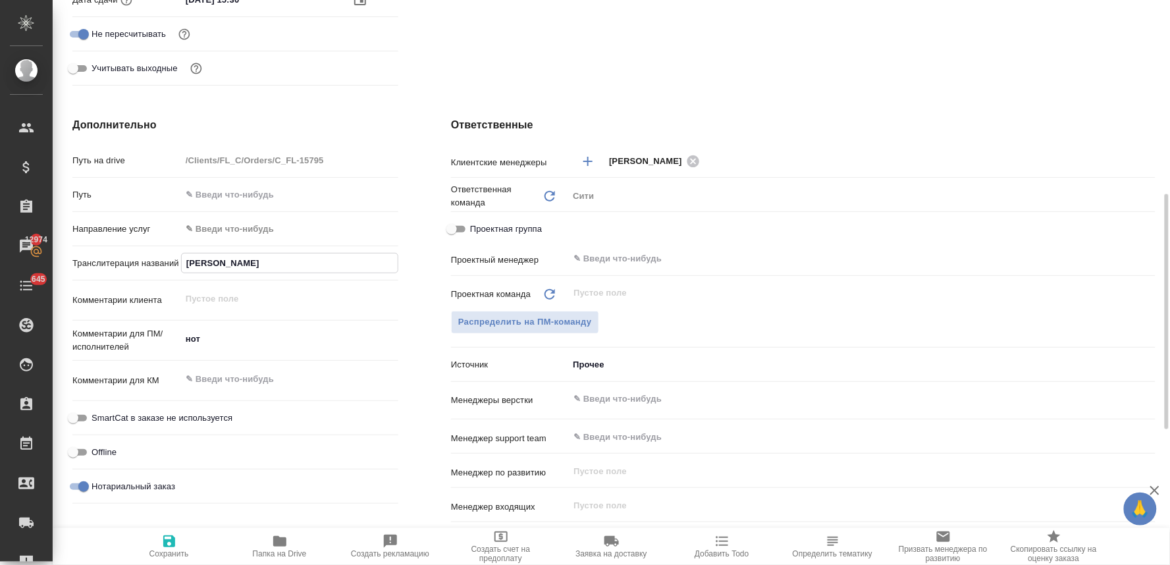
type textarea "x"
type input "Влантимир Солонтовникофф"
type textarea "x"
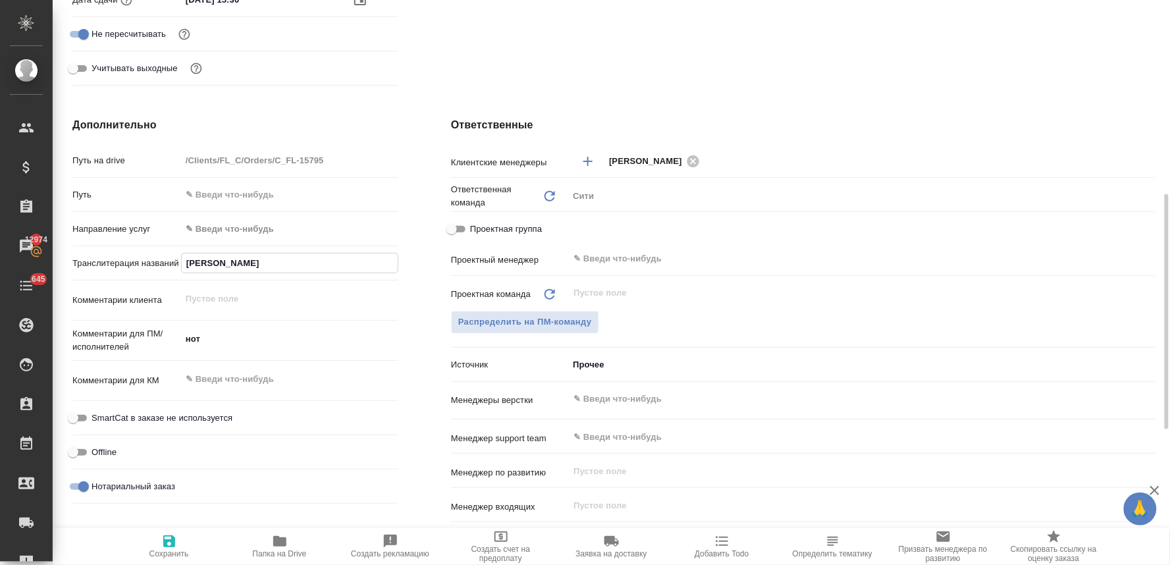
type textarea "x"
type input "Влантимир Солонтовникофф"
click at [166, 547] on icon "button" at bounding box center [169, 541] width 12 height 12
type textarea "x"
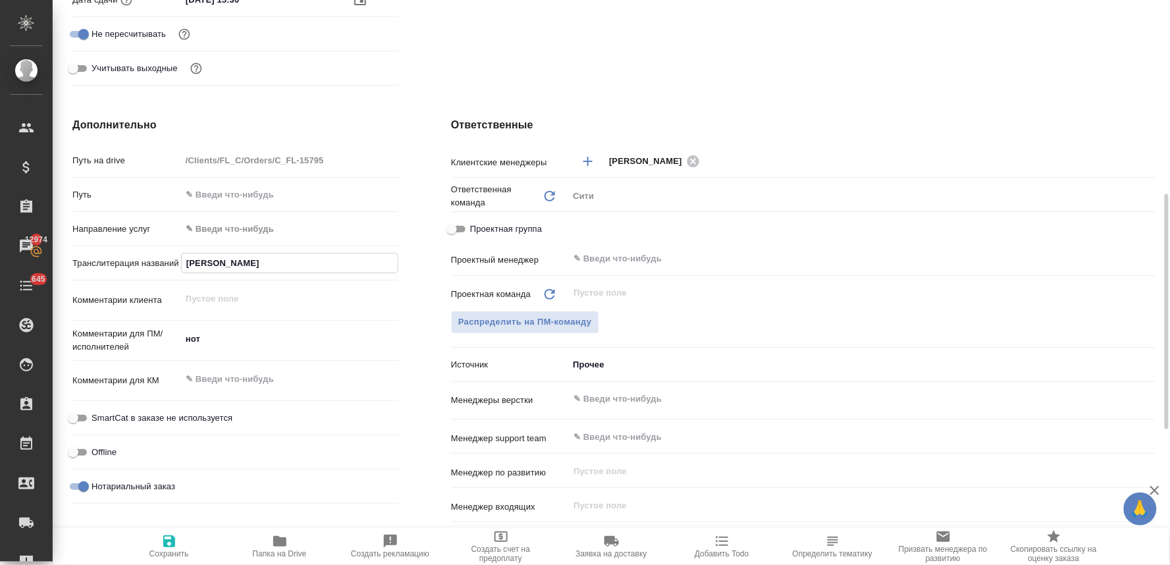
type textarea "x"
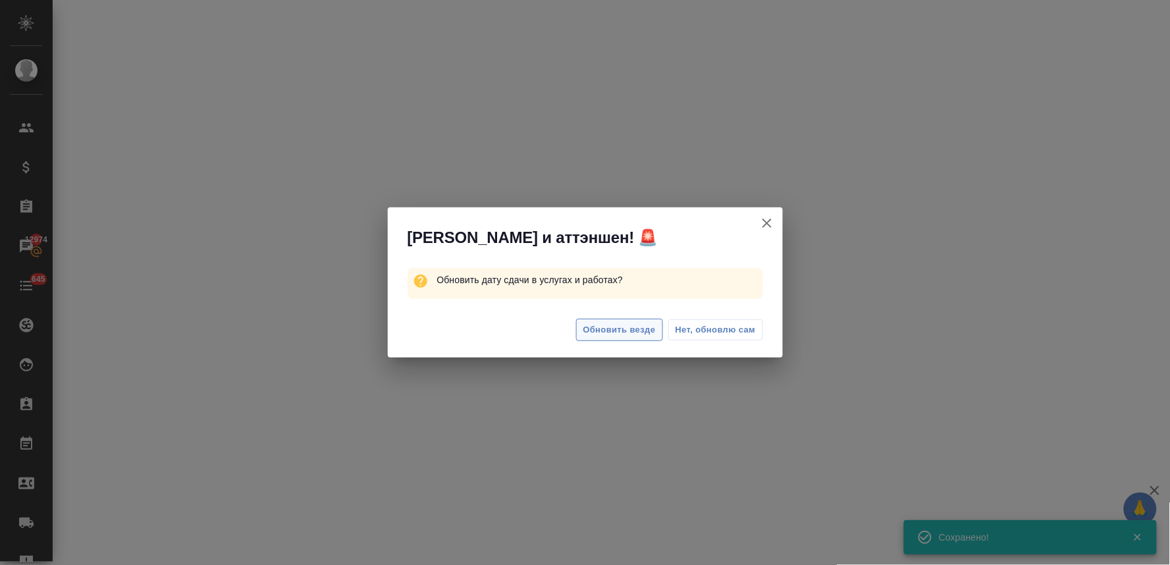
click at [644, 328] on span "Обновить везде" at bounding box center [619, 330] width 72 height 15
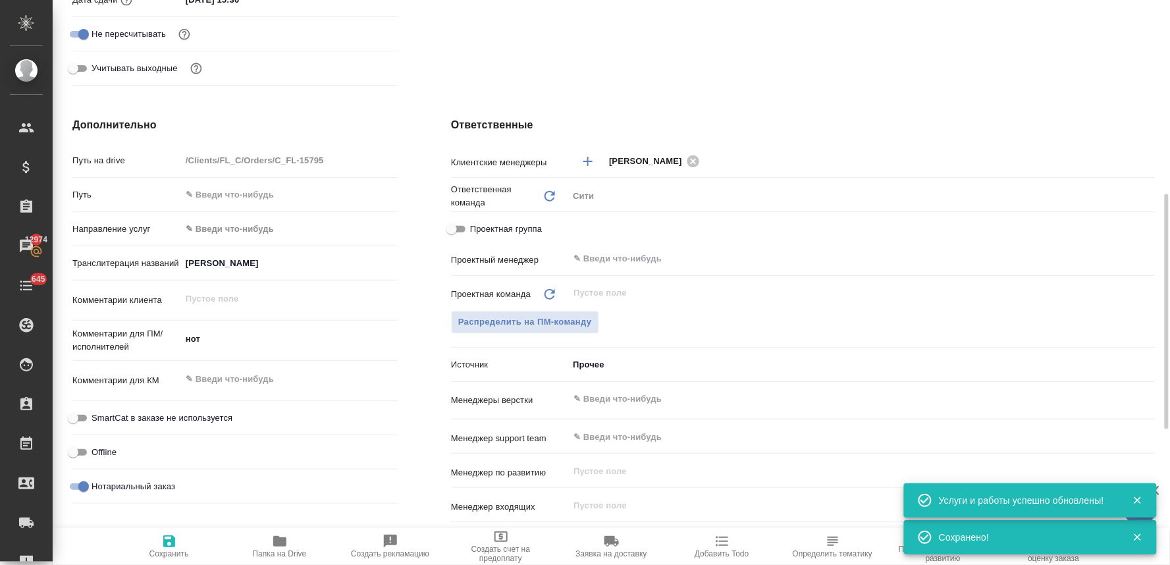
scroll to position [0, 0]
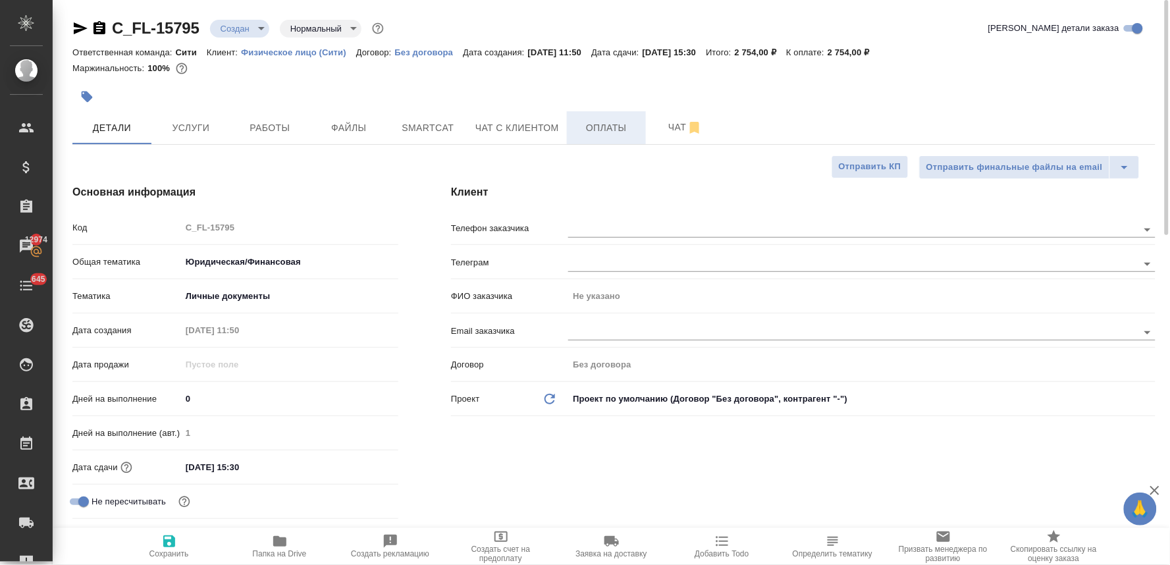
click at [611, 132] on span "Оплаты" at bounding box center [606, 128] width 63 height 16
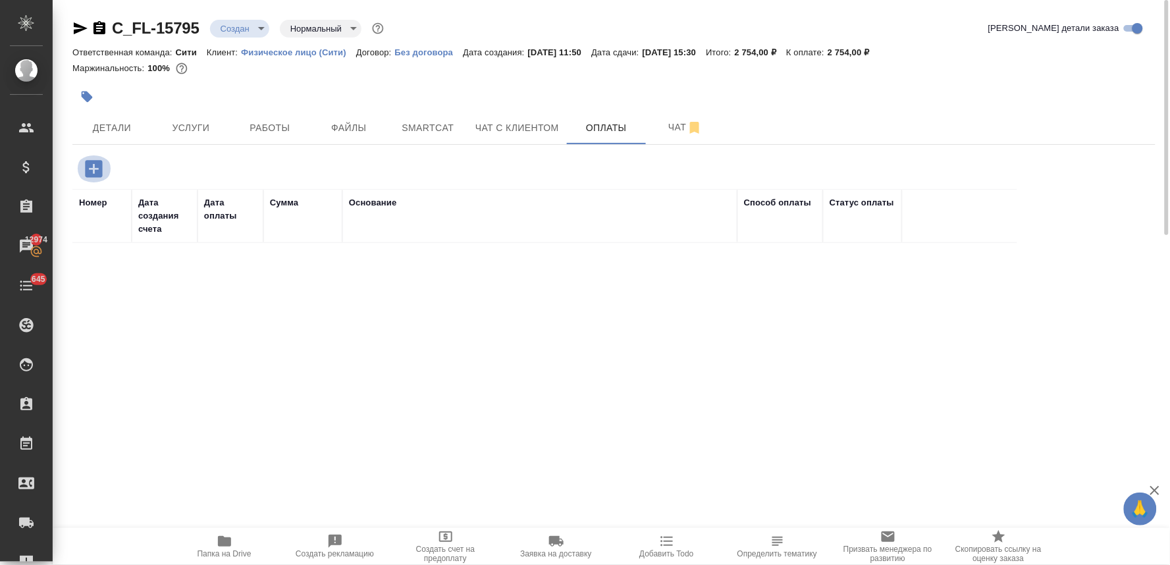
click at [95, 170] on icon "button" at bounding box center [93, 168] width 17 height 17
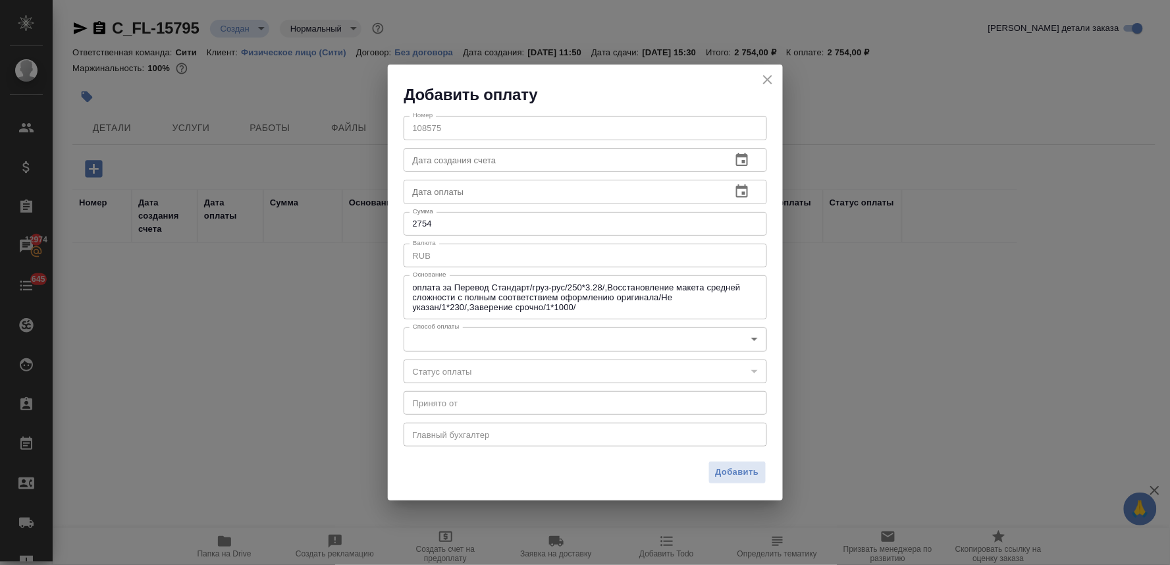
click at [469, 350] on body "🙏 .cls-1 fill:#fff; AWATERA Lyamina Nadezhda Клиенты Спецификации Заказы 12974 …" at bounding box center [585, 282] width 1170 height 565
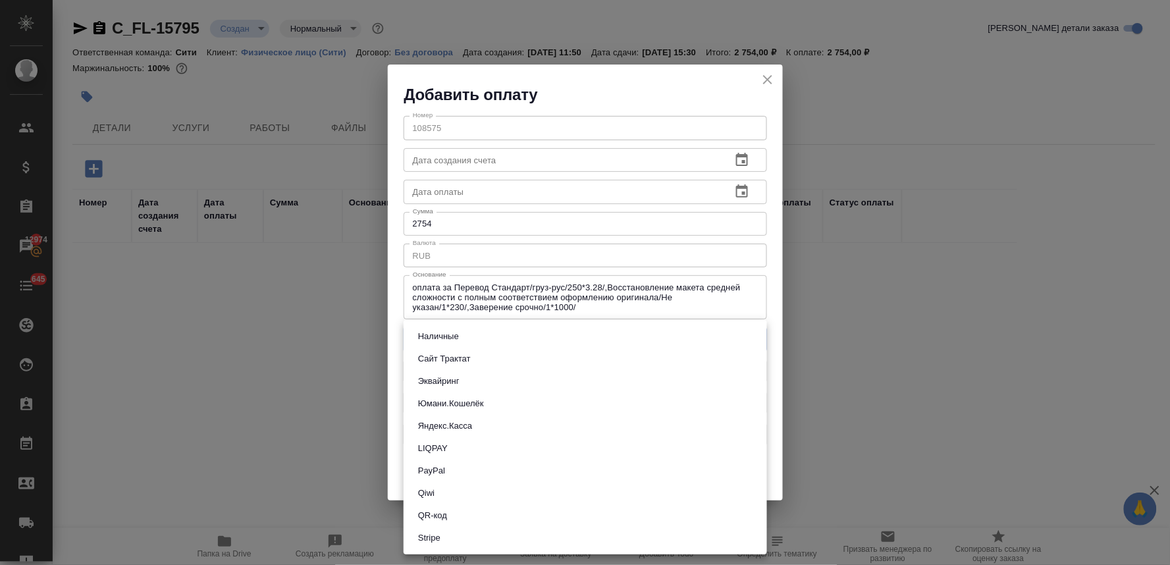
click at [464, 338] on li "Наличные" at bounding box center [585, 336] width 363 height 22
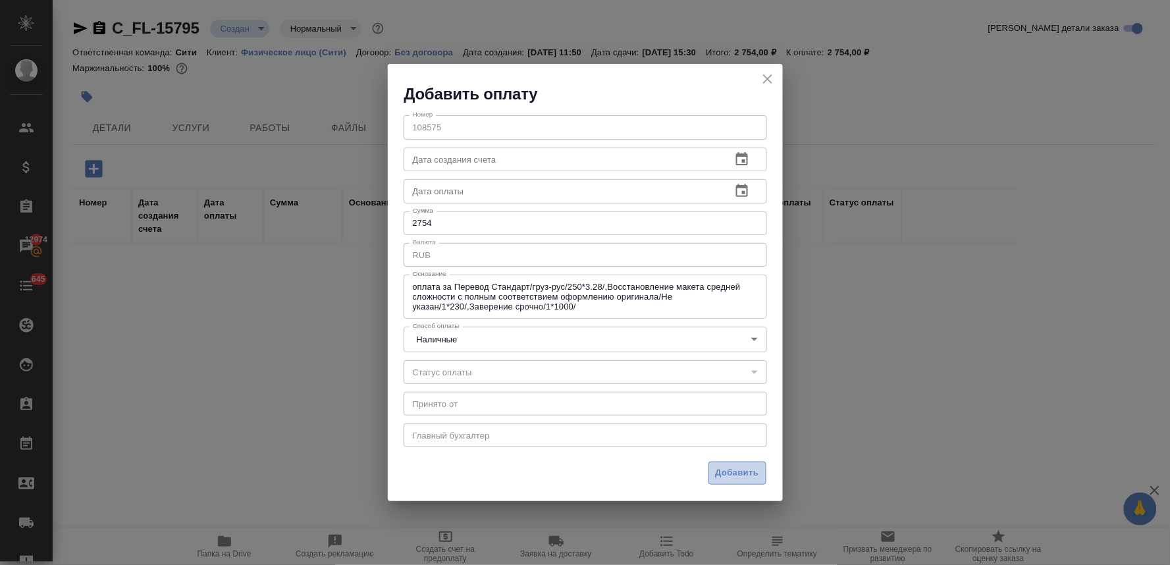
click at [743, 469] on span "Добавить" at bounding box center [737, 472] width 43 height 15
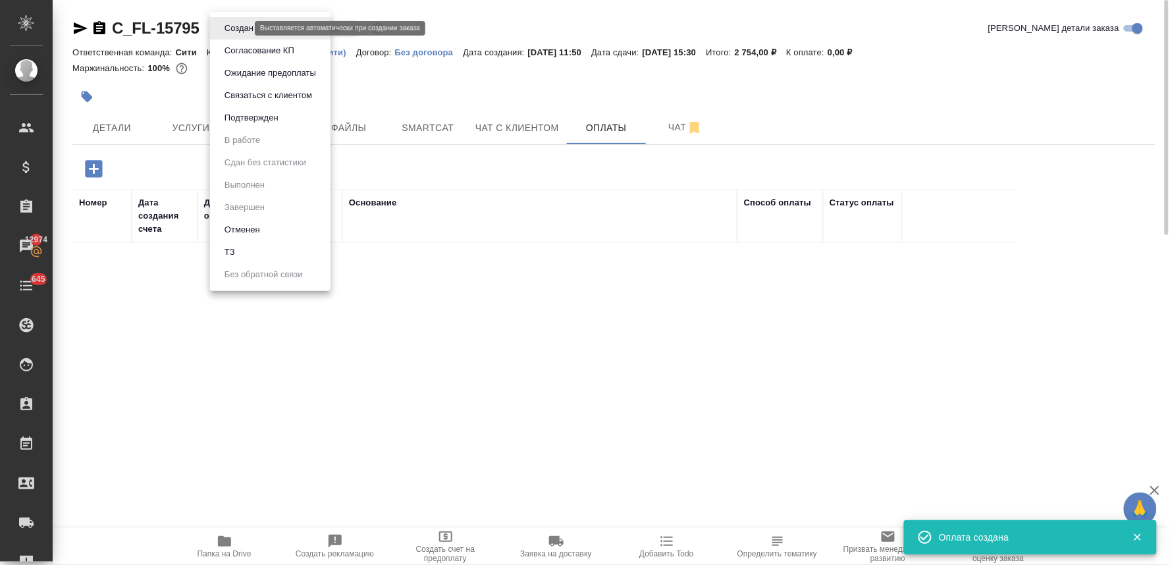
click at [234, 29] on body "🙏 .cls-1 fill:#fff; AWATERA Lyamina Nadezhda Клиенты Спецификации Заказы 12974 …" at bounding box center [585, 282] width 1170 height 565
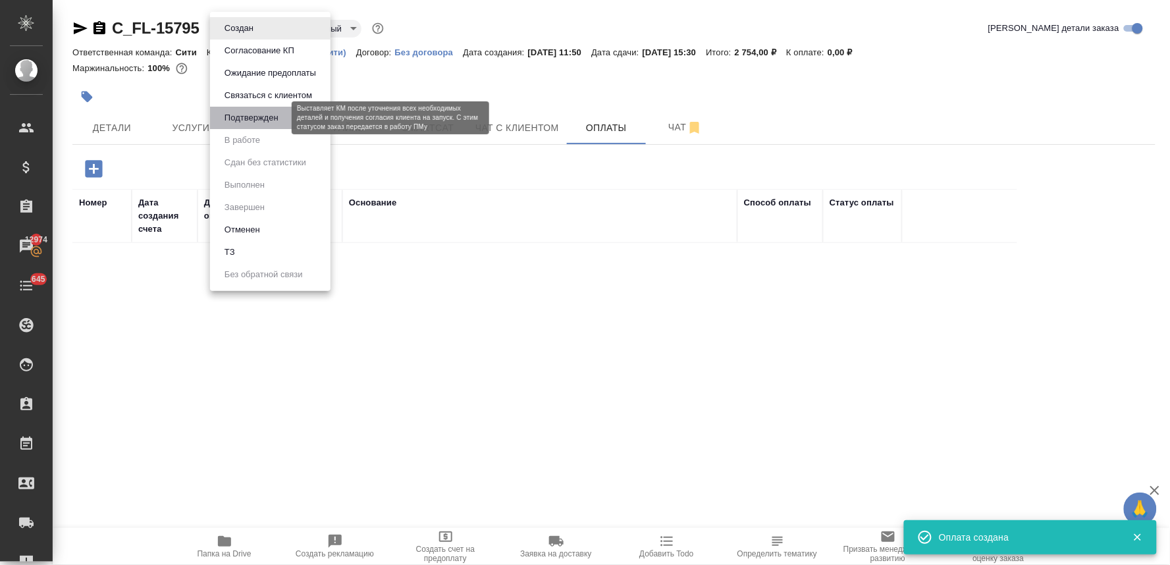
click at [253, 117] on button "Подтвержден" at bounding box center [252, 118] width 62 height 14
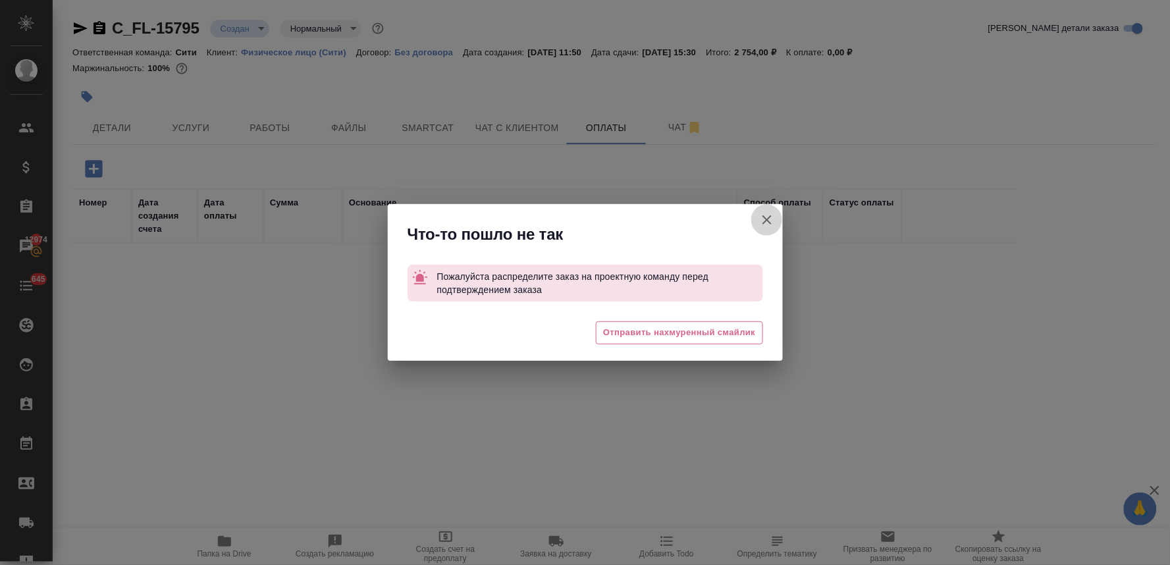
click at [768, 221] on icon "button" at bounding box center [766, 219] width 9 height 9
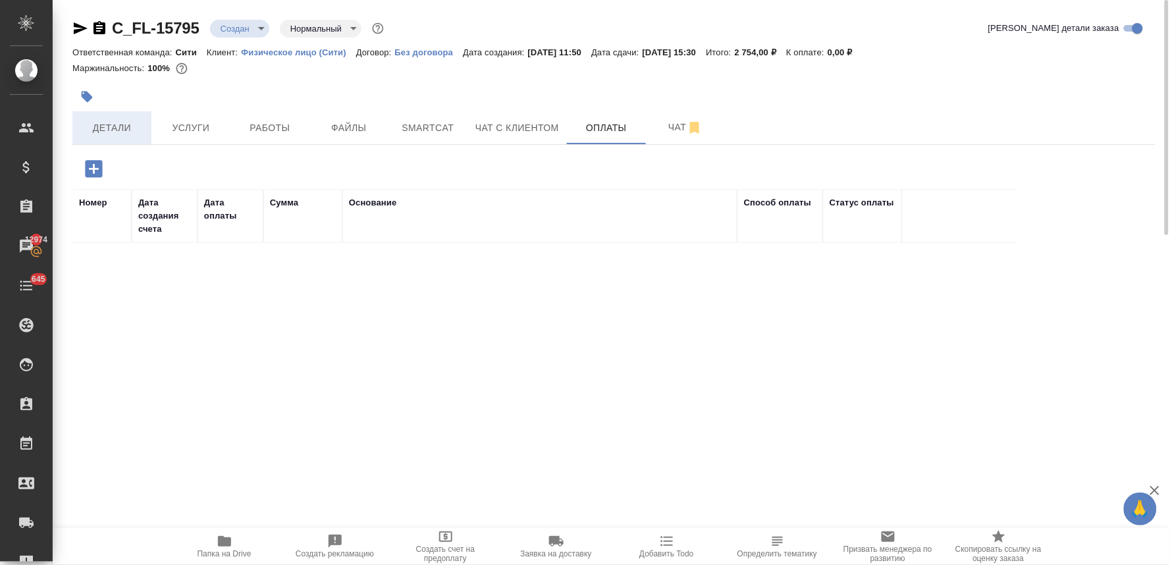
click at [103, 126] on span "Детали" at bounding box center [111, 128] width 63 height 16
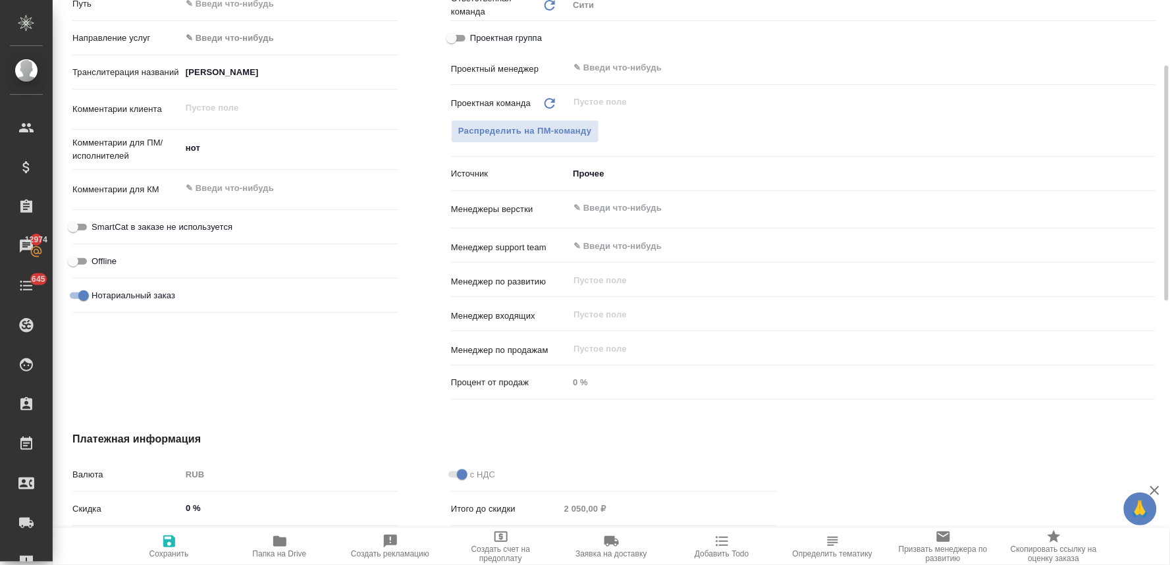
scroll to position [512, 0]
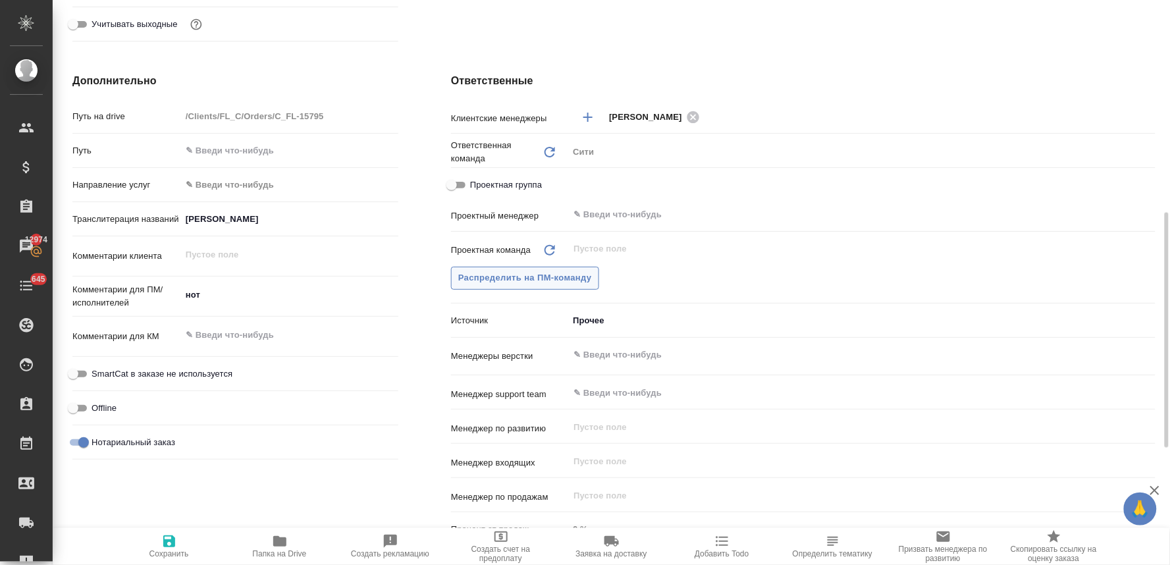
click at [503, 273] on span "Распределить на ПМ-команду" at bounding box center [525, 278] width 134 height 15
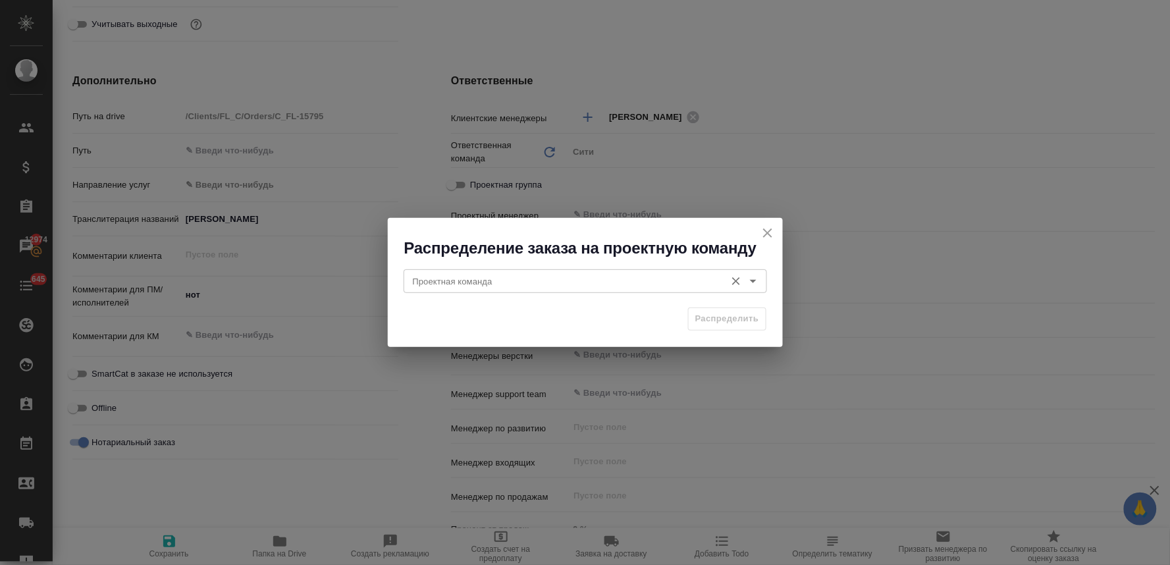
click at [501, 286] on input "Проектная команда" at bounding box center [563, 281] width 311 height 16
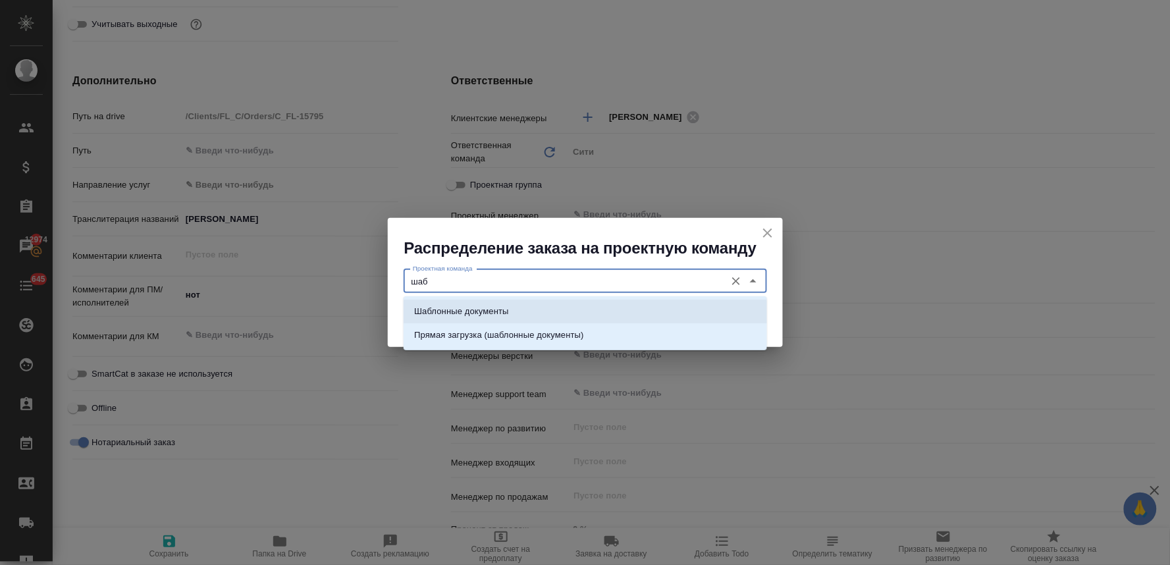
click at [500, 313] on p "Шаблонные документы" at bounding box center [461, 311] width 94 height 13
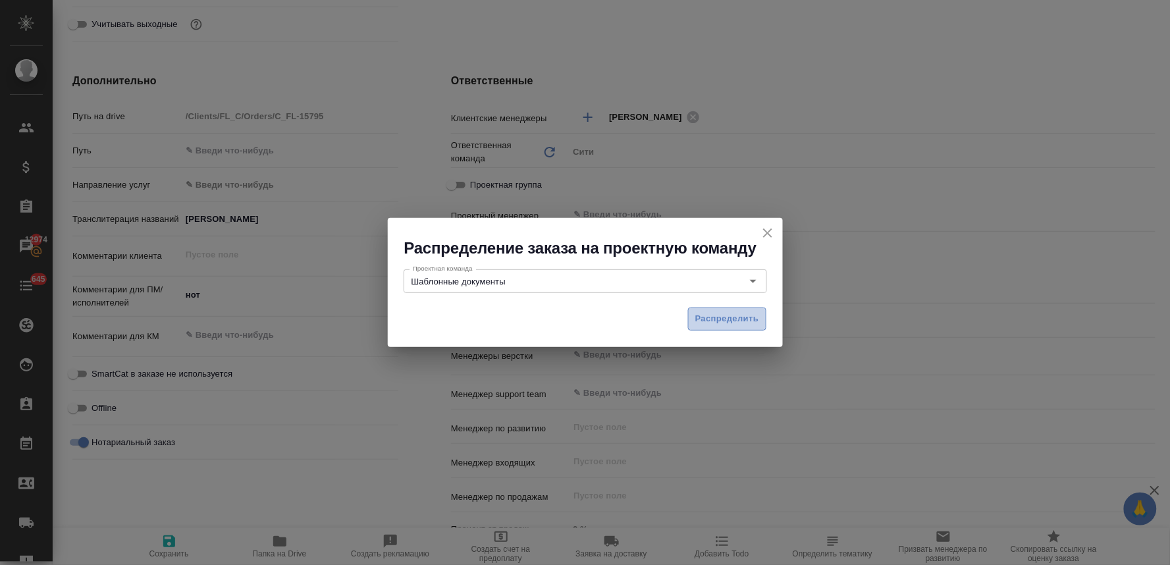
click at [723, 318] on span "Распределить" at bounding box center [727, 318] width 64 height 15
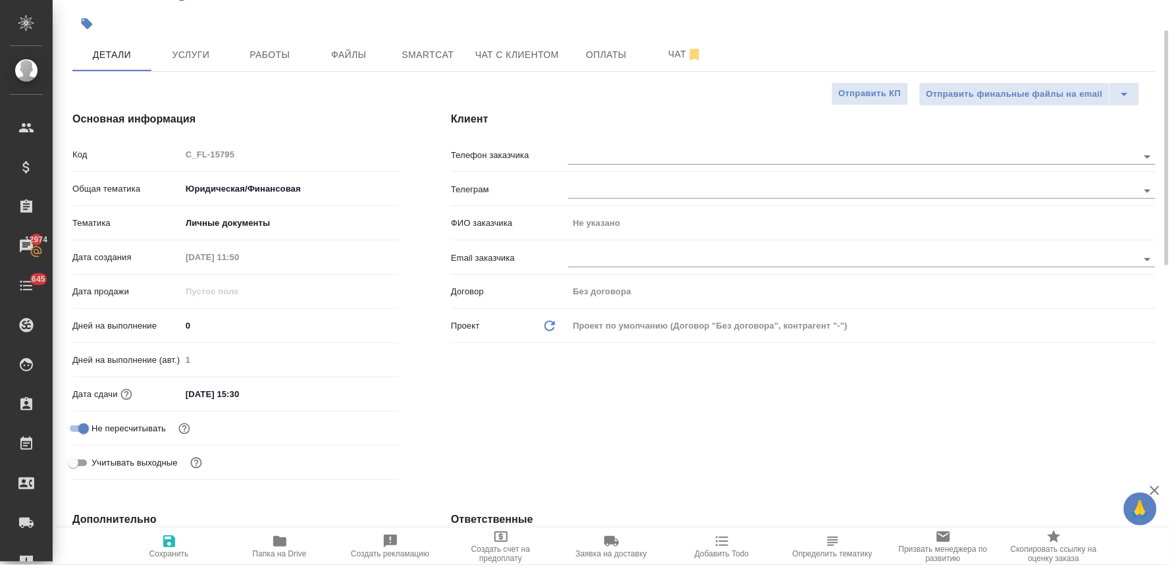
scroll to position [0, 0]
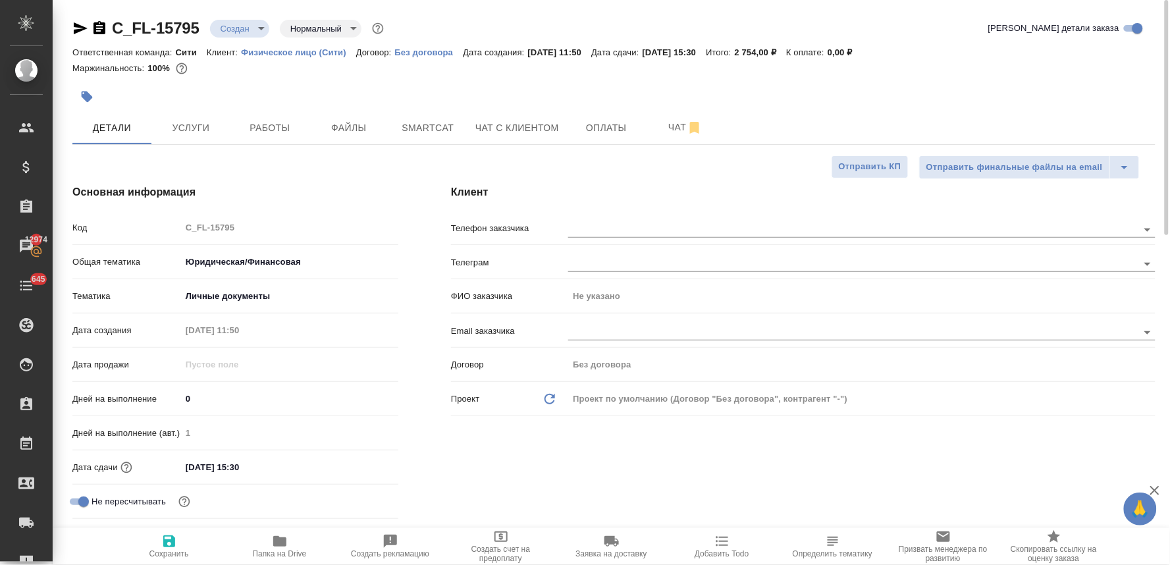
click at [174, 543] on icon "button" at bounding box center [169, 541] width 12 height 12
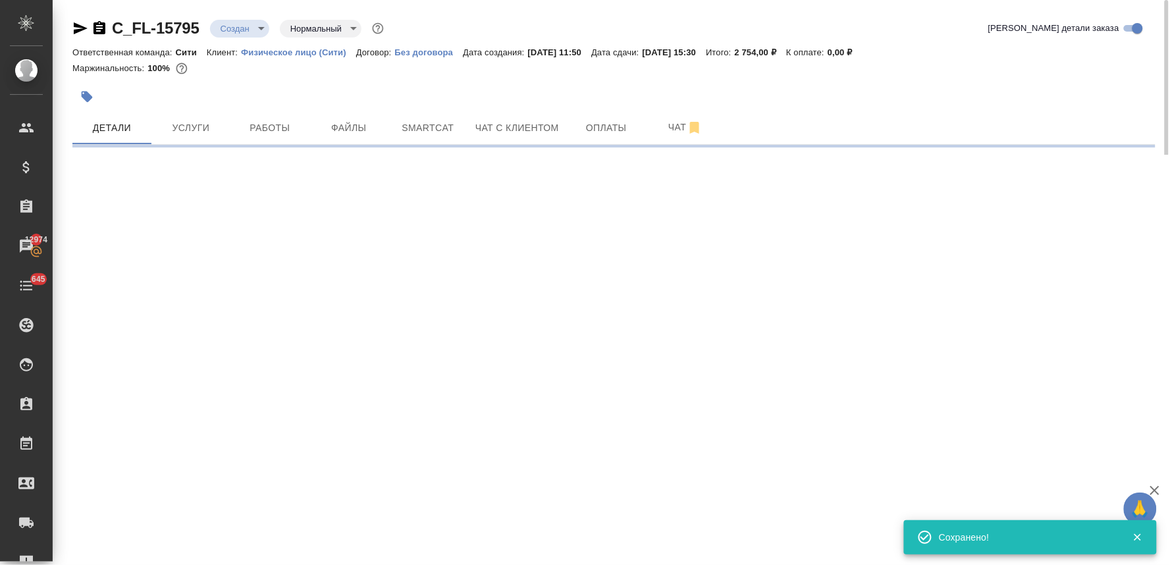
click at [252, 23] on body "🙏 .cls-1 fill:#fff; AWATERA Lyamina Nadezhda Клиенты Спецификации Заказы 12974 …" at bounding box center [585, 282] width 1170 height 565
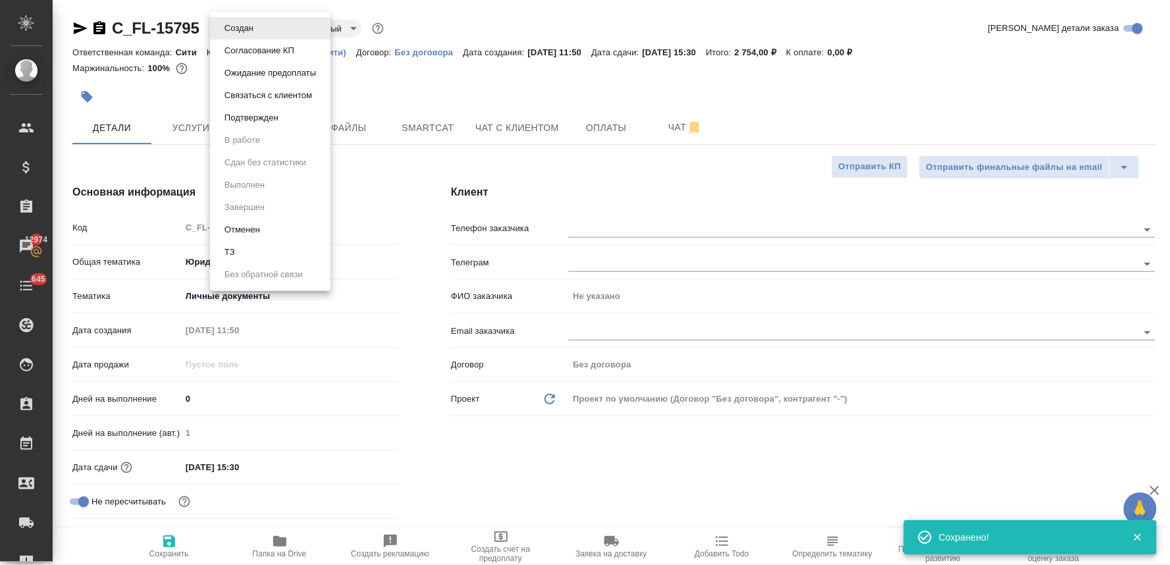
click at [268, 128] on li "Подтвержден" at bounding box center [270, 118] width 120 height 22
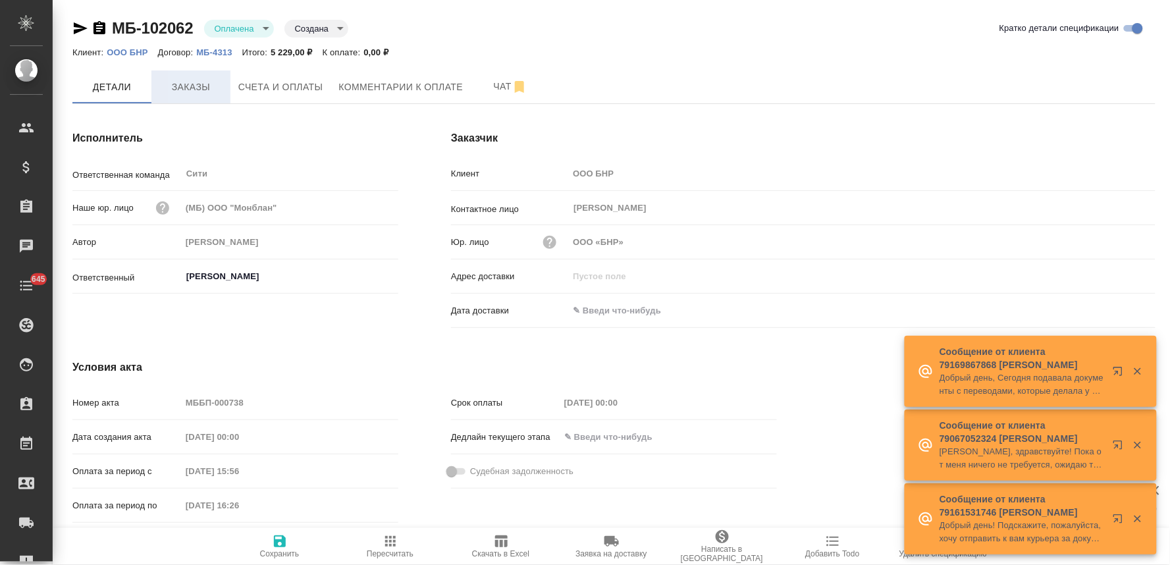
click at [188, 86] on span "Заказы" at bounding box center [190, 87] width 63 height 16
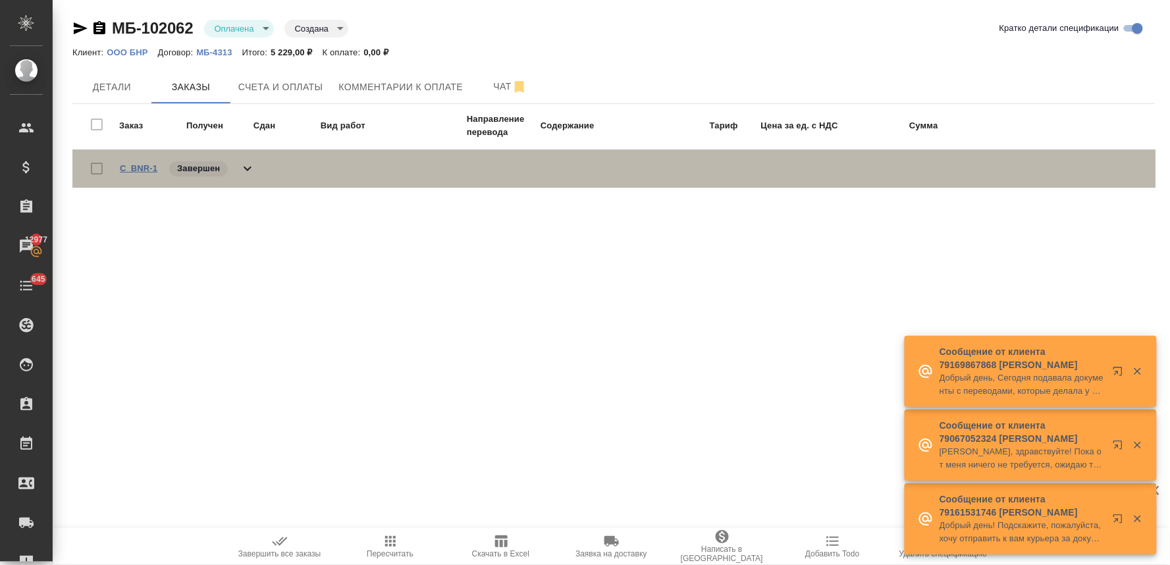
click at [146, 165] on link "C_BNR-1" at bounding box center [139, 168] width 38 height 10
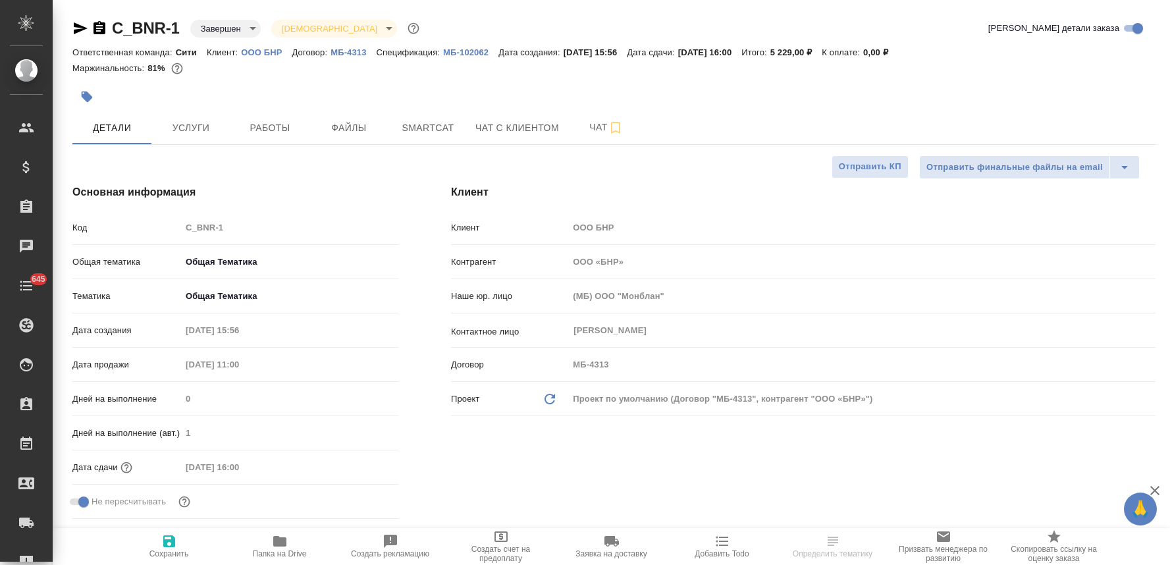
select select "RU"
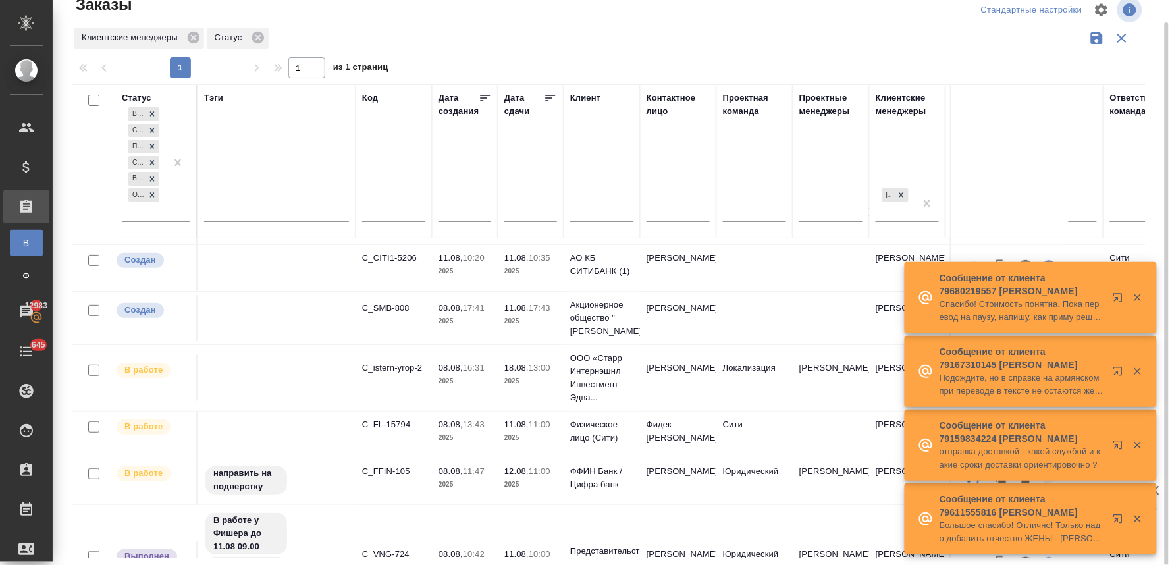
scroll to position [73, 0]
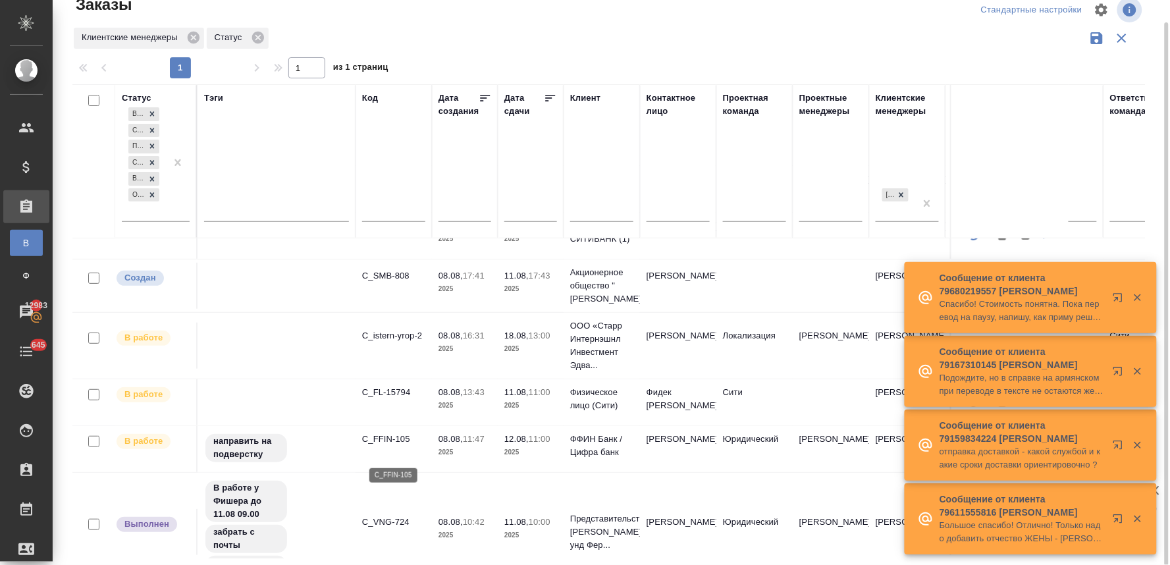
click at [392, 446] on p "C_FFIN-105" at bounding box center [393, 439] width 63 height 13
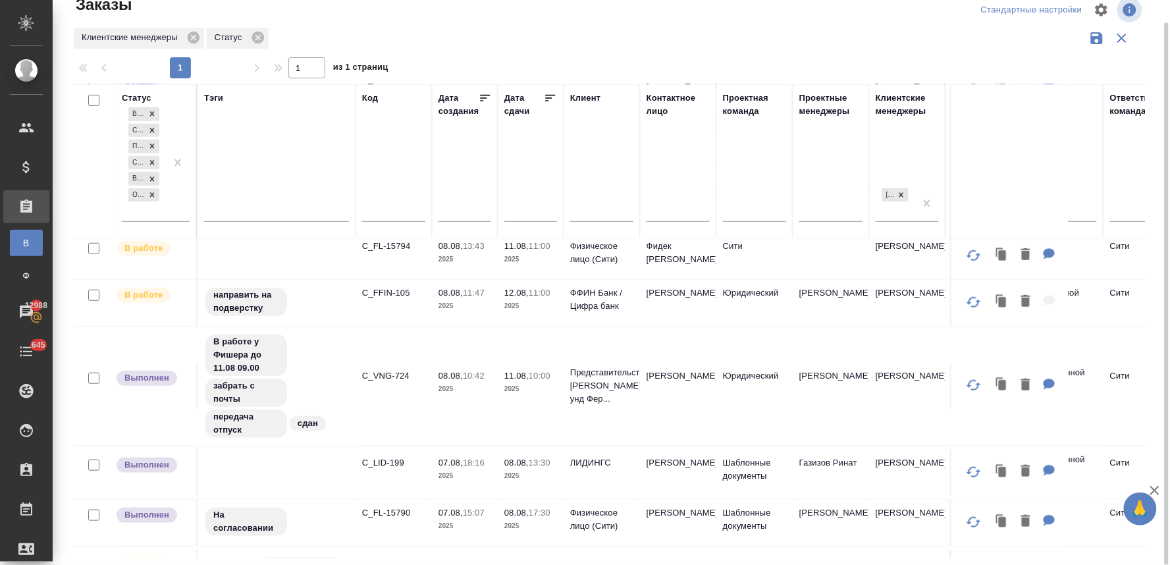
scroll to position [292, 0]
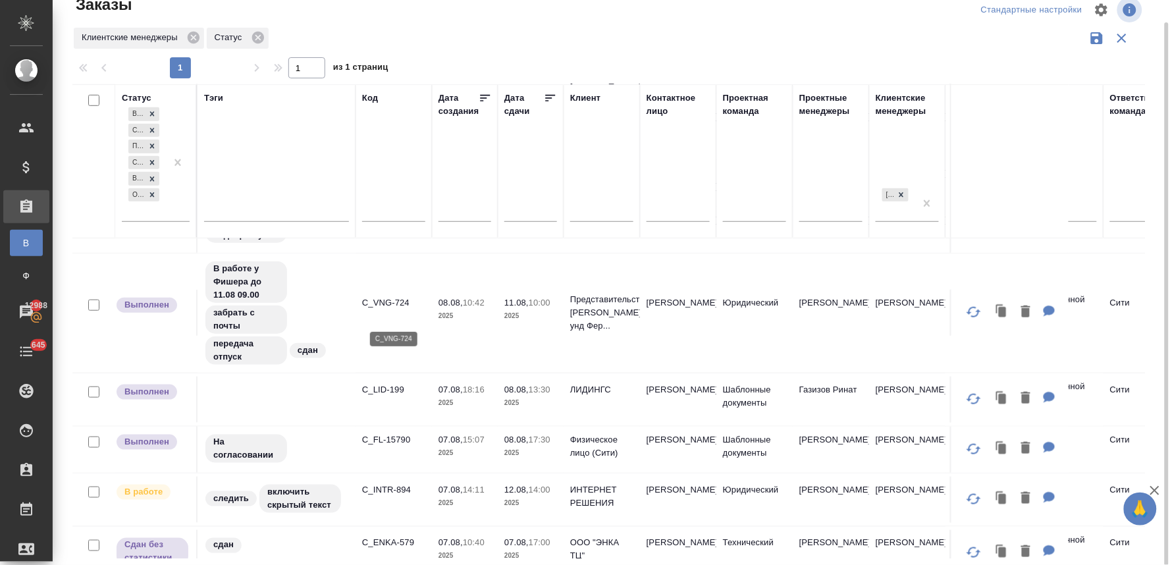
click at [392, 309] on p "C_VNG-724" at bounding box center [393, 302] width 63 height 13
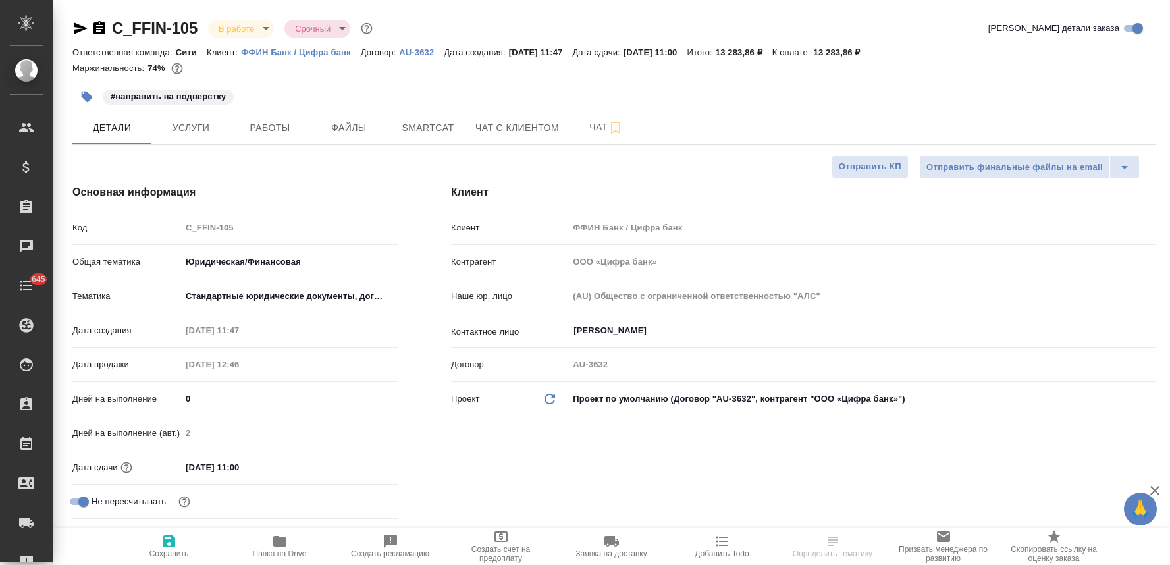
select select "RU"
click at [202, 129] on span "Услуги" at bounding box center [190, 128] width 63 height 16
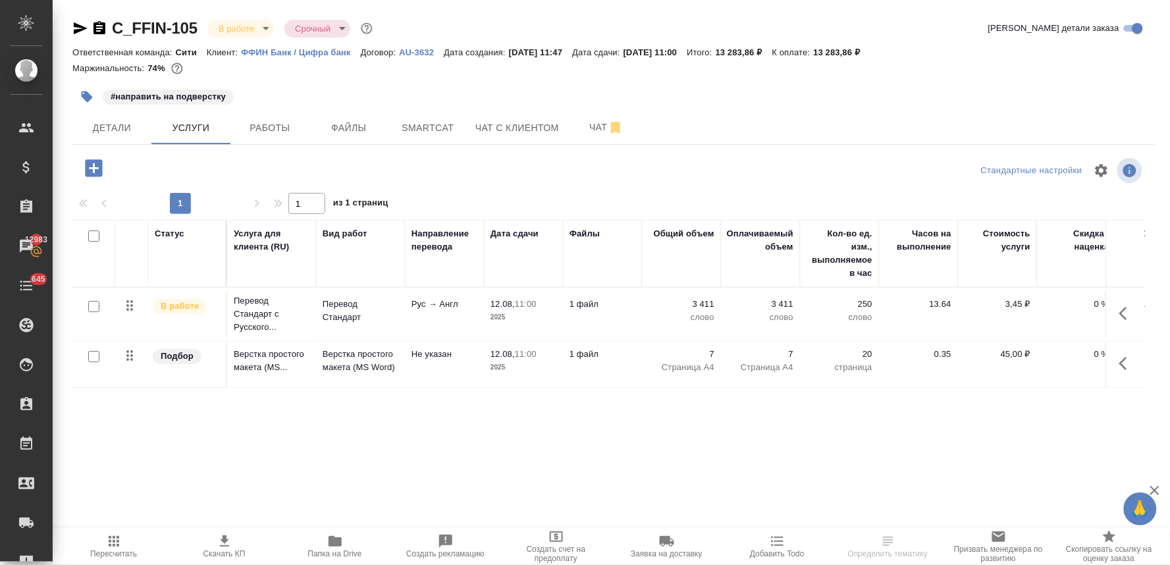
click at [89, 169] on icon "button" at bounding box center [93, 168] width 23 height 23
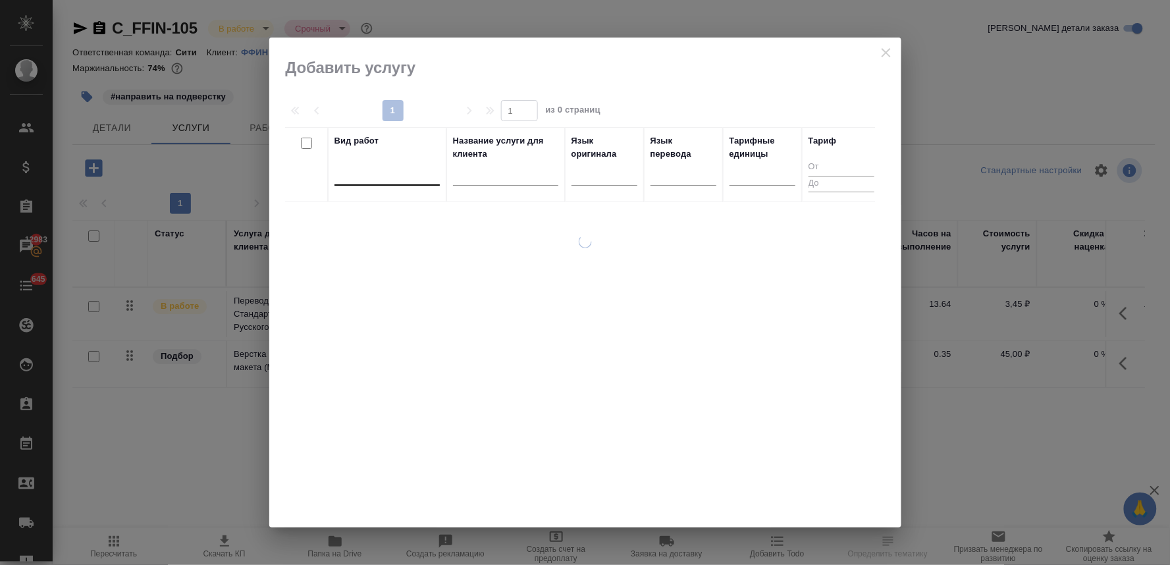
click at [354, 169] on div at bounding box center [386, 172] width 105 height 19
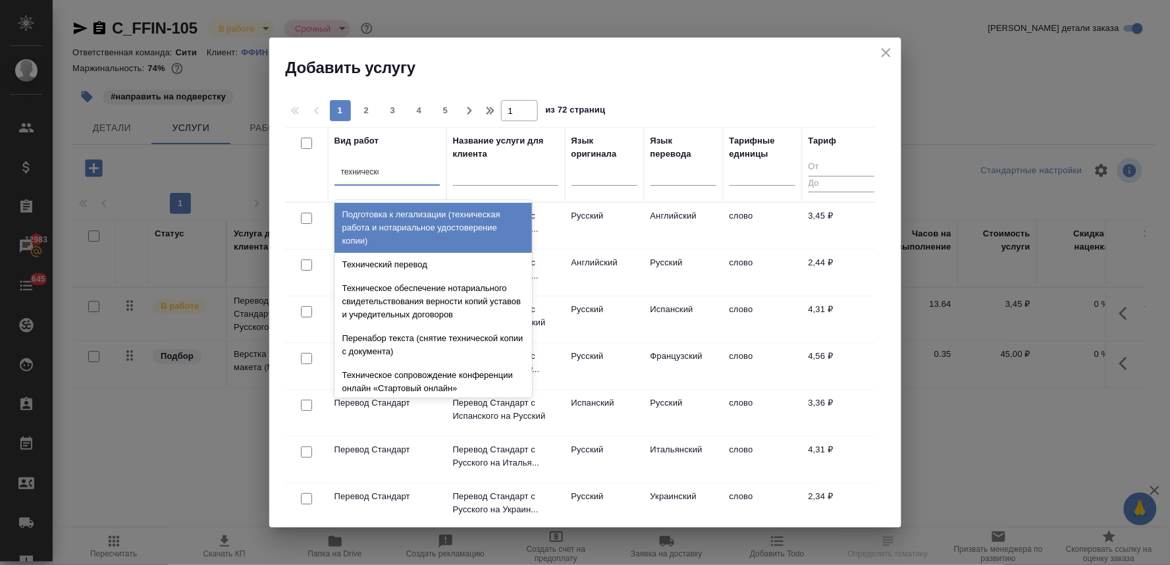
type input "техническое"
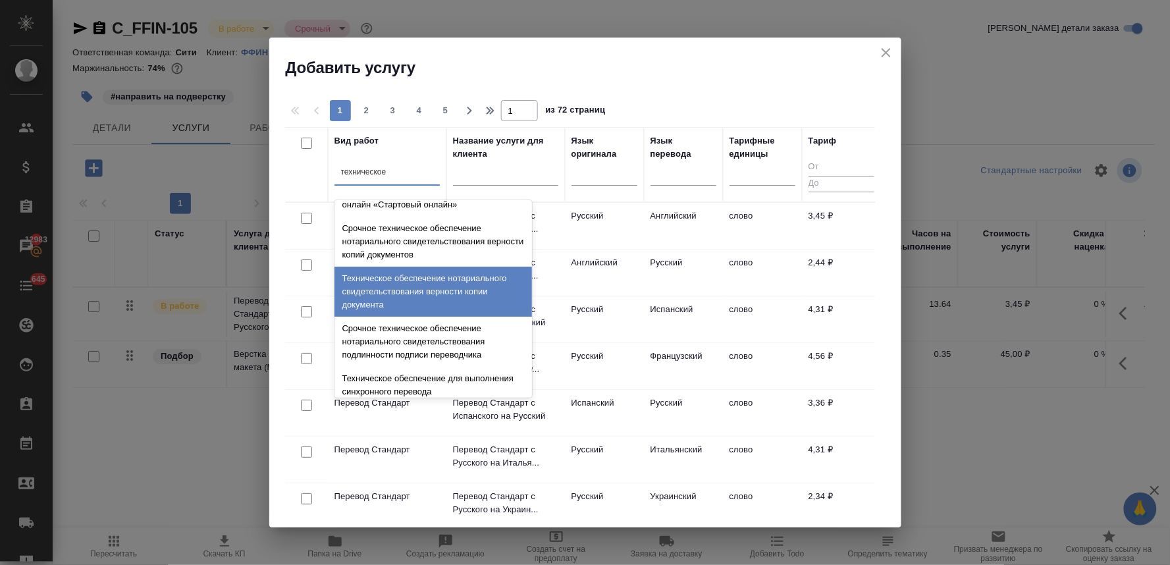
scroll to position [146, 0]
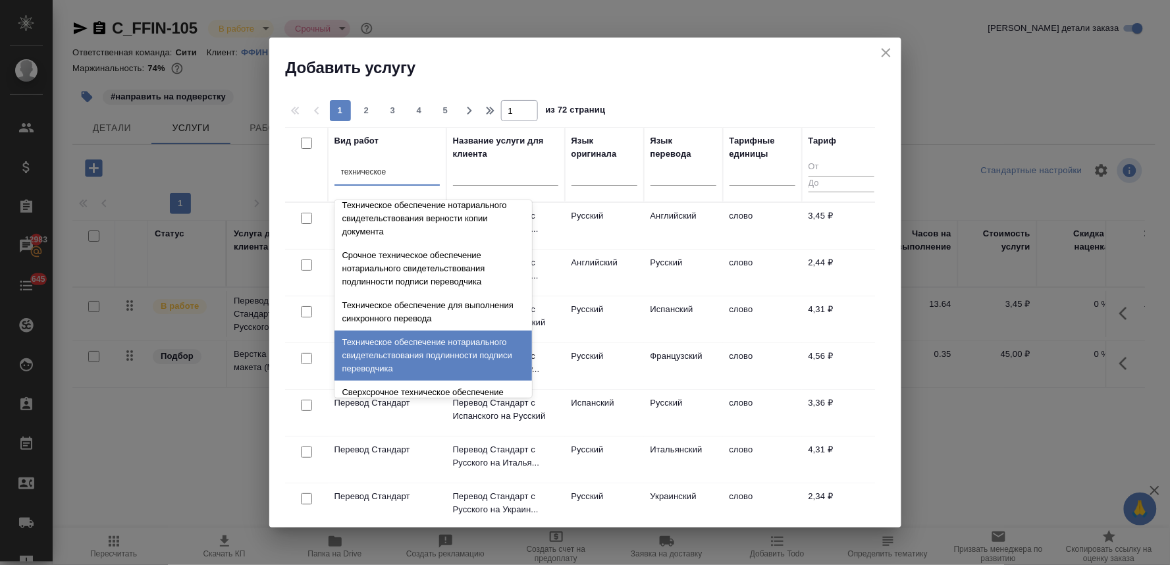
click at [404, 346] on div "Техническое обеспечение нотариального свидетельствования подлинности подписи пе…" at bounding box center [433, 356] width 198 height 50
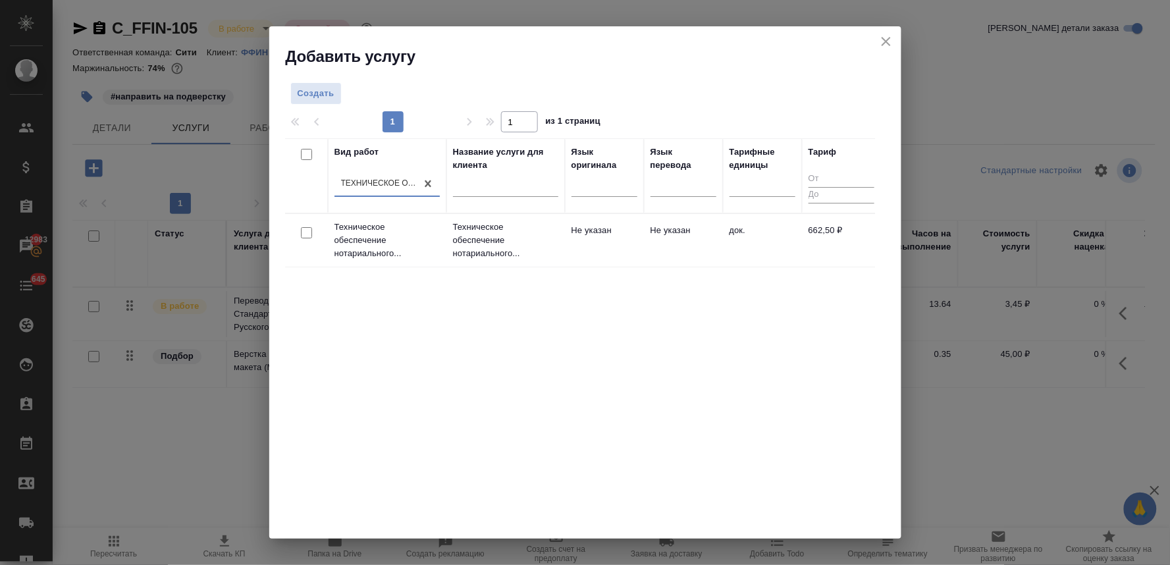
click at [306, 234] on input "checkbox" at bounding box center [306, 232] width 11 height 11
checkbox input "true"
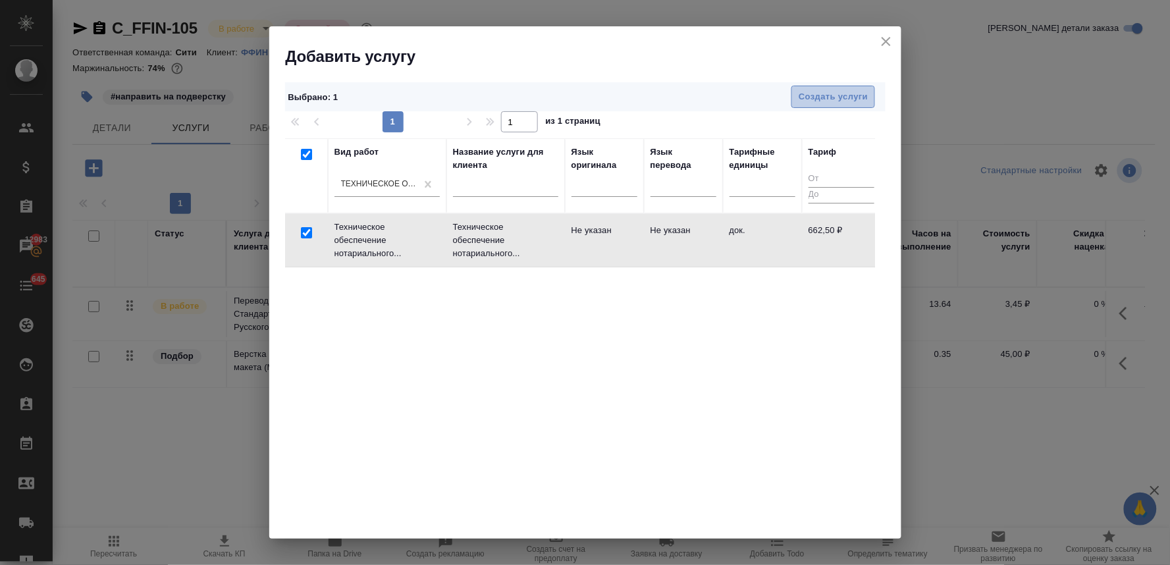
click at [809, 95] on span "Создать услуги" at bounding box center [833, 97] width 69 height 15
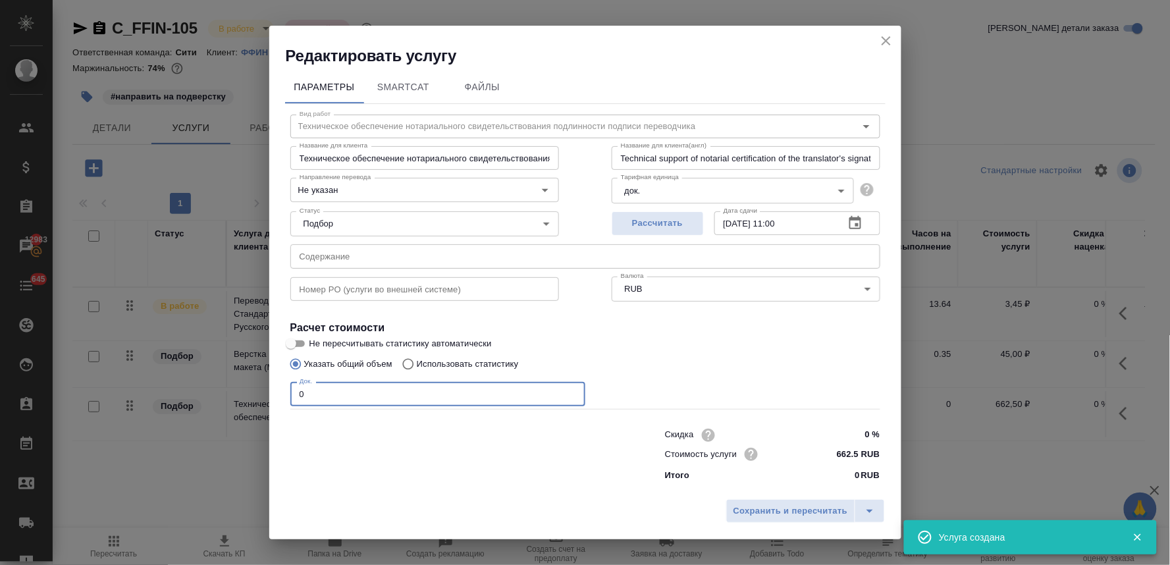
drag, startPoint x: 323, startPoint y: 396, endPoint x: 270, endPoint y: 396, distance: 53.3
click at [271, 396] on div "Параметры SmartCat Файлы Вид работ Техническое обеспечение нотариального свидет…" at bounding box center [585, 279] width 632 height 427
type input "1"
click at [759, 507] on span "Сохранить и пересчитать" at bounding box center [790, 511] width 115 height 15
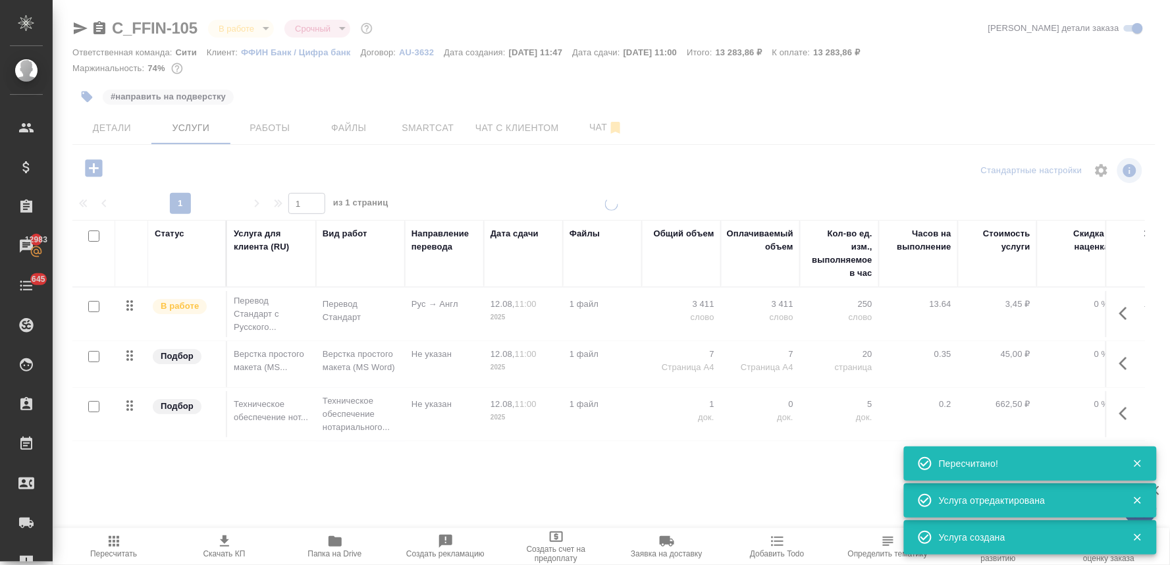
type input "normal"
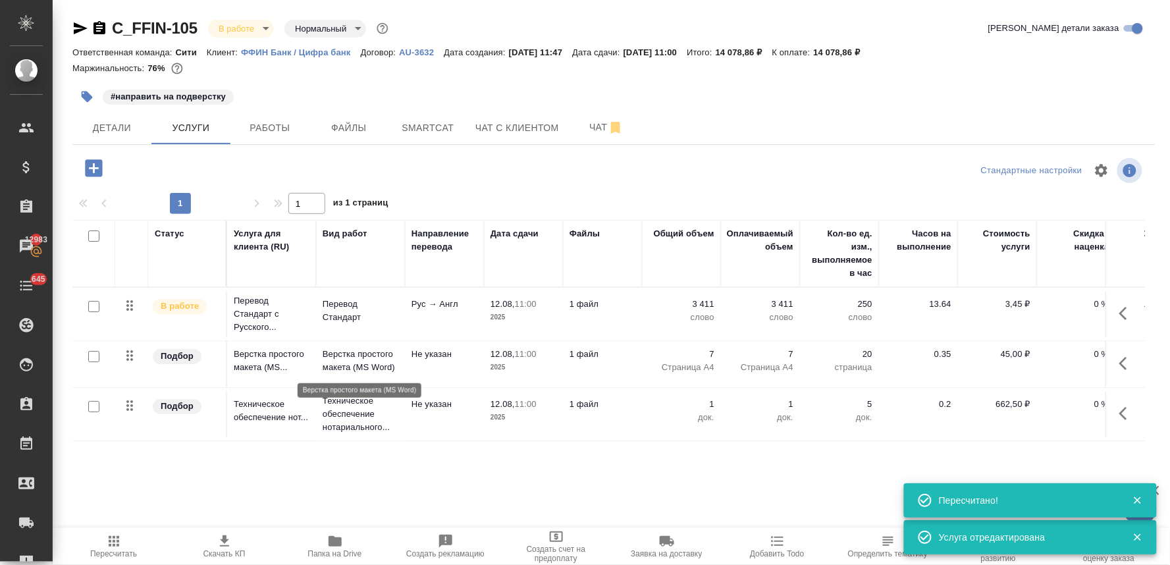
click at [342, 354] on p "Верстка простого макета (MS Word)" at bounding box center [361, 361] width 76 height 26
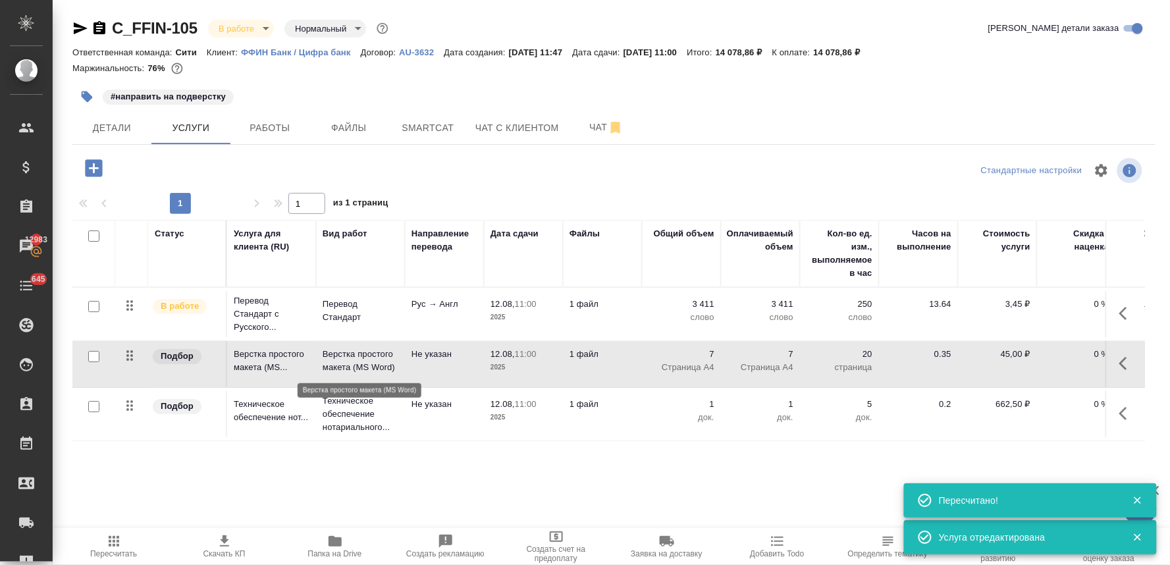
click at [342, 354] on p "Верстка простого макета (MS Word)" at bounding box center [361, 361] width 76 height 26
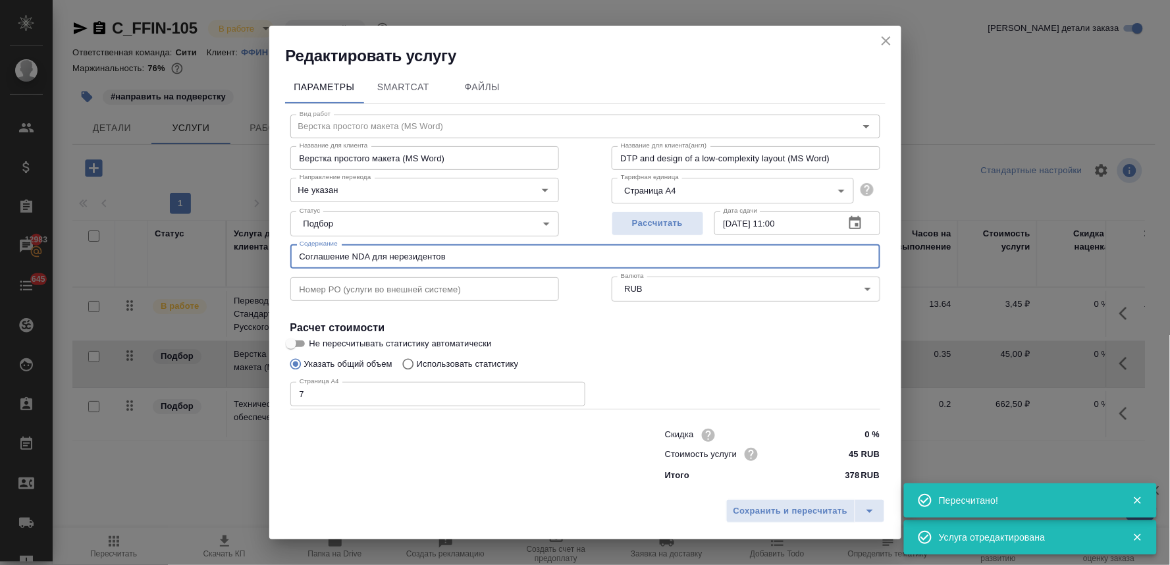
drag, startPoint x: 460, startPoint y: 248, endPoint x: 273, endPoint y: 261, distance: 186.8
click at [277, 261] on div "Параметры SmartCat Файлы Вид работ Верстка простого макета (MS Word) Вид работ …" at bounding box center [585, 279] width 632 height 427
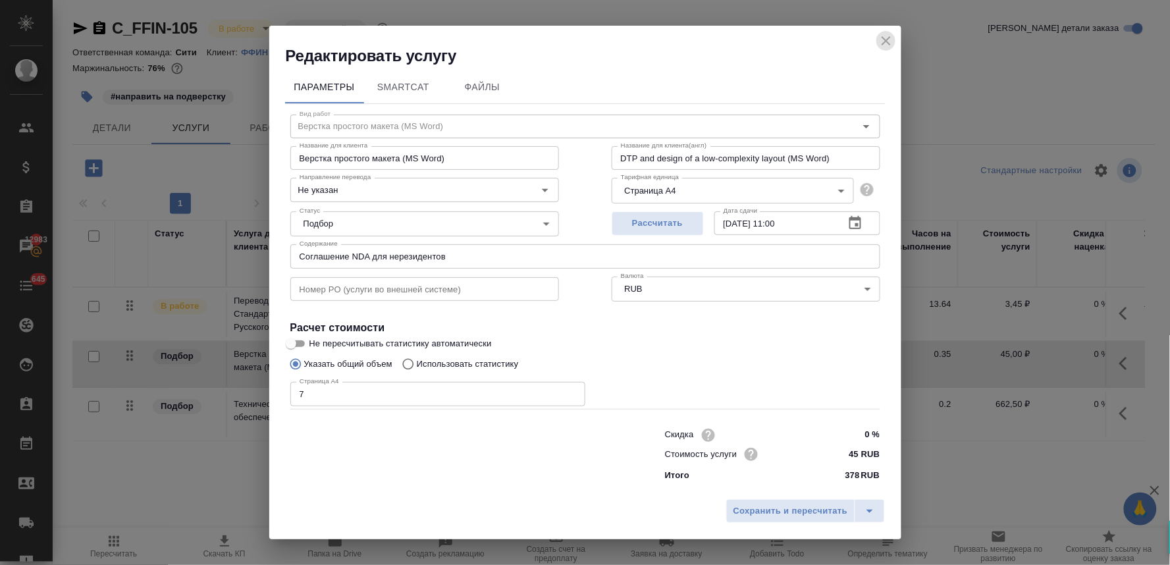
click at [885, 40] on icon "close" at bounding box center [886, 40] width 9 height 9
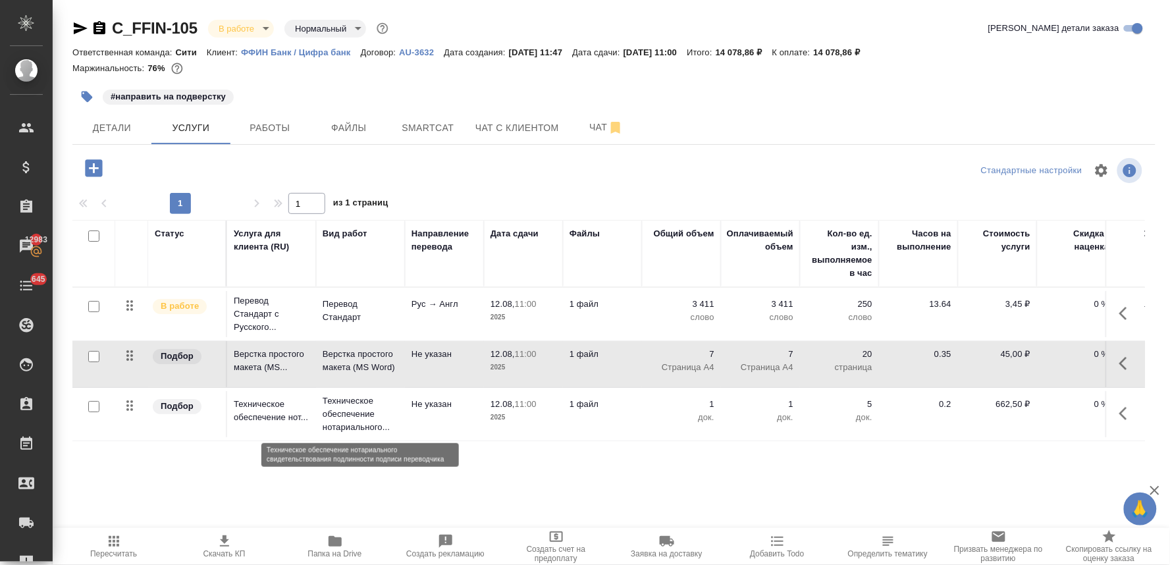
click at [345, 418] on p "Техническое обеспечение нотариального..." at bounding box center [361, 414] width 76 height 40
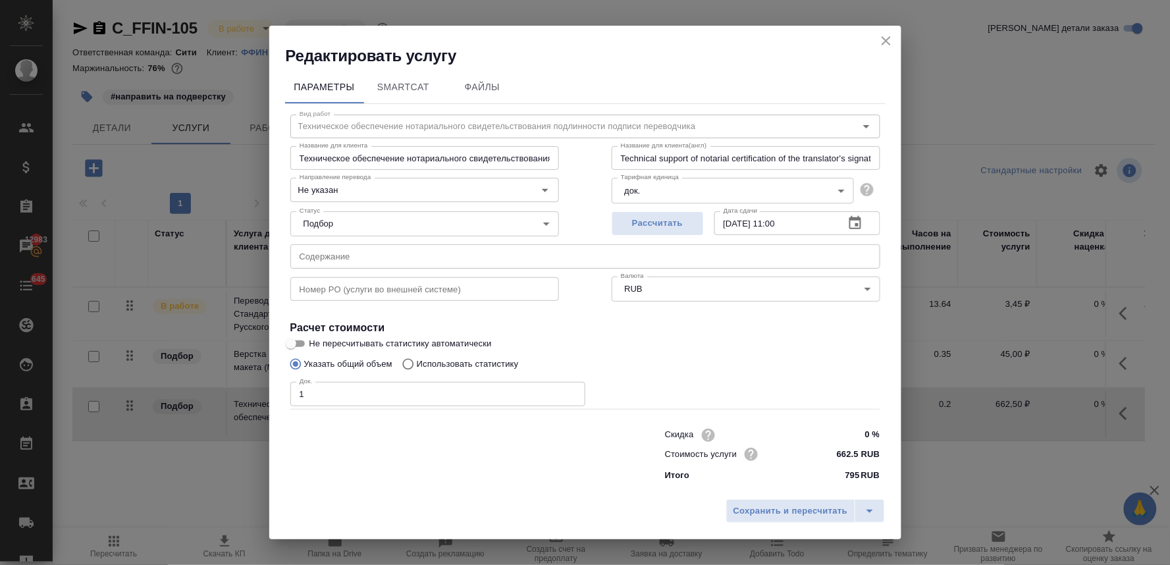
click at [358, 258] on input "text" at bounding box center [585, 256] width 590 height 24
paste input "Соглашение NDA для нерезидентов"
type input "Соглашение NDA для нерезидентов"
click at [824, 511] on span "Сохранить и пересчитать" at bounding box center [790, 511] width 115 height 15
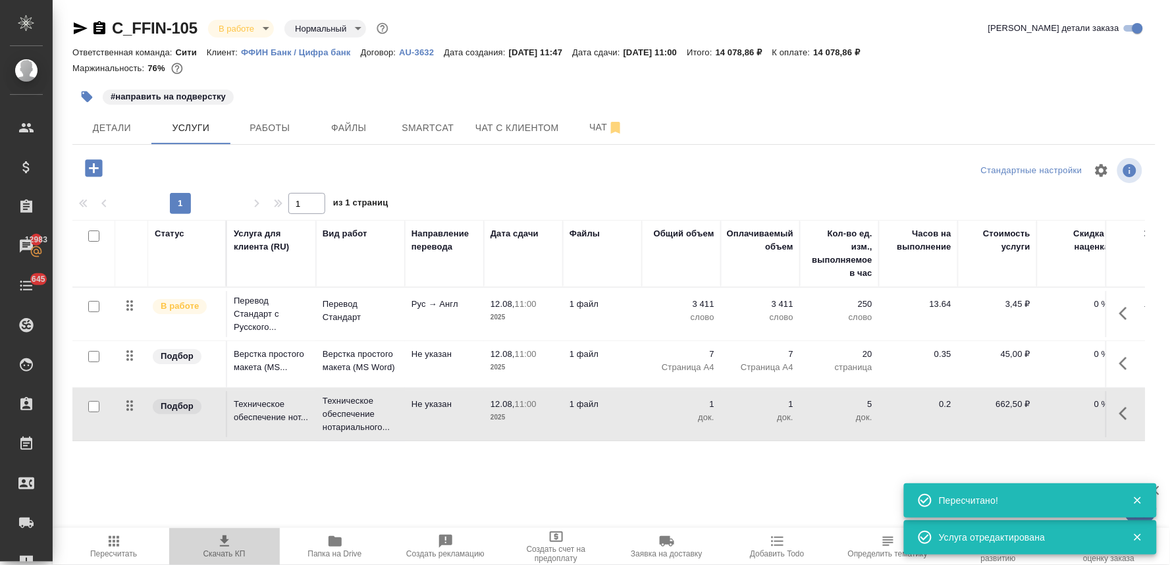
click at [238, 554] on span "Скачать КП" at bounding box center [224, 553] width 42 height 9
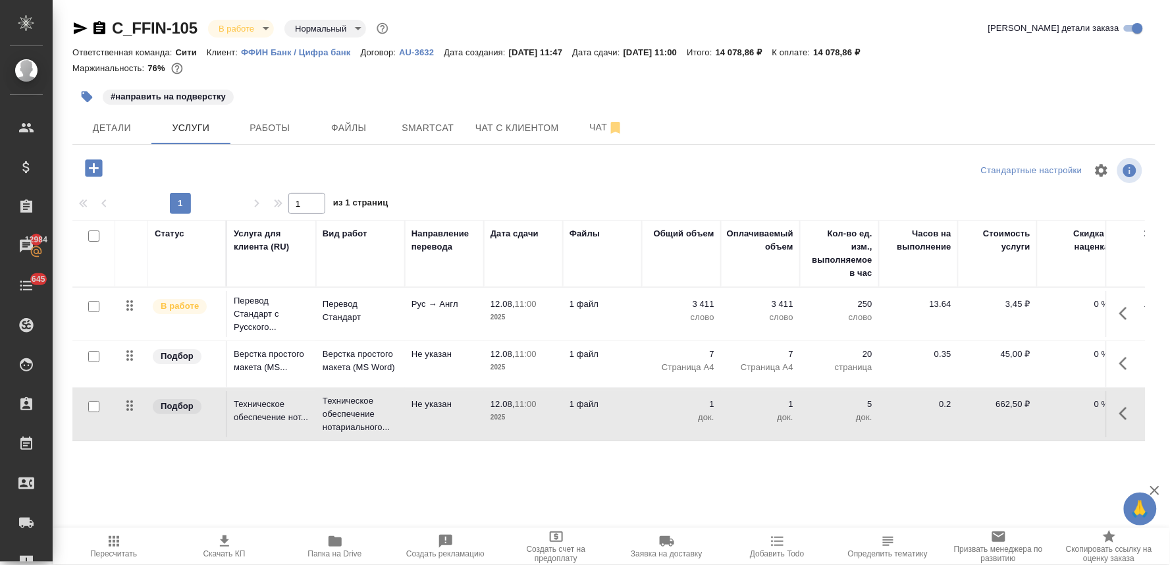
click at [113, 542] on icon "button" at bounding box center [114, 541] width 11 height 11
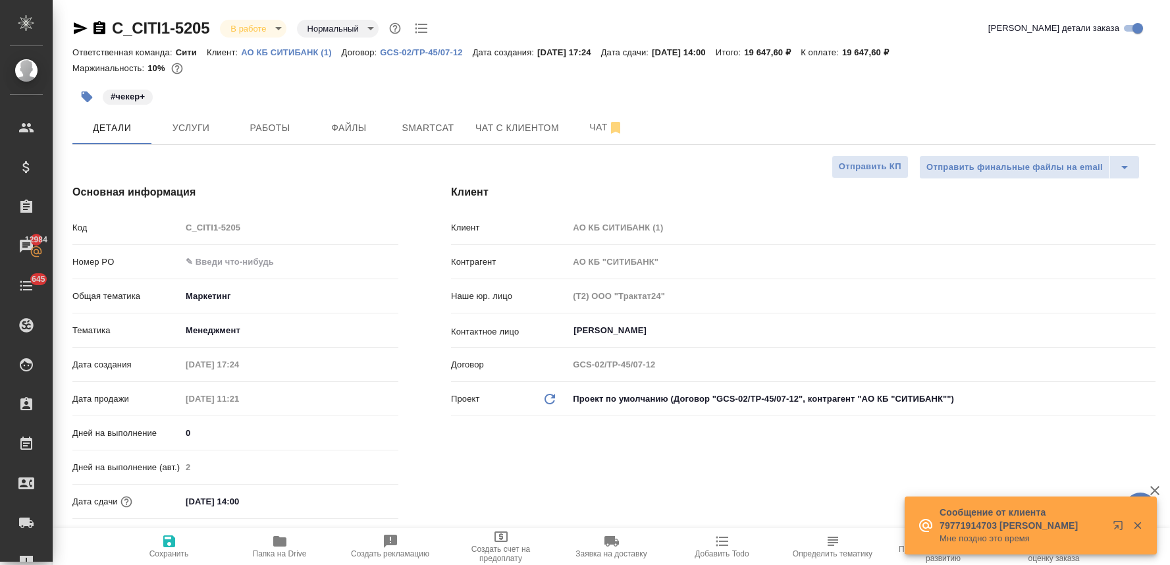
select select "RU"
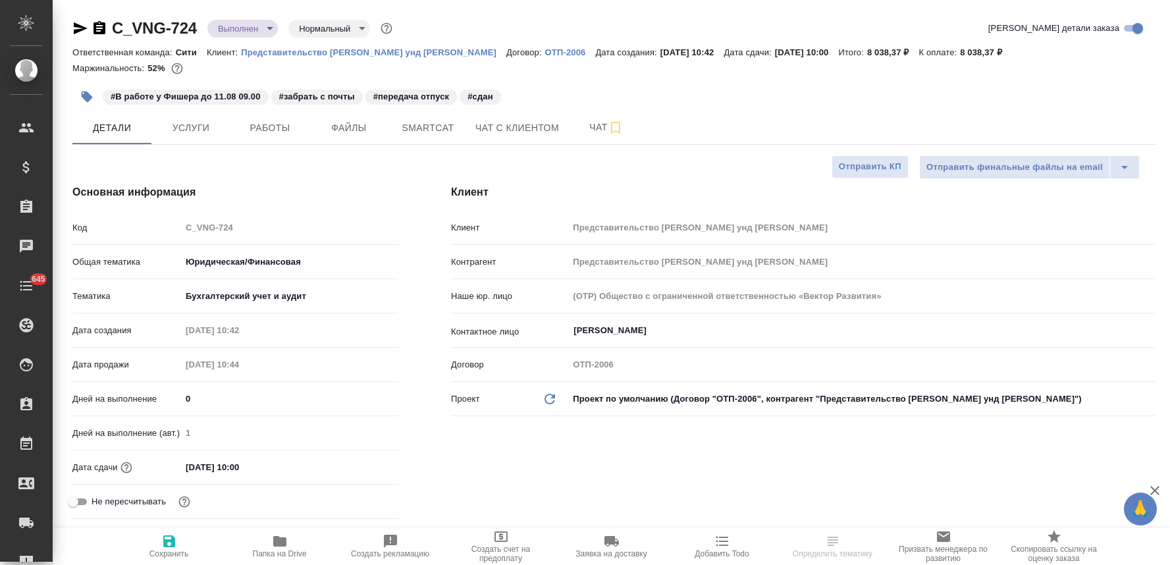
select select "RU"
click at [244, 27] on body "🙏 .cls-1 fill:#fff; AWATERA Lyamina [PERSON_NAME] Спецификации Заказы Чаты 645 …" at bounding box center [585, 282] width 1170 height 565
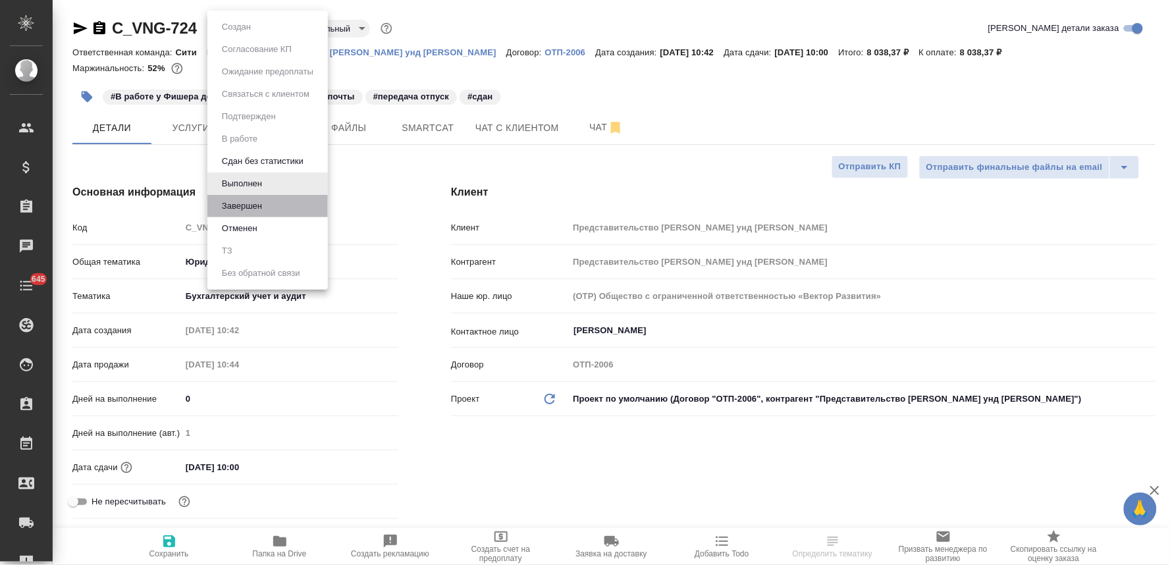
click at [275, 212] on li "Завершен" at bounding box center [267, 206] width 120 height 22
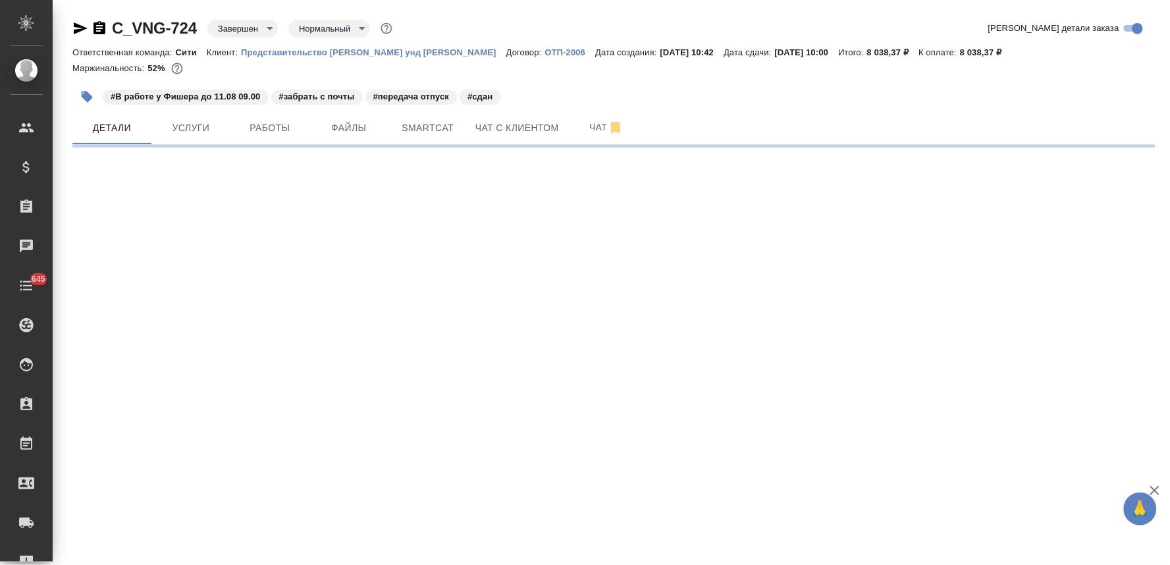
select select "RU"
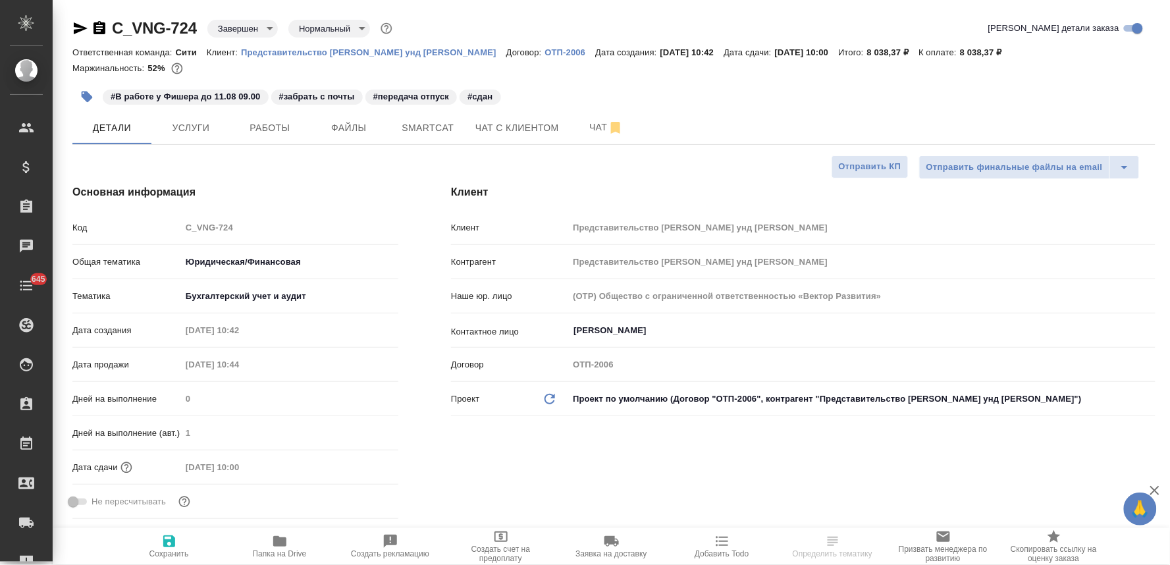
type textarea "x"
